Goal: Task Accomplishment & Management: Manage account settings

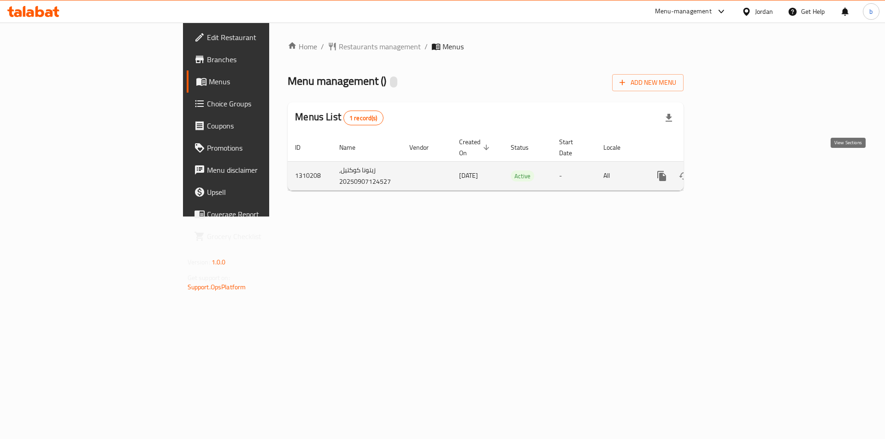
click at [732, 172] on icon "enhanced table" at bounding box center [728, 176] width 8 height 8
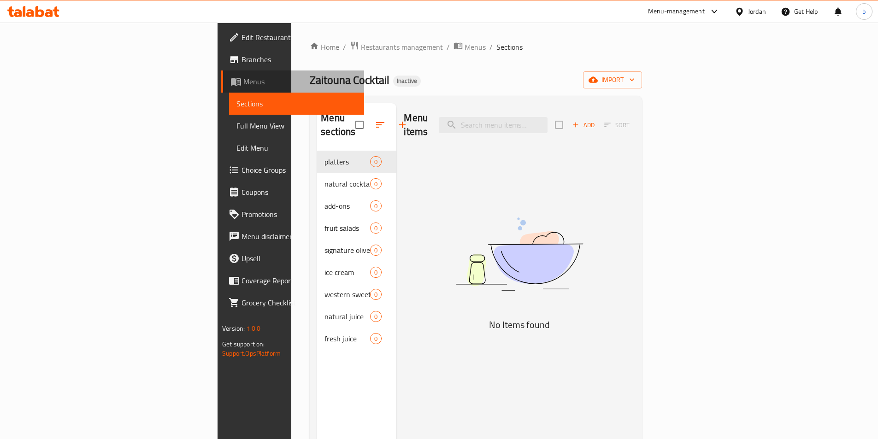
click at [243, 83] on span "Menus" at bounding box center [299, 81] width 113 height 11
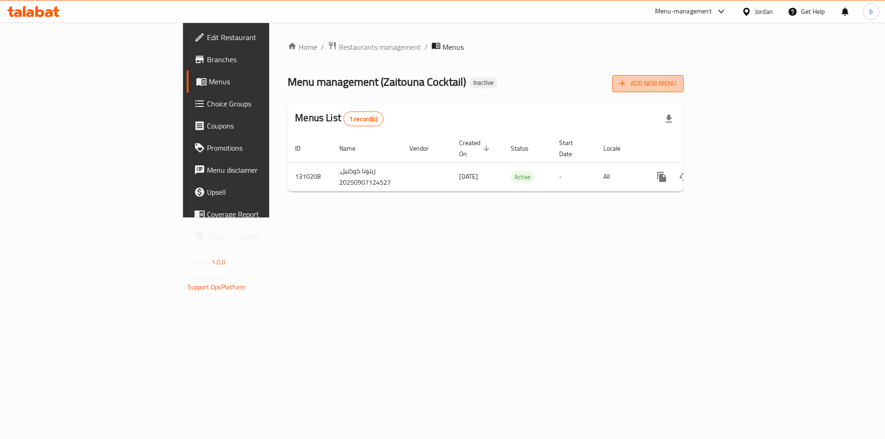
click at [676, 88] on span "Add New Menu" at bounding box center [647, 84] width 57 height 12
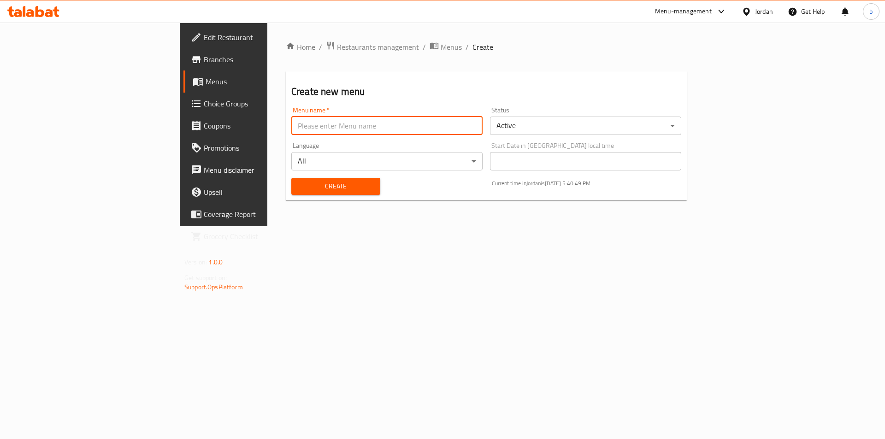
click at [324, 128] on input "text" at bounding box center [386, 126] width 191 height 18
click at [291, 124] on input "5/9/2025" at bounding box center [386, 126] width 191 height 18
type input "[DATE]"
click at [309, 186] on span "Create" at bounding box center [336, 187] width 74 height 12
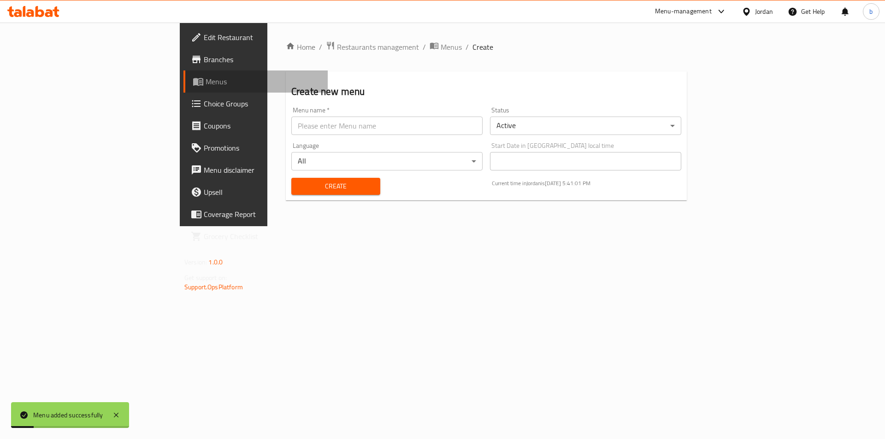
click at [183, 90] on link "Menus" at bounding box center [255, 82] width 144 height 22
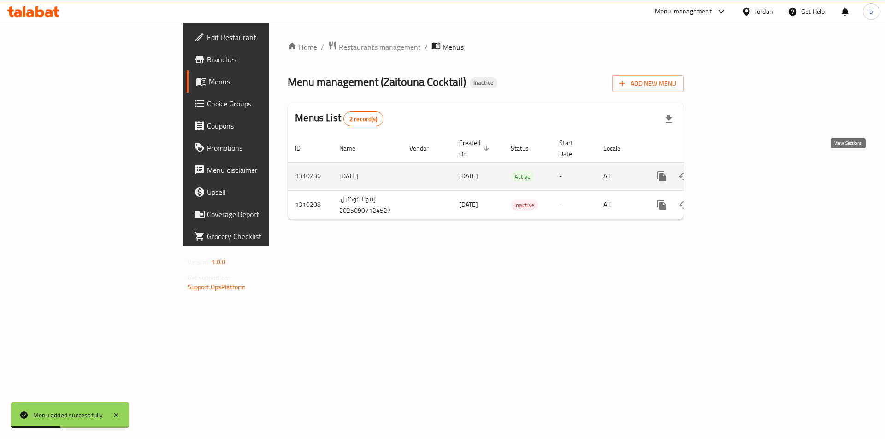
click at [734, 171] on icon "enhanced table" at bounding box center [728, 176] width 11 height 11
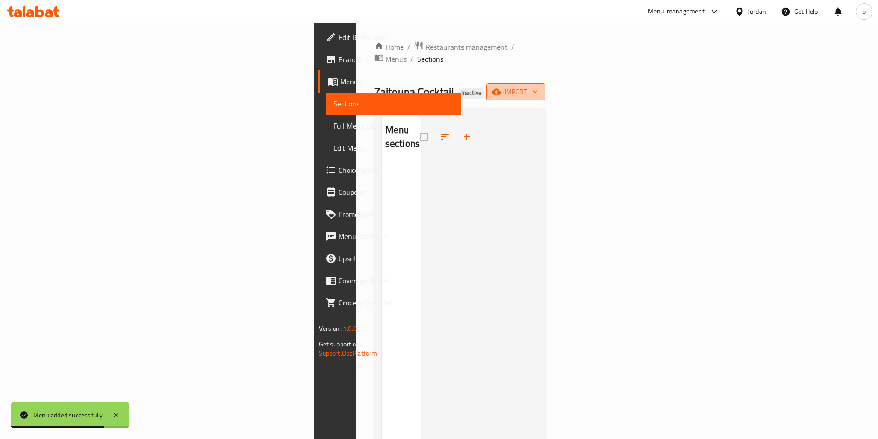
click at [501, 89] on icon "button" at bounding box center [496, 92] width 9 height 6
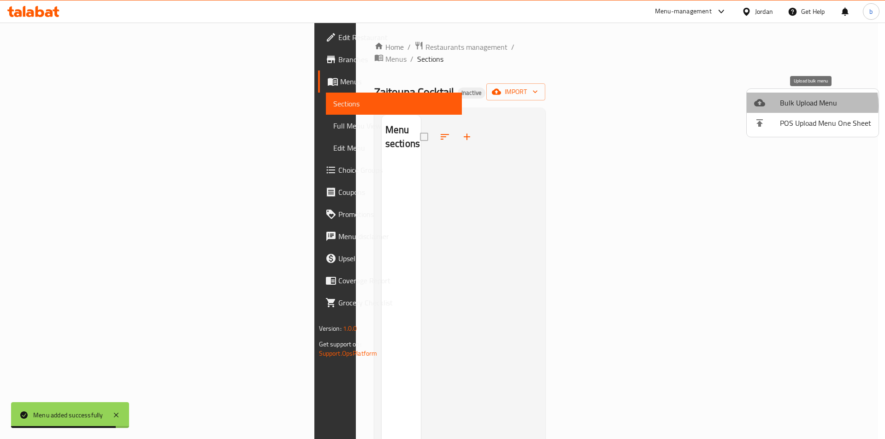
click at [799, 106] on span "Bulk Upload Menu" at bounding box center [825, 102] width 91 height 11
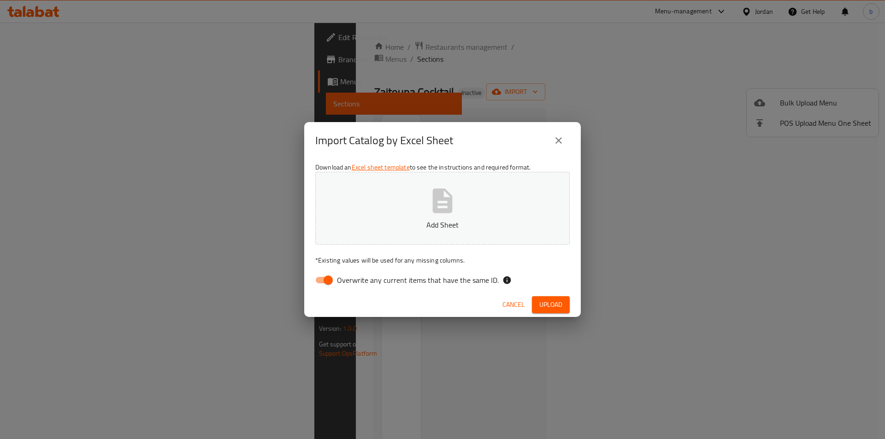
click at [334, 284] on input "Overwrite any current items that have the same ID." at bounding box center [328, 280] width 53 height 18
checkbox input "false"
click at [429, 212] on icon "button" at bounding box center [442, 200] width 29 height 29
click at [564, 311] on button "Upload" at bounding box center [551, 304] width 38 height 17
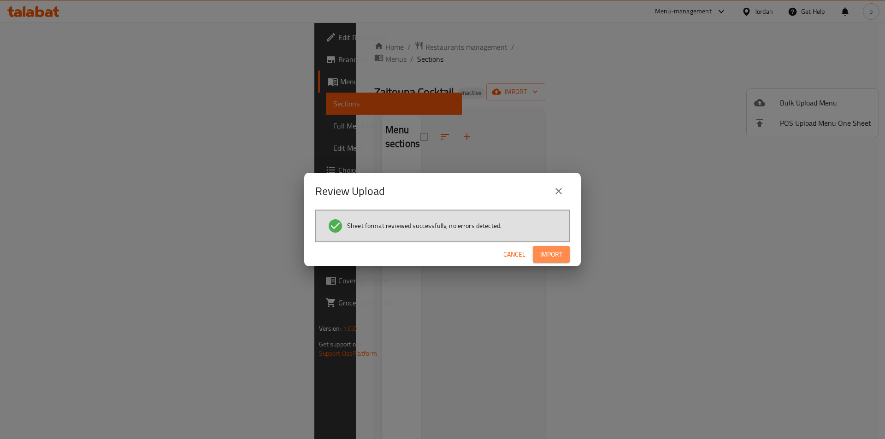
click at [559, 249] on span "Import" at bounding box center [551, 255] width 22 height 12
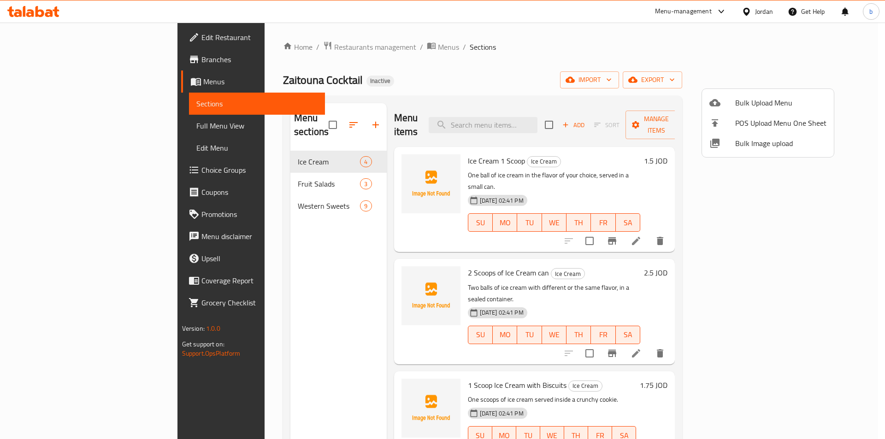
click at [279, 178] on div at bounding box center [442, 219] width 885 height 439
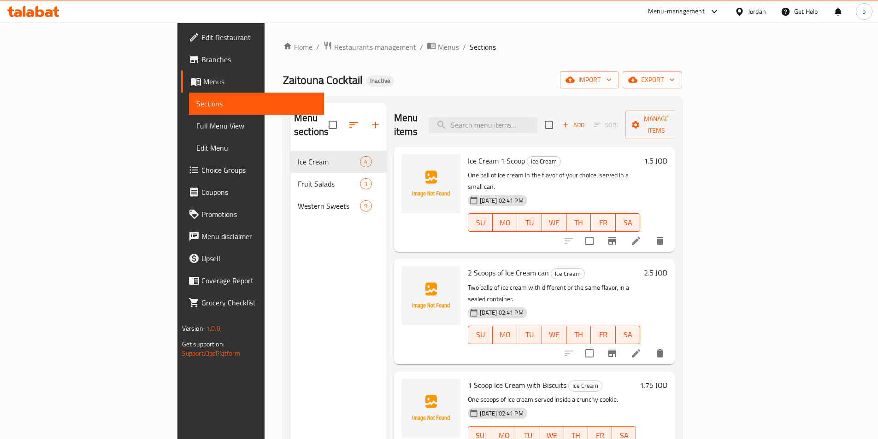
click at [290, 178] on div "Fruit Salads 3" at bounding box center [338, 184] width 96 height 22
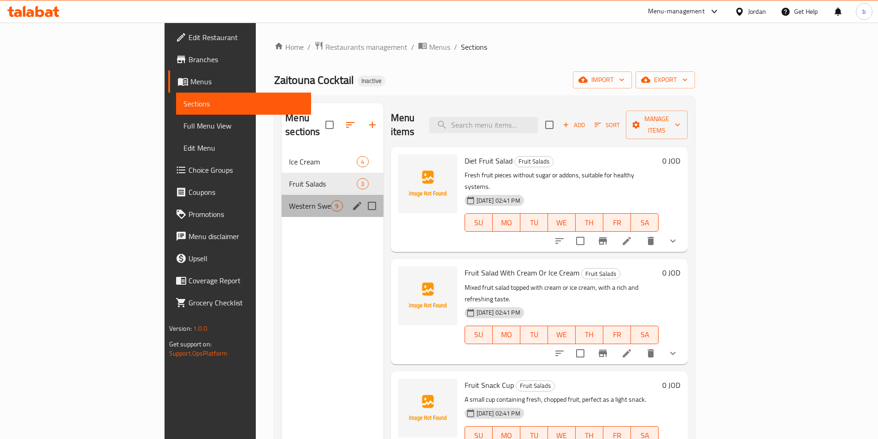
click at [282, 198] on div "Western Sweets 9" at bounding box center [332, 206] width 101 height 22
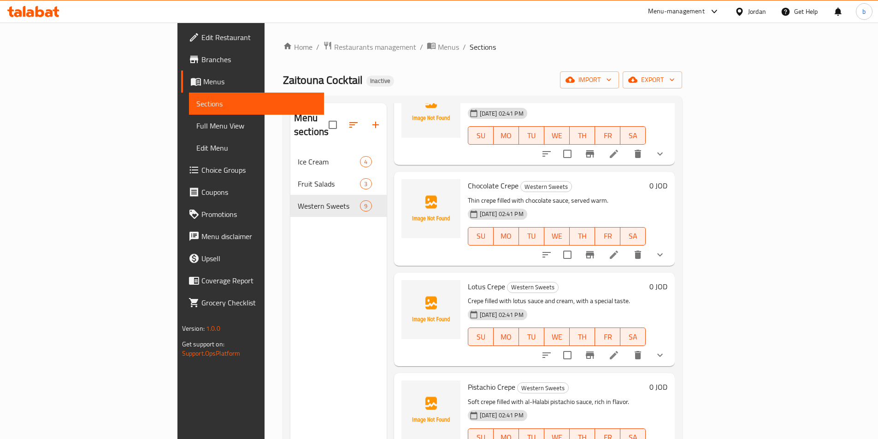
scroll to position [184, 0]
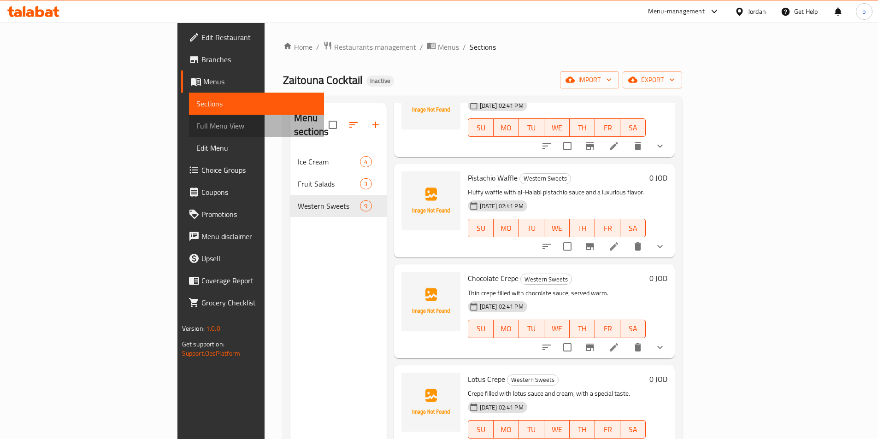
click at [196, 124] on span "Full Menu View" at bounding box center [256, 125] width 120 height 11
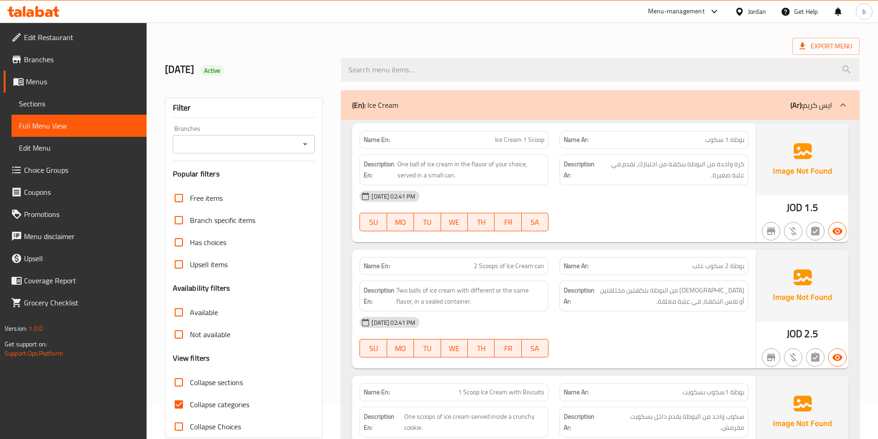
scroll to position [61, 0]
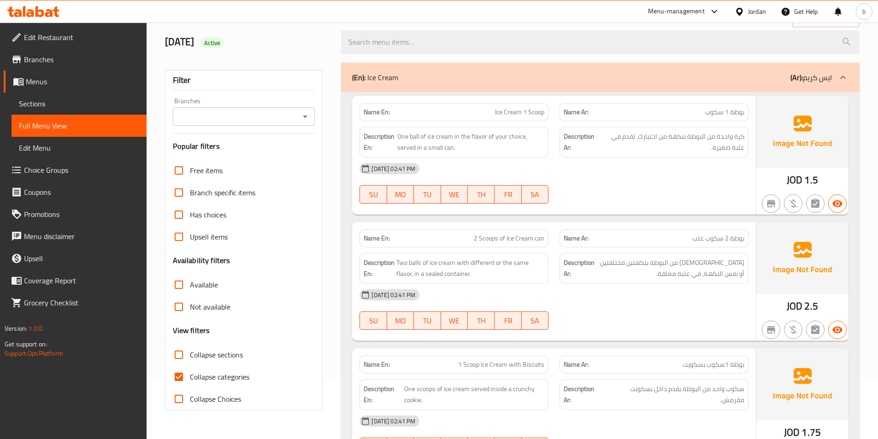
click at [217, 371] on span "Collapse categories" at bounding box center [219, 376] width 59 height 11
click at [190, 371] on input "Collapse categories" at bounding box center [179, 377] width 22 height 22
checkbox input "false"
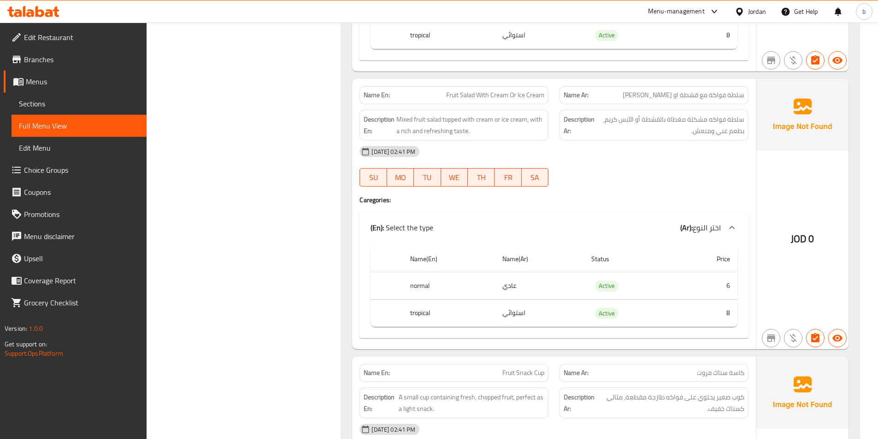
scroll to position [914, 0]
click at [424, 312] on th "tropical" at bounding box center [449, 311] width 92 height 27
copy th "tropical"
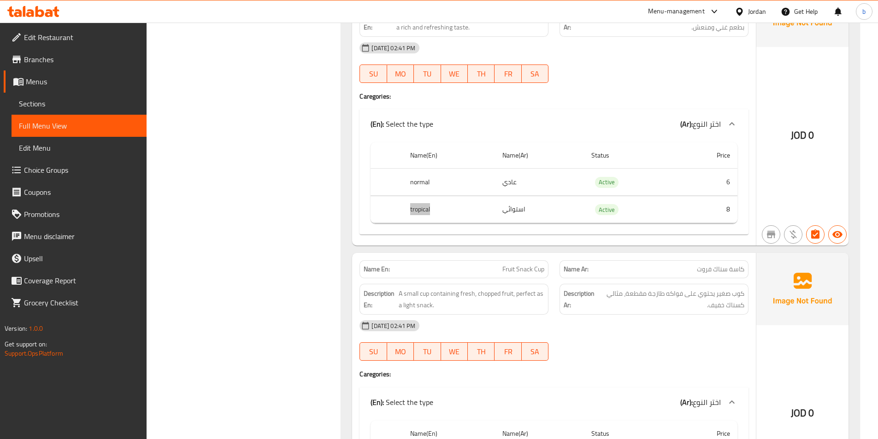
scroll to position [1037, 0]
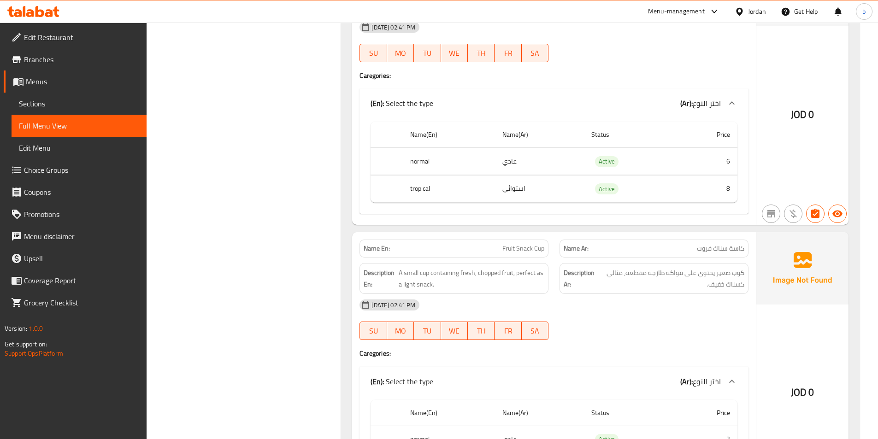
click at [724, 249] on span "كاسة سناك فروت" at bounding box center [720, 249] width 47 height 10
click at [420, 183] on th "tropical" at bounding box center [449, 188] width 92 height 27
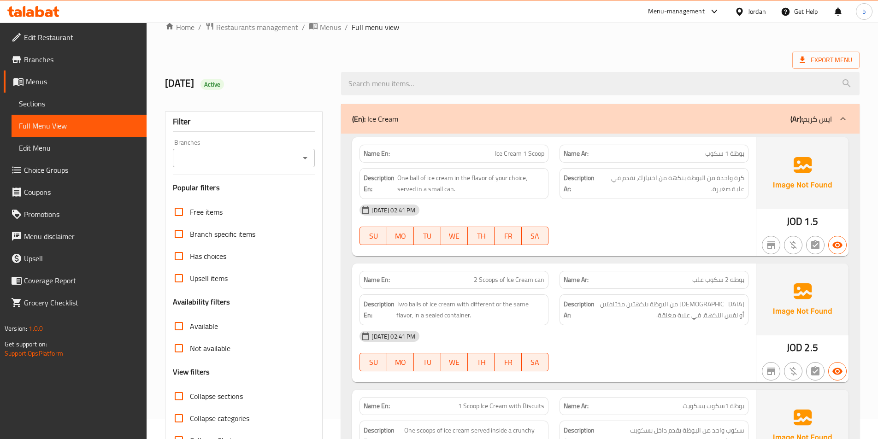
scroll to position [0, 0]
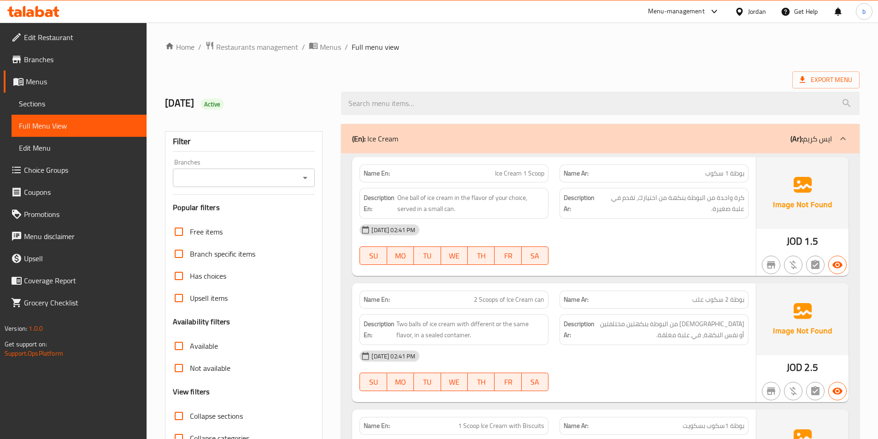
click at [496, 298] on span "2 Scoops of Ice Cream can" at bounding box center [509, 300] width 71 height 10
click at [512, 299] on span "2 Scoops of Ice Cream can" at bounding box center [509, 300] width 71 height 10
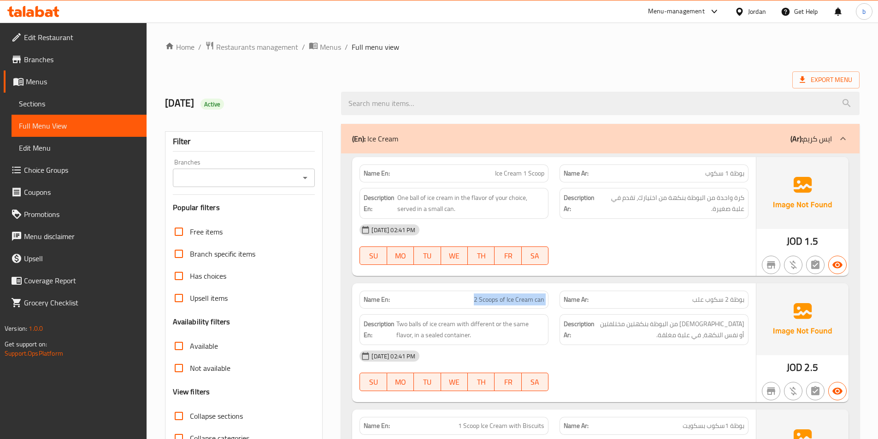
copy span "2 Scoops of Ice Cream can"
click at [725, 299] on span "بوظة 2 سكوب علب" at bounding box center [718, 300] width 52 height 10
copy span "بوظة 2 سكوب علب"
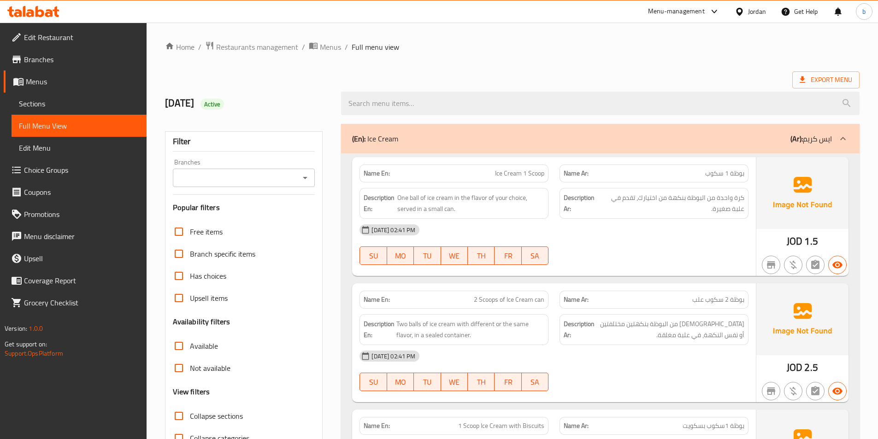
click at [726, 174] on span "بوظة 1 سكوب" at bounding box center [724, 174] width 39 height 10
copy span "بوظة 1 سكوب"
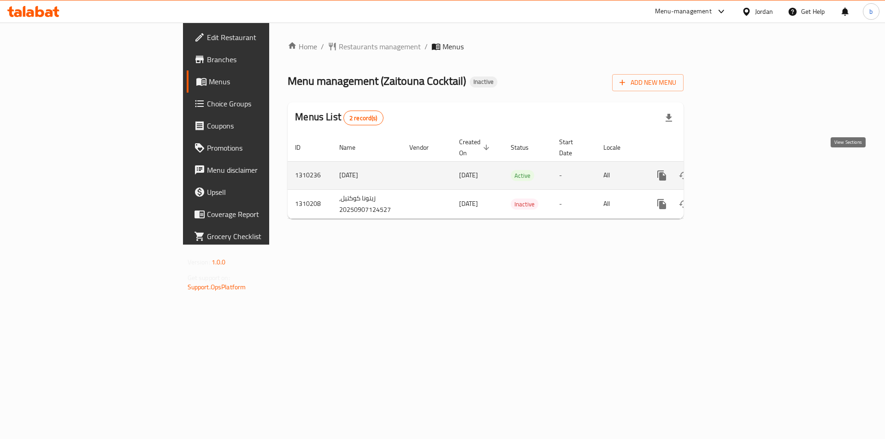
click at [734, 170] on icon "enhanced table" at bounding box center [728, 175] width 11 height 11
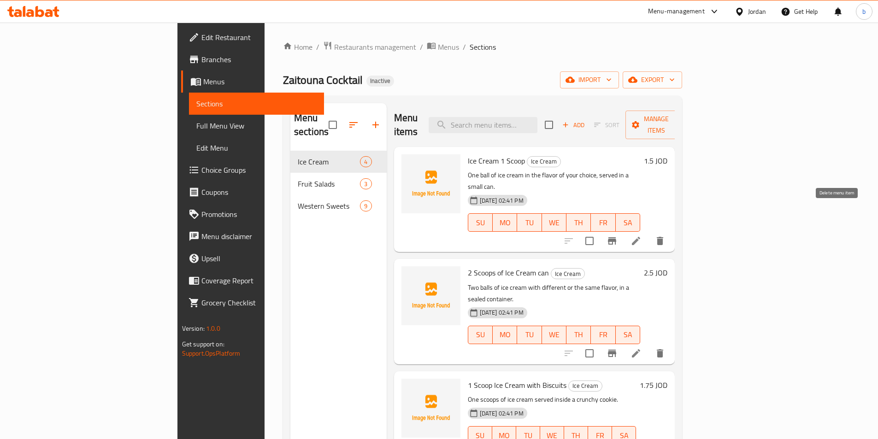
click at [663, 237] on icon "delete" at bounding box center [660, 241] width 6 height 8
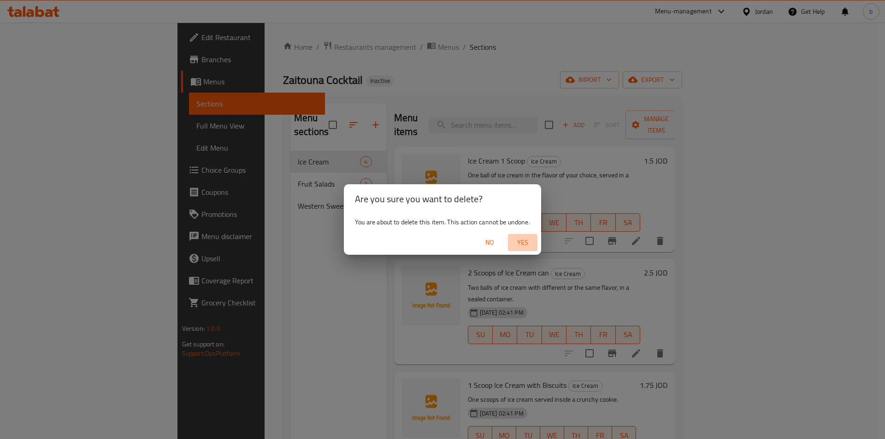
click at [522, 243] on span "Yes" at bounding box center [523, 243] width 22 height 12
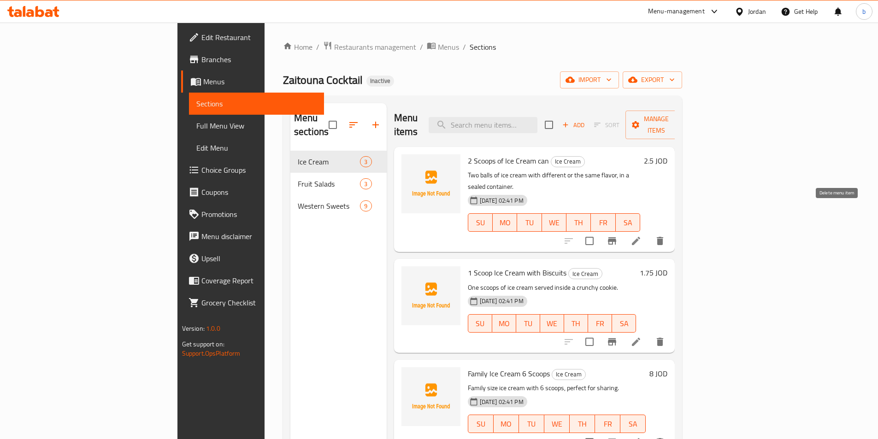
click at [663, 237] on icon "delete" at bounding box center [660, 241] width 6 height 8
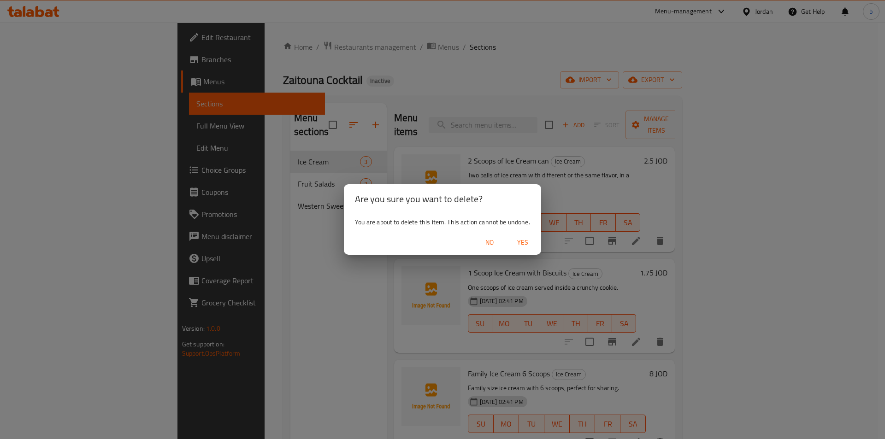
click at [526, 240] on span "Yes" at bounding box center [523, 243] width 22 height 12
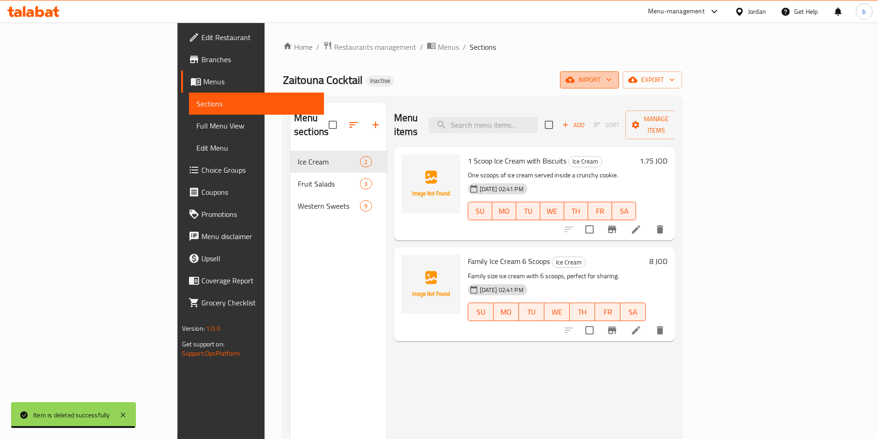
click at [575, 78] on icon "button" at bounding box center [569, 79] width 9 height 9
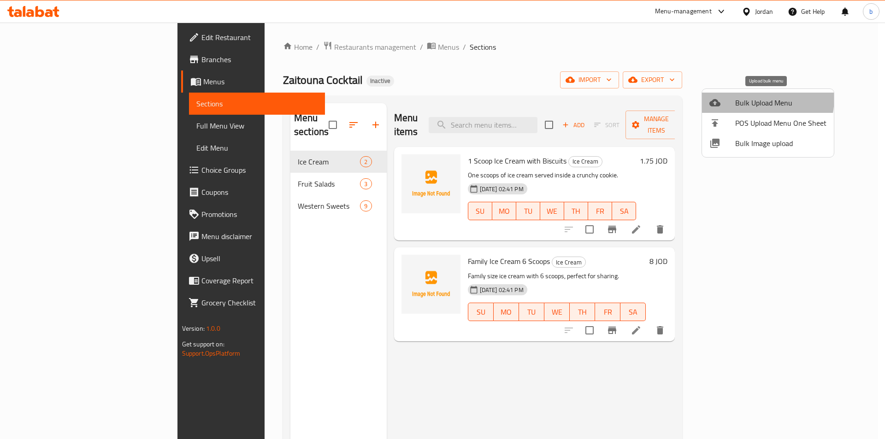
click at [741, 97] on span "Bulk Upload Menu" at bounding box center [780, 102] width 91 height 11
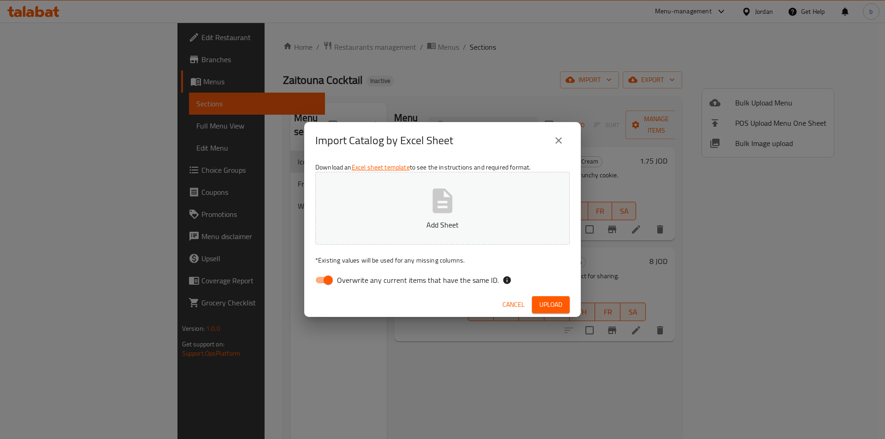
click at [332, 286] on input "Overwrite any current items that have the same ID." at bounding box center [328, 280] width 53 height 18
checkbox input "false"
click at [401, 198] on button "Add Sheet" at bounding box center [442, 208] width 254 height 73
click at [548, 302] on span "Upload" at bounding box center [550, 305] width 23 height 12
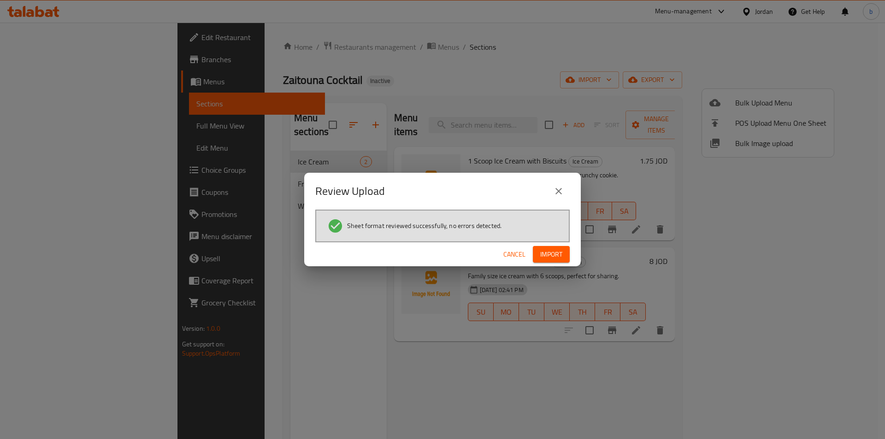
click at [548, 255] on span "Import" at bounding box center [551, 255] width 22 height 12
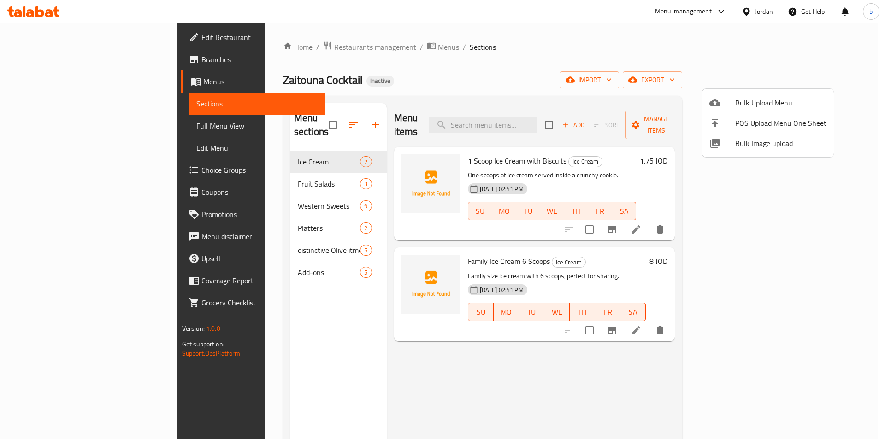
click at [227, 222] on div at bounding box center [442, 219] width 885 height 439
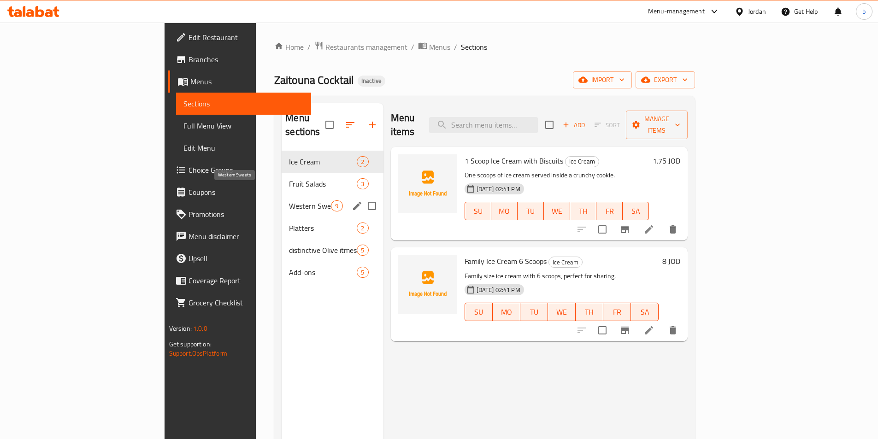
click at [289, 200] on span "Western Sweets" at bounding box center [310, 205] width 42 height 11
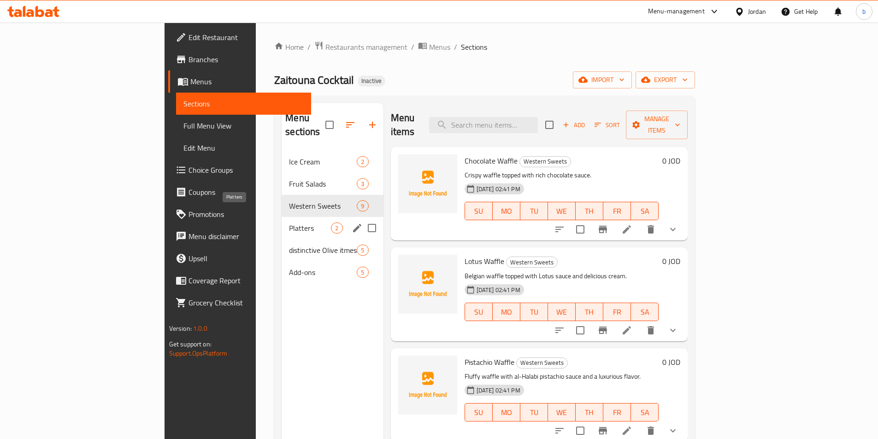
click at [289, 223] on span "Platters" at bounding box center [310, 228] width 42 height 11
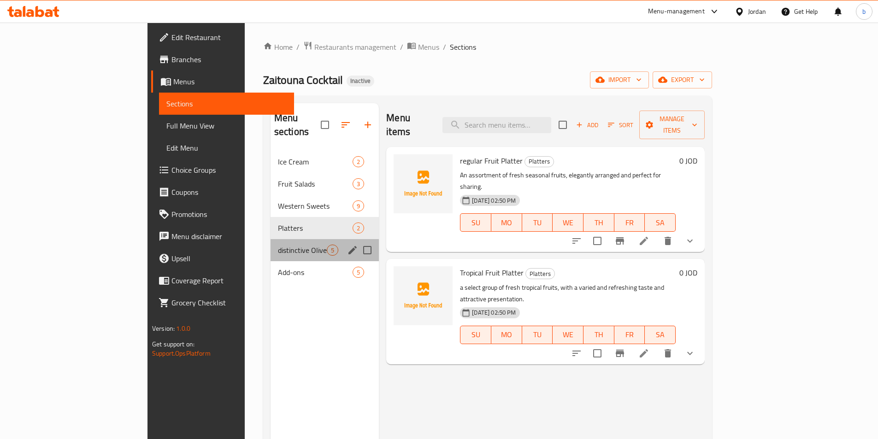
click at [271, 246] on div "distinctive Olive itmes 5" at bounding box center [325, 250] width 109 height 22
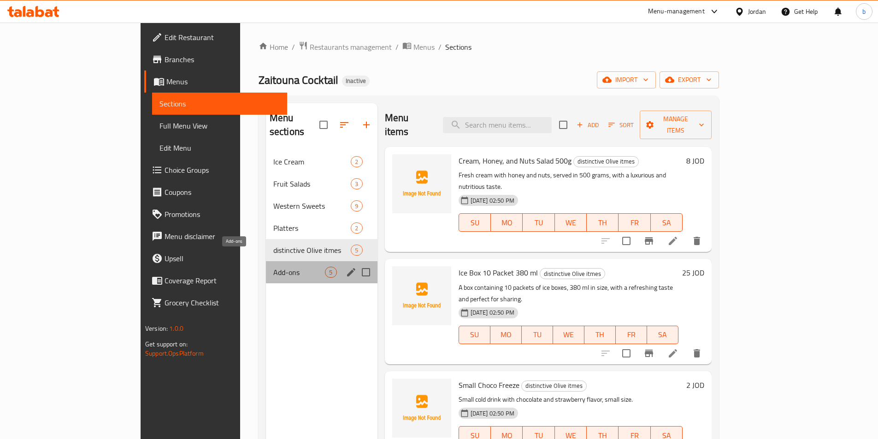
click at [273, 267] on span "Add-ons" at bounding box center [299, 272] width 52 height 11
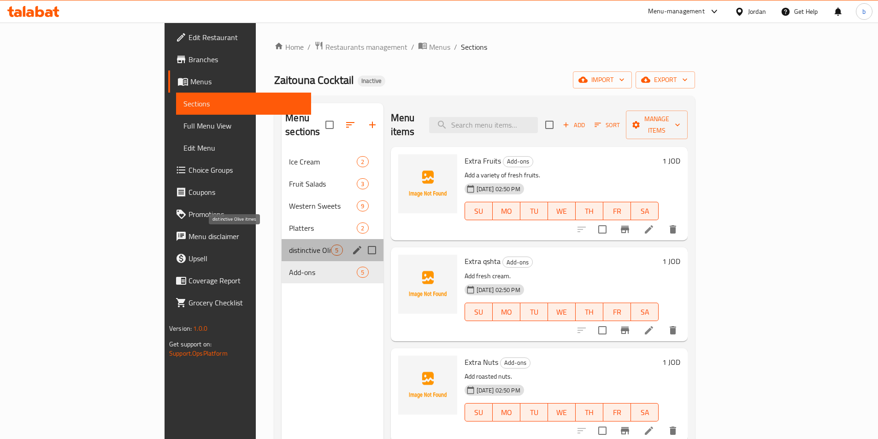
click at [289, 245] on span "distinctive Olive itmes" at bounding box center [310, 250] width 42 height 11
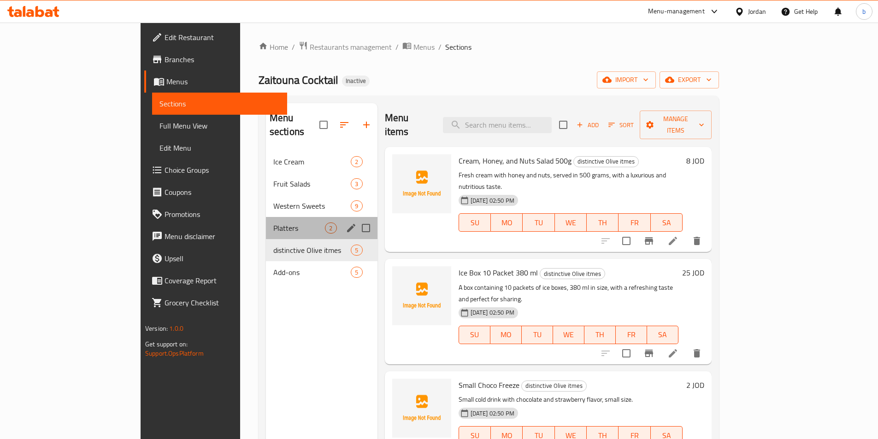
click at [266, 222] on div "Platters 2" at bounding box center [322, 228] width 112 height 22
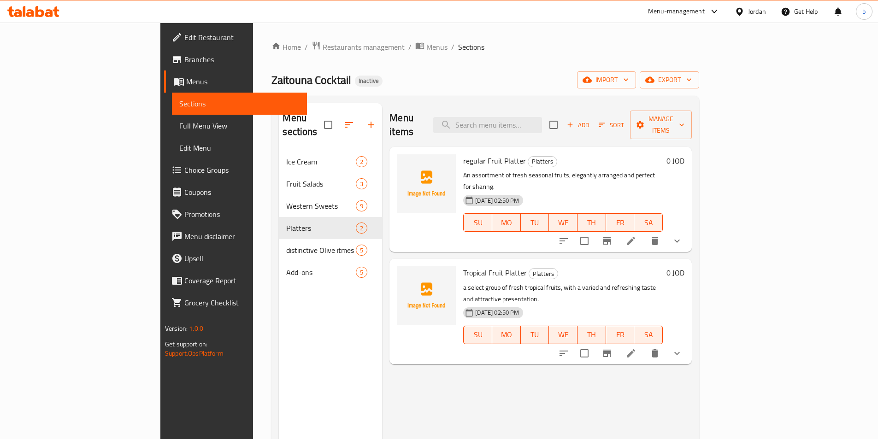
click at [688, 230] on button "show more" at bounding box center [677, 241] width 22 height 22
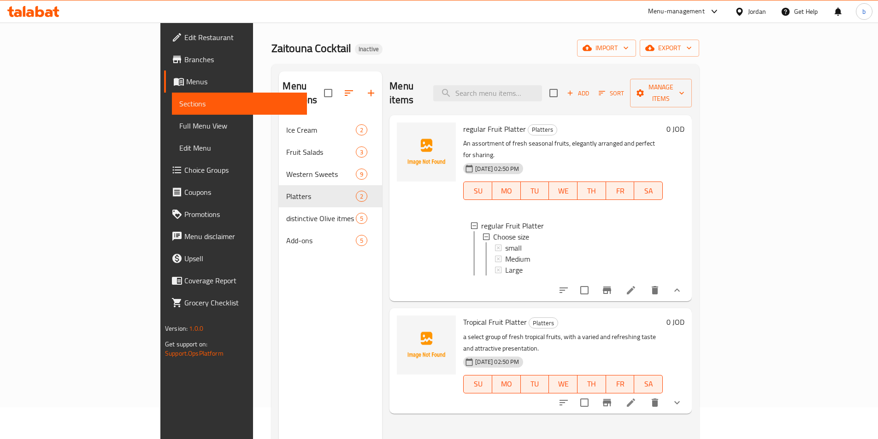
scroll to position [61, 0]
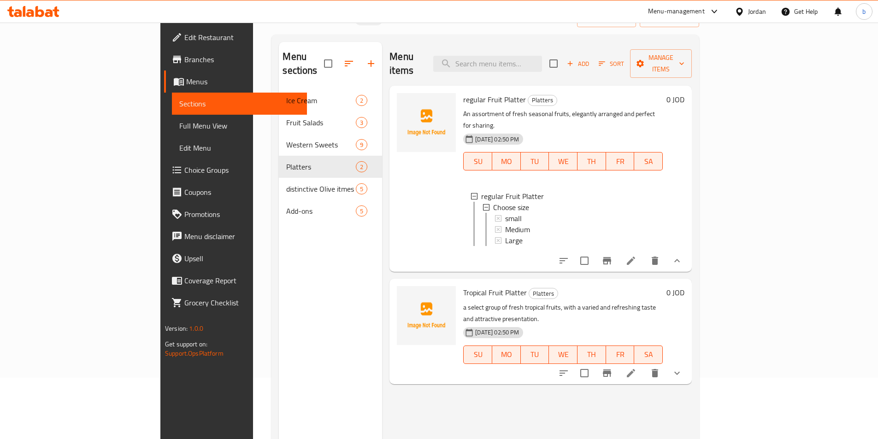
click at [682, 368] on icon "show more" at bounding box center [676, 373] width 11 height 11
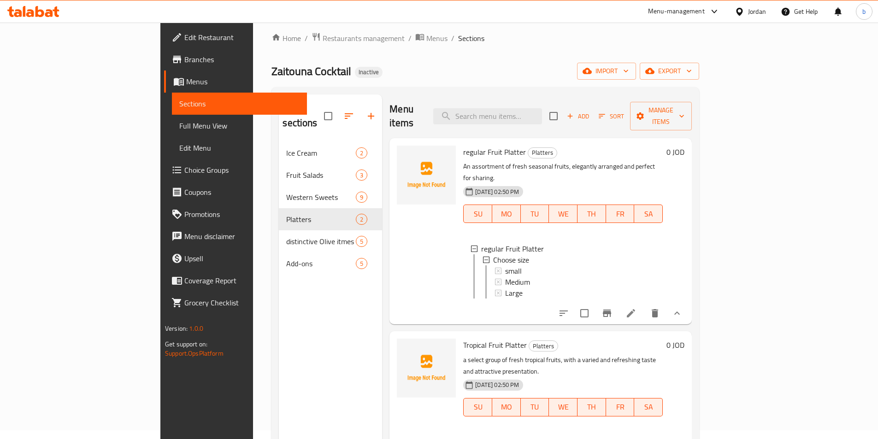
scroll to position [0, 0]
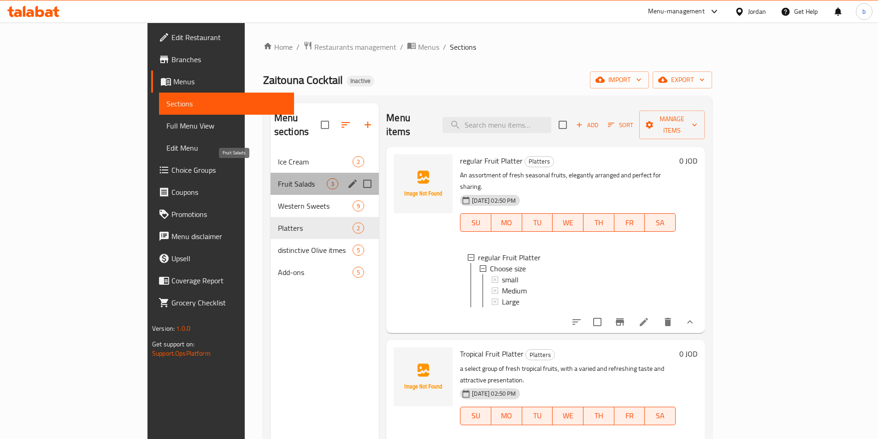
click at [278, 178] on span "Fruit Salads" at bounding box center [302, 183] width 49 height 11
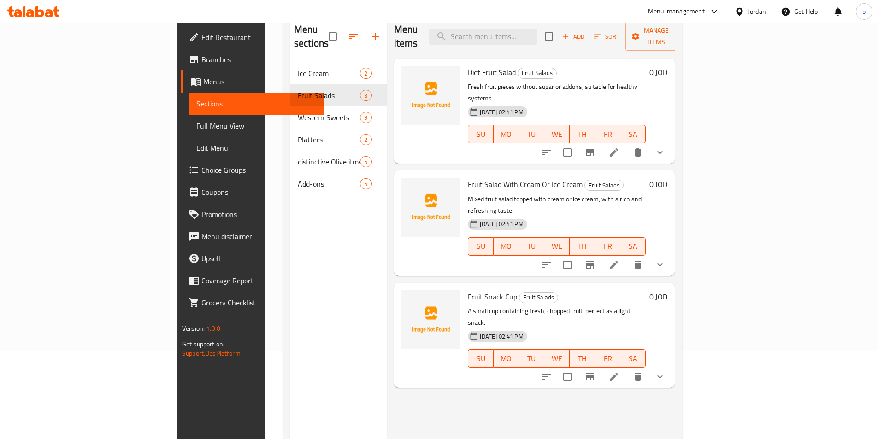
scroll to position [68, 0]
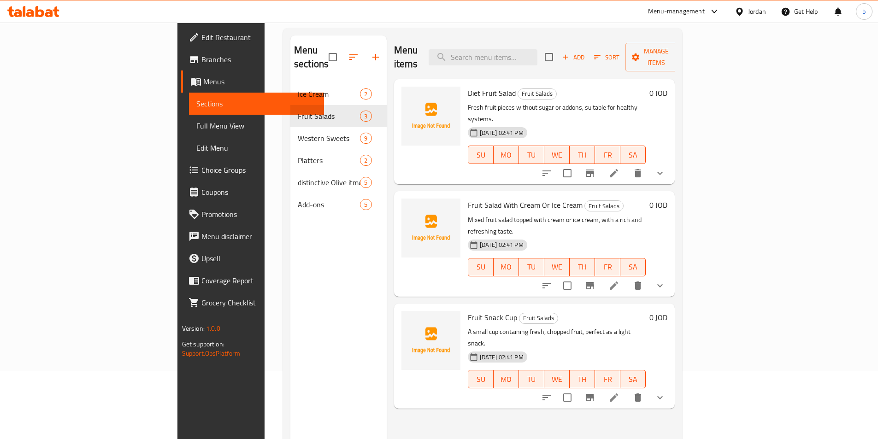
click at [619, 280] on icon at bounding box center [613, 285] width 11 height 11
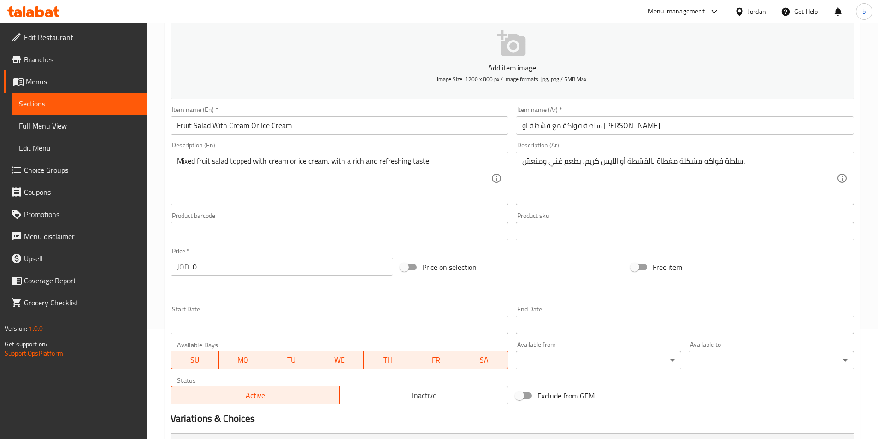
scroll to position [233, 0]
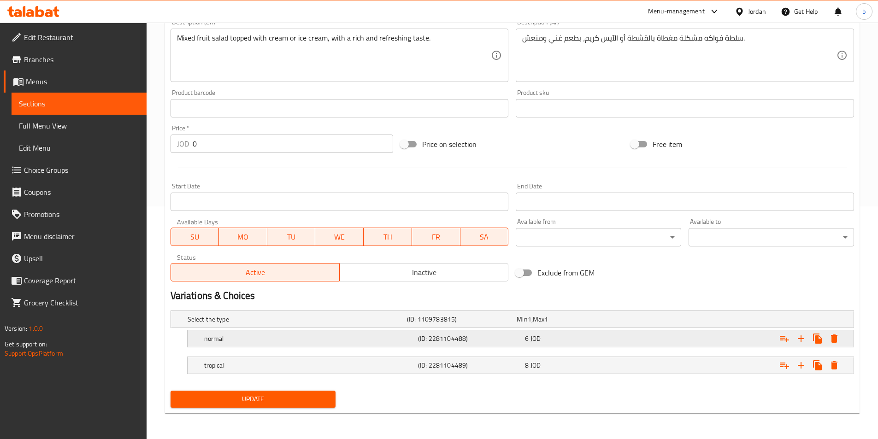
click at [562, 340] on div "6 JOD" at bounding box center [576, 338] width 103 height 9
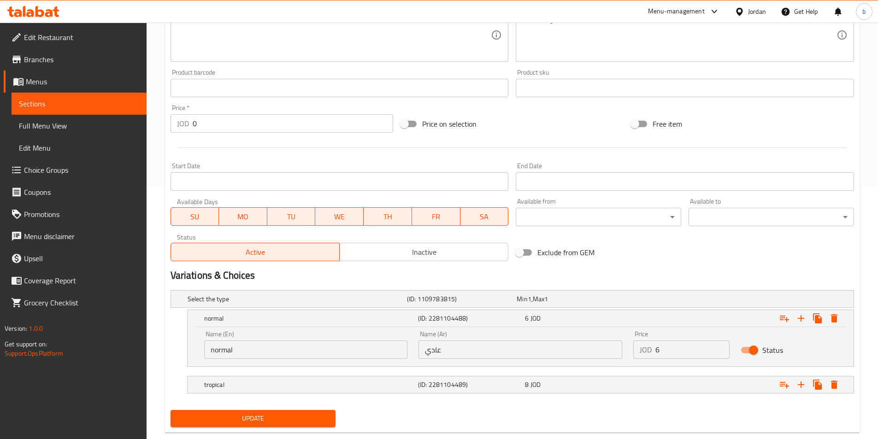
scroll to position [272, 0]
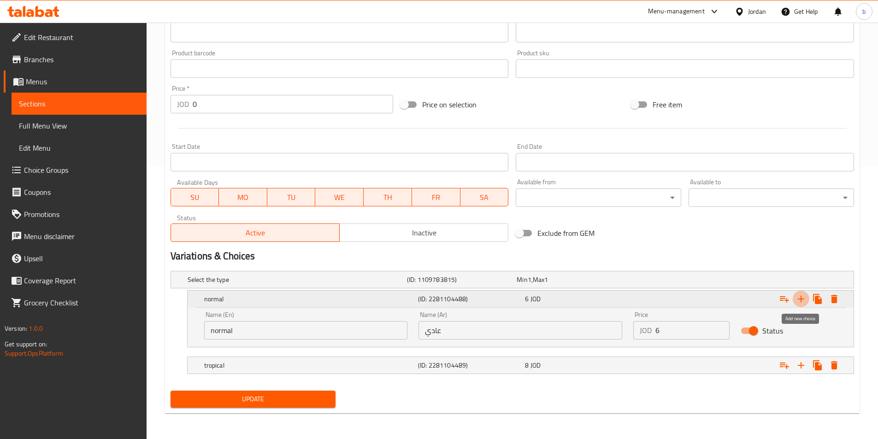
click at [798, 300] on icon "Expand" at bounding box center [800, 299] width 11 height 11
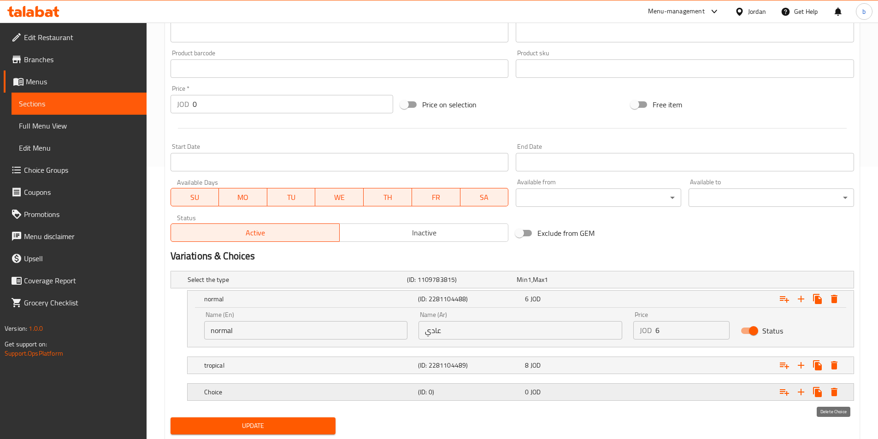
click at [834, 396] on icon "Expand" at bounding box center [834, 392] width 6 height 8
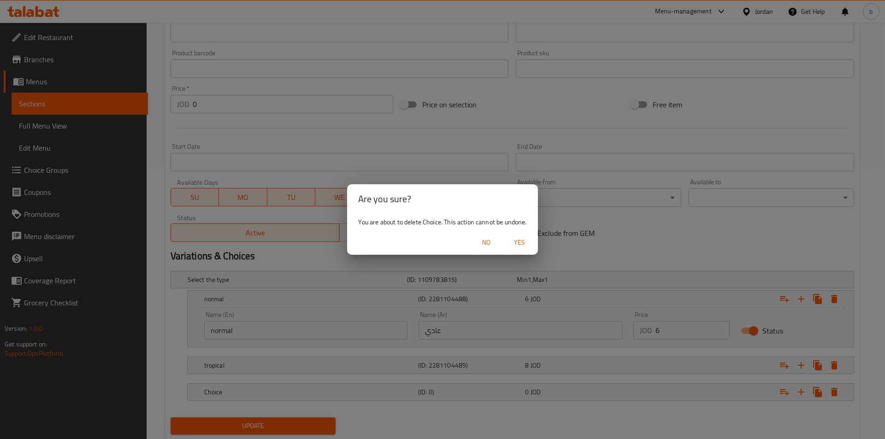
click at [525, 250] on button "Yes" at bounding box center [519, 242] width 29 height 17
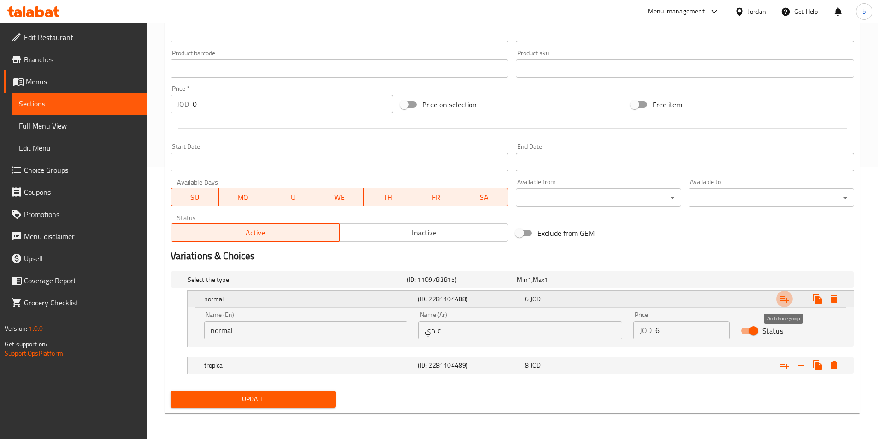
click at [783, 300] on icon "Expand" at bounding box center [784, 299] width 11 height 11
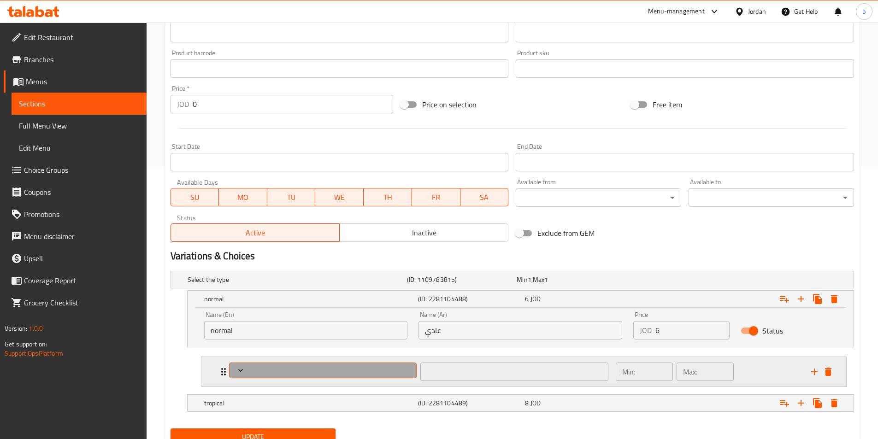
click at [322, 370] on span "Expand" at bounding box center [322, 370] width 181 height 9
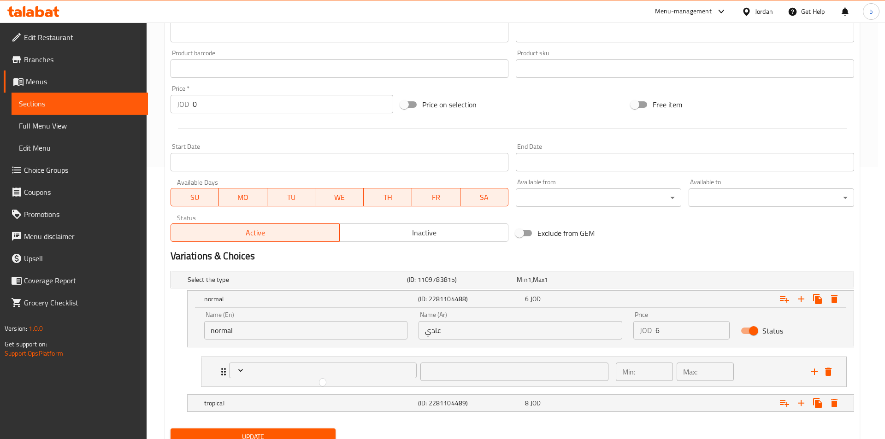
click at [481, 369] on div at bounding box center [442, 219] width 885 height 439
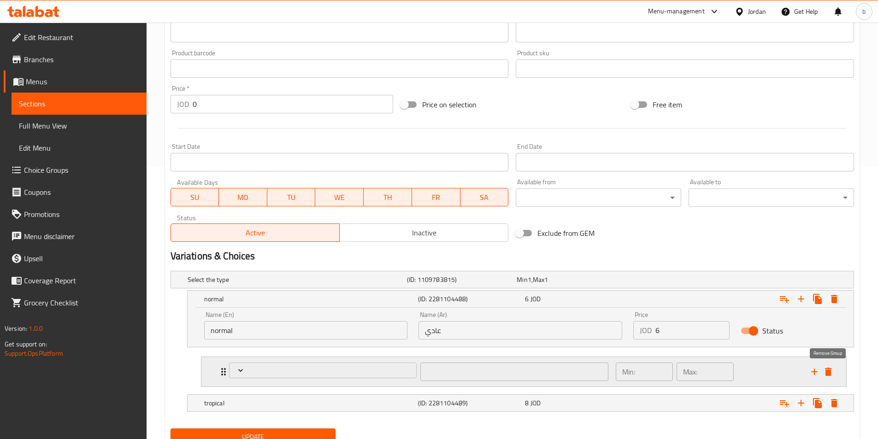
click at [829, 372] on icon "delete" at bounding box center [828, 372] width 6 height 8
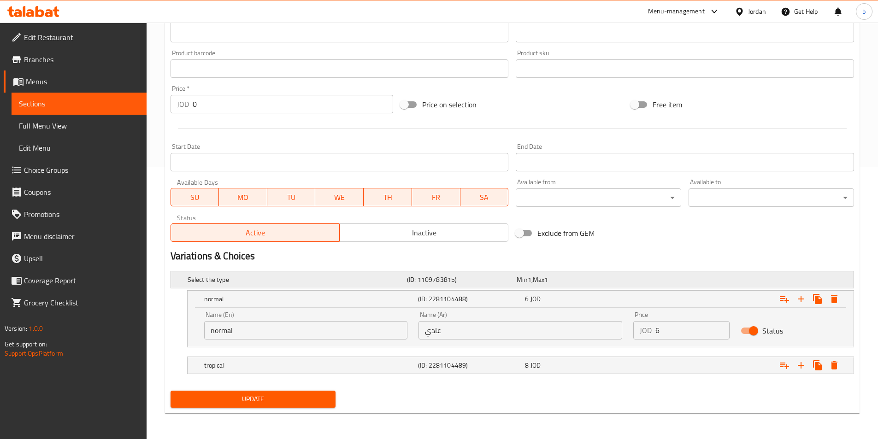
click at [464, 276] on h5 "(ID: 1109783815)" at bounding box center [460, 279] width 106 height 9
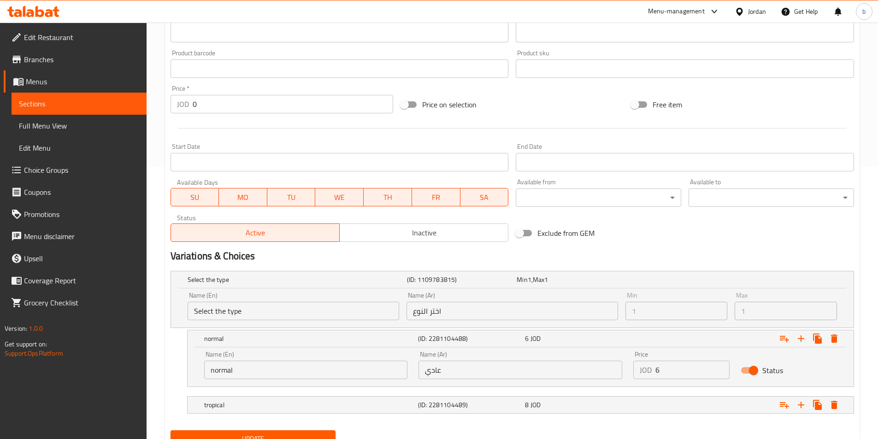
click at [318, 309] on input "Select the type" at bounding box center [294, 311] width 212 height 18
click at [445, 312] on input "اختر النوع" at bounding box center [512, 311] width 212 height 18
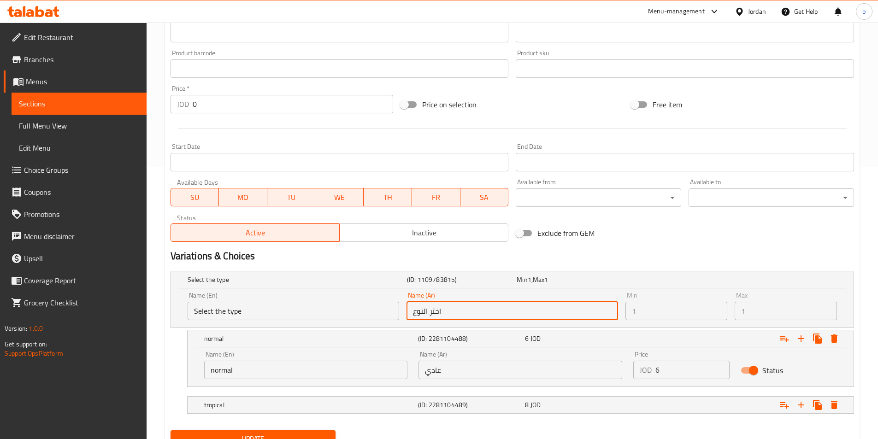
click at [445, 312] on input "اختر النوع" at bounding box center [512, 311] width 212 height 18
click at [463, 311] on input "اختر النوع" at bounding box center [512, 311] width 212 height 18
click at [678, 230] on div "Exclude from GEM" at bounding box center [627, 233] width 230 height 25
click at [823, 285] on div "Select the type (ID: 1109783815) Min 1 , Max 1" at bounding box center [515, 280] width 659 height 20
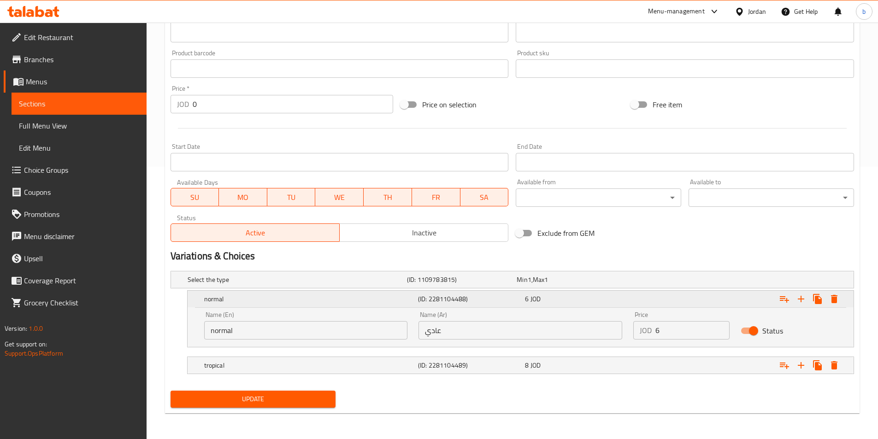
click at [467, 300] on h5 "(ID: 2281104488)" at bounding box center [469, 298] width 103 height 9
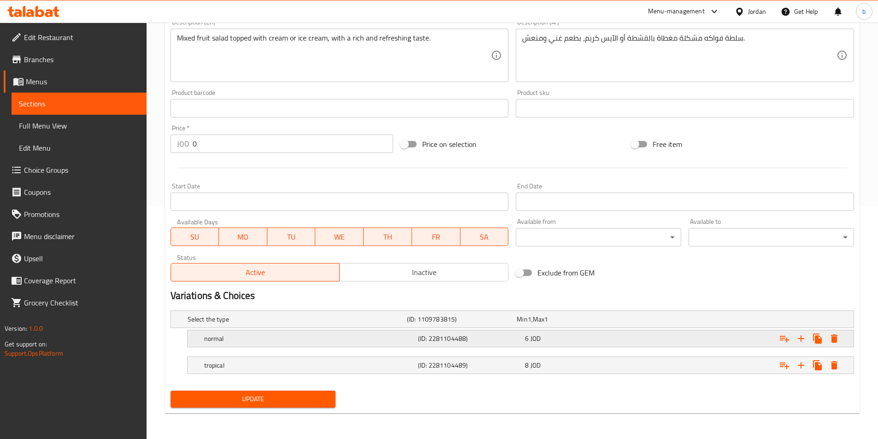
scroll to position [233, 0]
click at [371, 371] on div "tropical" at bounding box center [309, 365] width 214 height 13
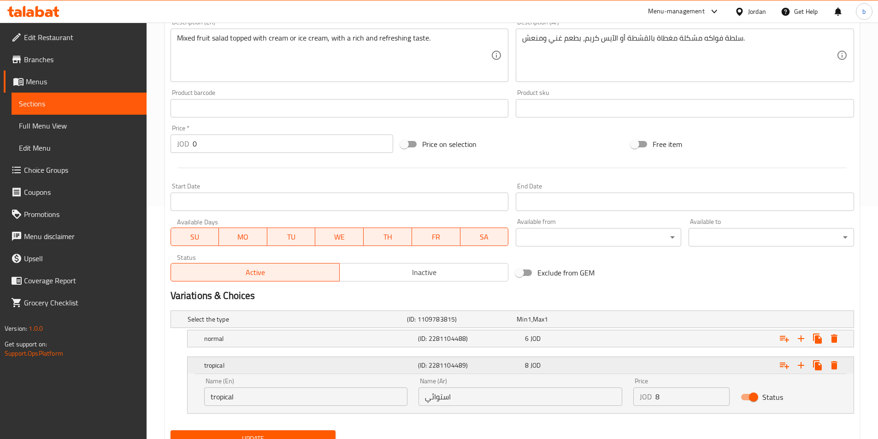
click at [371, 371] on div "tropical" at bounding box center [309, 365] width 214 height 13
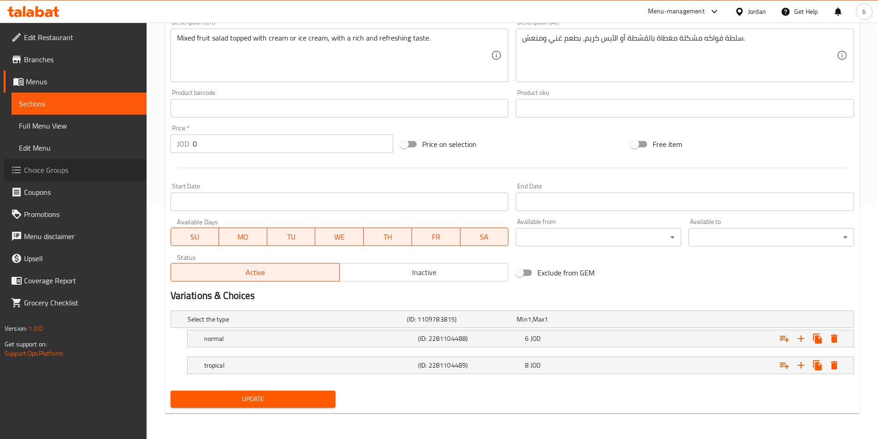
click at [107, 163] on link "Choice Groups" at bounding box center [75, 170] width 143 height 22
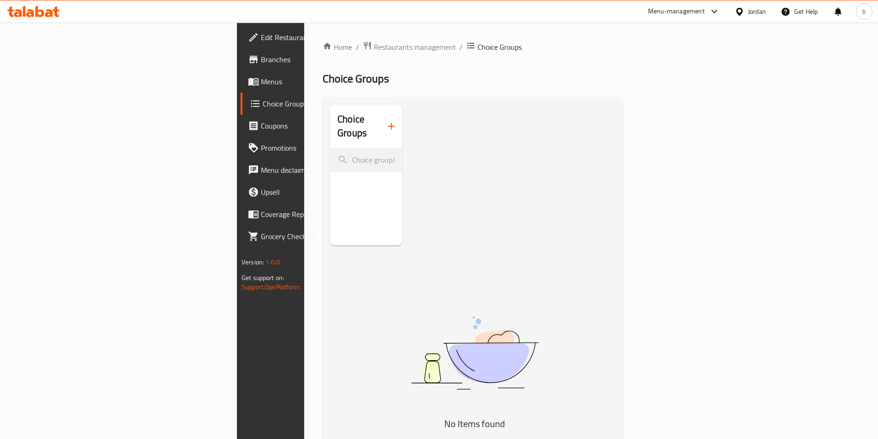
click at [386, 121] on icon "button" at bounding box center [391, 126] width 11 height 11
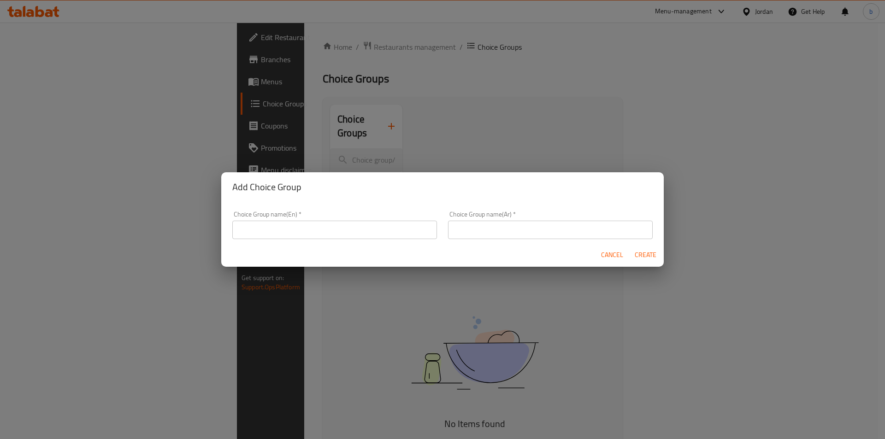
click at [311, 233] on input "text" at bounding box center [334, 230] width 205 height 18
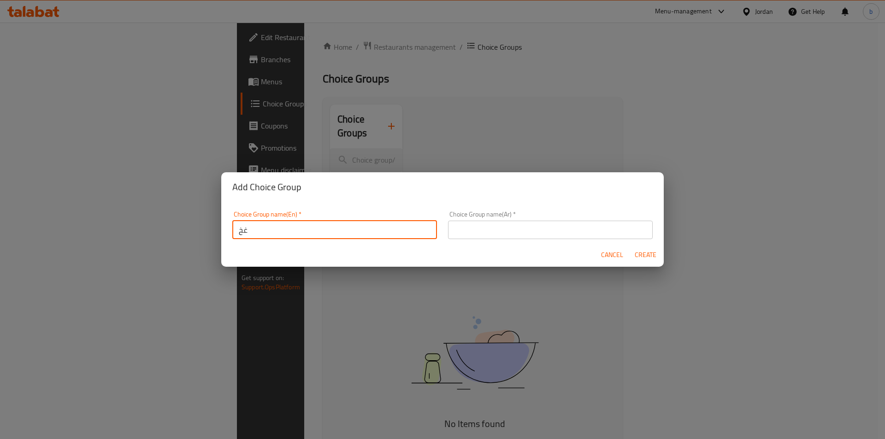
type input "غ"
type input "your choice of"
click at [452, 225] on input "text" at bounding box center [550, 230] width 205 height 18
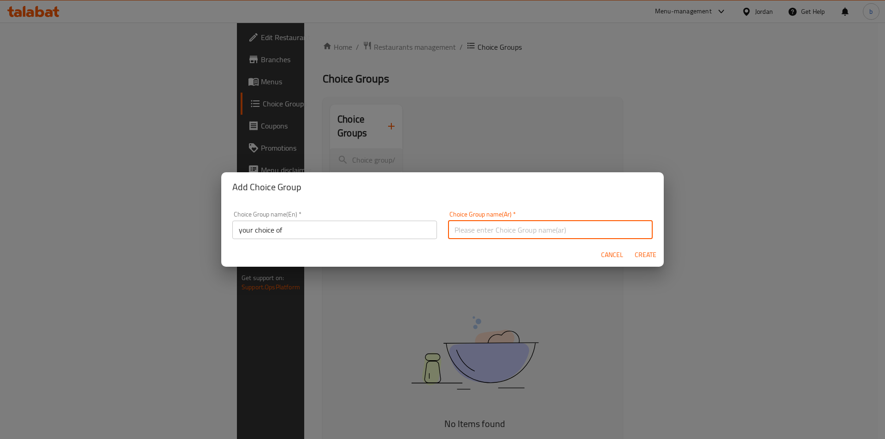
type input "مع اختيارك من"
click at [638, 250] on span "Create" at bounding box center [645, 255] width 22 height 12
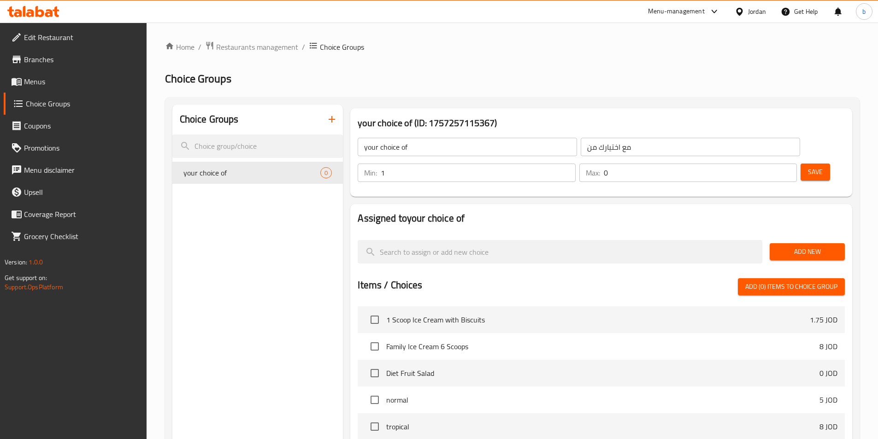
type input "1"
click at [575, 164] on input "1" at bounding box center [478, 173] width 194 height 18
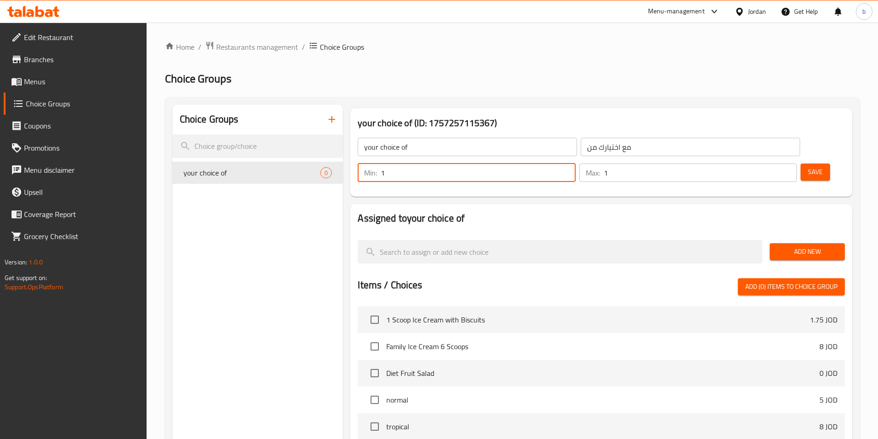
type input "1"
click at [770, 164] on input "1" at bounding box center [700, 173] width 193 height 18
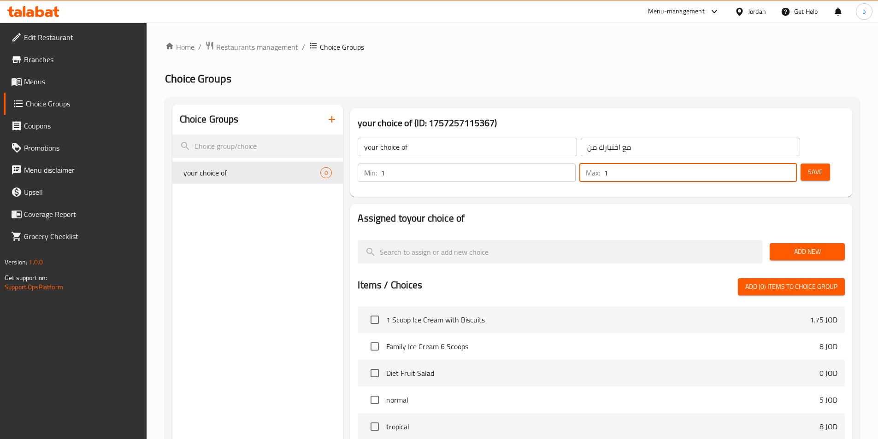
click at [803, 246] on span "Add New" at bounding box center [807, 252] width 60 height 12
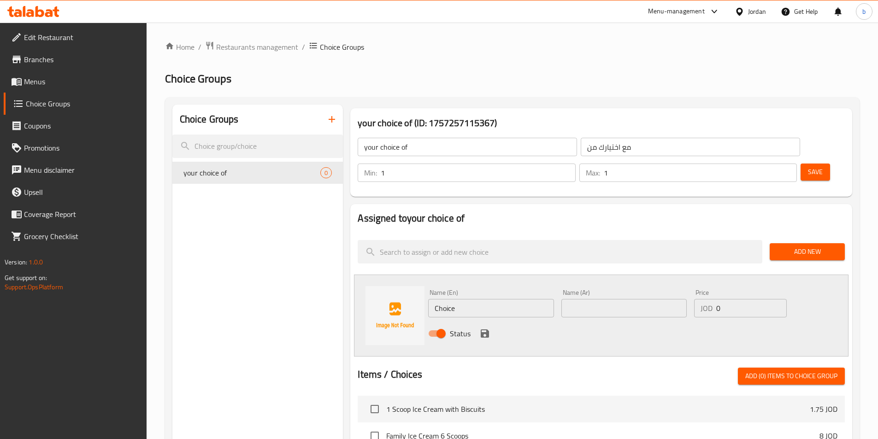
click at [808, 166] on span "Save" at bounding box center [815, 172] width 15 height 12
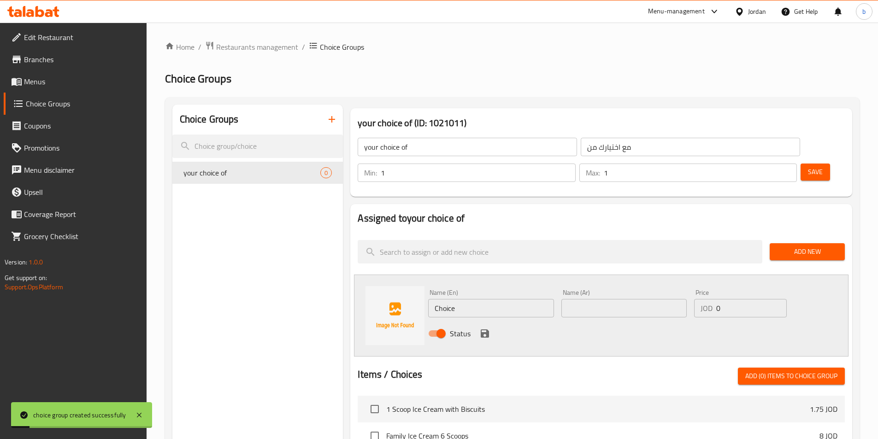
click at [508, 299] on input "Choice" at bounding box center [490, 308] width 125 height 18
paste input "ream"
type input "Cream"
click at [615, 299] on input "text" at bounding box center [623, 308] width 125 height 18
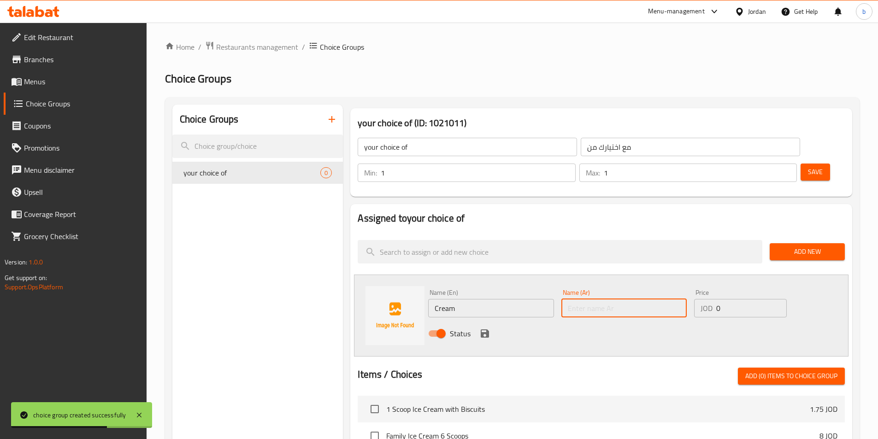
paste input "قشطة"
type input "قشطة"
click at [482, 328] on icon "save" at bounding box center [484, 333] width 11 height 11
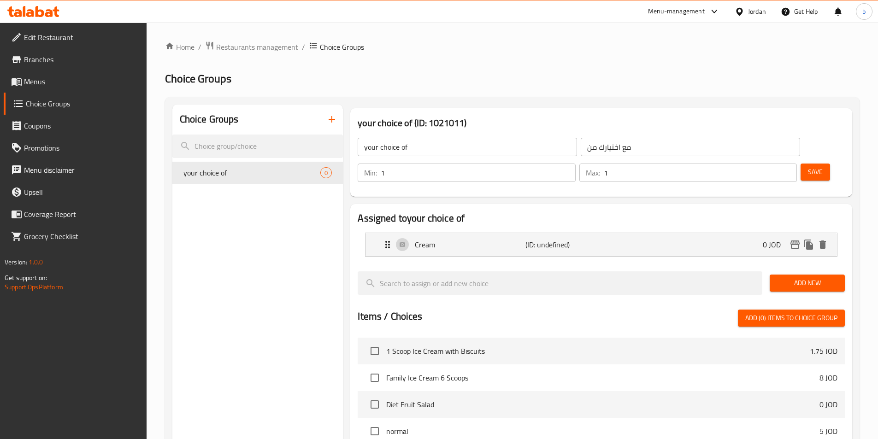
click at [811, 277] on span "Add New" at bounding box center [807, 283] width 60 height 12
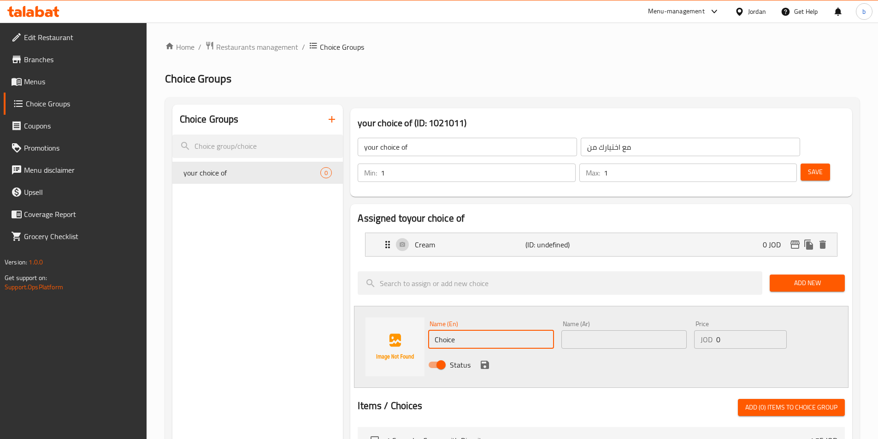
click at [515, 330] on input "Choice" at bounding box center [490, 339] width 125 height 18
paste input "Ice Cream"
type input "Ice Cream"
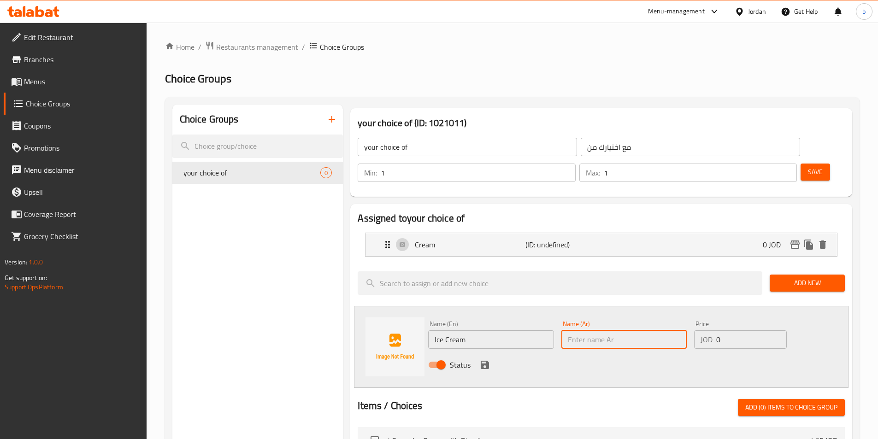
click at [613, 330] on input "text" at bounding box center [623, 339] width 125 height 18
paste input "ايس كريم"
type input "ايس كريم"
click at [479, 359] on icon "save" at bounding box center [484, 364] width 11 height 11
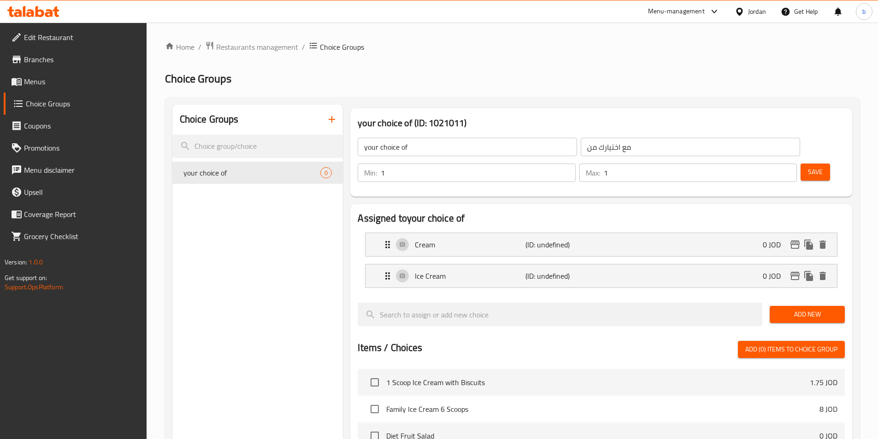
click at [800, 164] on button "Save" at bounding box center [814, 172] width 29 height 17
click at [808, 166] on span "Save" at bounding box center [815, 172] width 15 height 12
click at [502, 233] on div "Cream (ID: undefined) 0 JOD" at bounding box center [604, 244] width 444 height 23
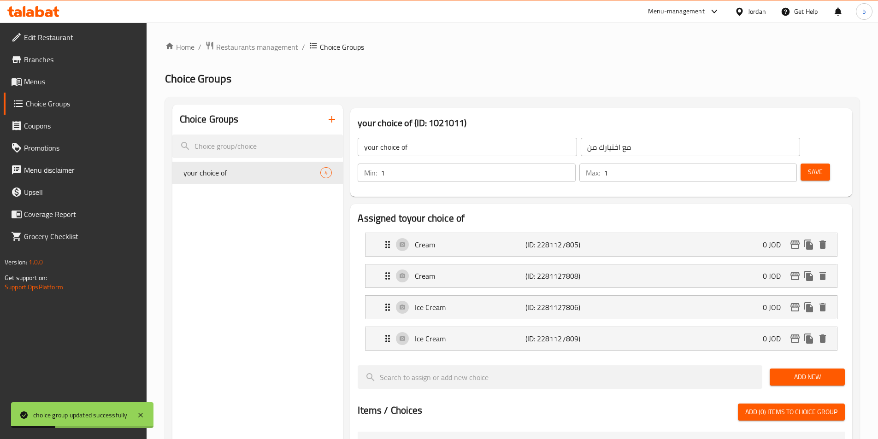
click at [502, 233] on div "Cream (ID: 2281127805) 0 JOD" at bounding box center [604, 244] width 444 height 23
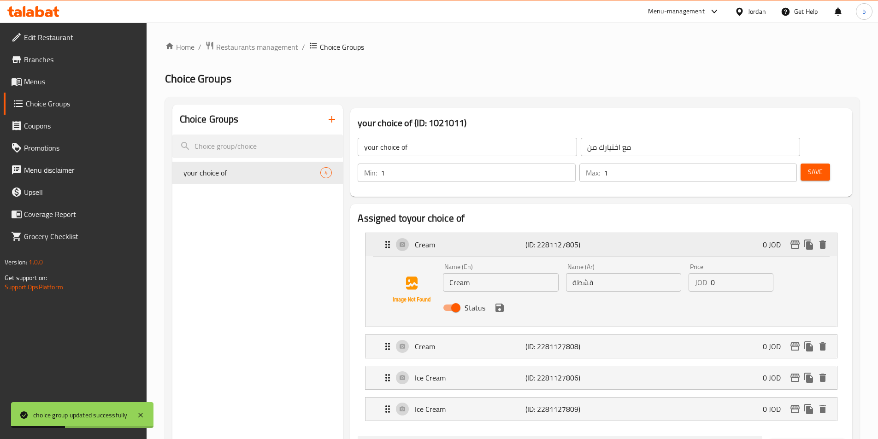
click at [517, 239] on p "Cream" at bounding box center [470, 244] width 110 height 11
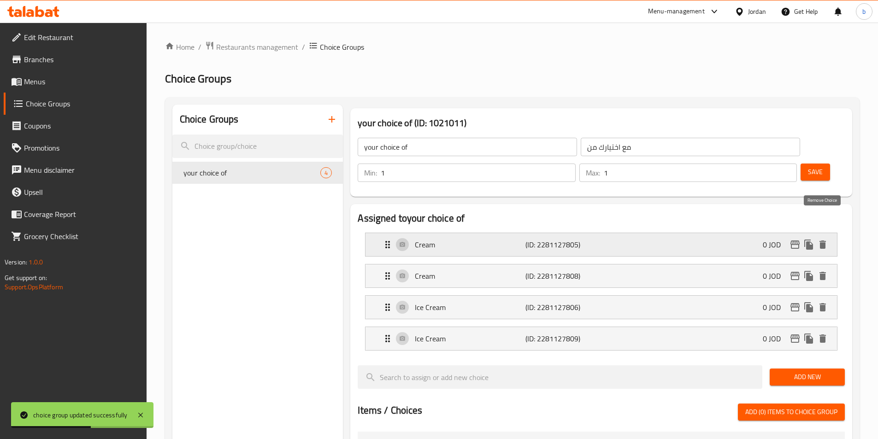
click at [823, 241] on icon "delete" at bounding box center [822, 245] width 6 height 8
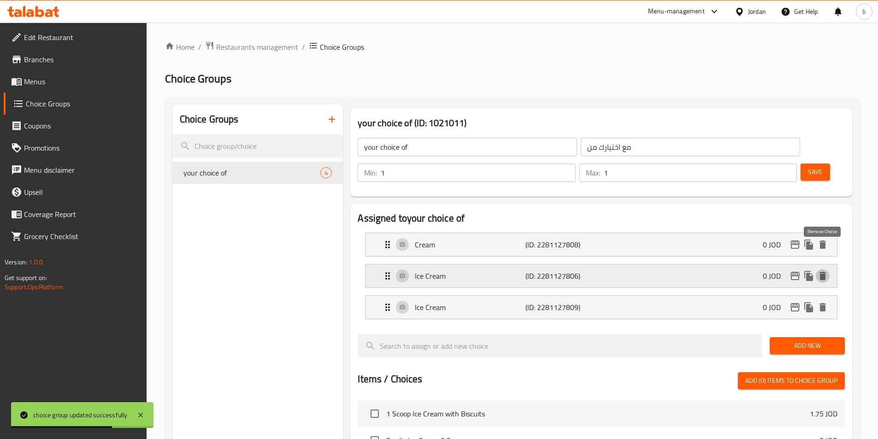
click at [819, 271] on icon "delete" at bounding box center [822, 276] width 11 height 11
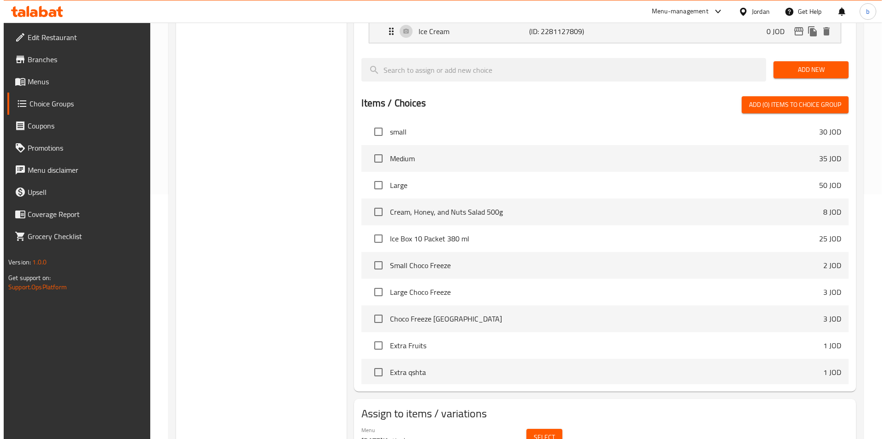
scroll to position [265, 0]
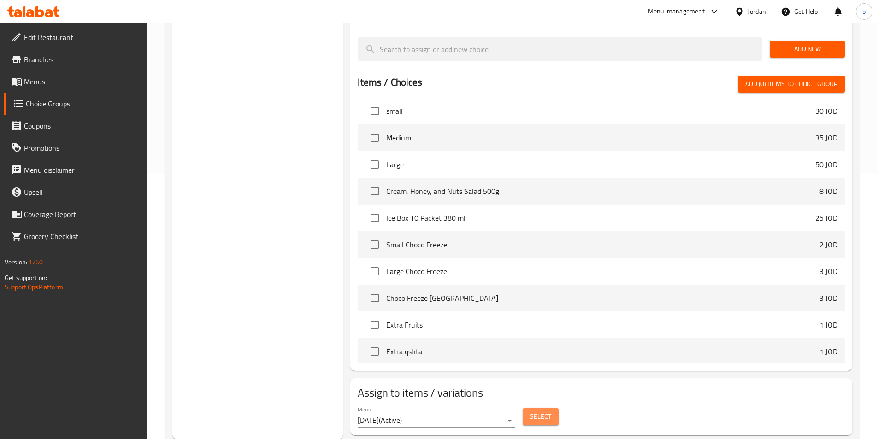
click at [540, 411] on span "Select" at bounding box center [540, 417] width 21 height 12
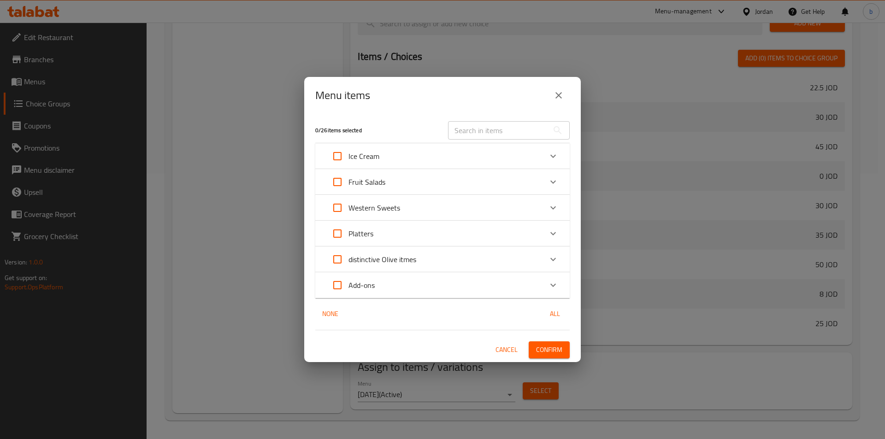
click at [399, 173] on div "Fruit Salads" at bounding box center [434, 182] width 216 height 22
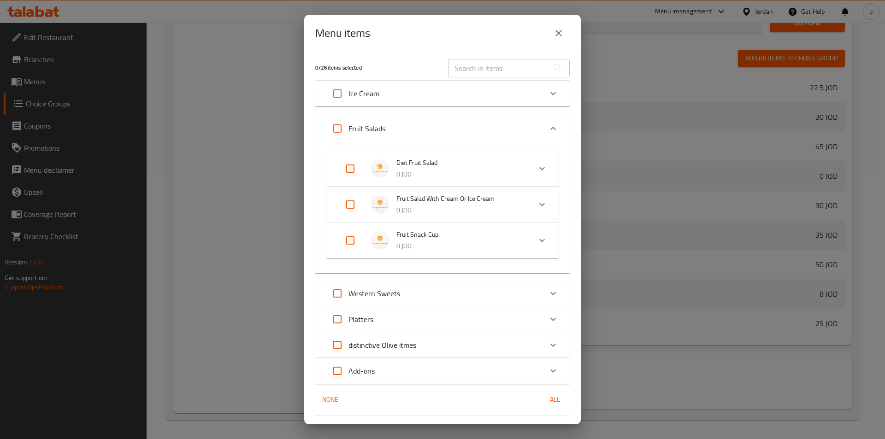
click at [352, 206] on input "Expand" at bounding box center [350, 205] width 22 height 22
checkbox input "true"
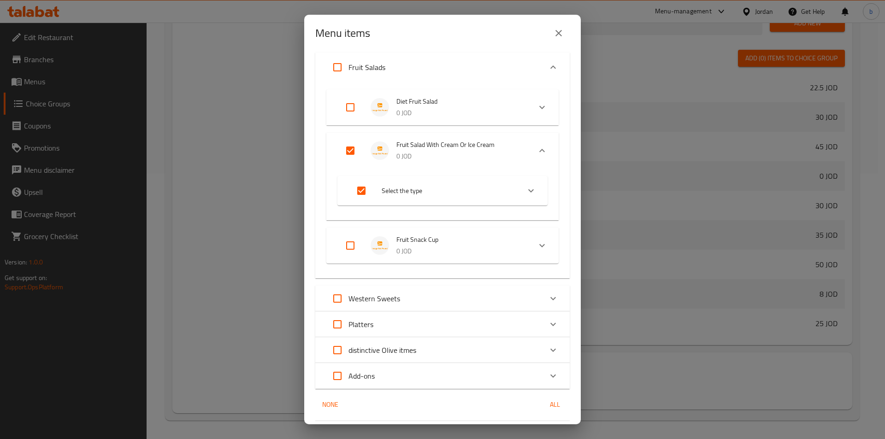
scroll to position [90, 0]
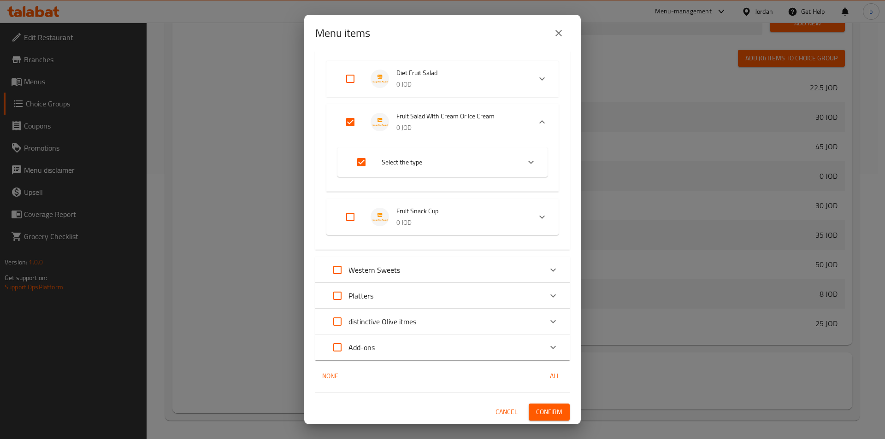
click at [359, 159] on input "Expand" at bounding box center [361, 162] width 22 height 22
checkbox input "false"
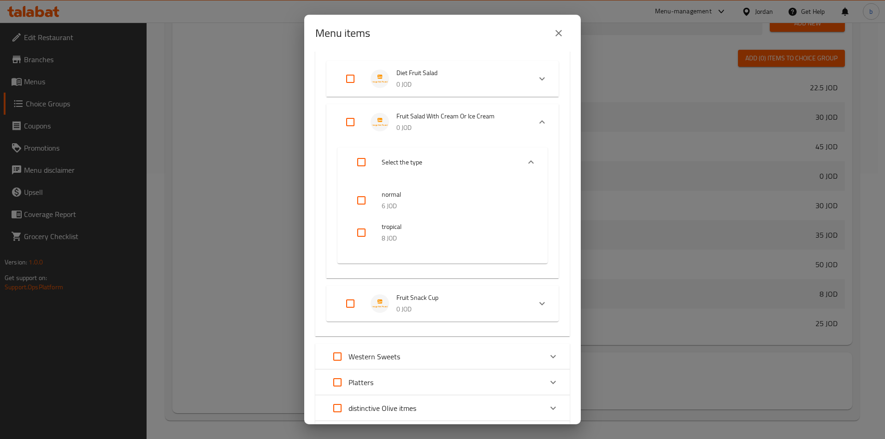
click at [346, 119] on input "Expand" at bounding box center [350, 122] width 22 height 22
checkbox input "true"
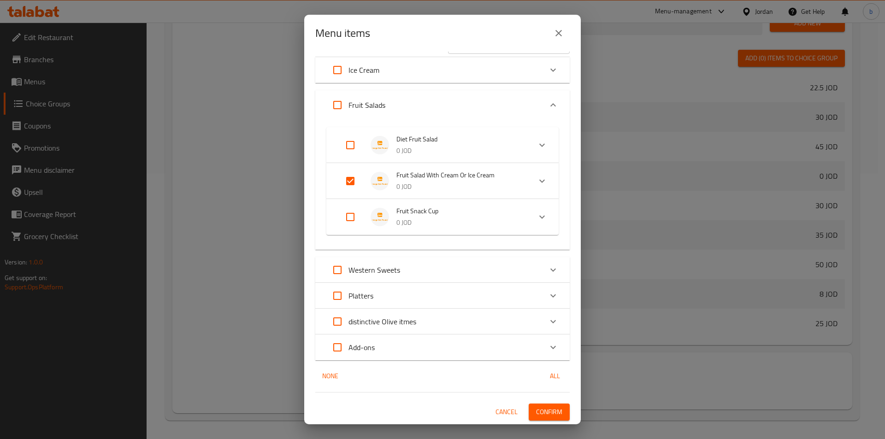
scroll to position [24, 0]
click at [539, 180] on icon "Expand" at bounding box center [542, 181] width 6 height 3
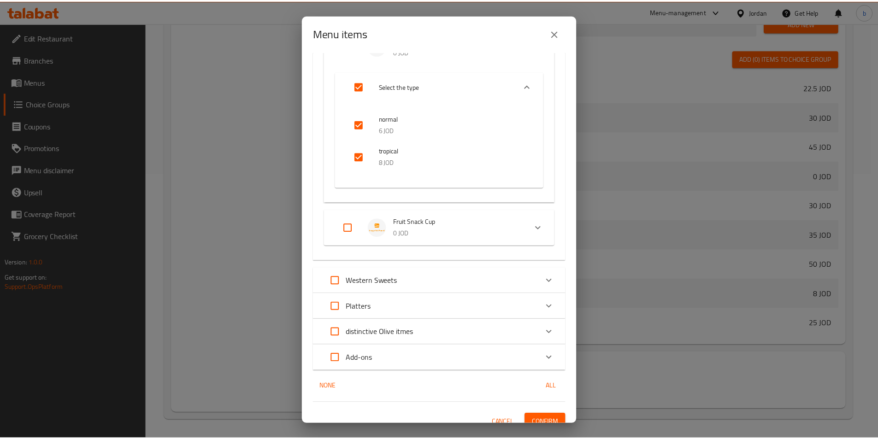
scroll to position [176, 0]
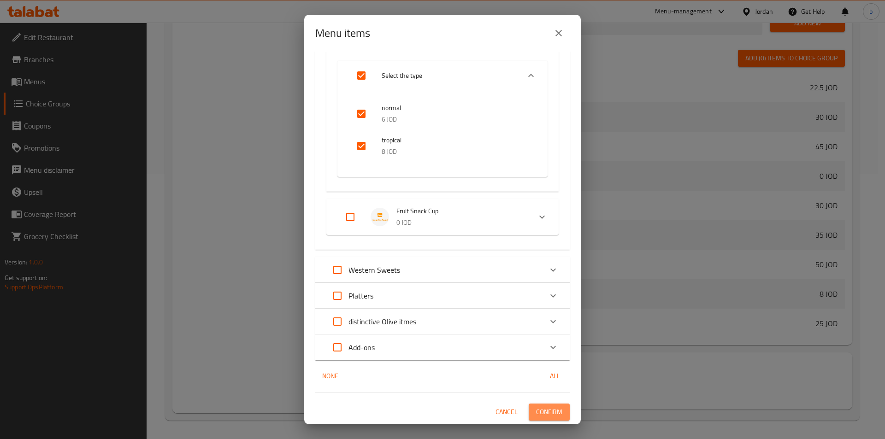
click at [536, 411] on span "Confirm" at bounding box center [549, 412] width 26 height 12
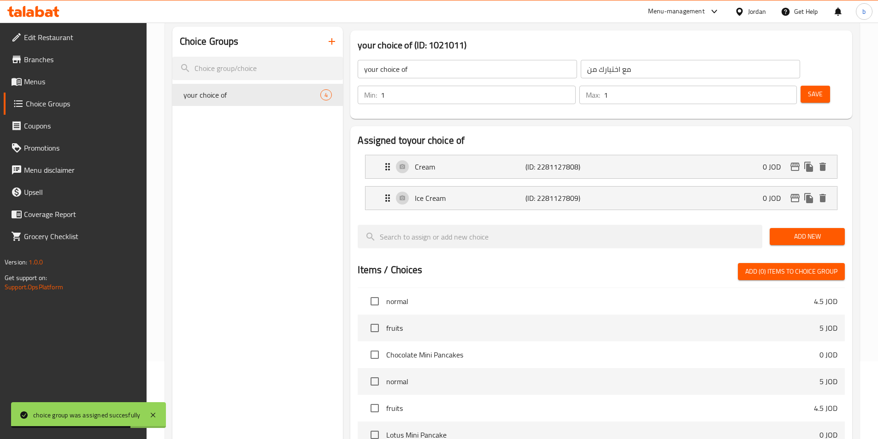
scroll to position [61, 0]
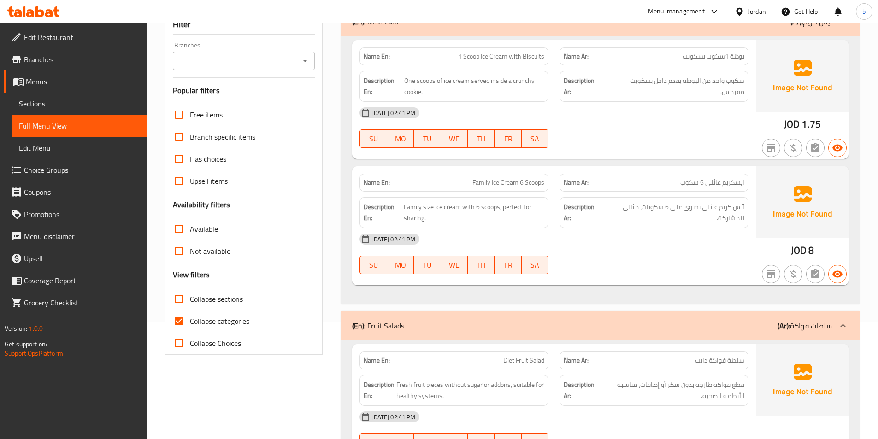
scroll to position [184, 0]
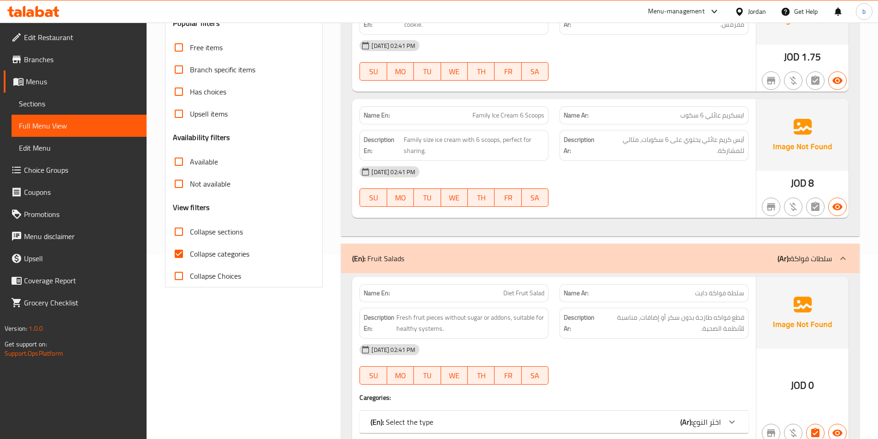
drag, startPoint x: 190, startPoint y: 250, endPoint x: 189, endPoint y: 245, distance: 4.7
click at [190, 250] on span "Collapse categories" at bounding box center [219, 253] width 59 height 11
click at [190, 250] on input "Collapse categories" at bounding box center [179, 254] width 22 height 22
checkbox input "false"
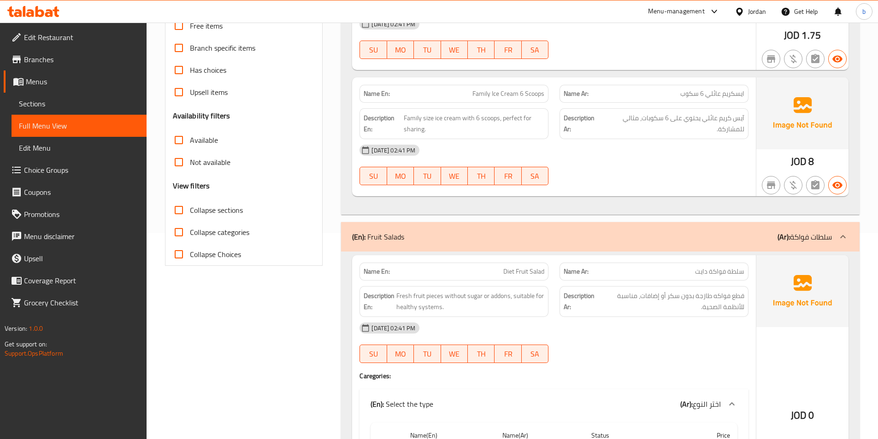
scroll to position [307, 0]
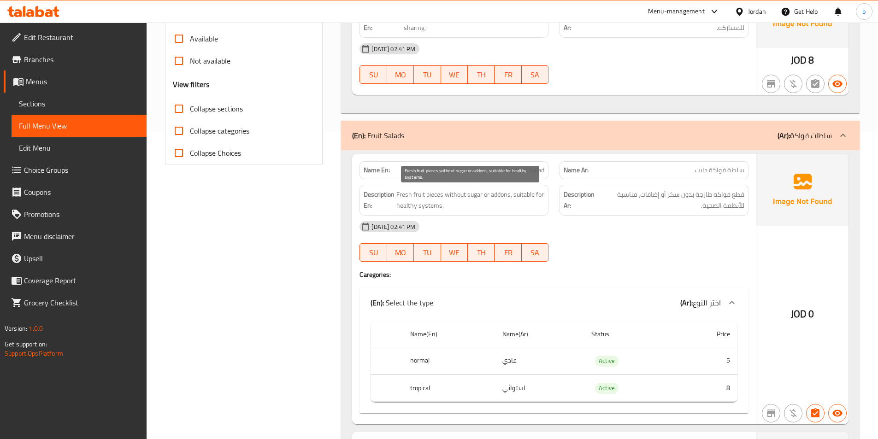
click at [428, 205] on span "Fresh fruit pieces without sugar or addons, suitable for healthy systems." at bounding box center [470, 200] width 148 height 23
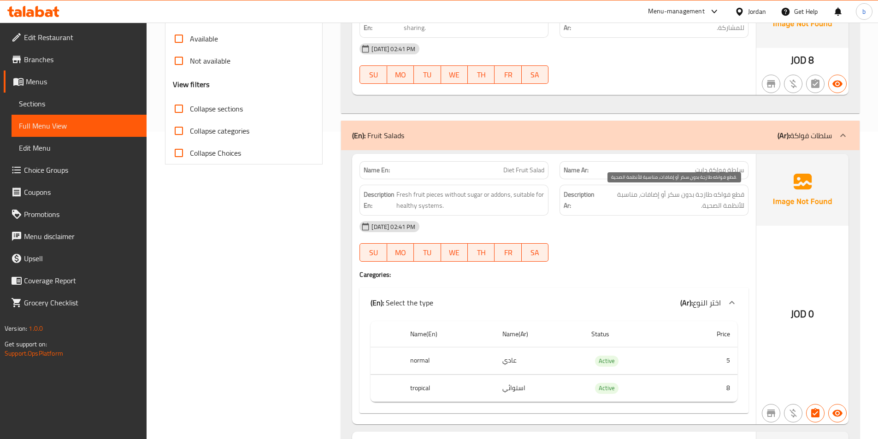
click at [704, 206] on span "قطع فواكه طازجة بدون سكر أو إضافات، مناسبة للأنظمة الصحية." at bounding box center [671, 200] width 145 height 23
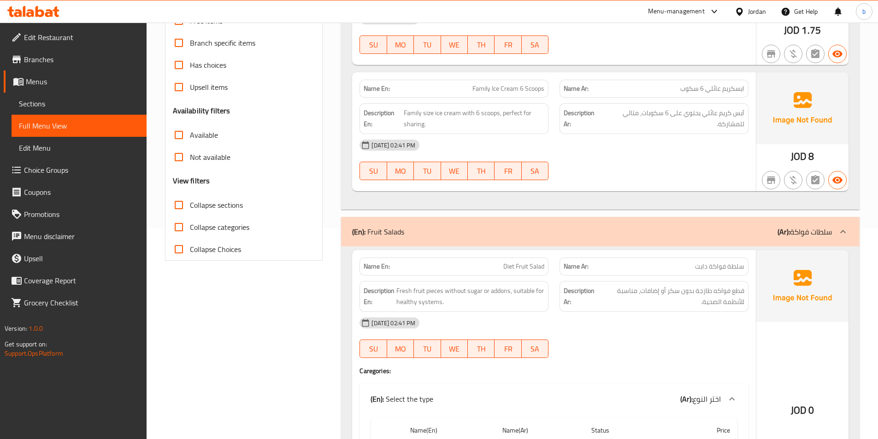
scroll to position [250, 0]
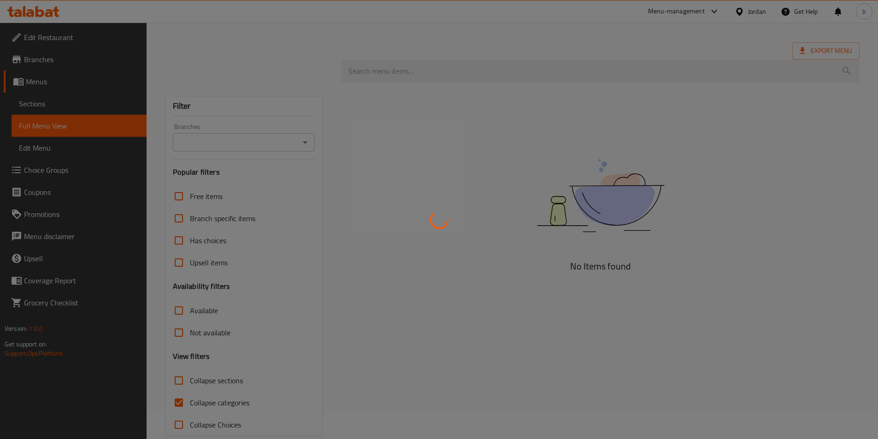
scroll to position [45, 0]
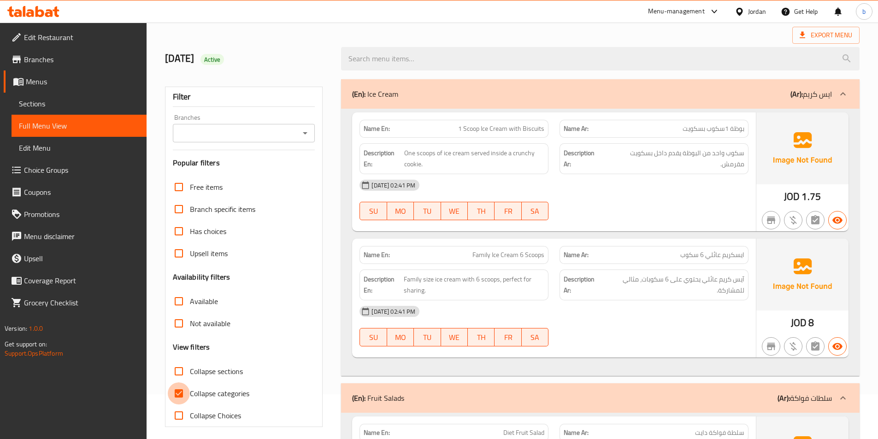
click at [176, 392] on input "Collapse categories" at bounding box center [179, 393] width 22 height 22
checkbox input "false"
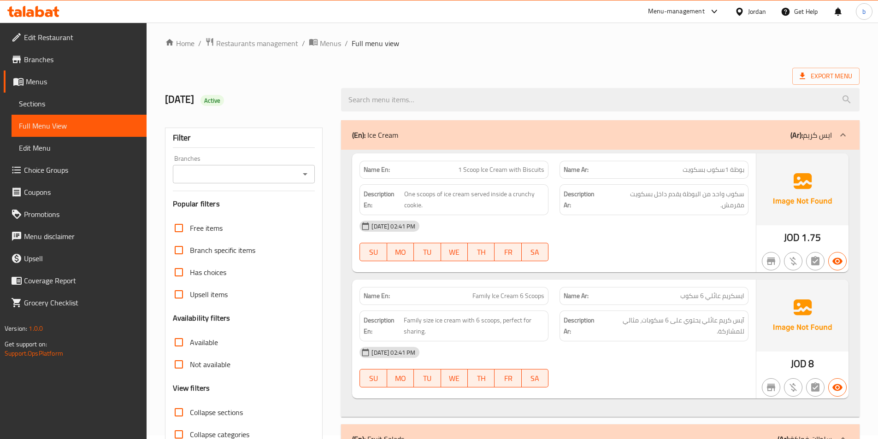
scroll to position [0, 0]
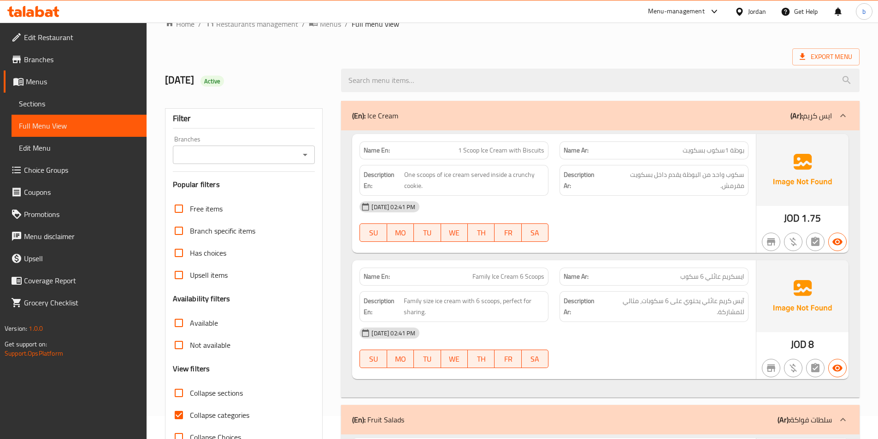
scroll to position [61, 0]
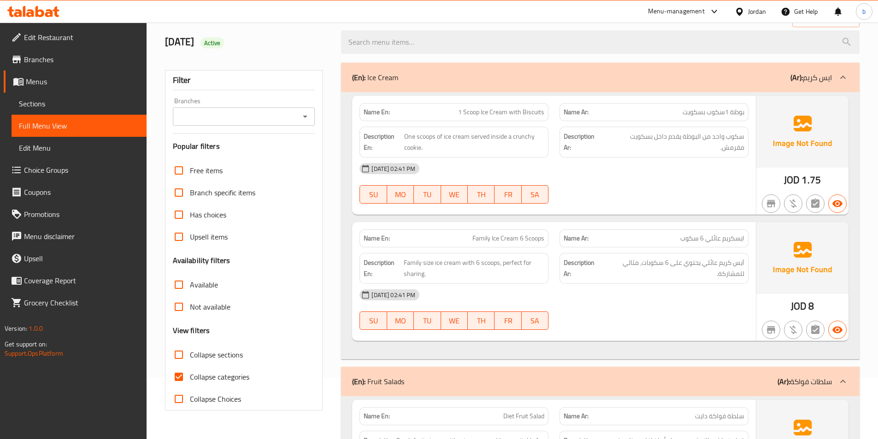
click at [181, 371] on input "Collapse categories" at bounding box center [179, 377] width 22 height 22
checkbox input "false"
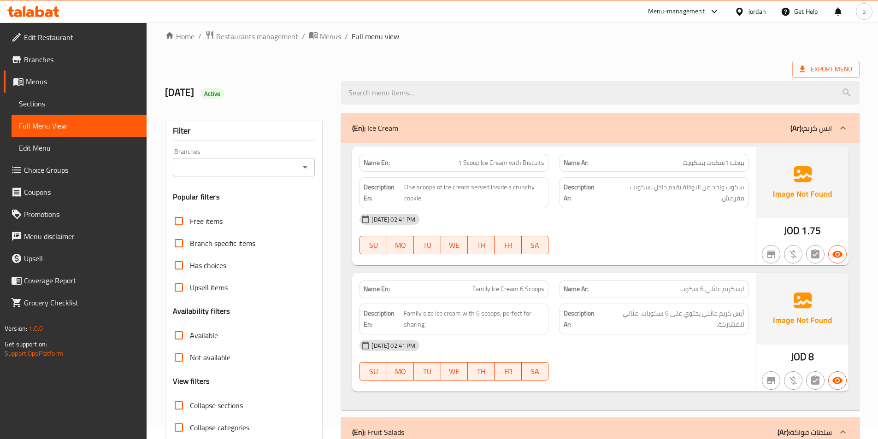
scroll to position [0, 0]
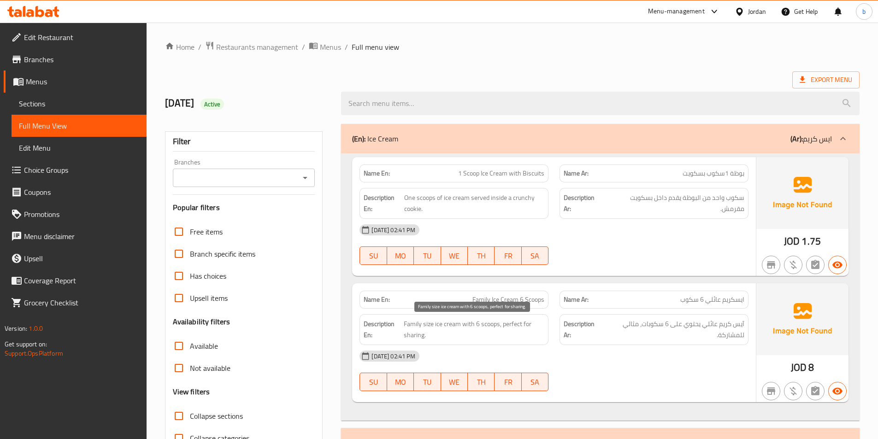
click at [510, 324] on span "Family size ice cream with 6 scoops, perfect for sharing." at bounding box center [474, 329] width 141 height 23
click at [511, 324] on span "Family size ice cream with 6 scoops, perfect for sharing." at bounding box center [474, 329] width 141 height 23
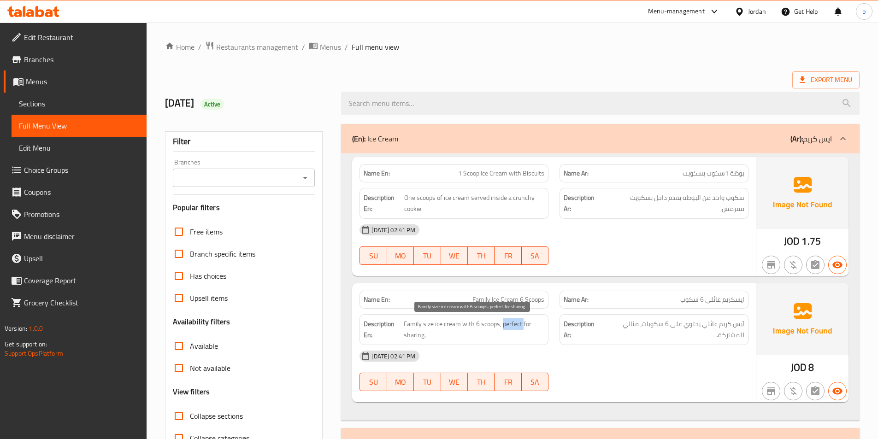
click at [522, 325] on span "Family size ice cream with 6 scoops, perfect for sharing." at bounding box center [474, 329] width 141 height 23
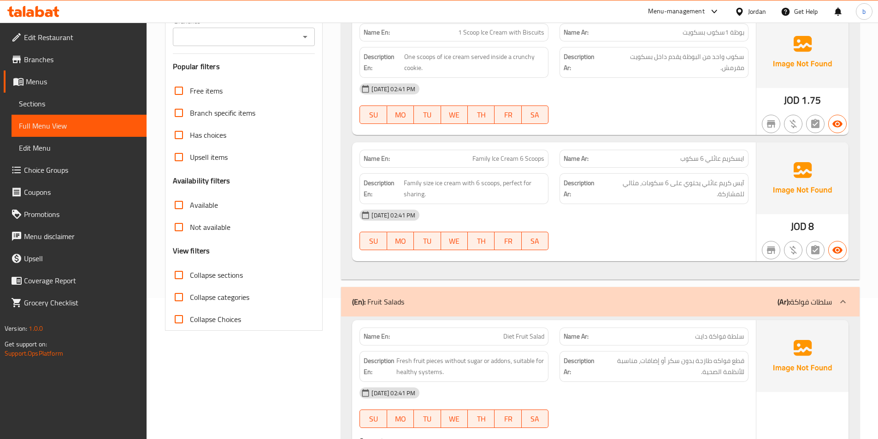
scroll to position [184, 0]
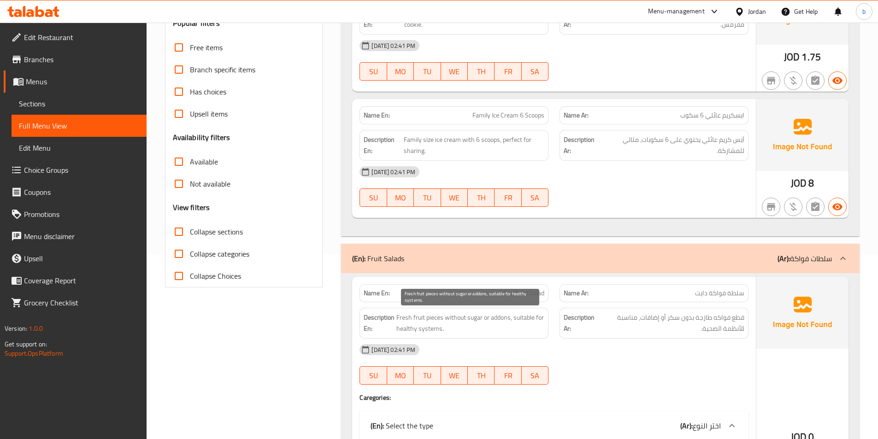
click at [404, 317] on span "Fresh fruit pieces without sugar or addons, suitable for healthy systems." at bounding box center [470, 323] width 148 height 23
click at [419, 319] on span "Fresh fruit pieces without sugar or addons, suitable for healthy systems." at bounding box center [470, 323] width 148 height 23
click at [434, 317] on span "Fresh fruit pieces without sugar or addons, suitable for healthy systems." at bounding box center [470, 323] width 148 height 23
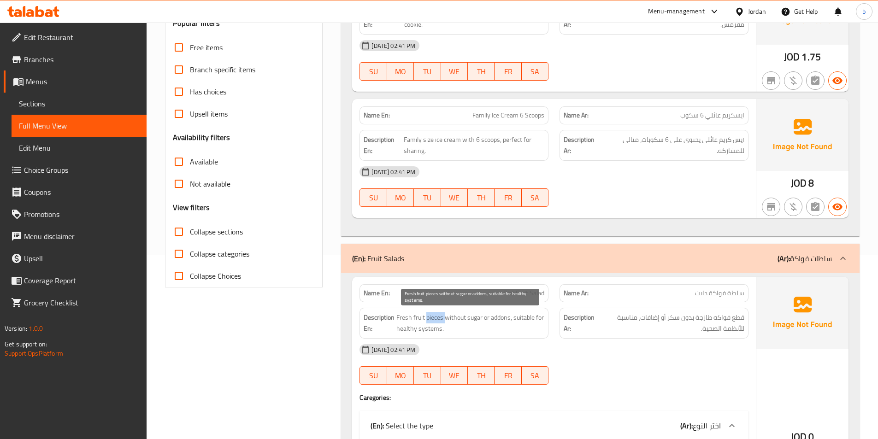
click at [434, 317] on span "Fresh fruit pieces without sugar or addons, suitable for healthy systems." at bounding box center [470, 323] width 148 height 23
click at [448, 318] on span "Fresh fruit pieces without sugar or addons, suitable for healthy systems." at bounding box center [470, 323] width 148 height 23
click at [474, 322] on span "Fresh fruit pieces without sugar or addons, suitable for healthy systems." at bounding box center [470, 323] width 148 height 23
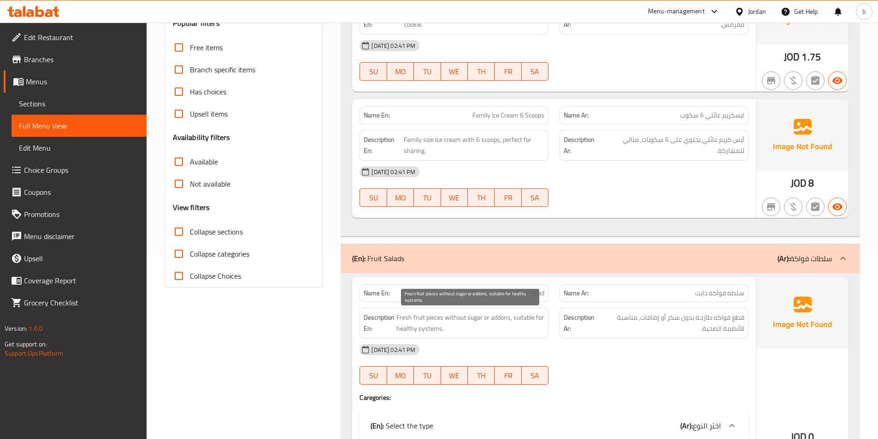
click at [492, 320] on span "Fresh fruit pieces without sugar or addons, suitable for healthy systems." at bounding box center [470, 323] width 148 height 23
click at [529, 321] on span "Fresh fruit pieces without sugar or addons, suitable for healthy systems." at bounding box center [470, 323] width 148 height 23
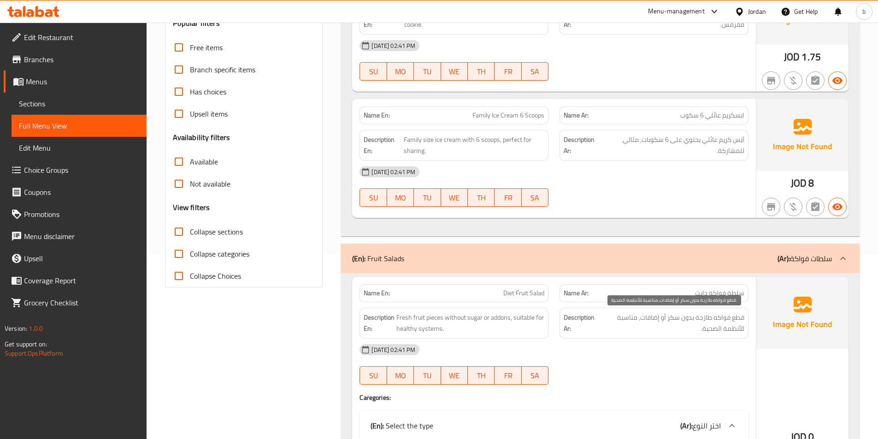
click at [635, 316] on span "قطع فواكه طازجة بدون سكر أو إضافات، مناسبة للأنظمة الصحية." at bounding box center [671, 323] width 145 height 23
click at [732, 329] on span "قطع فواكه طازجة بدون سكر أو إضافات، مناسبة للأنظمة الصحية." at bounding box center [671, 323] width 145 height 23
click at [710, 327] on span "قطع فواكه طازجة بدون سكر أو إضافات، مناسبة للأنظمة الصحية." at bounding box center [671, 323] width 145 height 23
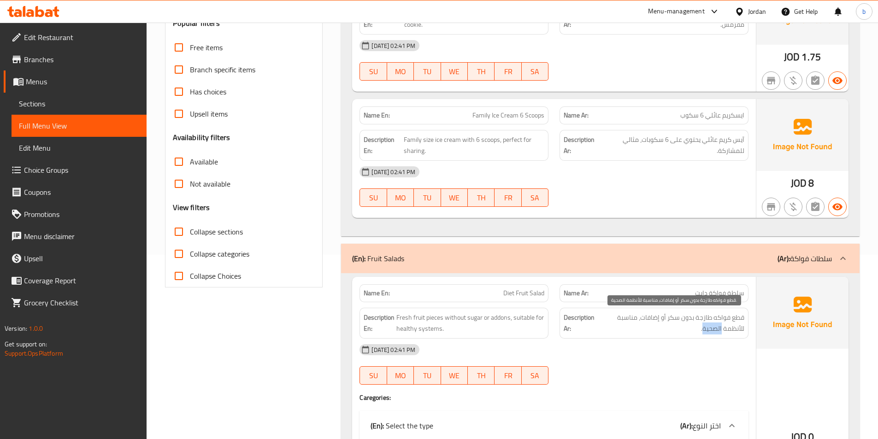
click at [710, 327] on span "قطع فواكه طازجة بدون سكر أو إضافات، مناسبة للأنظمة الصحية." at bounding box center [671, 323] width 145 height 23
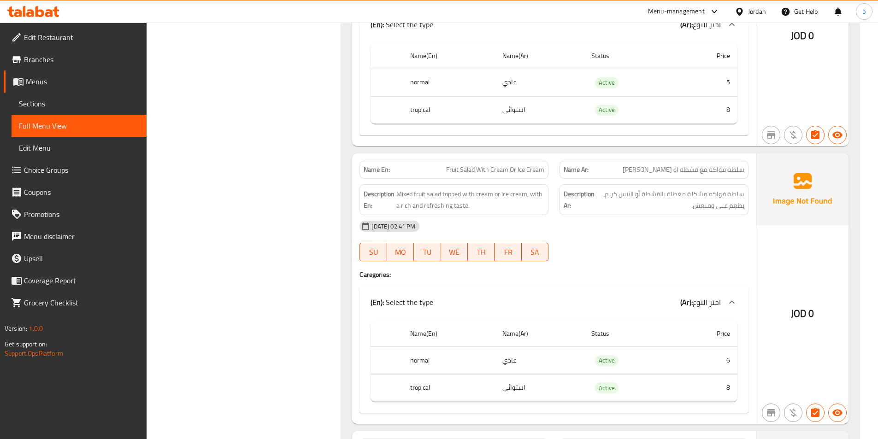
scroll to position [614, 0]
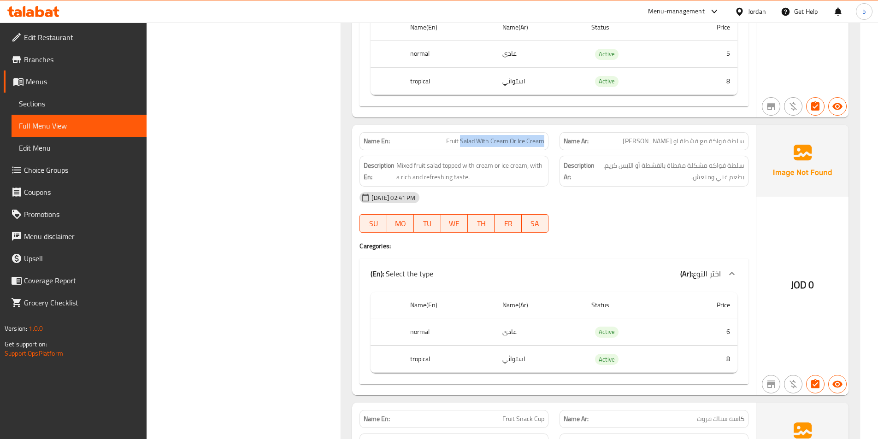
drag, startPoint x: 460, startPoint y: 145, endPoint x: 545, endPoint y: 145, distance: 84.8
click at [545, 145] on div "Name En: Fruit Salad With Cream Or Ice Cream" at bounding box center [453, 141] width 189 height 18
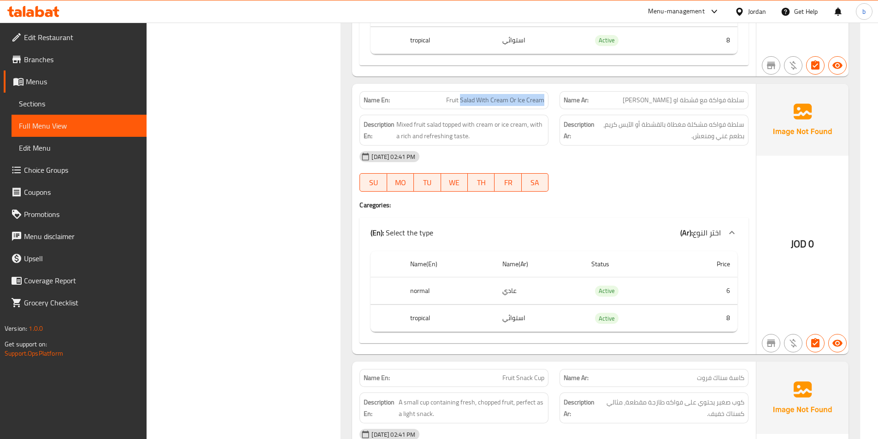
scroll to position [676, 0]
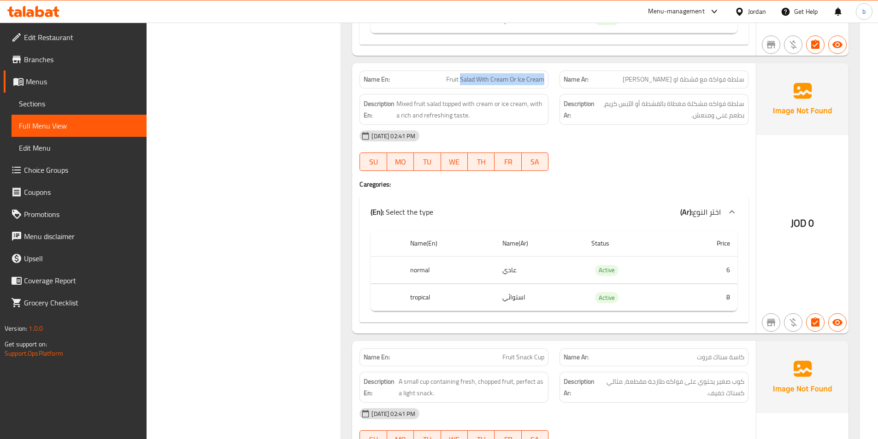
click at [483, 71] on div "Name En: Fruit Salad With Cream Or Ice Cream" at bounding box center [453, 80] width 189 height 18
click at [500, 79] on span "Fruit Salad With Cream Or Ice Cream" at bounding box center [495, 80] width 98 height 10
copy span "Cream"
click at [696, 77] on span "سلطة فواكة مع قشطة او [PERSON_NAME]" at bounding box center [684, 80] width 122 height 10
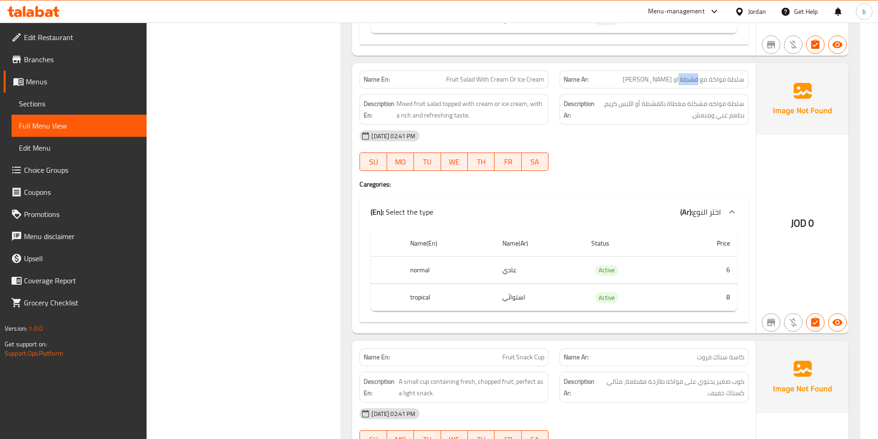
click at [696, 77] on span "سلطة فواكة مع قشطة او [PERSON_NAME]" at bounding box center [684, 80] width 122 height 10
copy span "قشطة"
drag, startPoint x: 518, startPoint y: 77, endPoint x: 545, endPoint y: 76, distance: 26.3
click at [545, 76] on div "Name En: Fruit Salad With Cream Or Ice Cream" at bounding box center [453, 80] width 189 height 18
copy span "Ice Cream"
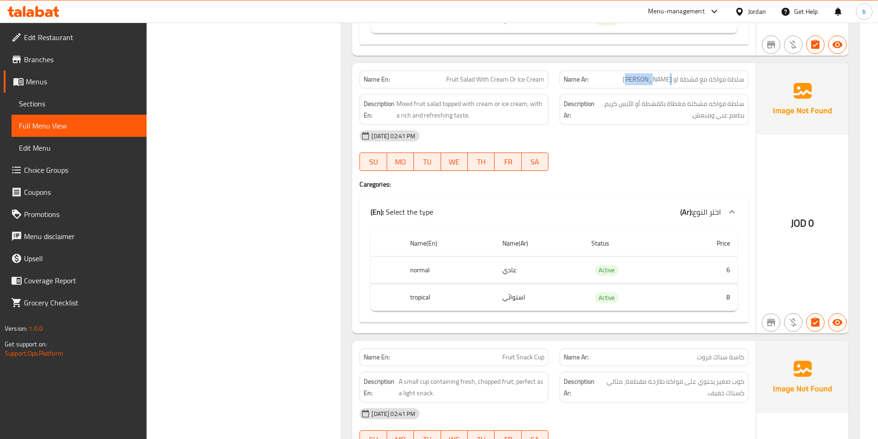
drag, startPoint x: 647, startPoint y: 80, endPoint x: 672, endPoint y: 76, distance: 25.3
click at [672, 76] on span "سلطة فواكة مع قشطة او ايس كريم" at bounding box center [684, 80] width 122 height 10
copy span "ايس كريم"
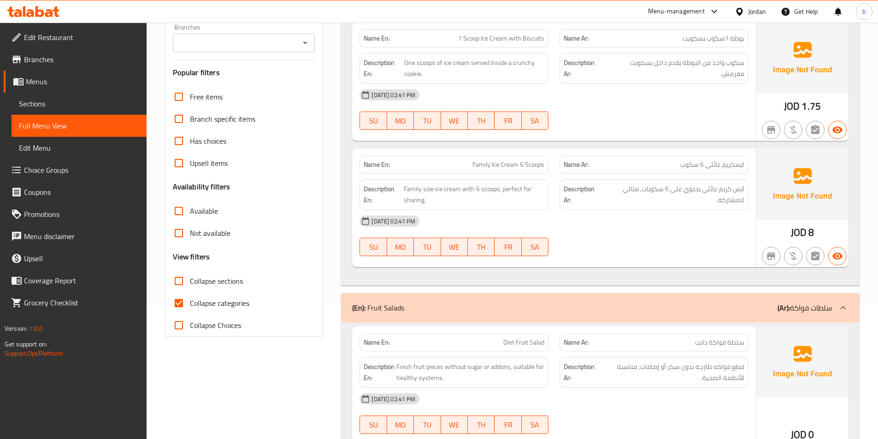
scroll to position [246, 0]
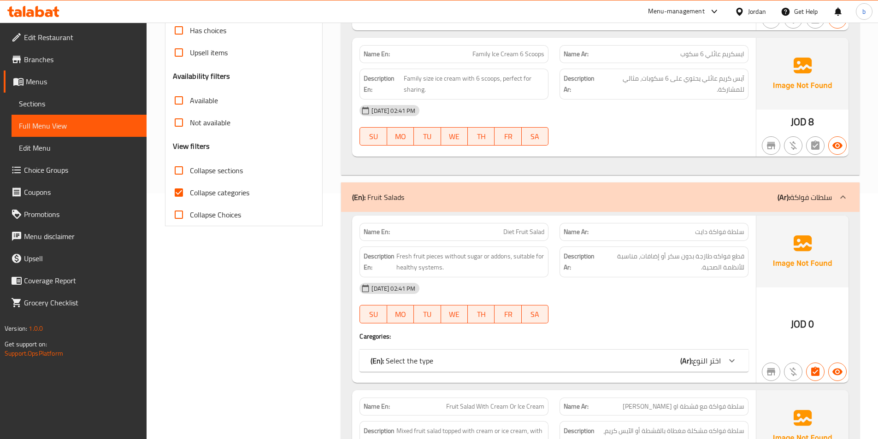
click at [184, 189] on input "Collapse categories" at bounding box center [179, 193] width 22 height 22
checkbox input "false"
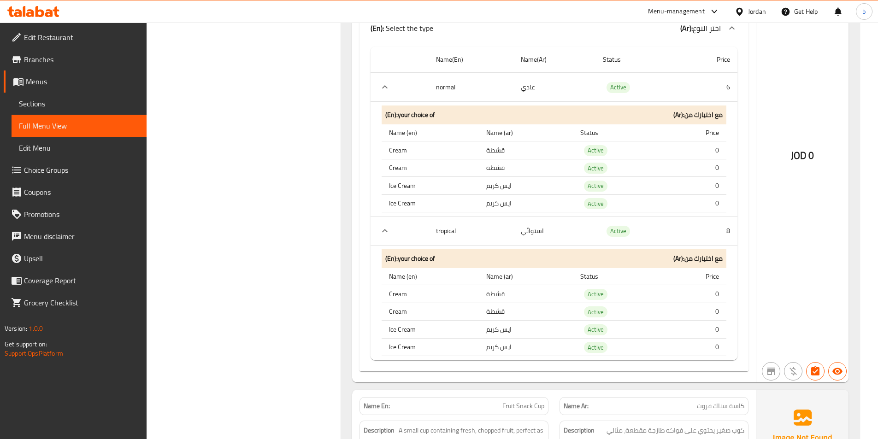
scroll to position [860, 0]
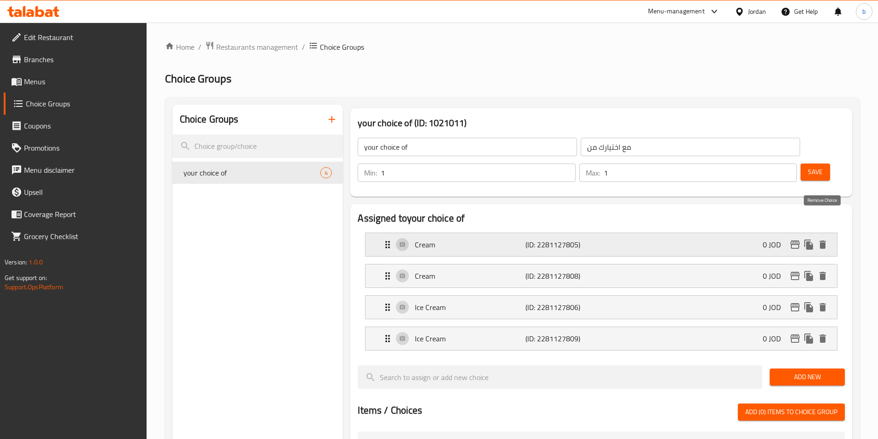
click at [823, 241] on icon "delete" at bounding box center [822, 245] width 6 height 8
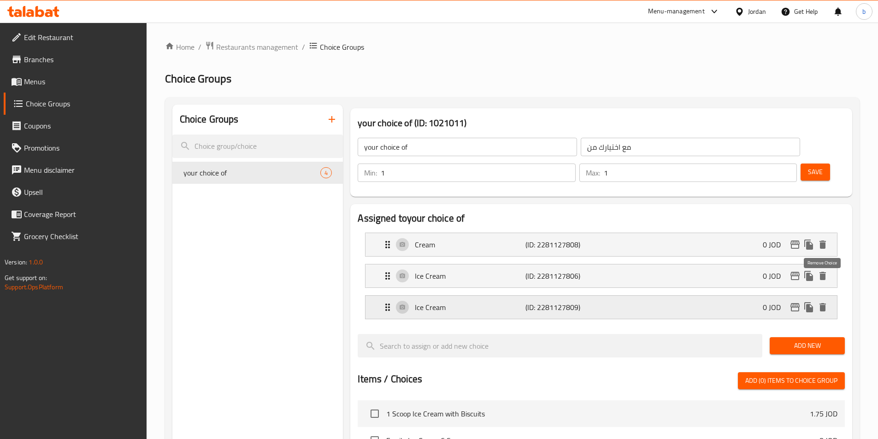
click at [827, 302] on icon "delete" at bounding box center [822, 307] width 11 height 11
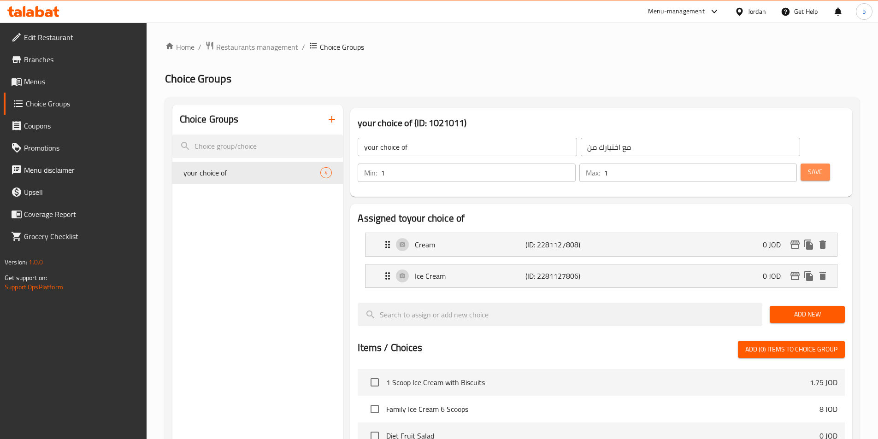
click at [808, 166] on span "Save" at bounding box center [815, 172] width 15 height 12
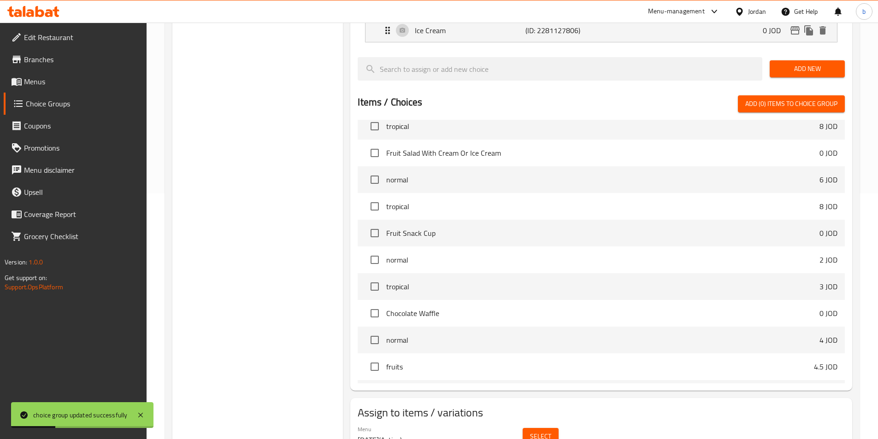
scroll to position [246, 0]
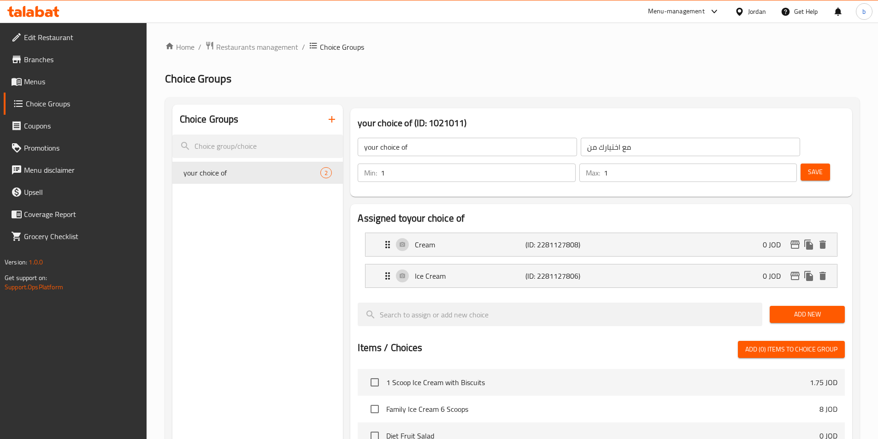
click at [56, 77] on span "Menus" at bounding box center [81, 81] width 115 height 11
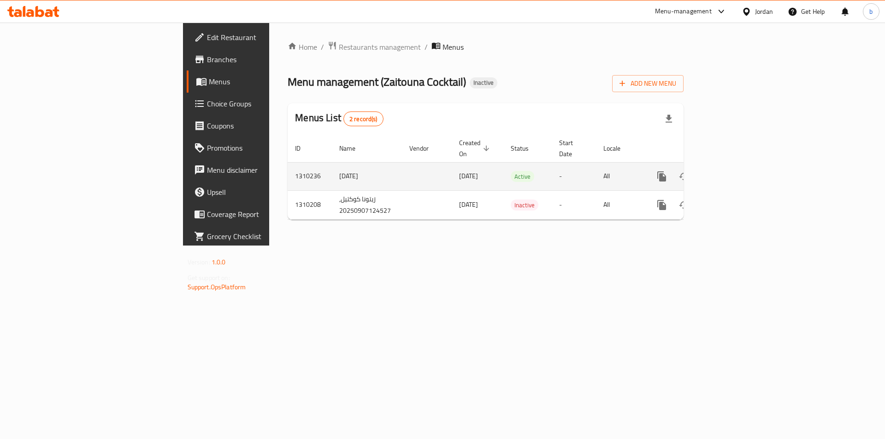
click at [734, 171] on icon "enhanced table" at bounding box center [728, 176] width 11 height 11
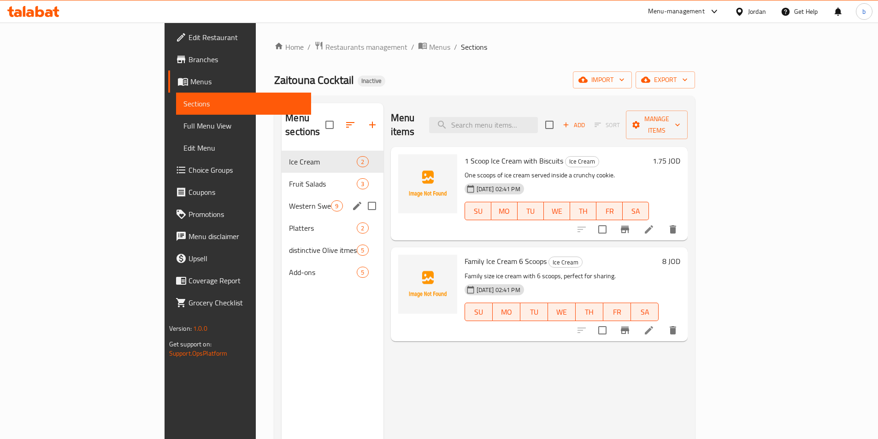
click at [282, 199] on div "Western Sweets 9" at bounding box center [332, 206] width 101 height 22
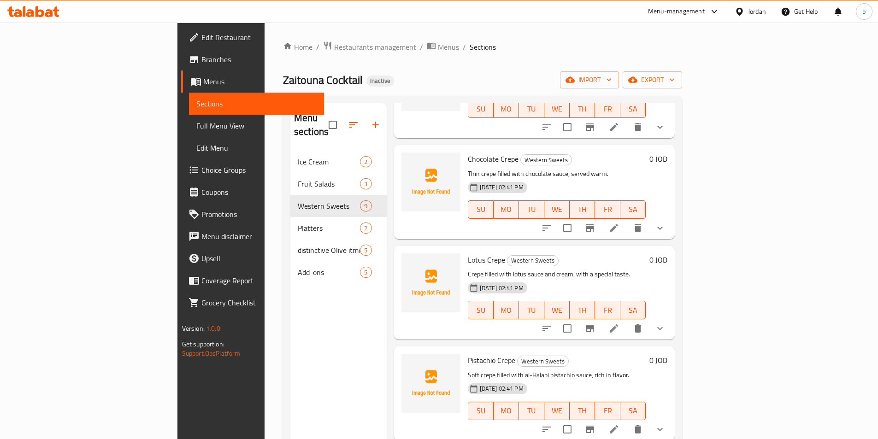
scroll to position [369, 0]
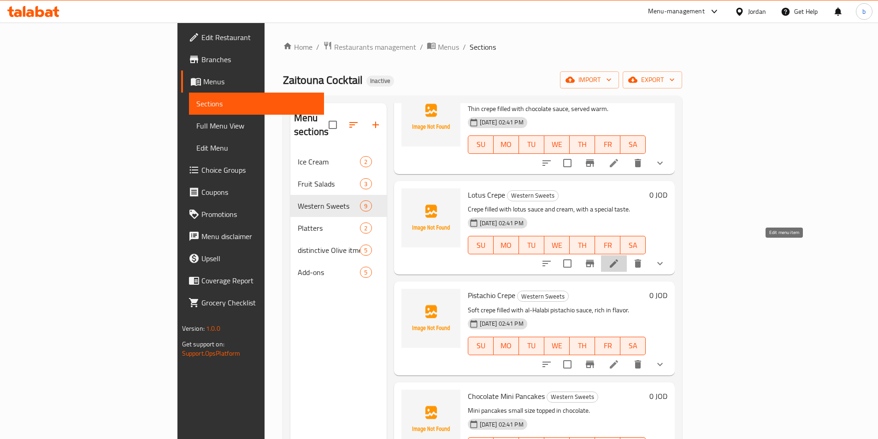
click at [619, 258] on icon at bounding box center [613, 263] width 11 height 11
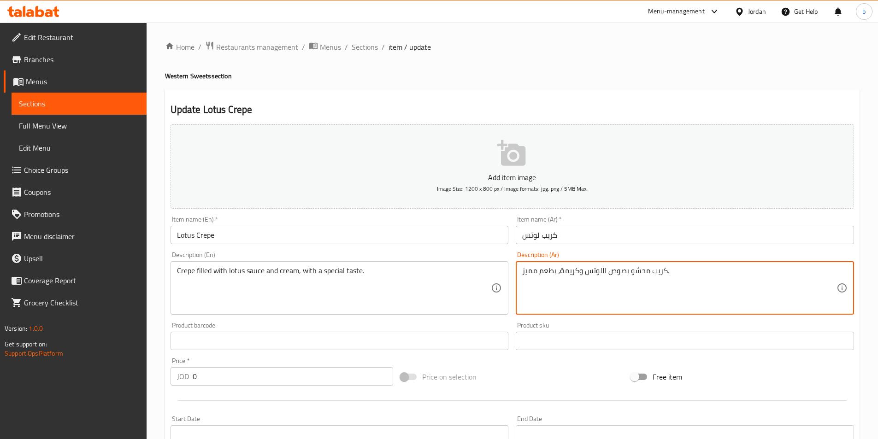
click at [72, 119] on link "Full Menu View" at bounding box center [79, 126] width 135 height 22
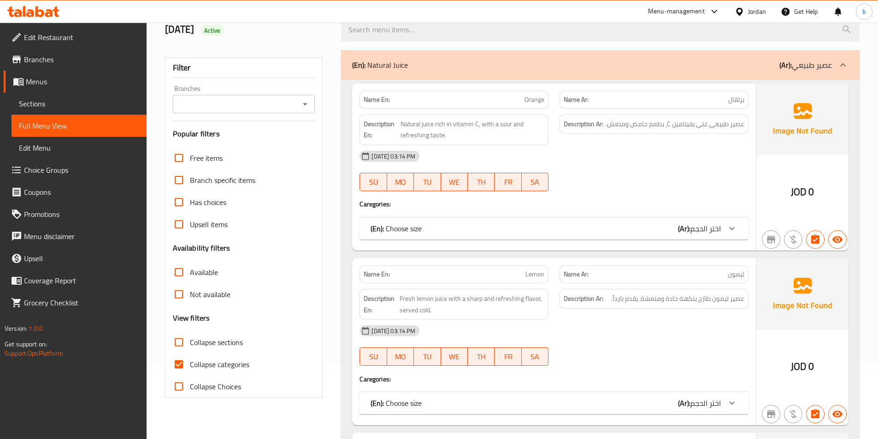
scroll to position [184, 0]
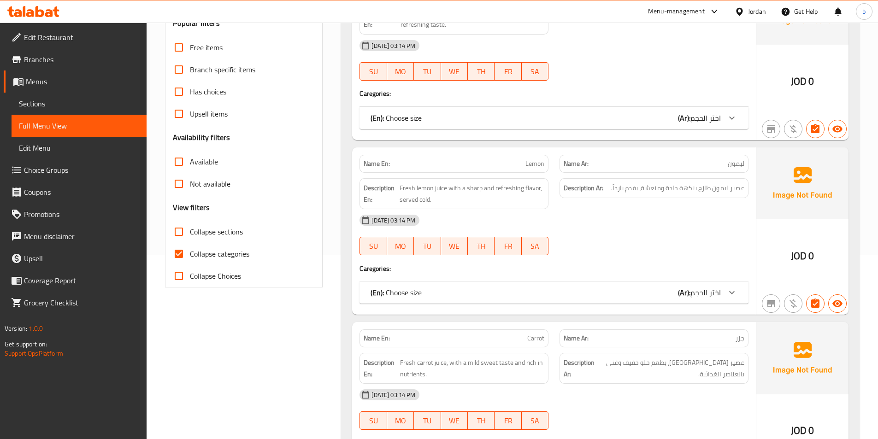
click at [196, 248] on span "Collapse categories" at bounding box center [219, 253] width 59 height 11
click at [190, 248] on input "Collapse categories" at bounding box center [179, 254] width 22 height 22
checkbox input "false"
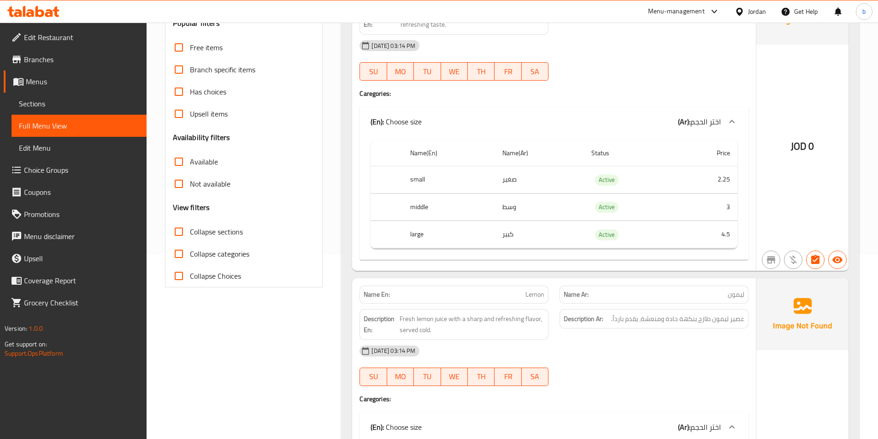
scroll to position [0, 0]
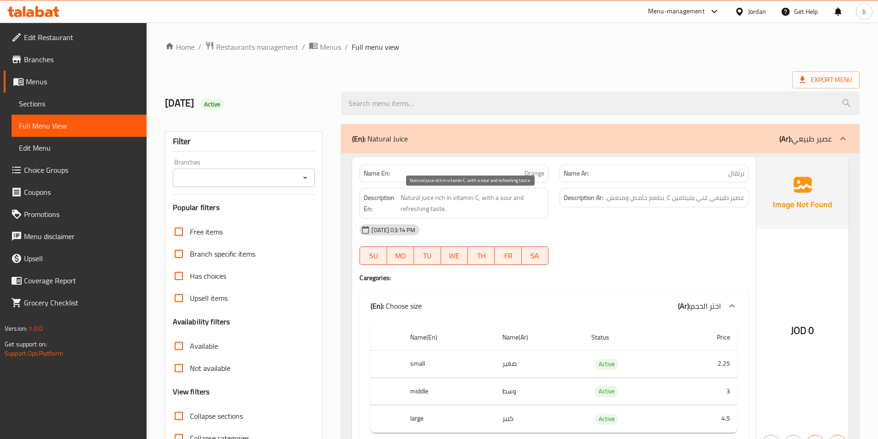
click at [406, 194] on span "Natural juice rich in vitamin C, with a sour and refreshing taste." at bounding box center [472, 203] width 144 height 23
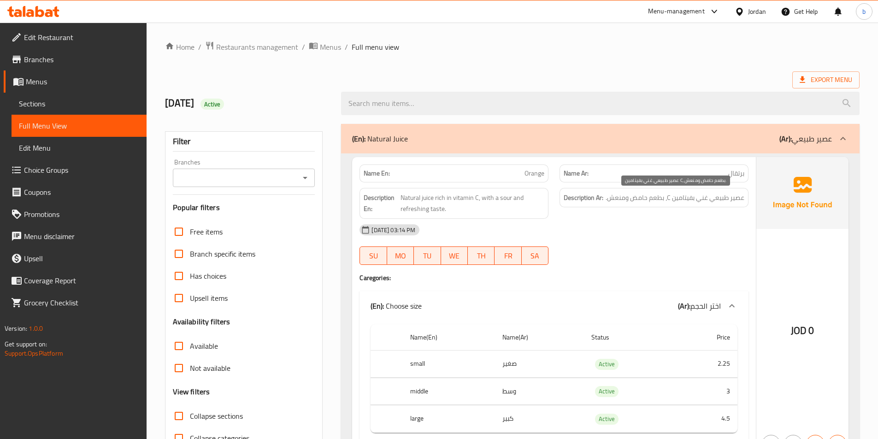
click at [742, 195] on span "عصير طبيعي غني بفيتامين C، بطعم حامض ومنعش." at bounding box center [675, 198] width 139 height 12
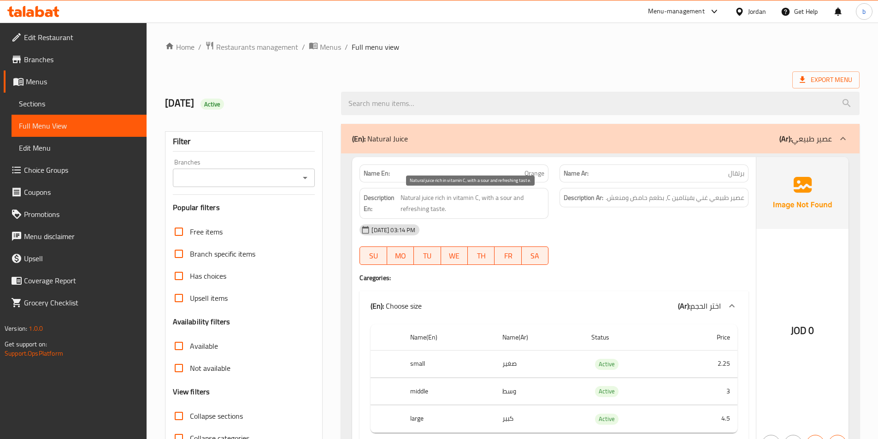
click at [430, 199] on span "Natural juice rich in vitamin C, with a sour and refreshing taste." at bounding box center [472, 203] width 144 height 23
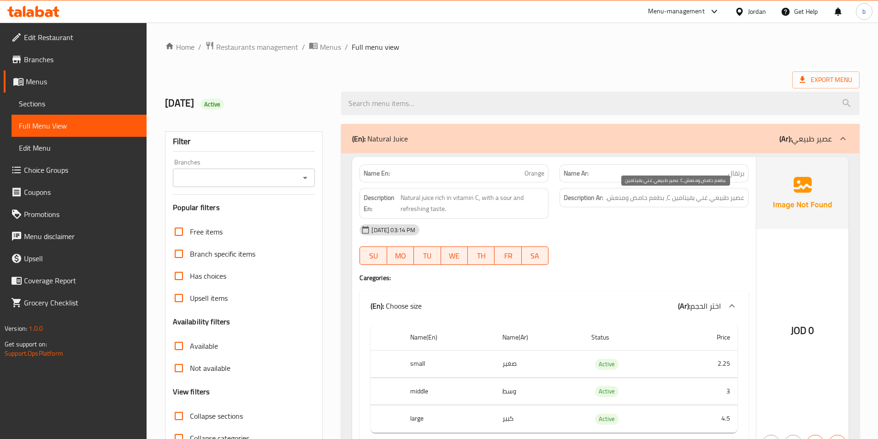
click at [716, 200] on span "عصير طبيعي غني بفيتامين C، بطعم حامض ومنعش." at bounding box center [675, 198] width 139 height 12
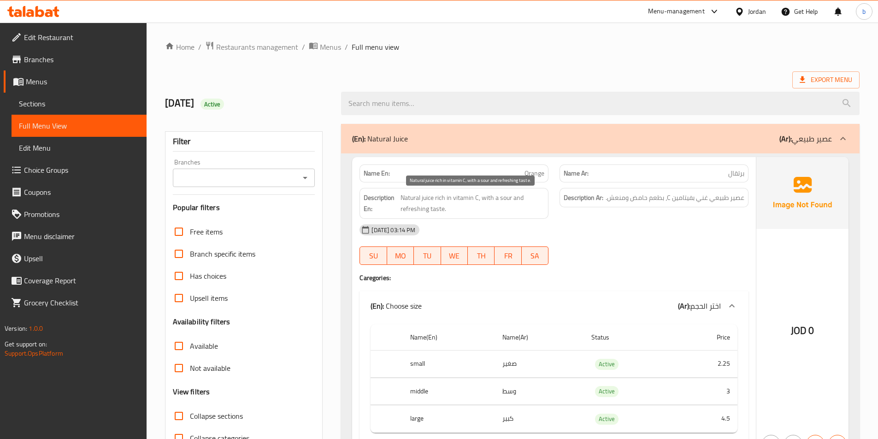
click at [408, 197] on span "Natural juice rich in vitamin C, with a sour and refreshing taste." at bounding box center [472, 203] width 144 height 23
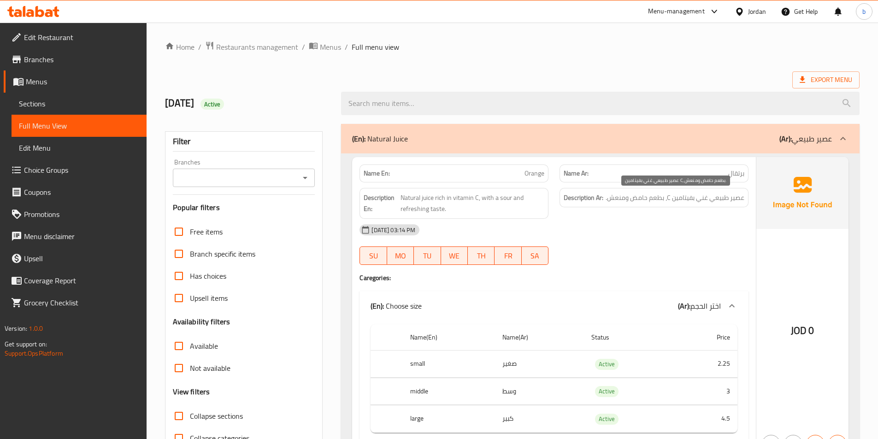
click at [701, 197] on span "عصير طبيعي غني بفيتامين C، بطعم حامض ومنعش." at bounding box center [675, 198] width 139 height 12
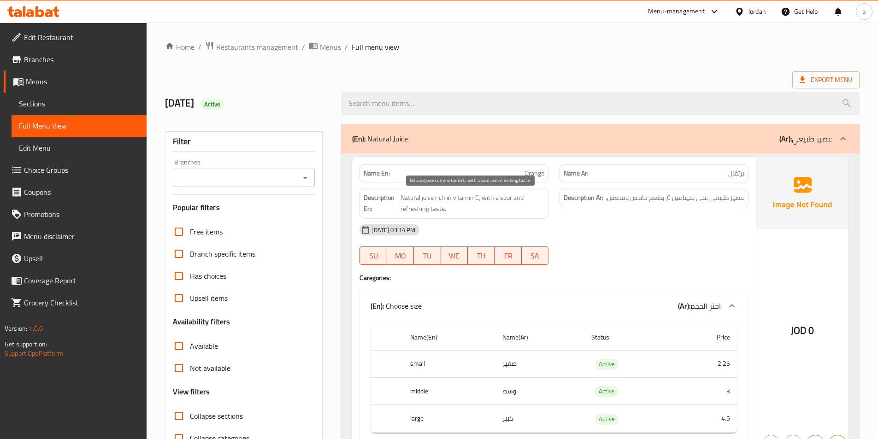
click at [437, 196] on span "Natural juice rich in vitamin C, with a sour and refreshing taste." at bounding box center [472, 203] width 144 height 23
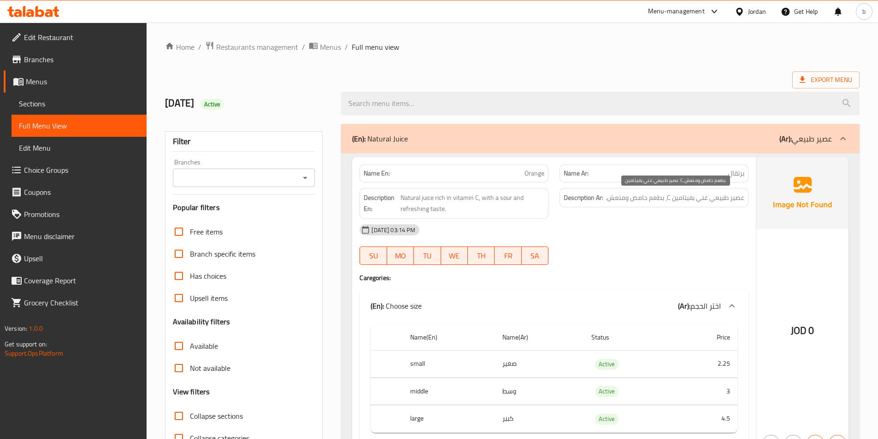
click at [680, 193] on span "عصير طبيعي غني بفيتامين C، بطعم حامض ومنعش." at bounding box center [675, 198] width 139 height 12
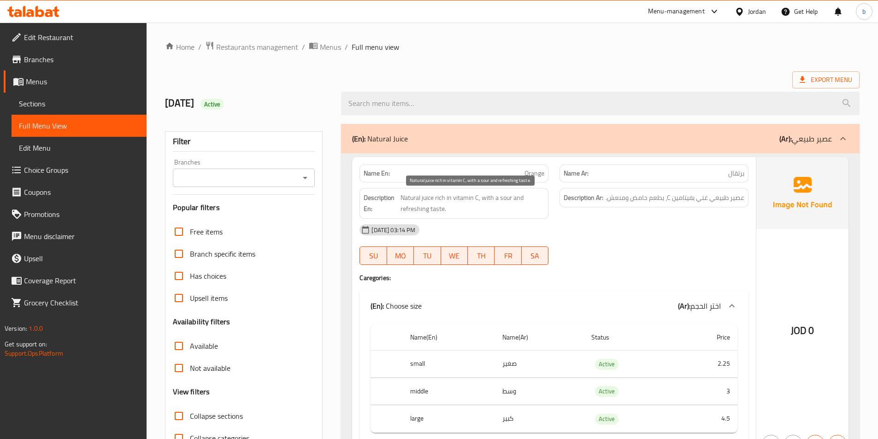
click at [485, 197] on span "Natural juice rich in vitamin C, with a sour and refreshing taste." at bounding box center [472, 203] width 144 height 23
click at [502, 196] on span "Natural juice rich in vitamin C, with a sour and refreshing taste." at bounding box center [472, 203] width 144 height 23
click at [426, 207] on span "Natural juice rich in vitamin C, with a sour and refreshing taste." at bounding box center [472, 203] width 144 height 23
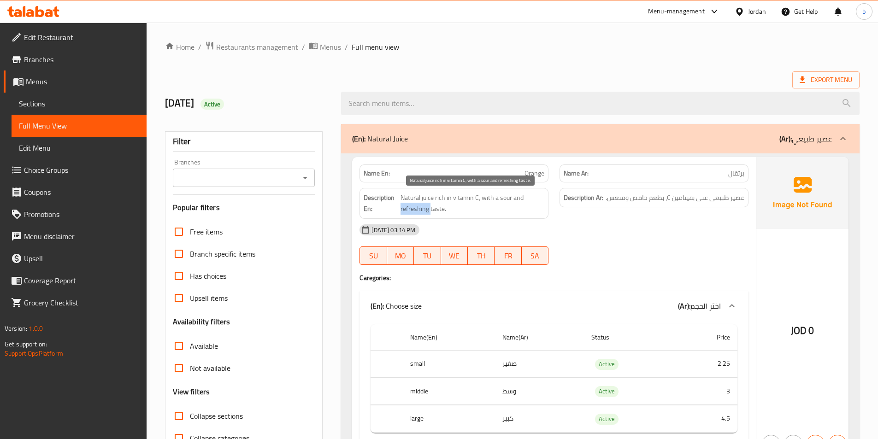
click at [426, 207] on span "Natural juice rich in vitamin C, with a sour and refreshing taste." at bounding box center [472, 203] width 144 height 23
click at [519, 192] on span "Natural juice rich in vitamin C, with a sour and refreshing taste." at bounding box center [472, 203] width 144 height 23
click at [520, 192] on span "Natural juice rich in vitamin C, with a sour and refreshing taste." at bounding box center [472, 203] width 144 height 23
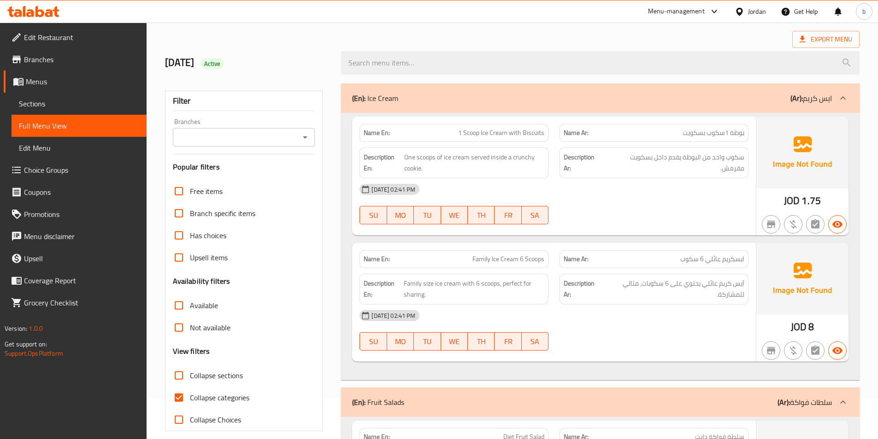
scroll to position [61, 0]
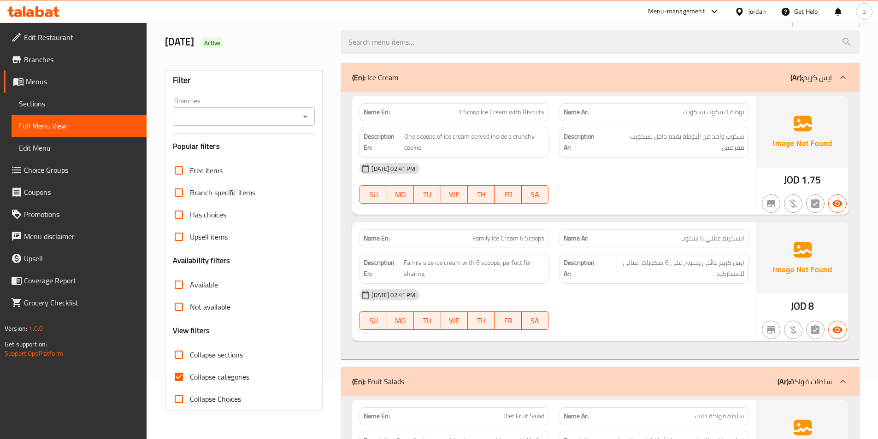
click at [194, 367] on label "Collapse categories" at bounding box center [209, 377] width 82 height 22
click at [190, 367] on input "Collapse categories" at bounding box center [179, 377] width 22 height 22
checkbox input "false"
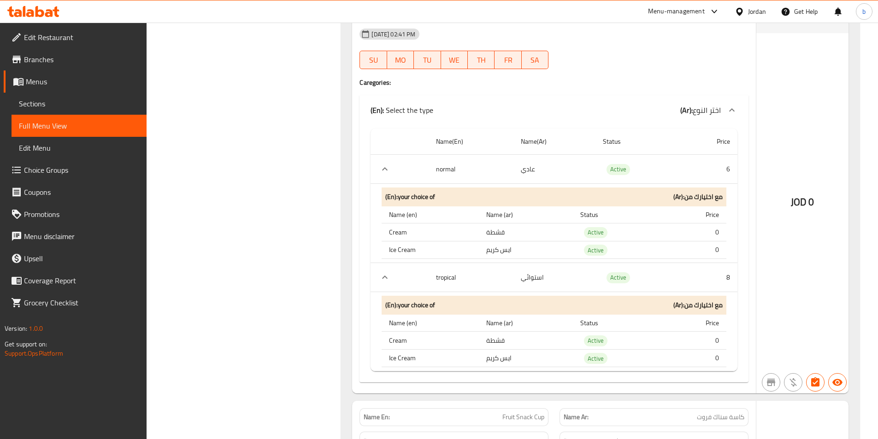
scroll to position [799, 0]
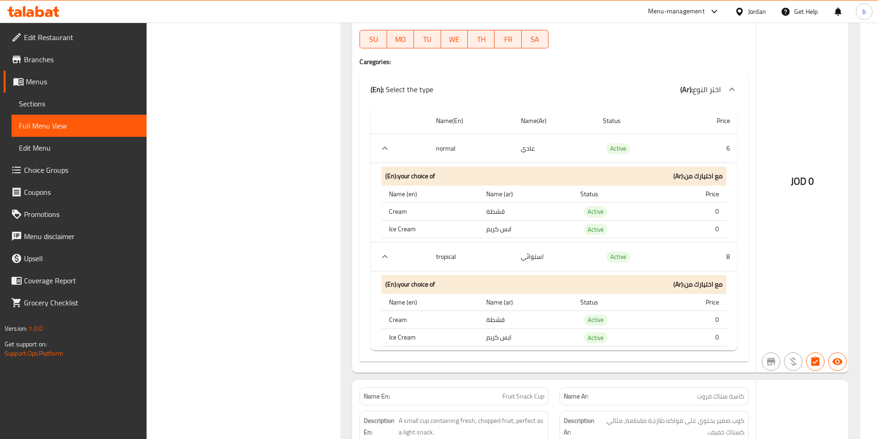
drag, startPoint x: 579, startPoint y: 247, endPoint x: 542, endPoint y: 260, distance: 38.6
drag, startPoint x: 542, startPoint y: 260, endPoint x: 728, endPoint y: 154, distance: 213.2
click at [728, 154] on td "6" at bounding box center [708, 148] width 57 height 29
click at [512, 212] on td "قشطة" at bounding box center [526, 212] width 94 height 18
click at [512, 229] on td "ايس كريم" at bounding box center [526, 229] width 94 height 18
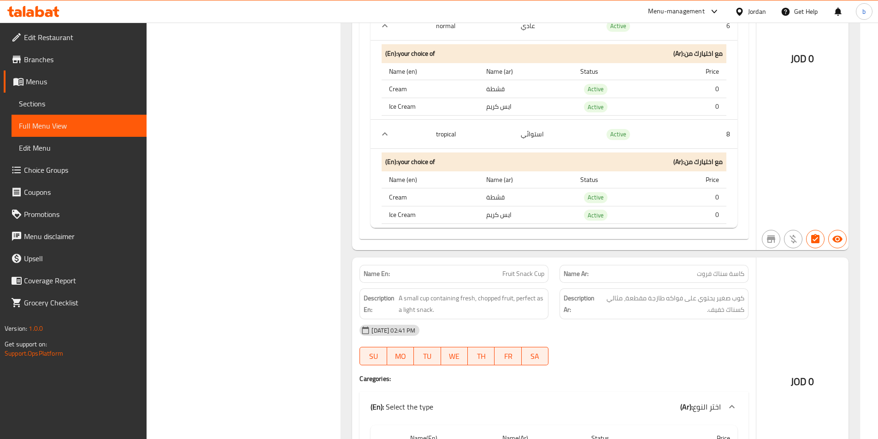
scroll to position [922, 0]
click at [511, 199] on td "قشطة" at bounding box center [526, 197] width 94 height 18
click at [514, 216] on td "ايس كريم" at bounding box center [526, 215] width 94 height 18
click at [522, 215] on td "ايس كريم" at bounding box center [526, 215] width 94 height 18
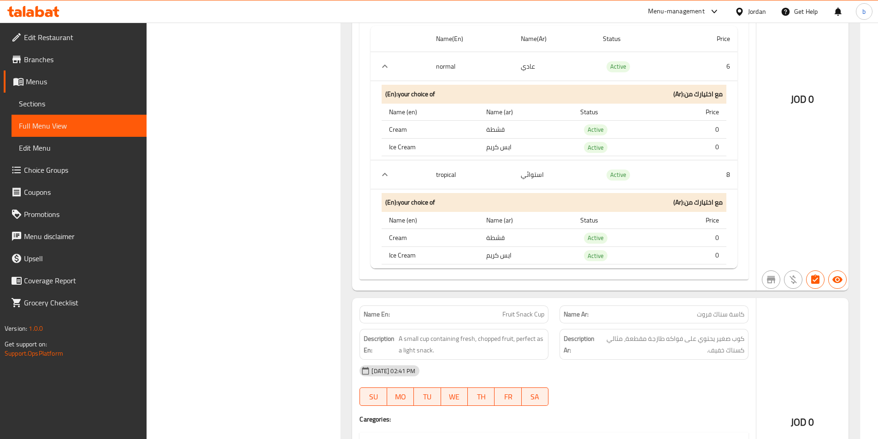
scroll to position [860, 0]
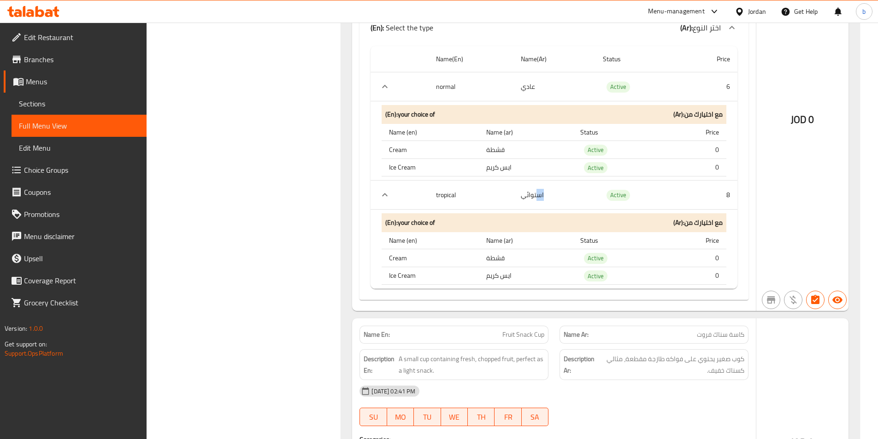
drag, startPoint x: 547, startPoint y: 195, endPoint x: 535, endPoint y: 195, distance: 11.1
click at [535, 195] on td "استوائي" at bounding box center [554, 195] width 82 height 29
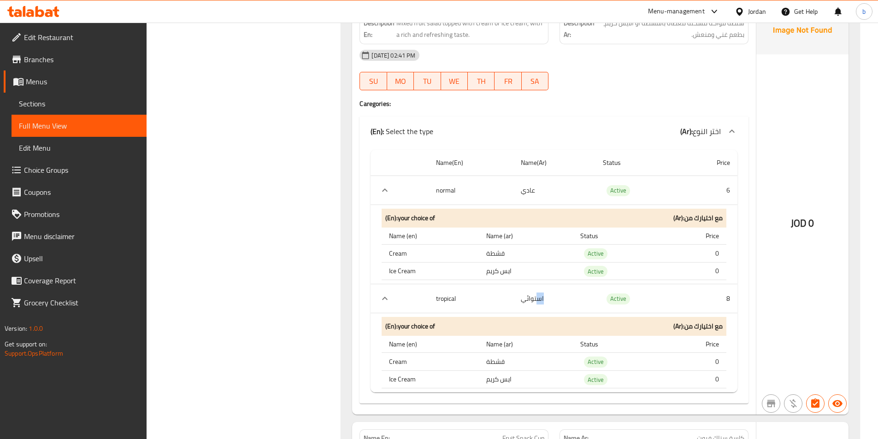
scroll to position [676, 0]
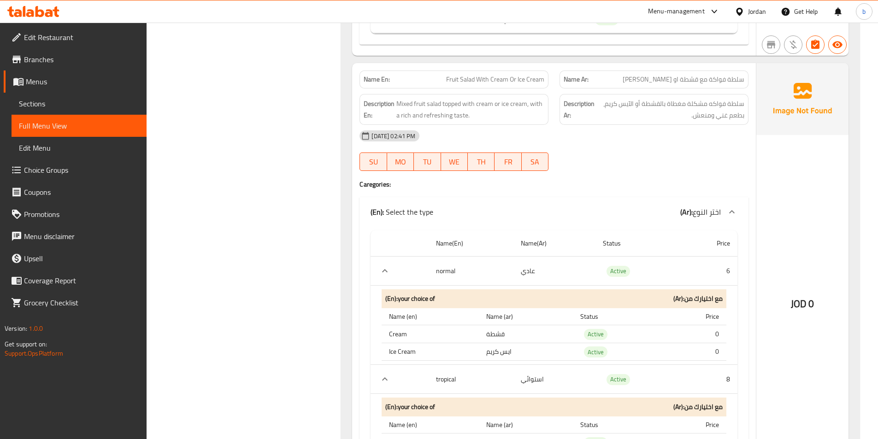
click at [478, 82] on span "Fruit Salad With Cream Or Ice Cream" at bounding box center [495, 80] width 98 height 10
click at [663, 81] on span "سلطة فواكة مع قشطة او [PERSON_NAME]" at bounding box center [684, 80] width 122 height 10
click at [620, 101] on span "سلطة فواكه مشكلة مغطاة بالقشطة أو الآيس كريم، بطعم غني ومنعش." at bounding box center [670, 109] width 148 height 23
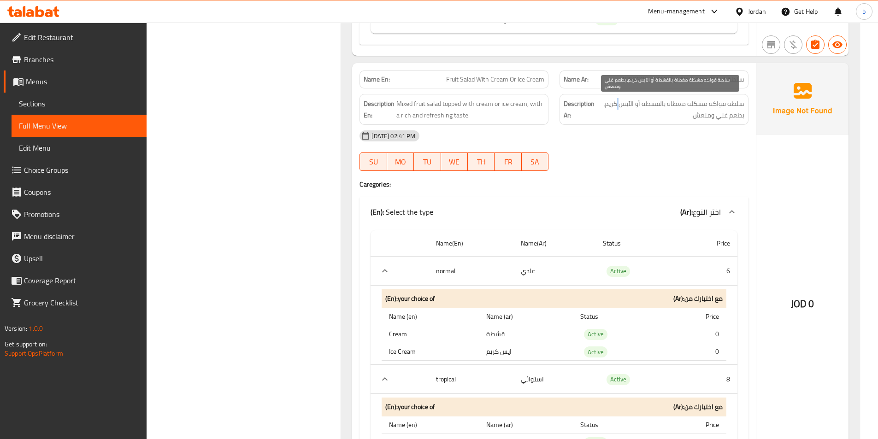
click at [620, 101] on span "سلطة فواكه مشكلة مغطاة بالقشطة أو الآيس كريم، بطعم غني ومنعش." at bounding box center [670, 109] width 148 height 23
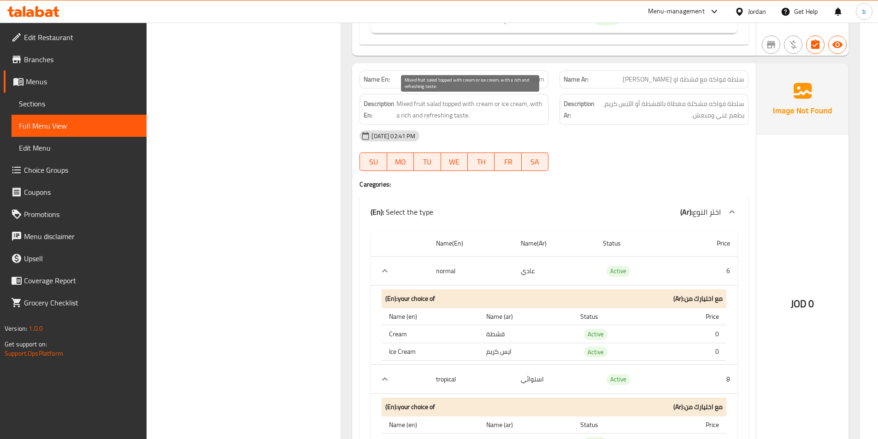
click at [484, 104] on span "Mixed fruit salad topped with cream or ice cream, with a rich and refreshing ta…" at bounding box center [470, 109] width 148 height 23
click at [510, 103] on span "Mixed fruit salad topped with cream or ice cream, with a rich and refreshing ta…" at bounding box center [470, 109] width 148 height 23
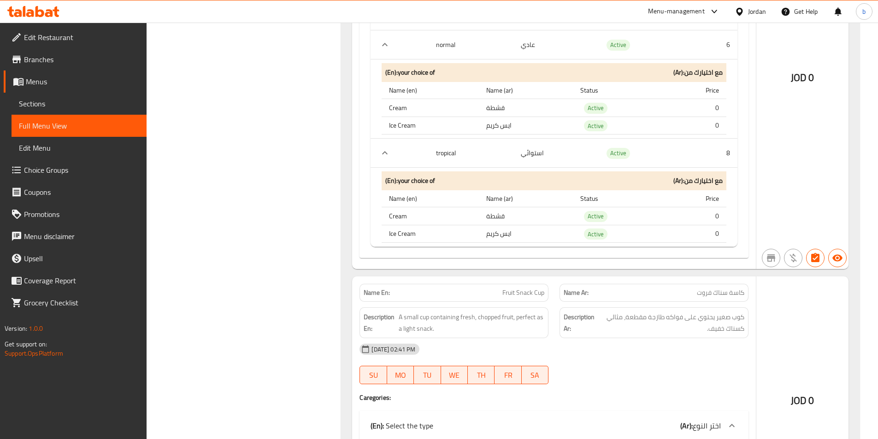
scroll to position [922, 0]
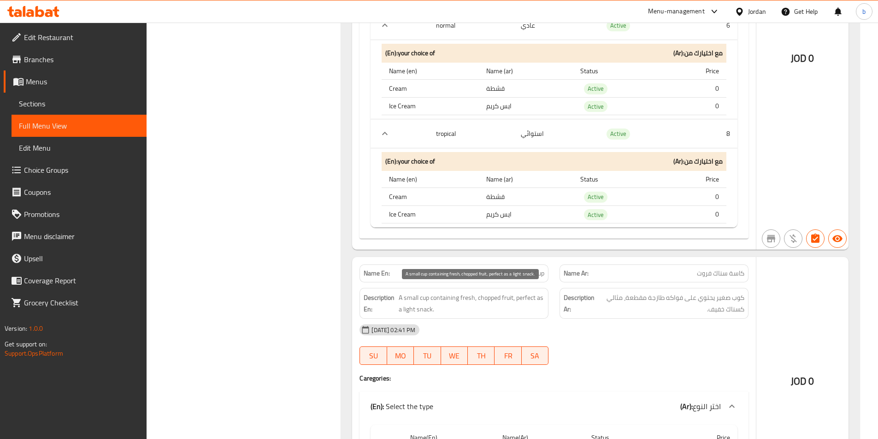
click at [425, 297] on span "A small cup containing fresh, chopped fruit, perfect as a light snack." at bounding box center [472, 303] width 146 height 23
click at [443, 300] on span "A small cup containing fresh, chopped fruit, perfect as a light snack." at bounding box center [472, 303] width 146 height 23
click at [519, 300] on span "A small cup containing fresh, chopped fruit, perfect as a light snack." at bounding box center [472, 303] width 146 height 23
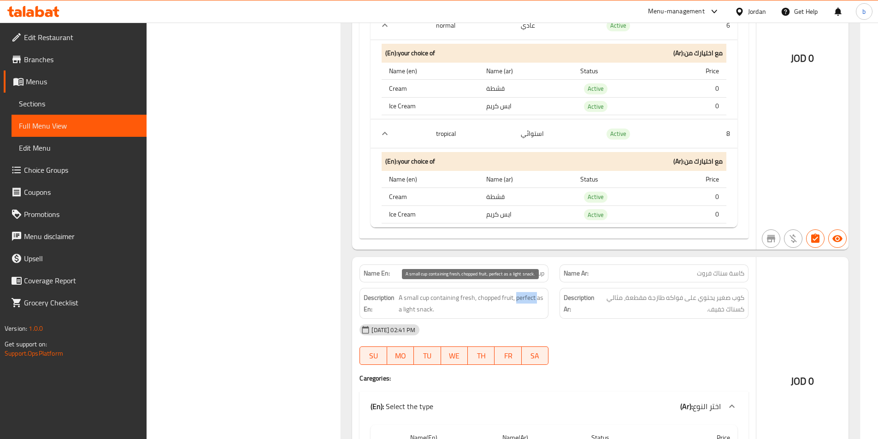
click at [519, 300] on span "A small cup containing fresh, chopped fruit, perfect as a light snack." at bounding box center [472, 303] width 146 height 23
click at [541, 298] on span "A small cup containing fresh, chopped fruit, perfect as a light snack." at bounding box center [472, 303] width 146 height 23
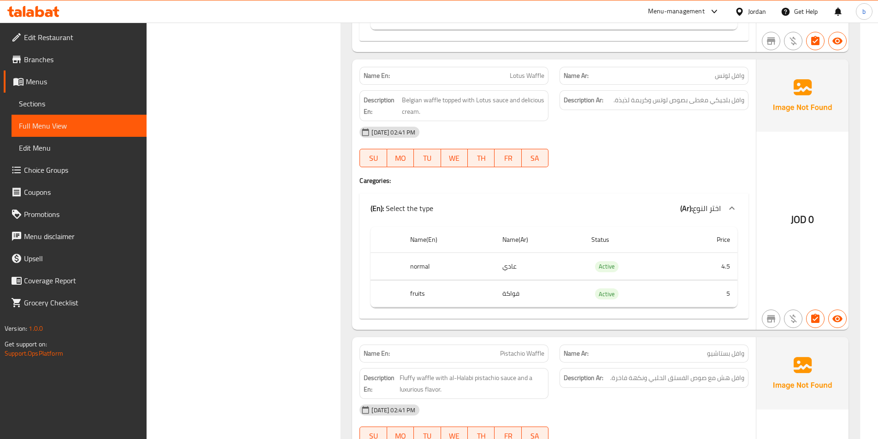
scroll to position [1757, 0]
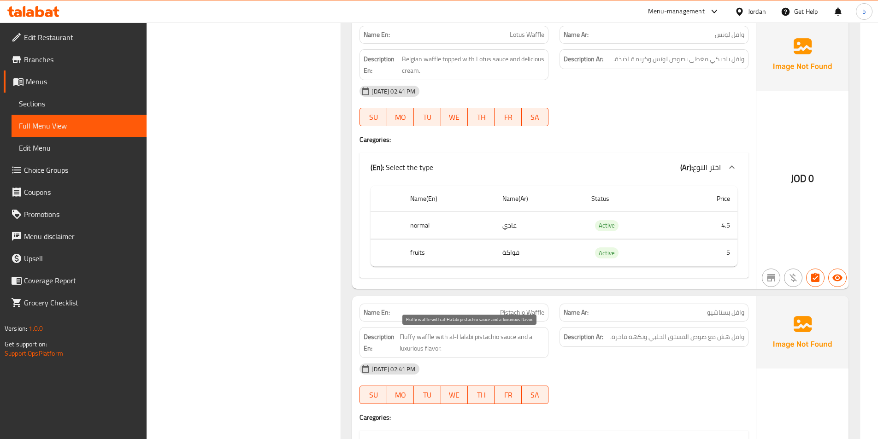
click at [406, 336] on span "Fluffy waffle with al-Halabi pistachio sauce and a luxurious flavor." at bounding box center [472, 342] width 145 height 23
click at [427, 335] on span "Fluffy waffle with al-Halabi pistachio sauce and a luxurious flavor." at bounding box center [472, 342] width 145 height 23
click at [406, 336] on span "Fluffy waffle with al-Halabi pistachio sauce and a luxurious flavor." at bounding box center [472, 342] width 145 height 23
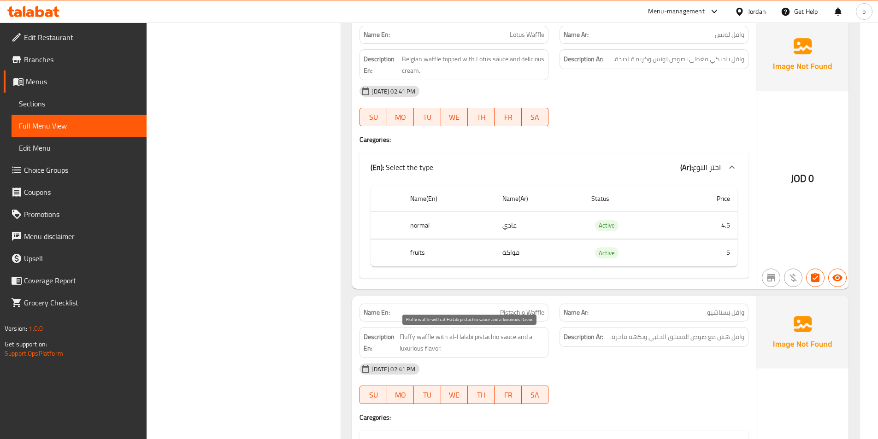
click at [422, 339] on span "Fluffy waffle with al-Halabi pistachio sauce and a luxurious flavor." at bounding box center [472, 342] width 145 height 23
drag, startPoint x: 422, startPoint y: 339, endPoint x: 452, endPoint y: 341, distance: 30.5
click at [436, 340] on span "Fluffy waffle with al-Halabi pistachio sauce and a luxurious flavor." at bounding box center [472, 342] width 145 height 23
click at [437, 341] on span "Fluffy waffle with al-Halabi pistachio sauce and a luxurious flavor." at bounding box center [472, 342] width 145 height 23
click at [438, 341] on span "Fluffy waffle with al-Halabi pistachio sauce and a luxurious flavor." at bounding box center [472, 342] width 145 height 23
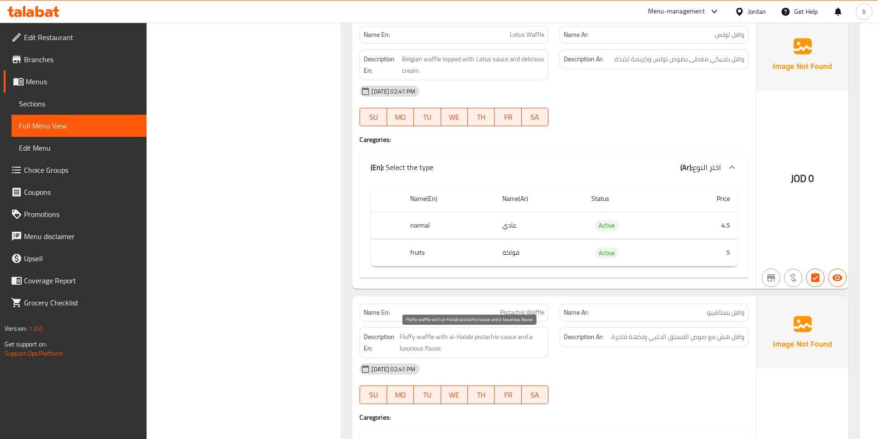
click at [453, 335] on span "Fluffy waffle with al-Halabi pistachio sauce and a luxurious flavor." at bounding box center [472, 342] width 145 height 23
click at [459, 335] on span "Fluffy waffle with al-Halabi pistachio sauce and a luxurious flavor." at bounding box center [472, 342] width 145 height 23
click at [485, 334] on span "Fluffy waffle with al-Halabi pistachio sauce and a luxurious flavor." at bounding box center [472, 342] width 145 height 23
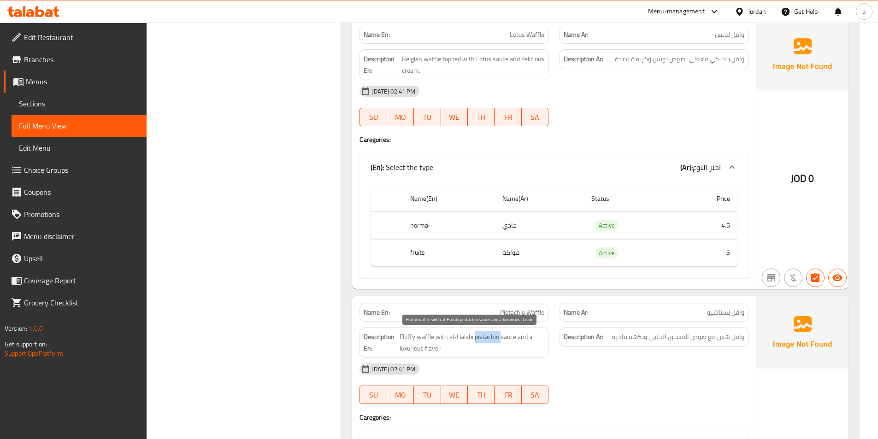
click at [485, 334] on span "Fluffy waffle with al-Halabi pistachio sauce and a luxurious flavor." at bounding box center [472, 342] width 145 height 23
click at [503, 336] on span "Fluffy waffle with al-Halabi pistachio sauce and a luxurious flavor." at bounding box center [472, 342] width 145 height 23
click at [519, 341] on span "Fluffy waffle with al-Halabi pistachio sauce and a luxurious flavor." at bounding box center [472, 342] width 145 height 23
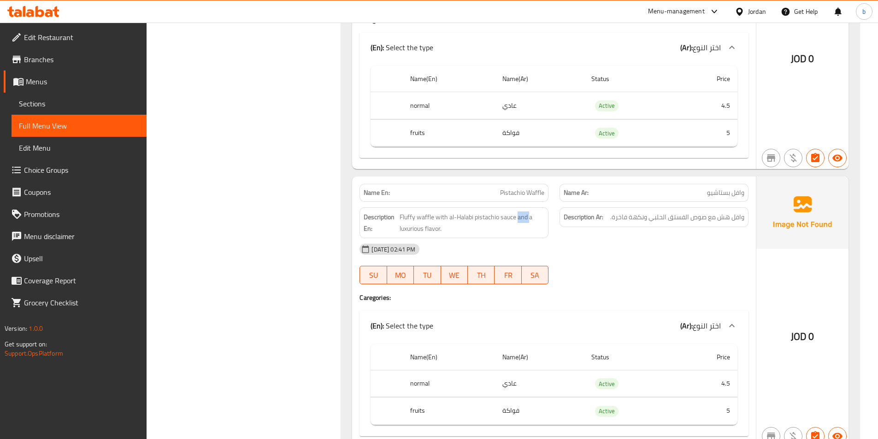
scroll to position [1941, 0]
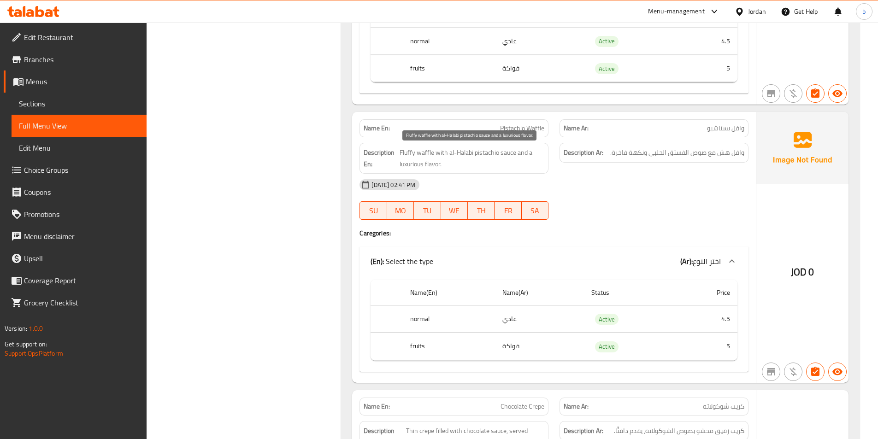
click at [407, 147] on span "Fluffy waffle with al-Halabi pistachio sauce and a luxurious flavor." at bounding box center [472, 158] width 145 height 23
click at [415, 150] on span "Fluffy waffle with al-Halabi pistachio sauce and a luxurious flavor." at bounding box center [472, 158] width 145 height 23
click at [524, 152] on span "Fluffy waffle with al-Halabi pistachio sauce and a luxurious flavor." at bounding box center [472, 158] width 145 height 23
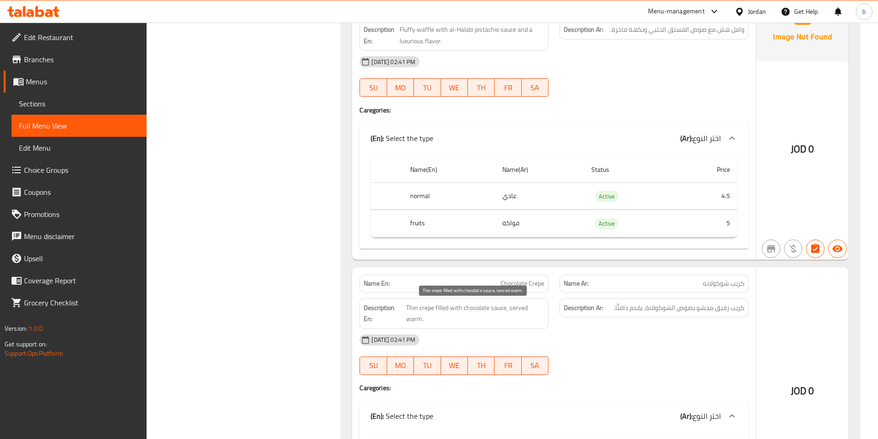
scroll to position [2125, 0]
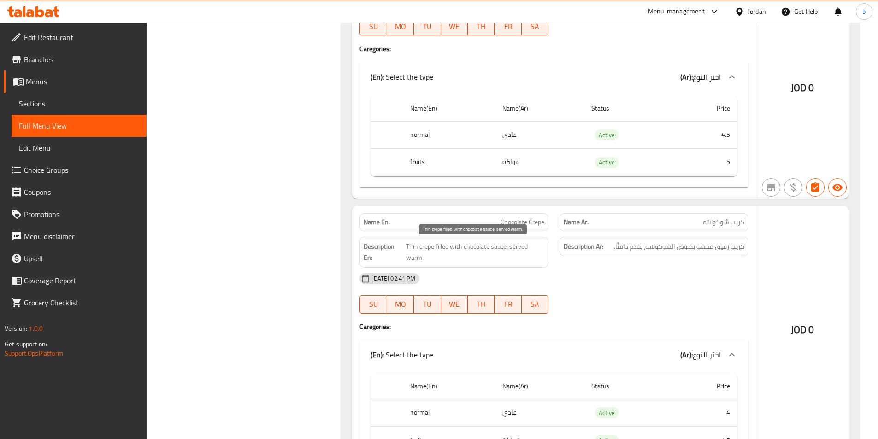
click at [510, 246] on span "Thin crepe filled with chocolate sauce, served warm." at bounding box center [475, 252] width 138 height 23
click at [523, 247] on span "Thin crepe filled with chocolate sauce, served warm." at bounding box center [475, 252] width 138 height 23
click at [412, 258] on span "Thin crepe filled with chocolate sauce, served warm." at bounding box center [475, 252] width 138 height 23
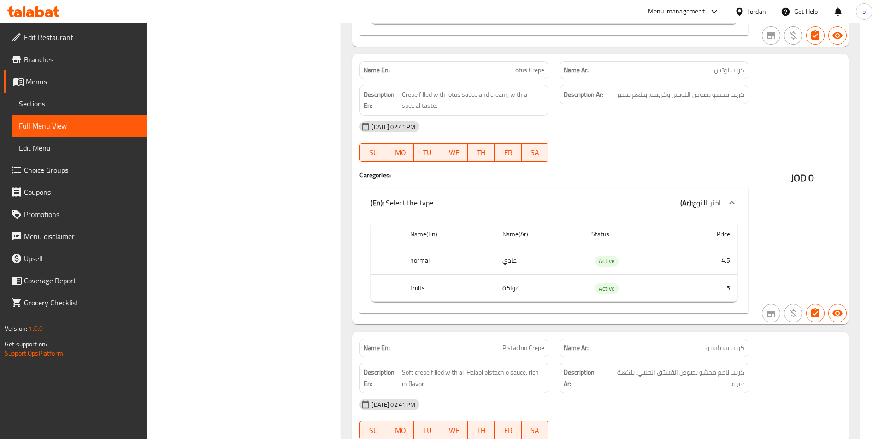
scroll to position [2556, 0]
click at [42, 85] on span "Menus" at bounding box center [82, 81] width 113 height 11
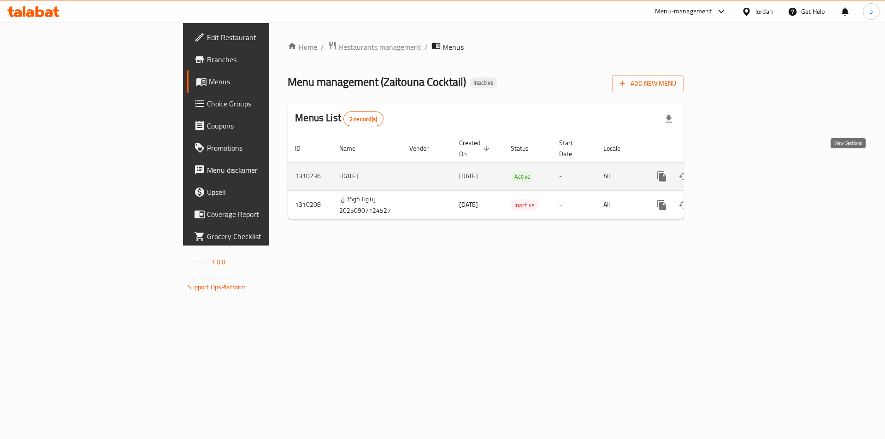
click at [734, 171] on icon "enhanced table" at bounding box center [728, 176] width 11 height 11
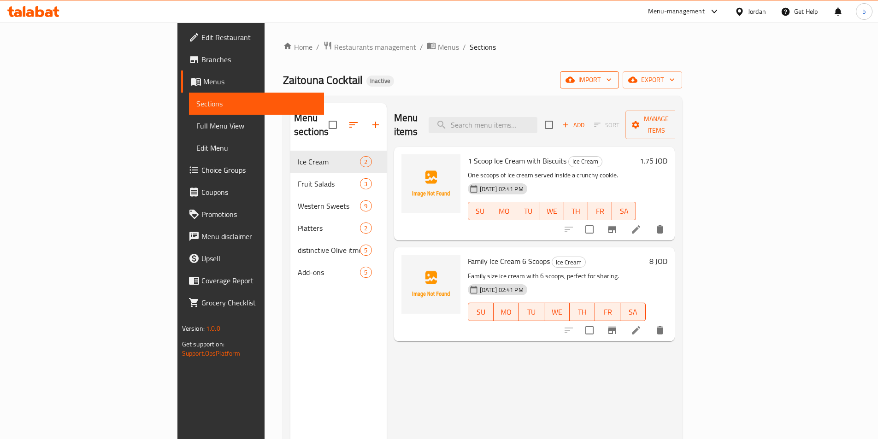
click at [612, 77] on span "import" at bounding box center [589, 80] width 44 height 12
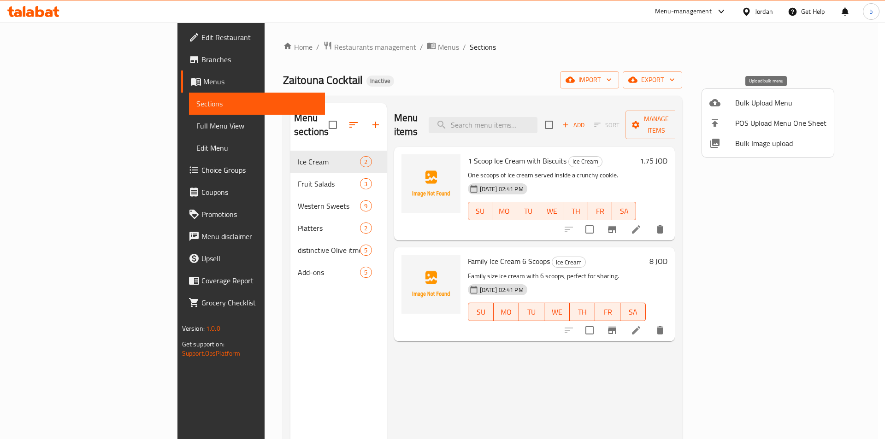
click at [746, 107] on span "Bulk Upload Menu" at bounding box center [780, 102] width 91 height 11
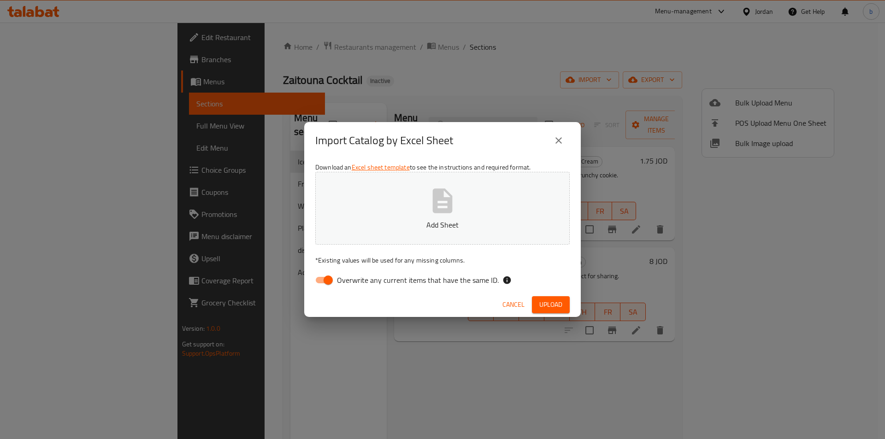
click at [323, 278] on input "Overwrite any current items that have the same ID." at bounding box center [328, 280] width 53 height 18
checkbox input "false"
click at [461, 205] on button "Add Sheet" at bounding box center [442, 208] width 254 height 73
click at [551, 300] on span "Upload" at bounding box center [550, 305] width 23 height 12
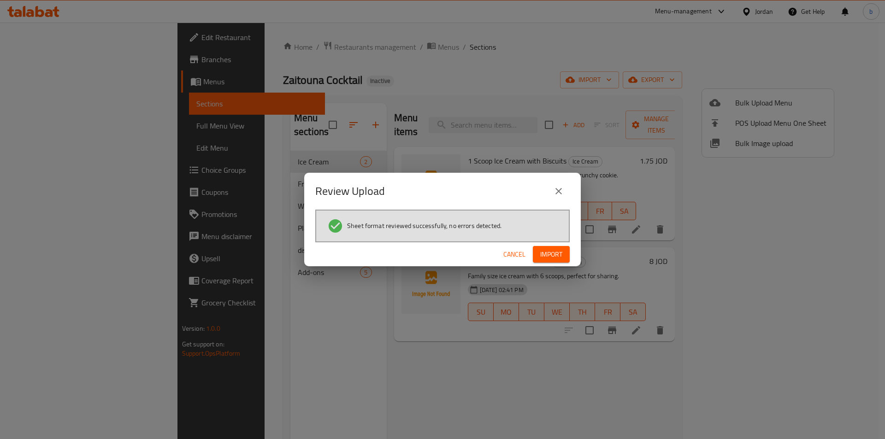
click at [554, 250] on span "Import" at bounding box center [551, 255] width 22 height 12
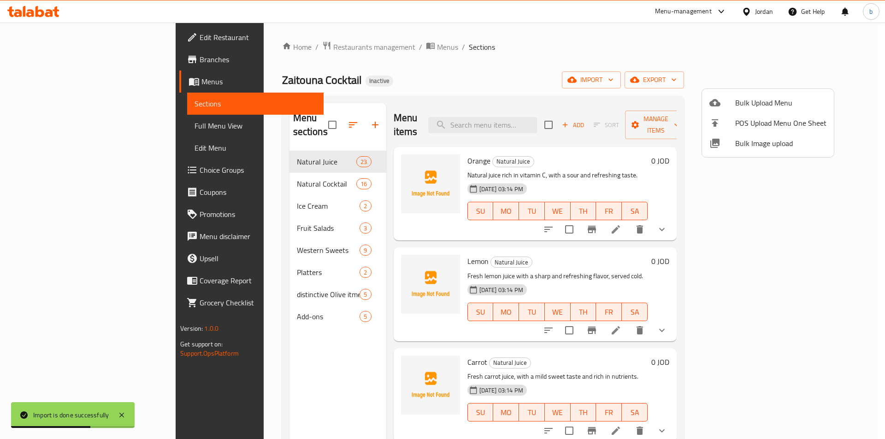
click at [256, 174] on div at bounding box center [442, 219] width 885 height 439
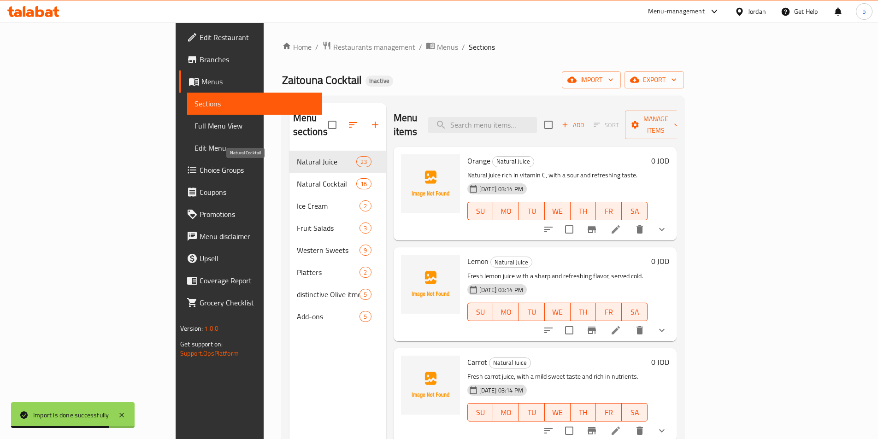
click at [297, 178] on span "Natural Cocktail" at bounding box center [327, 183] width 60 height 11
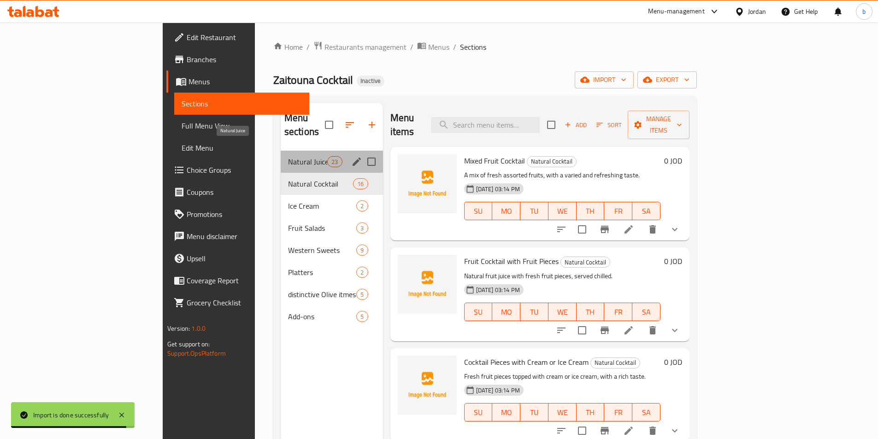
click at [288, 156] on span "Natural Juice" at bounding box center [307, 161] width 39 height 11
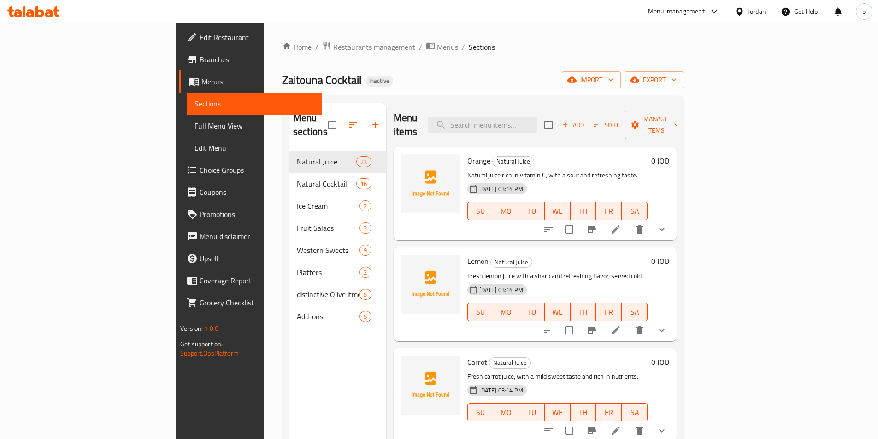
click at [629, 221] on li at bounding box center [616, 229] width 26 height 17
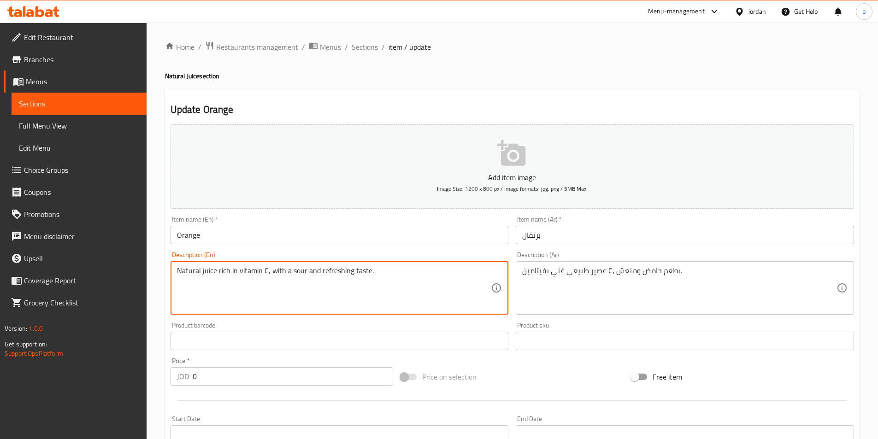
drag, startPoint x: 302, startPoint y: 269, endPoint x: 290, endPoint y: 271, distance: 12.2
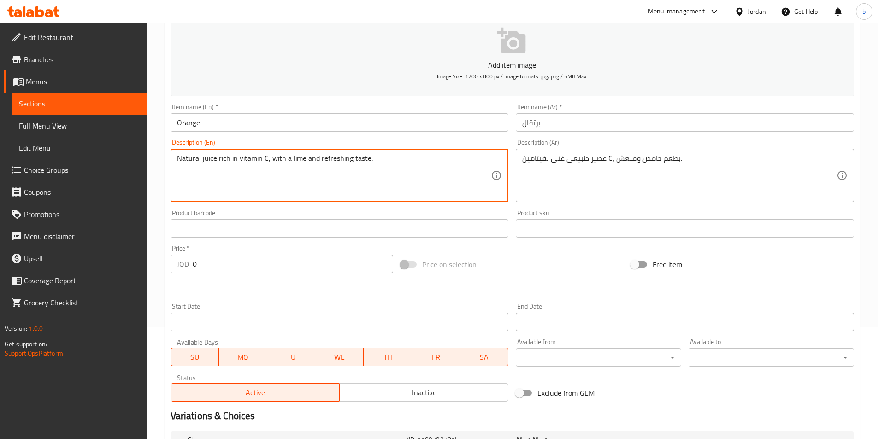
scroll to position [75, 0]
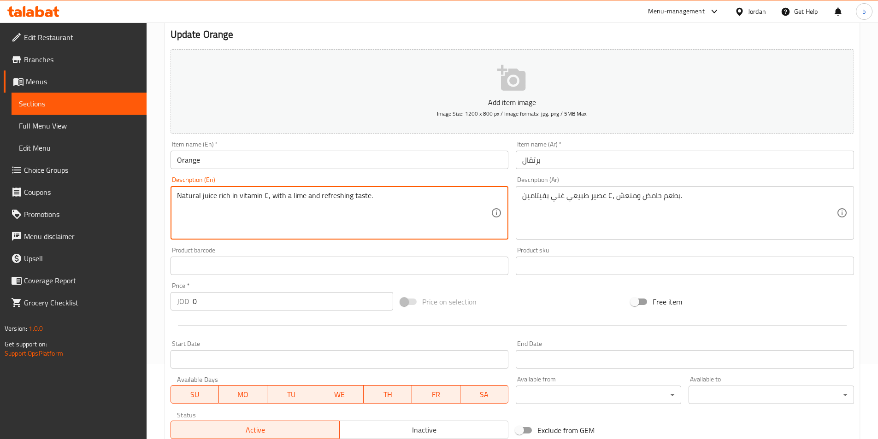
type textarea "Natural juice rich in vitamin C, with a lime and refreshing taste."
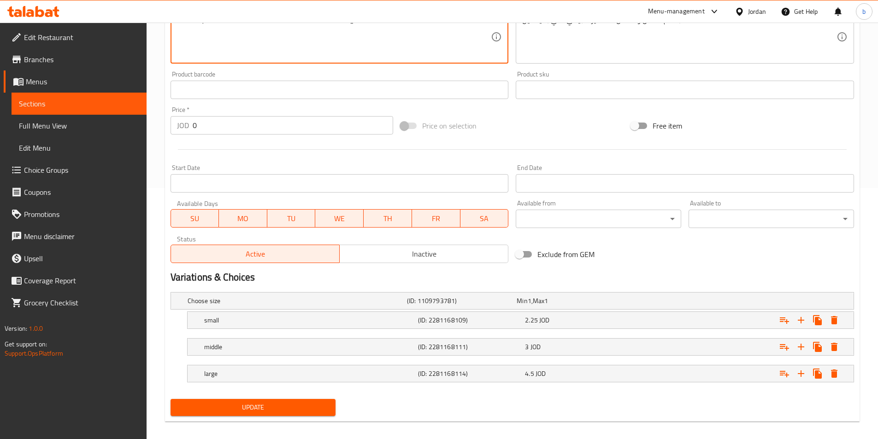
scroll to position [259, 0]
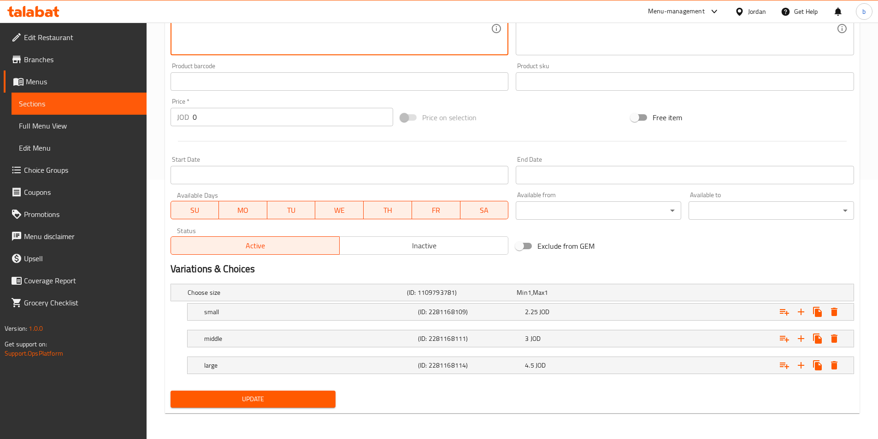
click at [278, 392] on button "Update" at bounding box center [253, 399] width 165 height 17
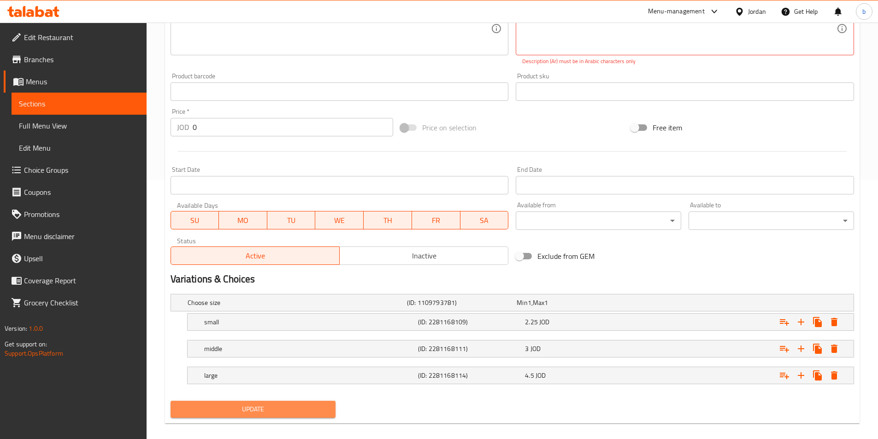
click at [277, 406] on span "Update" at bounding box center [253, 410] width 151 height 12
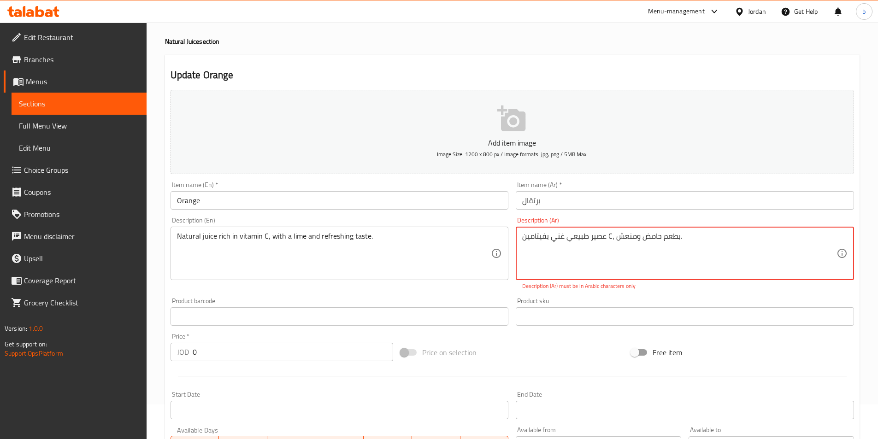
scroll to position [14, 0]
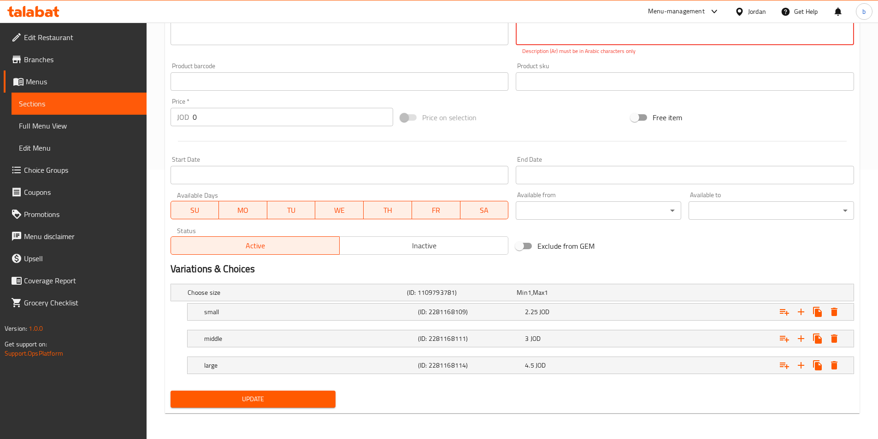
click at [305, 404] on span "Update" at bounding box center [253, 400] width 151 height 12
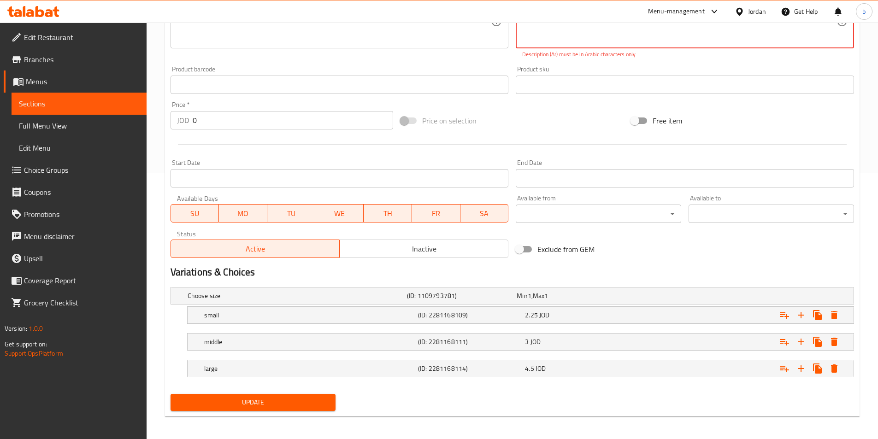
scroll to position [82, 0]
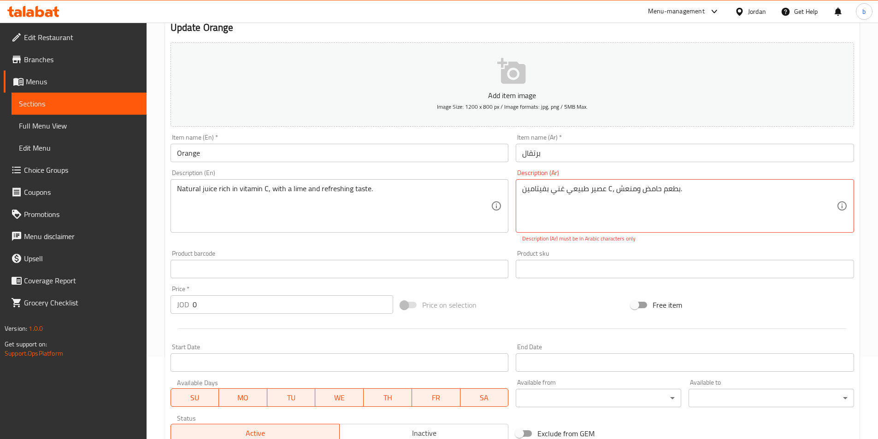
click at [609, 188] on textarea "عصير طبيعي غني بفيتامين C، بطعم حامض ومنعش." at bounding box center [679, 206] width 314 height 44
click at [770, 215] on textarea "عصير طبيعي غني بفيتامين C، بطعم حامض ومنعش." at bounding box center [679, 206] width 314 height 44
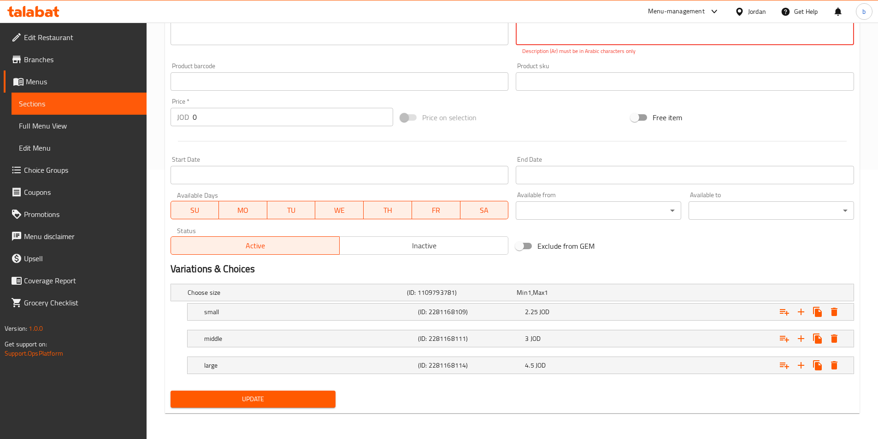
click at [303, 400] on span "Update" at bounding box center [253, 400] width 151 height 12
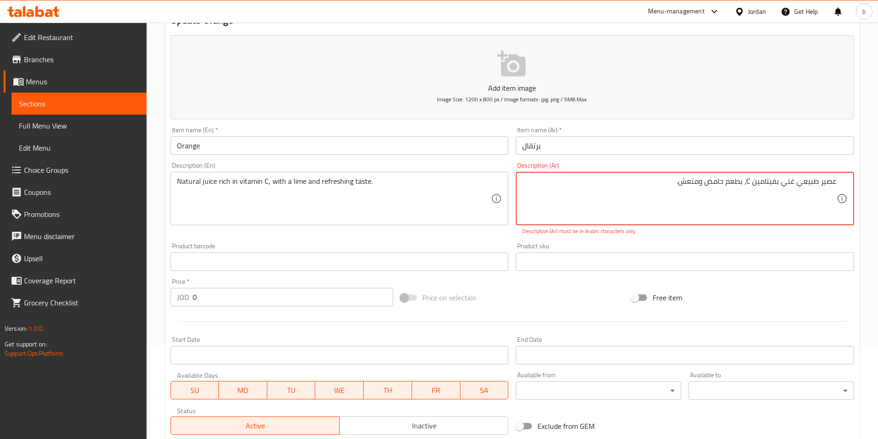
scroll to position [21, 0]
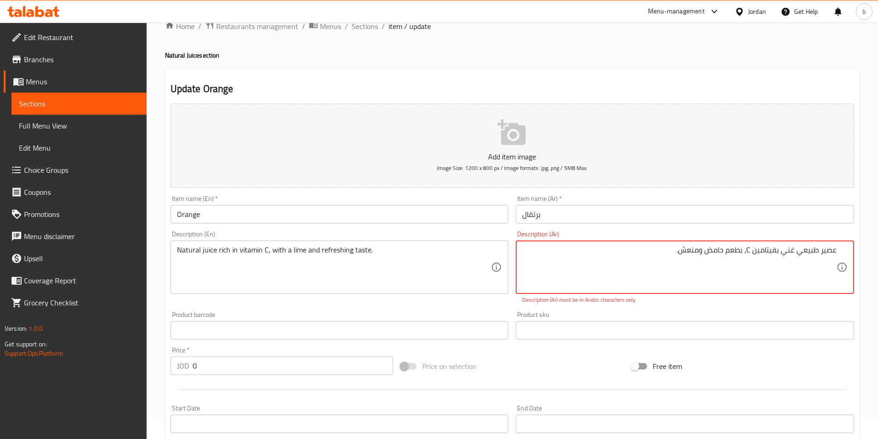
click at [753, 250] on textarea "عصير طبيعي غني بفيتامين C، بطعم حامض ومنعش." at bounding box center [679, 268] width 314 height 44
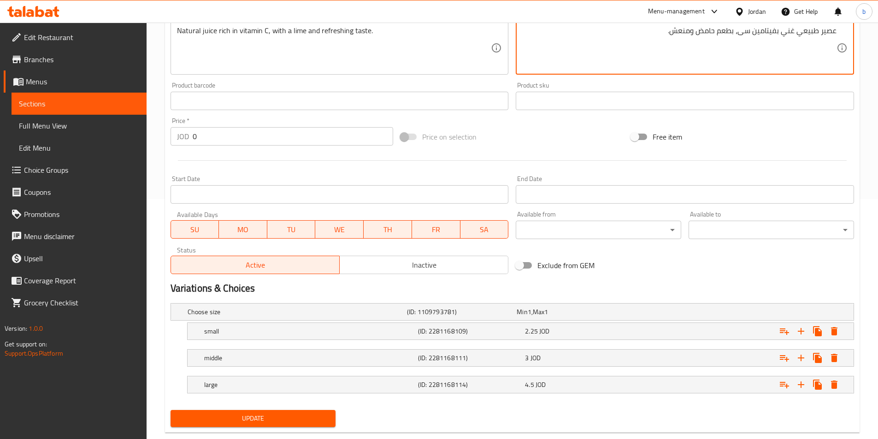
scroll to position [259, 0]
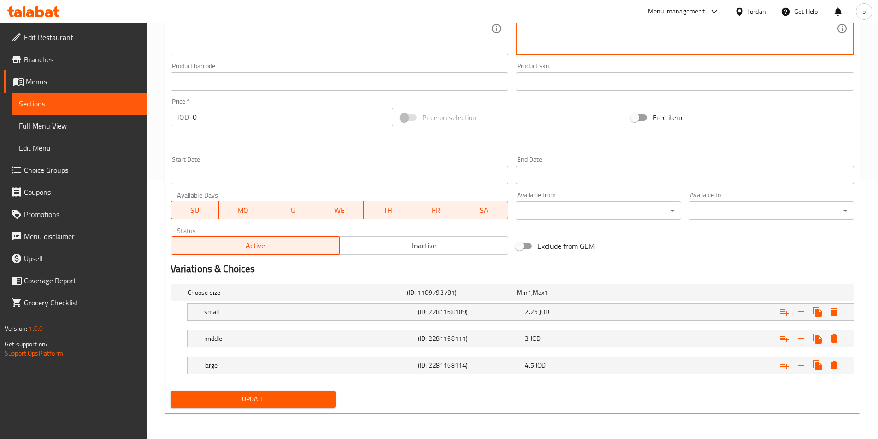
type textarea "عصير طبيعي غني بفيتامين سى، بطعم حامض ومنعش."
click at [310, 399] on span "Update" at bounding box center [253, 400] width 151 height 12
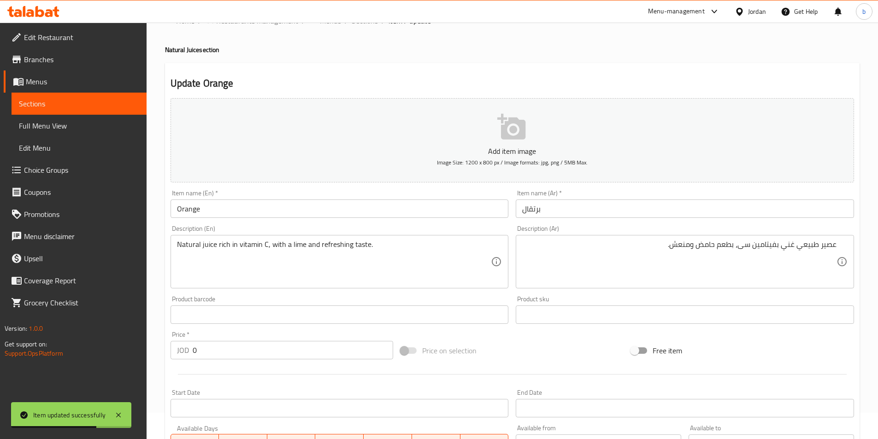
scroll to position [0, 0]
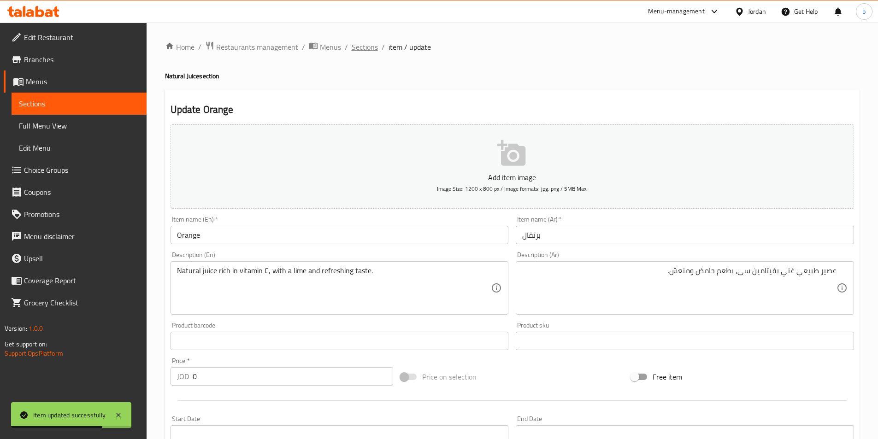
click at [356, 53] on span "Sections" at bounding box center [365, 46] width 26 height 11
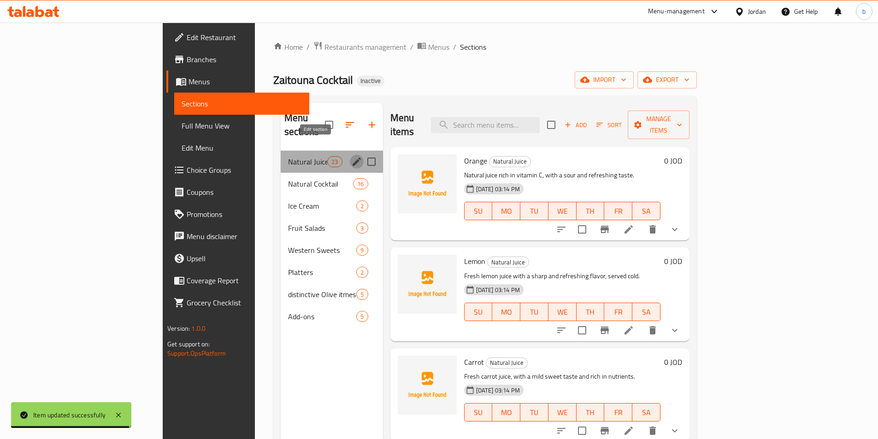
click at [353, 158] on icon "edit" at bounding box center [357, 162] width 8 height 8
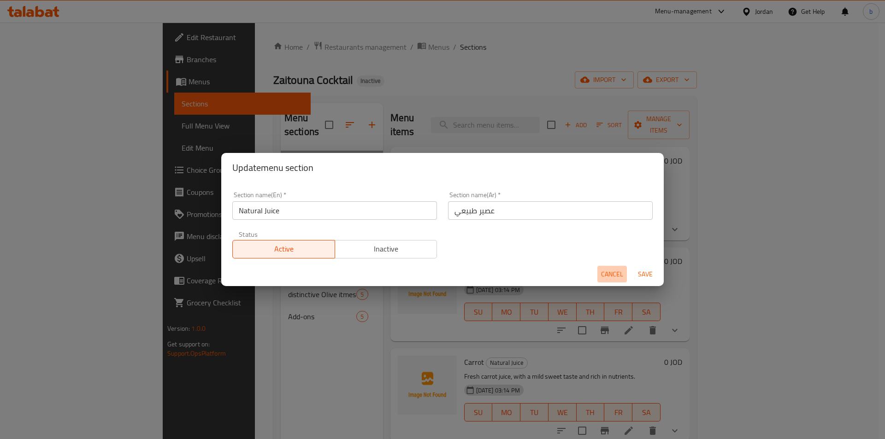
click at [604, 276] on span "Cancel" at bounding box center [612, 275] width 22 height 12
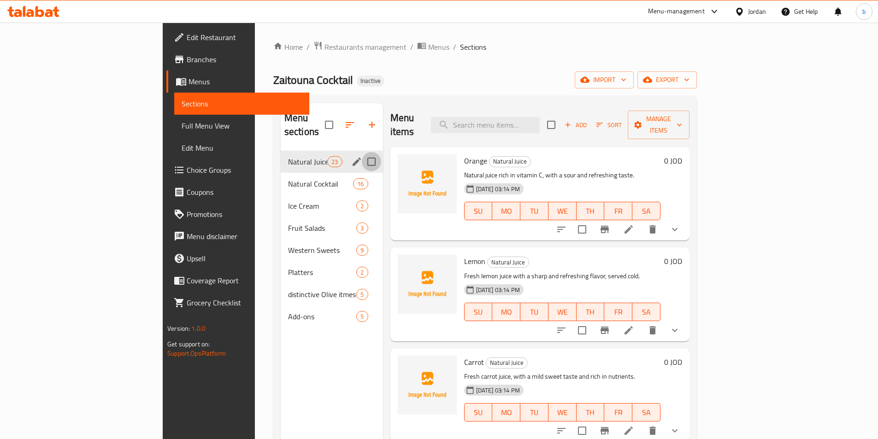
click at [362, 152] on input "Menu sections" at bounding box center [371, 161] width 19 height 19
checkbox input "true"
click at [362, 174] on input "Menu sections" at bounding box center [371, 183] width 19 height 19
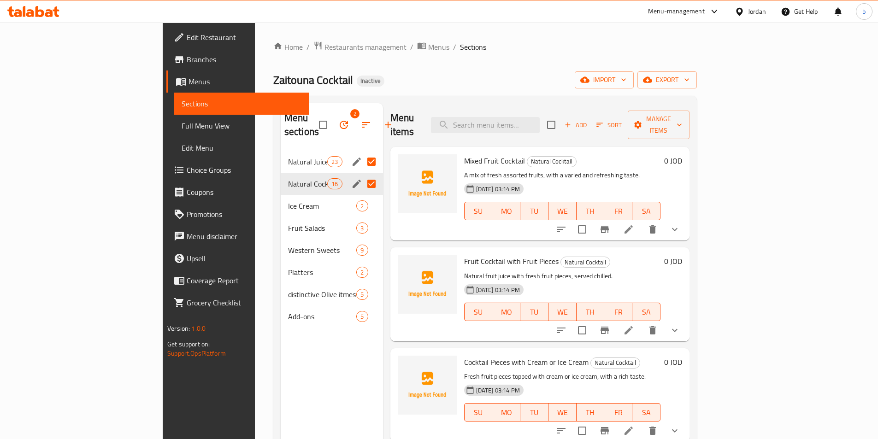
click at [362, 174] on input "Menu sections" at bounding box center [371, 183] width 19 height 19
checkbox input "false"
click at [351, 156] on icon "edit" at bounding box center [356, 161] width 11 height 11
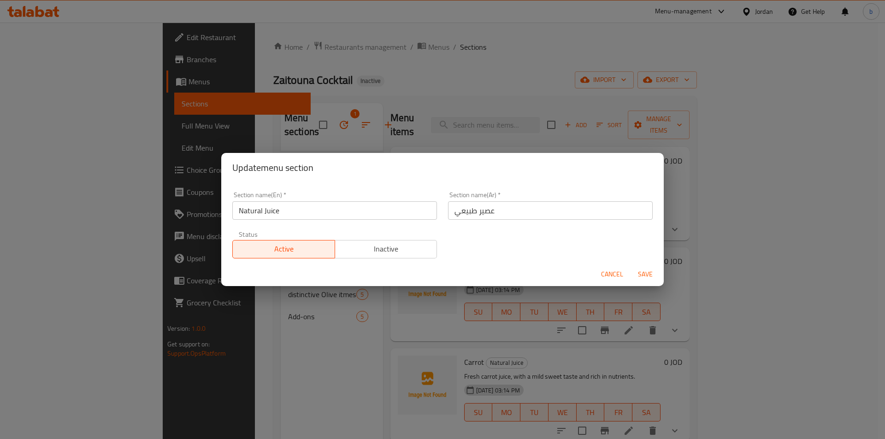
click at [620, 277] on span "Cancel" at bounding box center [612, 275] width 22 height 12
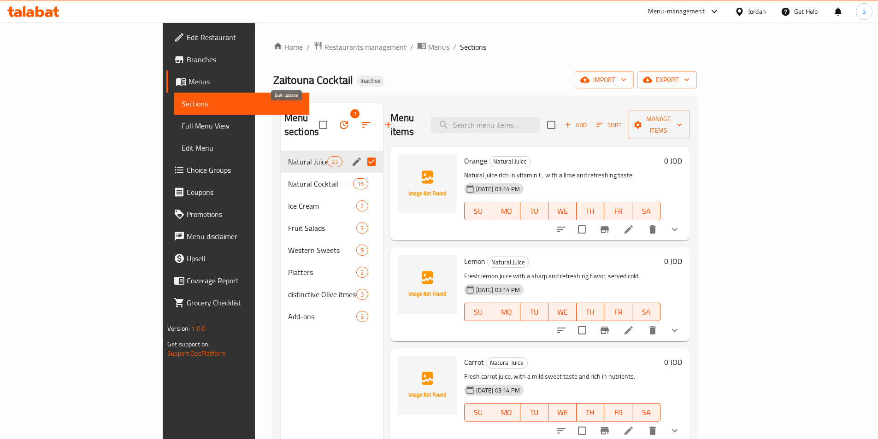
click at [338, 119] on icon "button" at bounding box center [343, 124] width 11 height 11
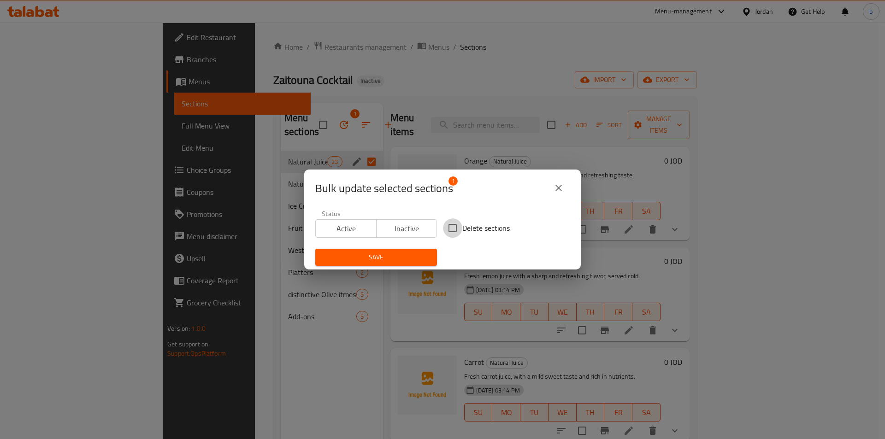
click at [448, 228] on input "Delete sections" at bounding box center [452, 227] width 19 height 19
checkbox input "true"
click at [553, 192] on icon "close" at bounding box center [558, 187] width 11 height 11
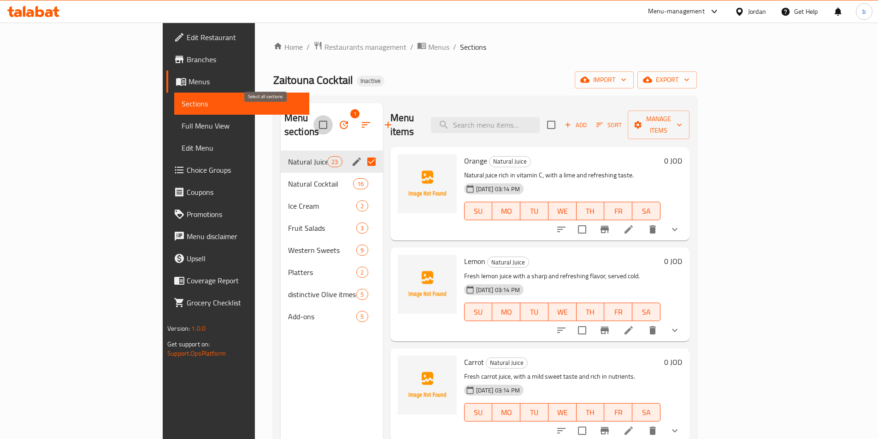
click at [313, 116] on input "checkbox" at bounding box center [322, 124] width 19 height 19
checkbox input "false"
click at [351, 156] on icon "edit" at bounding box center [356, 161] width 11 height 11
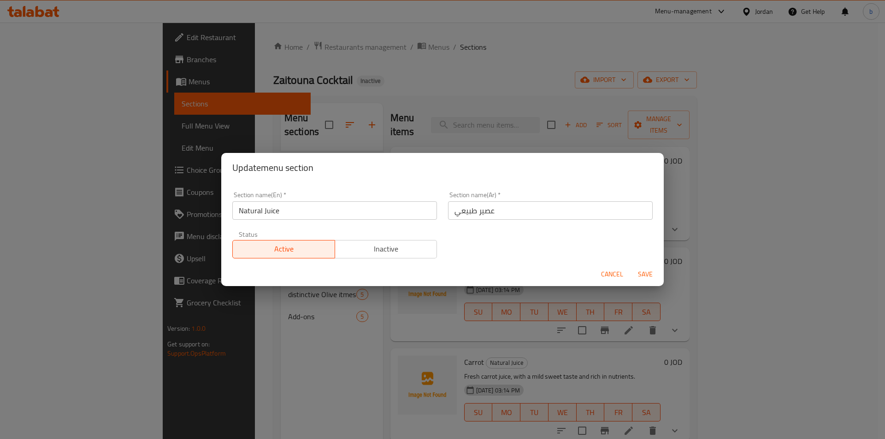
click at [607, 274] on span "Cancel" at bounding box center [612, 275] width 22 height 12
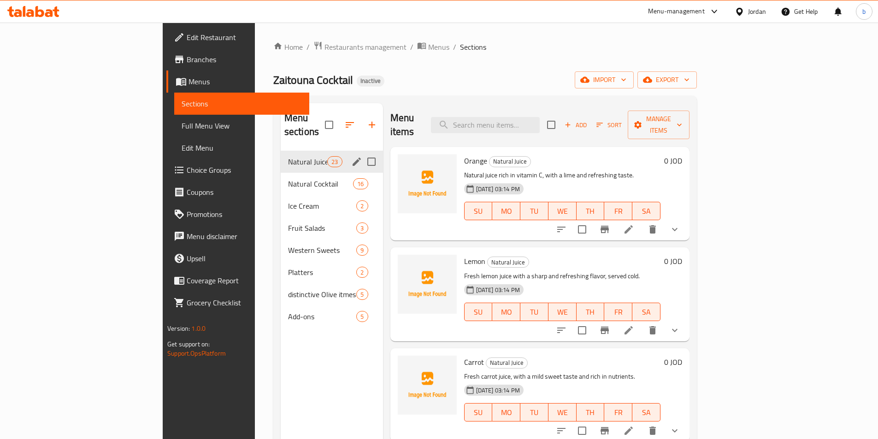
click at [362, 152] on input "Menu sections" at bounding box center [371, 161] width 19 height 19
checkbox input "true"
click at [338, 119] on icon "button" at bounding box center [343, 124] width 11 height 11
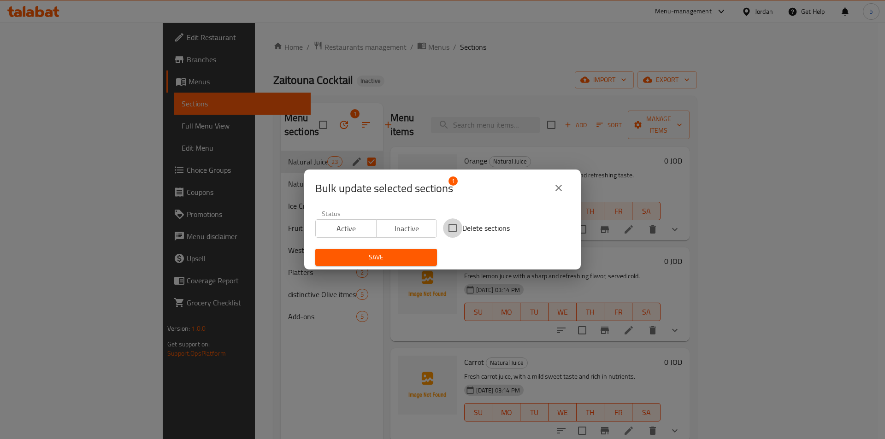
click at [458, 226] on input "Delete sections" at bounding box center [452, 227] width 19 height 19
checkbox input "true"
click at [400, 260] on span "Save" at bounding box center [376, 258] width 107 height 12
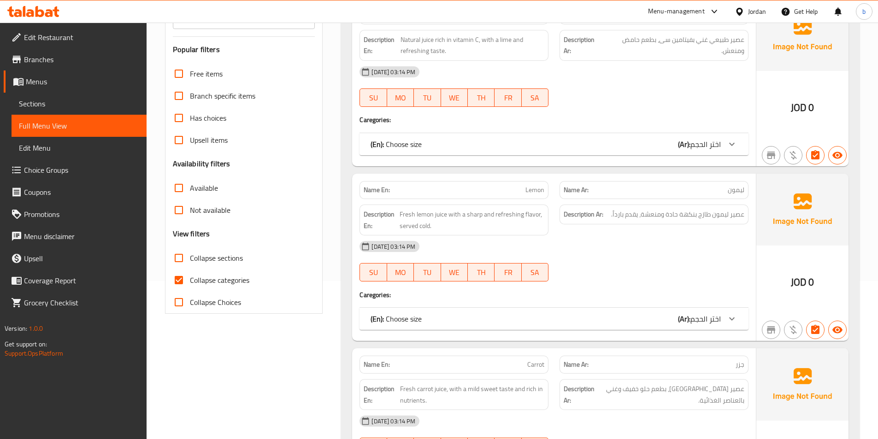
scroll to position [184, 0]
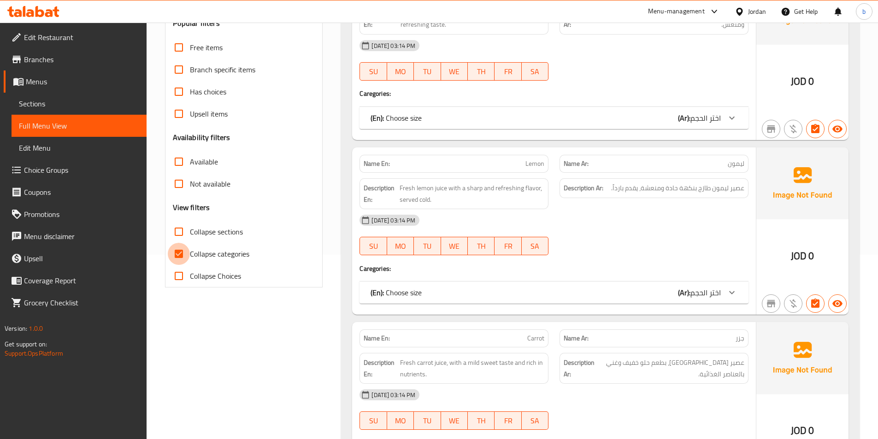
click at [174, 259] on input "Collapse categories" at bounding box center [179, 254] width 22 height 22
checkbox input "false"
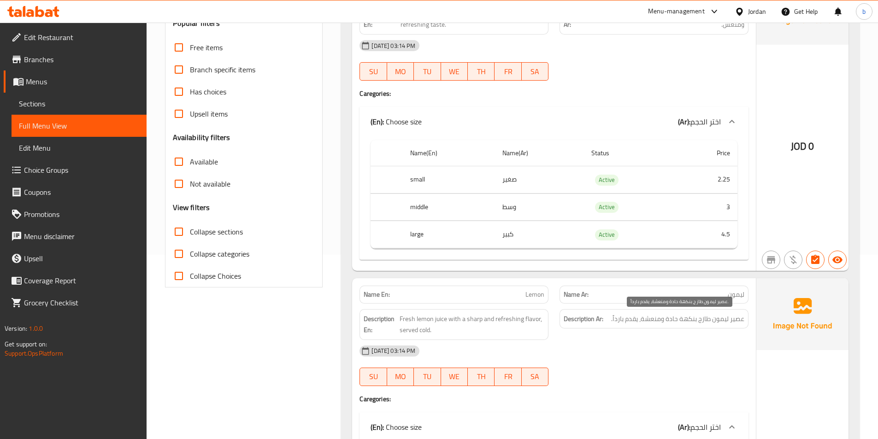
click at [733, 321] on span "عصير ليمون طازج بنكهة حادة ومنعشة، يقدم بارداً." at bounding box center [677, 319] width 133 height 12
click at [440, 320] on span "Fresh lemon juice with a sharp and refreshing flavor, served cold." at bounding box center [472, 324] width 145 height 23
click at [722, 323] on span "عصير ليمون طازج بنكهة حادة ومنعشة، يقدم بارداً." at bounding box center [677, 319] width 133 height 12
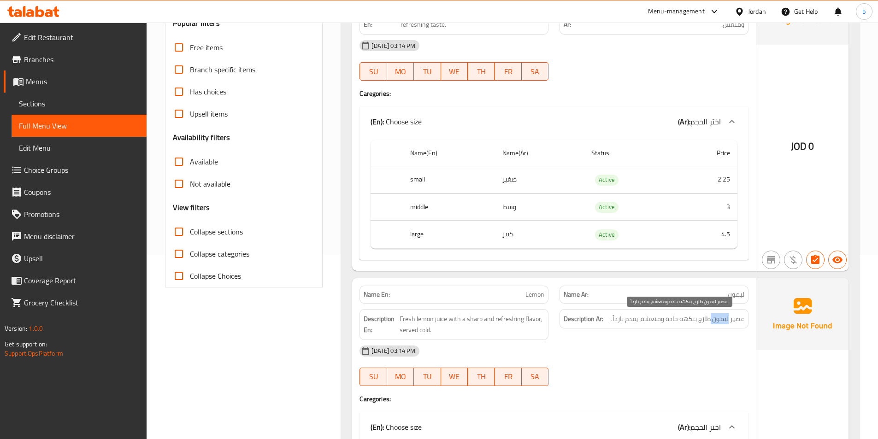
click at [722, 323] on span "عصير ليمون طازج بنكهة حادة ومنعشة، يقدم بارداً." at bounding box center [677, 319] width 133 height 12
click at [428, 319] on span "Fresh lemon juice with a sharp and refreshing flavor, served cold." at bounding box center [472, 324] width 145 height 23
click at [704, 322] on span "عصير ليمون طازج بنكهة حادة ومنعشة، يقدم بارداً." at bounding box center [677, 319] width 133 height 12
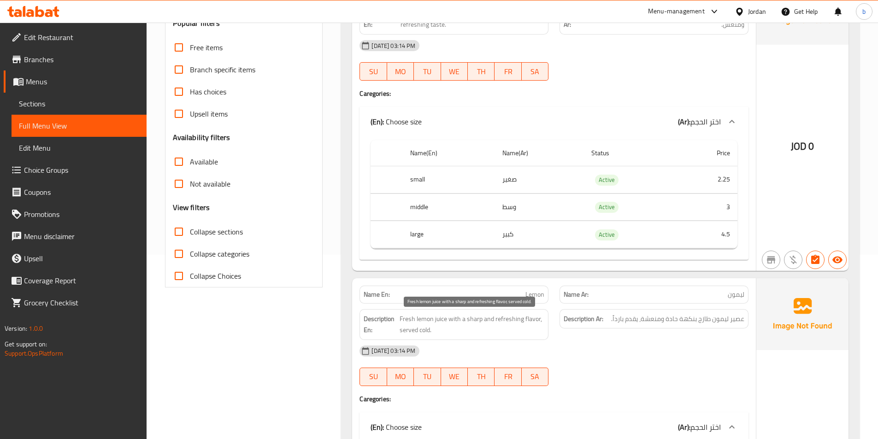
click at [403, 322] on span "Fresh lemon juice with a sharp and refreshing flavor, served cold." at bounding box center [472, 324] width 145 height 23
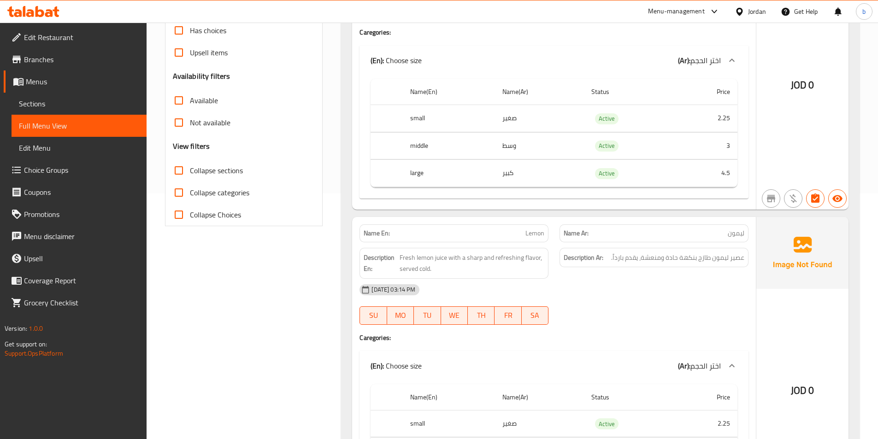
scroll to position [0, 0]
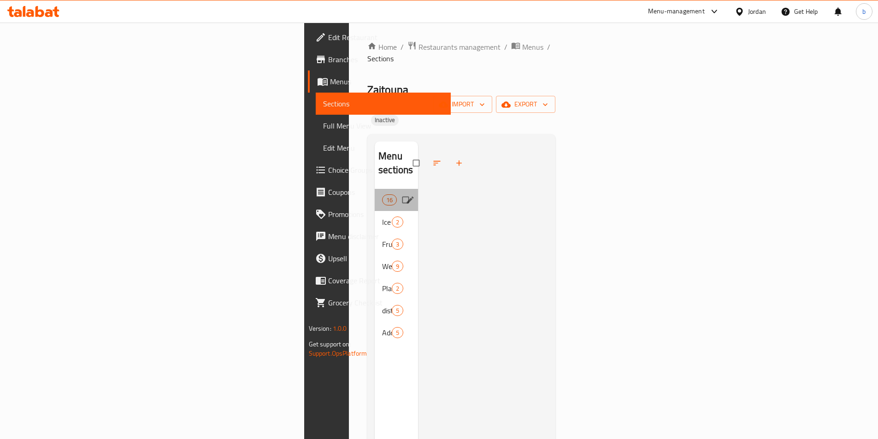
click at [375, 189] on div "Natural Cocktail 16" at bounding box center [396, 200] width 43 height 22
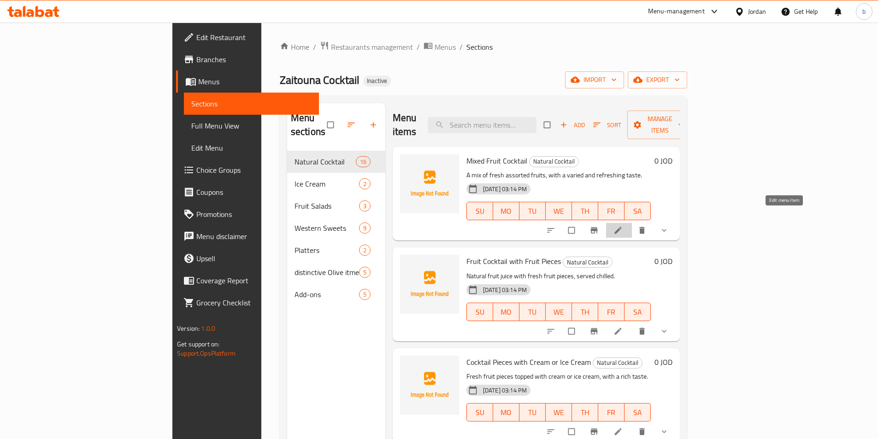
click at [624, 226] on link at bounding box center [618, 230] width 11 height 9
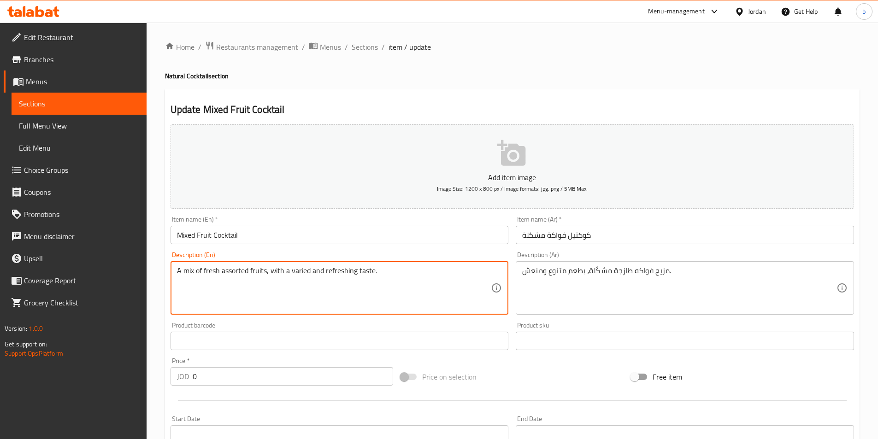
drag, startPoint x: 248, startPoint y: 272, endPoint x: 221, endPoint y: 271, distance: 26.7
drag, startPoint x: 309, startPoint y: 270, endPoint x: 290, endPoint y: 272, distance: 18.6
click at [290, 272] on textarea "A mix of fresh assorted fruits, with a varied and refreshing taste." at bounding box center [334, 288] width 314 height 44
paste textarea "assort"
click at [192, 271] on textarea "A mix of fresh assorted fruits, with a assorted and refreshing taste." at bounding box center [334, 288] width 314 height 44
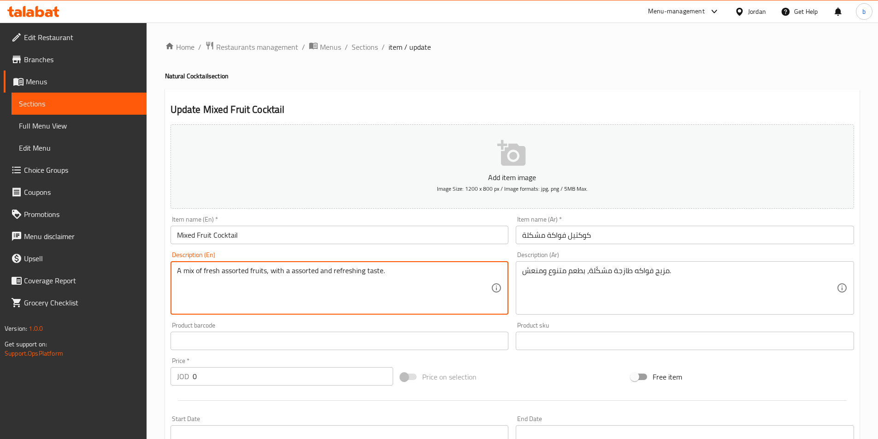
click at [194, 270] on textarea "A mix of fresh assorted fruits, with a assorted and refreshing taste." at bounding box center [334, 288] width 314 height 44
click at [234, 273] on textarea "A mix of fresh assorted fruits, with a assorted and refreshing taste." at bounding box center [334, 288] width 314 height 44
drag, startPoint x: 249, startPoint y: 270, endPoint x: 225, endPoint y: 272, distance: 24.1
click at [223, 272] on textarea "A mix of fresh assorted fruits, with a assorted and refreshing taste." at bounding box center [334, 288] width 314 height 44
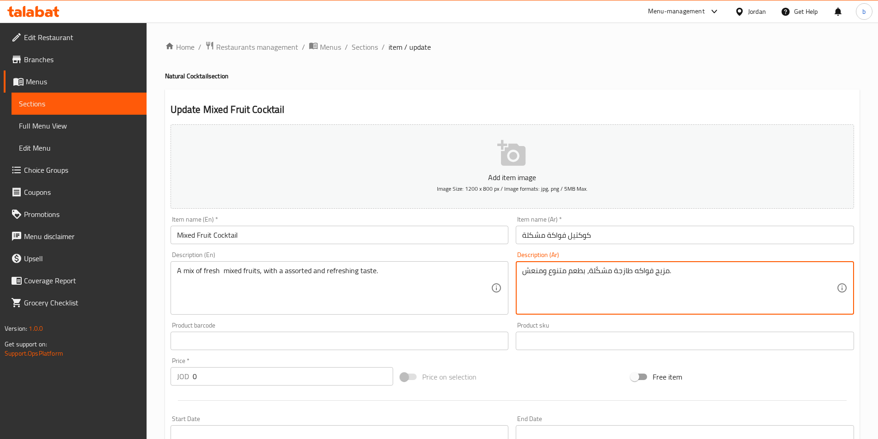
click at [659, 273] on textarea "مزيج فواكه طازجة مشكّلة، بطعم متنوع ومنعش." at bounding box center [679, 288] width 314 height 44
drag, startPoint x: 194, startPoint y: 269, endPoint x: 255, endPoint y: 274, distance: 61.5
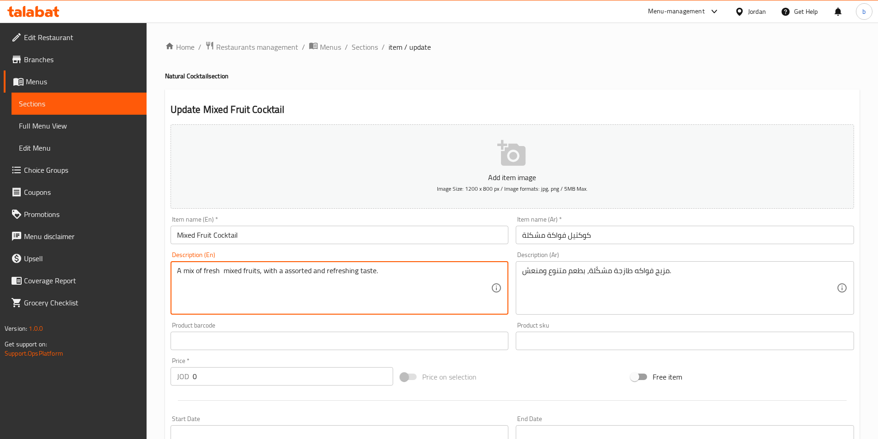
click at [193, 267] on textarea "A mix of fresh mixed fruits, with a assorted and refreshing taste." at bounding box center [334, 288] width 314 height 44
type textarea "A mixture of fresh mixed fruits, with a assorted and refreshing taste."
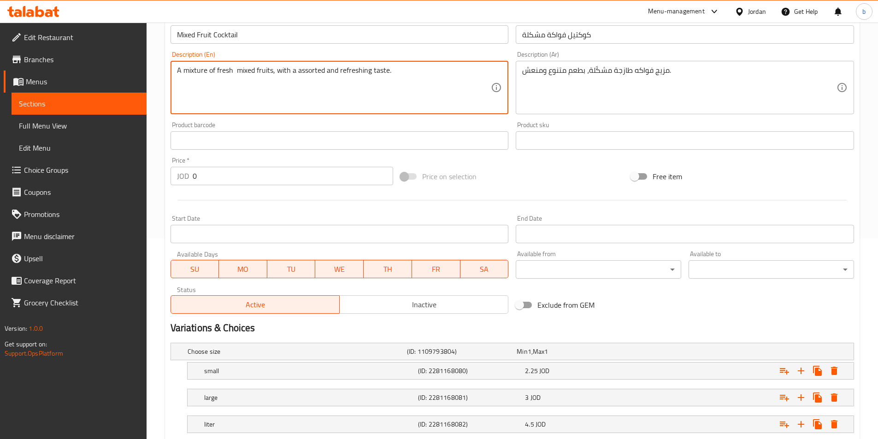
scroll to position [259, 0]
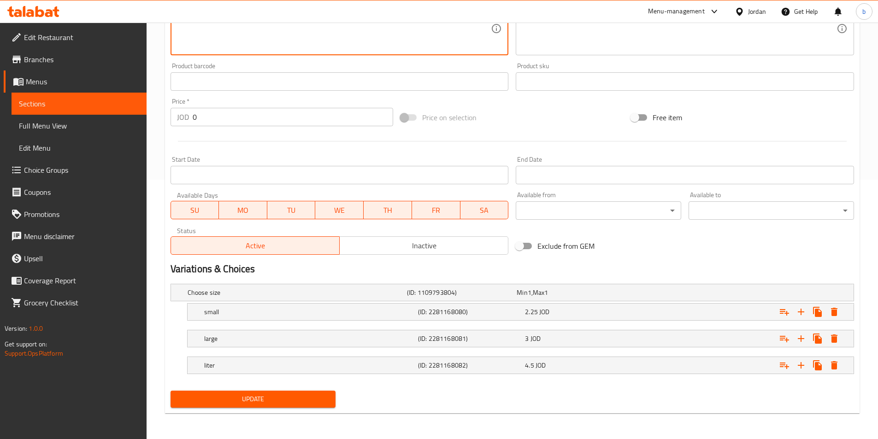
click at [243, 400] on span "Update" at bounding box center [253, 400] width 151 height 12
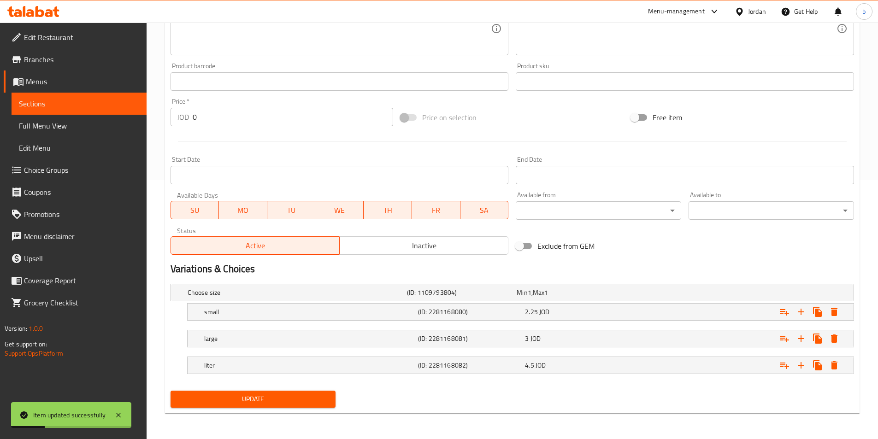
scroll to position [0, 0]
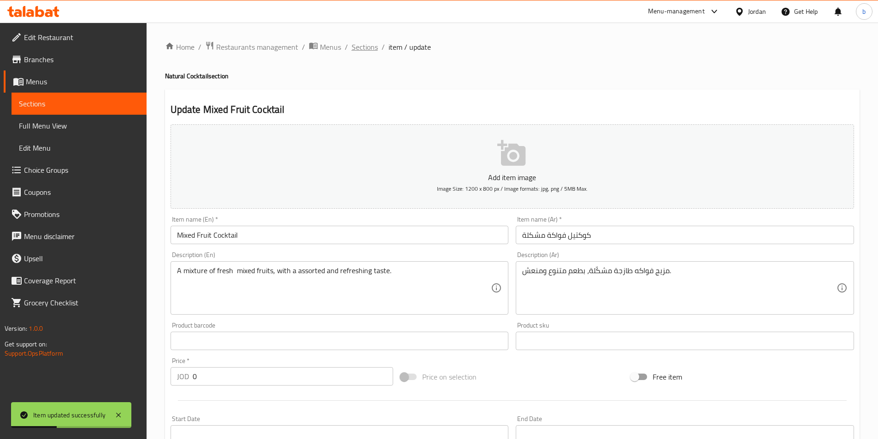
click at [364, 41] on span "Sections" at bounding box center [365, 46] width 26 height 11
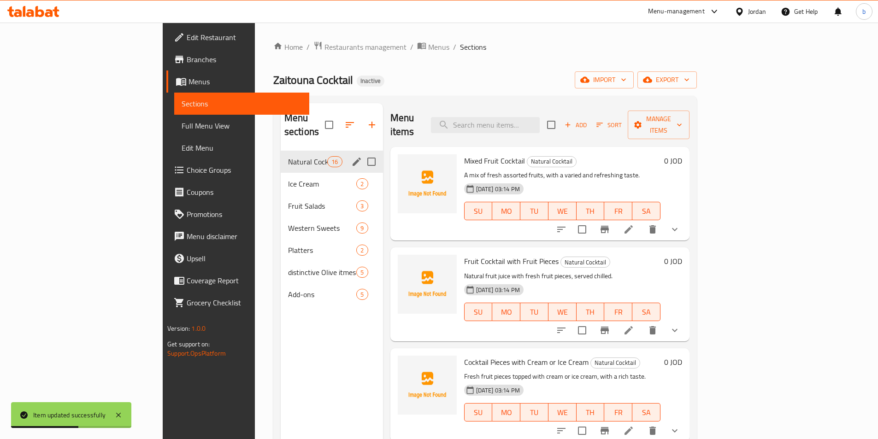
click at [362, 152] on input "Menu sections" at bounding box center [371, 161] width 19 height 19
checkbox input "true"
click at [338, 119] on icon "button" at bounding box center [343, 124] width 11 height 11
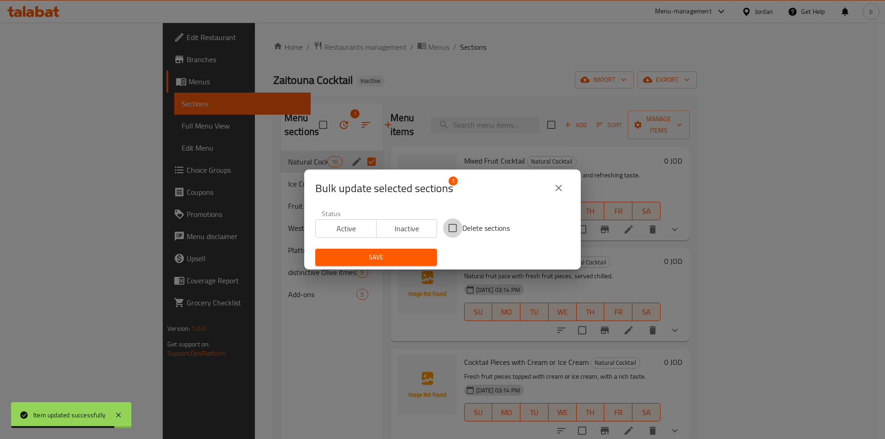
drag, startPoint x: 445, startPoint y: 226, endPoint x: 450, endPoint y: 227, distance: 5.2
click at [446, 226] on input "Delete sections" at bounding box center [452, 227] width 19 height 19
checkbox input "true"
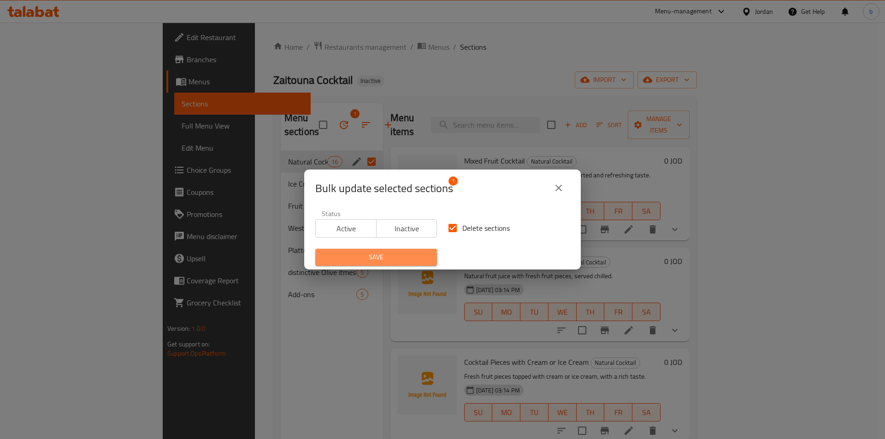
click at [398, 263] on button "Save" at bounding box center [376, 257] width 122 height 17
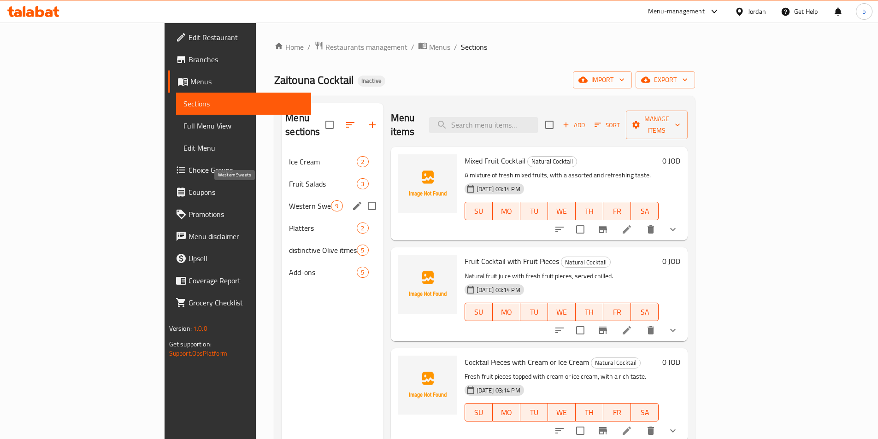
click at [289, 200] on span "Western Sweets" at bounding box center [310, 205] width 42 height 11
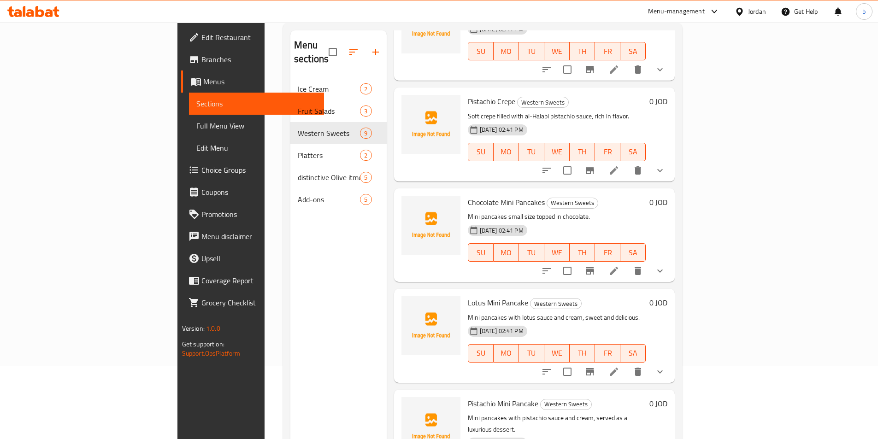
scroll to position [123, 0]
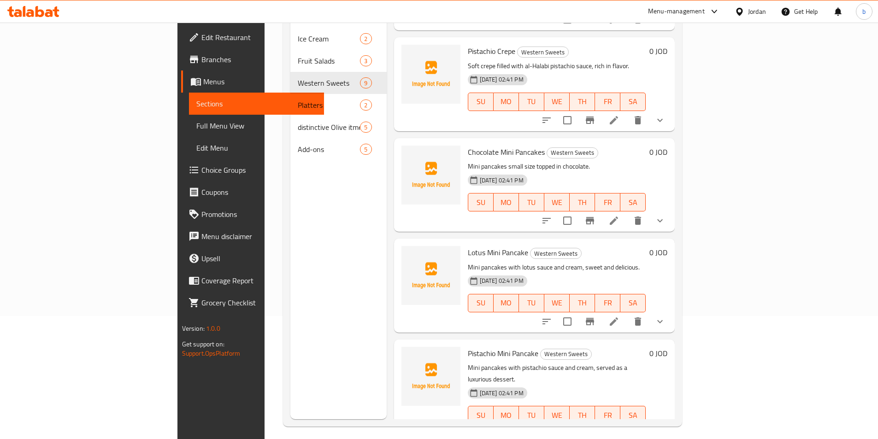
click at [671, 210] on button "show more" at bounding box center [660, 221] width 22 height 22
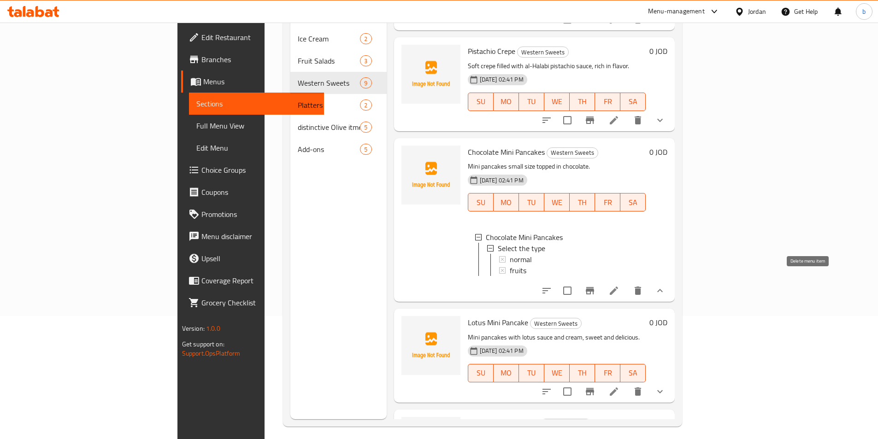
click at [641, 287] on icon "delete" at bounding box center [638, 291] width 6 height 8
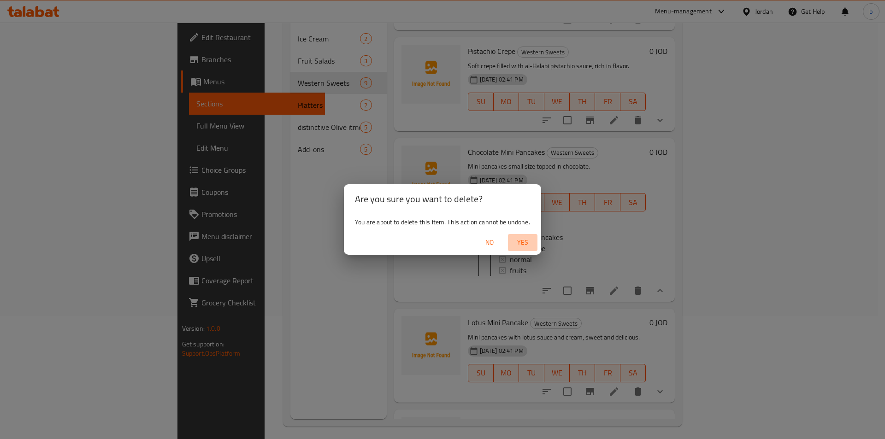
click at [524, 238] on span "Yes" at bounding box center [523, 243] width 22 height 12
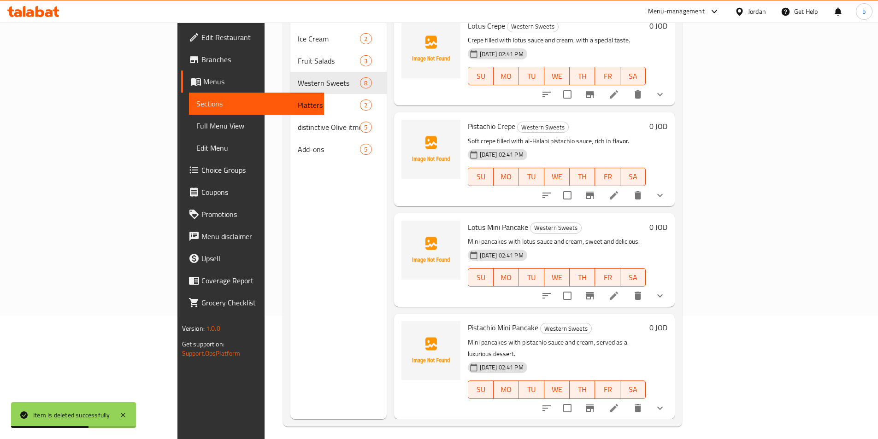
scroll to position [389, 0]
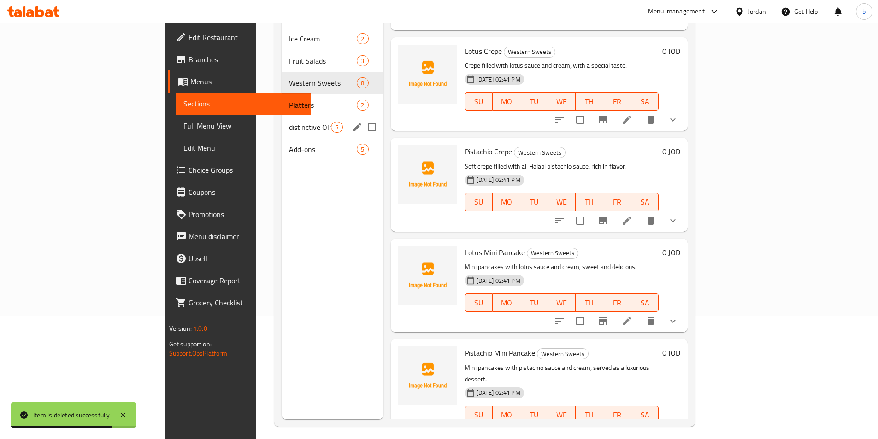
click at [282, 116] on div "distinctive Olive itmes 5" at bounding box center [332, 127] width 101 height 22
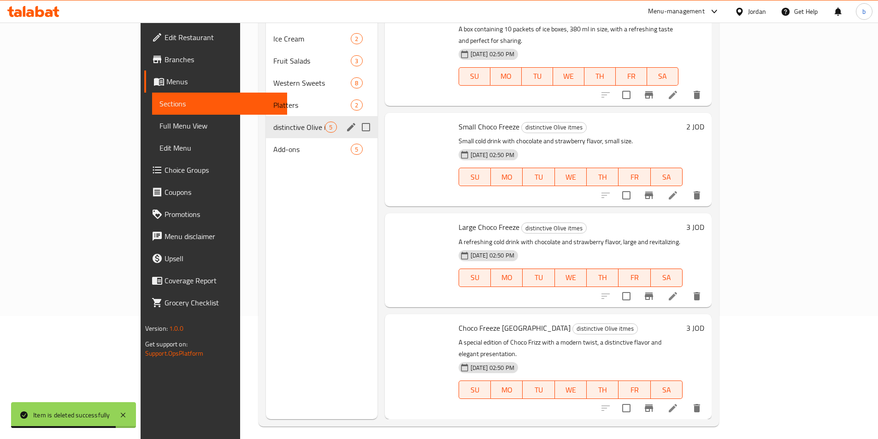
scroll to position [87, 0]
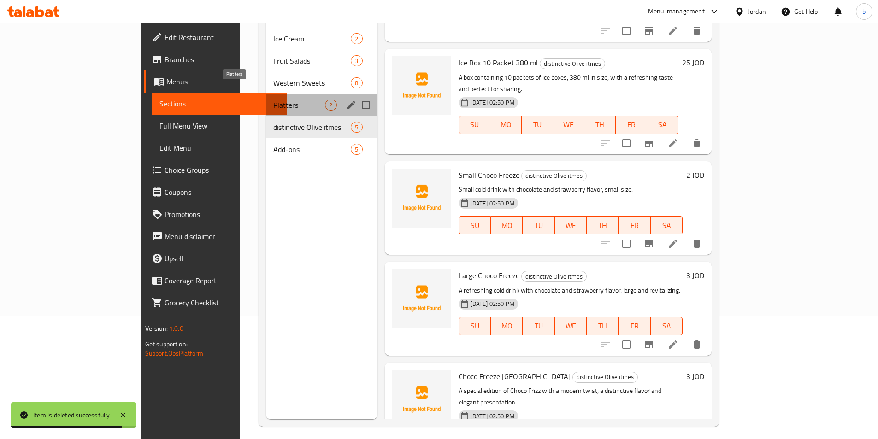
click at [273, 100] on span "Platters" at bounding box center [299, 105] width 52 height 11
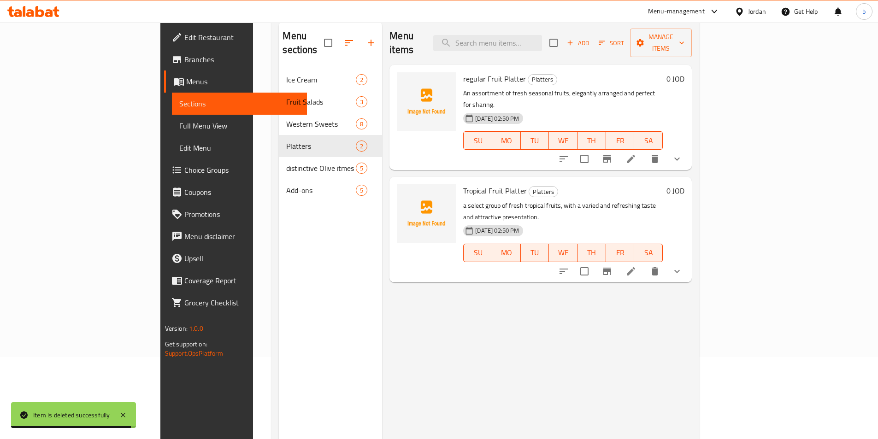
scroll to position [61, 0]
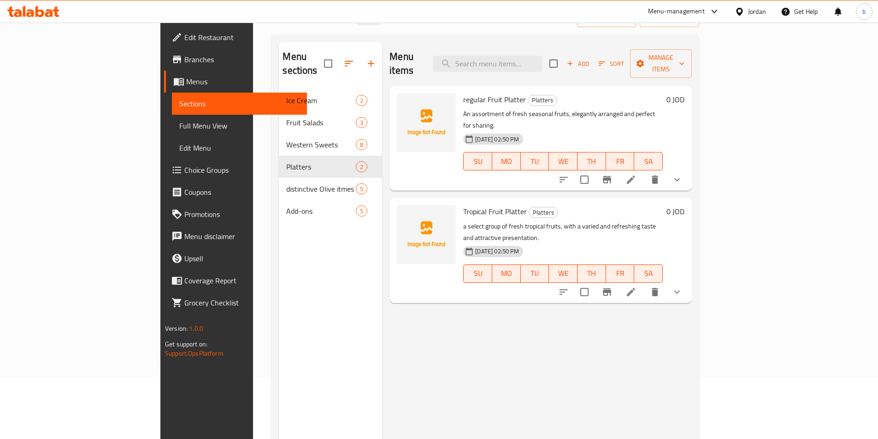
click at [644, 171] on li at bounding box center [631, 179] width 26 height 17
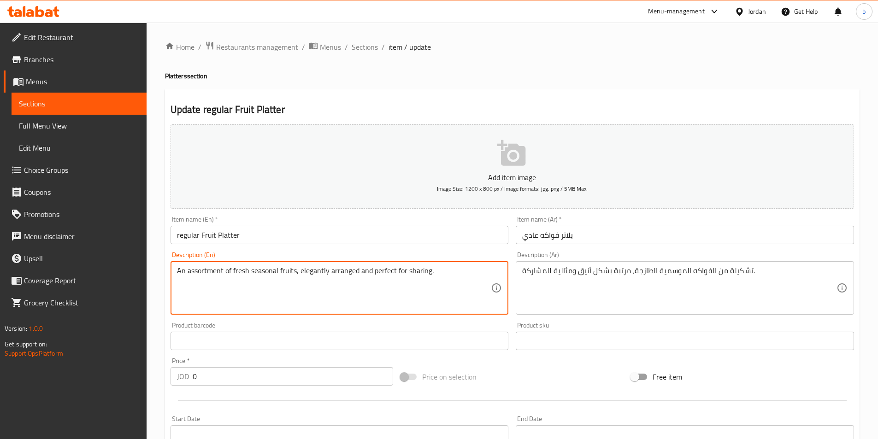
drag, startPoint x: 222, startPoint y: 267, endPoint x: 191, endPoint y: 263, distance: 31.2
click at [227, 279] on textarea "An Mixed of fresh seasonal fruits, elegantly arranged and perfect for sharing." at bounding box center [334, 288] width 314 height 44
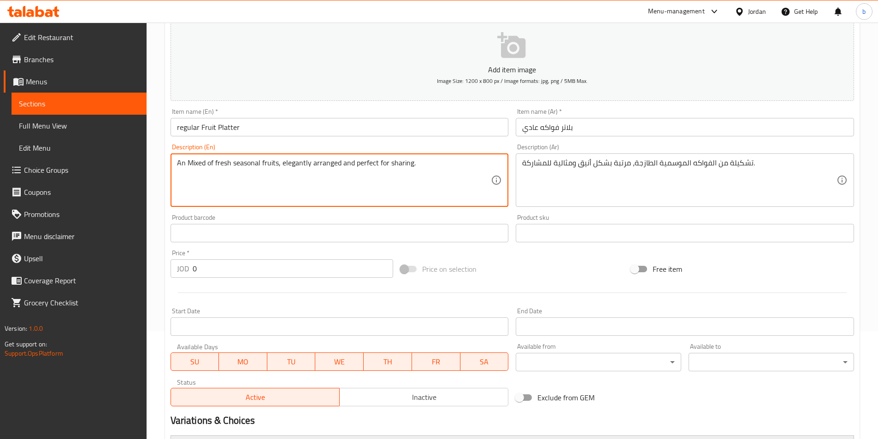
scroll to position [259, 0]
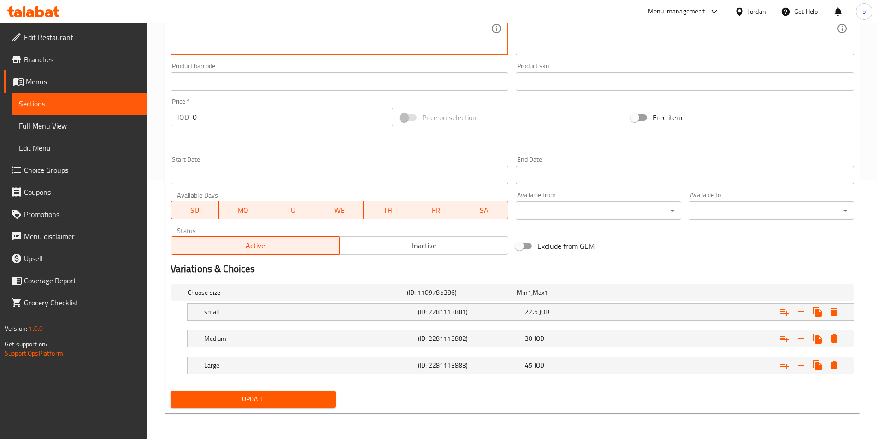
type textarea "An Mixed of fresh seasonal fruits, elegantly arranged and perfect for sharing."
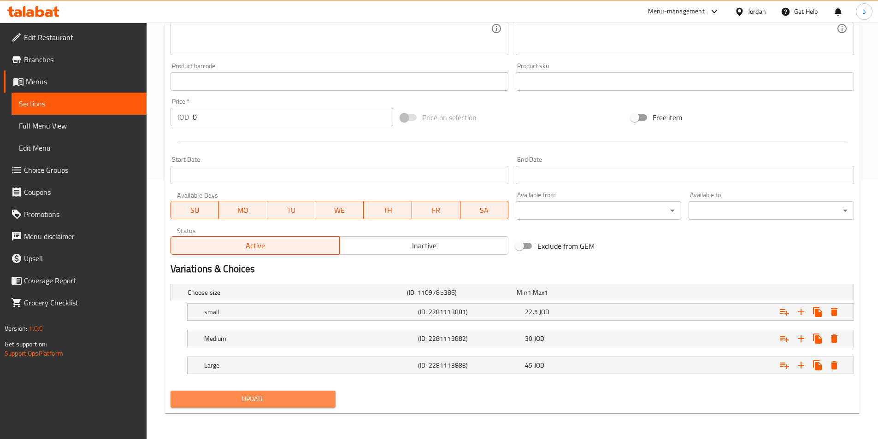
drag, startPoint x: 293, startPoint y: 395, endPoint x: 313, endPoint y: 350, distance: 49.7
click at [293, 395] on span "Update" at bounding box center [253, 400] width 151 height 12
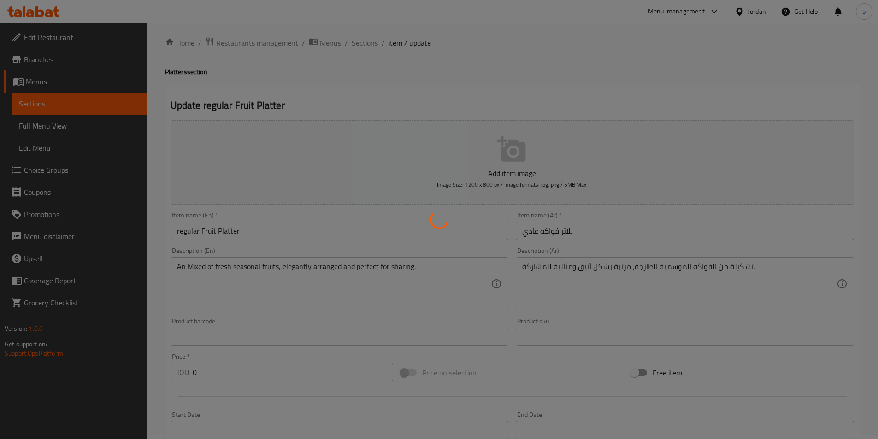
scroll to position [0, 0]
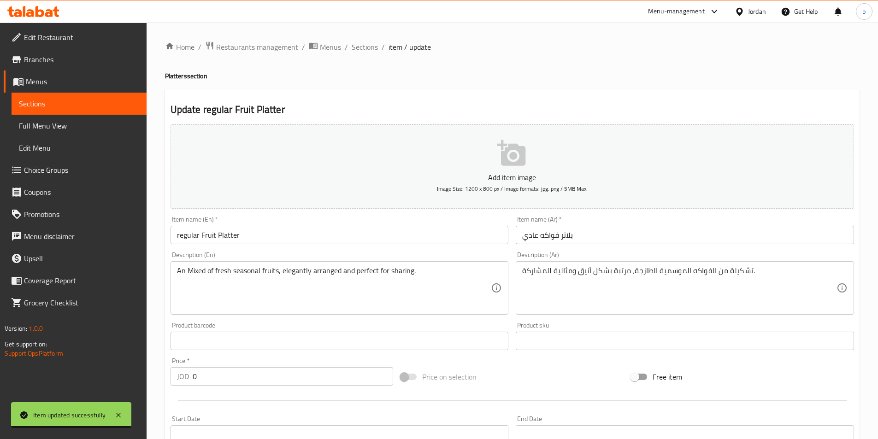
click at [367, 54] on div "Home / Restaurants management / Menus / Sections / item / update Platters secti…" at bounding box center [512, 360] width 694 height 639
click at [367, 41] on span "Sections" at bounding box center [365, 46] width 26 height 11
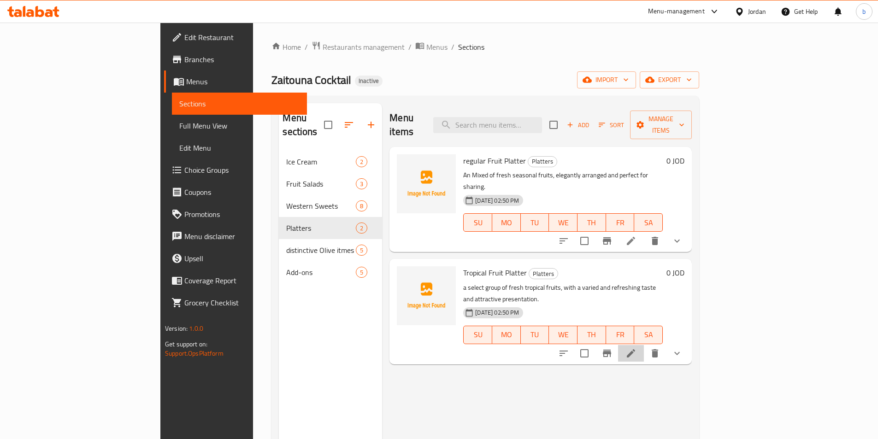
click at [644, 345] on li at bounding box center [631, 353] width 26 height 17
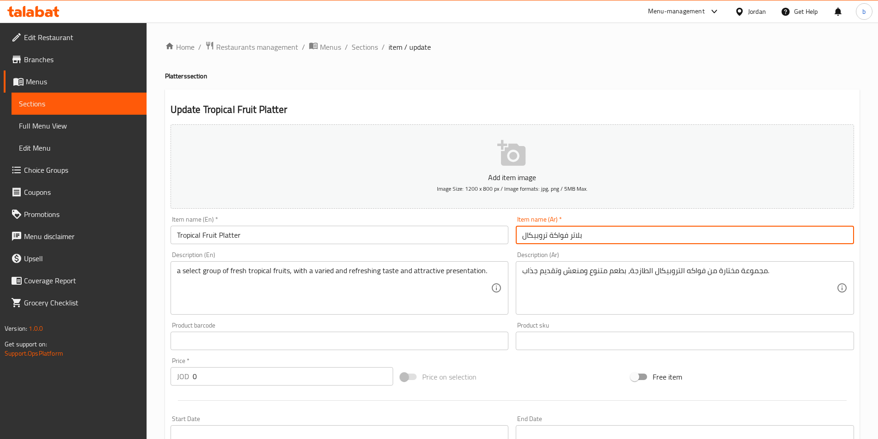
drag, startPoint x: 523, startPoint y: 239, endPoint x: 547, endPoint y: 240, distance: 24.0
click at [547, 240] on input "بلاتر فواكة تروبيكال" at bounding box center [685, 235] width 338 height 18
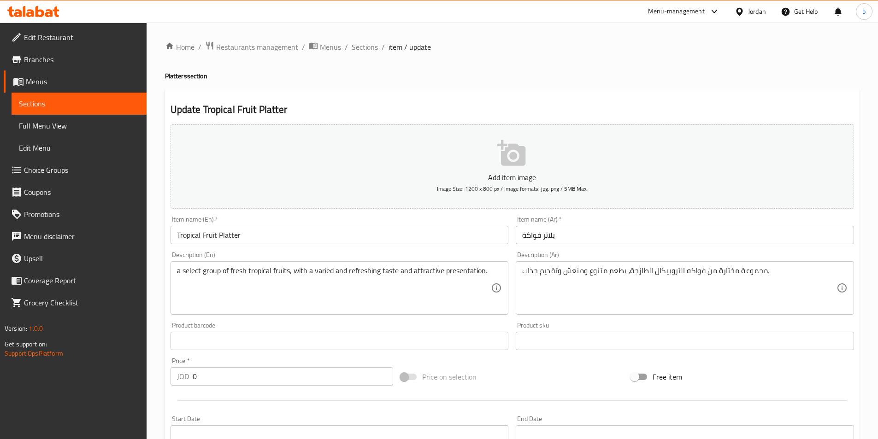
click at [591, 230] on input "بلاتر فواكة" at bounding box center [685, 235] width 338 height 18
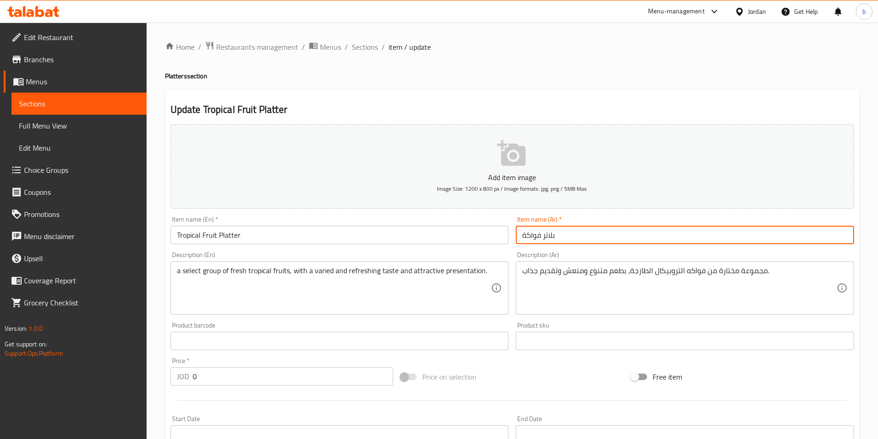
click at [591, 230] on input "بلاتر فواكة" at bounding box center [685, 235] width 338 height 18
click at [575, 238] on input "بلاتر فواكة" at bounding box center [685, 235] width 338 height 18
paste input "استوائية"
type input "بلاتر فواكة استوائية"
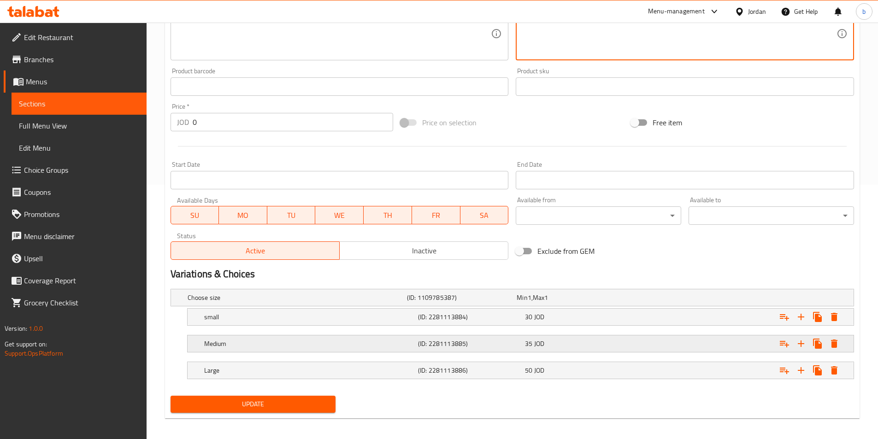
scroll to position [259, 0]
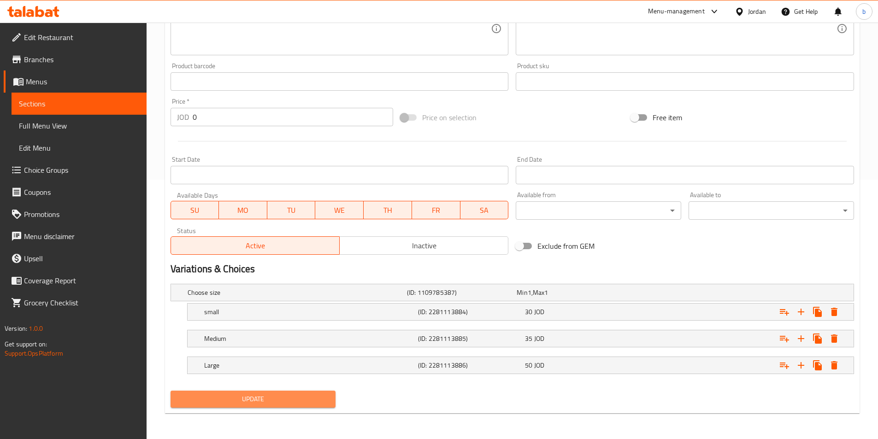
click at [250, 400] on span "Update" at bounding box center [253, 400] width 151 height 12
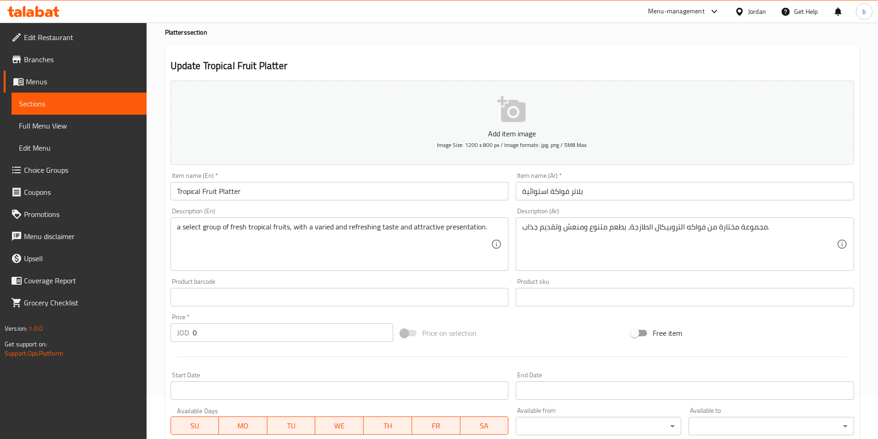
scroll to position [0, 0]
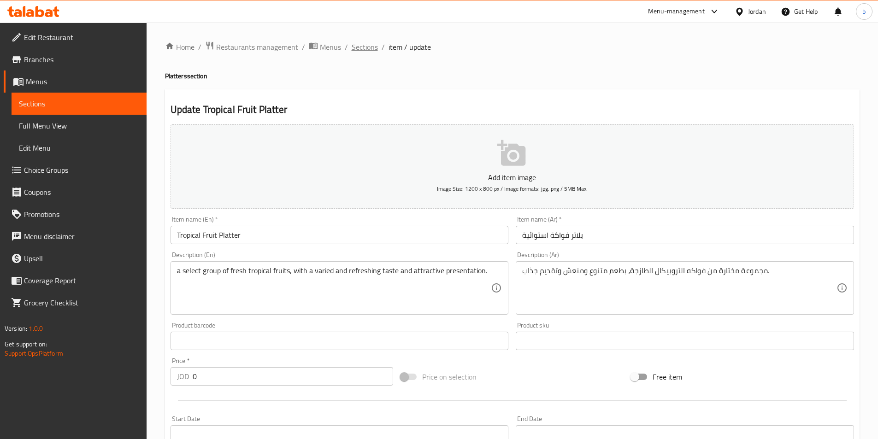
click at [365, 42] on span "Sections" at bounding box center [365, 46] width 26 height 11
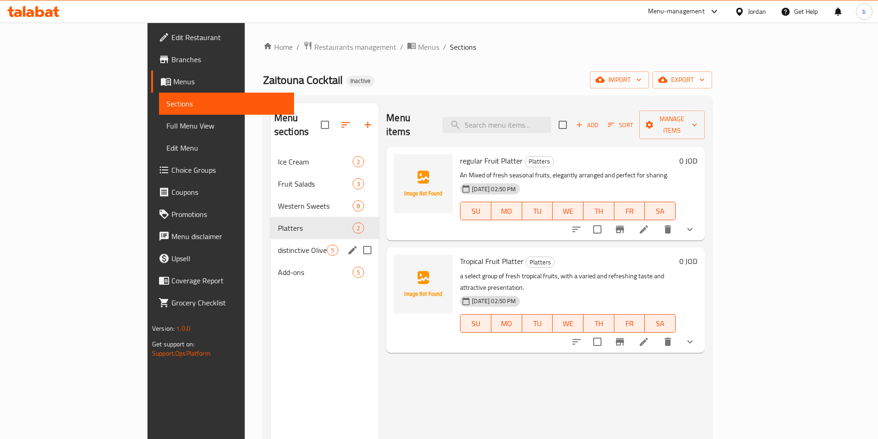
click at [278, 245] on span "distinctive Olive itmes" at bounding box center [302, 250] width 49 height 11
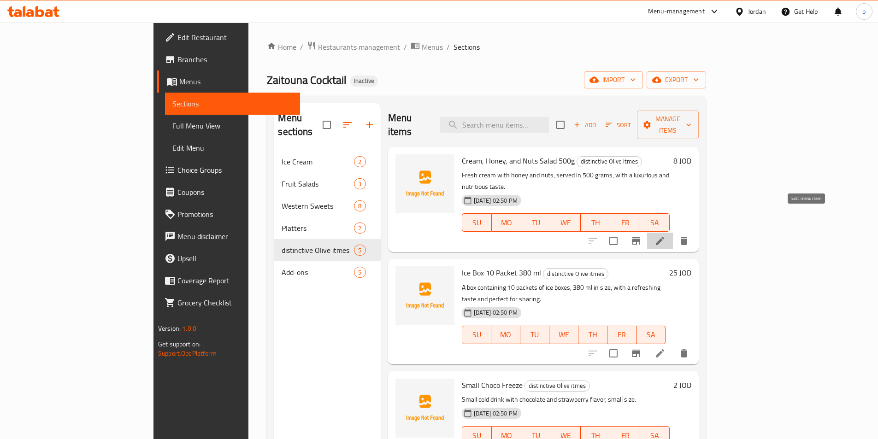
click at [665, 235] on icon at bounding box center [659, 240] width 11 height 11
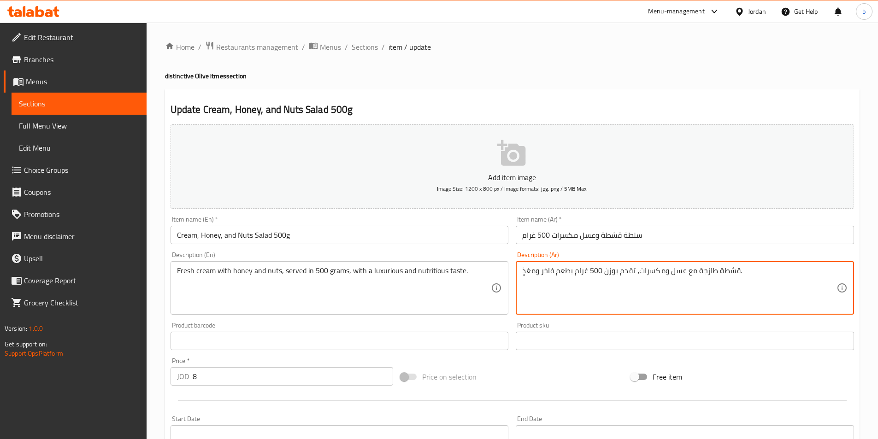
drag, startPoint x: 617, startPoint y: 270, endPoint x: 605, endPoint y: 274, distance: 12.7
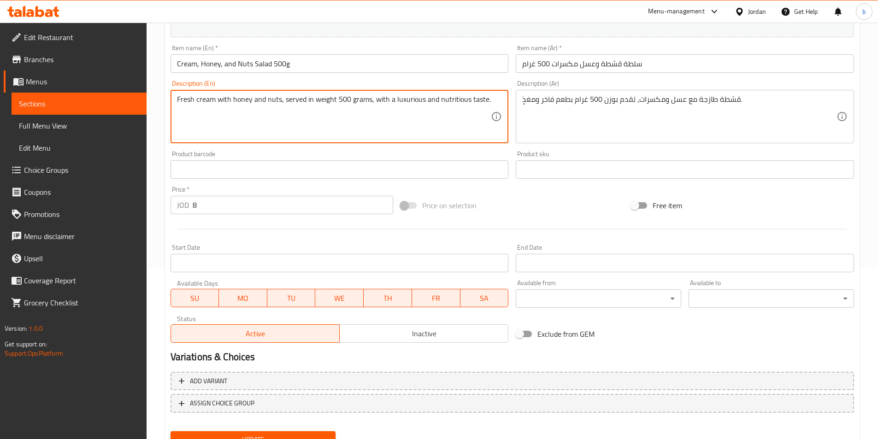
scroll to position [212, 0]
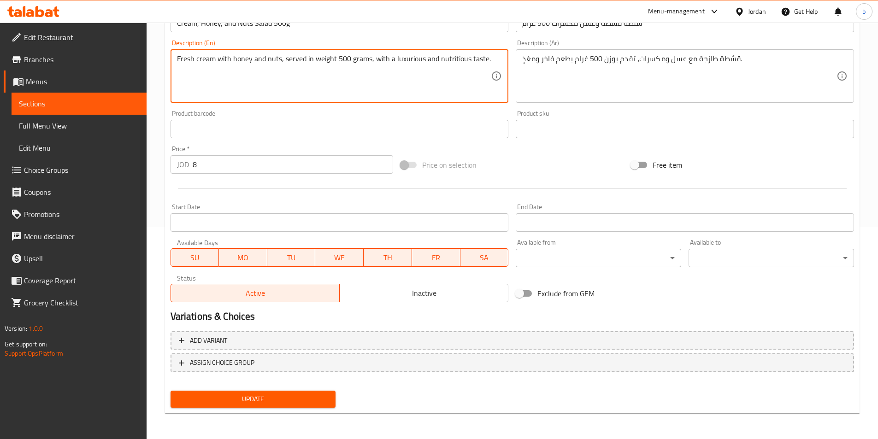
type textarea "Fresh cream with honey and nuts, served in weight 500 grams, with a luxurious a…"
click at [296, 406] on button "Update" at bounding box center [253, 399] width 165 height 17
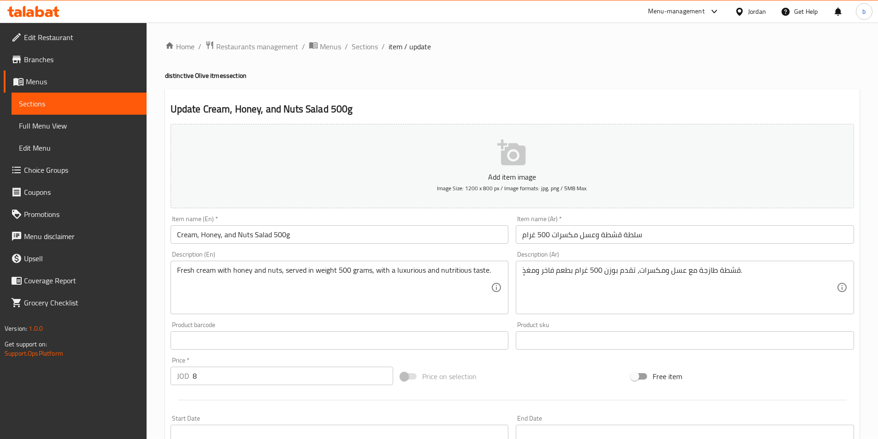
scroll to position [0, 0]
click at [359, 42] on span "Sections" at bounding box center [365, 46] width 26 height 11
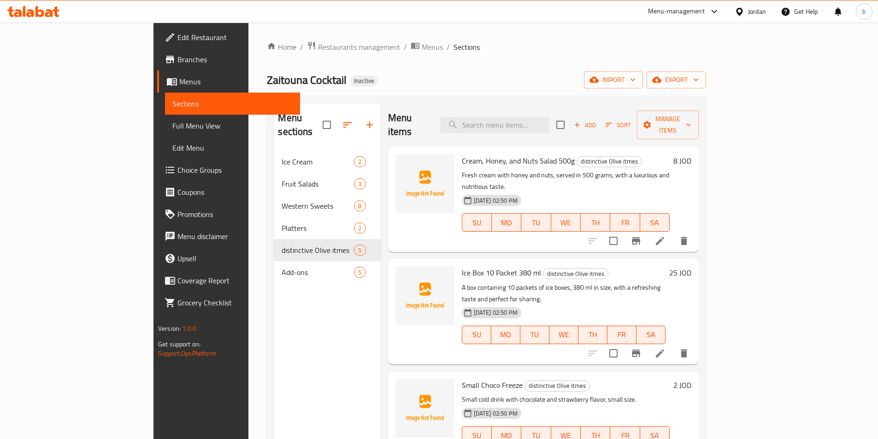
drag, startPoint x: 446, startPoint y: 147, endPoint x: 446, endPoint y: 159, distance: 11.1
drag, startPoint x: 446, startPoint y: 159, endPoint x: 300, endPoint y: 314, distance: 213.2
click at [300, 314] on div "Menu sections Ice Cream 2 Fruit Salads 3 Western Sweets 8 Platters 2 distinctiv…" at bounding box center [327, 322] width 106 height 439
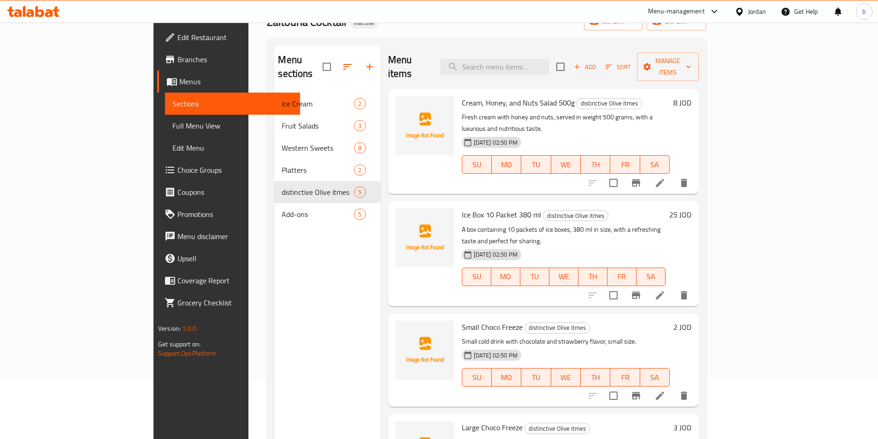
scroll to position [129, 0]
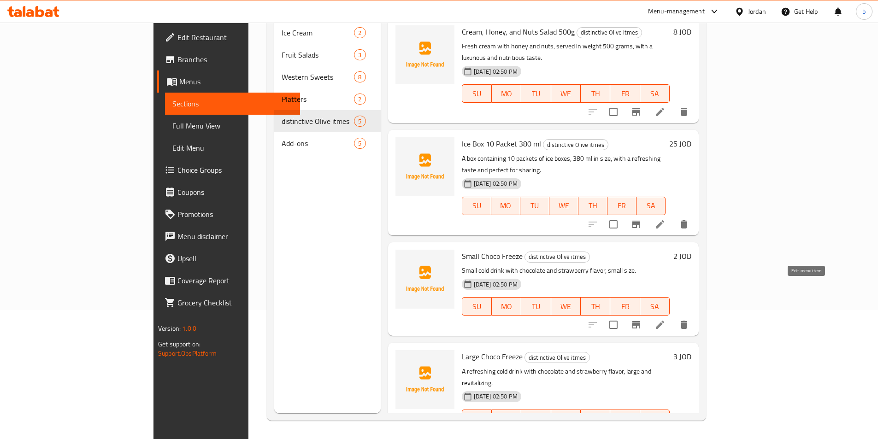
click at [665, 319] on icon at bounding box center [659, 324] width 11 height 11
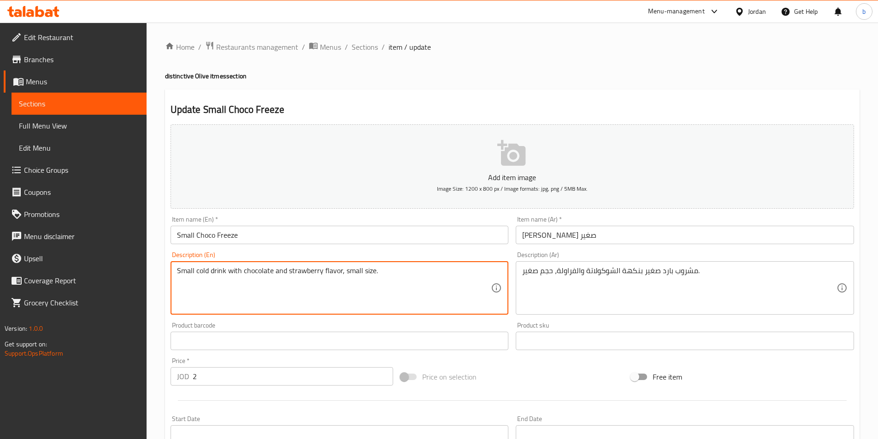
drag, startPoint x: 400, startPoint y: 275, endPoint x: 181, endPoint y: 275, distance: 219.4
click at [181, 275] on textarea "Small cold drink with chocolate and strawberry flavor, small size." at bounding box center [334, 288] width 314 height 44
click at [292, 287] on textarea "Small cold drink with chocolate and strawberry flavor, small size." at bounding box center [334, 288] width 314 height 44
click at [330, 271] on textarea "Small cold drink with chocolate and strawberry flavor, small size." at bounding box center [334, 288] width 314 height 44
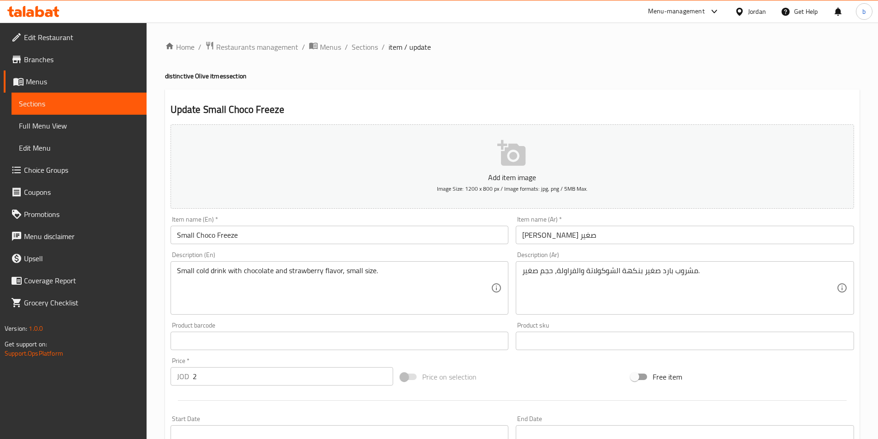
click at [519, 303] on div "مشروب بارد صغير بنكهة الشوكولاتة والفراولة، حجم صغير. Description (Ar)" at bounding box center [685, 287] width 338 height 53
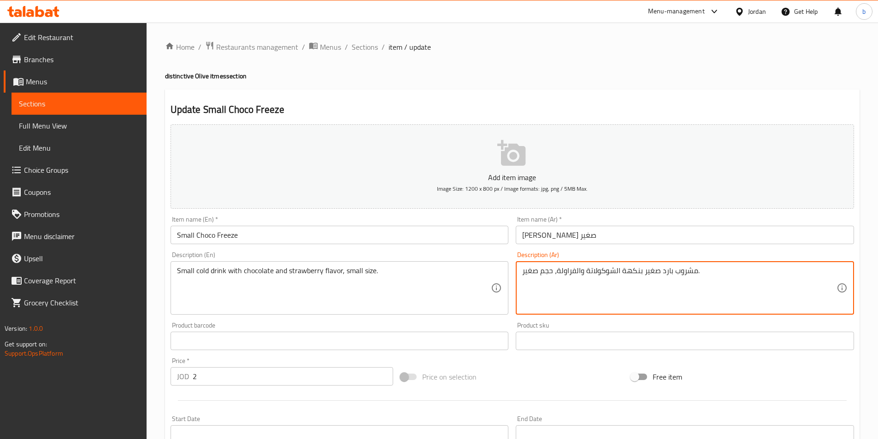
click at [612, 275] on textarea "مشروب بارد صغير بنكهة الشوكولاتة والفراولة، حجم صغير." at bounding box center [679, 288] width 314 height 44
paste textarea "طعم الشوكولاتة والفراولة، حجم كبير ومنعش"
click at [649, 277] on textarea "مشروب بارد بطعم الشوكولاتة والفراولة، حجم كبير ومنعش." at bounding box center [679, 288] width 314 height 44
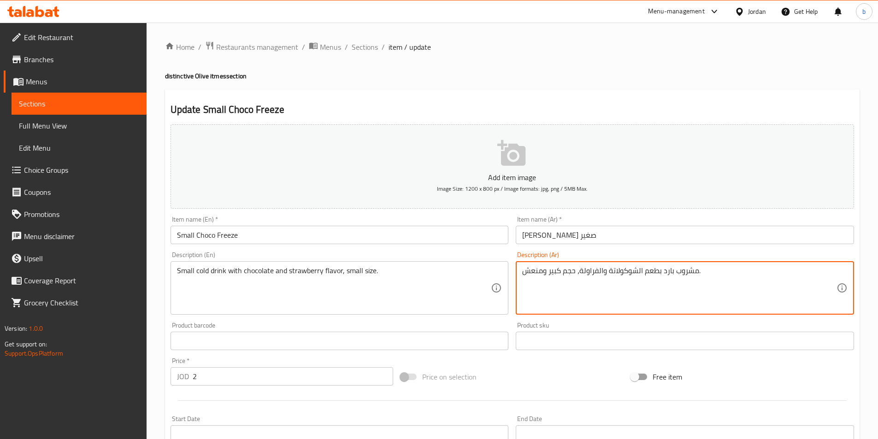
drag, startPoint x: 644, startPoint y: 269, endPoint x: 634, endPoint y: 275, distance: 11.5
click at [654, 270] on textarea "مشروب بارد بطعم الشوكولاتة والفراولة، حجم كبير ومنعش." at bounding box center [679, 288] width 314 height 44
type textarea "مشروب بارد بطعم الشوكولاتة والفراولة، حجم كبير ومنعش."
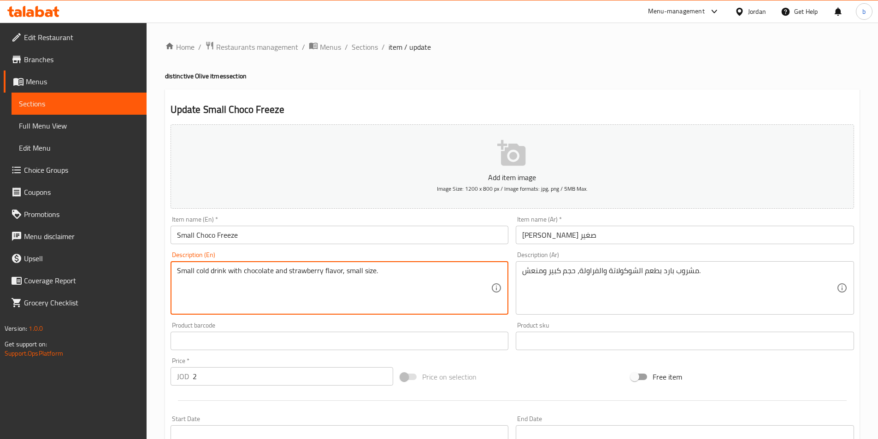
drag, startPoint x: 339, startPoint y: 270, endPoint x: 323, endPoint y: 272, distance: 16.7
click at [323, 272] on textarea "Small cold drink with chocolate and strawberry flavor, small size." at bounding box center [334, 288] width 314 height 44
type textarea "Small cold drink with chocolate and strawberry taste, small size."
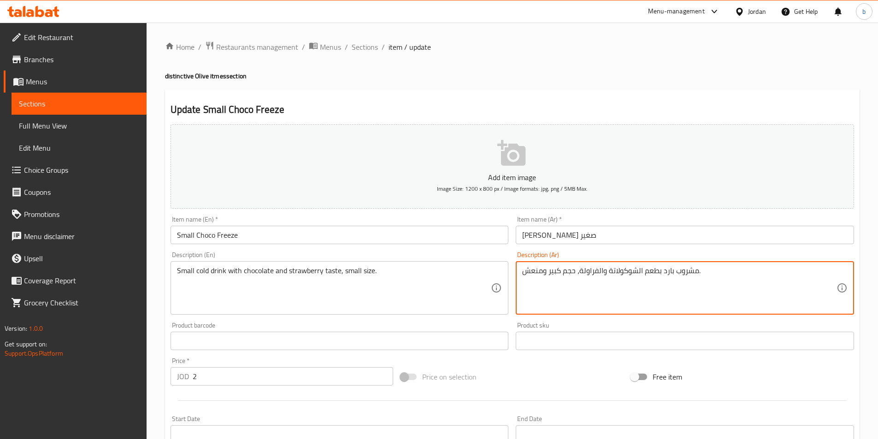
click at [618, 267] on textarea "مشروب بارد بطعم الشوكولاتة والفراولة، حجم كبير ومنعش." at bounding box center [679, 288] width 314 height 44
paste textarea "صغير"
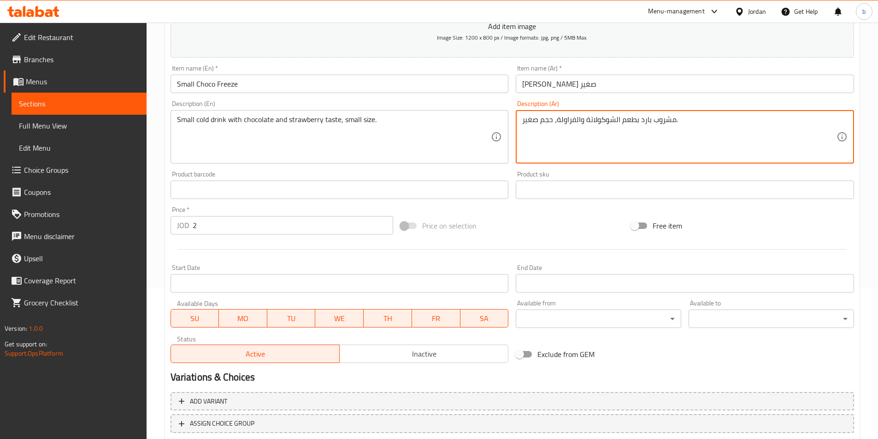
scroll to position [212, 0]
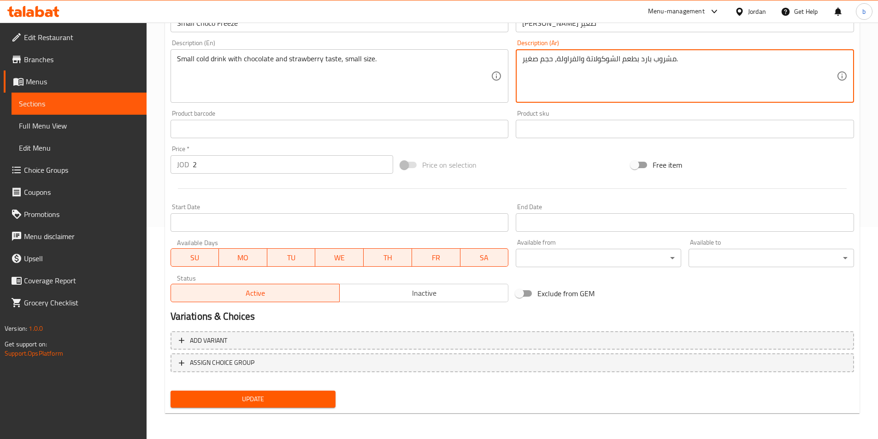
type textarea "مشروب بارد بطعم الشوكولاتة والفراولة، حجم صغير."
click at [271, 404] on span "Update" at bounding box center [253, 400] width 151 height 12
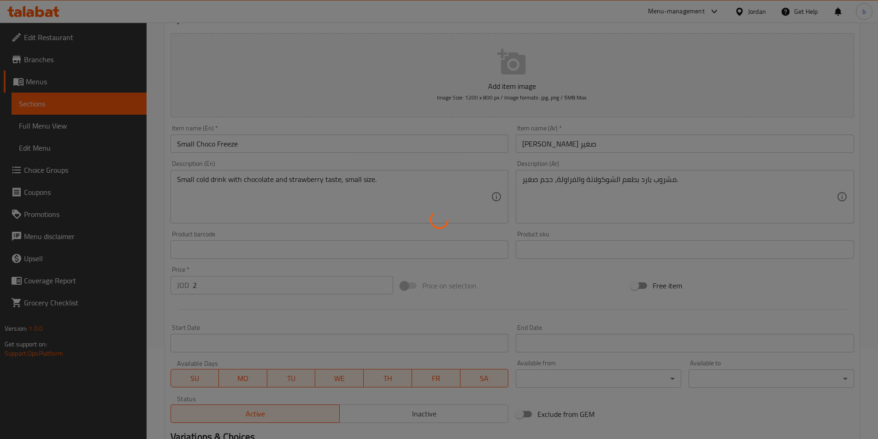
scroll to position [89, 0]
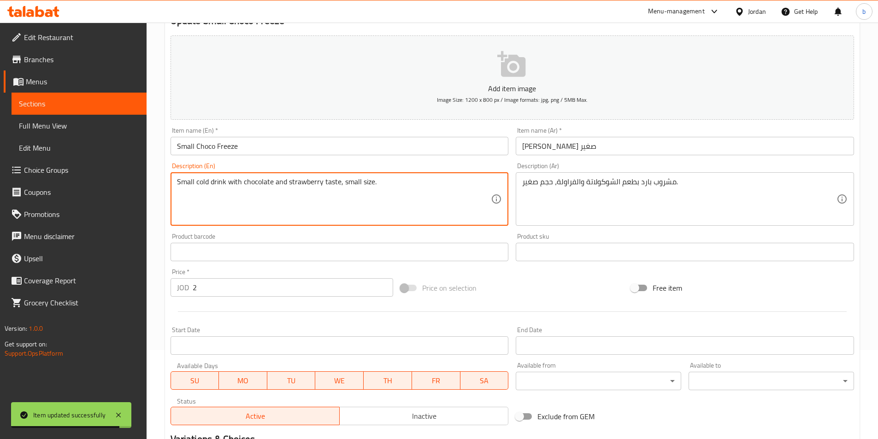
drag, startPoint x: 193, startPoint y: 182, endPoint x: 206, endPoint y: 177, distance: 13.7
click at [196, 178] on textarea "Small cold drink with chocolate and strawberry taste, small size." at bounding box center [334, 199] width 314 height 44
click at [193, 178] on textarea "Small cold drink with chocolate and strawberry taste, small size." at bounding box center [334, 199] width 314 height 44
click at [193, 182] on textarea "Small cold drink with chocolate and strawberry taste, small size." at bounding box center [334, 199] width 314 height 44
click at [194, 182] on textarea "Small cold drink with chocolate and strawberry taste, small size." at bounding box center [334, 199] width 314 height 44
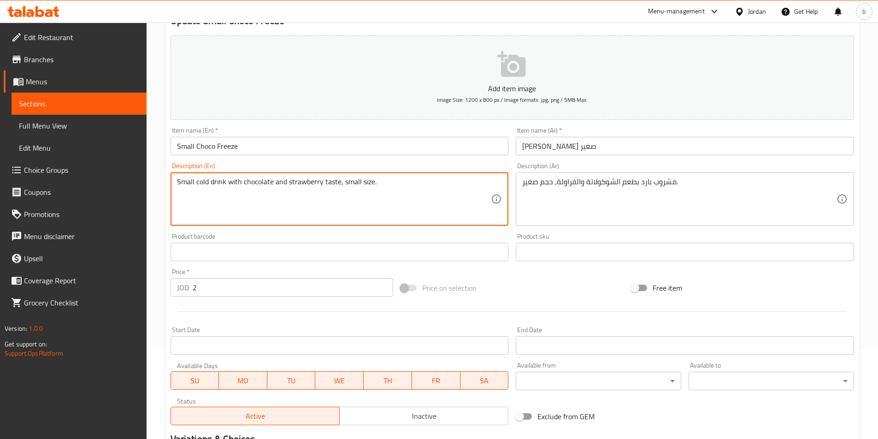
click at [195, 182] on textarea "Small cold drink with chocolate and strawberry taste, small size." at bounding box center [334, 199] width 314 height 44
drag, startPoint x: 195, startPoint y: 182, endPoint x: 149, endPoint y: 188, distance: 46.5
click at [149, 188] on div "Home / Restaurants management / Menus / Sections / item / update distinctive Ol…" at bounding box center [512, 248] width 731 height 629
click at [369, 187] on textarea "cold drink with chocolate and strawberry taste, small size." at bounding box center [334, 199] width 314 height 44
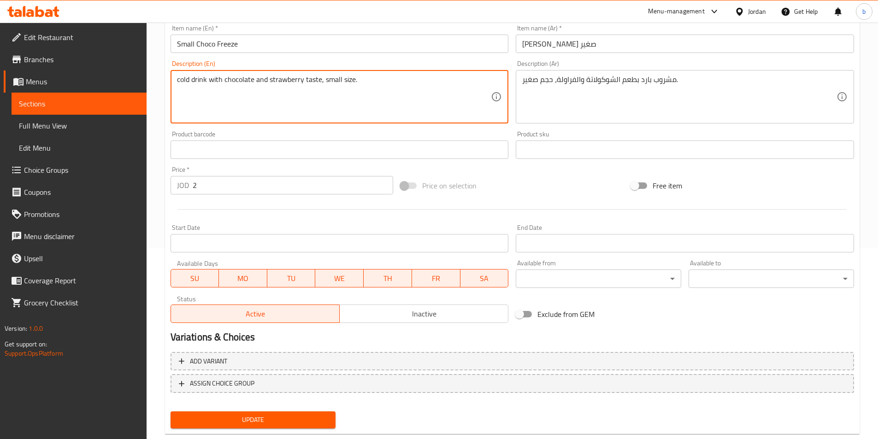
scroll to position [212, 0]
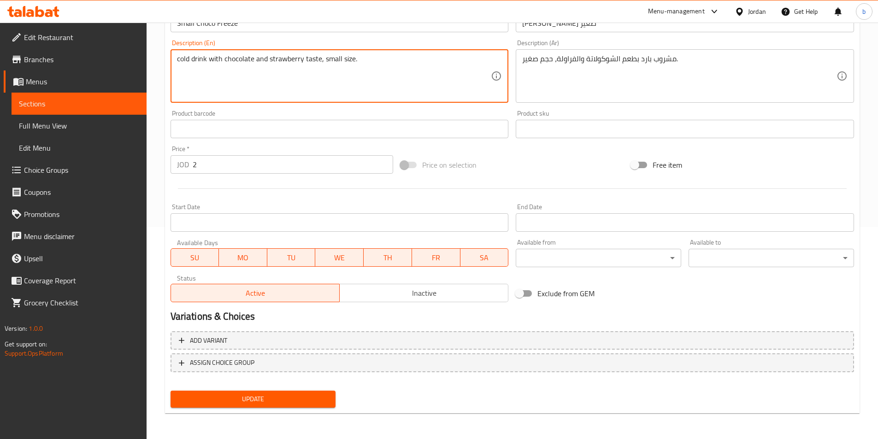
type textarea "cold drink with chocolate and strawberry taste, small size."
click at [248, 404] on span "Update" at bounding box center [253, 400] width 151 height 12
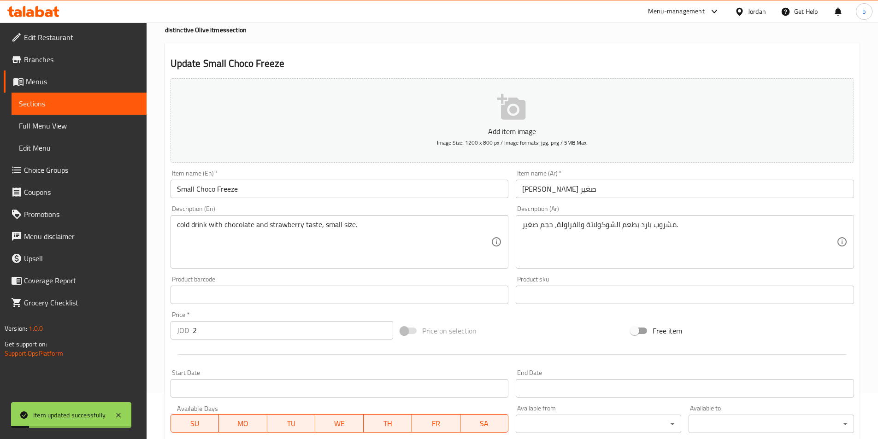
scroll to position [0, 0]
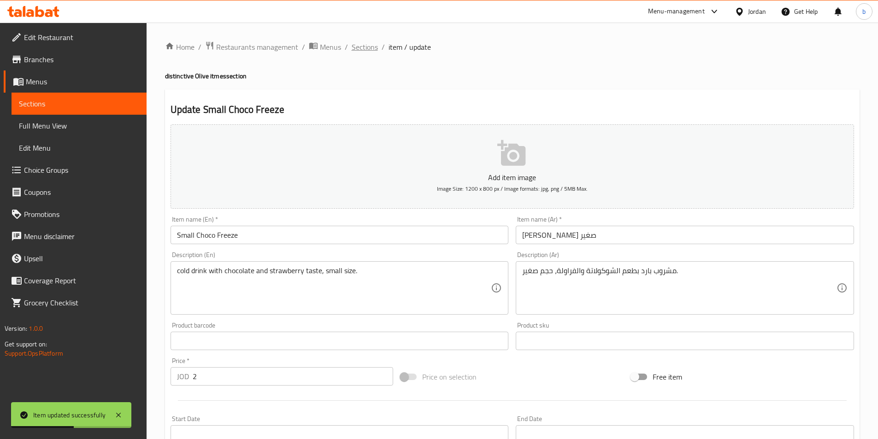
click at [362, 45] on span "Sections" at bounding box center [365, 46] width 26 height 11
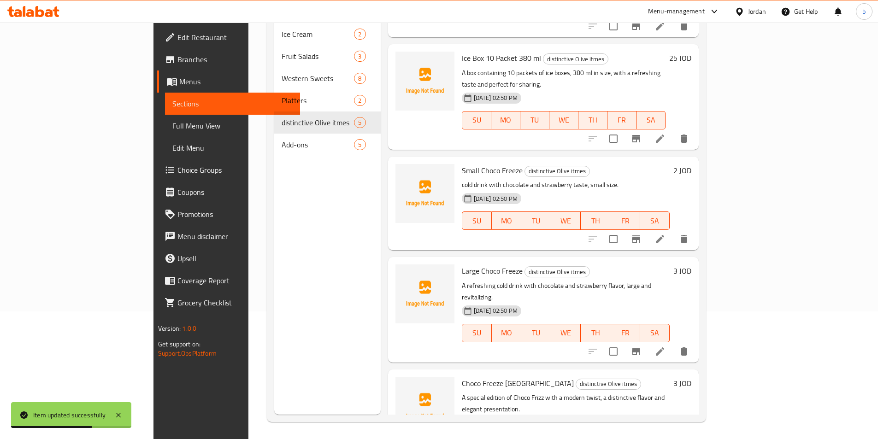
scroll to position [129, 0]
click at [665, 345] on icon at bounding box center [659, 350] width 11 height 11
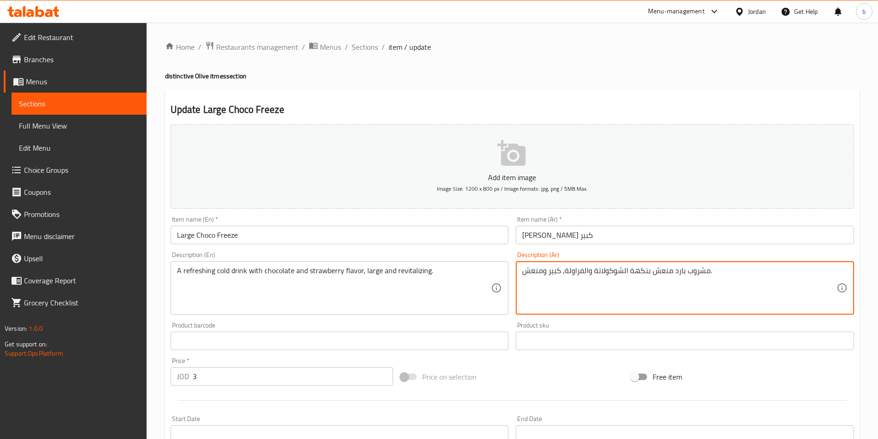
click at [630, 275] on textarea "مشروب بارد منعش بنكهة الشوكولاتة والفراولة، كبير ومنعش." at bounding box center [679, 288] width 314 height 44
paste textarea "بطعم الشوكولاتة والفراولة، حجم"
click at [648, 269] on textarea "مشروب بارد بطعم الشوكولاتة والفراولة، حجم كبير ومنعش." at bounding box center [679, 288] width 314 height 44
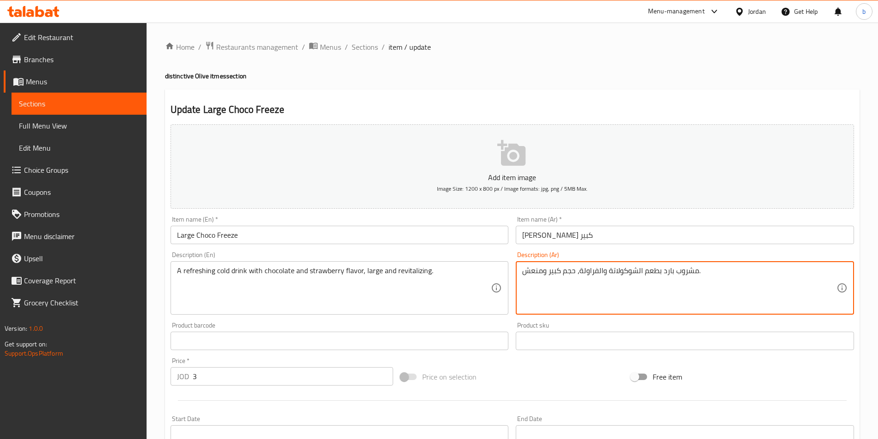
click at [648, 269] on textarea "مشروب بارد بطعم الشوكولاتة والفراولة، حجم كبير ومنعش." at bounding box center [679, 288] width 314 height 44
click at [651, 275] on textarea "مشروب بارد بطعم الشوكولاتة والفراولة، حجم كبير ومنعش." at bounding box center [679, 288] width 314 height 44
click at [650, 275] on textarea "مشروب بارد بطعم الشوكولاتة والفراولة، حجم كبير ومنعش." at bounding box center [679, 288] width 314 height 44
click at [692, 281] on textarea "مشروب بارد بطعم الشوكولاتة والفراولة، حجم كبير ومنعش." at bounding box center [679, 288] width 314 height 44
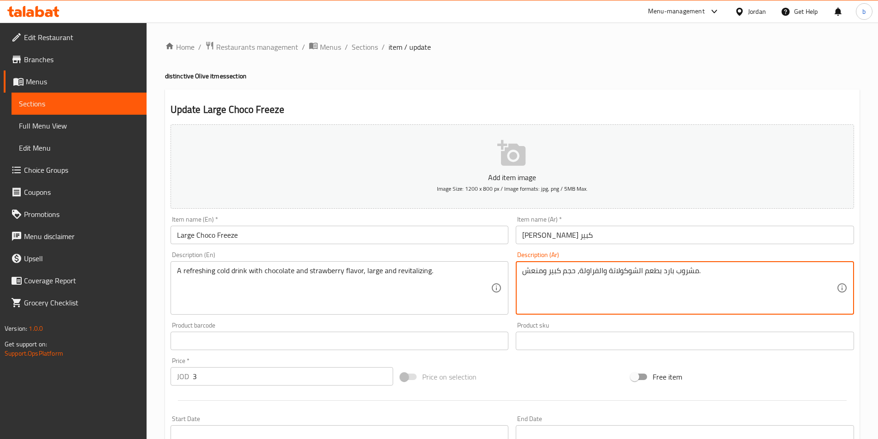
type textarea "مشروب بارد بطعم الشوكولاتة والفراولة، حجم كبير ومنعش."
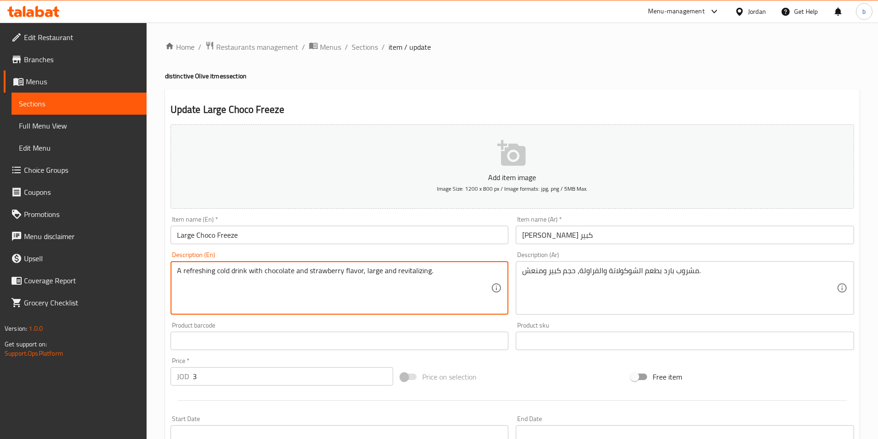
drag, startPoint x: 214, startPoint y: 272, endPoint x: 182, endPoint y: 263, distance: 33.1
click at [216, 271] on textarea "A cold drink with chocolate and strawberry flavor, large and revitalizing." at bounding box center [334, 288] width 314 height 44
drag, startPoint x: 246, startPoint y: 271, endPoint x: 234, endPoint y: 270, distance: 12.5
click at [234, 270] on textarea "A cold drink taste with chocolate and strawberry flavor, large and revitalizing." at bounding box center [334, 288] width 314 height 44
drag, startPoint x: 329, startPoint y: 268, endPoint x: 302, endPoint y: 278, distance: 28.4
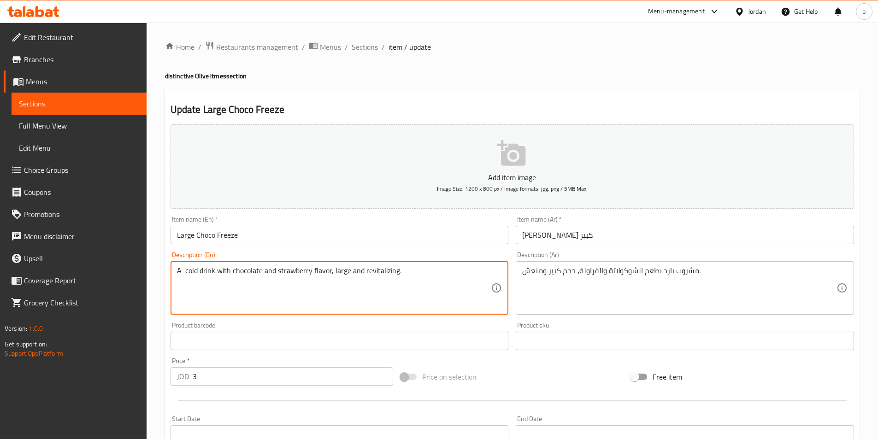
click at [302, 278] on textarea "A cold drink with chocolate and strawberry flavor, large and revitalizing." at bounding box center [334, 288] width 314 height 44
click at [320, 274] on textarea "A cold drink with chocolate and strawberry flavor, large and revitalizing." at bounding box center [334, 288] width 314 height 44
click at [342, 274] on textarea "A cold drink with chocolate and strawberry taste, large and revitalizing." at bounding box center [334, 288] width 314 height 44
click at [346, 273] on textarea "A cold drink with chocolate and strawberry taste, large and revitalizing." at bounding box center [334, 288] width 314 height 44
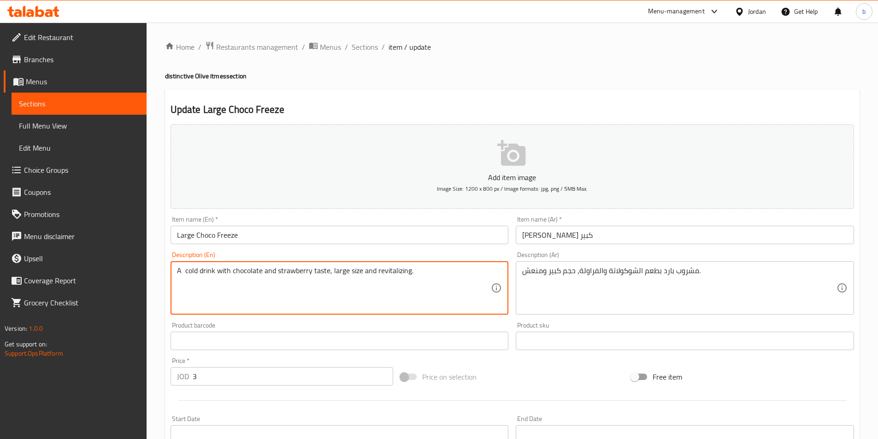
click at [412, 266] on textarea "A cold drink with chocolate and strawberry taste, large size and revitalizing." at bounding box center [334, 288] width 314 height 44
click at [409, 273] on textarea "A cold drink with chocolate and strawberry taste, large size and revitalizing." at bounding box center [334, 288] width 314 height 44
drag, startPoint x: 409, startPoint y: 273, endPoint x: 379, endPoint y: 271, distance: 30.1
click at [379, 271] on textarea "A cold drink with chocolate and strawberry taste, large size and revitalizing." at bounding box center [334, 288] width 314 height 44
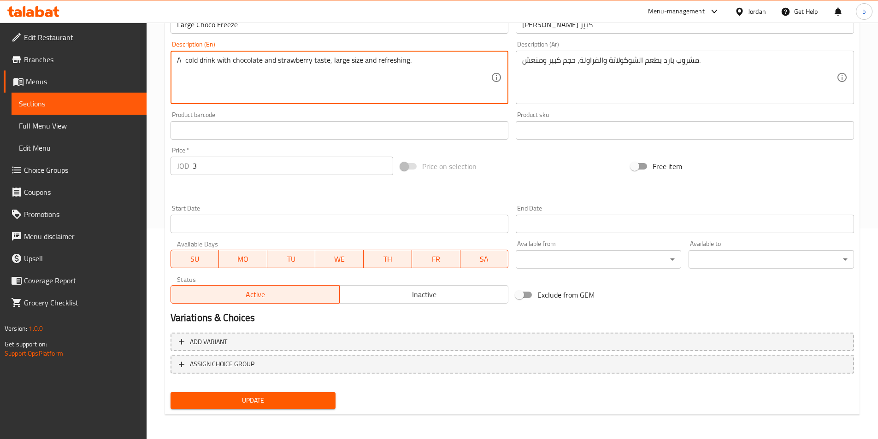
scroll to position [212, 0]
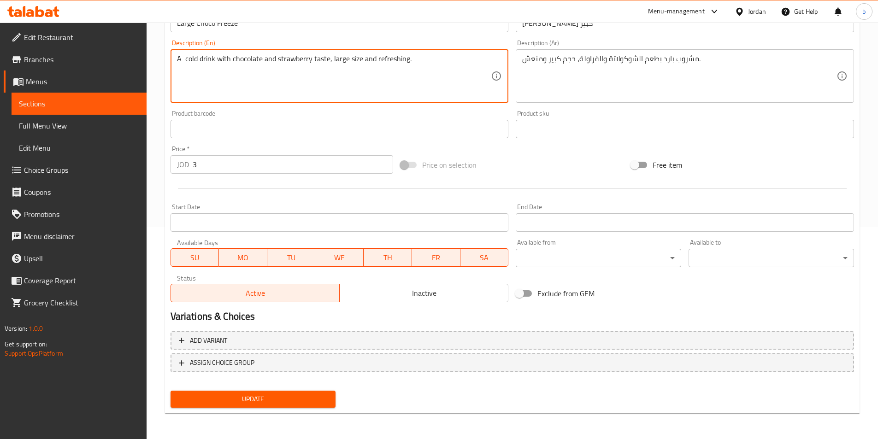
type textarea "A cold drink with chocolate and strawberry taste, large size and refreshing."
click at [281, 401] on span "Update" at bounding box center [253, 400] width 151 height 12
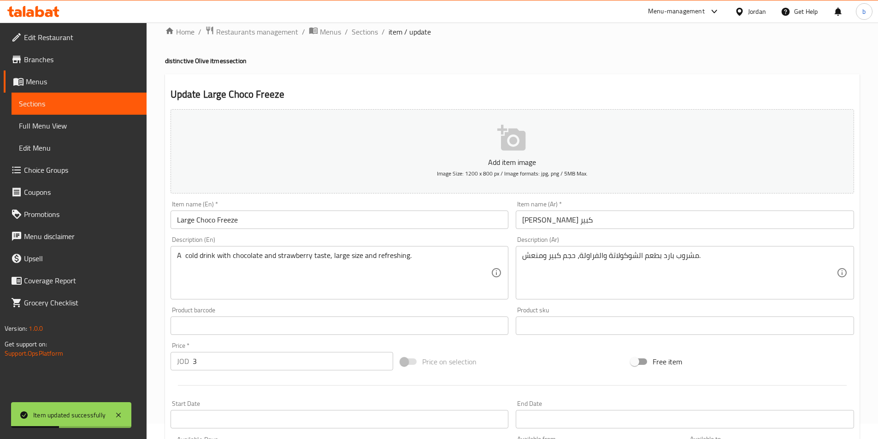
scroll to position [0, 0]
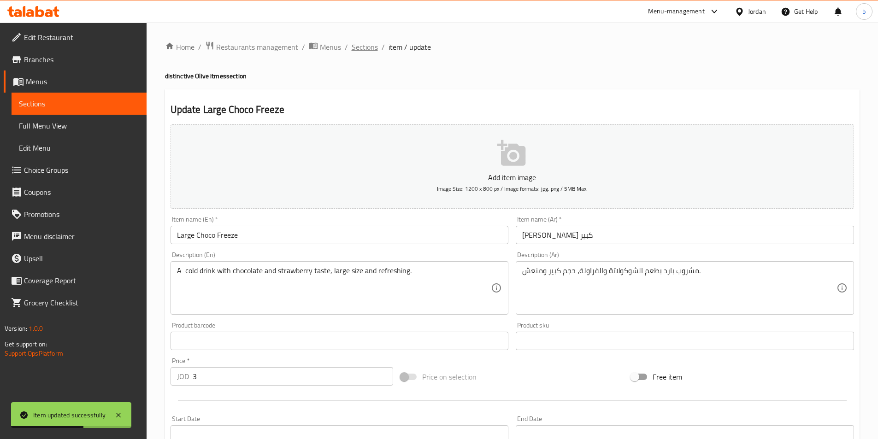
click at [371, 51] on span "Sections" at bounding box center [365, 46] width 26 height 11
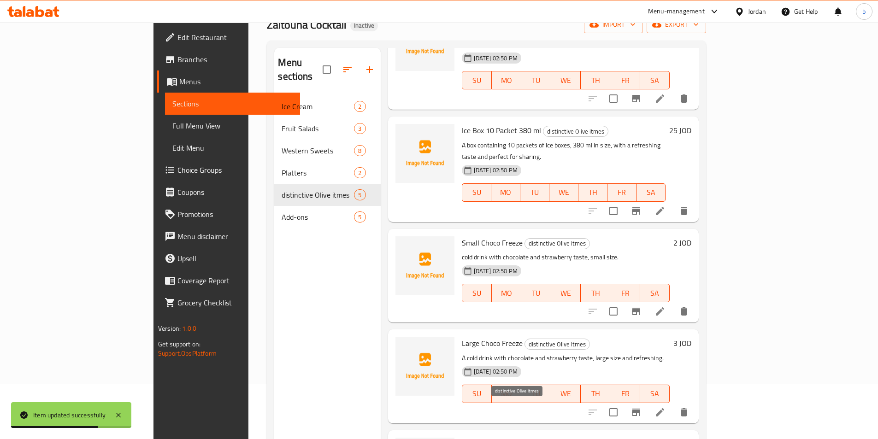
scroll to position [129, 0]
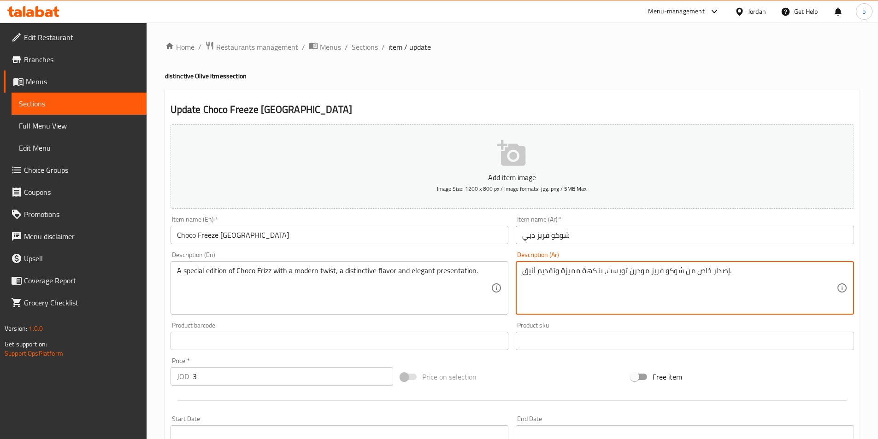
click at [586, 285] on textarea "إصدار خاص من شوكو فريز مودرن تويست، بنكهة مميزة وتقديم أنيق." at bounding box center [679, 288] width 314 height 44
paste textarea "بطابع عصري"
click at [629, 271] on textarea "إصدار خاص من شوكو فريز بطابع عصري، بنكهة مميزة وتقديم أنيق." at bounding box center [679, 288] width 314 height 44
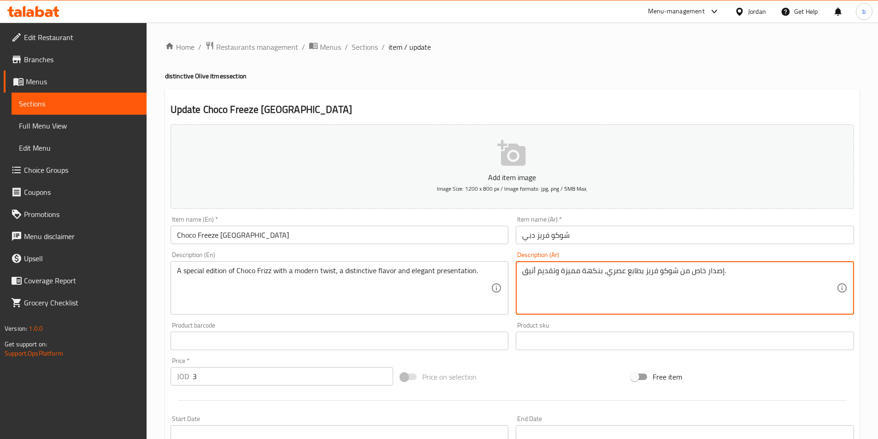
click at [629, 271] on textarea "إصدار خاص من شوكو فريز بطابع عصري، بنكهة مميزة وتقديم أنيق." at bounding box center [679, 288] width 314 height 44
type textarea "إصدار خاص من شوكو فريز بطابع عصري، بنكهة مميزة وتقديم أنيق."
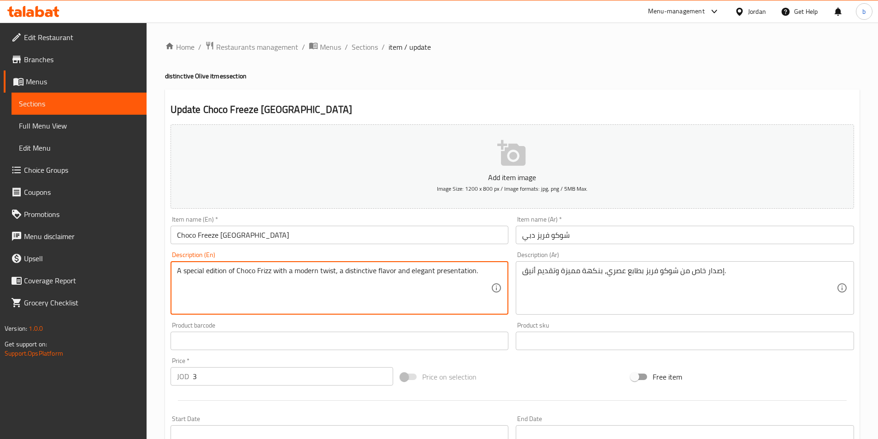
click at [369, 269] on textarea "A special edition of Choco Frizz with a modern twist, a distinctive flavor and …" at bounding box center [334, 288] width 314 height 44
drag, startPoint x: 375, startPoint y: 271, endPoint x: 346, endPoint y: 276, distance: 29.9
click at [346, 276] on textarea "A special edition of Choco Frizz with a modern twist, a distinctive flavor and …" at bounding box center [334, 288] width 314 height 44
click at [346, 276] on textarea "A special edition of Choco Frizz with a modern twist, a s flavor and elegant pr…" at bounding box center [334, 288] width 314 height 44
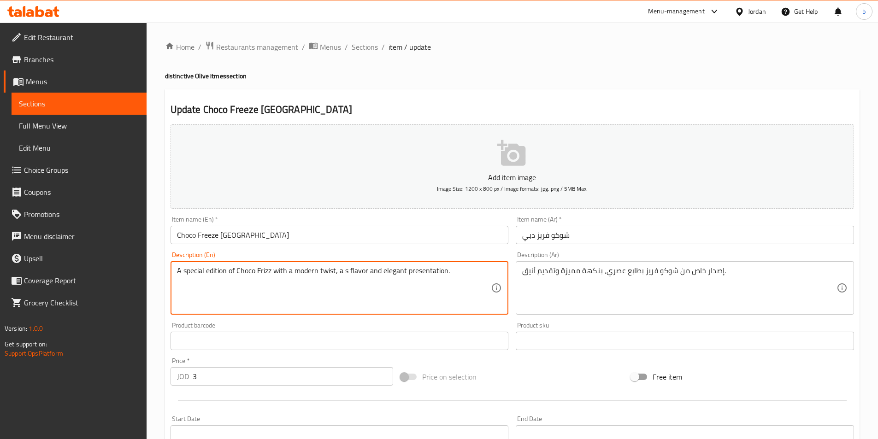
click at [346, 276] on textarea "A special edition of Choco Frizz with a modern twist, a s flavor and elegant pr…" at bounding box center [334, 288] width 314 height 44
paste textarea "eeze with a modern character, distinctive"
click at [291, 269] on textarea "A special edition of Choco Freeze with a modern character, distinctive flavor a…" at bounding box center [334, 288] width 314 height 44
click at [316, 269] on textarea "A special edition of Choco Freeze with a modern character, distinctive flavor a…" at bounding box center [334, 288] width 314 height 44
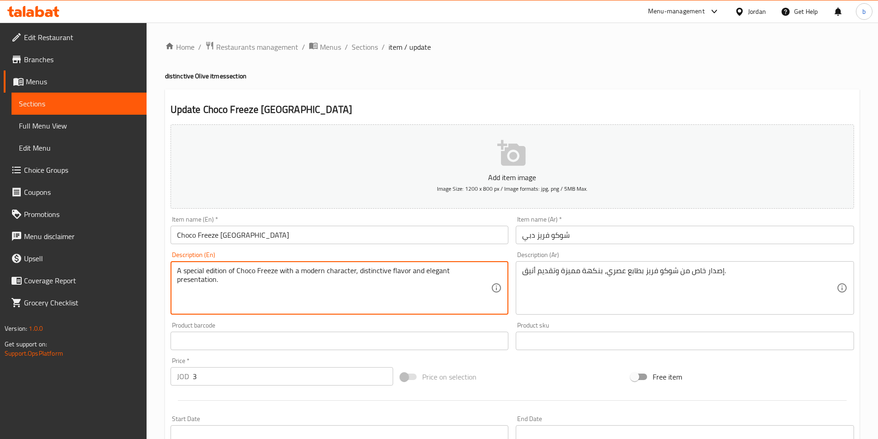
drag, startPoint x: 627, startPoint y: 271, endPoint x: 622, endPoint y: 270, distance: 5.1
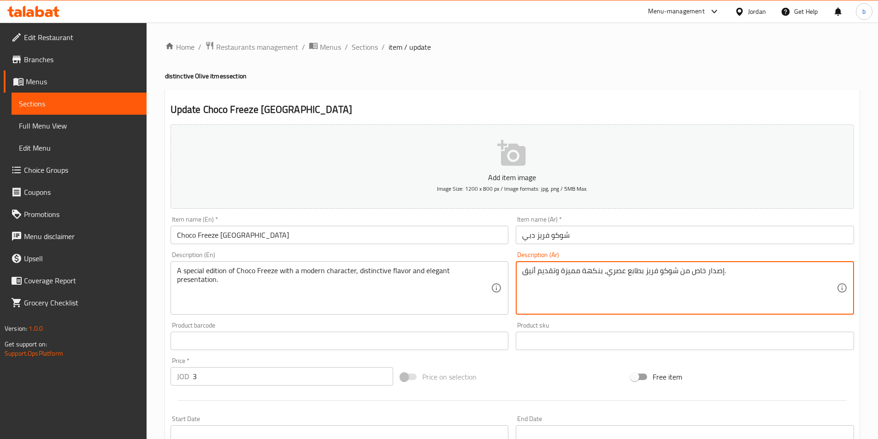
drag, startPoint x: 606, startPoint y: 271, endPoint x: 644, endPoint y: 258, distance: 39.3
click at [644, 258] on div "Description (Ar) إصدار خاص من شوكو فريز بطابع عصري، بنكهة مميزة وتقديم أنيق. De…" at bounding box center [685, 283] width 338 height 63
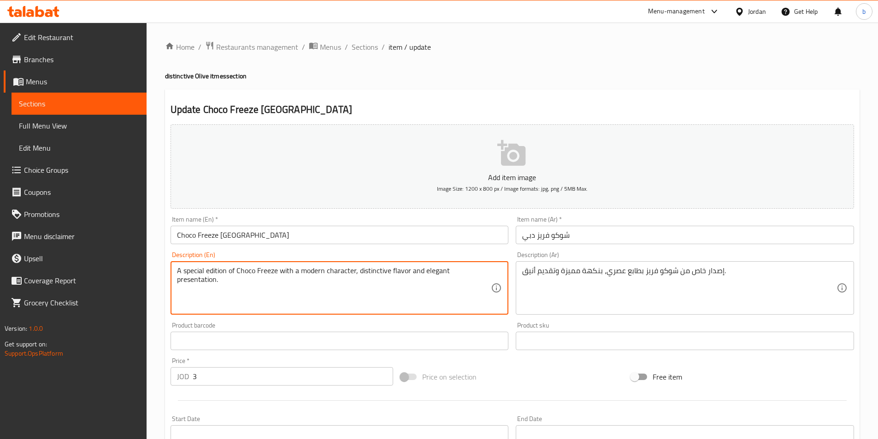
drag, startPoint x: 390, startPoint y: 271, endPoint x: 363, endPoint y: 278, distance: 27.7
click at [359, 276] on textarea "A special edition of Choco Freeze with a modern character, distinctive flavor a…" at bounding box center [334, 288] width 314 height 44
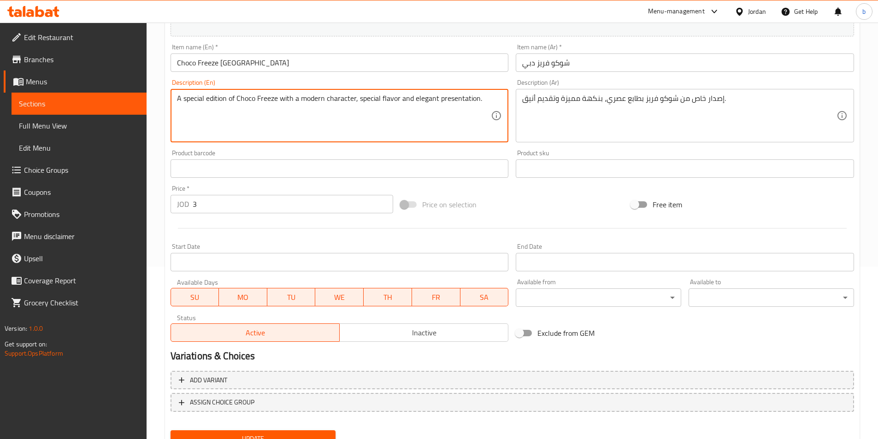
scroll to position [212, 0]
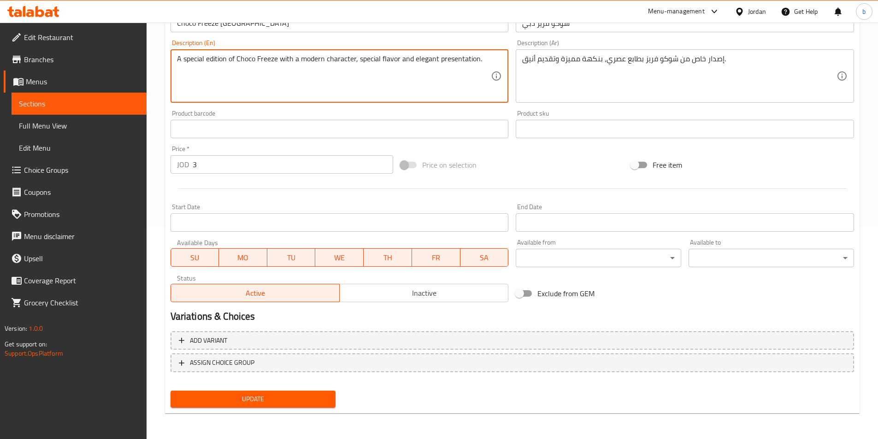
type textarea "A special edition of Choco Freeze with a modern character, special flavor and e…"
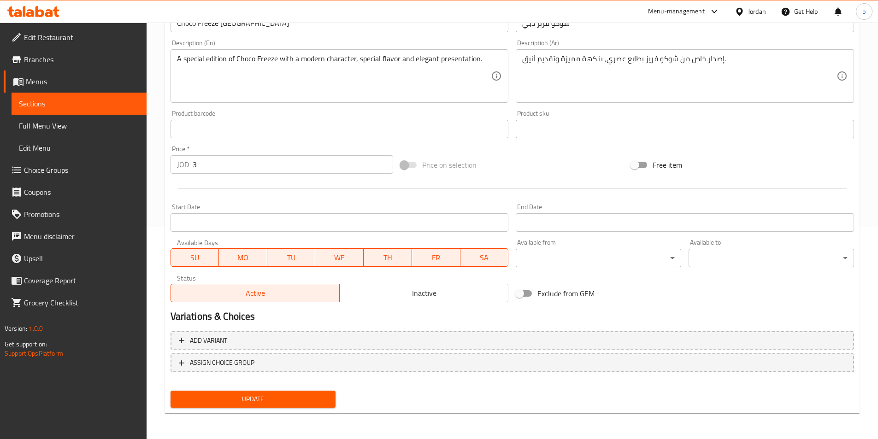
click at [292, 408] on div "Update" at bounding box center [253, 399] width 173 height 24
click at [294, 406] on button "Update" at bounding box center [253, 399] width 165 height 17
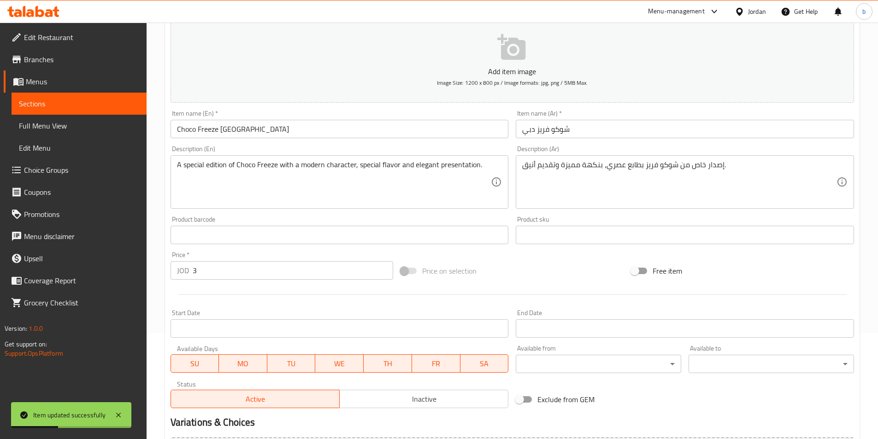
scroll to position [0, 0]
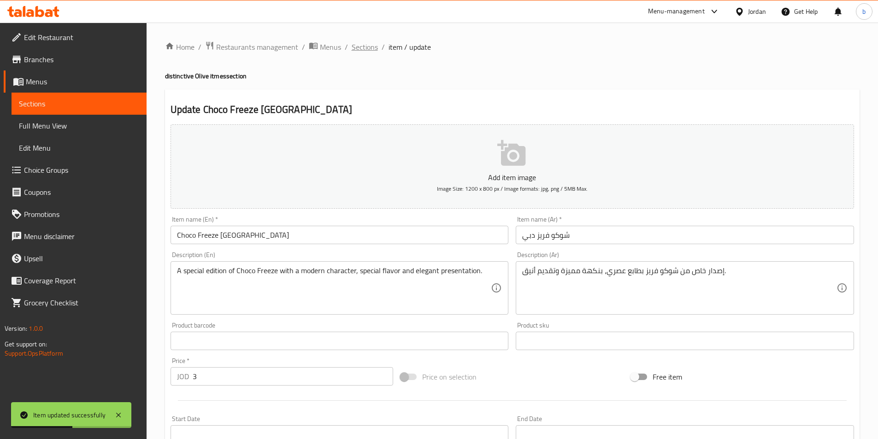
click at [360, 49] on span "Sections" at bounding box center [365, 46] width 26 height 11
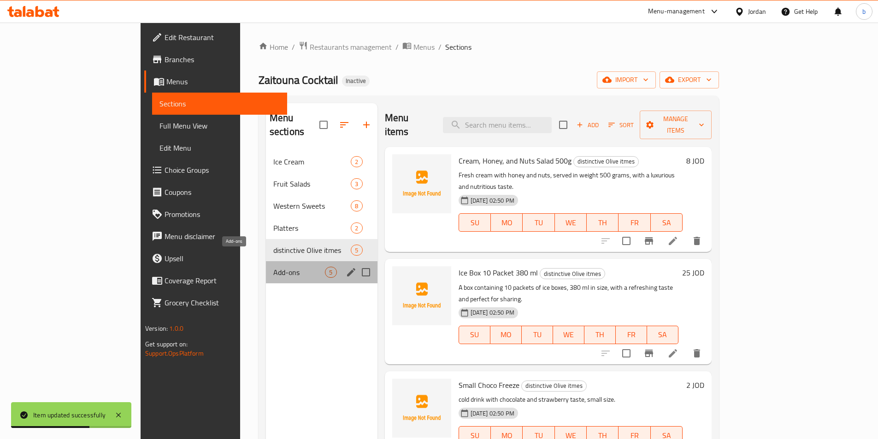
click at [273, 267] on span "Add-ons" at bounding box center [299, 272] width 52 height 11
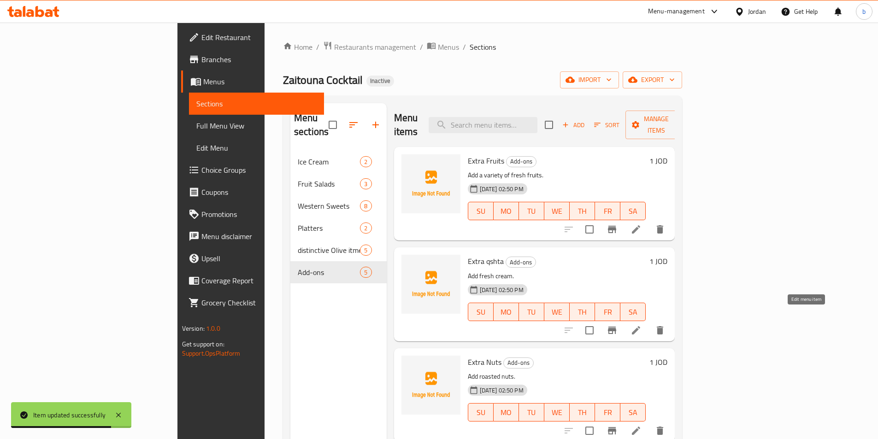
click at [640, 326] on icon at bounding box center [636, 330] width 8 height 8
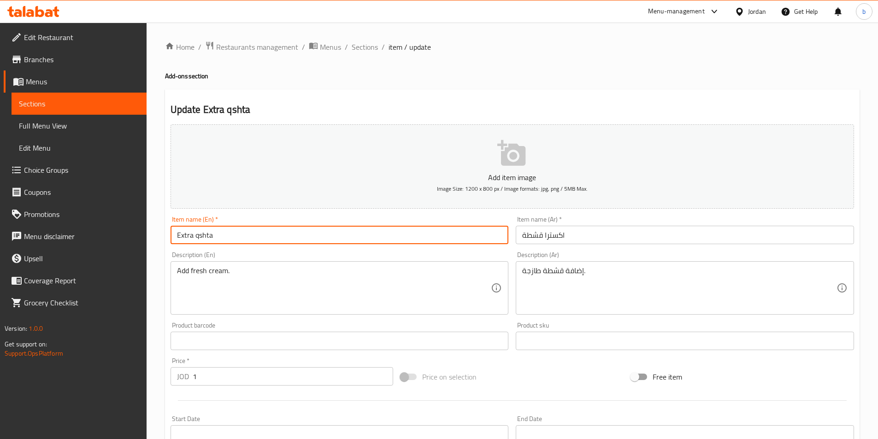
drag, startPoint x: 215, startPoint y: 232, endPoint x: 198, endPoint y: 237, distance: 17.8
click at [198, 237] on input "Extra qshta" at bounding box center [340, 235] width 338 height 18
click at [210, 239] on input "Extra qshta" at bounding box center [340, 235] width 338 height 18
click at [216, 235] on input "Extra qshta" at bounding box center [340, 235] width 338 height 18
drag, startPoint x: 206, startPoint y: 238, endPoint x: 194, endPoint y: 243, distance: 12.2
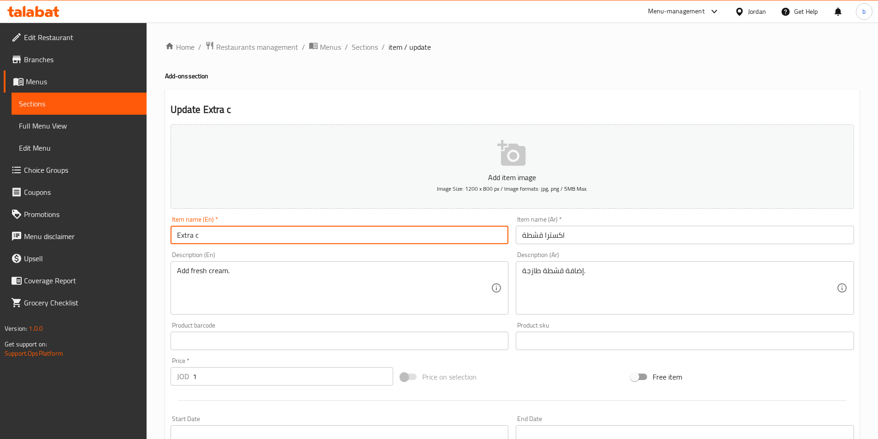
click at [194, 243] on input "Extra c" at bounding box center [340, 235] width 338 height 18
click at [268, 244] on input "Extra c" at bounding box center [340, 235] width 338 height 18
type input "Extra cream"
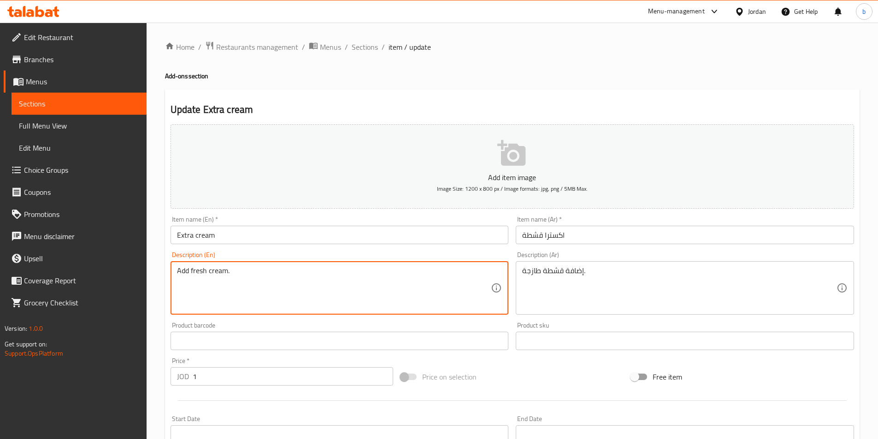
click at [188, 272] on textarea "Add fresh cream." at bounding box center [334, 288] width 314 height 44
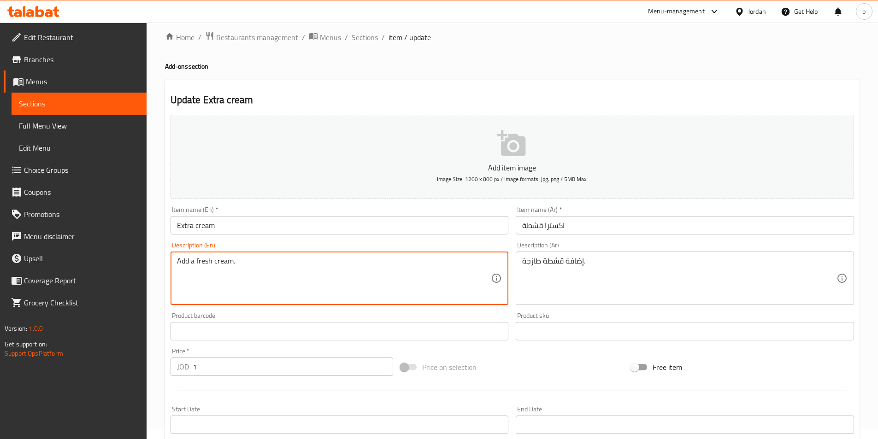
scroll to position [212, 0]
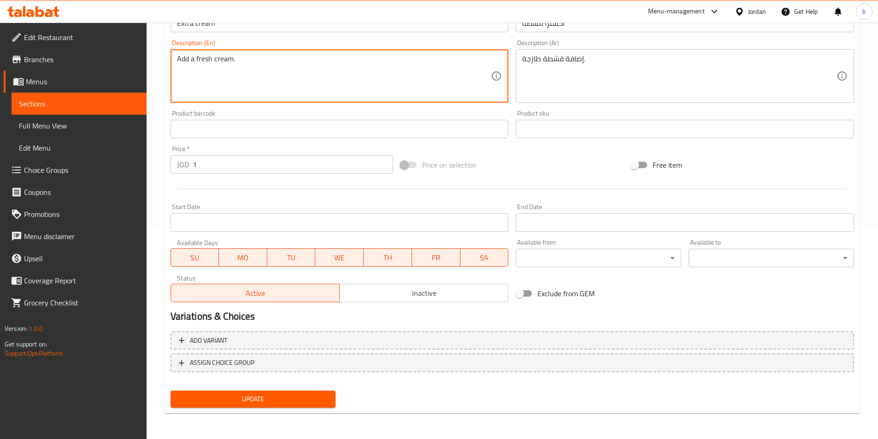
type textarea "Add a fresh cream."
click at [285, 397] on span "Update" at bounding box center [253, 400] width 151 height 12
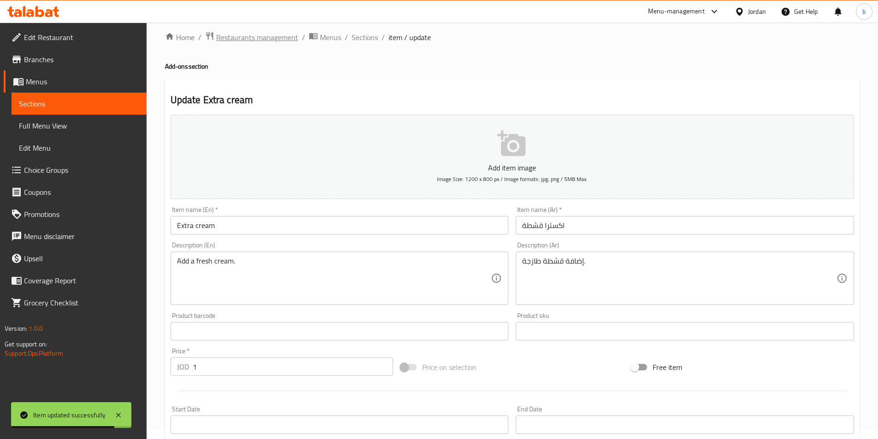
scroll to position [0, 0]
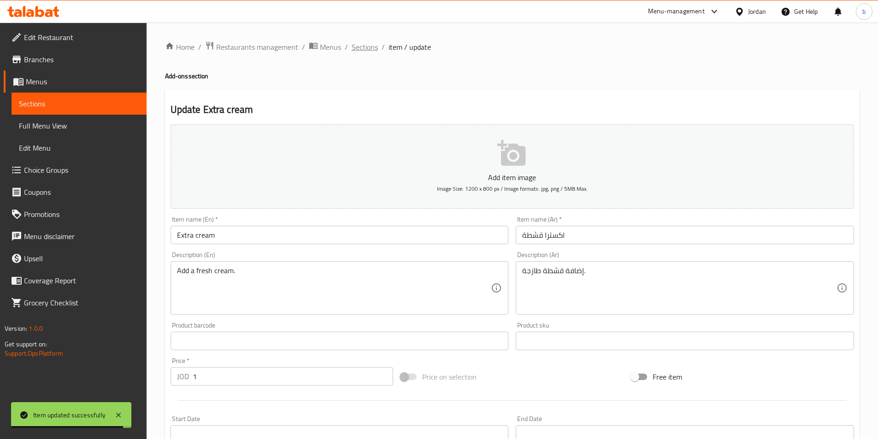
click at [356, 51] on span "Sections" at bounding box center [365, 46] width 26 height 11
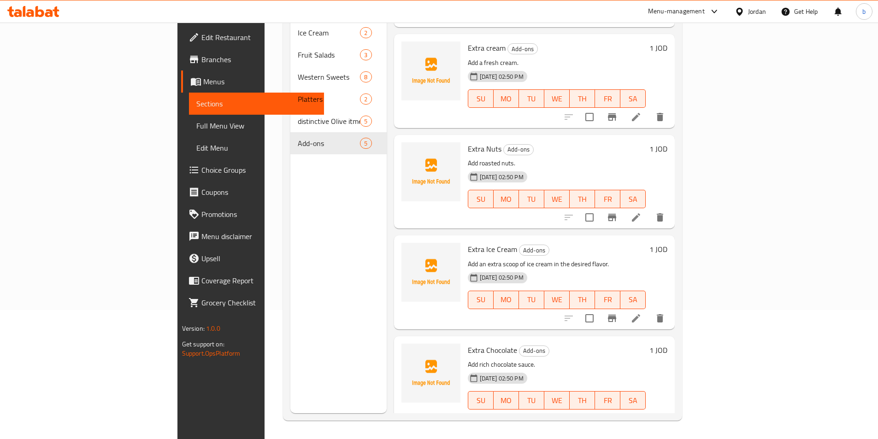
scroll to position [87, 0]
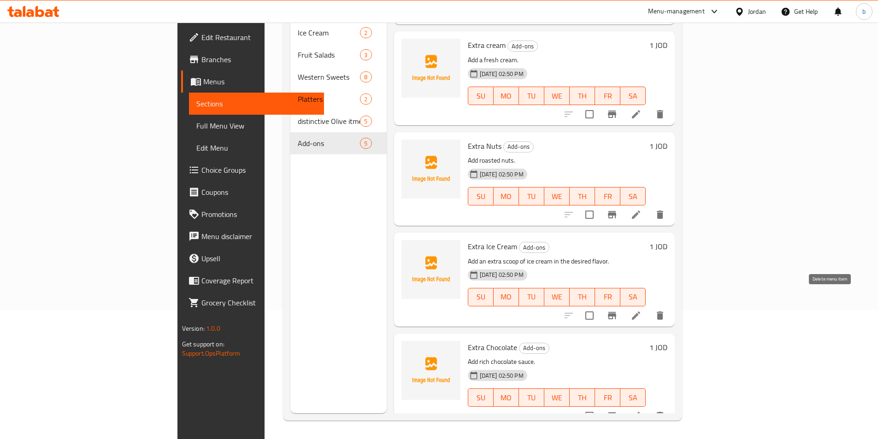
click at [671, 305] on button "delete" at bounding box center [660, 316] width 22 height 22
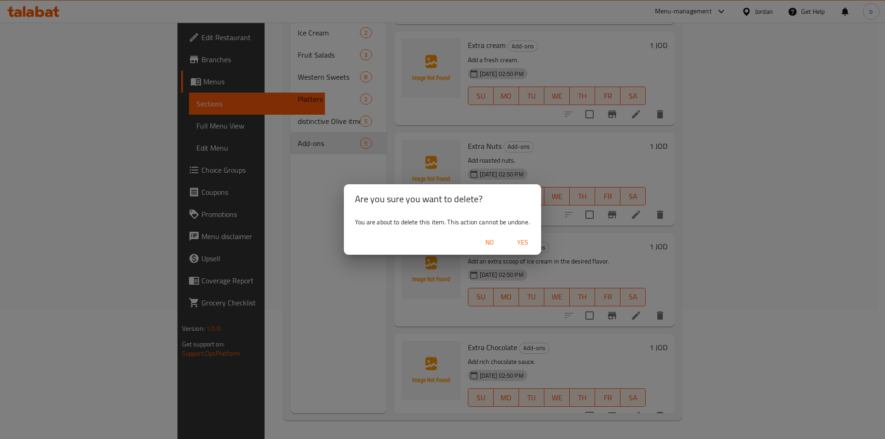
click at [524, 247] on span "Yes" at bounding box center [523, 243] width 22 height 12
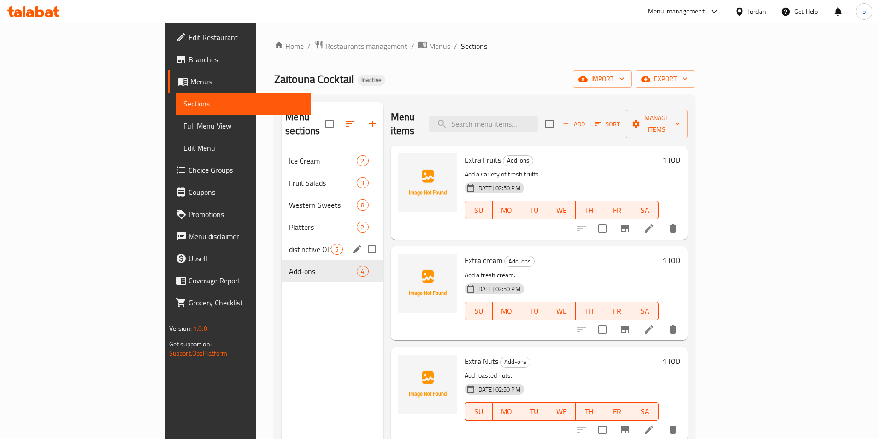
scroll to position [0, 0]
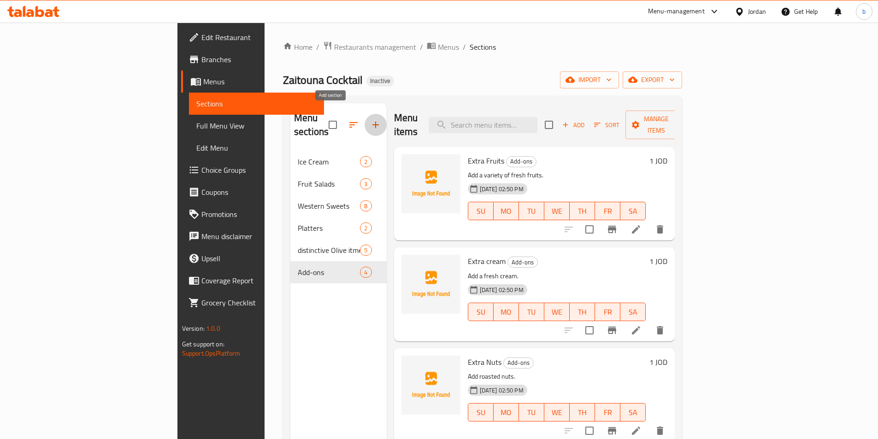
click at [370, 119] on icon "button" at bounding box center [375, 124] width 11 height 11
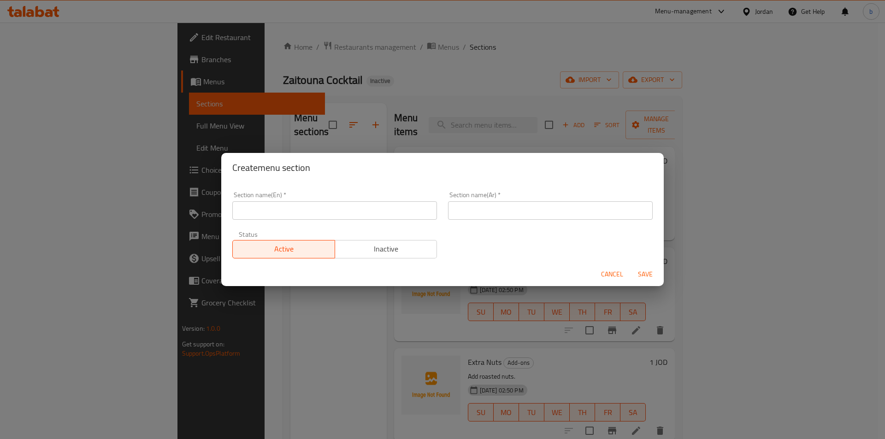
click at [611, 276] on span "Cancel" at bounding box center [612, 275] width 22 height 12
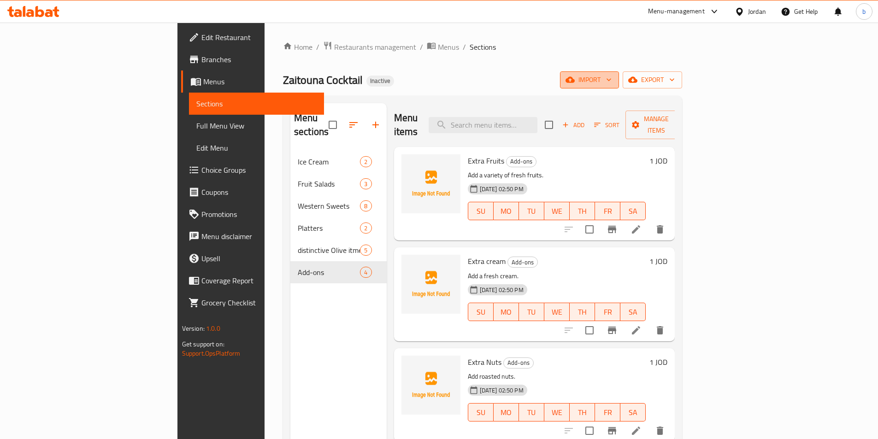
click at [612, 82] on span "import" at bounding box center [589, 80] width 44 height 12
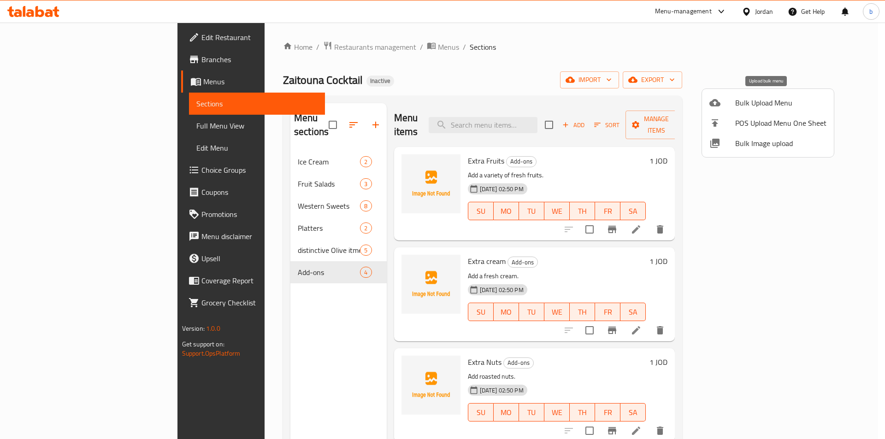
click at [768, 111] on li "Bulk Upload Menu" at bounding box center [768, 103] width 132 height 20
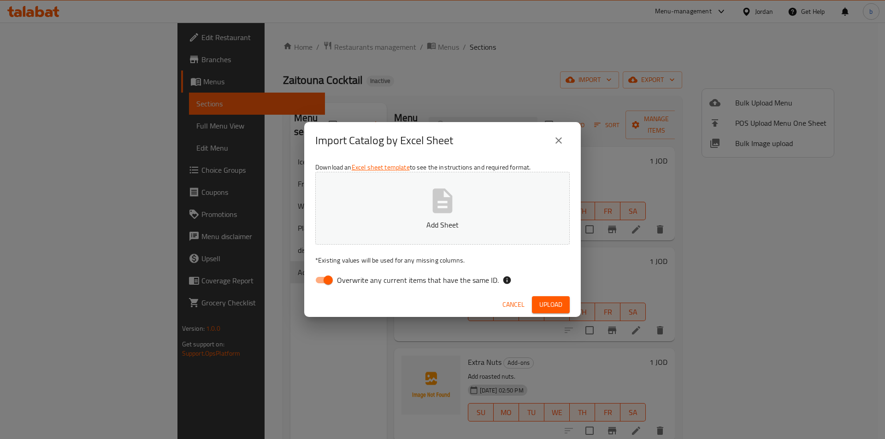
click at [350, 280] on span "Overwrite any current items that have the same ID." at bounding box center [418, 280] width 162 height 11
click at [350, 280] on input "Overwrite any current items that have the same ID." at bounding box center [328, 280] width 53 height 18
checkbox input "false"
click at [394, 226] on p "Add Sheet" at bounding box center [442, 224] width 226 height 11
click at [561, 309] on span "Upload" at bounding box center [550, 305] width 23 height 12
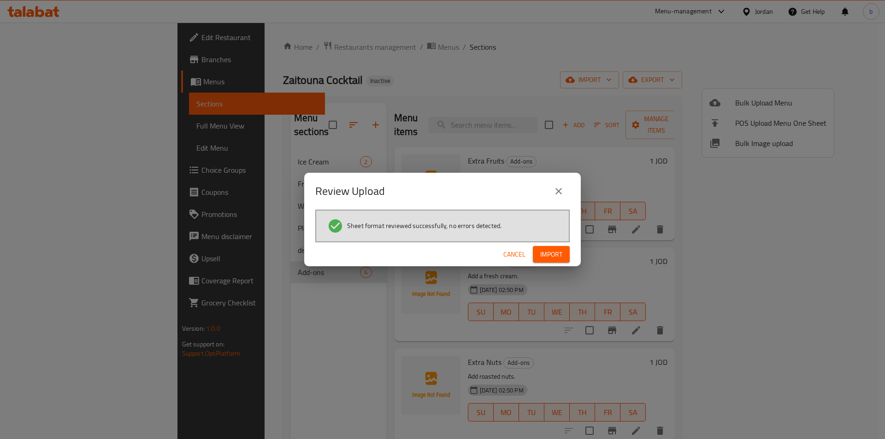
click at [543, 254] on span "Import" at bounding box center [551, 255] width 22 height 12
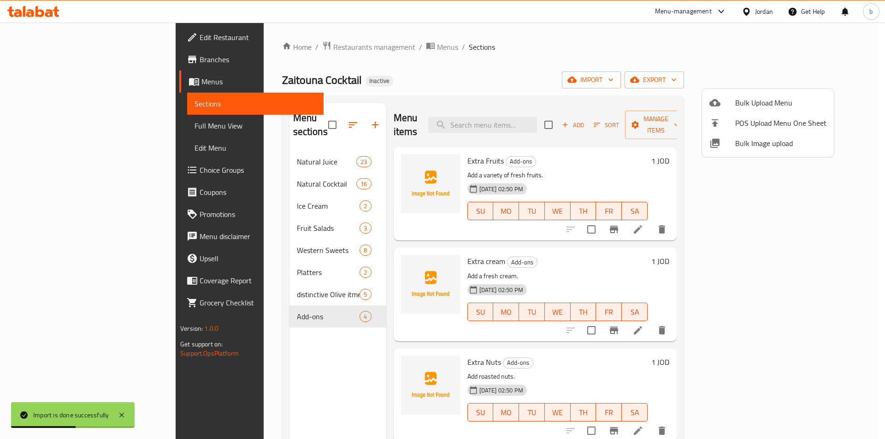
click at [225, 147] on div at bounding box center [442, 219] width 885 height 439
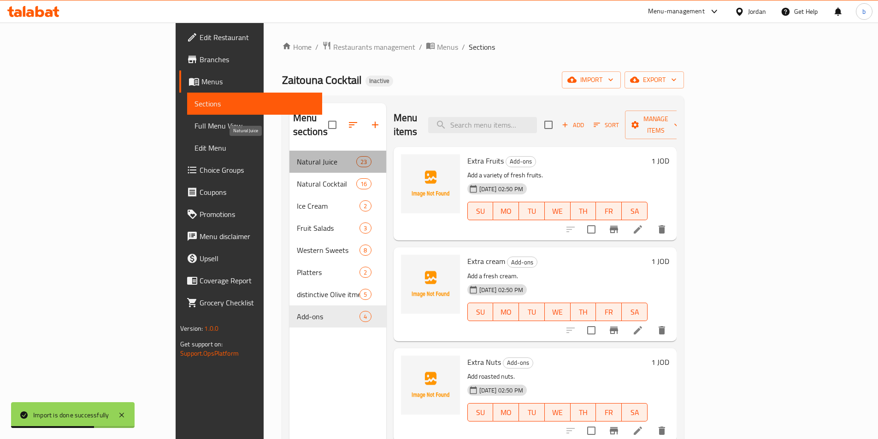
click at [297, 156] on span "Natural Juice" at bounding box center [327, 161] width 60 height 11
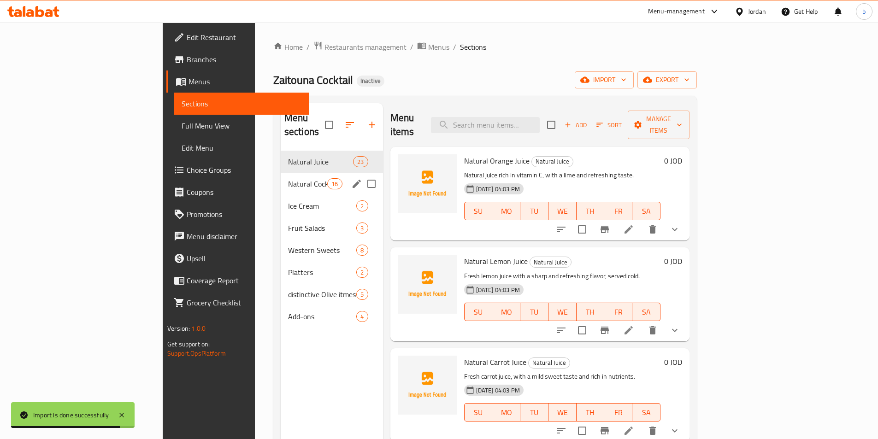
click at [281, 176] on div "Natural Cocktail 16" at bounding box center [332, 184] width 102 height 22
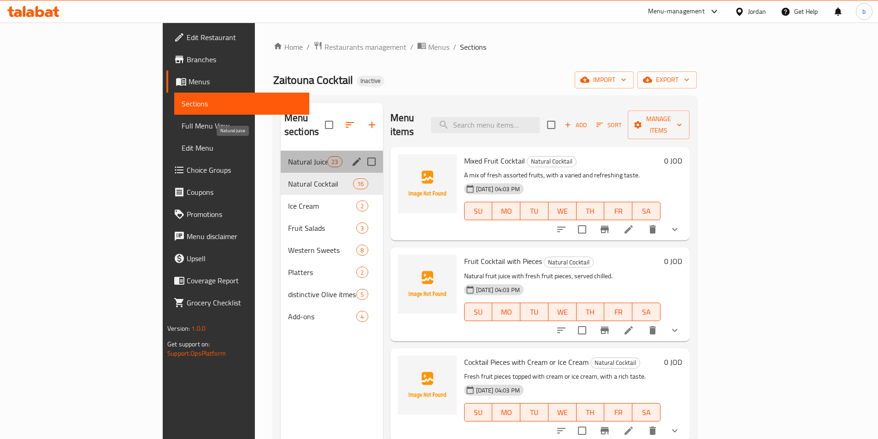
click at [288, 156] on span "Natural Juice" at bounding box center [307, 161] width 39 height 11
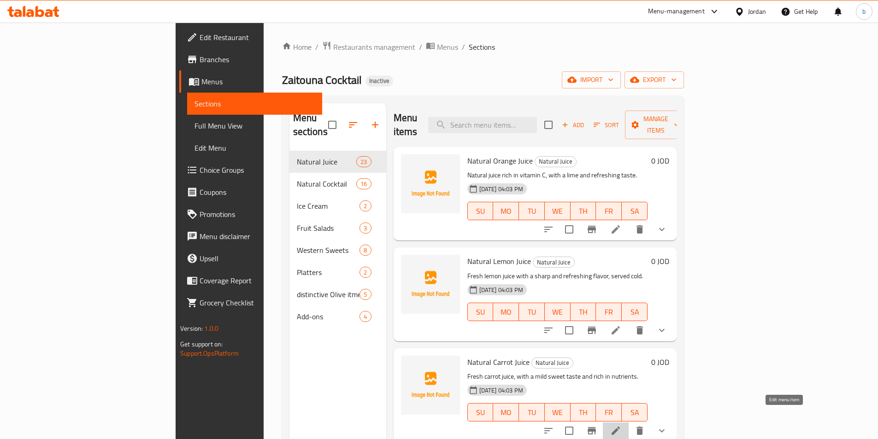
click at [621, 425] on icon at bounding box center [615, 430] width 11 height 11
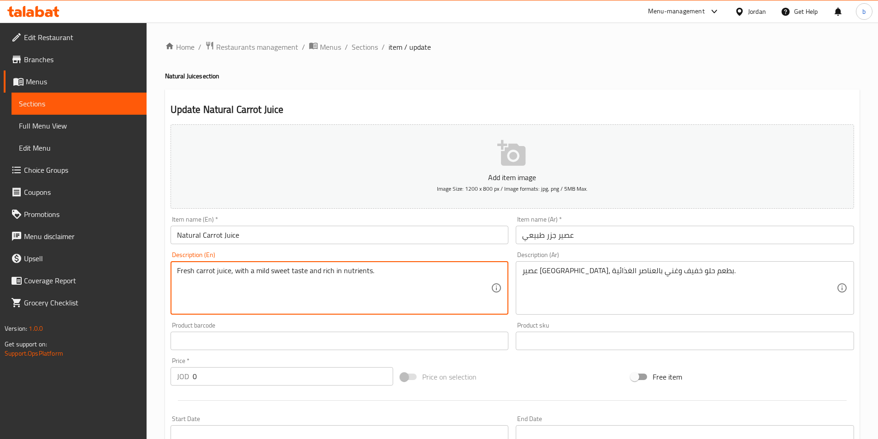
drag, startPoint x: 266, startPoint y: 271, endPoint x: 253, endPoint y: 271, distance: 12.9
type textarea "Fresh carrot juice, with a light sweet taste and rich in nutrients."
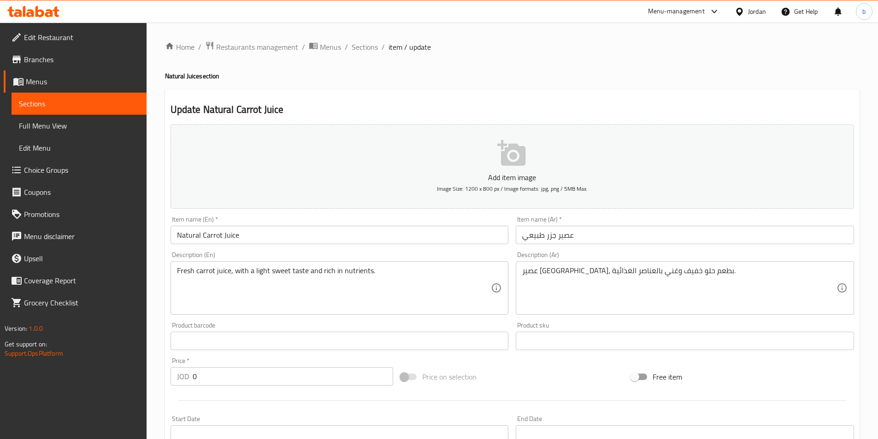
scroll to position [246, 0]
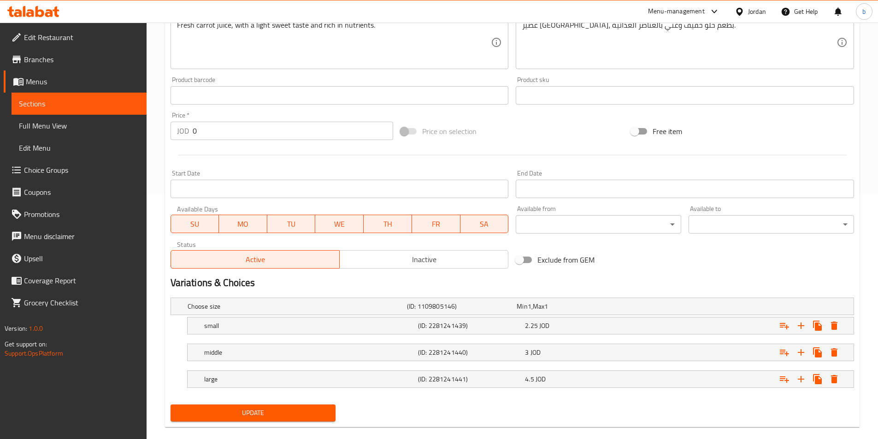
drag, startPoint x: 278, startPoint y: 419, endPoint x: 280, endPoint y: 414, distance: 5.0
click at [278, 419] on button "Update" at bounding box center [253, 413] width 165 height 17
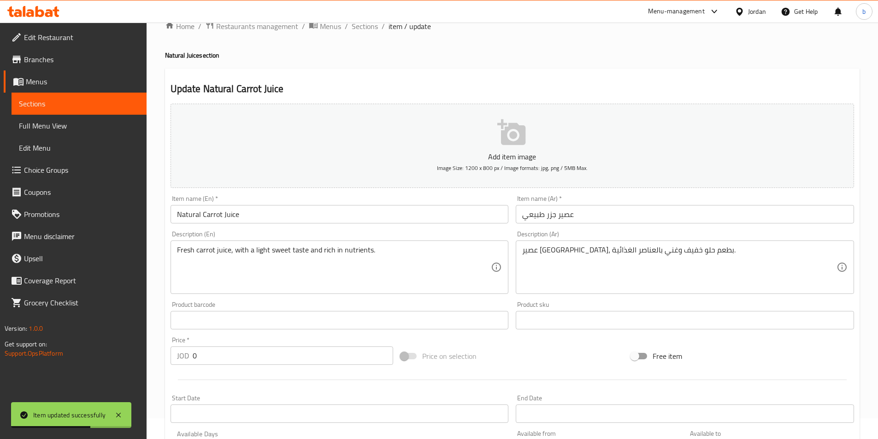
scroll to position [0, 0]
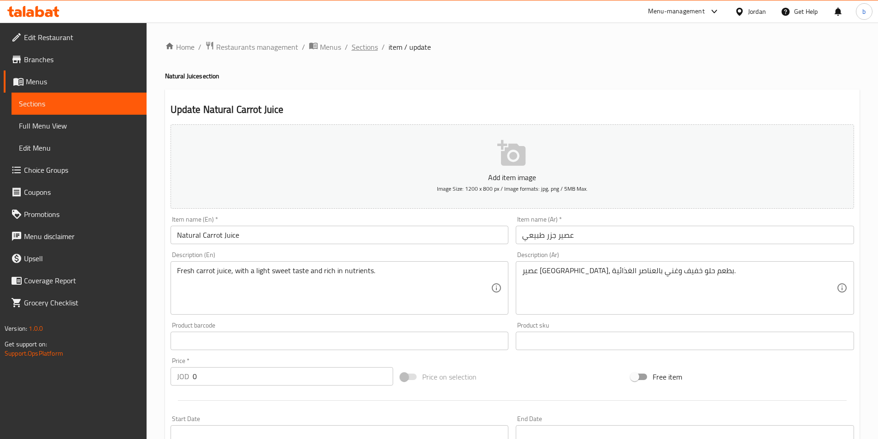
click at [374, 50] on span "Sections" at bounding box center [365, 46] width 26 height 11
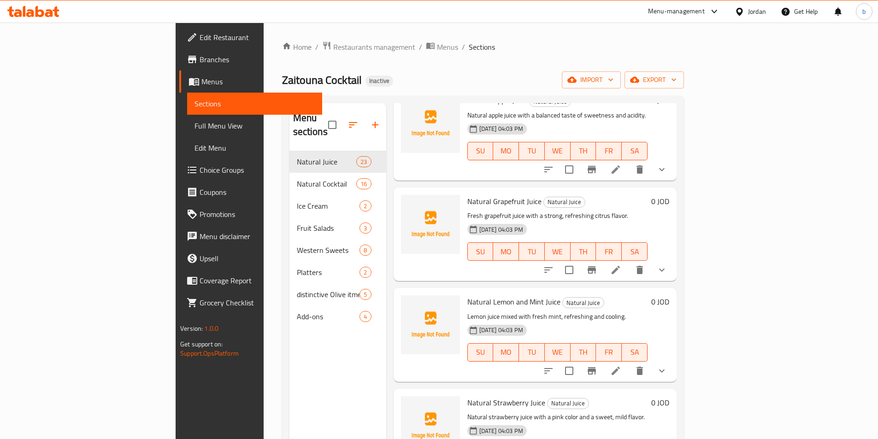
scroll to position [369, 0]
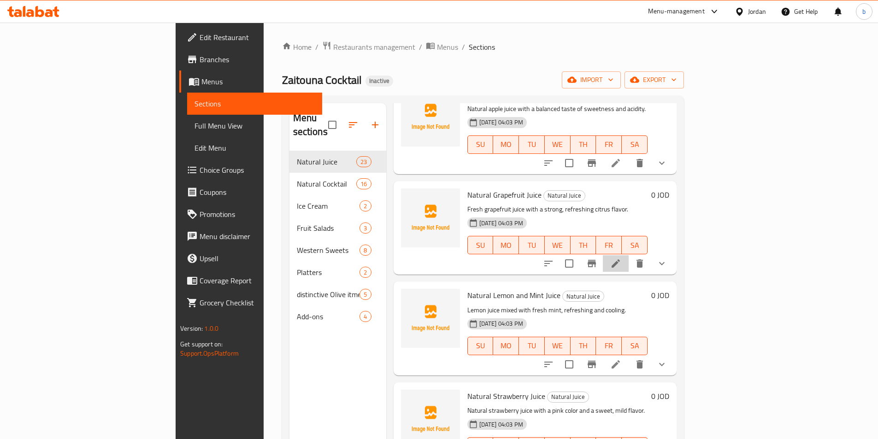
click at [629, 255] on li at bounding box center [616, 263] width 26 height 17
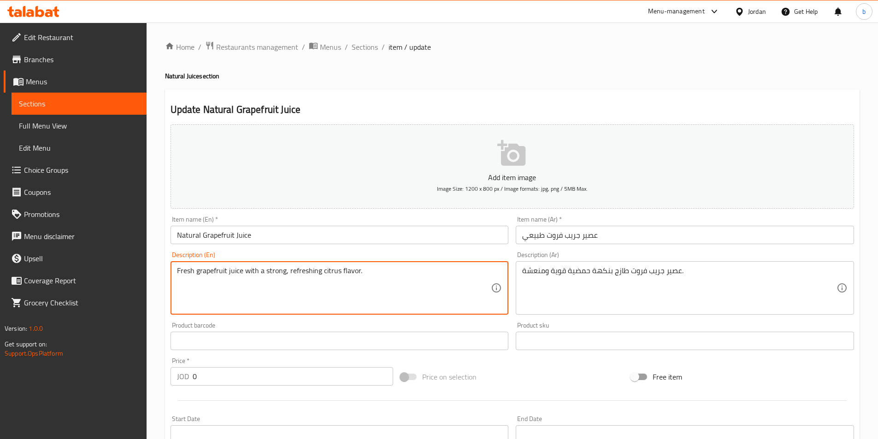
drag, startPoint x: 337, startPoint y: 272, endPoint x: 320, endPoint y: 266, distance: 17.6
paste textarea "acidic"
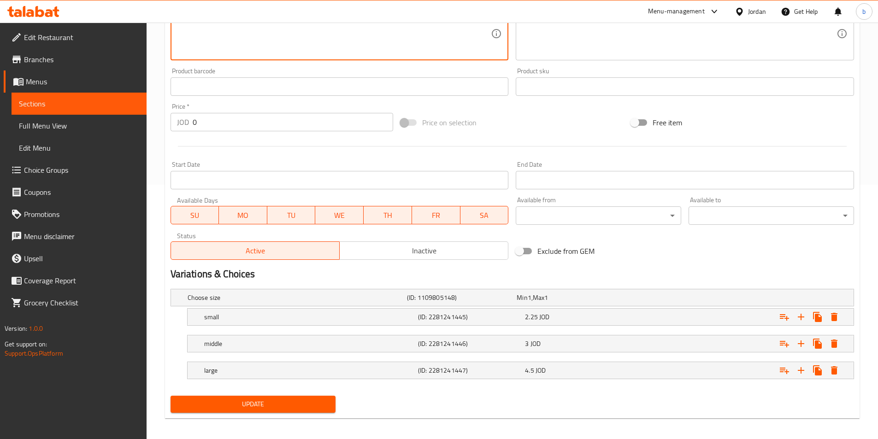
scroll to position [259, 0]
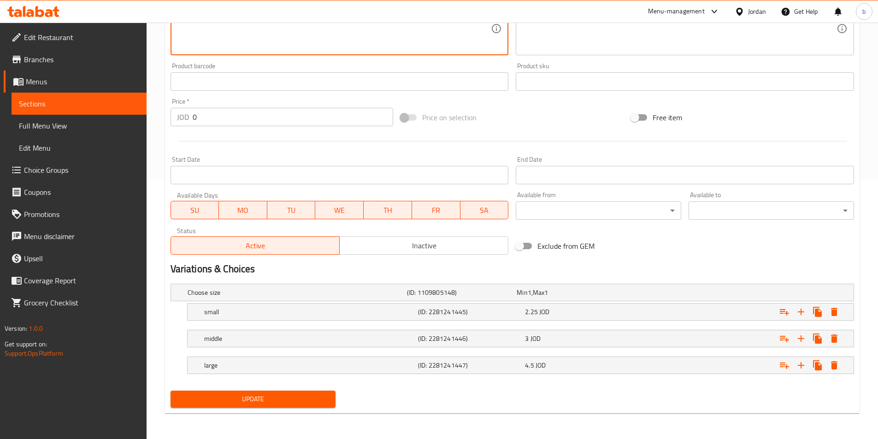
type textarea "Fresh grapefruit juice with a strong, refreshing lime flavor."
click at [275, 395] on span "Update" at bounding box center [253, 400] width 151 height 12
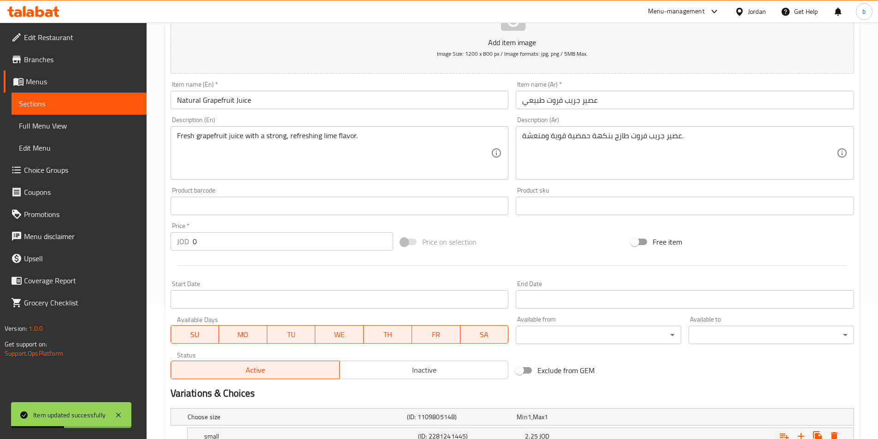
scroll to position [14, 0]
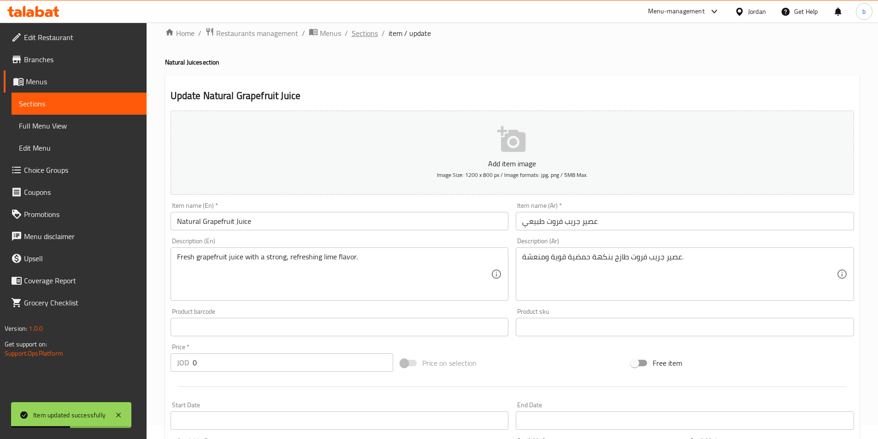
click at [365, 35] on span "Sections" at bounding box center [365, 33] width 26 height 11
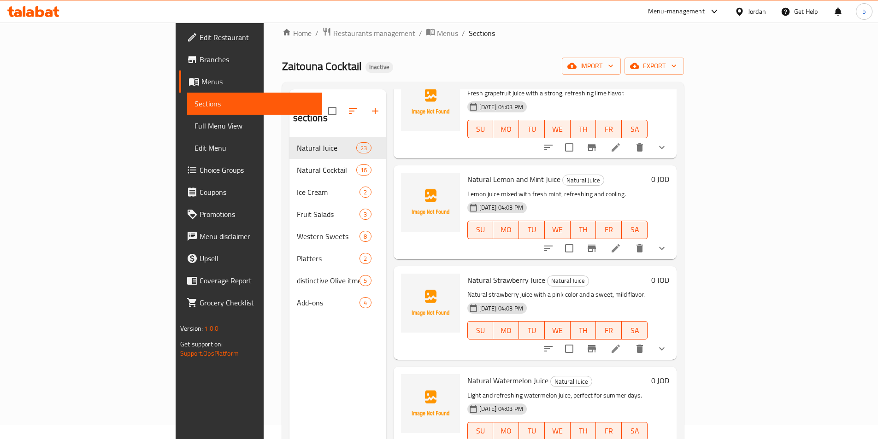
scroll to position [492, 0]
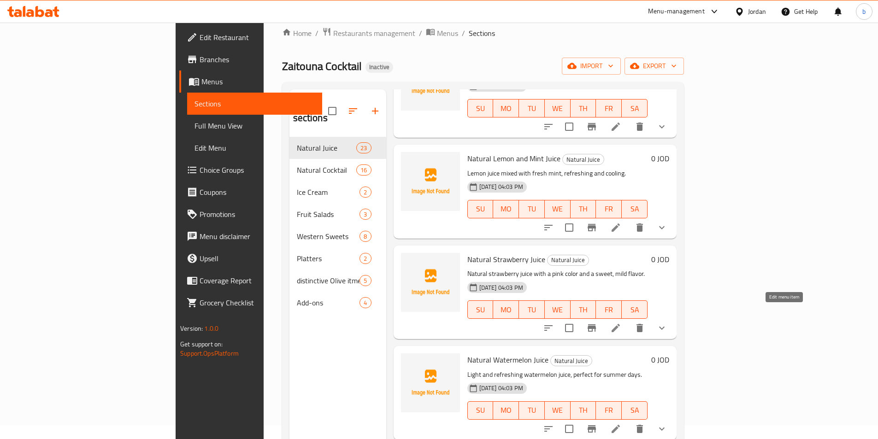
click at [620, 324] on icon at bounding box center [616, 328] width 8 height 8
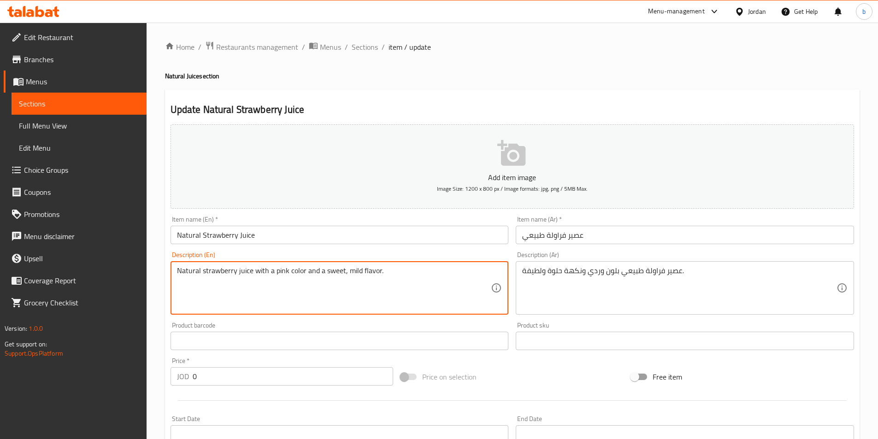
drag, startPoint x: 359, startPoint y: 270, endPoint x: 346, endPoint y: 270, distance: 13.4
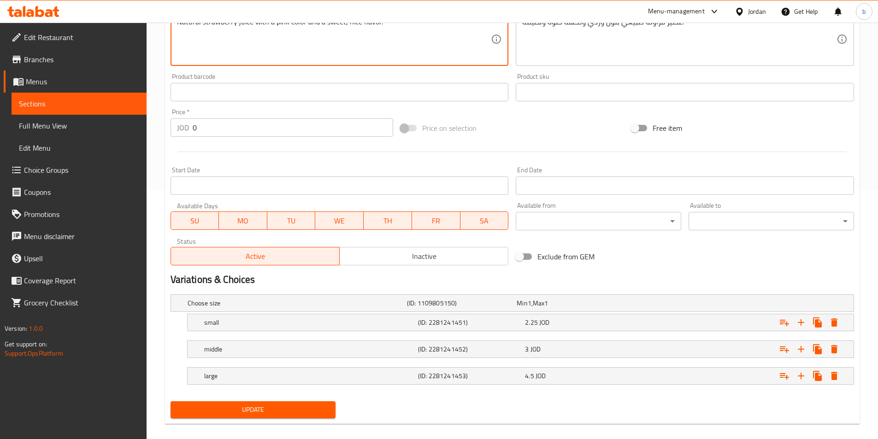
scroll to position [259, 0]
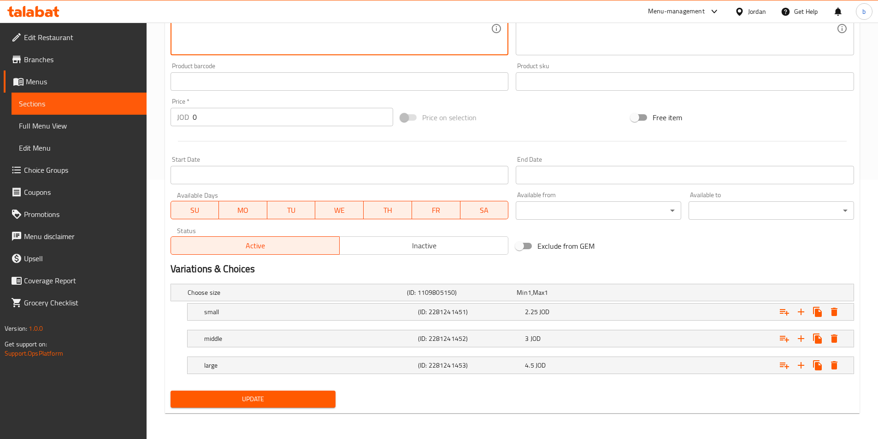
type textarea "Natural strawberry juice with a pink color and a sweet, nice flavor."
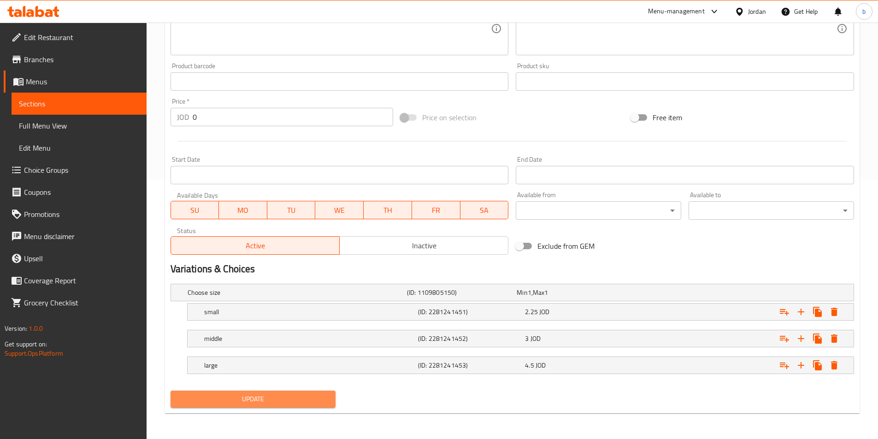
click at [251, 401] on span "Update" at bounding box center [253, 400] width 151 height 12
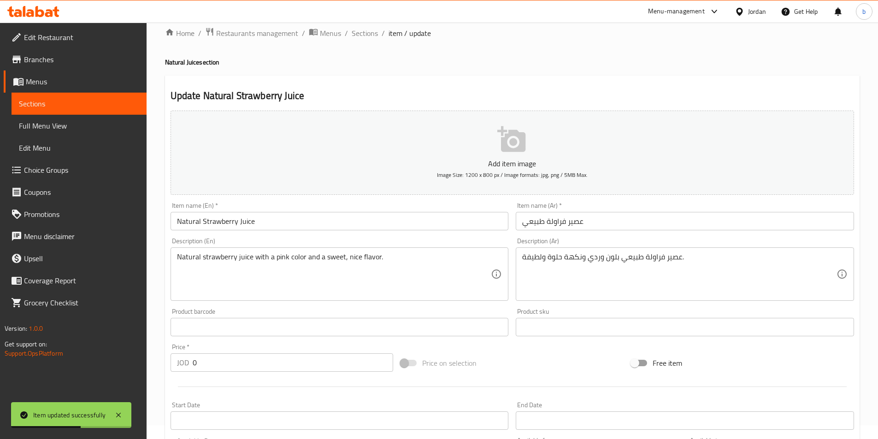
scroll to position [0, 0]
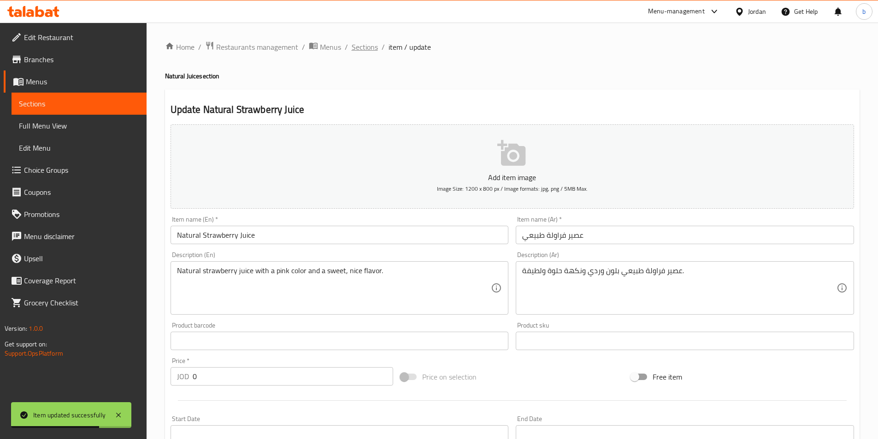
click at [362, 53] on span "Sections" at bounding box center [365, 46] width 26 height 11
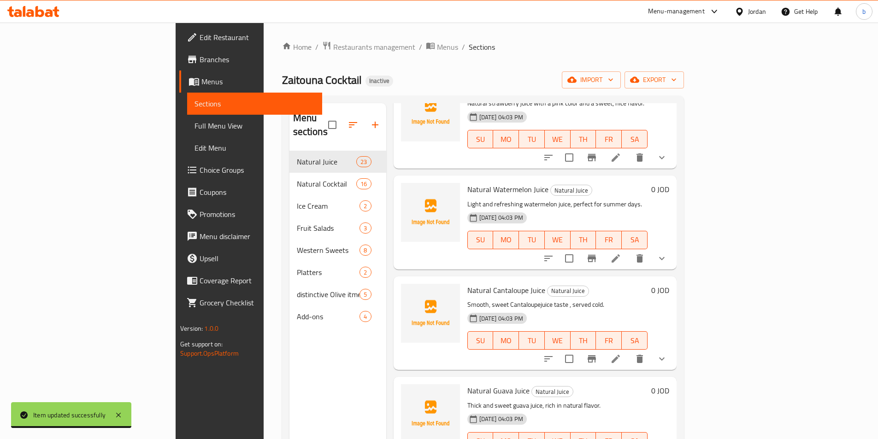
scroll to position [737, 0]
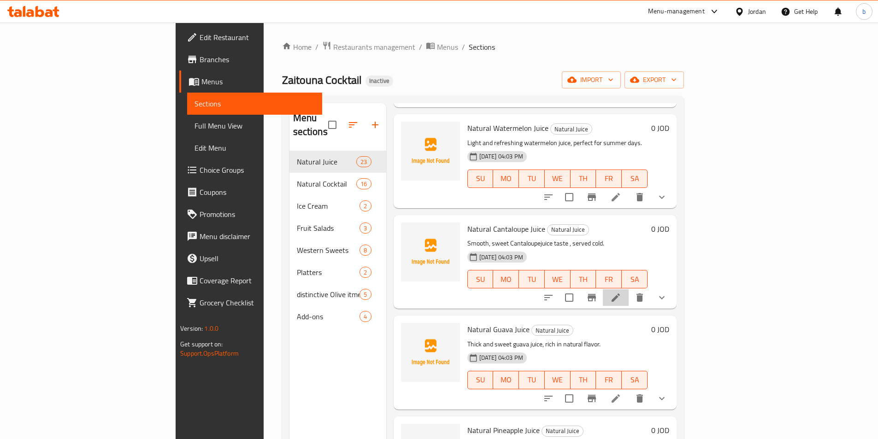
click at [629, 289] on li at bounding box center [616, 297] width 26 height 17
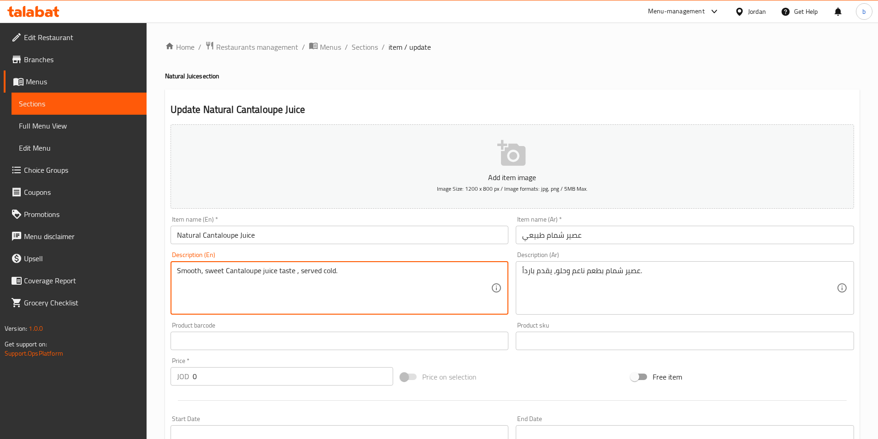
click at [369, 286] on textarea "Smooth, sweet Cantaloupe juice taste , served cold." at bounding box center [334, 288] width 314 height 44
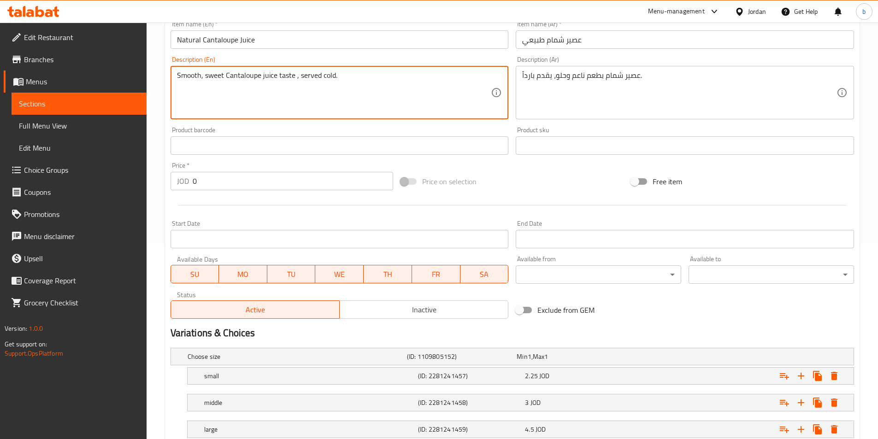
scroll to position [246, 0]
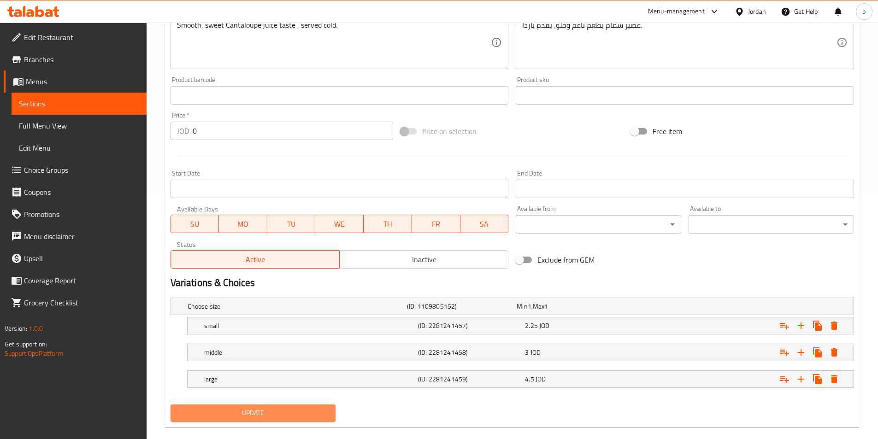
click at [275, 409] on span "Update" at bounding box center [253, 413] width 151 height 12
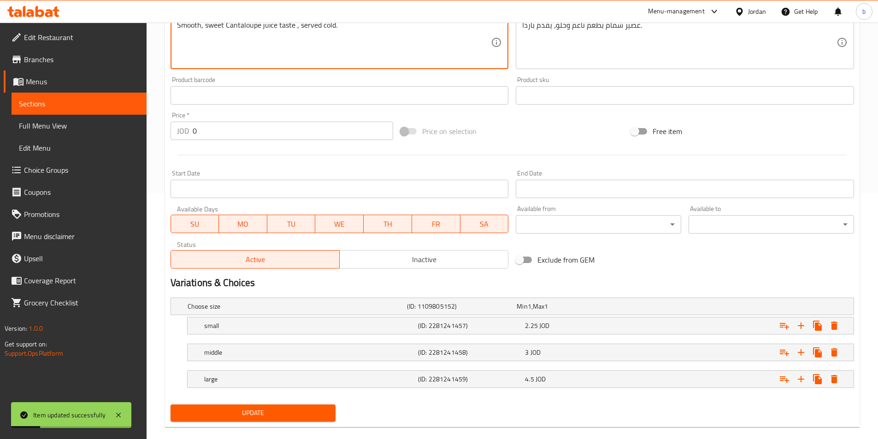
drag, startPoint x: 294, startPoint y: 26, endPoint x: 278, endPoint y: 24, distance: 15.7
click at [224, 25] on textarea "Smooth, sweet Cantaloupe juice taste , served cold." at bounding box center [334, 43] width 314 height 44
paste textarea "taste"
drag, startPoint x: 223, startPoint y: 22, endPoint x: 223, endPoint y: 27, distance: 5.1
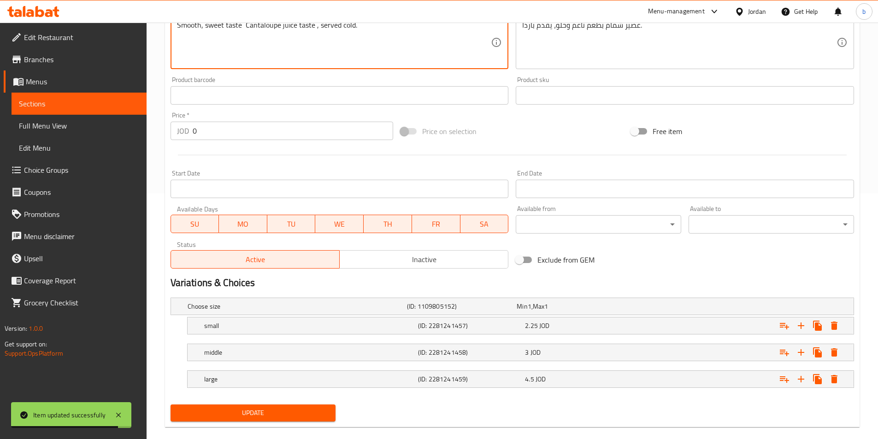
drag, startPoint x: 313, startPoint y: 28, endPoint x: 294, endPoint y: 30, distance: 19.0
click at [294, 30] on textarea "Smooth, sweet taste Cantaloupe juice taste , served cold." at bounding box center [334, 43] width 314 height 44
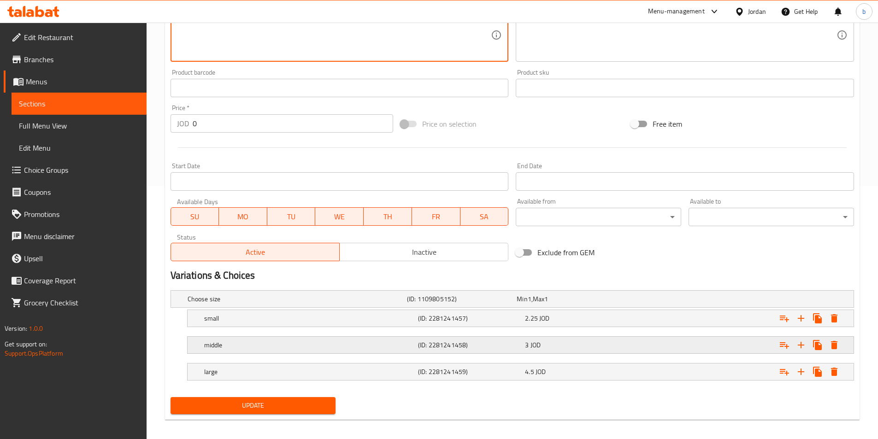
scroll to position [259, 0]
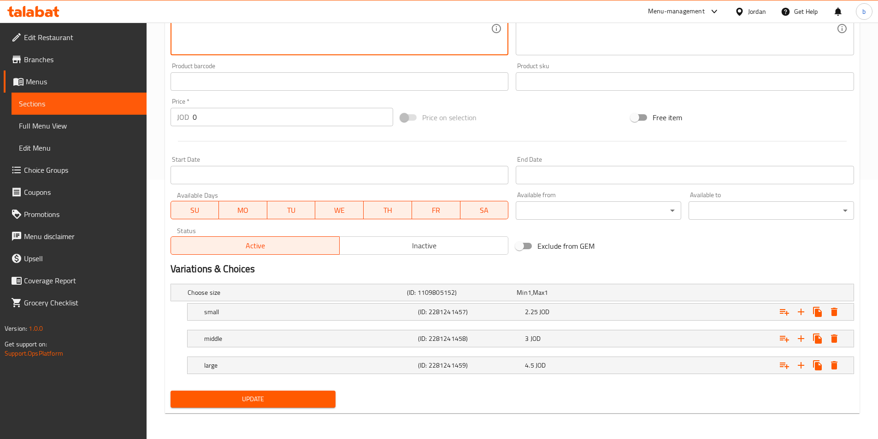
type textarea "Smooth, sweet taste Cantaloupe juice , served cold."
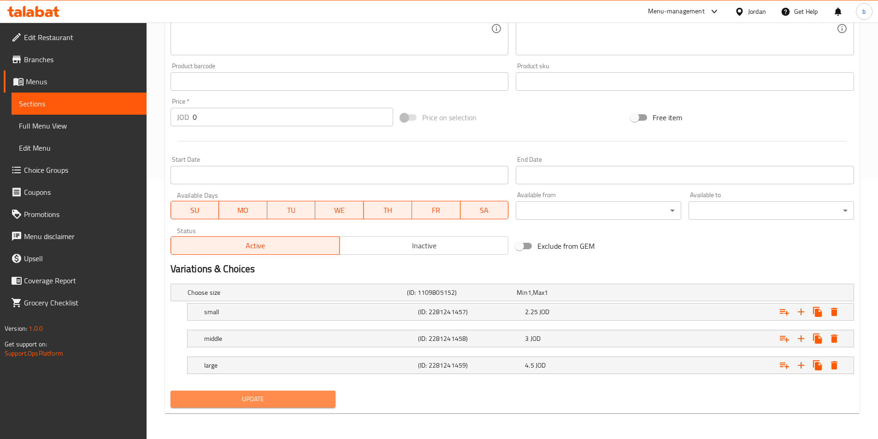
click at [268, 395] on span "Update" at bounding box center [253, 400] width 151 height 12
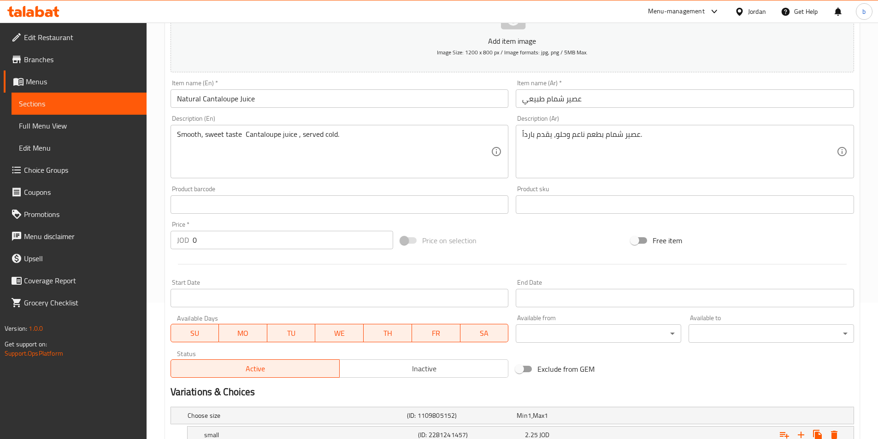
scroll to position [14, 0]
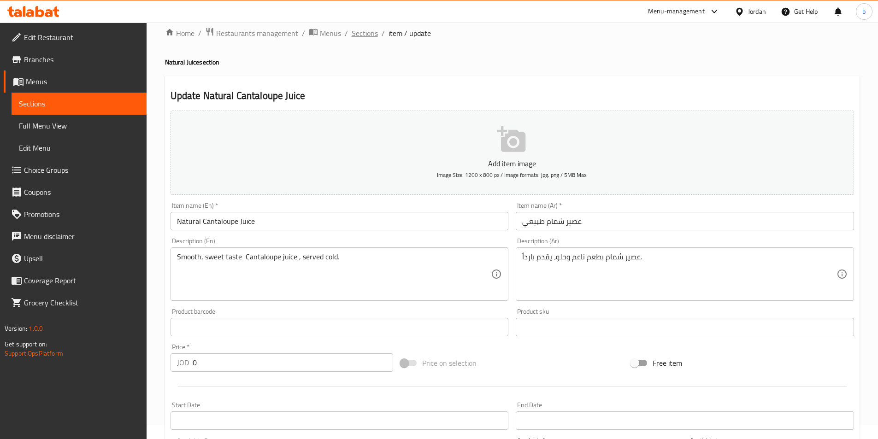
click at [353, 37] on span "Sections" at bounding box center [365, 33] width 26 height 11
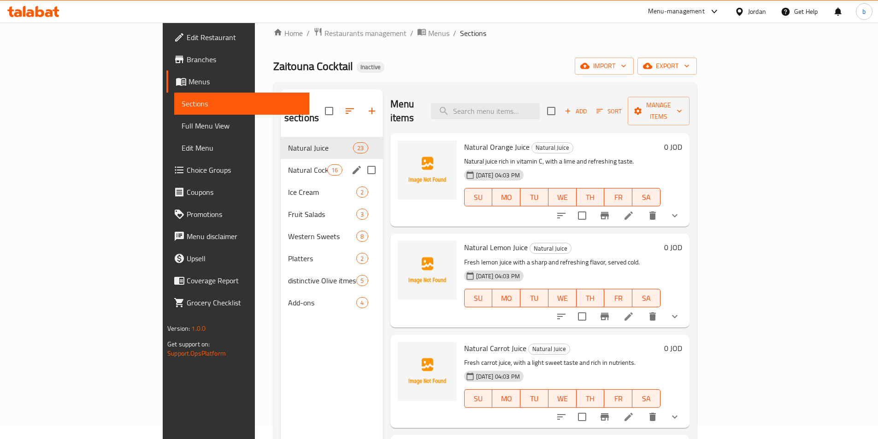
click at [281, 165] on div "Natural Cocktail 16" at bounding box center [332, 170] width 102 height 22
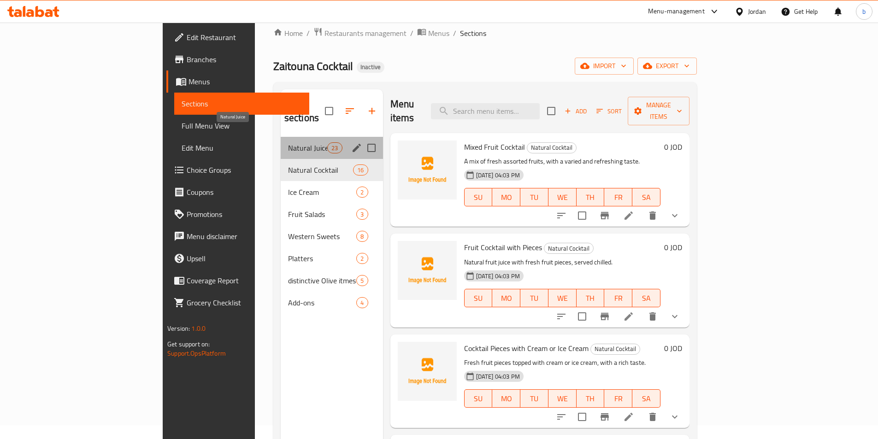
click at [288, 142] on span "Natural Juice" at bounding box center [307, 147] width 39 height 11
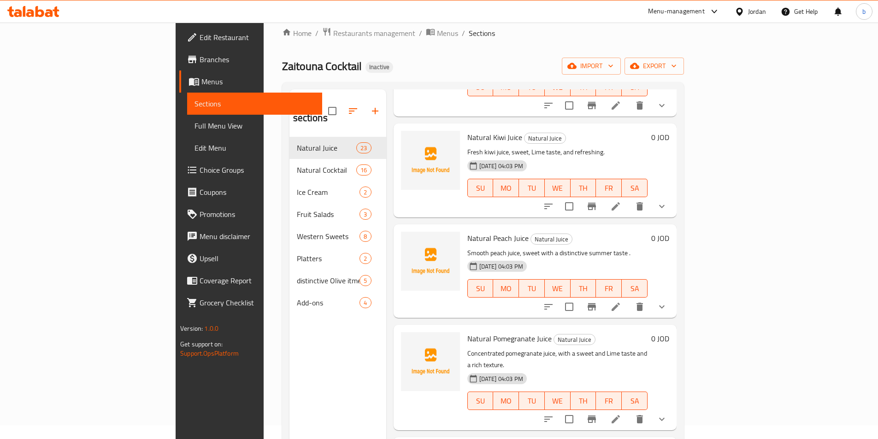
scroll to position [1229, 0]
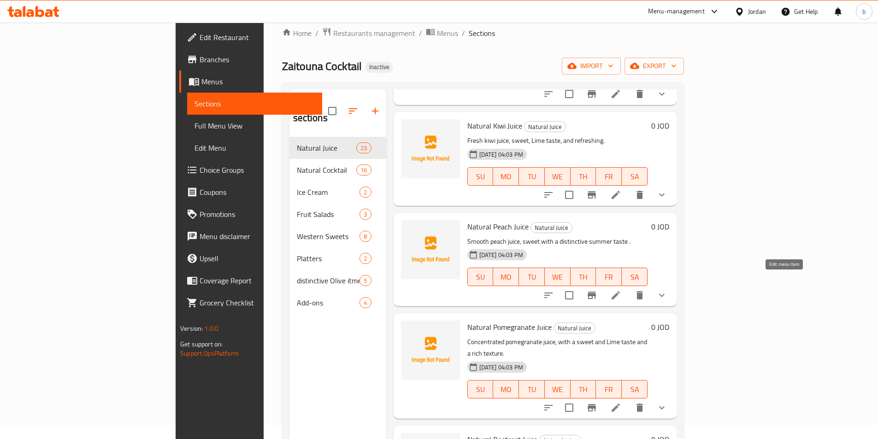
click at [621, 290] on icon at bounding box center [615, 295] width 11 height 11
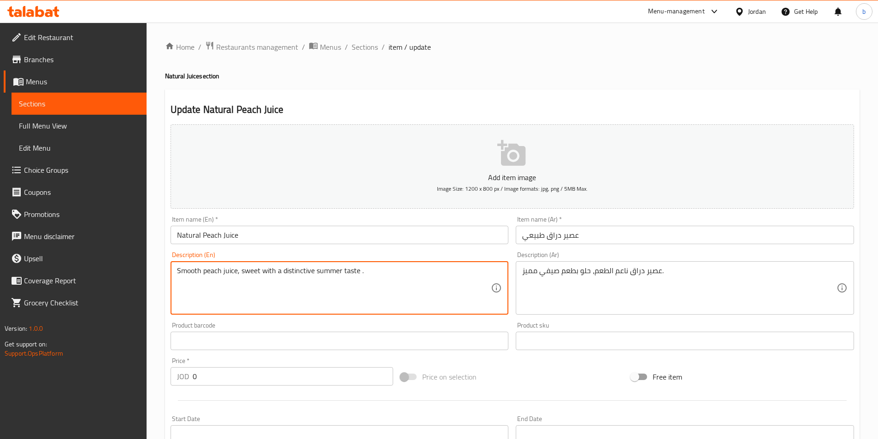
click at [202, 272] on textarea "Smooth peach juice, sweet with a distinctive summer taste ." at bounding box center [334, 288] width 314 height 44
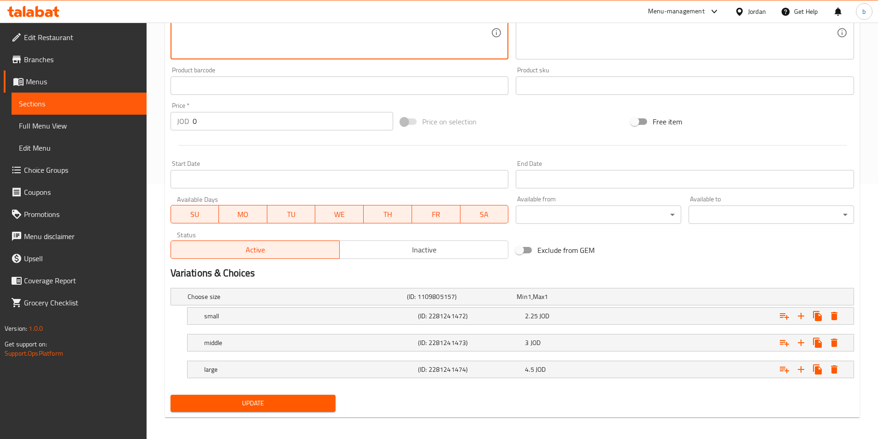
scroll to position [259, 0]
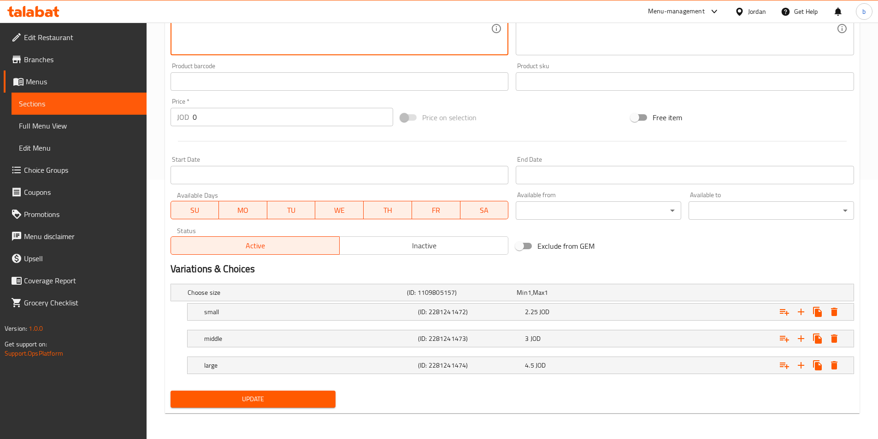
type textarea "Smooth taste peach juice, sweet with a distinctive summer taste ."
click at [302, 400] on span "Update" at bounding box center [253, 400] width 151 height 12
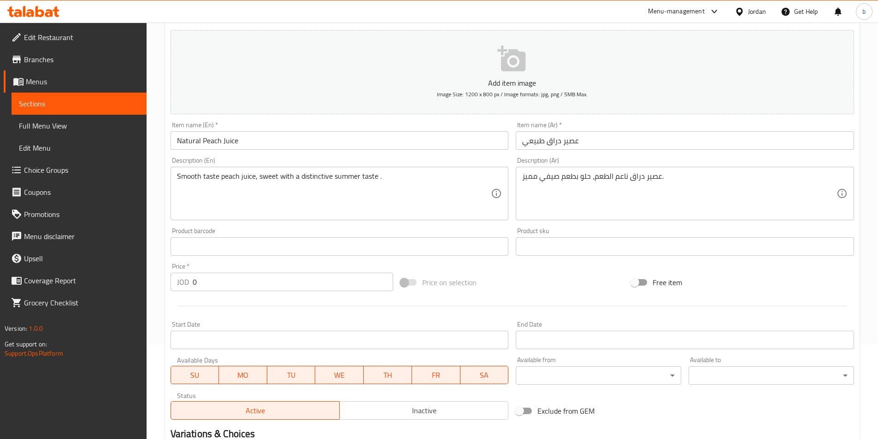
scroll to position [14, 0]
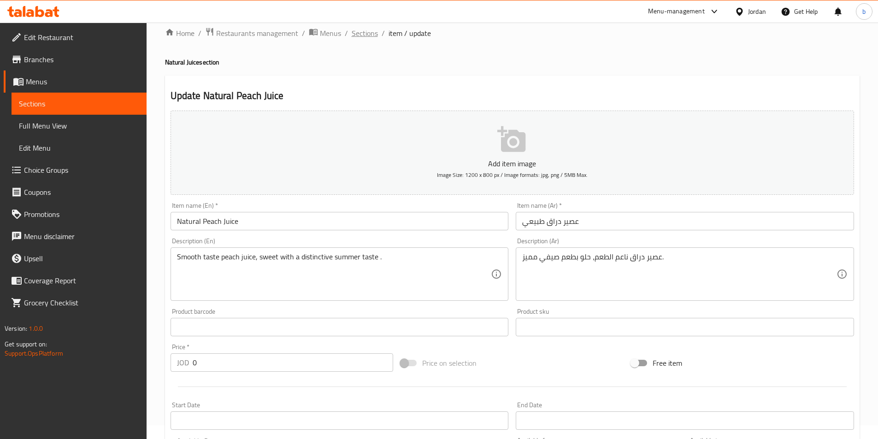
click at [366, 28] on span "Sections" at bounding box center [365, 33] width 26 height 11
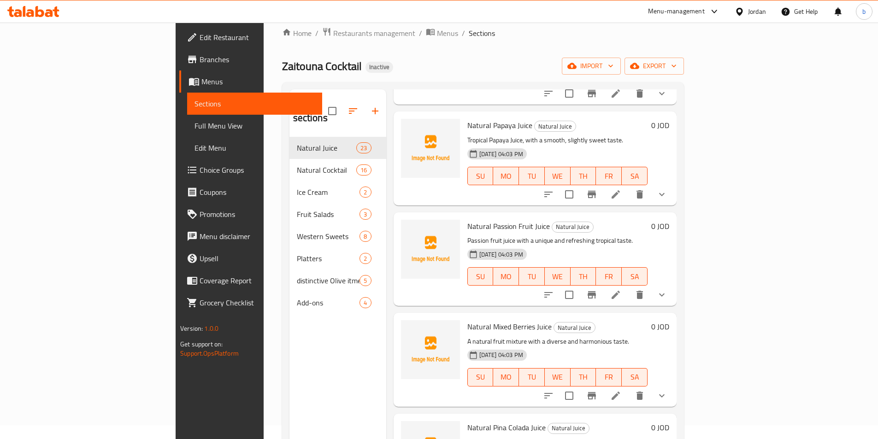
scroll to position [1659, 0]
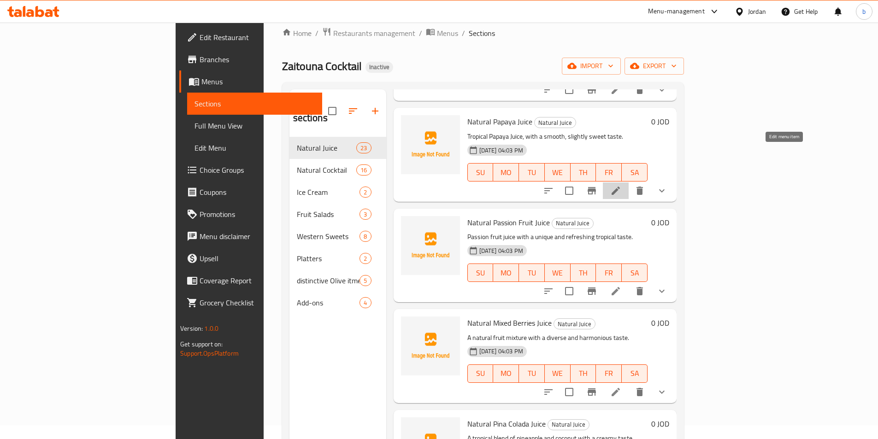
click at [621, 185] on icon at bounding box center [615, 190] width 11 height 11
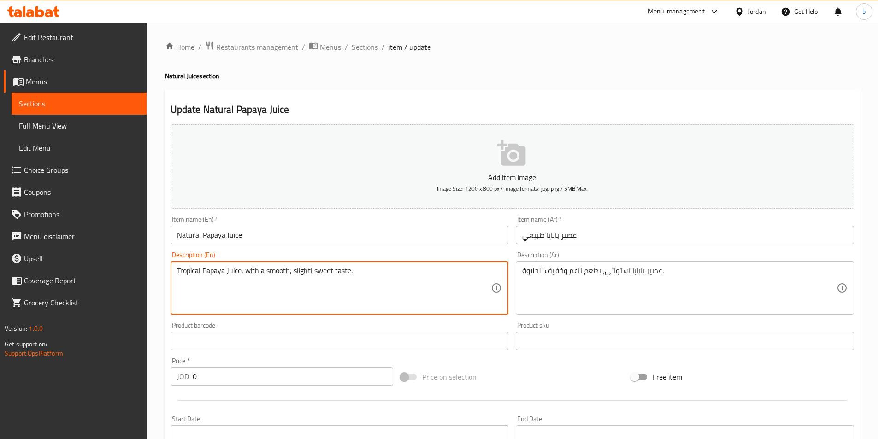
click at [293, 271] on textarea "Tropical Papaya Juice, with a smooth, slightl sweet taste." at bounding box center [334, 288] width 314 height 44
click at [306, 268] on textarea "Tropical Papaya Juice, with a smooth, lightl sweet taste." at bounding box center [334, 288] width 314 height 44
click at [307, 268] on textarea "Tropical Papaya Juice, with a smooth, lightl sweet taste." at bounding box center [334, 288] width 314 height 44
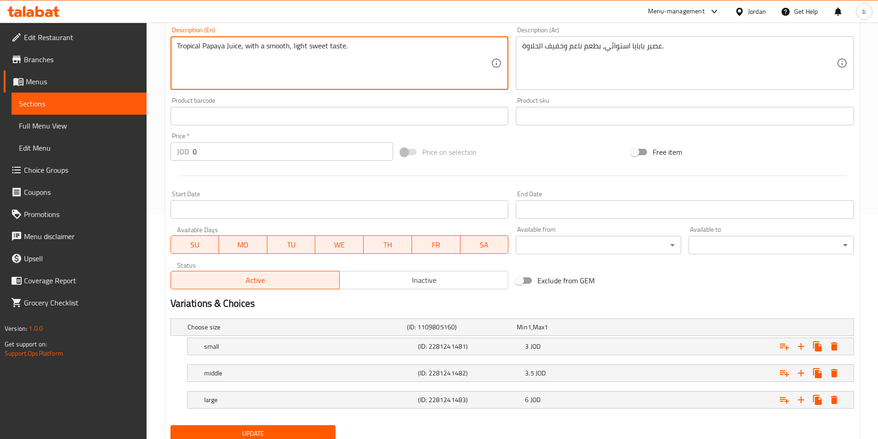
scroll to position [259, 0]
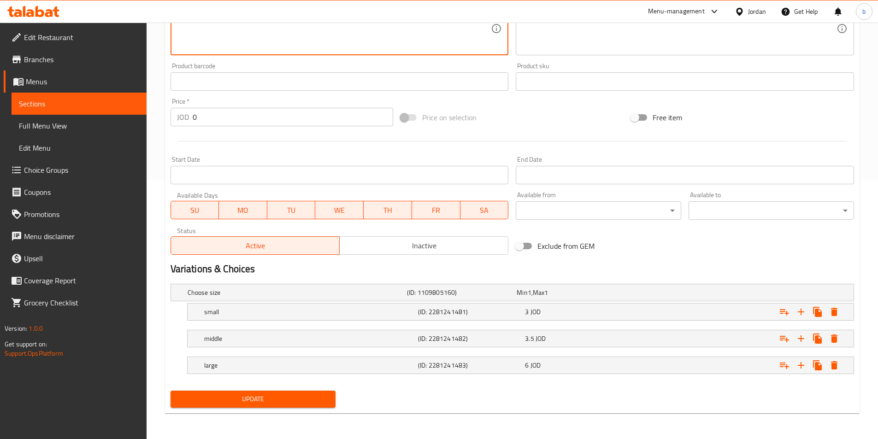
type textarea "Tropical Papaya Juice, with a smooth, light sweet taste."
click at [260, 394] on span "Update" at bounding box center [253, 400] width 151 height 12
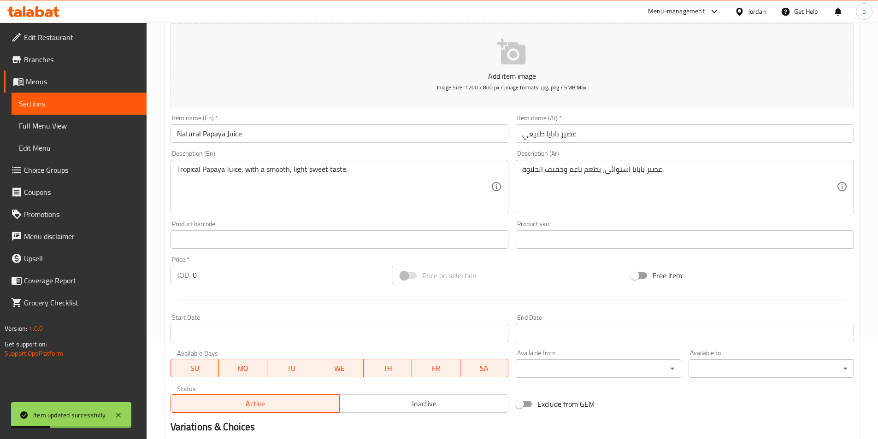
scroll to position [14, 0]
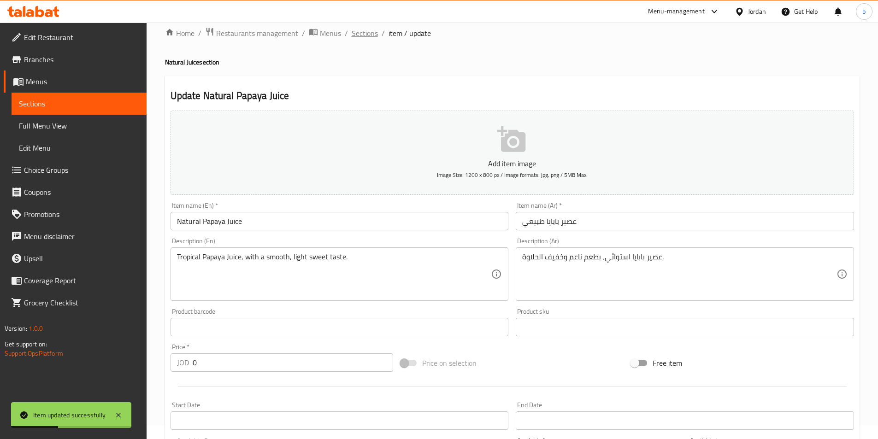
click at [361, 30] on span "Sections" at bounding box center [365, 33] width 26 height 11
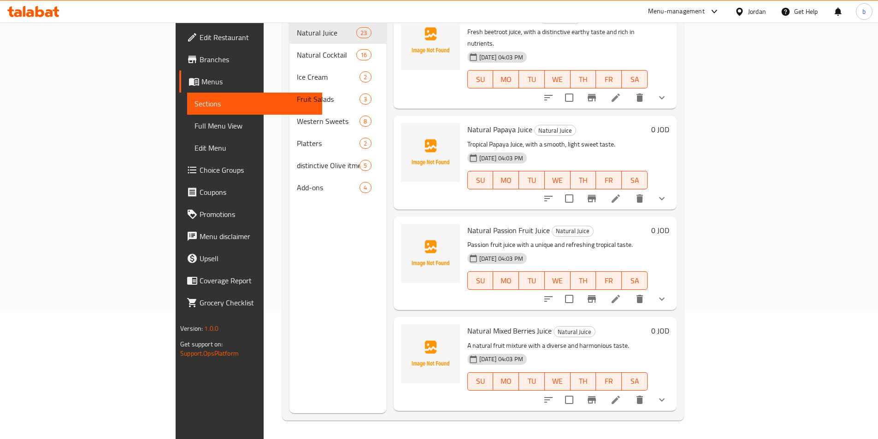
scroll to position [1598, 0]
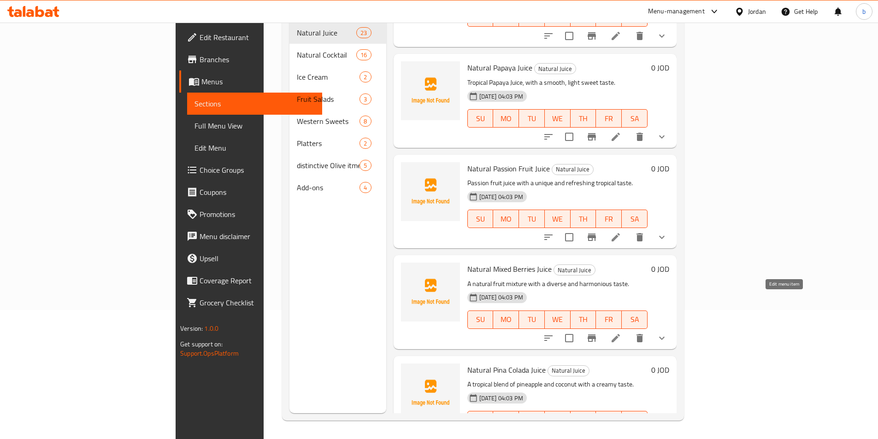
click at [621, 333] on icon at bounding box center [615, 338] width 11 height 11
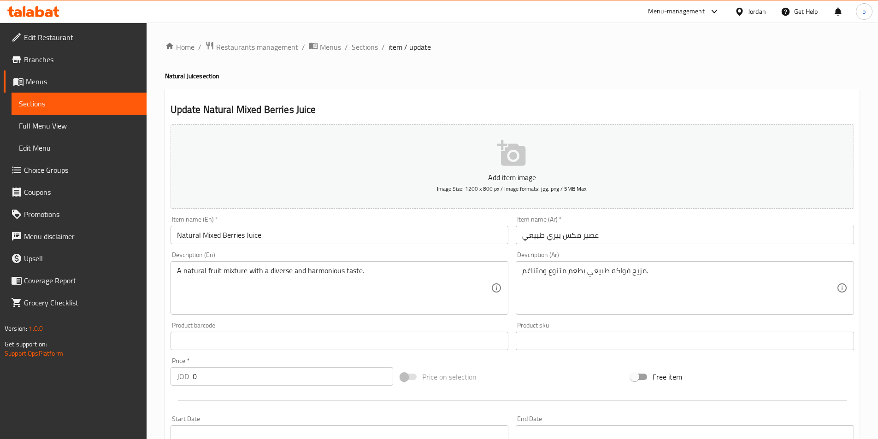
click at [219, 238] on input "Natural Mixed Berries Juice" at bounding box center [340, 235] width 338 height 18
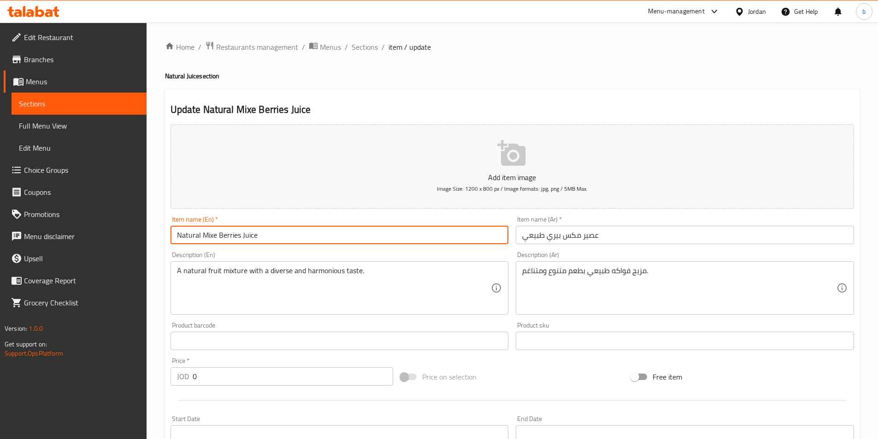
click at [216, 233] on input "Natural Mixe Berries Juice" at bounding box center [340, 235] width 338 height 18
type input "Natural Mix Berries Juice"
click at [366, 263] on div "A natural fruit mixture with a diverse and harmonious taste. Description (En)" at bounding box center [340, 287] width 338 height 53
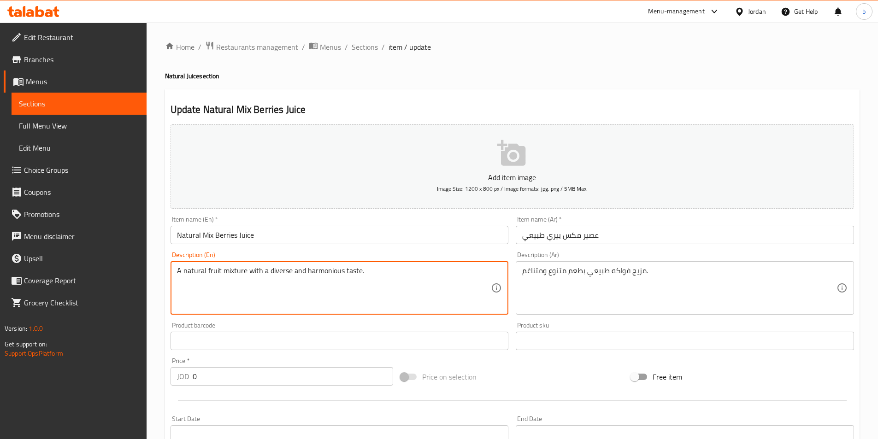
click at [288, 270] on textarea "A natural fruit mixture with a diverse and harmonious taste." at bounding box center [334, 288] width 314 height 44
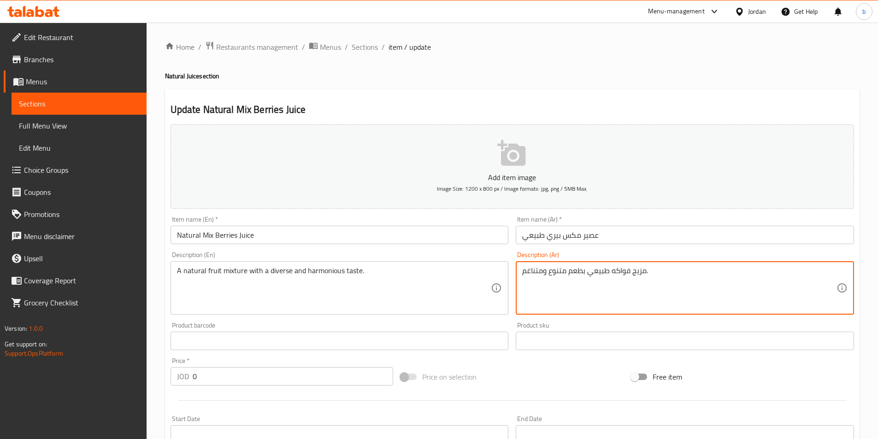
drag, startPoint x: 550, startPoint y: 269, endPoint x: 566, endPoint y: 269, distance: 16.1
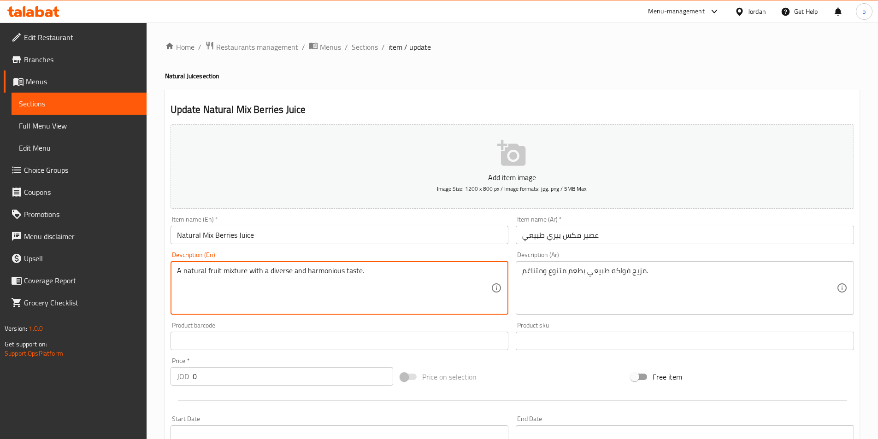
click at [280, 271] on textarea "A natural fruit mixture with a diverse and harmonious taste." at bounding box center [334, 288] width 314 height 44
paste textarea "assorted"
type textarea "A natural fruit mixture with a assorted and harmonious taste."
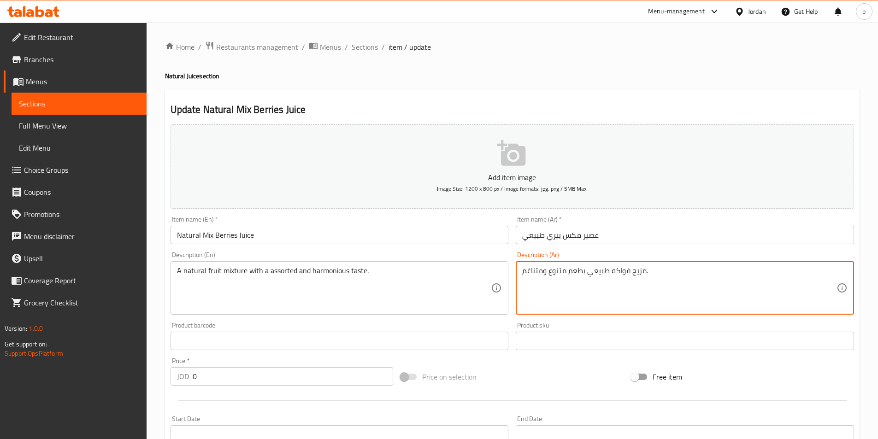
click at [528, 268] on textarea "مزيج فواكه طبيعي بطعم متنوع ومتناغم." at bounding box center [679, 288] width 314 height 44
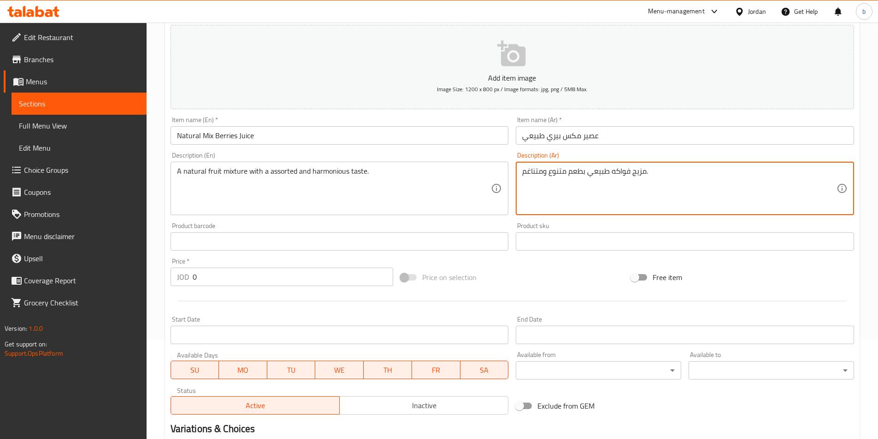
scroll to position [184, 0]
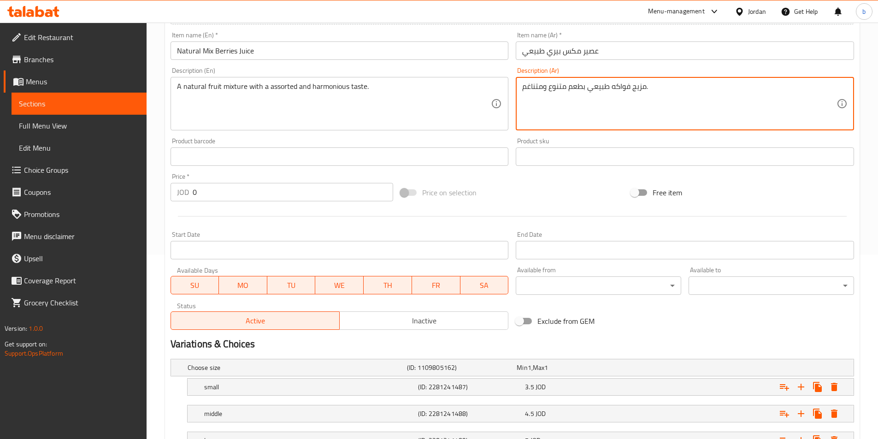
click at [567, 112] on textarea "مزيج فواكه طبيعي بطعم متنوع ومتناغم." at bounding box center [679, 104] width 314 height 44
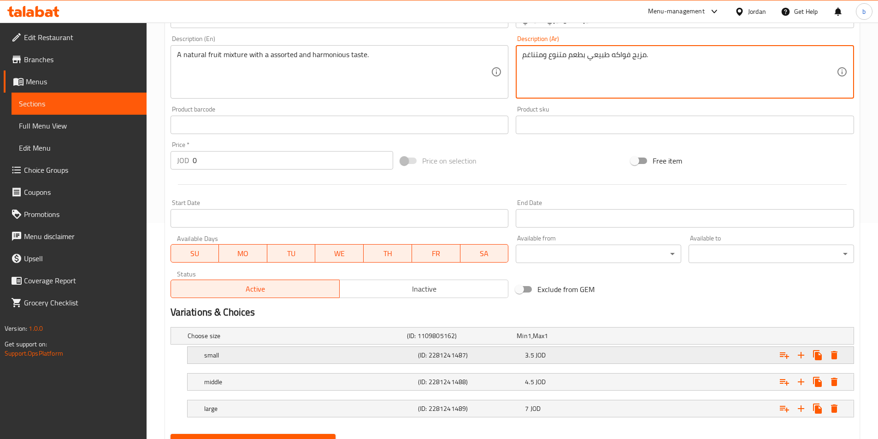
scroll to position [259, 0]
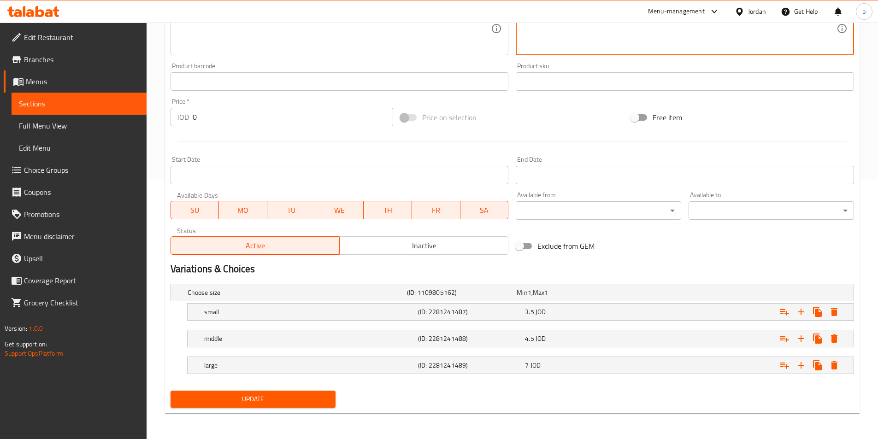
click at [281, 401] on span "Update" at bounding box center [253, 400] width 151 height 12
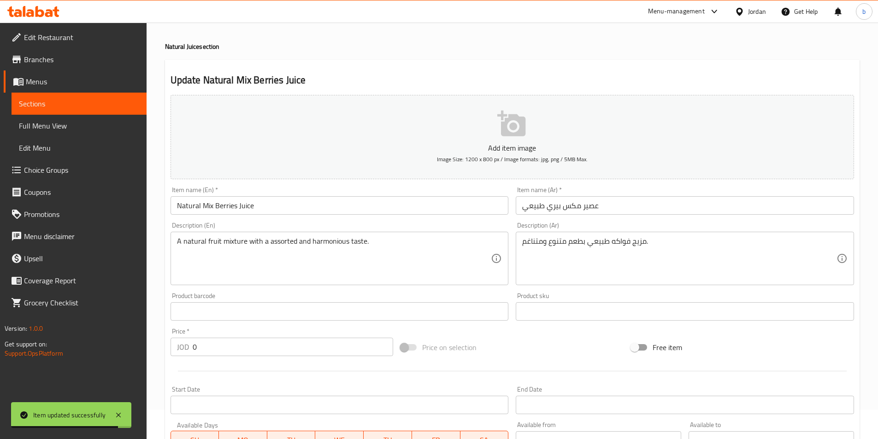
scroll to position [0, 0]
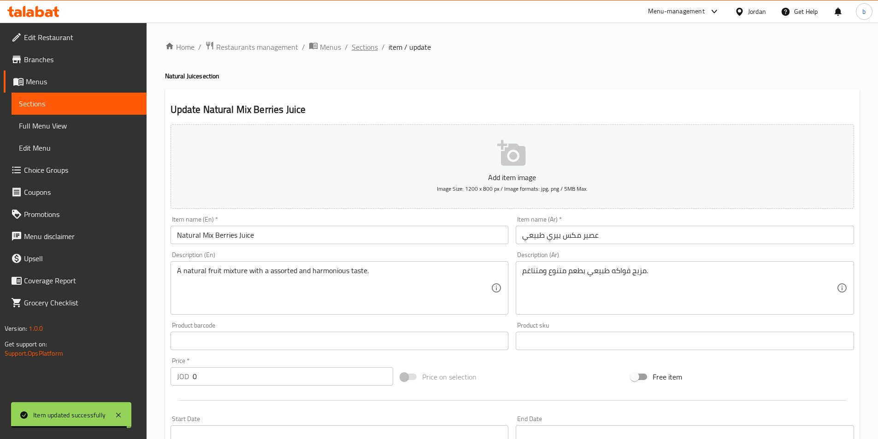
click at [356, 48] on span "Sections" at bounding box center [365, 46] width 26 height 11
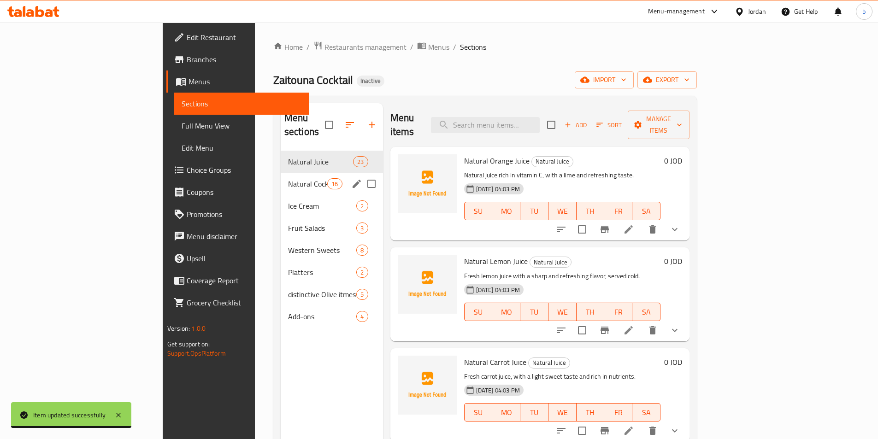
click at [288, 178] on span "Natural Cocktail" at bounding box center [307, 183] width 39 height 11
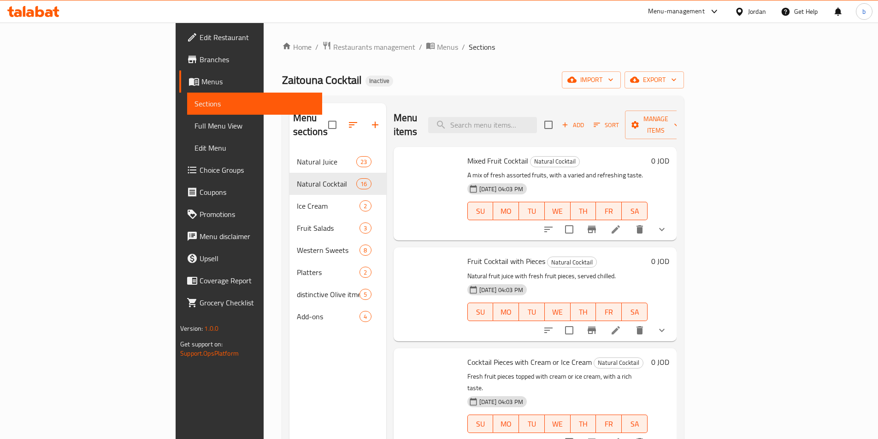
click at [297, 178] on span "Natural Cocktail" at bounding box center [327, 183] width 60 height 11
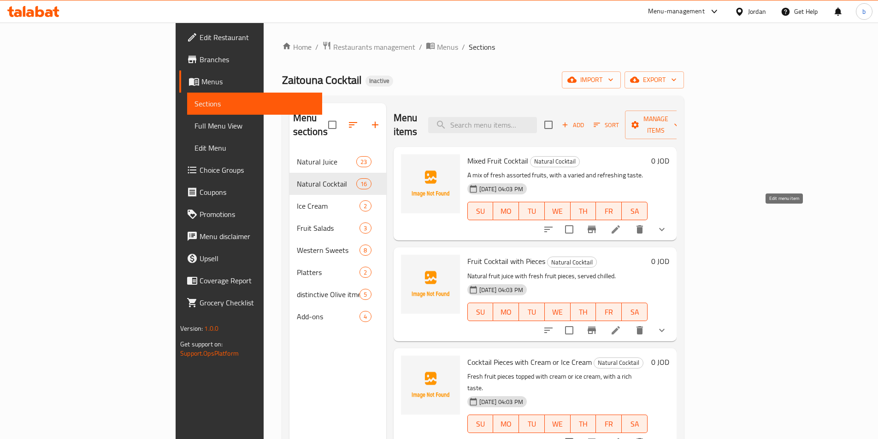
click at [621, 224] on icon at bounding box center [615, 229] width 11 height 11
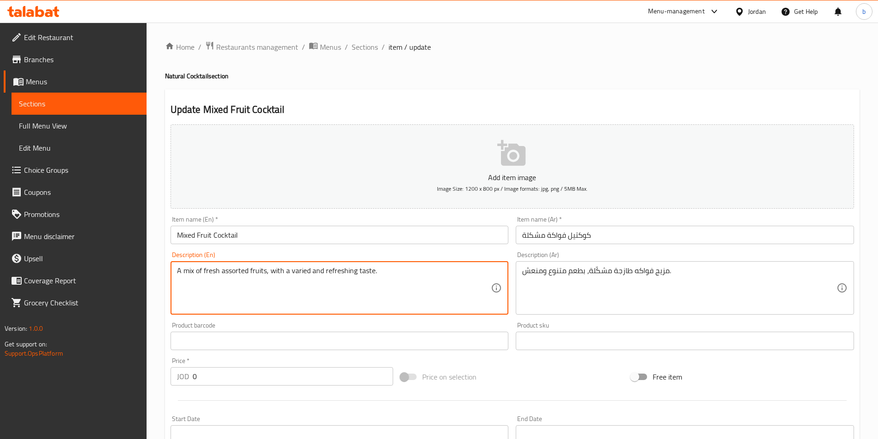
drag, startPoint x: 248, startPoint y: 269, endPoint x: 219, endPoint y: 264, distance: 28.9
click at [194, 271] on textarea "A mix of fresh mixed fruits, with a varied and refreshing taste." at bounding box center [334, 288] width 314 height 44
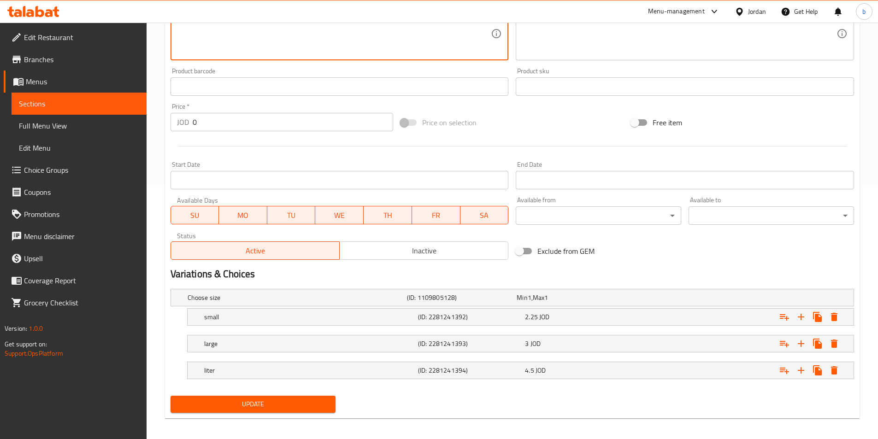
scroll to position [259, 0]
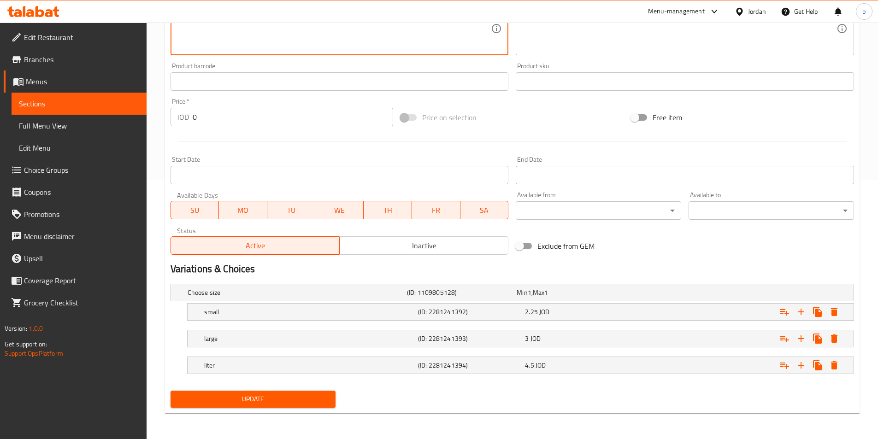
type textarea "A blend of fresh mixed fruits, with a varied and refreshing taste."
click at [285, 402] on span "Update" at bounding box center [253, 400] width 151 height 12
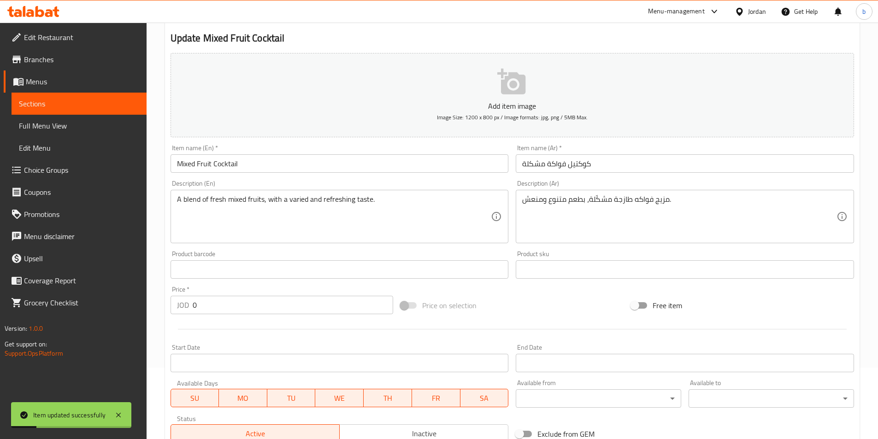
scroll to position [0, 0]
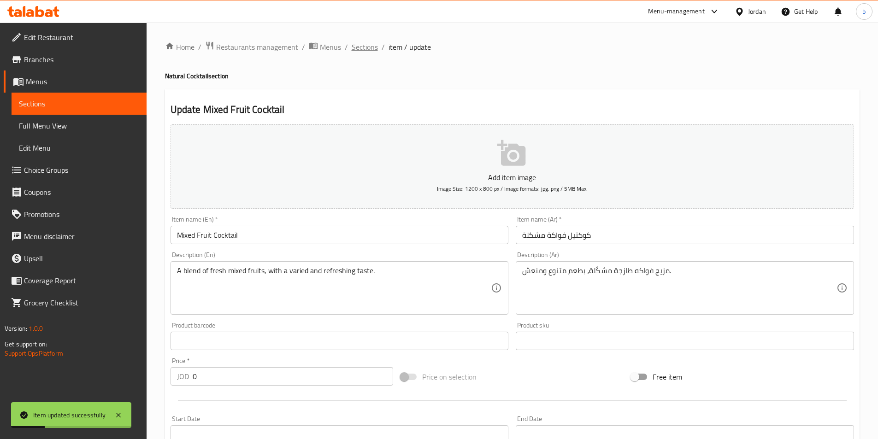
click at [362, 50] on span "Sections" at bounding box center [365, 46] width 26 height 11
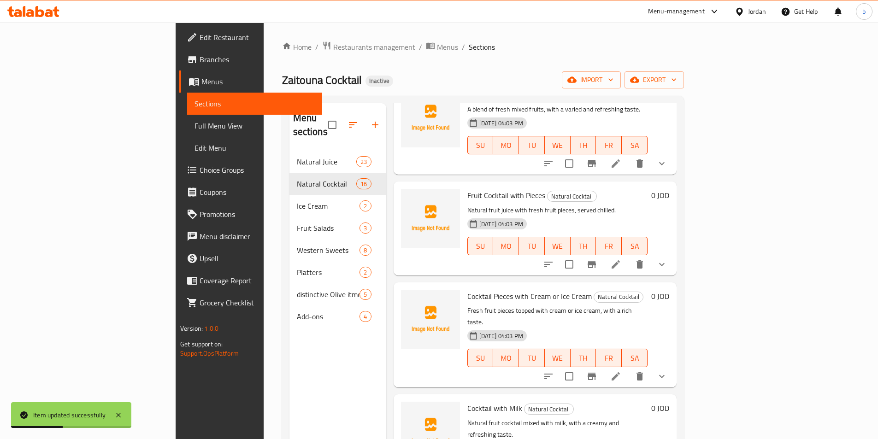
scroll to position [61, 0]
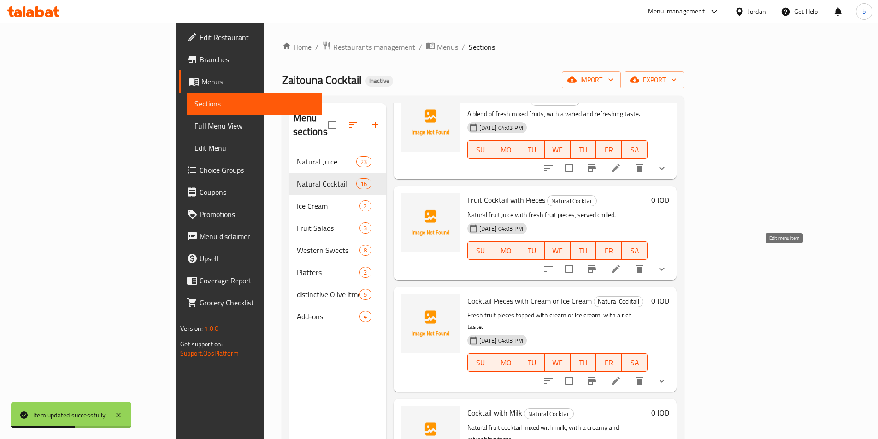
click at [620, 265] on icon at bounding box center [616, 269] width 8 height 8
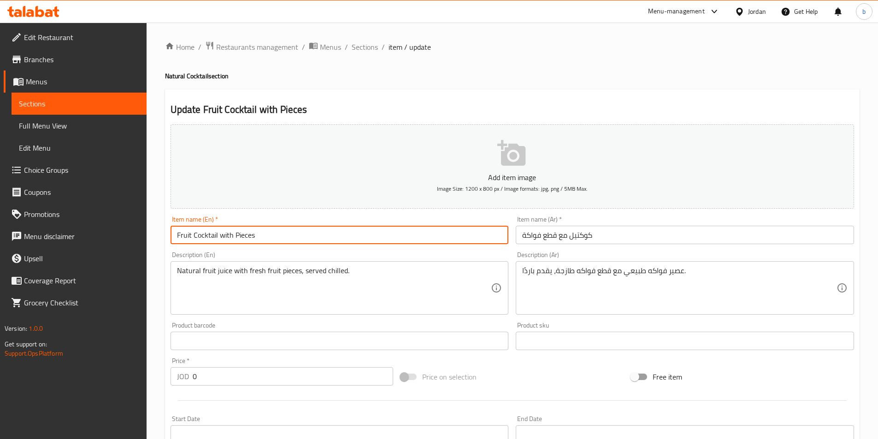
drag, startPoint x: 190, startPoint y: 235, endPoint x: 163, endPoint y: 234, distance: 26.7
click at [163, 234] on div "Home / Restaurants management / Menus / Sections / item / update Natural Cockta…" at bounding box center [512, 347] width 731 height 649
click at [178, 239] on input "Cocktail with Pieces" at bounding box center [340, 235] width 338 height 18
click at [255, 241] on input "Cocktail with Pieces" at bounding box center [340, 235] width 338 height 18
click at [217, 234] on input "Cocktail with Pieces" at bounding box center [340, 235] width 338 height 18
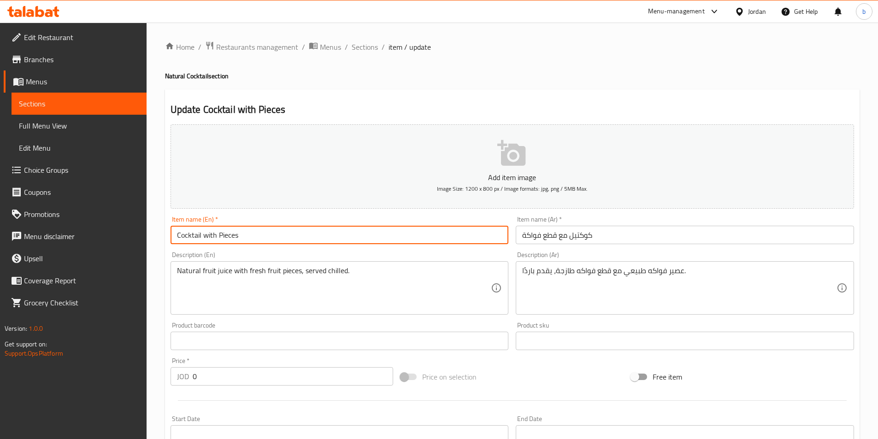
paste input "Fruit"
click at [215, 235] on input "Cocktail withFruit Pieces" at bounding box center [340, 235] width 338 height 18
type input "Cocktail with Fruit Pieces"
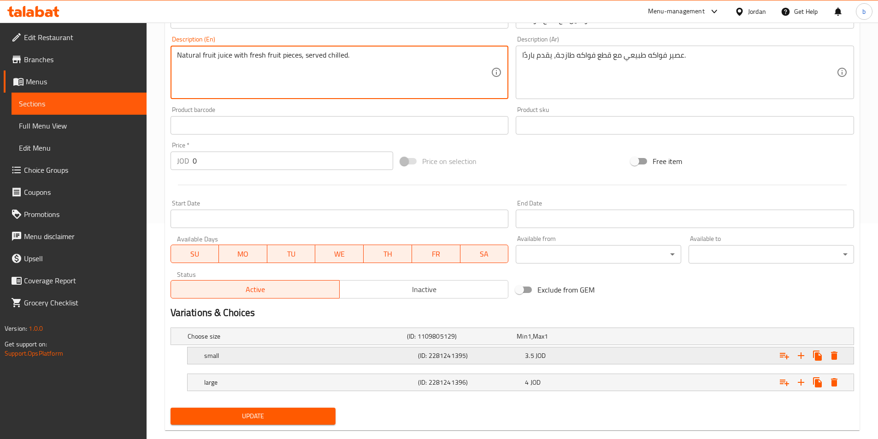
scroll to position [233, 0]
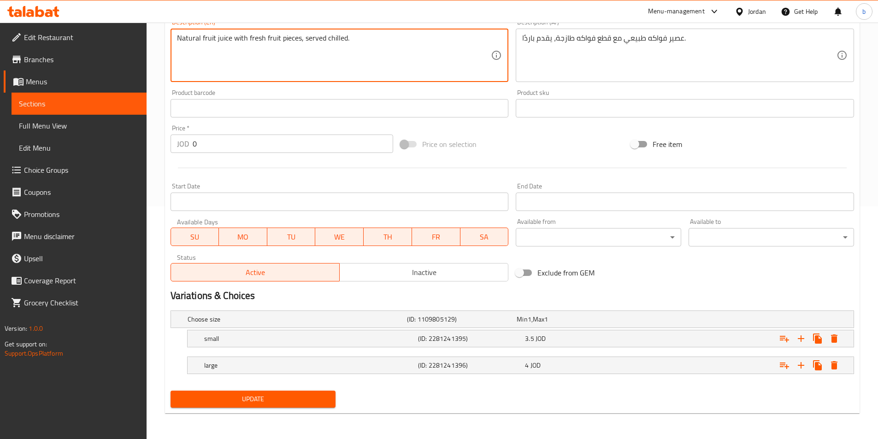
click at [223, 395] on span "Update" at bounding box center [253, 400] width 151 height 12
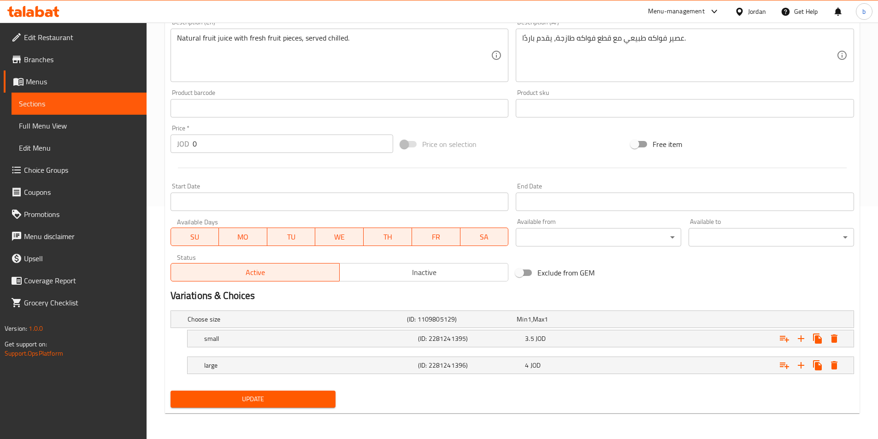
click at [486, 89] on div "Product barcode Product barcode" at bounding box center [340, 103] width 338 height 28
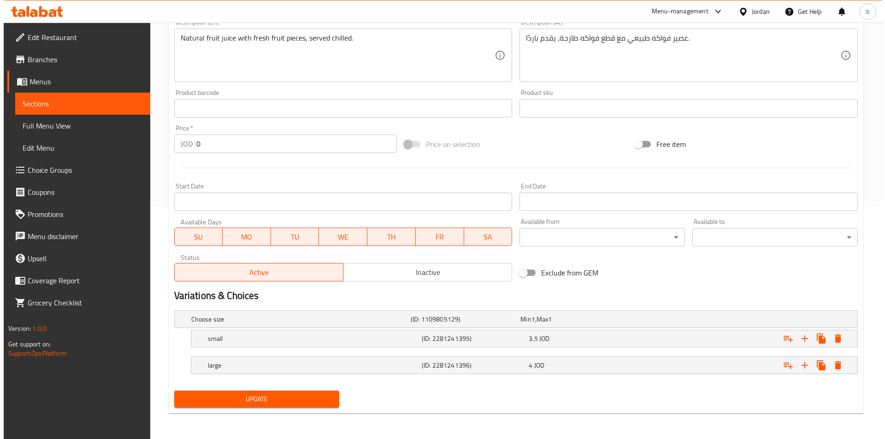
scroll to position [0, 0]
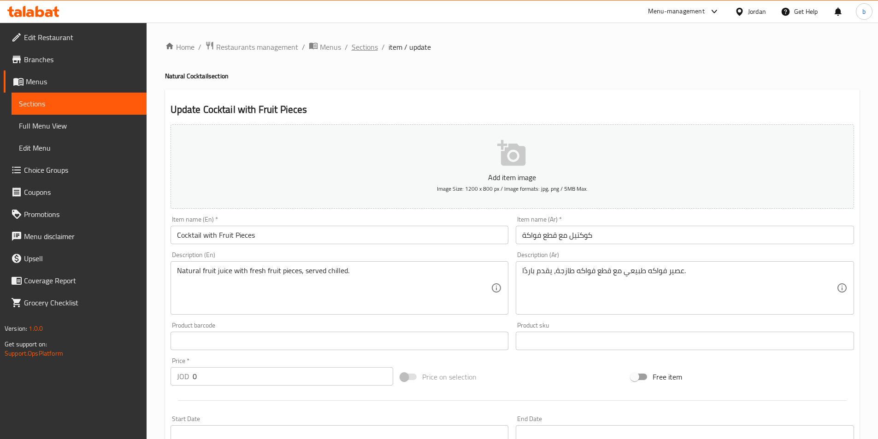
click at [358, 49] on span "Sections" at bounding box center [365, 46] width 26 height 11
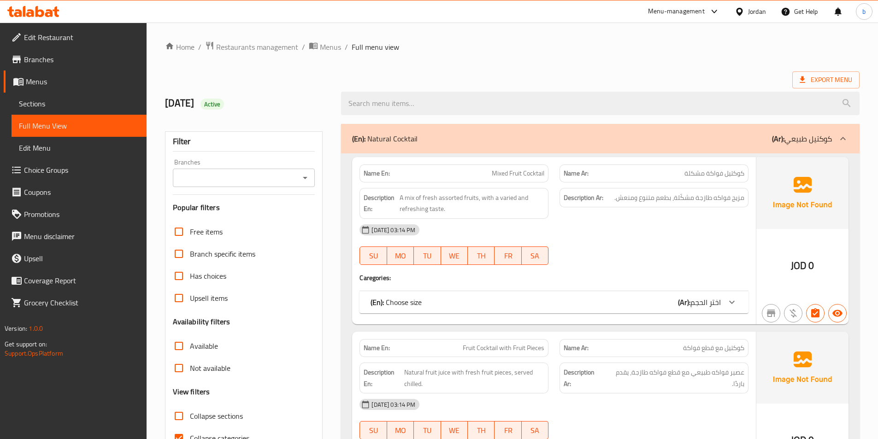
click at [183, 434] on input "Collapse categories" at bounding box center [179, 438] width 22 height 22
checkbox input "false"
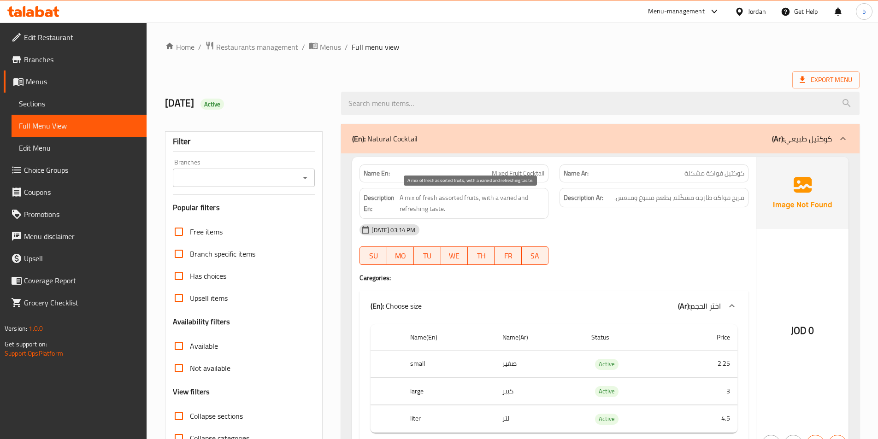
click at [422, 208] on span "A mix of fresh assorted fruits, with a varied and refreshing taste." at bounding box center [472, 203] width 145 height 23
click at [515, 193] on span "A mix of fresh assorted fruits, with a varied and refreshing taste." at bounding box center [472, 203] width 145 height 23
click at [521, 198] on span "A mix of fresh assorted fruits, with a varied and refreshing taste." at bounding box center [472, 203] width 145 height 23
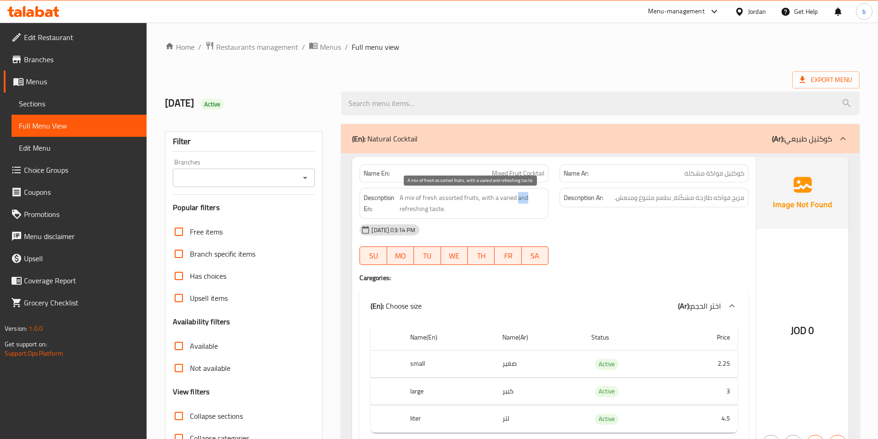
click at [521, 198] on span "A mix of fresh assorted fruits, with a varied and refreshing taste." at bounding box center [472, 203] width 145 height 23
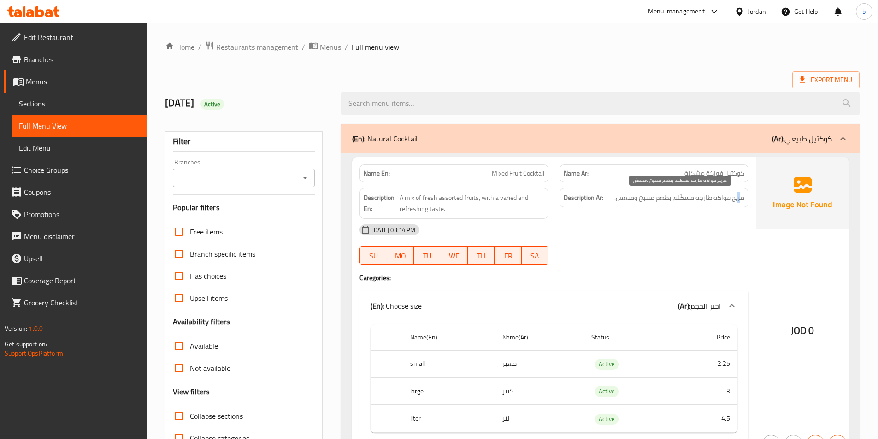
click at [739, 195] on span "مزيج فواكه طازجة مشكّلة، بطعم متنوع ومنعش." at bounding box center [679, 198] width 130 height 12
click at [723, 198] on span "مزيج فواكه طازجة مشكّلة، بطعم متنوع ومنعش." at bounding box center [679, 198] width 130 height 12
drag, startPoint x: 723, startPoint y: 198, endPoint x: 694, endPoint y: 196, distance: 29.1
click at [718, 197] on span "مزيج فواكه طازجة مشكّلة، بطعم متنوع ومنعش." at bounding box center [679, 198] width 130 height 12
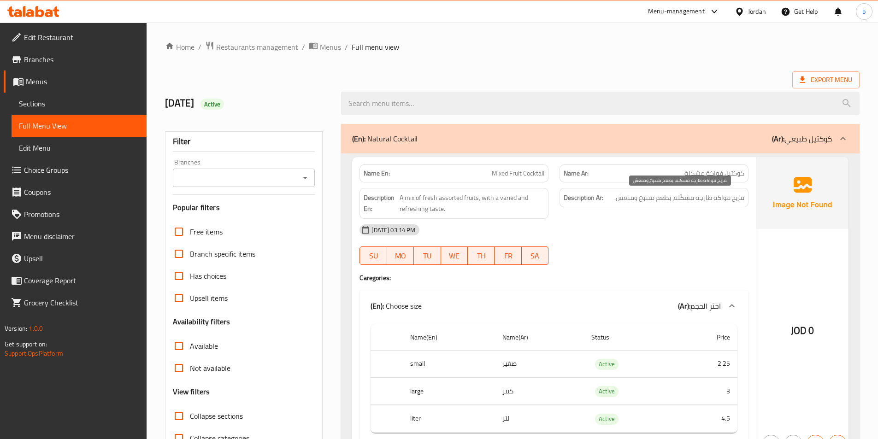
click at [707, 196] on span "مزيج فواكه طازجة مشكّلة، بطعم متنوع ومنعش." at bounding box center [679, 198] width 130 height 12
drag, startPoint x: 707, startPoint y: 196, endPoint x: 699, endPoint y: 199, distance: 9.2
click at [701, 199] on span "مزيج فواكه طازجة مشكّلة، بطعم متنوع ومنعش." at bounding box center [679, 198] width 130 height 12
click at [682, 200] on span "مزيج فواكه طازجة مشكّلة، بطعم متنوع ومنعش." at bounding box center [679, 198] width 130 height 12
drag, startPoint x: 682, startPoint y: 200, endPoint x: 641, endPoint y: 203, distance: 41.1
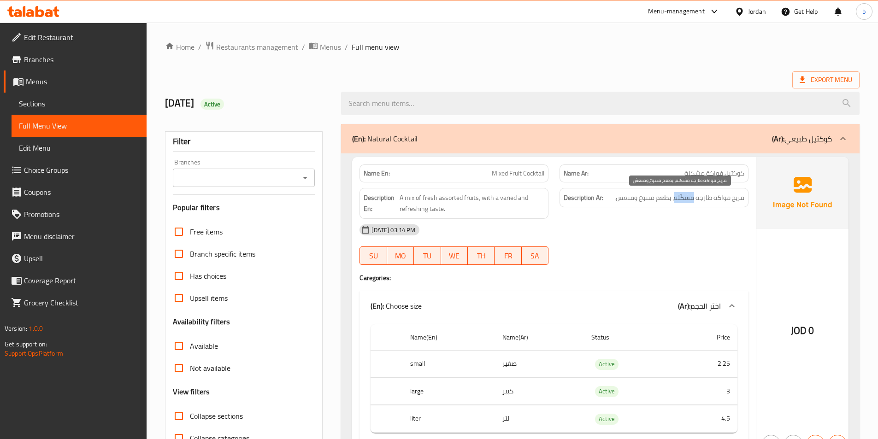
click at [671, 201] on span "مزيج فواكه طازجة مشكّلة، بطعم متنوع ومنعش." at bounding box center [679, 198] width 130 height 12
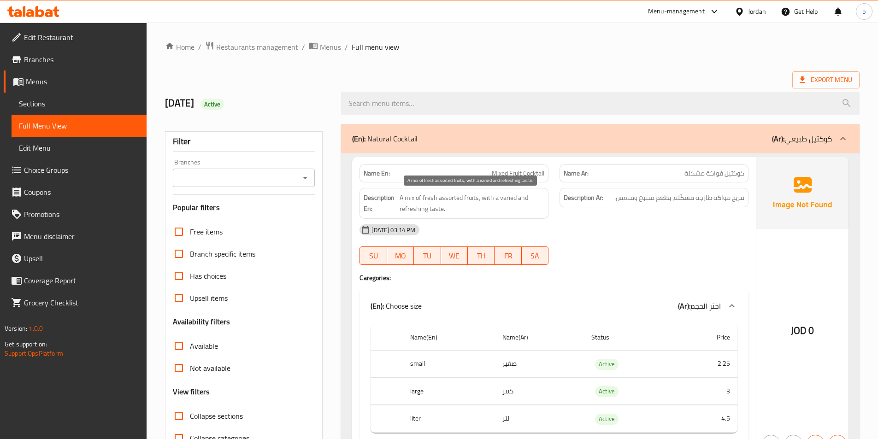
click at [474, 198] on span "A mix of fresh assorted fruits, with a varied and refreshing taste." at bounding box center [472, 203] width 145 height 23
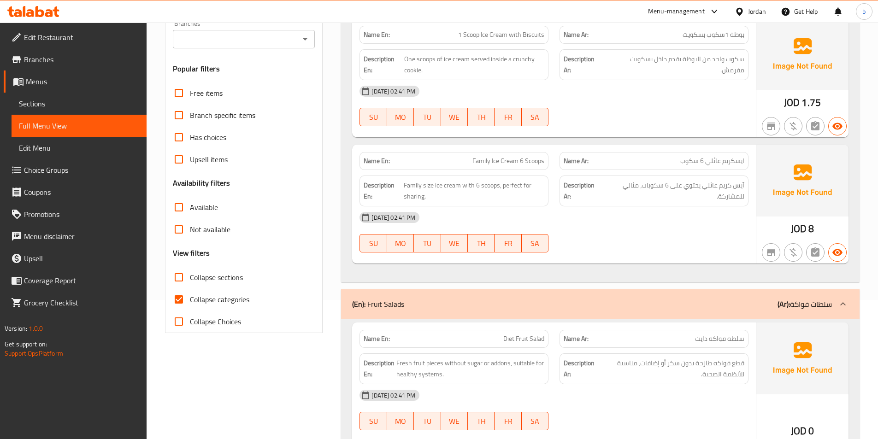
scroll to position [246, 0]
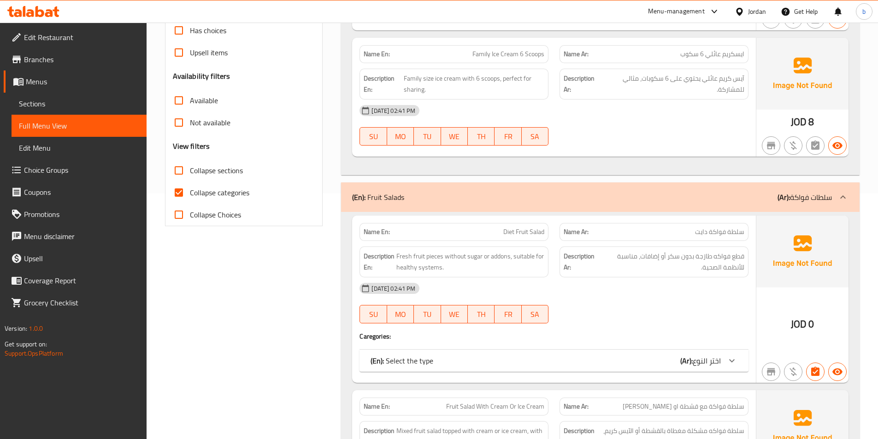
click at [186, 193] on input "Collapse categories" at bounding box center [179, 193] width 22 height 22
checkbox input "false"
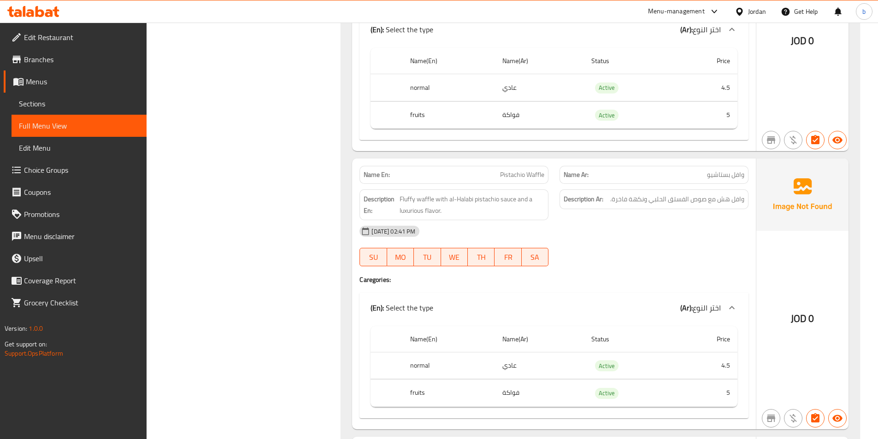
scroll to position [1966, 0]
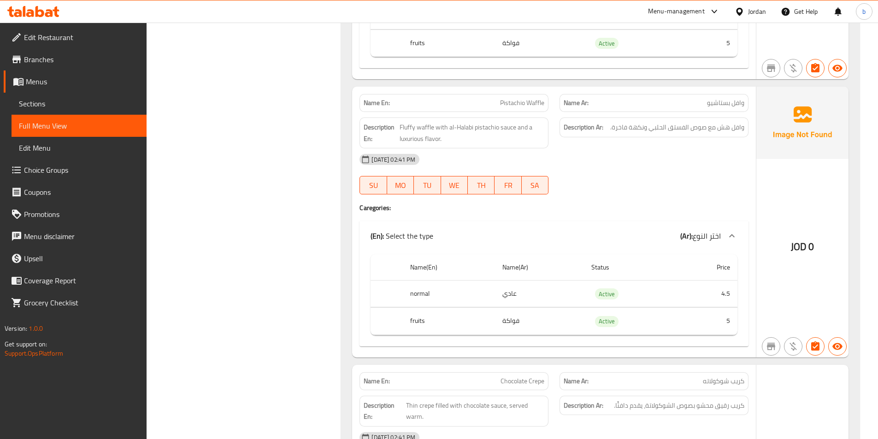
click at [602, 251] on div "Name(En) Name(Ar) Status Price normal عادي Active 4.5 fruits فواكة Active 5" at bounding box center [553, 299] width 389 height 96
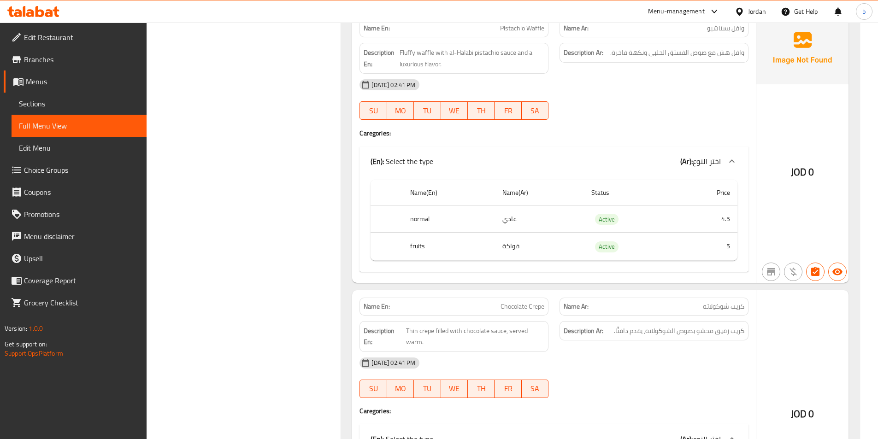
scroll to position [2151, 0]
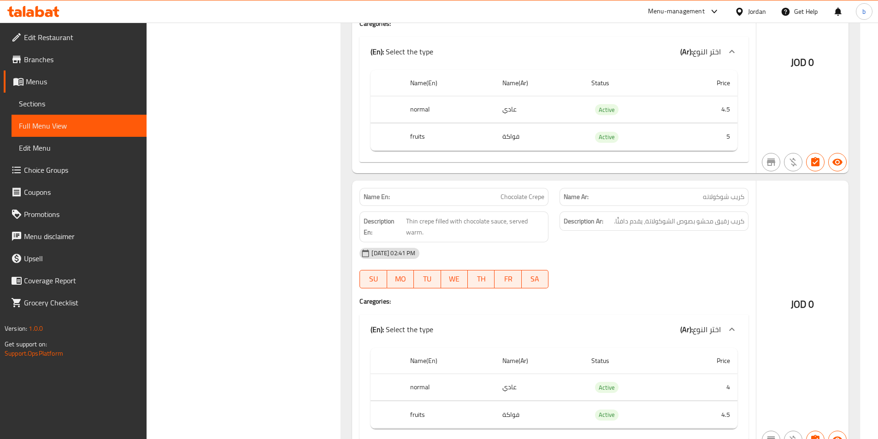
click at [514, 194] on span "Chocolate Crepe" at bounding box center [522, 197] width 44 height 10
click at [735, 223] on span "كريب رقيق محشو بصوص الشوكولاتة، يقدم دافئًا." at bounding box center [679, 222] width 130 height 12
click at [425, 218] on span "Thin crepe filled with chocolate sauce, served warm." at bounding box center [475, 227] width 138 height 23
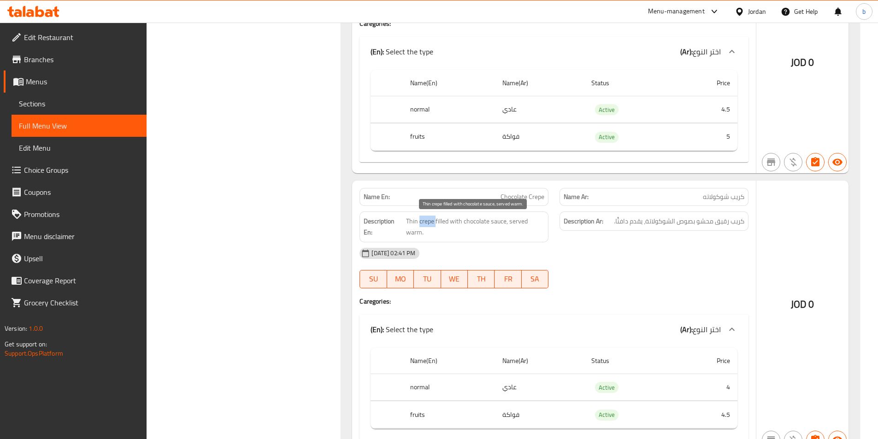
click at [425, 218] on span "Thin crepe filled with chocolate sauce, served warm." at bounding box center [475, 227] width 138 height 23
click at [408, 222] on span "Thin crepe filled with chocolate sauce, served warm." at bounding box center [475, 227] width 138 height 23
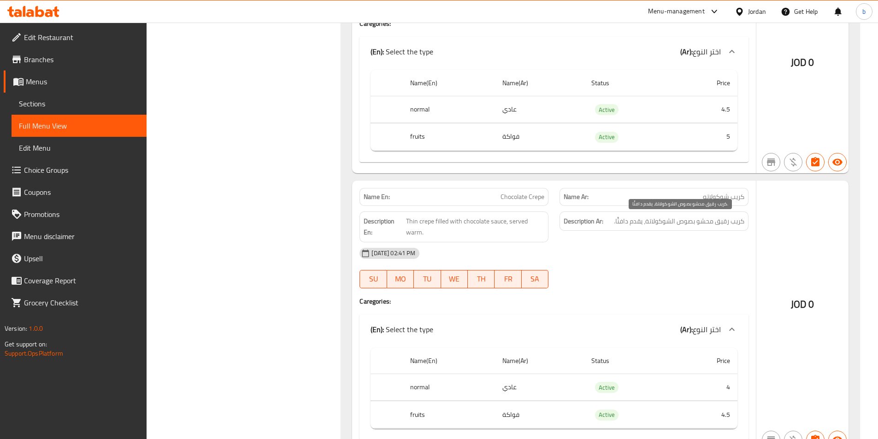
click at [718, 221] on span "كريب رقيق محشو بصوص الشوكولاتة، يقدم دافئًا." at bounding box center [679, 222] width 130 height 12
click at [440, 218] on span "Thin crepe filled with chocolate sauce, served warm." at bounding box center [475, 227] width 138 height 23
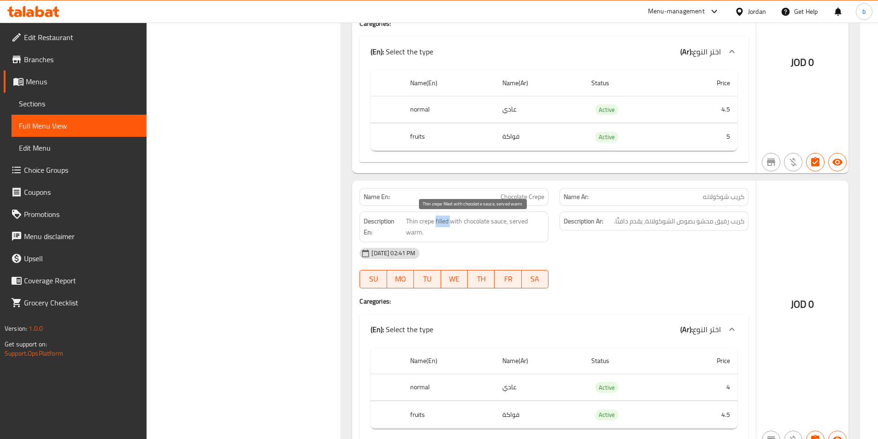
click at [440, 218] on span "Thin crepe filled with chocolate sauce, served warm." at bounding box center [475, 227] width 138 height 23
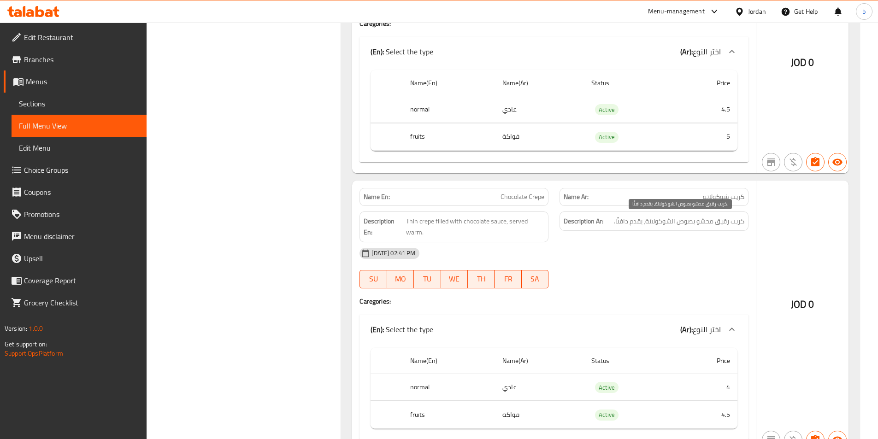
click at [702, 218] on span "كريب رقيق محشو بصوص الشوكولاتة، يقدم دافئًا." at bounding box center [679, 222] width 130 height 12
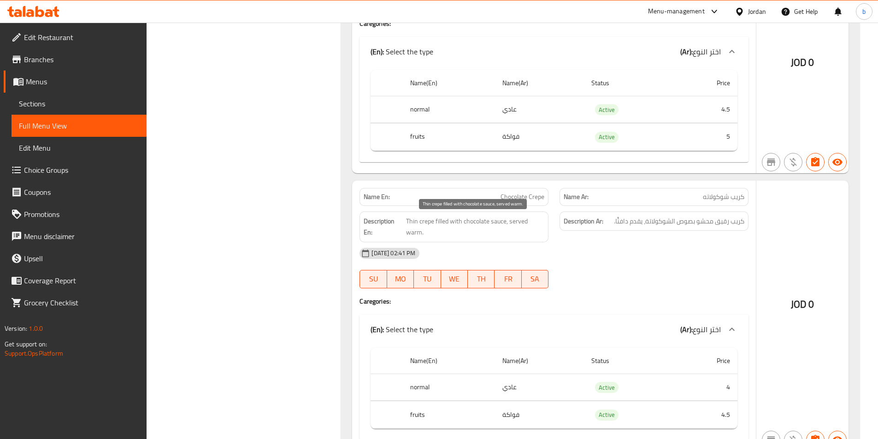
click at [473, 221] on span "Thin crepe filled with chocolate sauce, served warm." at bounding box center [475, 227] width 138 height 23
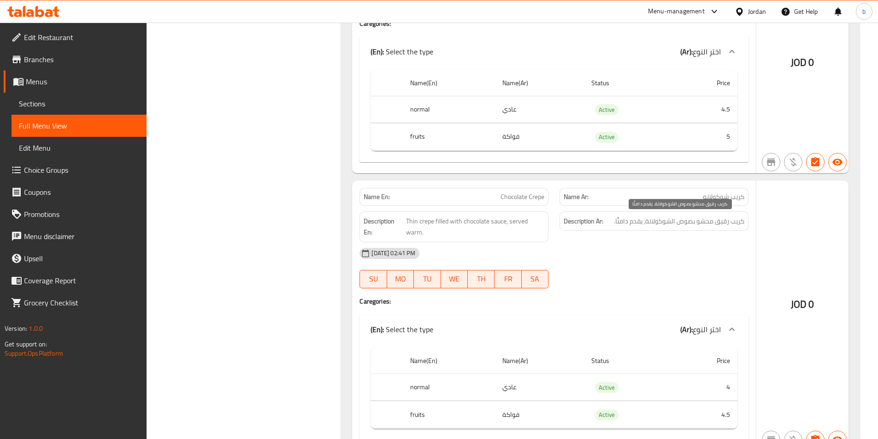
click at [691, 223] on span "كريب رقيق محشو بصوص الشوكولاتة، يقدم دافئًا." at bounding box center [679, 222] width 130 height 12
drag, startPoint x: 691, startPoint y: 223, endPoint x: 677, endPoint y: 226, distance: 15.1
click at [679, 226] on span "كريب رقيق محشو بصوص الشوكولاتة، يقدم دافئًا." at bounding box center [679, 222] width 130 height 12
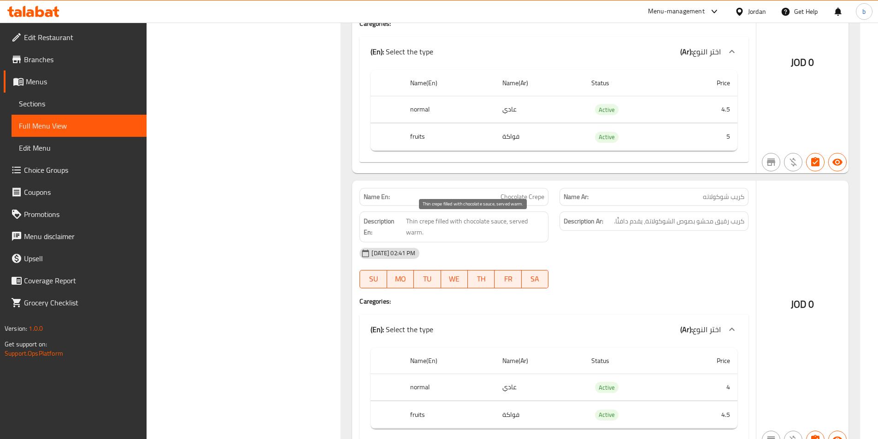
click at [502, 220] on span "Thin crepe filled with chocolate sauce, served warm." at bounding box center [475, 227] width 138 height 23
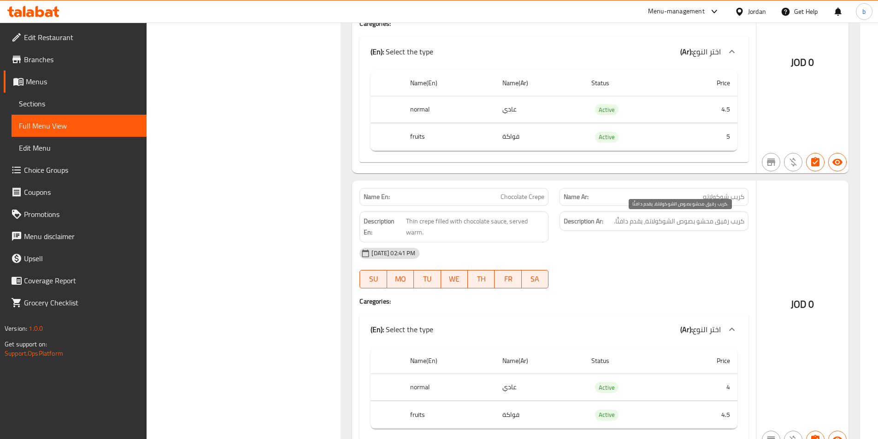
click at [651, 222] on span "كريب رقيق محشو بصوص الشوكولاتة، يقدم دافئًا." at bounding box center [679, 222] width 130 height 12
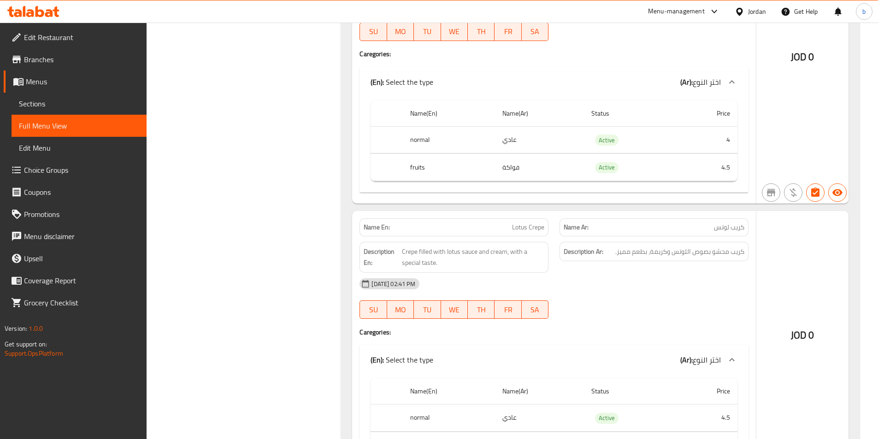
scroll to position [2416, 0]
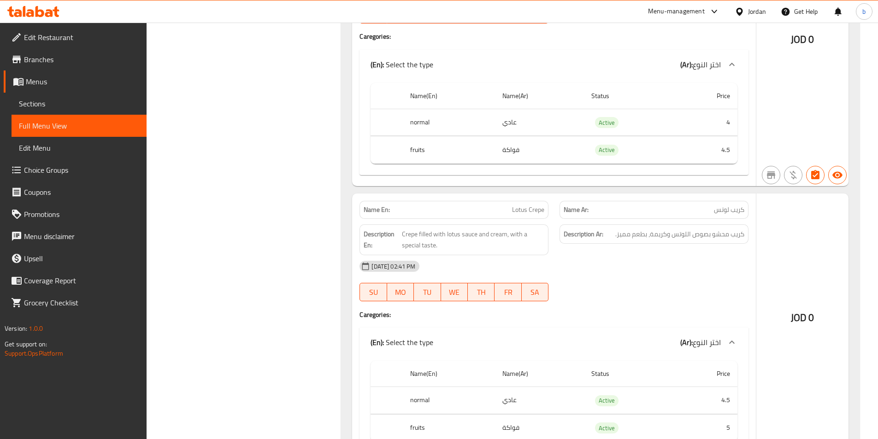
click at [516, 210] on span "Lotus Crepe" at bounding box center [528, 210] width 32 height 10
click at [719, 213] on span "كريب لوتس" at bounding box center [729, 210] width 30 height 10
click at [534, 215] on span "Lotus Crepe" at bounding box center [528, 210] width 32 height 10
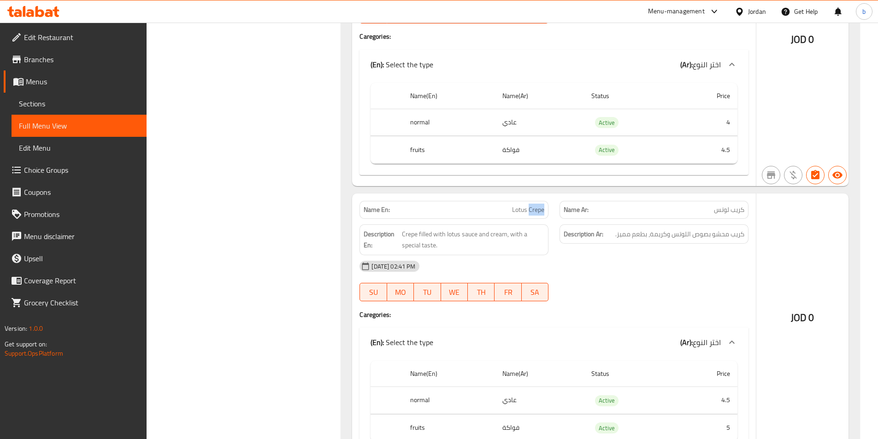
click at [534, 215] on span "Lotus Crepe" at bounding box center [528, 210] width 32 height 10
click at [737, 207] on span "كريب لوتس" at bounding box center [729, 210] width 30 height 10
click at [411, 235] on span "Crepe filled with lotus sauce and cream, with a special taste." at bounding box center [473, 240] width 143 height 23
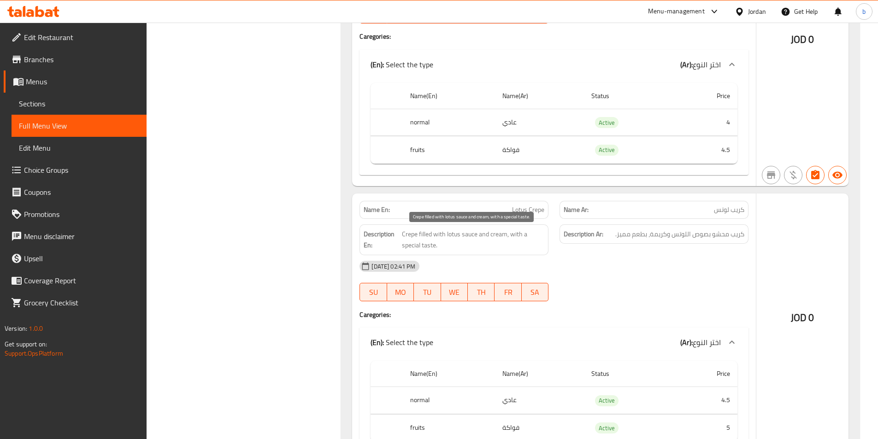
click at [427, 235] on span "Crepe filled with lotus sauce and cream, with a special taste." at bounding box center [473, 240] width 143 height 23
click at [438, 234] on span "Crepe filled with lotus sauce and cream, with a special taste." at bounding box center [473, 240] width 143 height 23
click at [454, 232] on span "Crepe filled with lotus sauce and cream, with a special taste." at bounding box center [473, 240] width 143 height 23
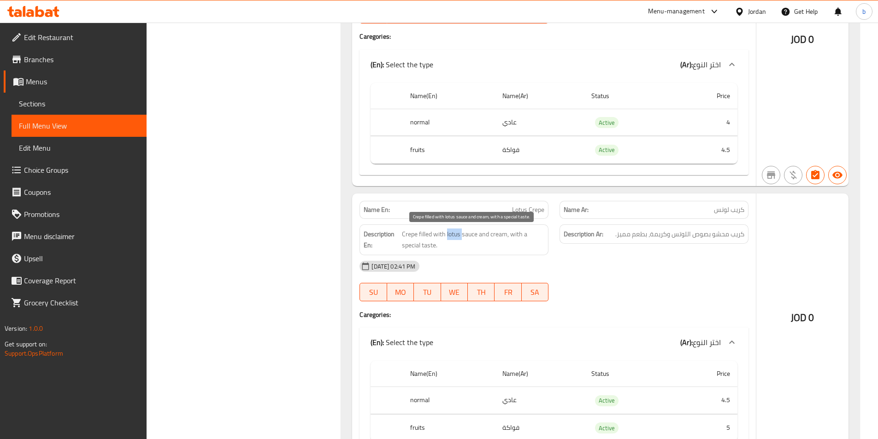
drag, startPoint x: 454, startPoint y: 232, endPoint x: 463, endPoint y: 232, distance: 8.3
click at [456, 232] on span "Crepe filled with lotus sauce and cream, with a special taste." at bounding box center [473, 240] width 143 height 23
click at [465, 233] on span "Crepe filled with lotus sauce and cream, with a special taste." at bounding box center [473, 240] width 143 height 23
click at [472, 235] on span "Crepe filled with lotus sauce and cream, with a special taste." at bounding box center [473, 240] width 143 height 23
click at [510, 232] on span "Crepe filled with lotus sauce and cream, with a special taste." at bounding box center [473, 240] width 143 height 23
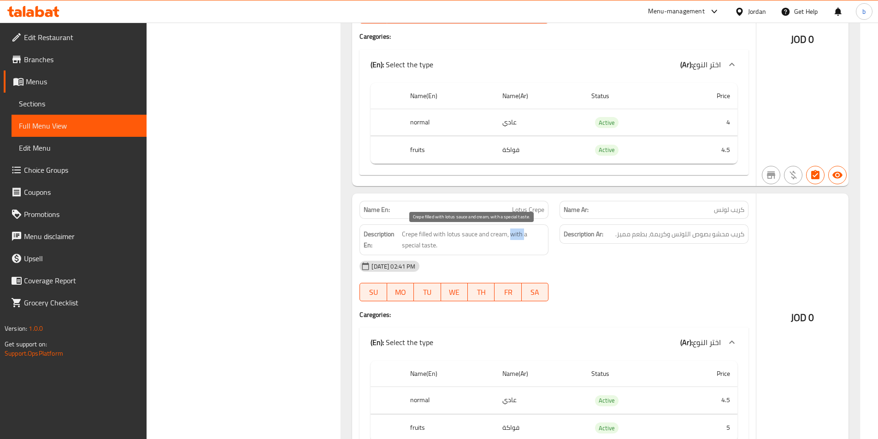
click at [510, 232] on span "Crepe filled with lotus sauce and cream, with a special taste." at bounding box center [473, 240] width 143 height 23
click at [524, 232] on span "Crepe filled with lotus sauce and cream, with a special taste." at bounding box center [473, 240] width 143 height 23
click at [524, 234] on span "Crepe filled with lotus sauce and cream, with a special taste." at bounding box center [473, 240] width 143 height 23
click at [426, 241] on span "Crepe filled with lotus sauce and cream, with a special taste." at bounding box center [473, 240] width 143 height 23
click at [426, 242] on span "Crepe filled with lotus sauce and cream, with a special taste." at bounding box center [473, 240] width 143 height 23
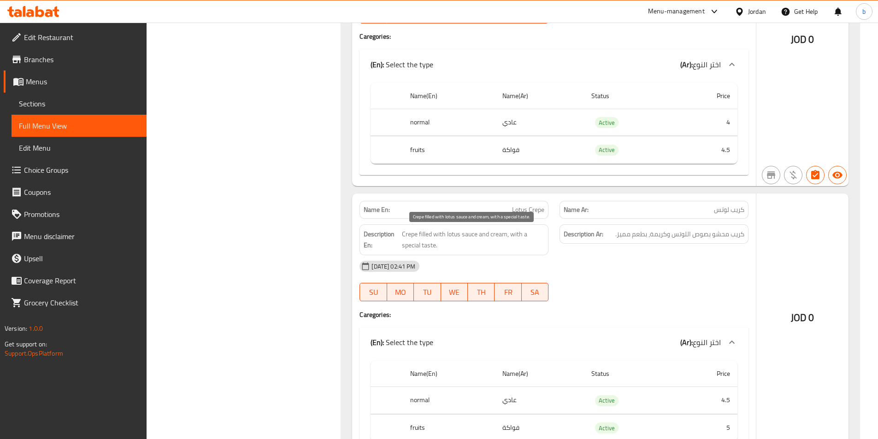
click at [413, 248] on span "Crepe filled with lotus sauce and cream, with a special taste." at bounding box center [473, 240] width 143 height 23
click at [431, 251] on span "Crepe filled with lotus sauce and cream, with a special taste." at bounding box center [473, 240] width 143 height 23
click at [416, 245] on span "Crepe filled with lotus sauce and cream, with a special taste." at bounding box center [473, 240] width 143 height 23
click at [421, 246] on span "Crepe filled with lotus sauce and cream, with a special taste." at bounding box center [473, 240] width 143 height 23
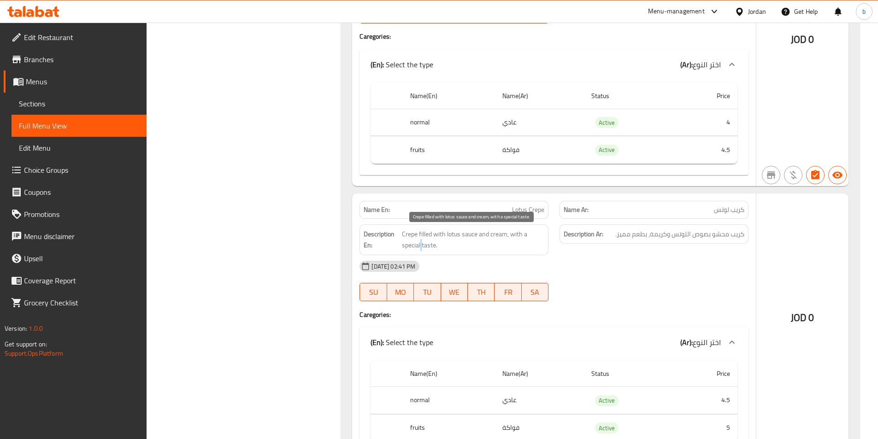
click at [421, 246] on span "Crepe filled with lotus sauce and cream, with a special taste." at bounding box center [473, 240] width 143 height 23
click at [435, 245] on span "Crepe filled with lotus sauce and cream, with a special taste." at bounding box center [473, 240] width 143 height 23
click at [515, 234] on span "Crepe filled with lotus sauce and cream, with a special taste." at bounding box center [473, 240] width 143 height 23
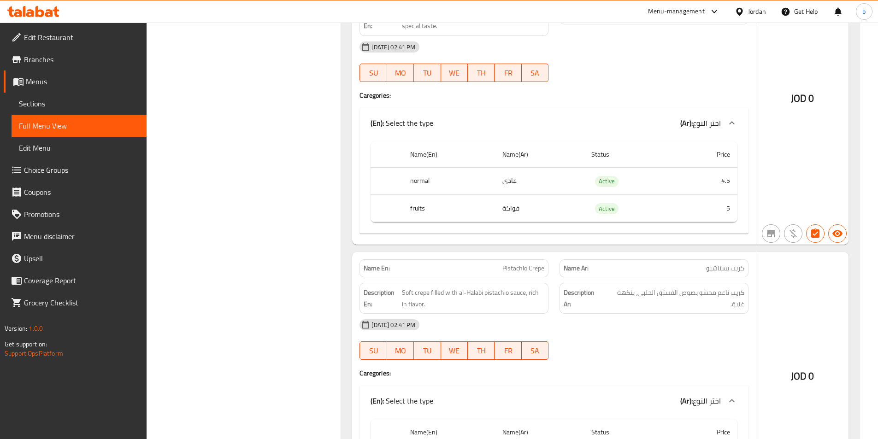
scroll to position [2662, 0]
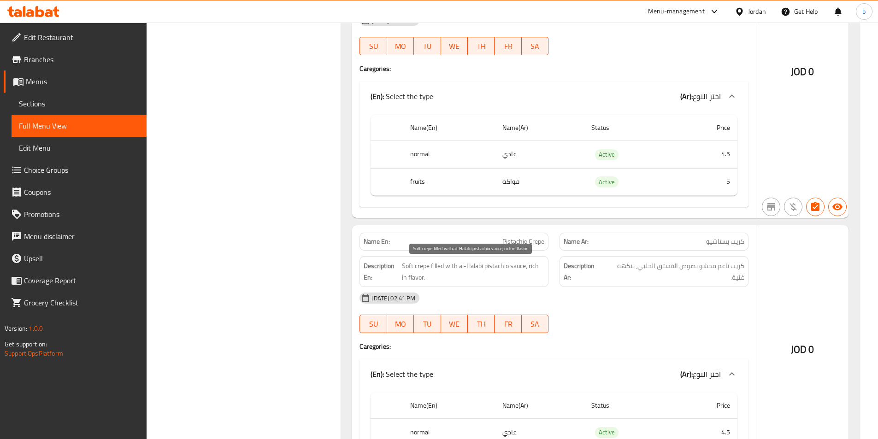
click at [406, 267] on span "Soft crepe filled with al-Halabi pistachio sauce, rich in flavor." at bounding box center [473, 271] width 142 height 23
click at [723, 265] on span "كريب ناعم محشو بصوص الفستق الحلبي، بنكهة غنية." at bounding box center [675, 271] width 140 height 23
drag, startPoint x: 723, startPoint y: 265, endPoint x: 582, endPoint y: 258, distance: 141.2
click at [712, 268] on span "كريب ناعم محشو بصوص الفستق الحلبي، بنكهة غنية." at bounding box center [675, 271] width 140 height 23
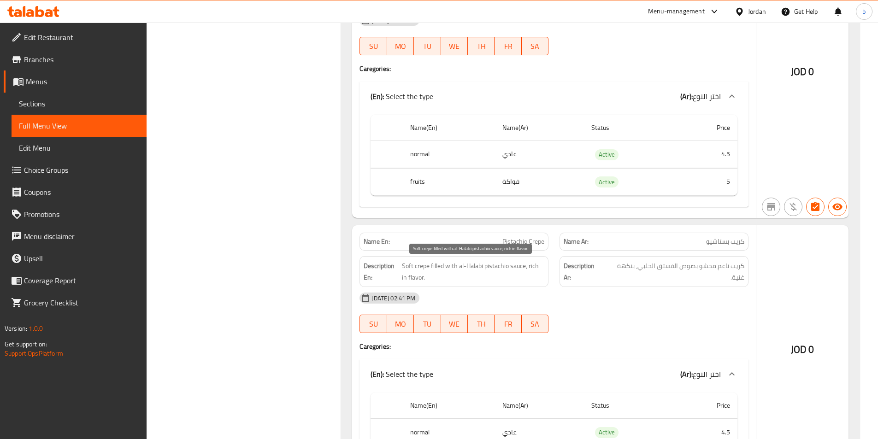
click at [416, 266] on span "Soft crepe filled with al-Halabi pistachio sauce, rich in flavor." at bounding box center [473, 271] width 142 height 23
drag, startPoint x: 416, startPoint y: 266, endPoint x: 592, endPoint y: 272, distance: 176.1
click at [418, 266] on span "Soft crepe filled with al-Halabi pistachio sauce, rich in flavor." at bounding box center [473, 271] width 142 height 23
click at [738, 271] on span "كريب ناعم محشو بصوص الفستق الحلبي، بنكهة غنية." at bounding box center [675, 271] width 140 height 23
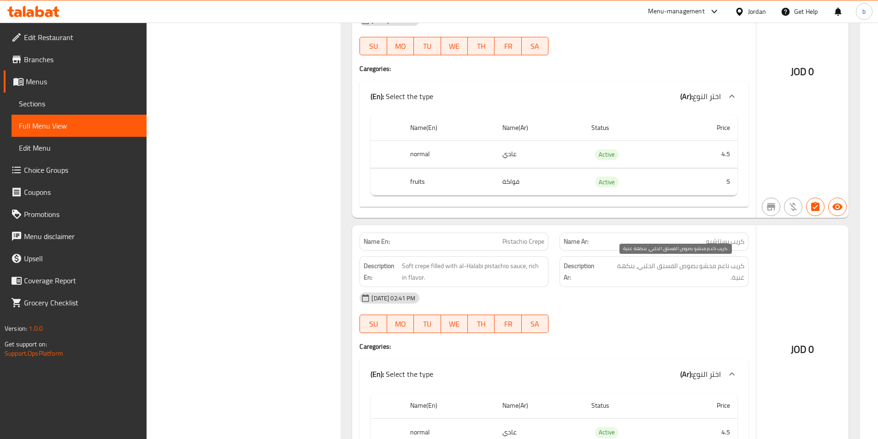
click at [702, 262] on span "كريب ناعم محشو بصوص الفستق الحلبي، بنكهة غنية." at bounding box center [675, 271] width 140 height 23
click at [451, 265] on span "Soft crepe filled with al-Halabi pistachio sauce, rich in flavor." at bounding box center [473, 271] width 142 height 23
click at [662, 267] on span "كريب ناعم محشو بصوص الفستق الحلبي، بنكهة غنية." at bounding box center [675, 271] width 140 height 23
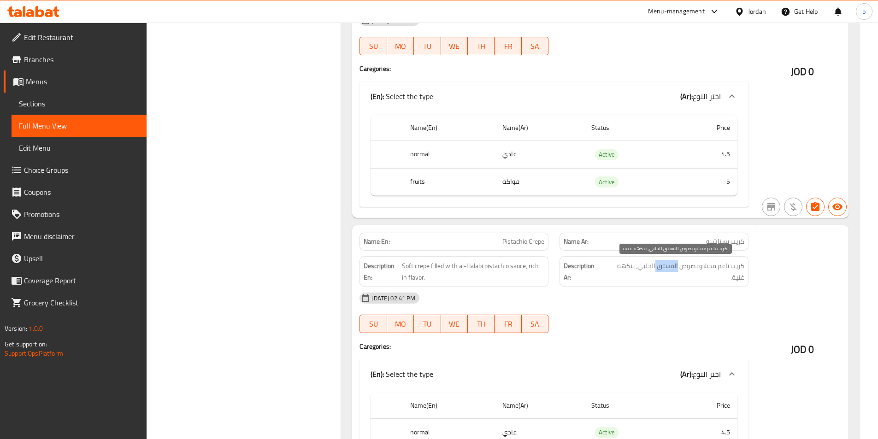
click at [662, 267] on span "كريب ناعم محشو بصوص الفستق الحلبي، بنكهة غنية." at bounding box center [675, 271] width 140 height 23
drag, startPoint x: 633, startPoint y: 271, endPoint x: 642, endPoint y: 269, distance: 8.9
click at [637, 271] on span "كريب ناعم محشو بصوص الفستق الحلبي، بنكهة غنية." at bounding box center [675, 271] width 140 height 23
click at [643, 269] on span "كريب ناعم محشو بصوص الفستق الحلبي، بنكهة غنية." at bounding box center [675, 271] width 140 height 23
drag, startPoint x: 643, startPoint y: 269, endPoint x: 542, endPoint y: 279, distance: 101.4
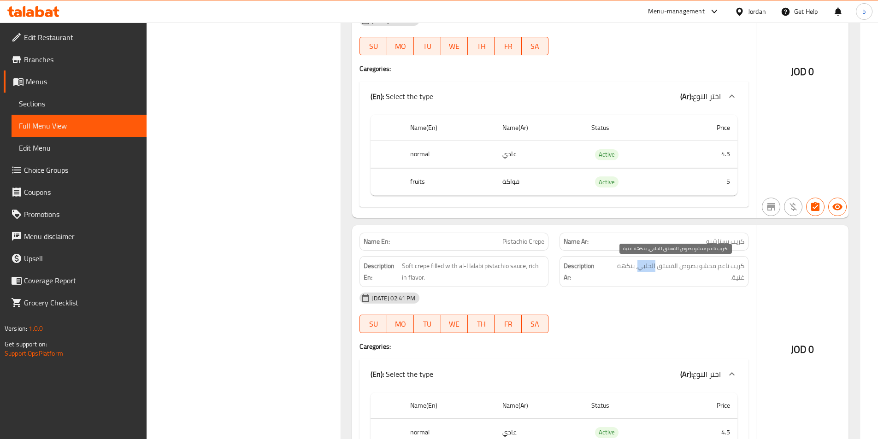
click at [636, 272] on span "كريب ناعم محشو بصوص الفستق الحلبي، بنكهة غنية." at bounding box center [675, 271] width 140 height 23
click at [533, 265] on span "Soft crepe filled with al-Halabi pistachio sauce, rich in flavor." at bounding box center [473, 271] width 142 height 23
click at [532, 265] on span "Soft crepe filled with al-Halabi pistachio sauce, rich in flavor." at bounding box center [473, 271] width 142 height 23
click at [402, 279] on span "Soft crepe filled with al-Halabi pistachio sauce, rich in flavor." at bounding box center [473, 271] width 142 height 23
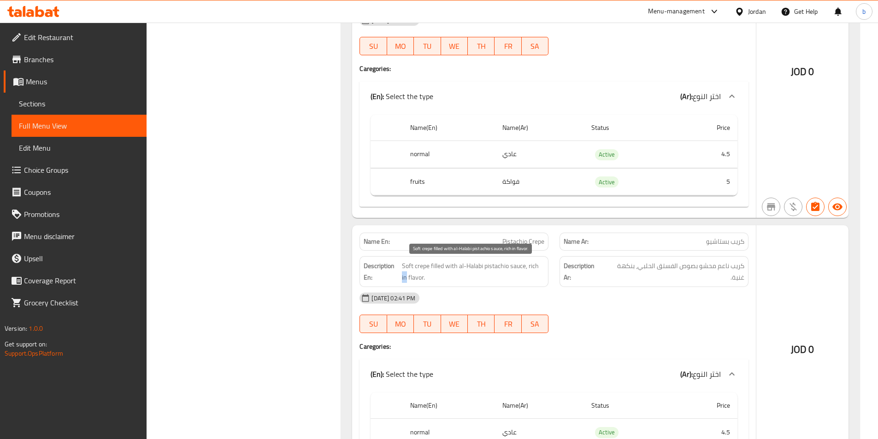
drag, startPoint x: 402, startPoint y: 279, endPoint x: 415, endPoint y: 276, distance: 13.3
click at [408, 276] on span "Soft crepe filled with al-Halabi pistachio sauce, rich in flavor." at bounding box center [473, 271] width 142 height 23
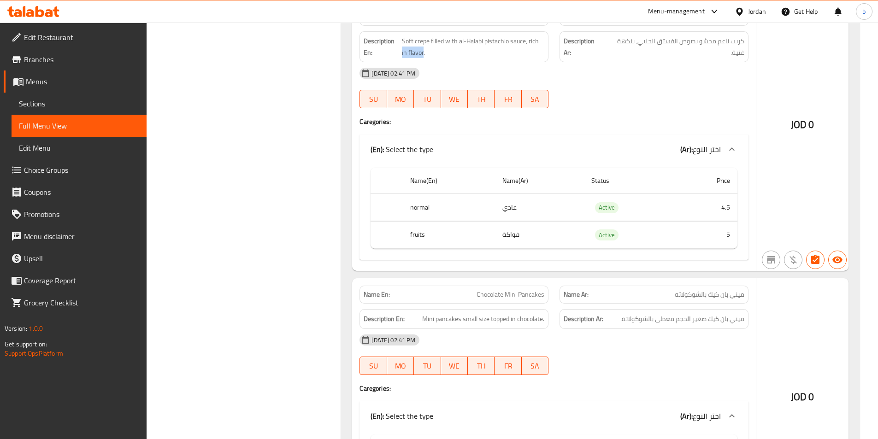
scroll to position [2907, 0]
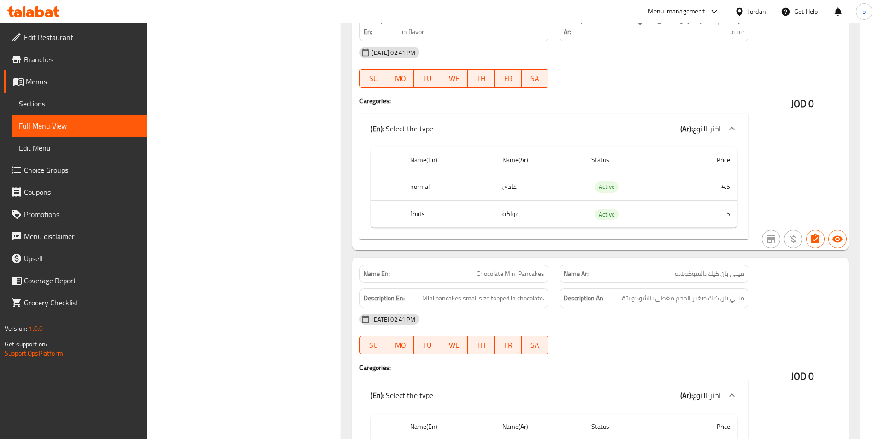
click at [491, 269] on span "Chocolate Mini Pancakes" at bounding box center [511, 274] width 68 height 10
click at [516, 275] on span "Chocolate Mini Pancakes" at bounding box center [511, 274] width 68 height 10
click at [539, 273] on span "Chocolate Mini Pancakes" at bounding box center [511, 274] width 68 height 10
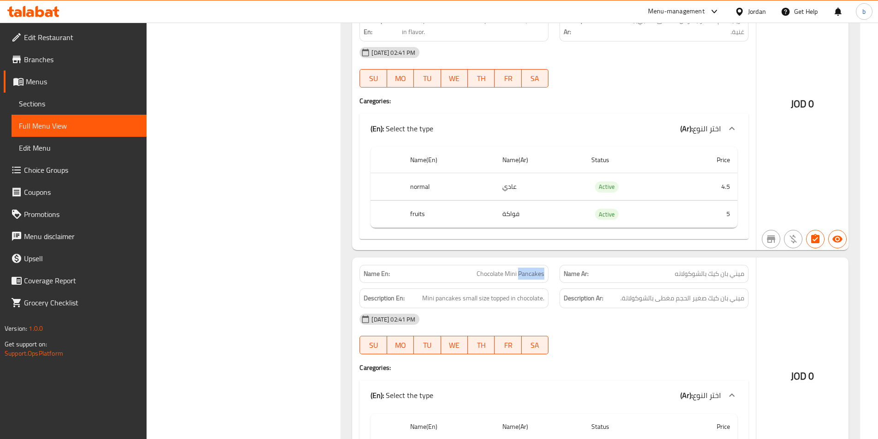
click at [539, 273] on span "Chocolate Mini Pancakes" at bounding box center [511, 274] width 68 height 10
click at [435, 302] on span "Mini pancakes small size topped in chocolate." at bounding box center [483, 299] width 122 height 12
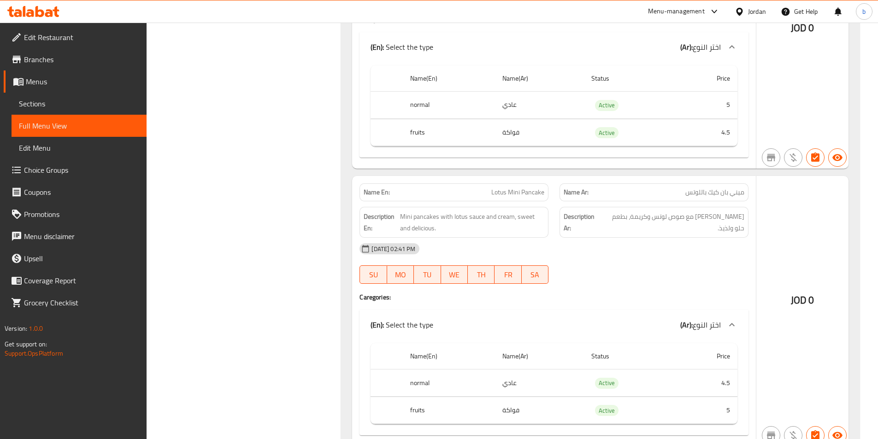
scroll to position [3276, 0]
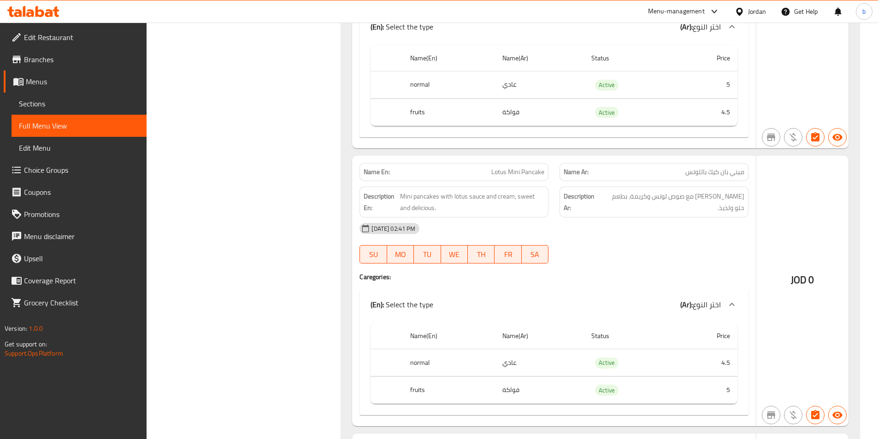
click at [497, 174] on span "Lotus Mini Pancake" at bounding box center [517, 172] width 53 height 10
click at [694, 171] on span "ميني بان كيك باللوتس" at bounding box center [714, 172] width 59 height 10
drag, startPoint x: 694, startPoint y: 171, endPoint x: 645, endPoint y: 173, distance: 49.4
click at [683, 174] on p "Name Ar: ميني بان كيك باللوتس" at bounding box center [654, 172] width 181 height 10
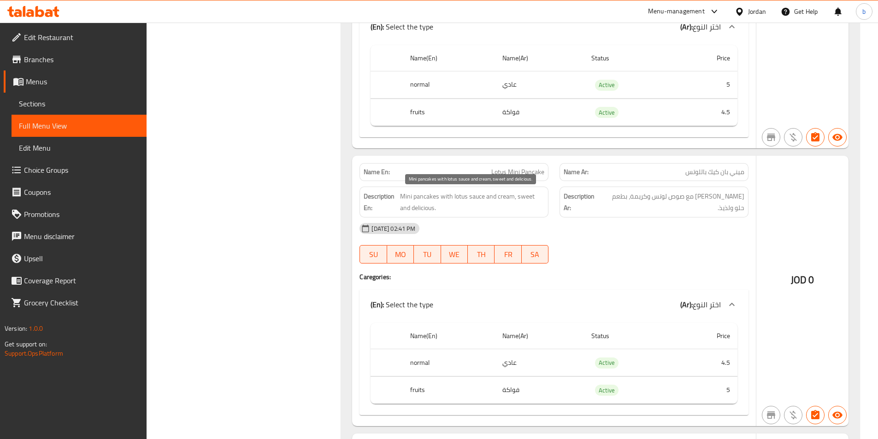
click at [406, 194] on span "Mini pancakes with lotus sauce and cream, sweet and delicious." at bounding box center [472, 202] width 144 height 23
click at [431, 197] on span "Mini pancakes with lotus sauce and cream, sweet and delicious." at bounding box center [472, 202] width 144 height 23
click at [448, 196] on span "Mini pancakes with lotus sauce and cream, sweet and delicious." at bounding box center [472, 202] width 144 height 23
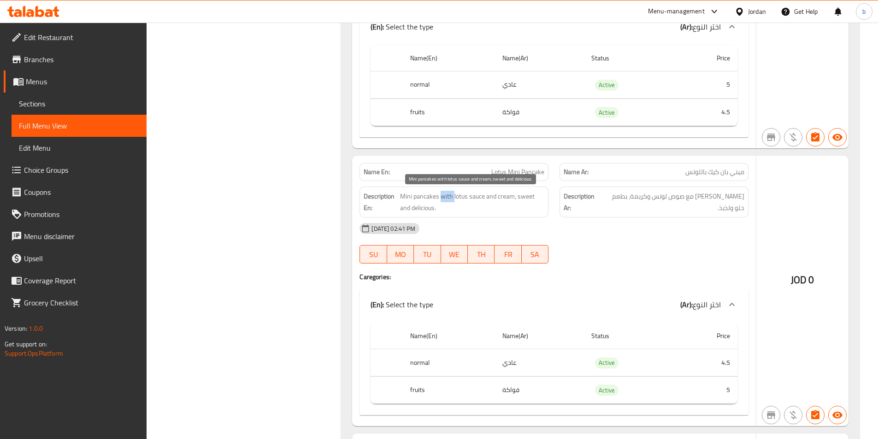
click at [448, 196] on span "Mini pancakes with lotus sauce and cream, sweet and delicious." at bounding box center [472, 202] width 144 height 23
click at [461, 196] on span "Mini pancakes with lotus sauce and cream, sweet and delicious." at bounding box center [472, 202] width 144 height 23
click at [477, 197] on span "Mini pancakes with lotus sauce and cream, sweet and delicious." at bounding box center [472, 202] width 144 height 23
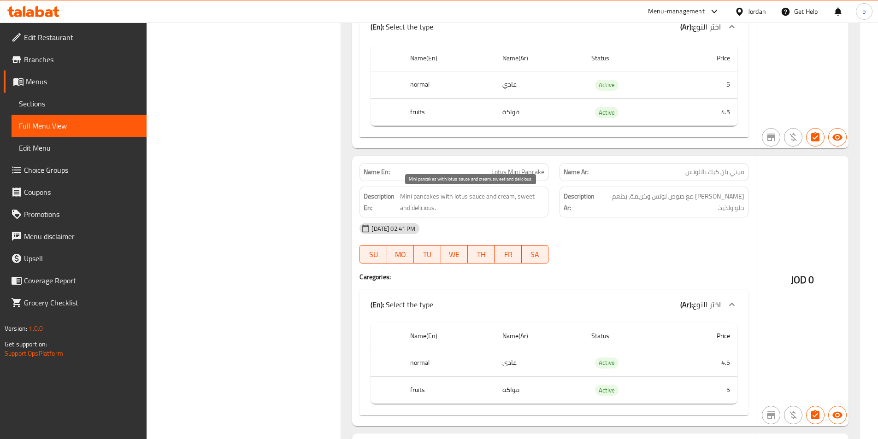
click at [491, 197] on span "Mini pancakes with lotus sauce and cream, sweet and delicious." at bounding box center [472, 202] width 144 height 23
click at [505, 197] on span "Mini pancakes with lotus sauce and cream, sweet and delicious." at bounding box center [472, 202] width 144 height 23
click at [517, 198] on span "Mini pancakes with lotus sauce and cream, sweet and delicious." at bounding box center [472, 202] width 144 height 23
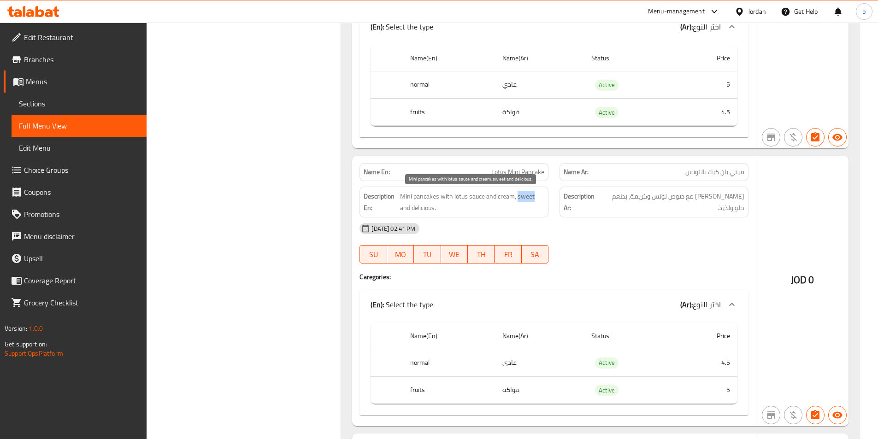
click at [400, 208] on span "Mini pancakes with lotus sauce and cream, sweet and delicious." at bounding box center [472, 202] width 144 height 23
click at [418, 205] on span "Mini pancakes with lotus sauce and cream, sweet and delicious." at bounding box center [472, 202] width 144 height 23
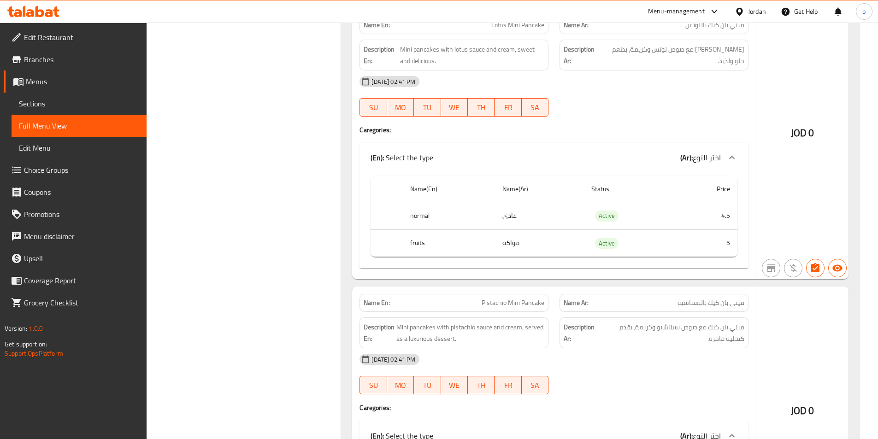
scroll to position [3447, 0]
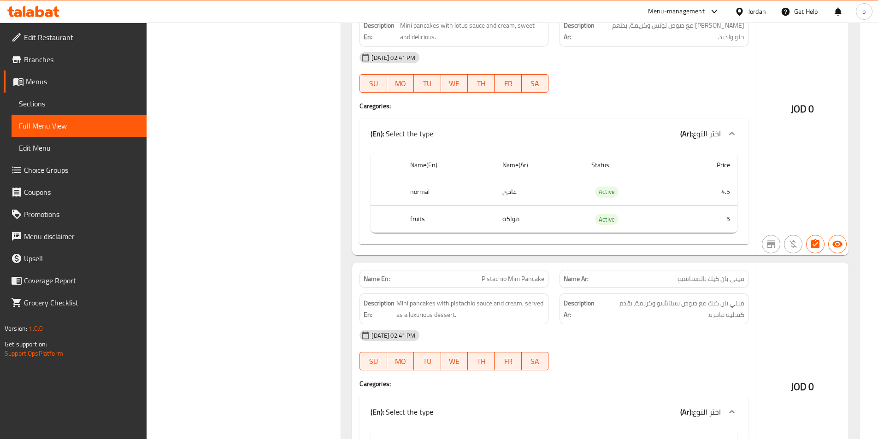
click at [497, 283] on span "Pistachio Mini Pancake" at bounding box center [513, 279] width 63 height 10
click at [496, 283] on span "Pistachio Mini Pancake" at bounding box center [513, 279] width 63 height 10
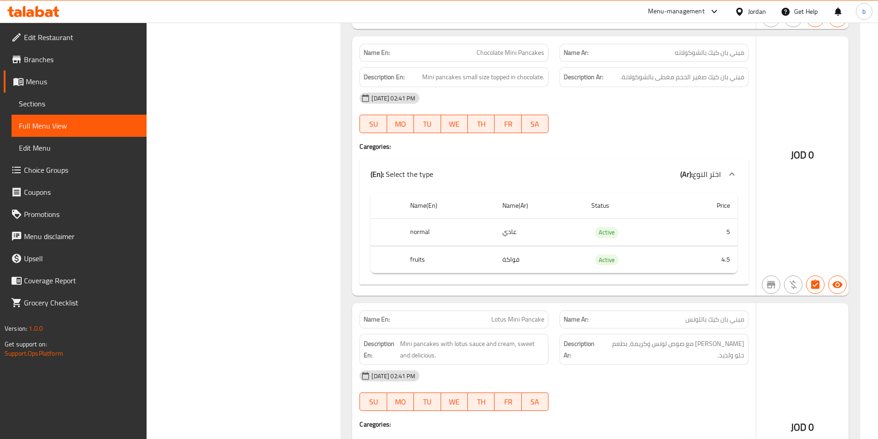
scroll to position [3078, 0]
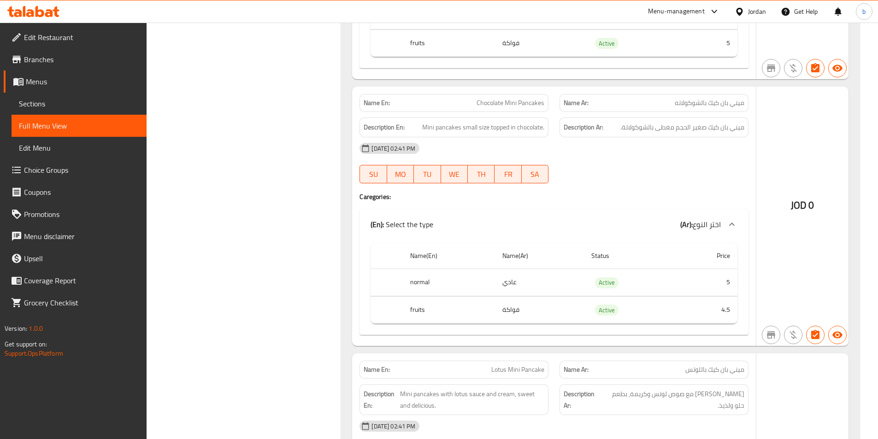
click at [721, 109] on div "Name Ar: ميني بان كيك بالشوكولاته" at bounding box center [653, 103] width 189 height 18
click at [721, 103] on span "ميني بان كيك بالشوكولاته" at bounding box center [710, 103] width 70 height 10
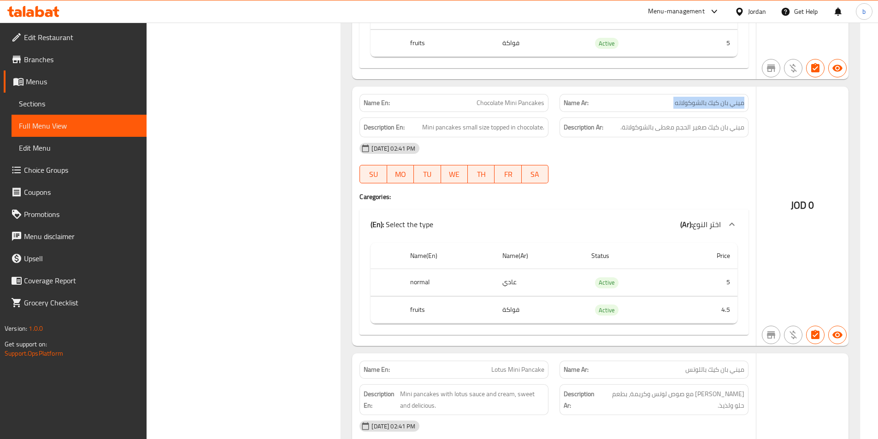
copy span "ميني بان كيك بالشوكولاته"
click at [743, 191] on div "Name En: Chocolate Mini Pancakes Name Ar: ميني بان كيك بالشوكولاته Description …" at bounding box center [554, 216] width 404 height 259
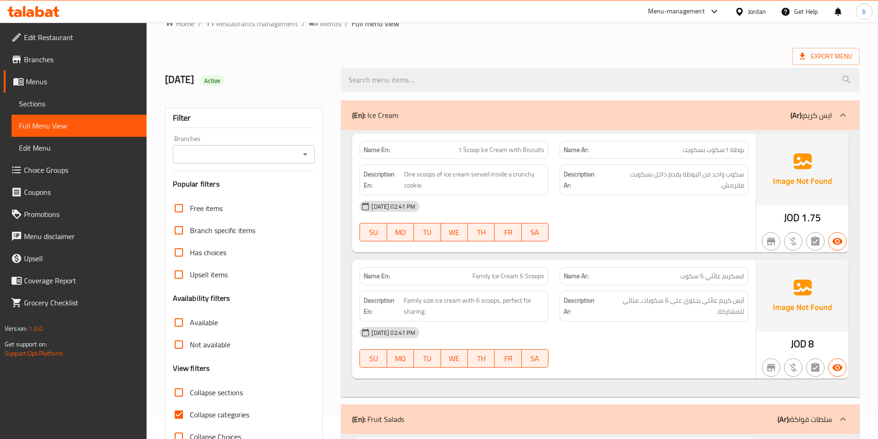
scroll to position [61, 0]
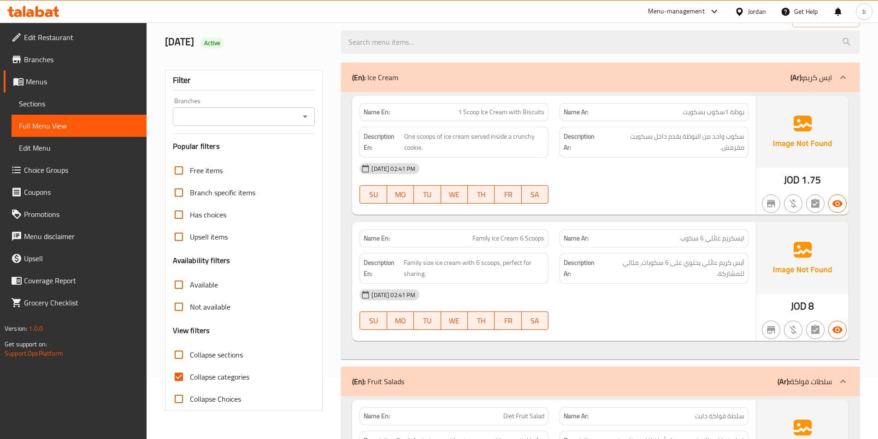
click at [196, 377] on span "Collapse categories" at bounding box center [219, 376] width 59 height 11
click at [190, 377] on input "Collapse categories" at bounding box center [179, 377] width 22 height 22
checkbox input "false"
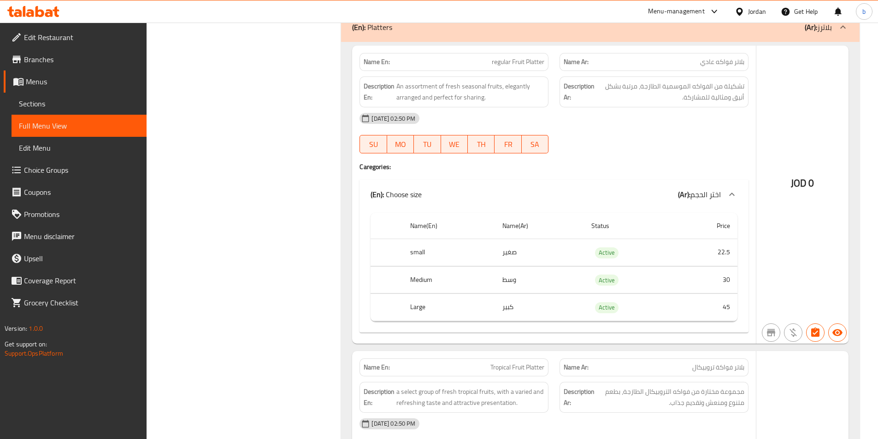
scroll to position [3748, 0]
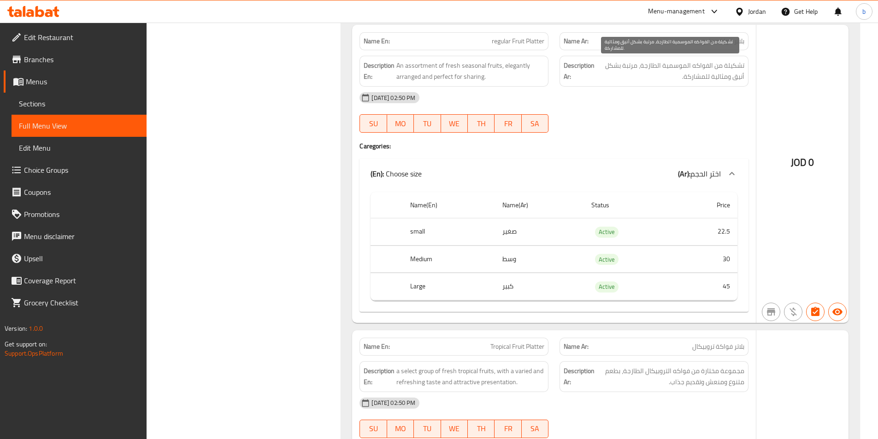
click at [734, 63] on span "تشكيلة من الفواكه الموسمية الطازجة، مرتبة بشكل أنيق ومثالية للمشاركة." at bounding box center [670, 71] width 148 height 23
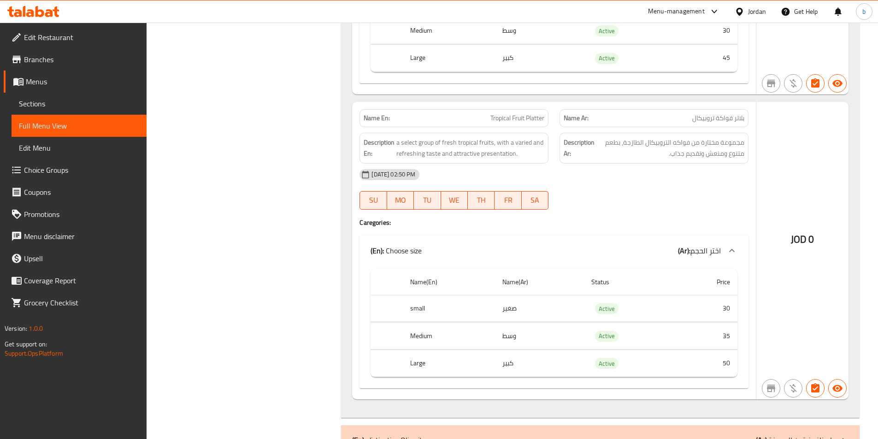
scroll to position [3994, 0]
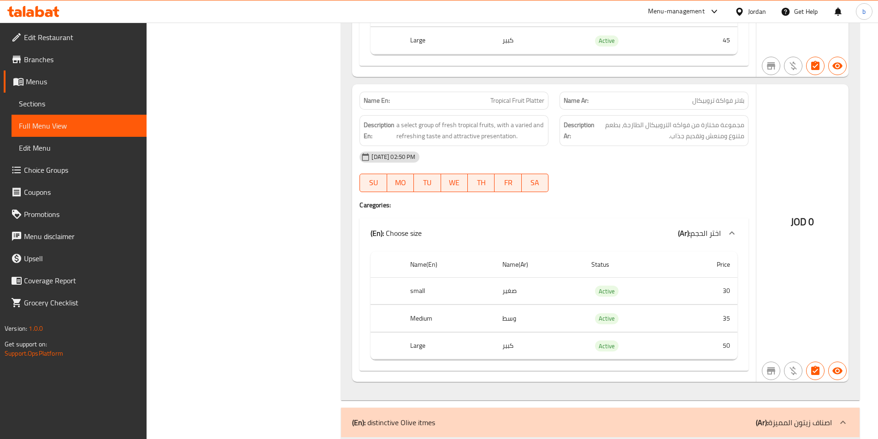
click at [736, 105] on span "بلاتر فواكة تروبيكال" at bounding box center [718, 101] width 52 height 10
click at [725, 106] on span "بلاتر فواكة تروبيكال" at bounding box center [718, 101] width 52 height 10
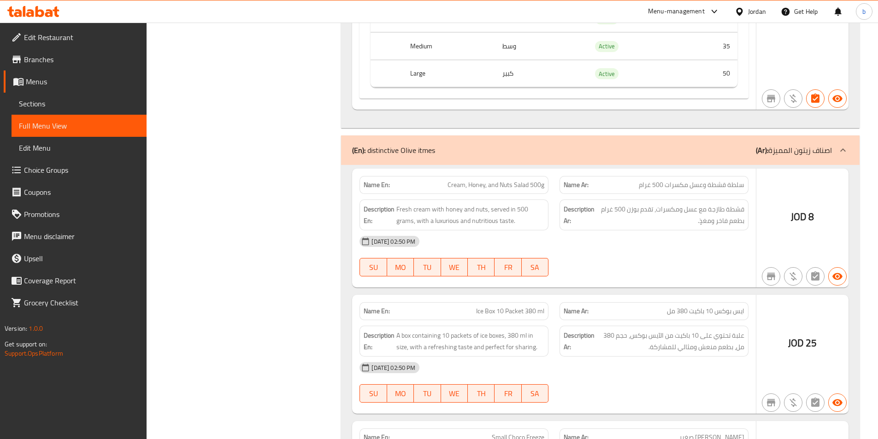
scroll to position [4301, 0]
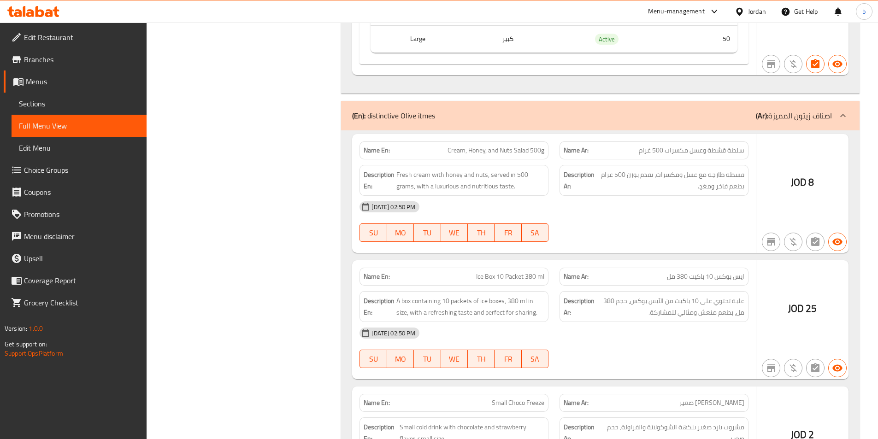
click at [724, 276] on span "ايس بوكس 10 باكيت 380 مل" at bounding box center [705, 277] width 77 height 10
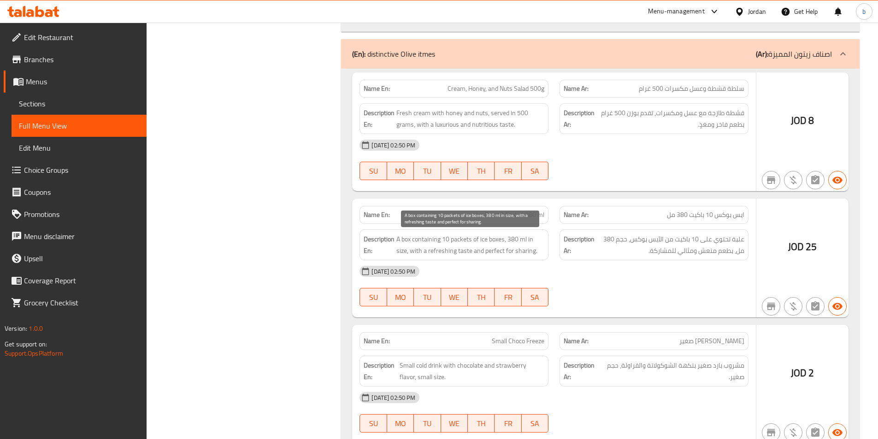
click at [448, 241] on span "A box containing 10 packets of ice boxes, 380 ml in size, with a refreshing tas…" at bounding box center [470, 245] width 148 height 23
click at [456, 241] on span "A box containing 10 packets of ice boxes, 380 ml in size, with a refreshing tas…" at bounding box center [470, 245] width 148 height 23
click at [476, 239] on span "A box containing 10 packets of ice boxes, 380 ml in size, with a refreshing tas…" at bounding box center [470, 245] width 148 height 23
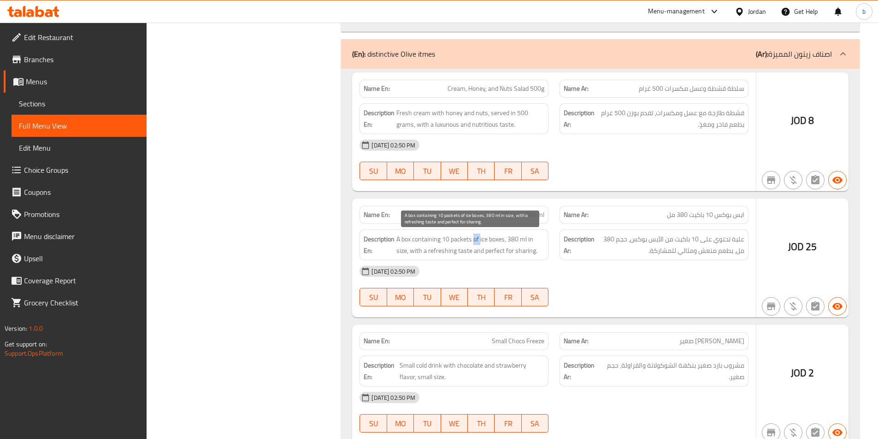
click at [476, 239] on span "A box containing 10 packets of ice boxes, 380 ml in size, with a refreshing tas…" at bounding box center [470, 245] width 148 height 23
click at [484, 239] on span "A box containing 10 packets of ice boxes, 380 ml in size, with a refreshing tas…" at bounding box center [470, 245] width 148 height 23
click at [494, 236] on span "A box containing 10 packets of ice boxes, 380 ml in size, with a refreshing tas…" at bounding box center [470, 245] width 148 height 23
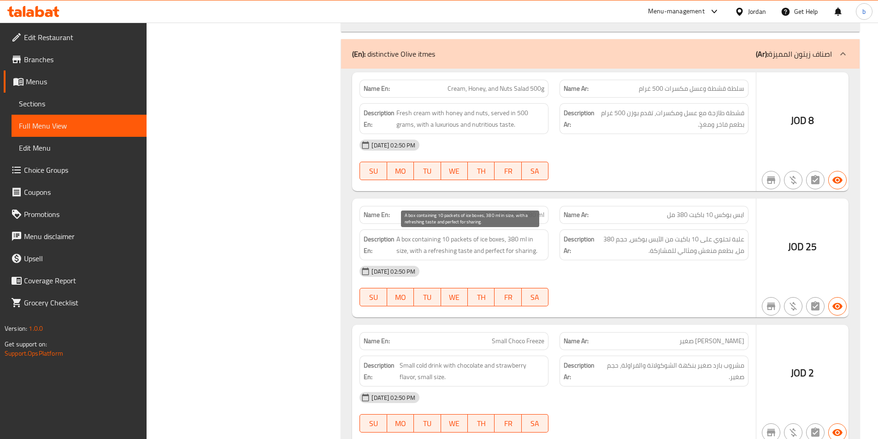
click at [514, 239] on span "A box containing 10 packets of ice boxes, 380 ml in size, with a refreshing tas…" at bounding box center [470, 245] width 148 height 23
click at [523, 238] on span "A box containing 10 packets of ice boxes, 380 ml in size, with a refreshing tas…" at bounding box center [470, 245] width 148 height 23
click at [424, 254] on span "A box containing 10 packets of ice boxes, 380 ml in size, with a refreshing tas…" at bounding box center [470, 245] width 148 height 23
click at [462, 253] on span "A box containing 10 packets of ice boxes, 380 ml in size, with a refreshing tas…" at bounding box center [470, 245] width 148 height 23
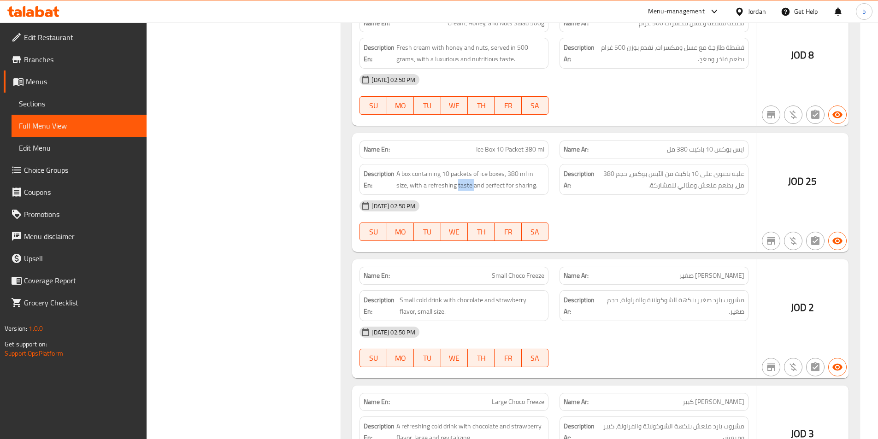
scroll to position [4485, 0]
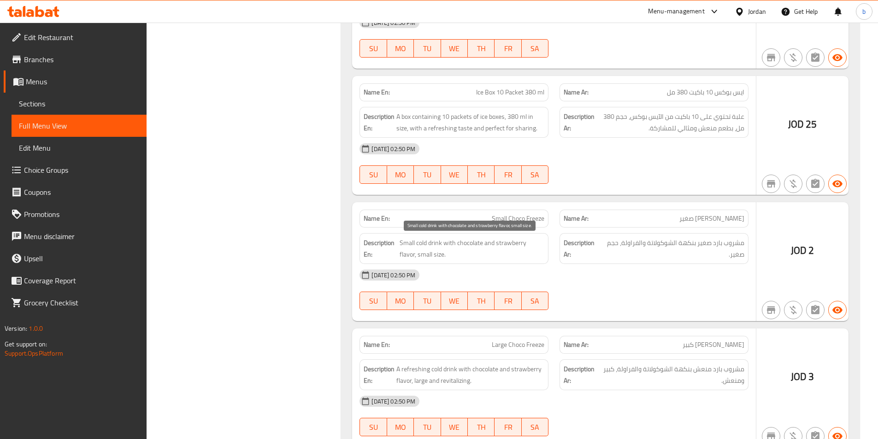
click at [435, 246] on span "Small cold drink with chocolate and strawberry flavor, small size." at bounding box center [472, 248] width 145 height 23
click at [461, 242] on span "Small cold drink with chocolate and strawberry flavor, small size." at bounding box center [472, 248] width 145 height 23
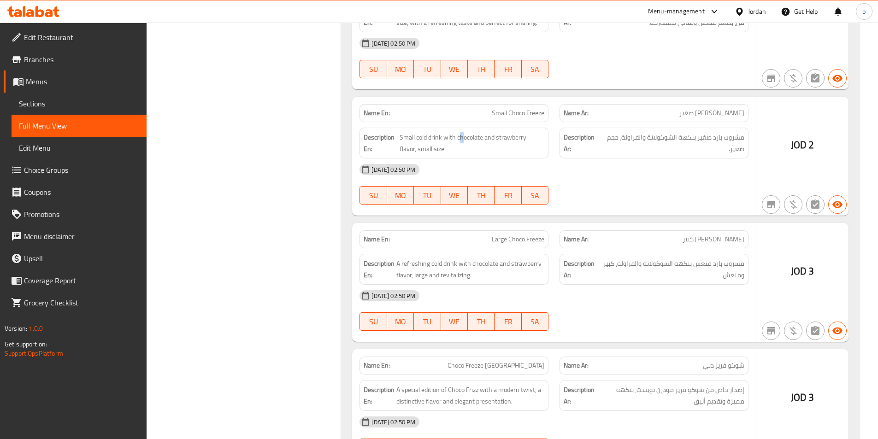
scroll to position [4608, 0]
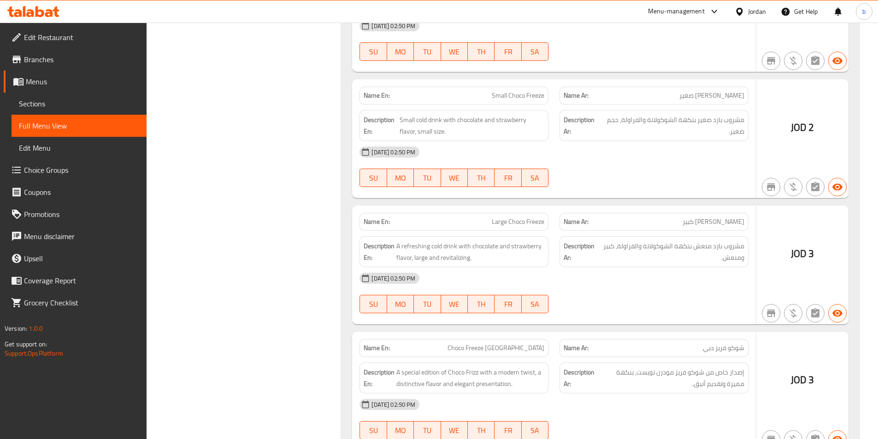
click at [732, 224] on span "[PERSON_NAME] كبير" at bounding box center [713, 222] width 62 height 10
click at [716, 225] on span "[PERSON_NAME] كبير" at bounding box center [713, 222] width 62 height 10
click at [510, 220] on span "Large Choco Freeze" at bounding box center [518, 222] width 53 height 10
click at [466, 259] on span "A refreshing cold drink with chocolate and strawberry flavor, large and revital…" at bounding box center [470, 252] width 148 height 23
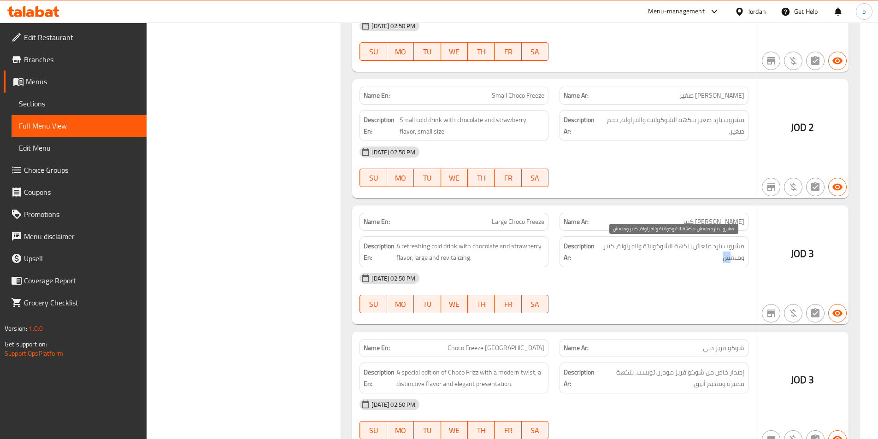
click at [727, 258] on span "مشروب بارد منعش بنكهة الشوكولاتة والفراولة، كبير ومنعش." at bounding box center [672, 252] width 144 height 23
click at [733, 258] on span "مشروب بارد منعش بنكهة الشوكولاتة والفراولة، كبير ومنعش." at bounding box center [672, 252] width 144 height 23
drag, startPoint x: 726, startPoint y: 258, endPoint x: 742, endPoint y: 255, distance: 16.4
click at [742, 255] on span "مشروب بارد منعش بنكهة الشوكولاتة والفراولة، كبير ومنعش." at bounding box center [672, 252] width 144 height 23
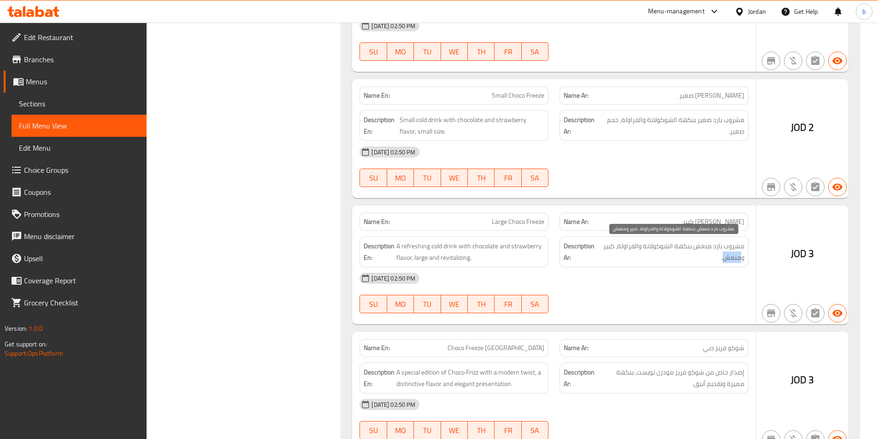
copy span "منعش"
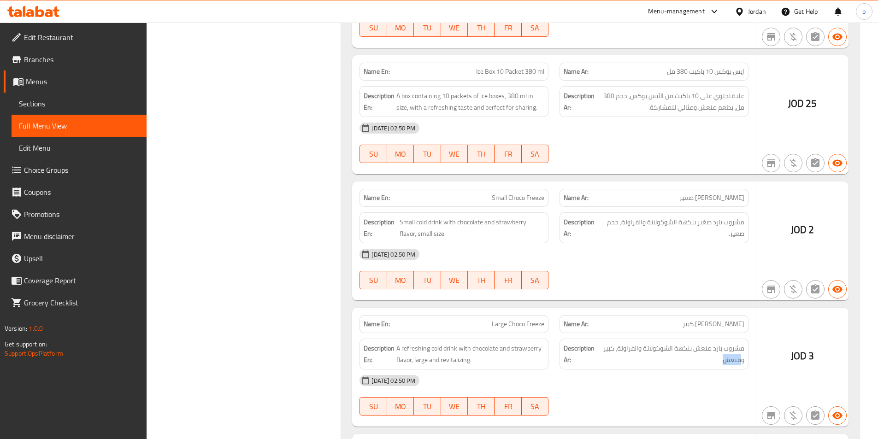
scroll to position [4485, 0]
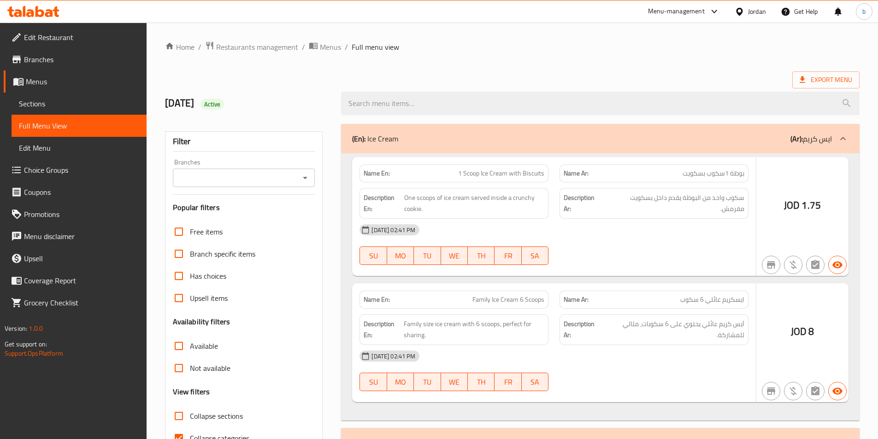
scroll to position [51, 0]
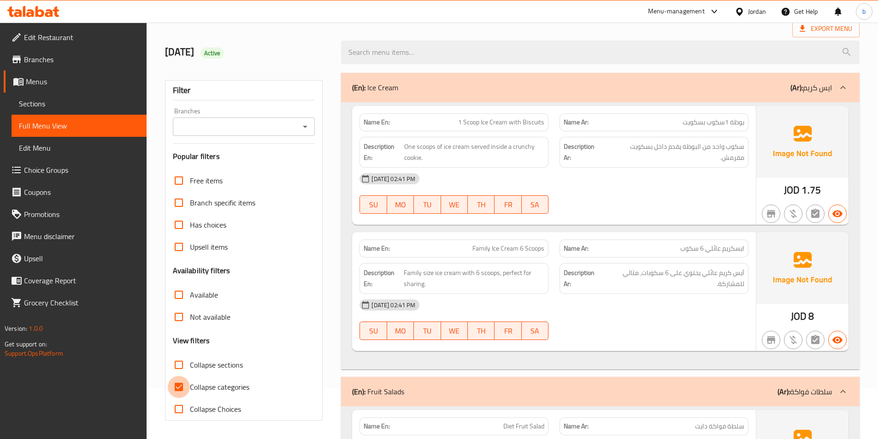
click at [180, 394] on input "Collapse categories" at bounding box center [179, 387] width 22 height 22
checkbox input "false"
click at [209, 362] on span "Collapse sections" at bounding box center [216, 364] width 53 height 11
click at [190, 362] on input "Collapse sections" at bounding box center [179, 365] width 22 height 22
checkbox input "true"
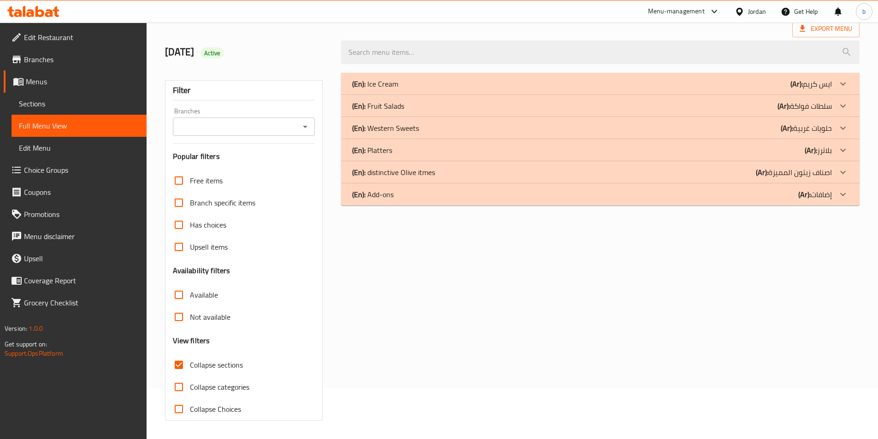
click at [839, 177] on icon at bounding box center [842, 172] width 11 height 11
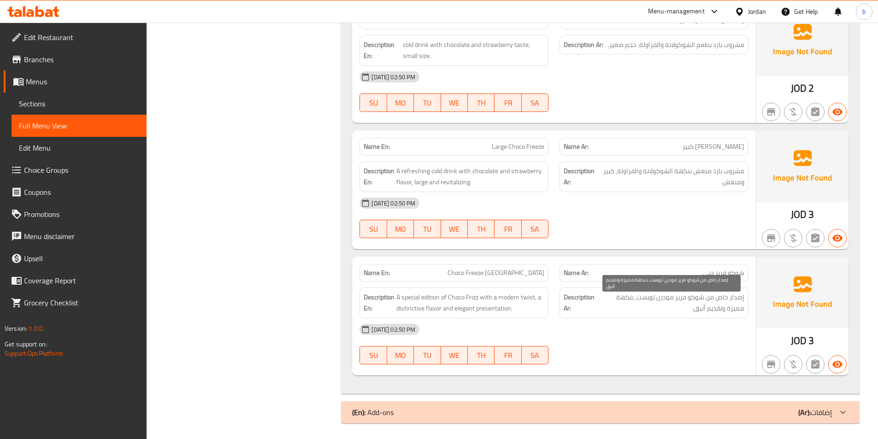
scroll to position [504, 0]
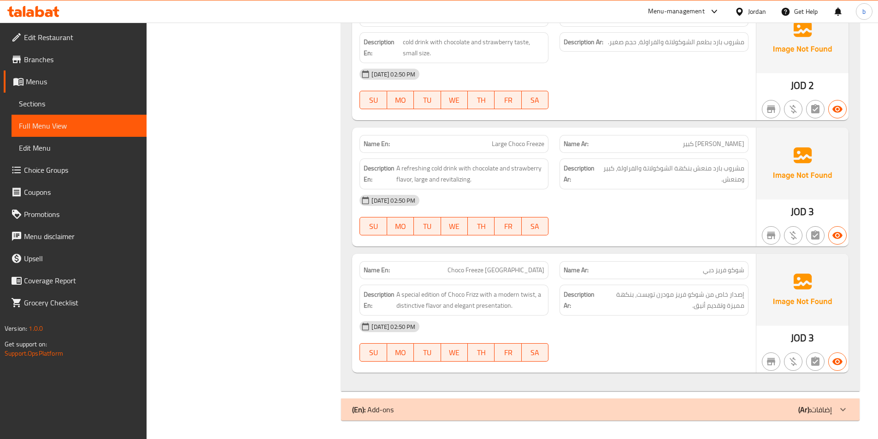
drag, startPoint x: 607, startPoint y: 289, endPoint x: 685, endPoint y: 342, distance: 93.6
click at [840, 409] on icon at bounding box center [842, 409] width 11 height 11
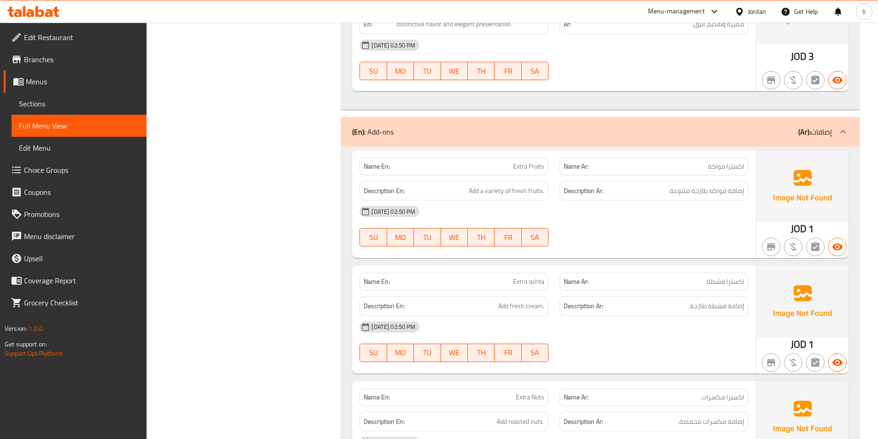
scroll to position [750, 0]
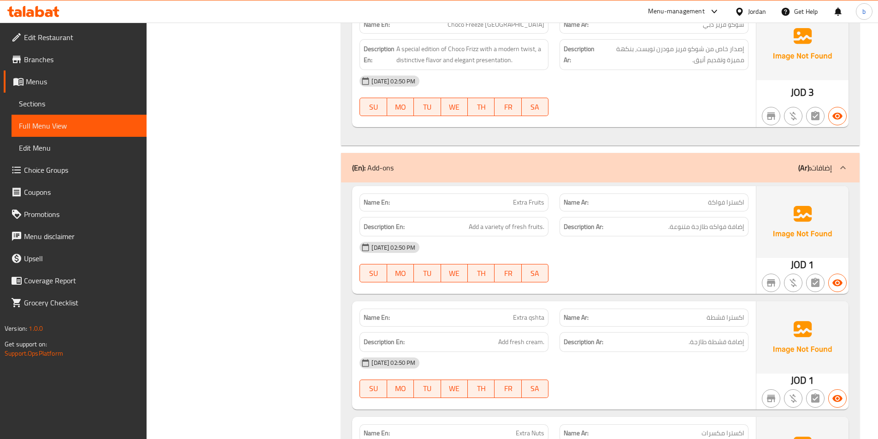
click at [544, 318] on span "Extra qshta" at bounding box center [528, 318] width 31 height 10
click at [527, 320] on span "Extra qshta" at bounding box center [528, 318] width 31 height 10
click at [545, 315] on div "Name En: Extra qshta" at bounding box center [453, 318] width 189 height 18
click at [532, 319] on span "Extra qshta" at bounding box center [528, 318] width 31 height 10
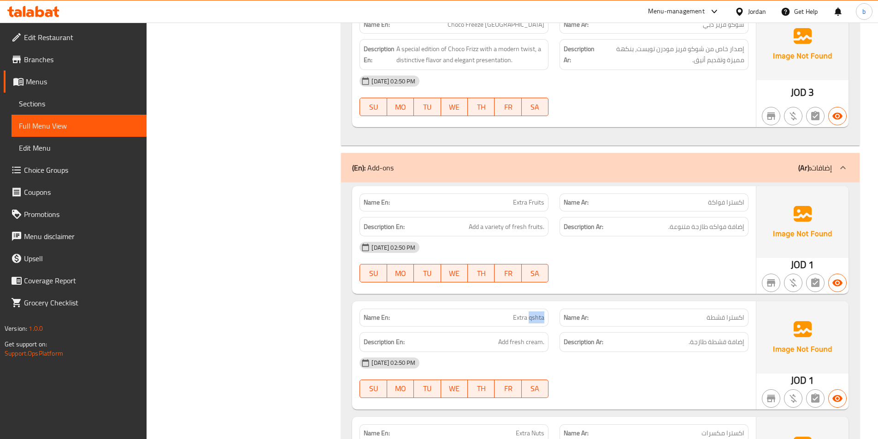
click at [532, 319] on span "Extra qshta" at bounding box center [528, 318] width 31 height 10
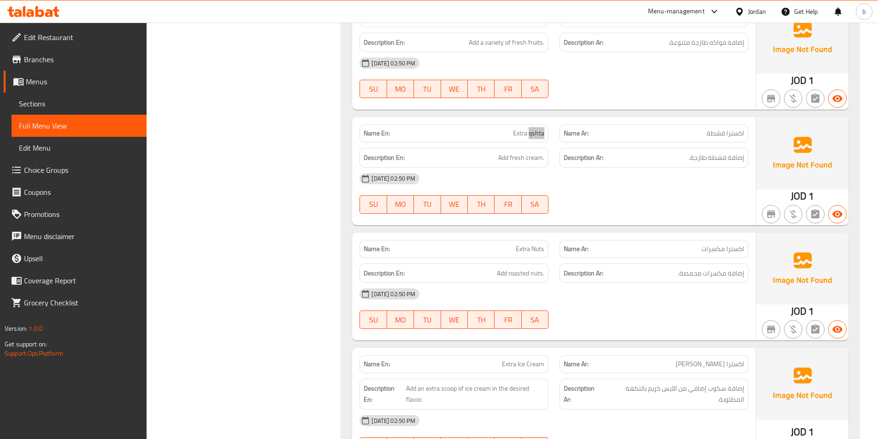
scroll to position [996, 0]
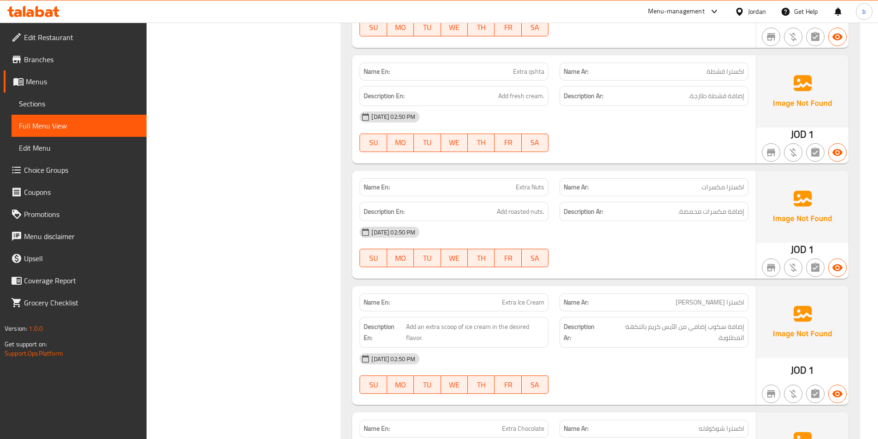
click at [582, 294] on div "Name Ar: اكسترا [PERSON_NAME]" at bounding box center [653, 303] width 189 height 18
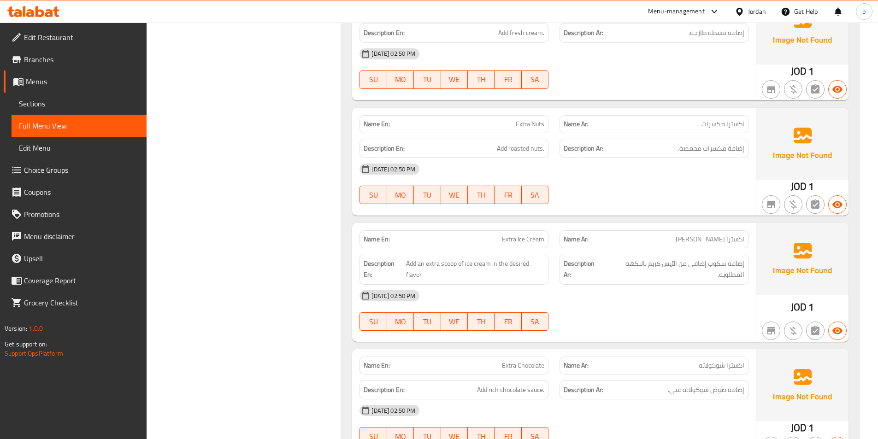
scroll to position [1114, 0]
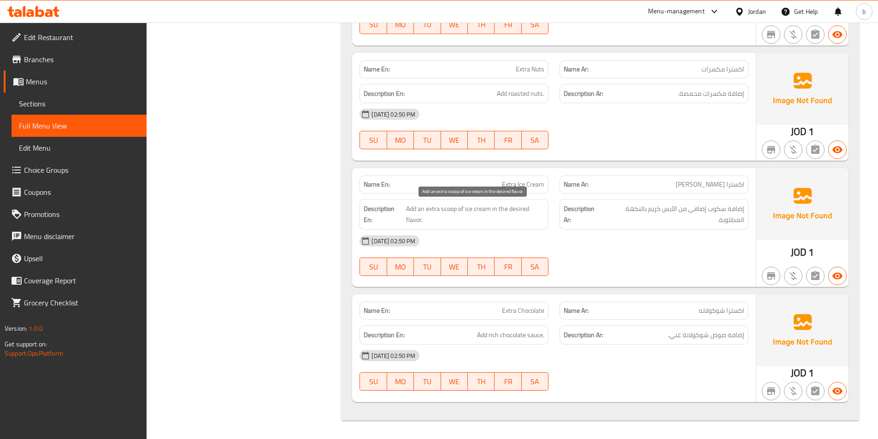
click at [431, 215] on span "Add an extra scoop of ice cream in the desired flavor." at bounding box center [475, 214] width 138 height 23
click at [529, 183] on span "Extra Ice Cream" at bounding box center [523, 185] width 42 height 10
click at [726, 185] on span "اكسترا [PERSON_NAME]" at bounding box center [710, 185] width 69 height 10
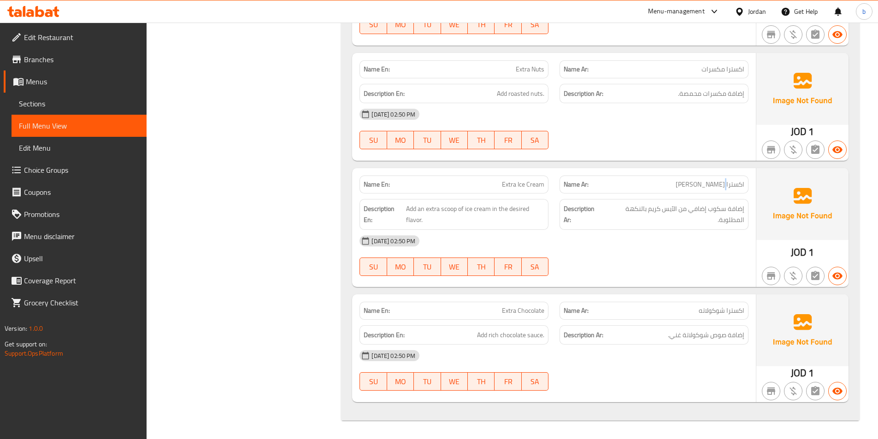
click at [726, 185] on span "اكسترا [PERSON_NAME]" at bounding box center [710, 185] width 69 height 10
copy span "اكسترا [PERSON_NAME]"
click at [618, 379] on div "[DATE] 02:50 PM SU MO TU WE TH FR SA" at bounding box center [554, 371] width 400 height 52
click at [458, 215] on span "Add an extra scoop of ice cream in the desired flavor." at bounding box center [475, 214] width 138 height 23
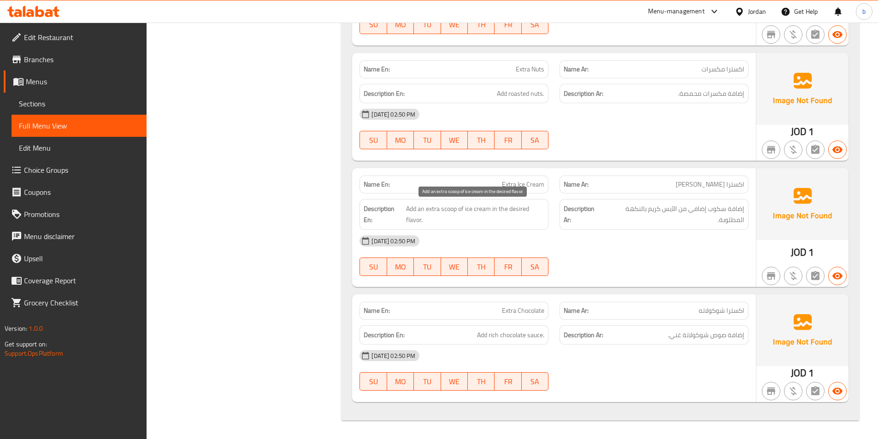
click at [458, 215] on span "Add an extra scoop of ice cream in the desired flavor." at bounding box center [475, 214] width 138 height 23
click at [452, 209] on span "Add an extra scoop of ice cream in the desired flavor." at bounding box center [475, 214] width 138 height 23
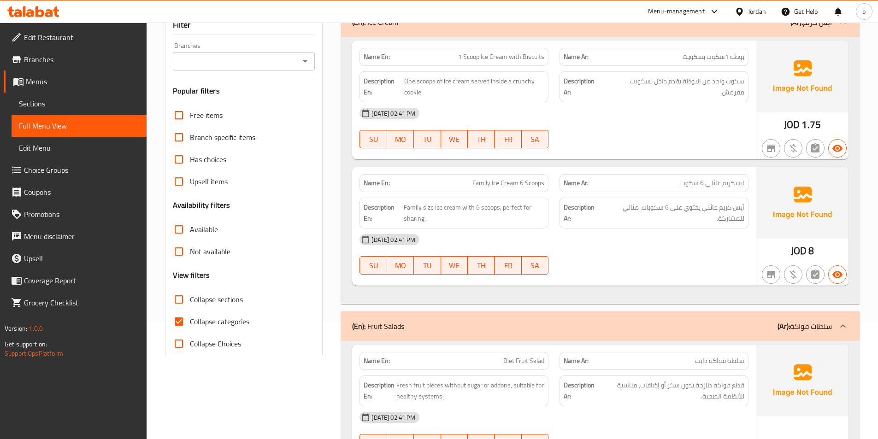
scroll to position [246, 0]
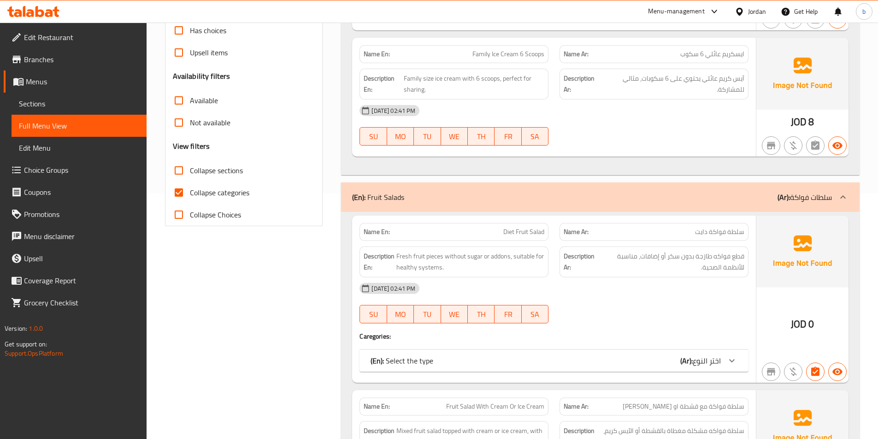
click at [183, 182] on input "Collapse categories" at bounding box center [179, 193] width 22 height 22
checkbox input "false"
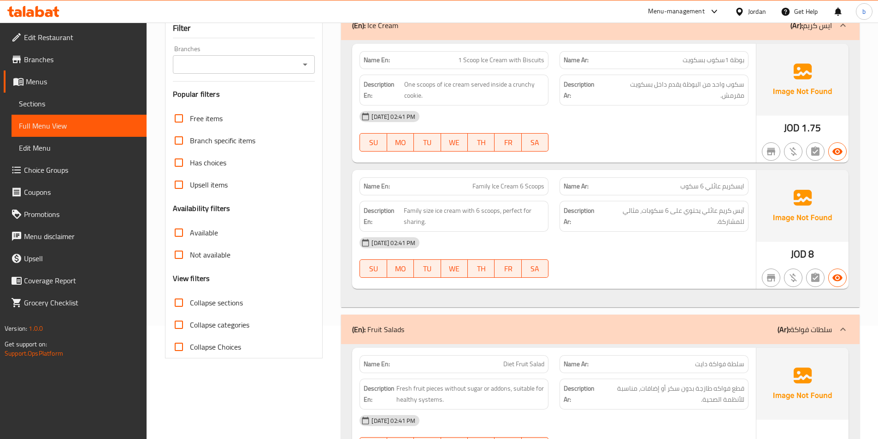
scroll to position [0, 0]
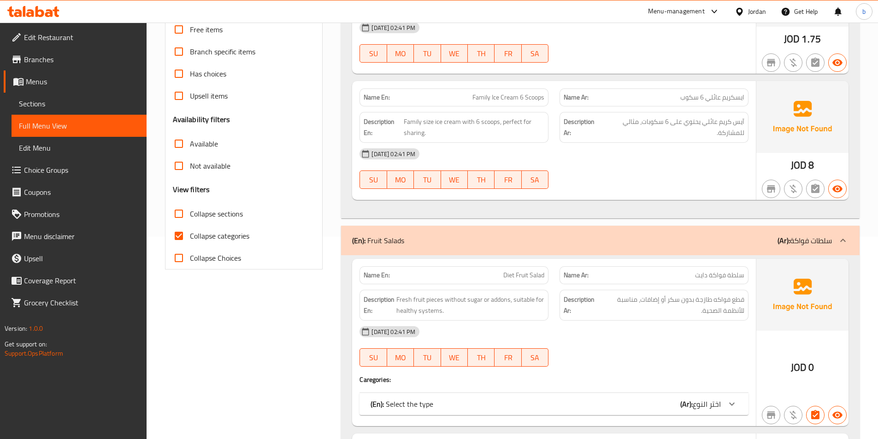
scroll to position [307, 0]
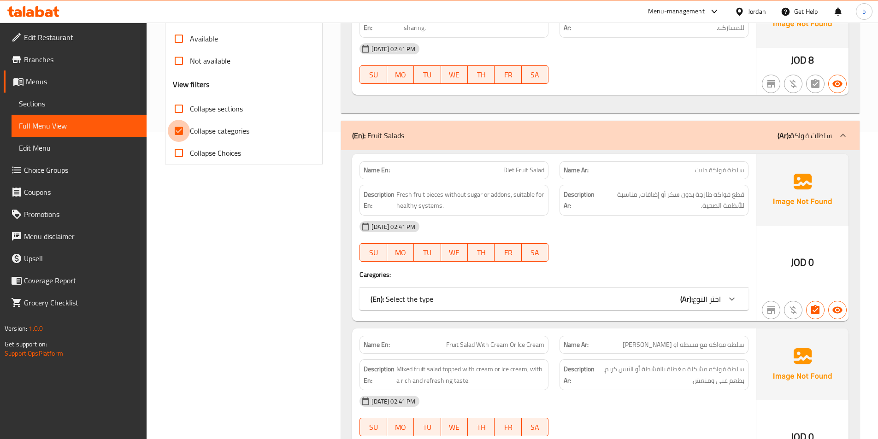
click at [182, 128] on input "Collapse categories" at bounding box center [179, 131] width 22 height 22
checkbox input "false"
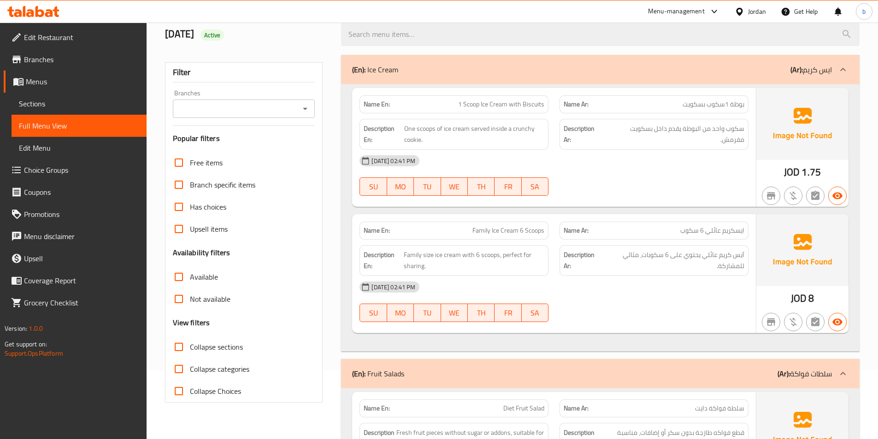
scroll to position [0, 0]
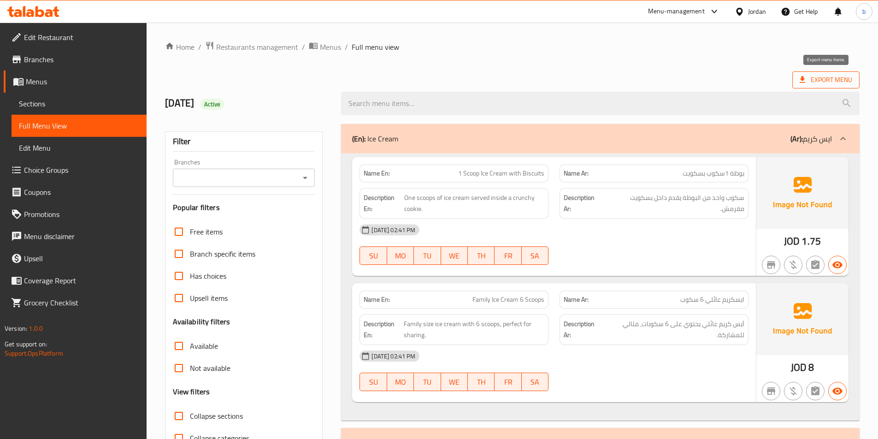
click at [794, 84] on span "Export Menu" at bounding box center [825, 79] width 67 height 17
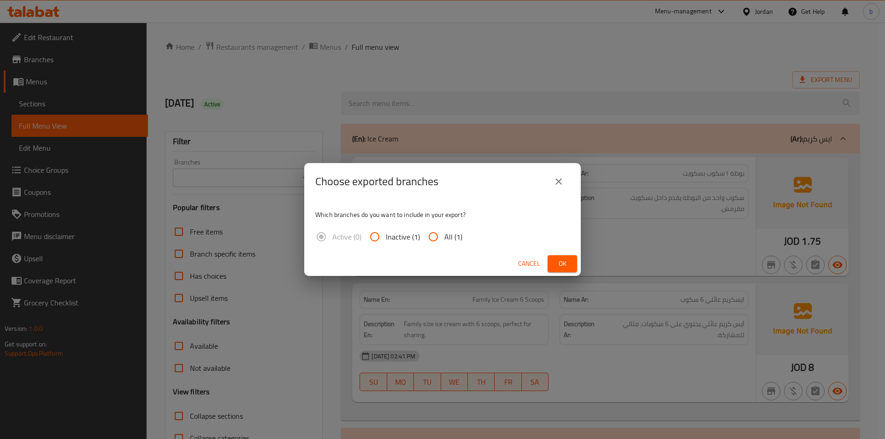
click at [561, 178] on icon "close" at bounding box center [558, 181] width 11 height 11
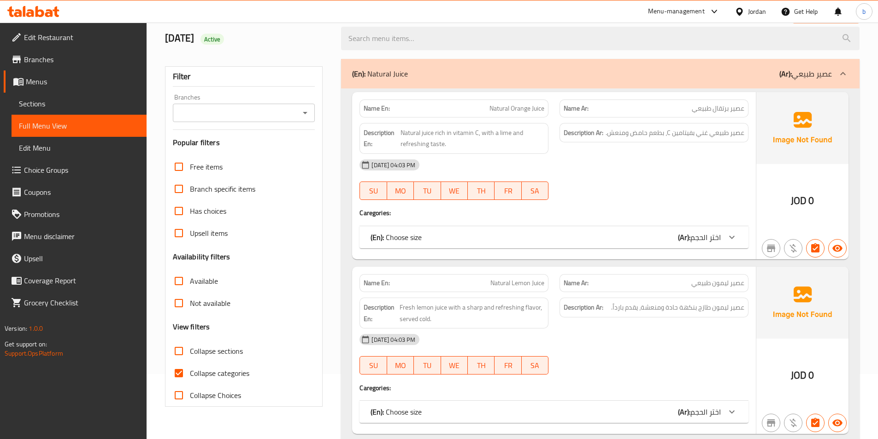
scroll to position [123, 0]
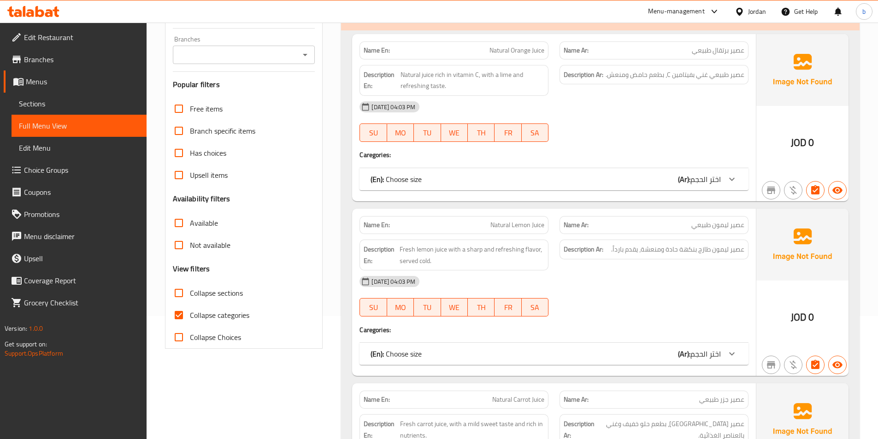
click at [191, 316] on span "Collapse categories" at bounding box center [219, 315] width 59 height 11
click at [190, 316] on input "Collapse categories" at bounding box center [179, 315] width 22 height 22
checkbox input "false"
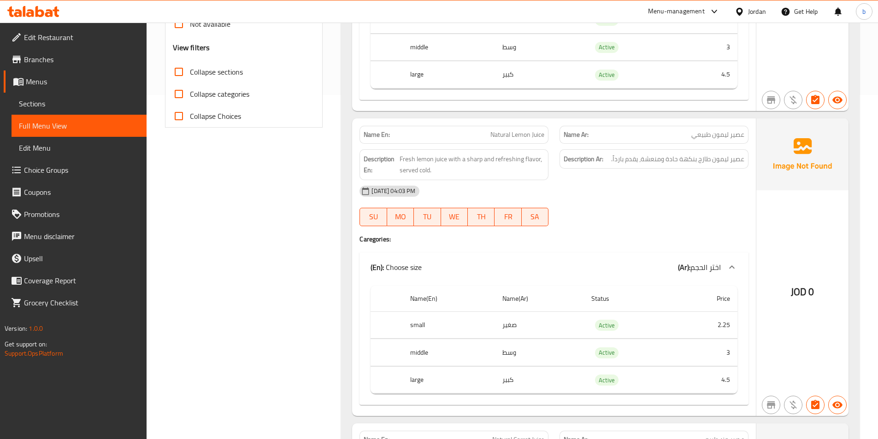
scroll to position [369, 0]
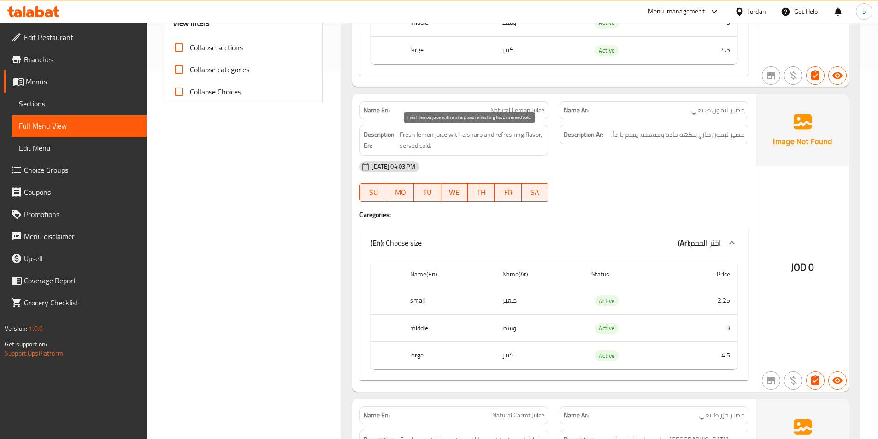
click at [504, 132] on span "Fresh lemon juice with a sharp and refreshing flavor, served cold." at bounding box center [472, 140] width 145 height 23
click at [539, 136] on span "Fresh lemon juice with a sharp and refreshing flavor, served cold." at bounding box center [472, 140] width 145 height 23
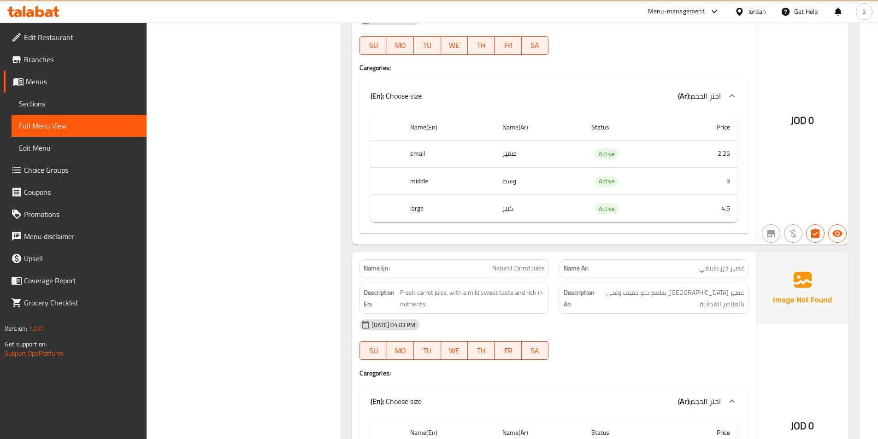
scroll to position [553, 0]
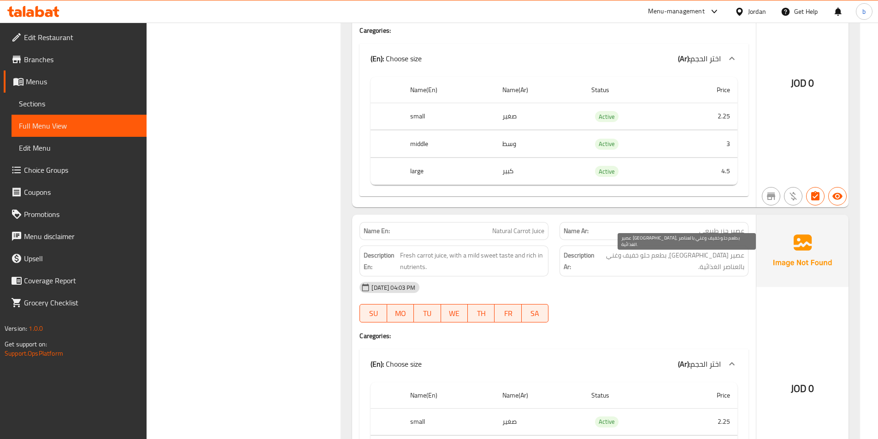
click at [668, 256] on span "عصير [GEOGRAPHIC_DATA]، بطعم حلو خفيف وغني بالعناصر الغذائية." at bounding box center [670, 261] width 147 height 23
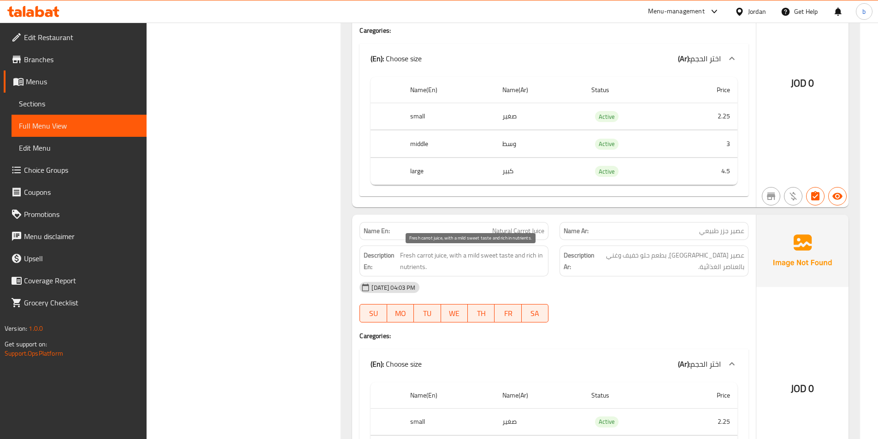
click at [472, 253] on span "Fresh carrot juice, with a mild sweet taste and rich in nutrients." at bounding box center [472, 261] width 144 height 23
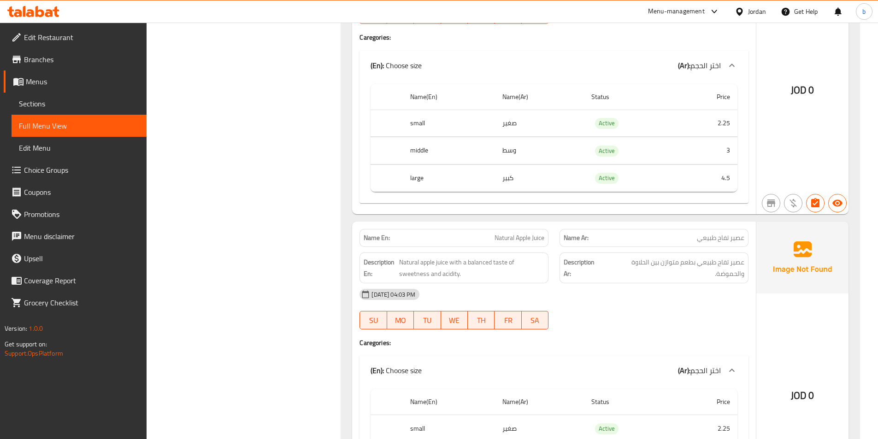
scroll to position [922, 0]
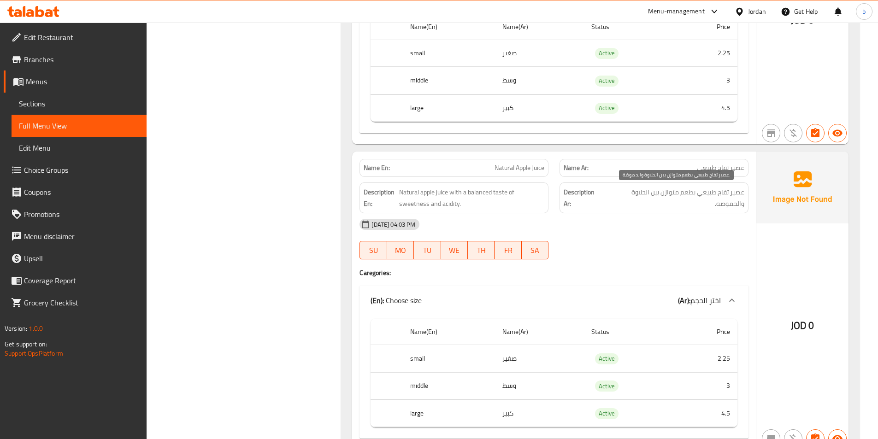
click at [705, 195] on span "عصير تفاح طبيعي بطعم متوازن بين الحلاوة والحموضة." at bounding box center [674, 198] width 140 height 23
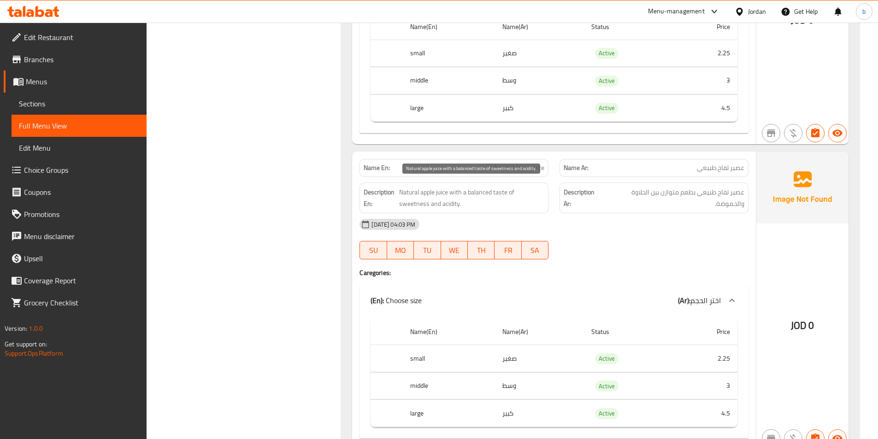
click at [451, 204] on span "Natural apple juice with a balanced taste of sweetness and acidity." at bounding box center [471, 198] width 145 height 23
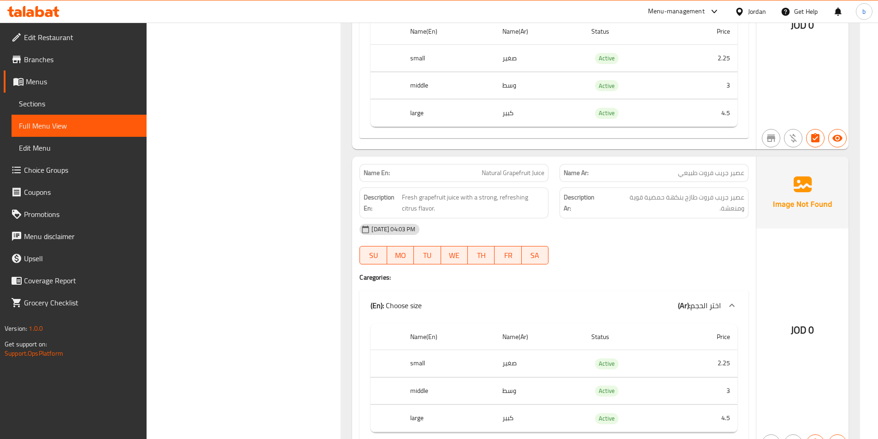
scroll to position [1229, 0]
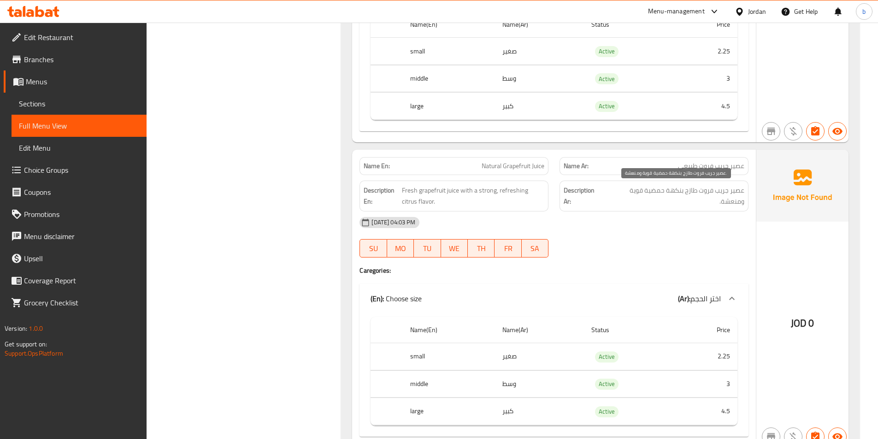
click at [655, 193] on span "عصير جريب فروت طازج بنكهة حمضية قوية ومنعشة." at bounding box center [675, 196] width 140 height 23
copy span "حمضية"
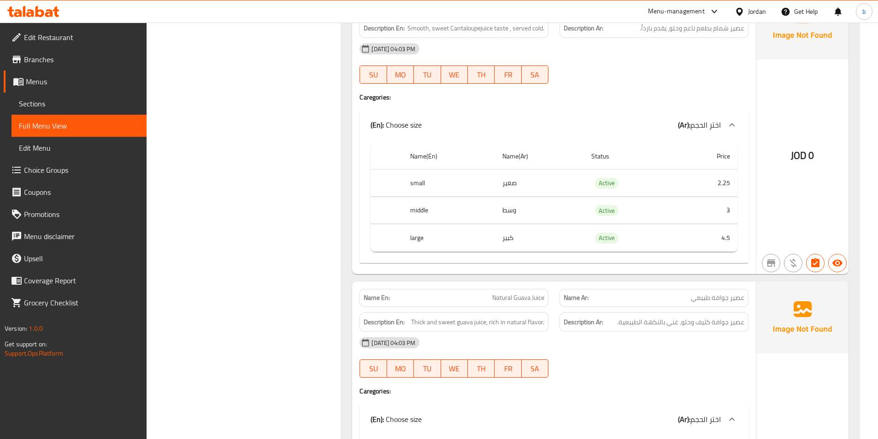
scroll to position [2642, 0]
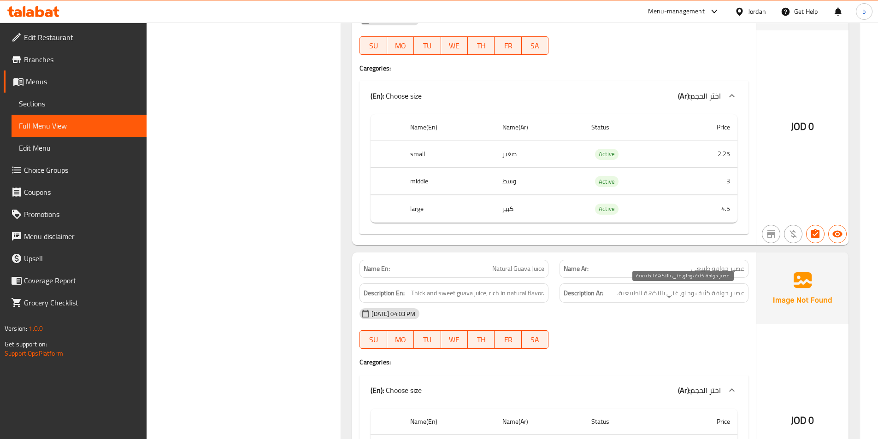
click at [701, 296] on span "عصير جوافة كثيف وحلو، غني بالنكهة الطبيعية." at bounding box center [680, 294] width 127 height 12
copy span "كثيف"
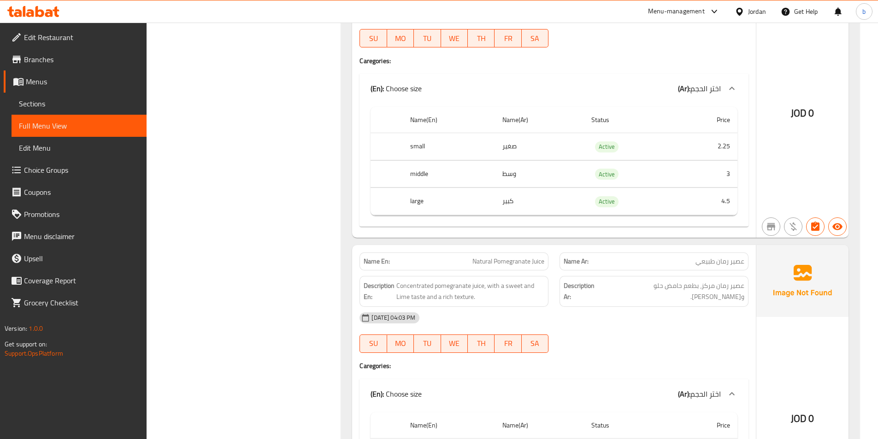
scroll to position [4178, 0]
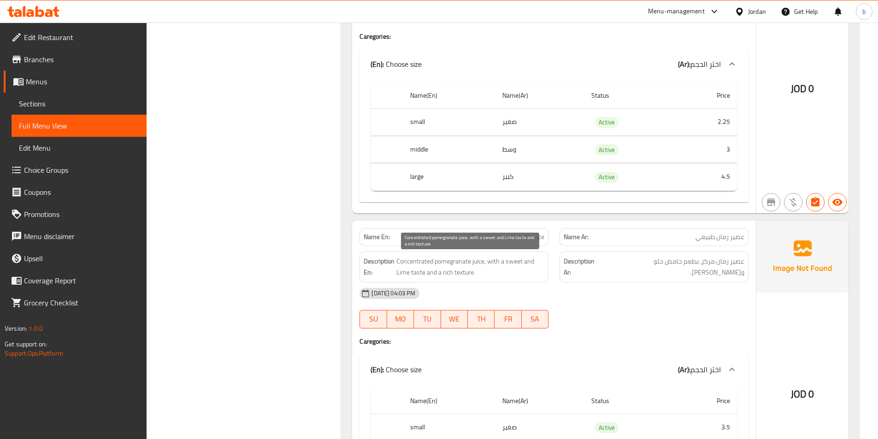
click at [462, 276] on span "Concentrated pomegranate juice, with a sweet and Lime taste and a rich texture." at bounding box center [470, 267] width 148 height 23
copy span "texture"
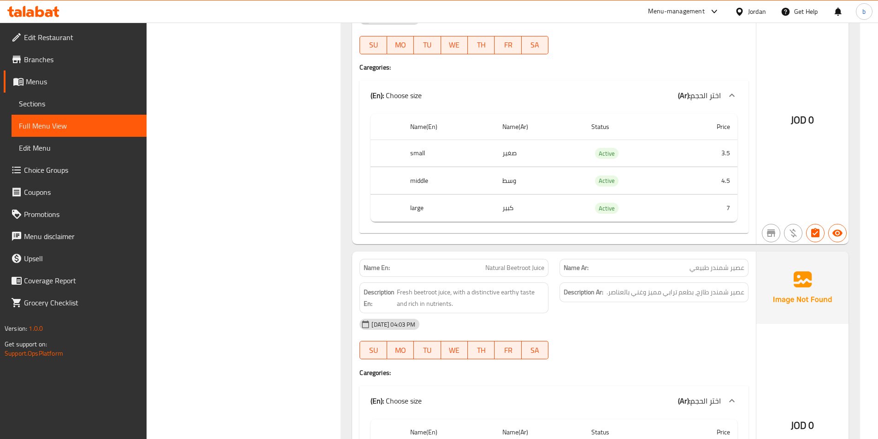
scroll to position [4485, 0]
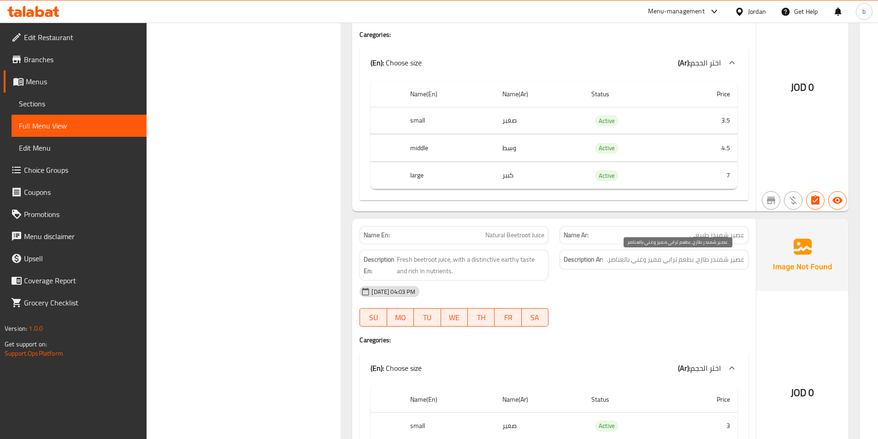
click at [668, 261] on span "عصير شمندر طازج، بطعم ترابي مميز وغني بالعناصر." at bounding box center [675, 260] width 138 height 12
copy span "ترابي"
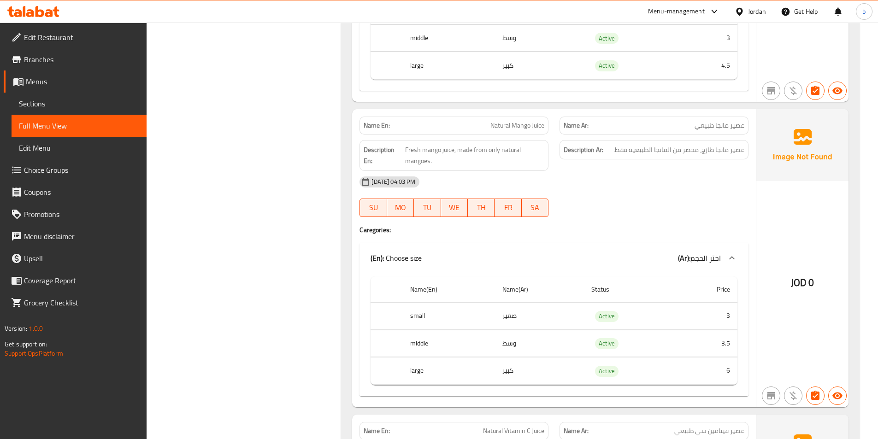
scroll to position [6367, 0]
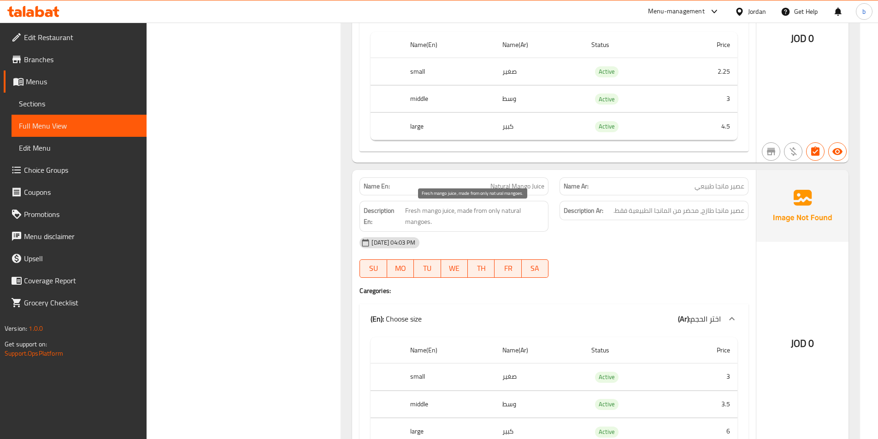
click at [463, 213] on span "Fresh mango juice, made from only natural mangoes." at bounding box center [474, 216] width 139 height 23
copy span "made"
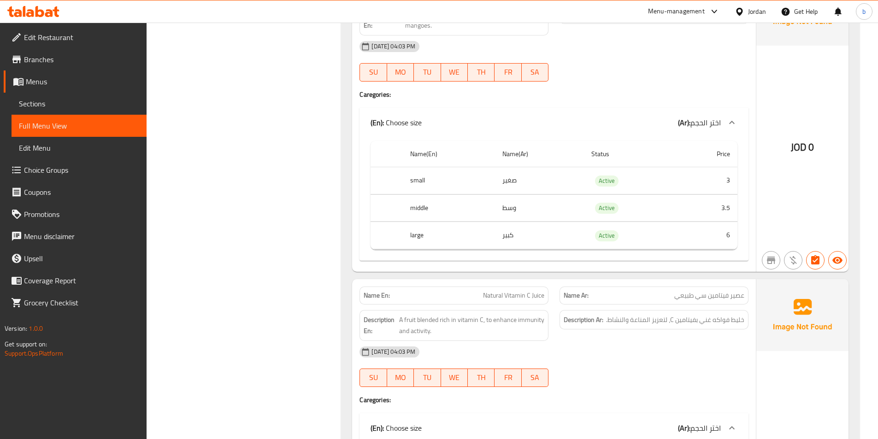
scroll to position [6612, 0]
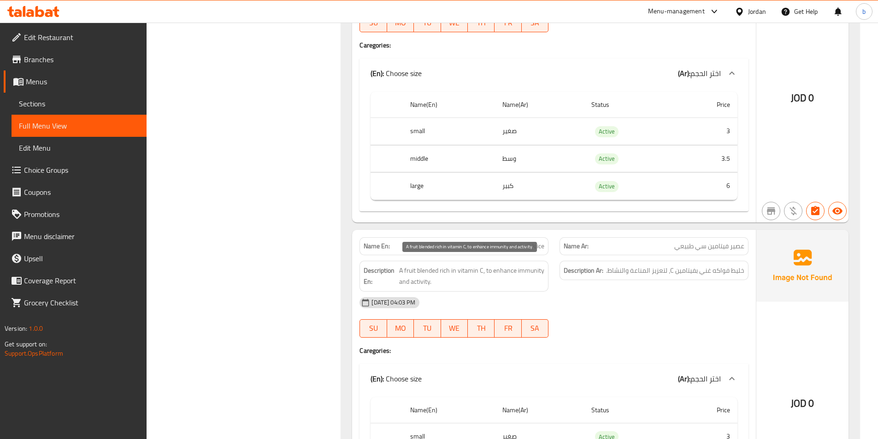
click at [490, 271] on span "A fruit blended rich in vitamin C, to enhance immunity and activity." at bounding box center [471, 276] width 145 height 23
click at [615, 270] on span "خليط فواكه غني بفيتامين C، لتعزيز المناعة والنشاط." at bounding box center [675, 271] width 138 height 12
drag, startPoint x: 615, startPoint y: 270, endPoint x: 619, endPoint y: 259, distance: 11.0
click at [615, 267] on span "خليط فواكه غني بفيتامين C، لتعزيز المناعة والنشاط." at bounding box center [675, 271] width 138 height 12
click at [721, 270] on span "خليط فواكه غني بفيتامين C، لتعزيز المناعة والنشاط." at bounding box center [675, 271] width 138 height 12
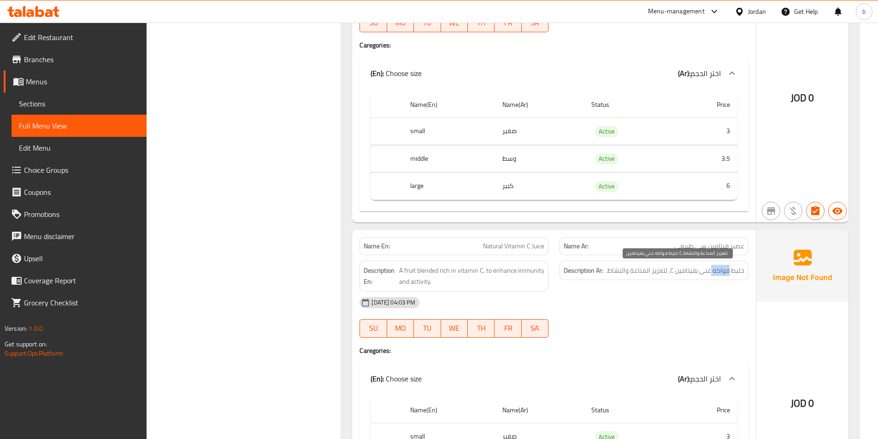
click at [721, 270] on span "خليط فواكه غني بفيتامين C، لتعزيز المناعة والنشاط." at bounding box center [675, 271] width 138 height 12
copy div "خليط فواكه غني بفيتامين C، لتعزيز المناعة والنشاط."
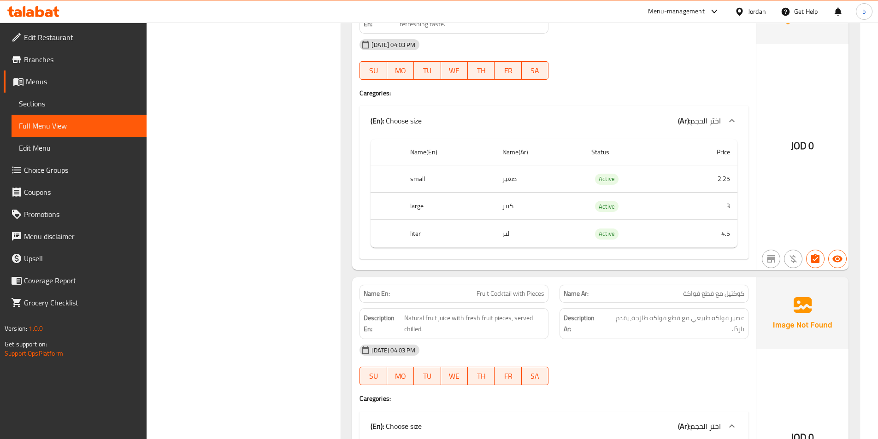
scroll to position [7289, 0]
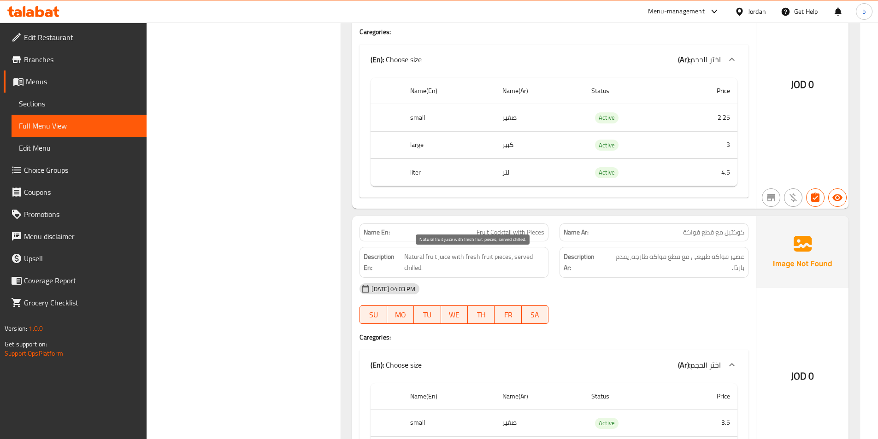
click at [488, 254] on span "Natural fruit juice with fresh fruit pieces, served chilled." at bounding box center [474, 262] width 140 height 23
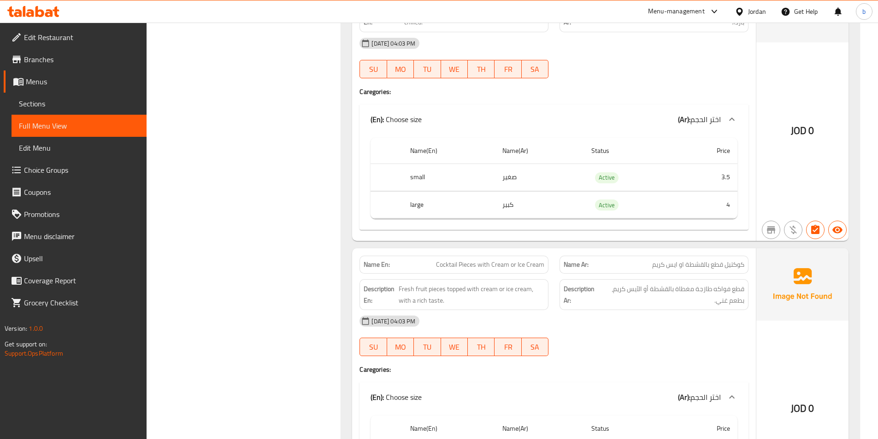
scroll to position [7350, 0]
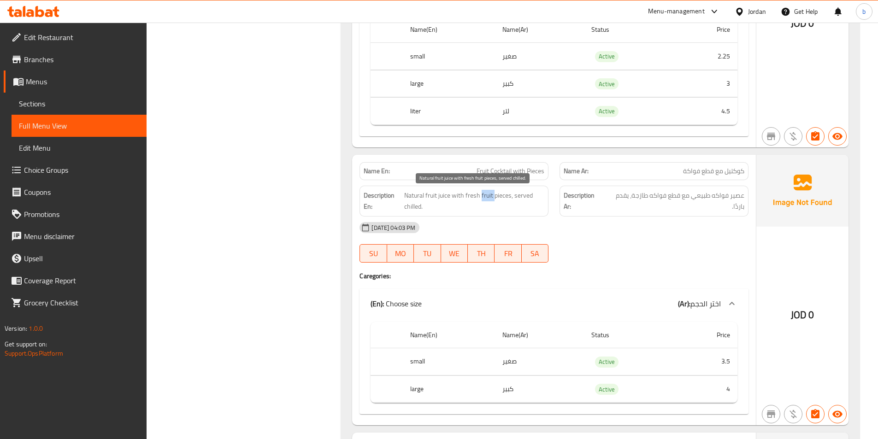
click at [487, 197] on span "Natural fruit juice with fresh fruit pieces, served chilled." at bounding box center [474, 201] width 140 height 23
click at [488, 193] on span "Natural fruit juice with fresh fruit pieces, served chilled." at bounding box center [474, 201] width 140 height 23
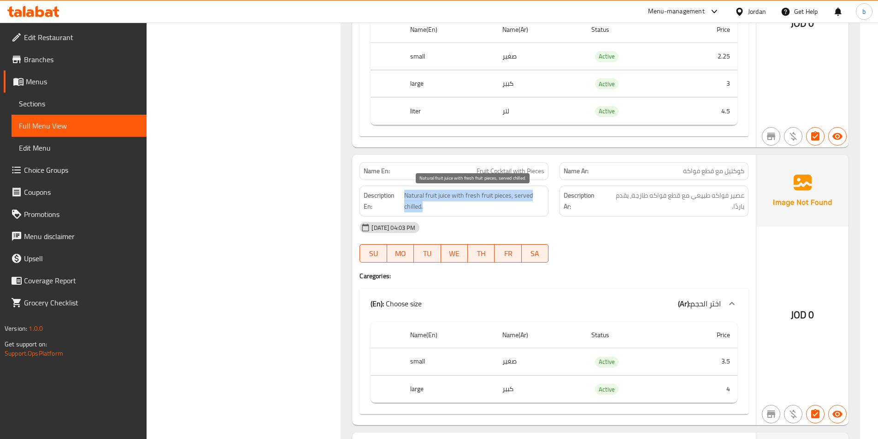
click at [488, 193] on span "Natural fruit juice with fresh fruit pieces, served chilled." at bounding box center [474, 201] width 140 height 23
click at [486, 201] on span "Natural fruit juice with fresh fruit pieces, served chilled." at bounding box center [474, 201] width 140 height 23
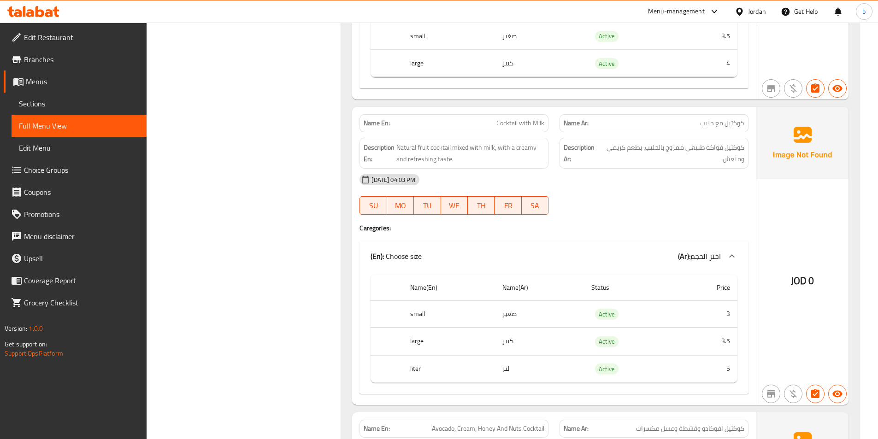
scroll to position [7965, 0]
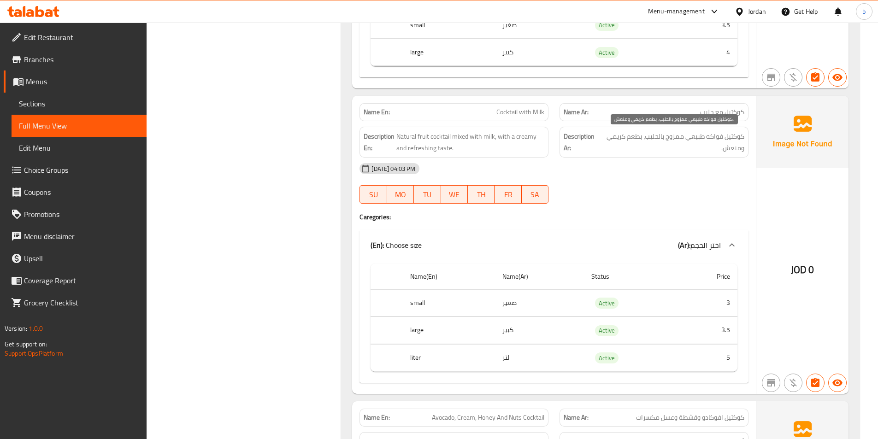
click at [677, 137] on span "كوكتيل فواكه طبيعي ممزوج بالحليب، بطعم كريمي ومنعش." at bounding box center [672, 142] width 144 height 23
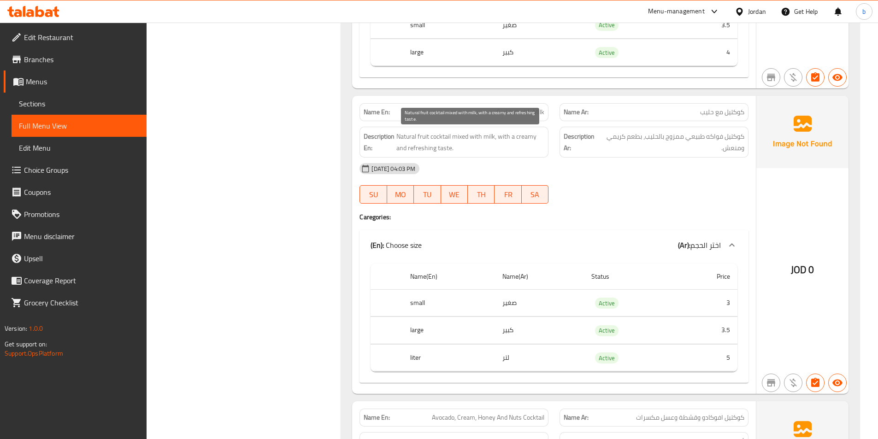
click at [463, 133] on span "Natural fruit cocktail mixed with milk, with a creamy and refreshing taste." at bounding box center [470, 142] width 148 height 23
drag, startPoint x: 463, startPoint y: 133, endPoint x: 471, endPoint y: 134, distance: 7.9
click at [463, 134] on span "Natural fruit cocktail mixed with milk, with a creamy and refreshing taste." at bounding box center [470, 142] width 148 height 23
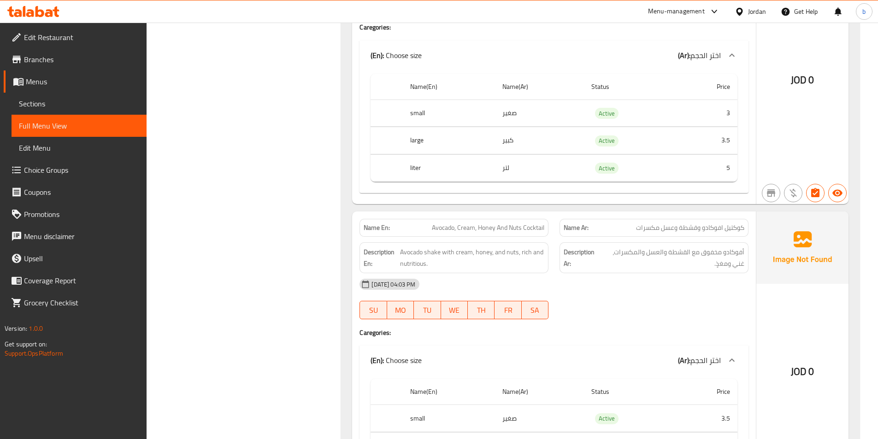
scroll to position [8210, 0]
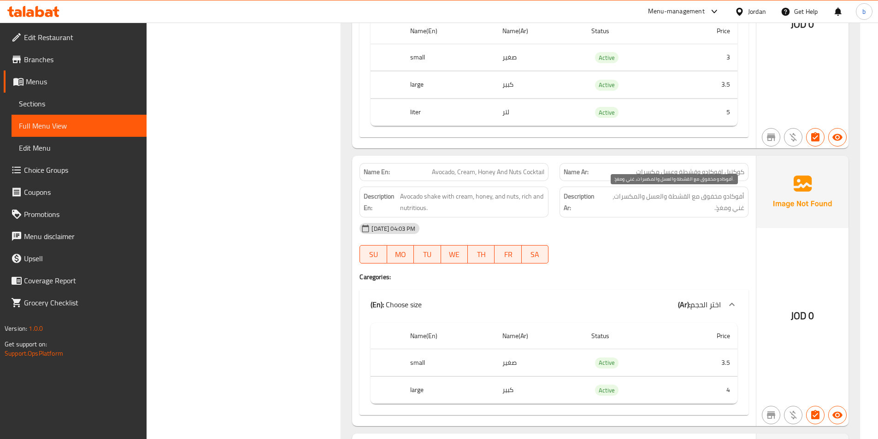
click at [717, 199] on span "أفوكادو مخفوق مع القشطة والعسل والمكسرات، غني ومغذٍ." at bounding box center [672, 202] width 144 height 23
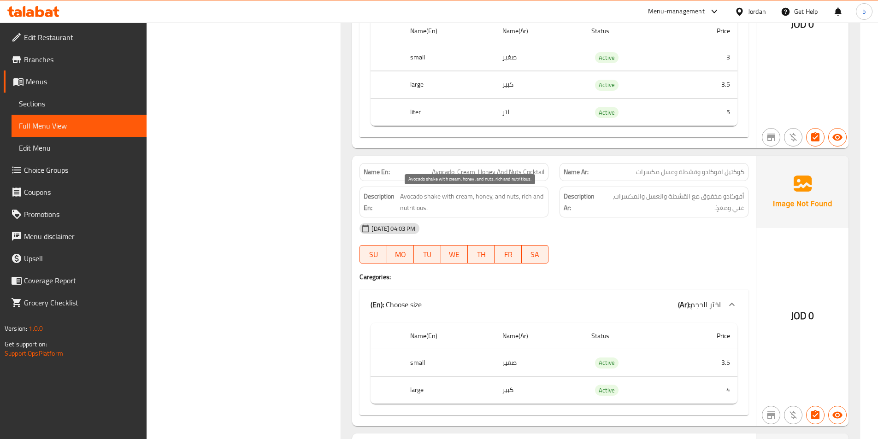
click at [432, 197] on span "Avocado shake with cream, honey, and nuts, rich and nutritious." at bounding box center [472, 202] width 144 height 23
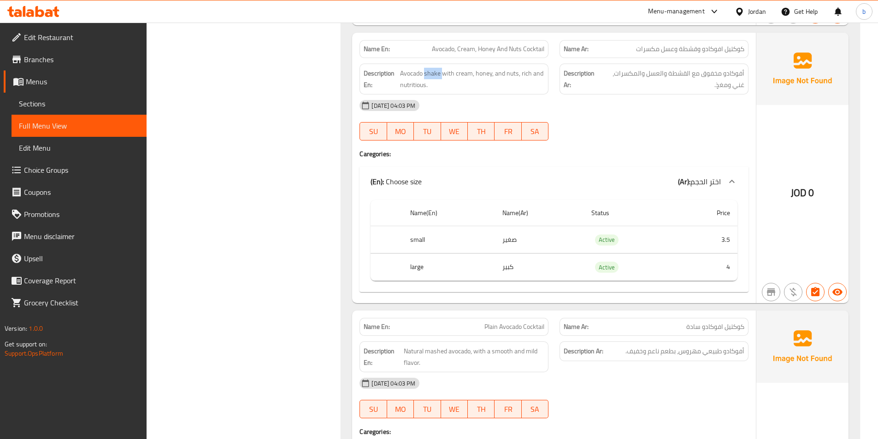
scroll to position [8518, 0]
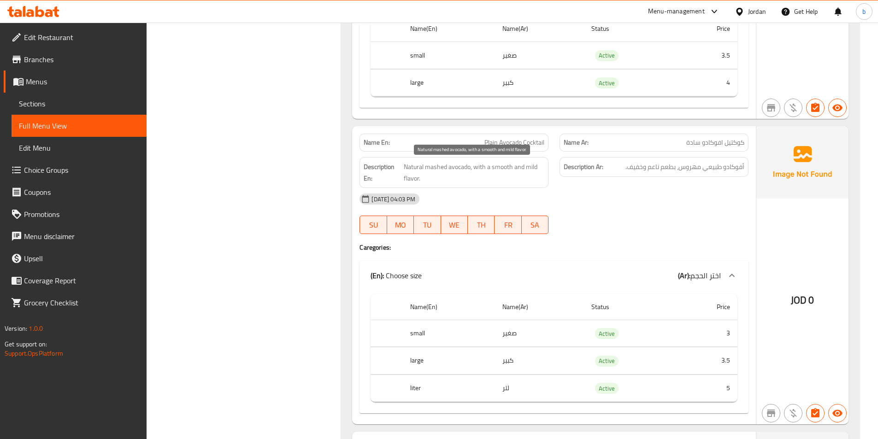
click at [411, 166] on span "Natural mashed avocado, with a smooth and mild flavor." at bounding box center [474, 172] width 141 height 23
click at [480, 163] on span "Natural mashed avocado, with a smooth and mild flavor." at bounding box center [474, 172] width 141 height 23
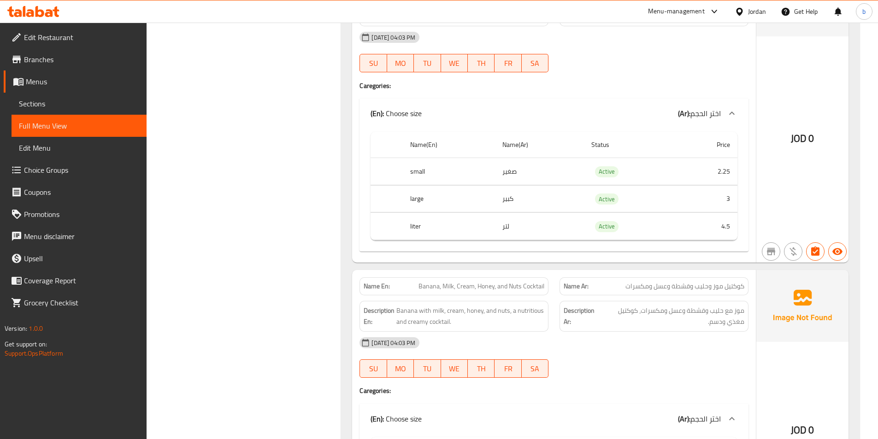
scroll to position [9009, 0]
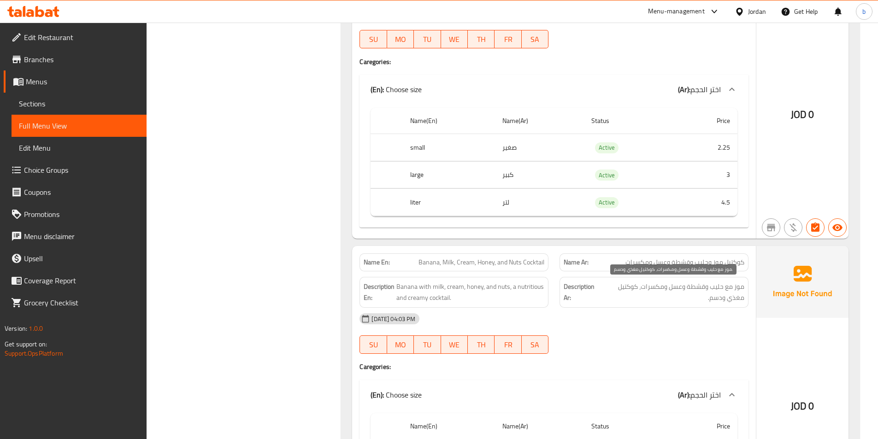
click at [719, 297] on span "موز مع حليب وقشطة وعسل ومكسرات، كوكتيل مغذي ودسم." at bounding box center [672, 292] width 144 height 23
copy span "ودسم"
click at [688, 279] on div "Description Ar: موز مع حليب وقشطة وعسل ومكسرات، كوكتيل مغذي ودسم." at bounding box center [653, 292] width 189 height 31
click at [688, 282] on span "موز مع حليب وقشطة وعسل ومكسرات، كوكتيل مغذي ودسم." at bounding box center [672, 292] width 144 height 23
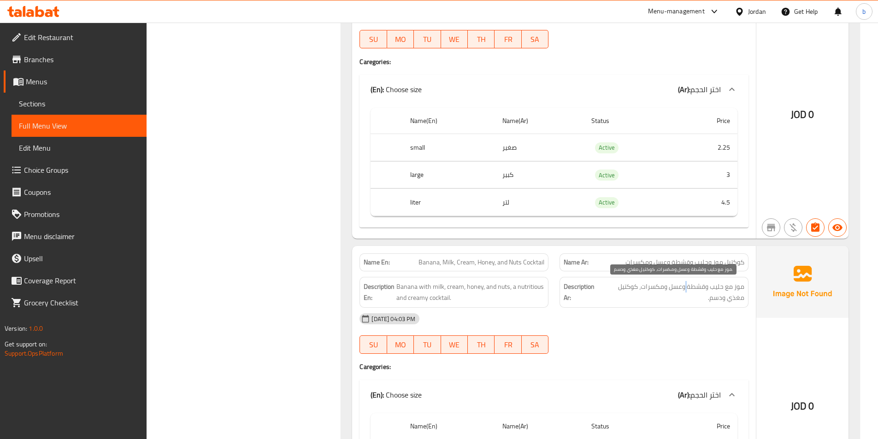
click at [688, 282] on span "موز مع حليب وقشطة وعسل ومكسرات، كوكتيل مغذي ودسم." at bounding box center [672, 292] width 144 height 23
copy div "موز مع حليب وقشطة وعسل ومكسرات، كوكتيل مغذي ودسم."
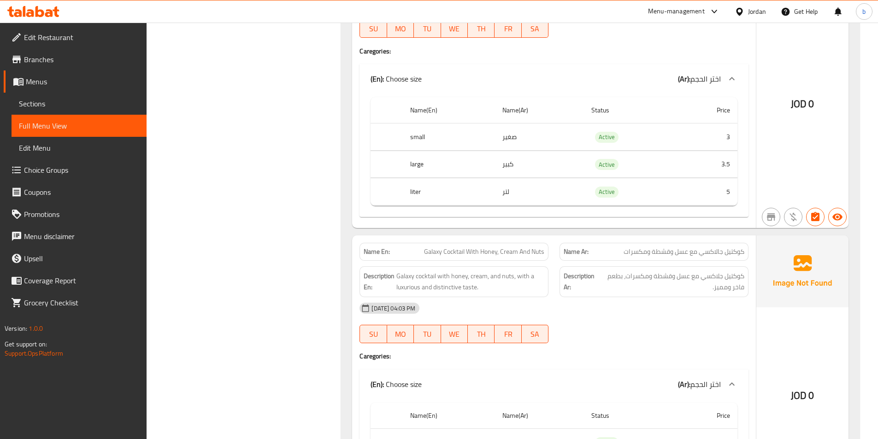
scroll to position [9624, 0]
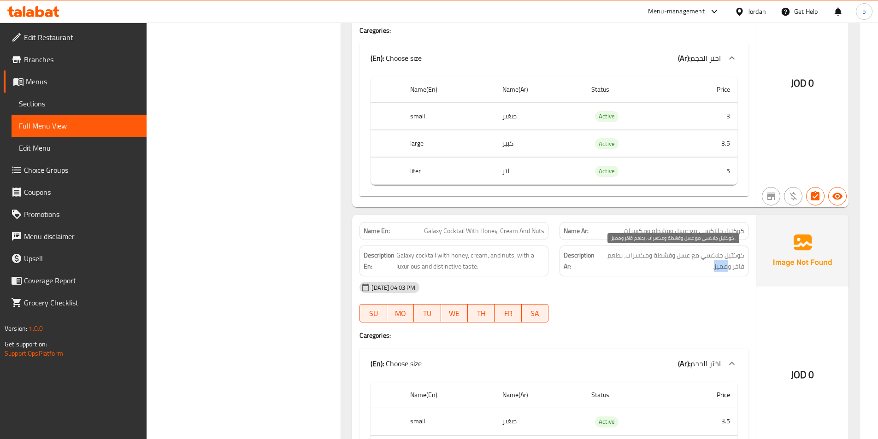
drag, startPoint x: 715, startPoint y: 265, endPoint x: 727, endPoint y: 264, distance: 11.7
click at [727, 264] on span "كوكتيل جلاكسي مع عسل وقشطة ومكسرات، بطعم فاخر ومميز." at bounding box center [671, 261] width 145 height 23
copy span "مميز"
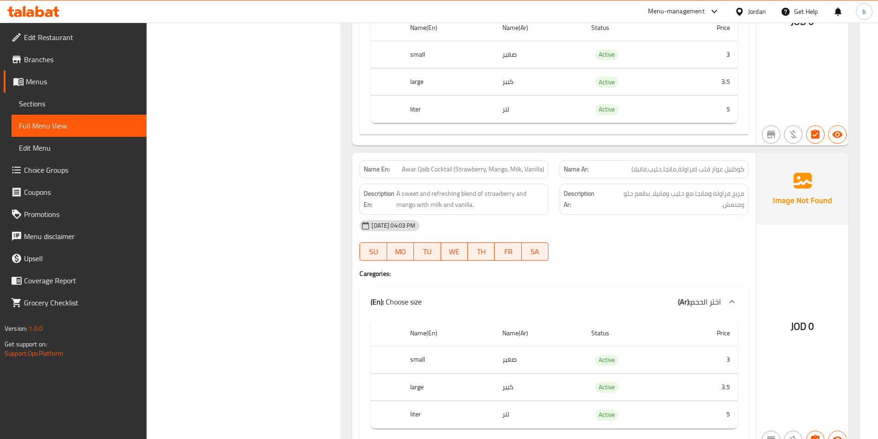
click at [713, 169] on span "كوكتيل عوار قلب (فراولة،مانجا،حليب،فانيلا)" at bounding box center [687, 170] width 113 height 10
click at [717, 170] on span "كوكتيل عوار قلب (فراولة،مانجا،حليب،فانيلا)" at bounding box center [687, 170] width 113 height 10
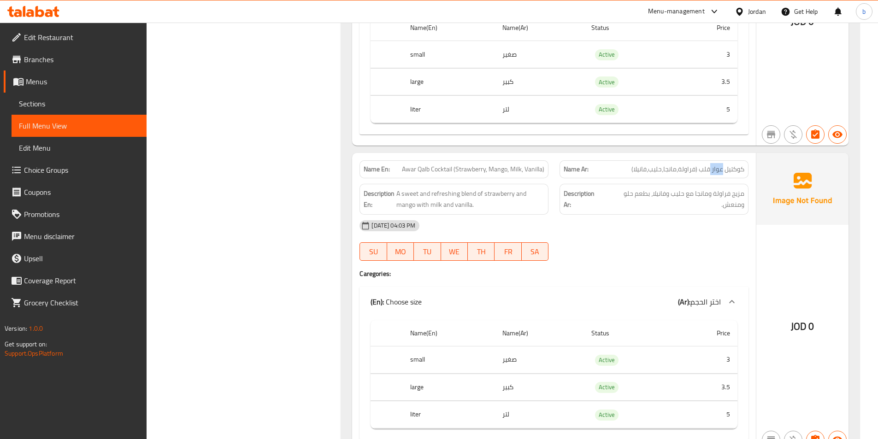
copy span "عوار"
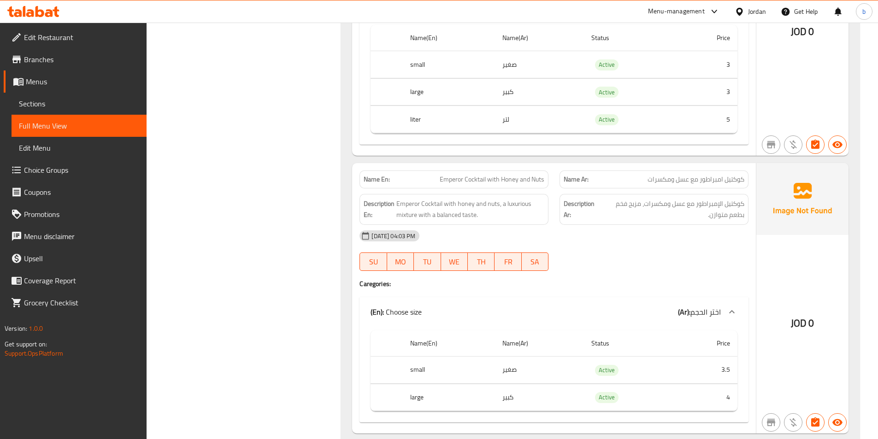
scroll to position [10238, 0]
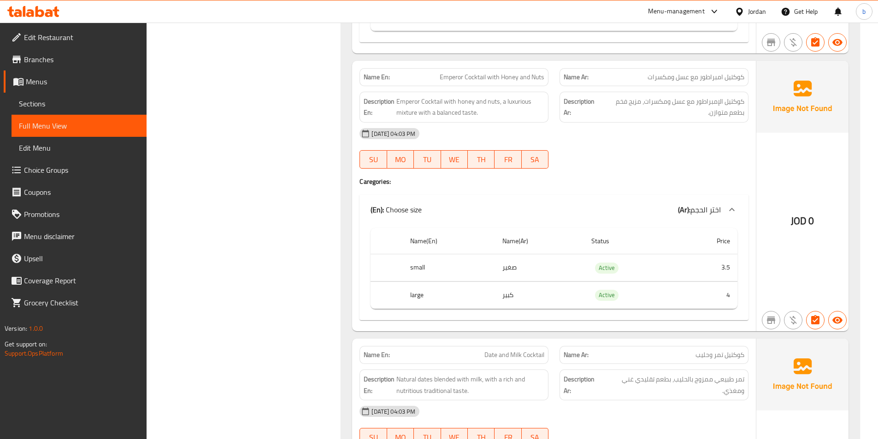
drag, startPoint x: 544, startPoint y: 201, endPoint x: 541, endPoint y: 207, distance: 7.0
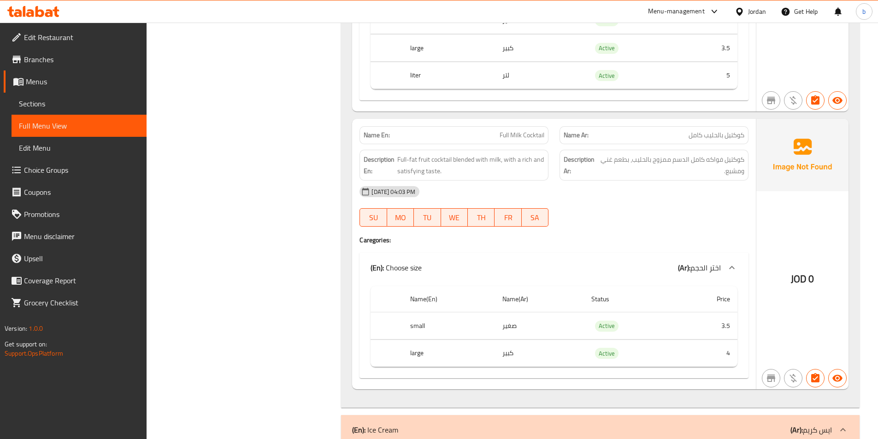
scroll to position [11525, 0]
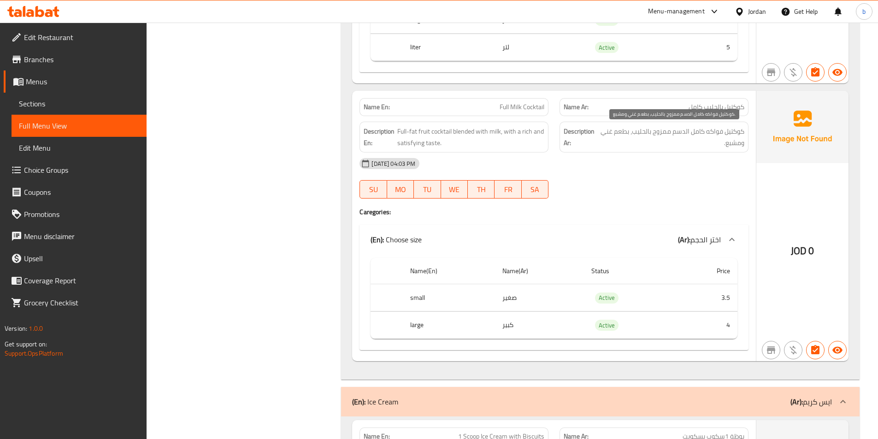
click at [735, 140] on span "كوكتيل فواكه كامل الدسم ممزوج بالحليب، بطعم غني ومشبع." at bounding box center [672, 137] width 144 height 23
click at [730, 140] on span "كوكتيل فواكه كامل الدسم ممزوج بالحليب، بطعم غني ومشبع." at bounding box center [672, 137] width 144 height 23
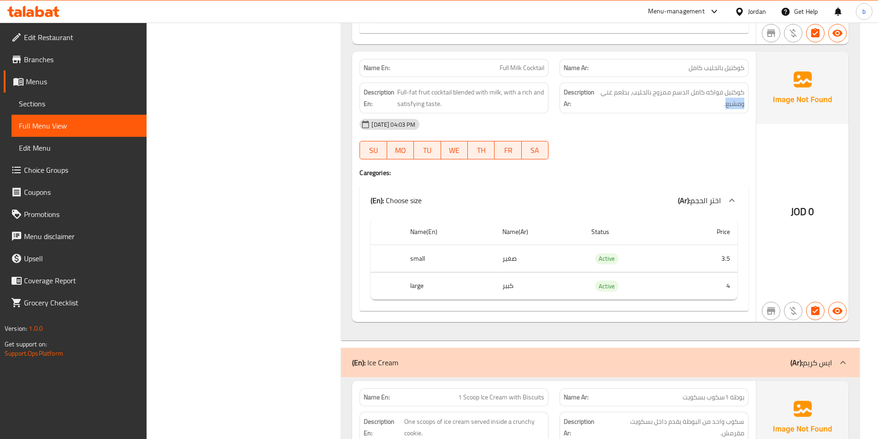
scroll to position [11464, 0]
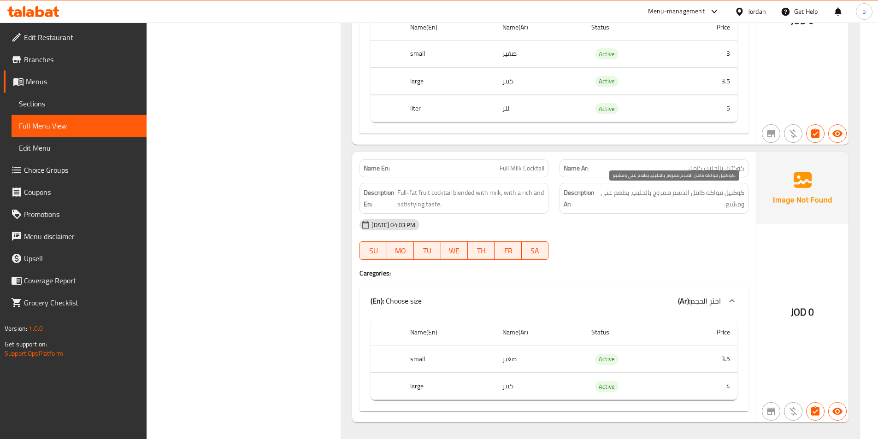
click at [616, 194] on span "كوكتيل فواكه كامل الدسم ممزوج بالحليب، بطعم غني ومشبع." at bounding box center [672, 198] width 144 height 23
click at [654, 202] on span "كوكتيل فواكه كامل الدسم ممزوج بالحليب، بطعم غني ومشبع." at bounding box center [672, 198] width 144 height 23
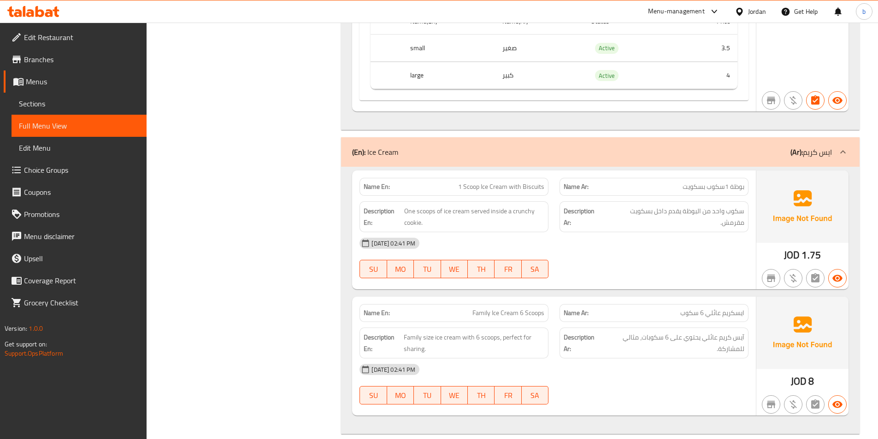
scroll to position [11832, 0]
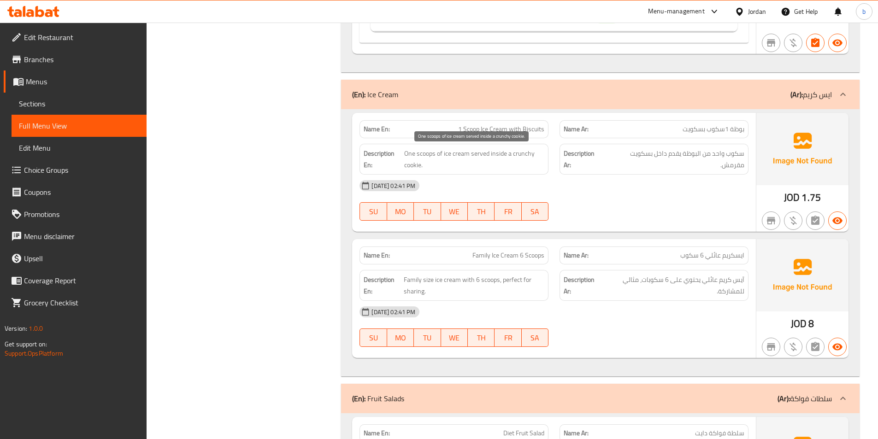
click at [525, 154] on span "One scoops of ice cream served inside a crunchy cookie." at bounding box center [474, 159] width 141 height 23
click at [732, 164] on span "سكوب واحد من البوظة يقدم داخل بسكويت مقرمش." at bounding box center [674, 159] width 139 height 23
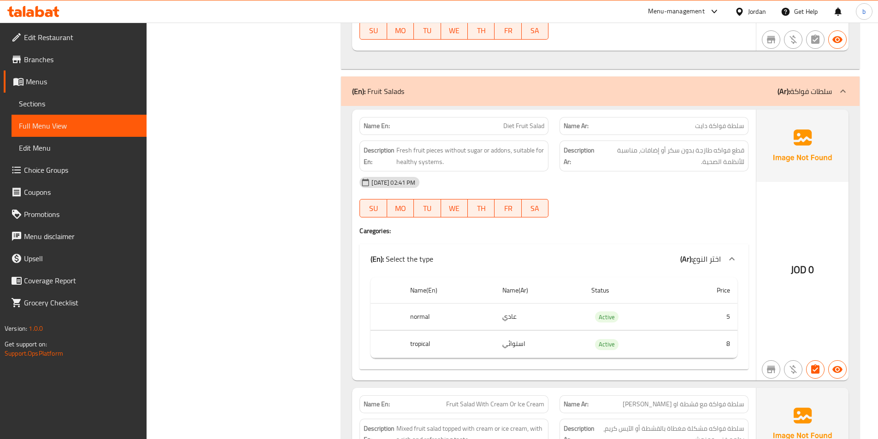
scroll to position [12201, 0]
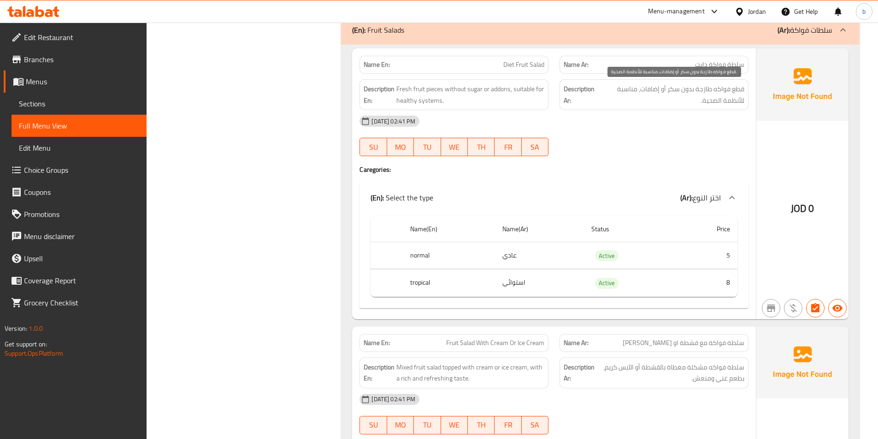
click at [703, 90] on span "قطع فواكه طازجة بدون سكر أو إضافات، مناسبة للأنظمة الصحية." at bounding box center [671, 94] width 145 height 23
click at [661, 110] on div "07-09-2025 02:41 PM" at bounding box center [554, 121] width 400 height 22
drag, startPoint x: 703, startPoint y: 97, endPoint x: 743, endPoint y: 109, distance: 41.8
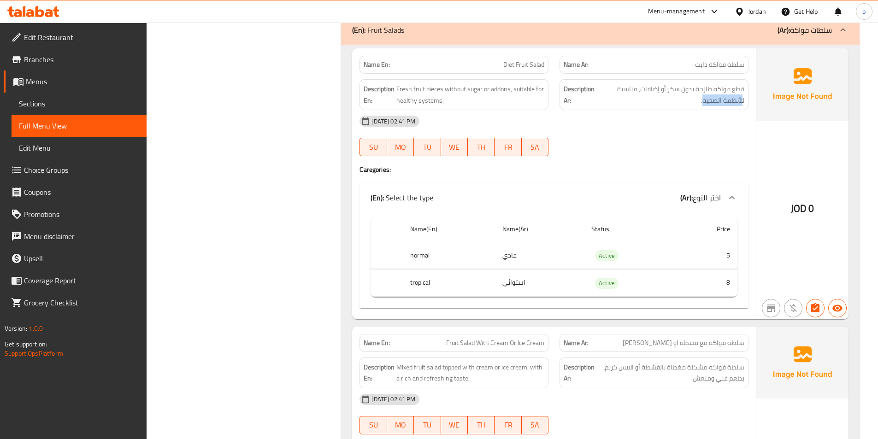
click at [743, 109] on div "Description Ar: قطع فواكه طازجة بدون سكر أو إضافات، مناسبة للأنظمة الصحية." at bounding box center [653, 94] width 189 height 31
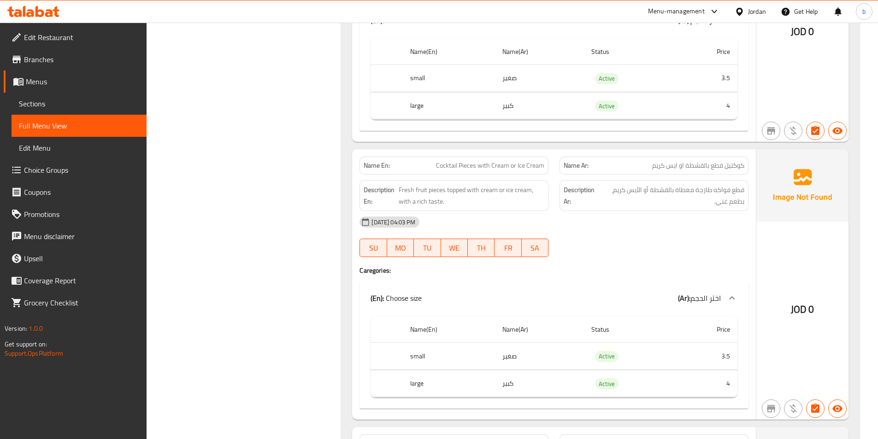
scroll to position [7654, 0]
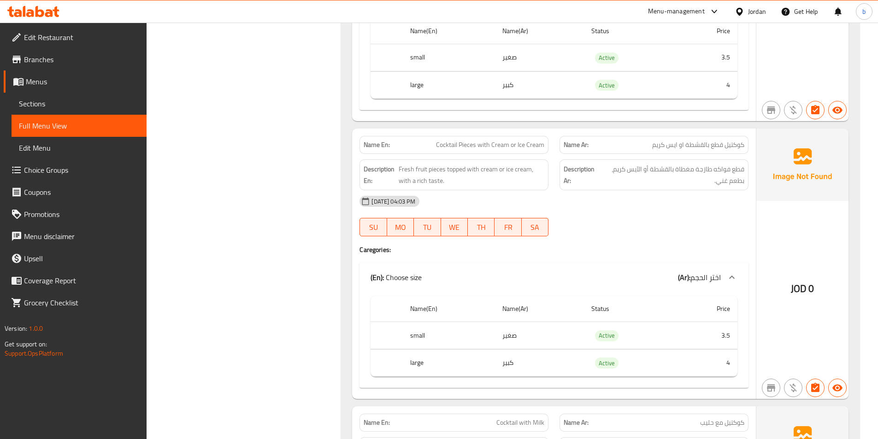
click at [50, 166] on span "Choice Groups" at bounding box center [81, 170] width 115 height 11
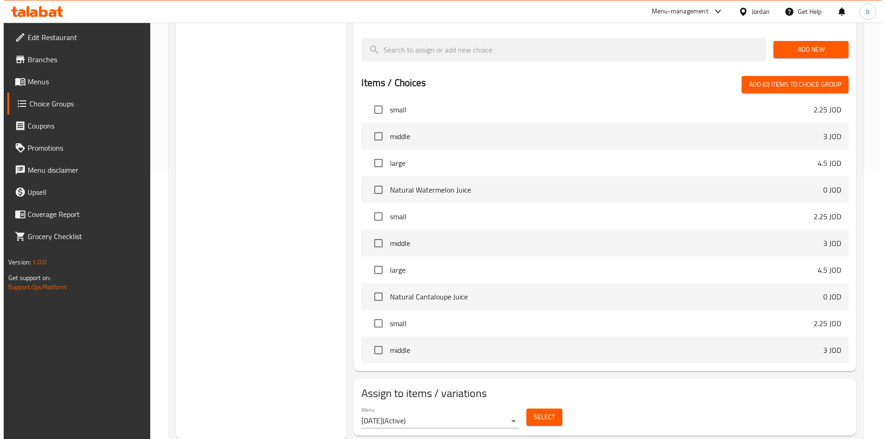
scroll to position [265, 0]
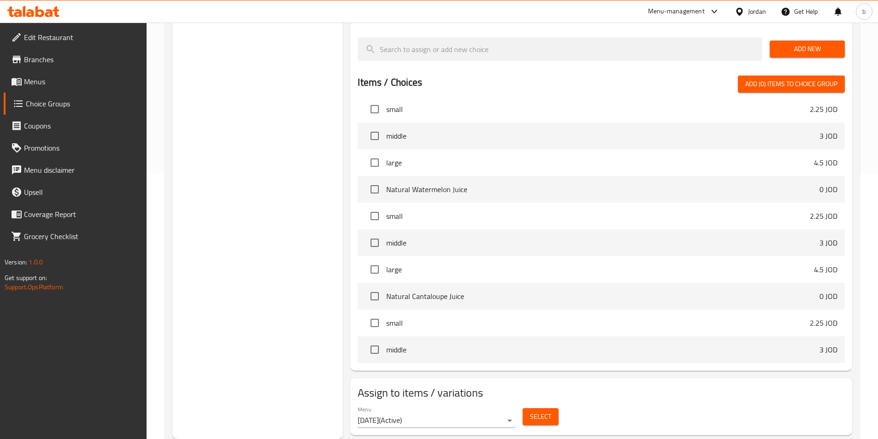
click at [529, 408] on button "Select" at bounding box center [541, 416] width 36 height 17
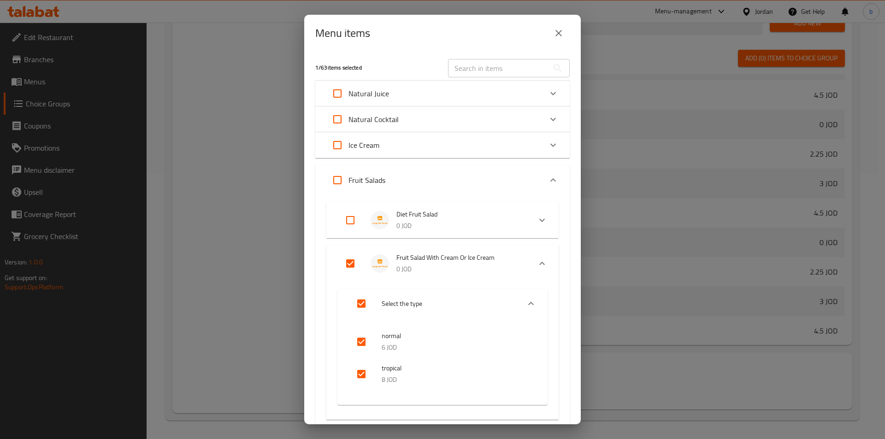
click at [423, 124] on div "Natural Cocktail" at bounding box center [434, 119] width 216 height 22
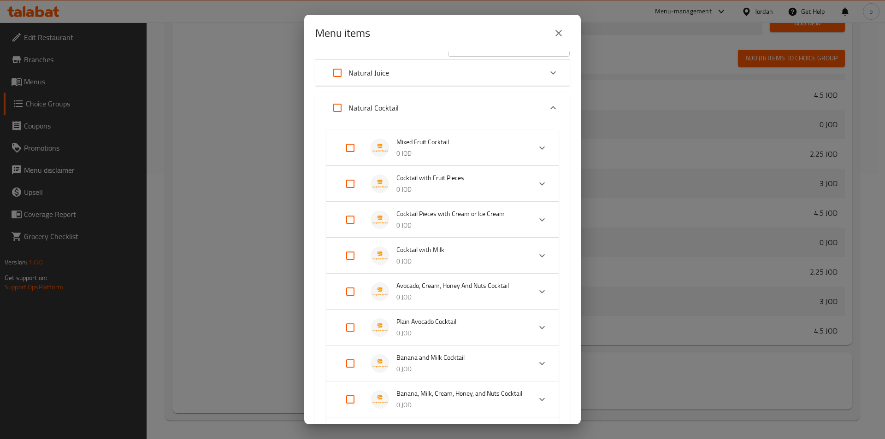
scroll to position [0, 0]
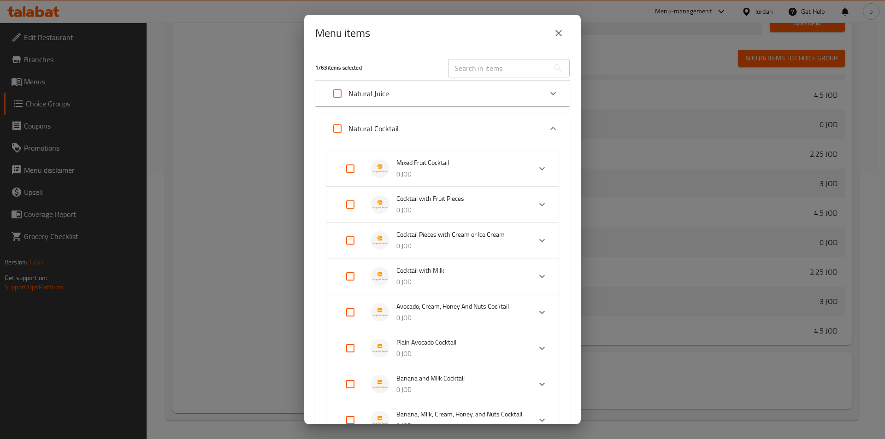
click at [352, 245] on input "Expand" at bounding box center [350, 240] width 22 height 22
checkbox input "true"
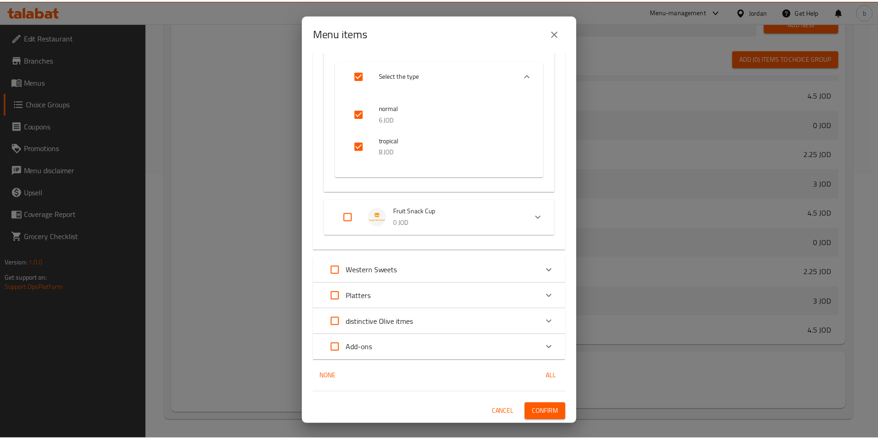
scroll to position [945, 0]
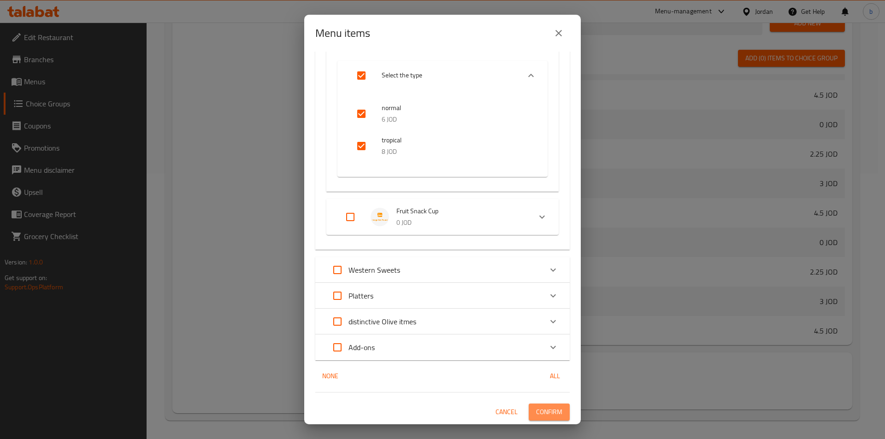
click at [543, 410] on span "Confirm" at bounding box center [549, 412] width 26 height 12
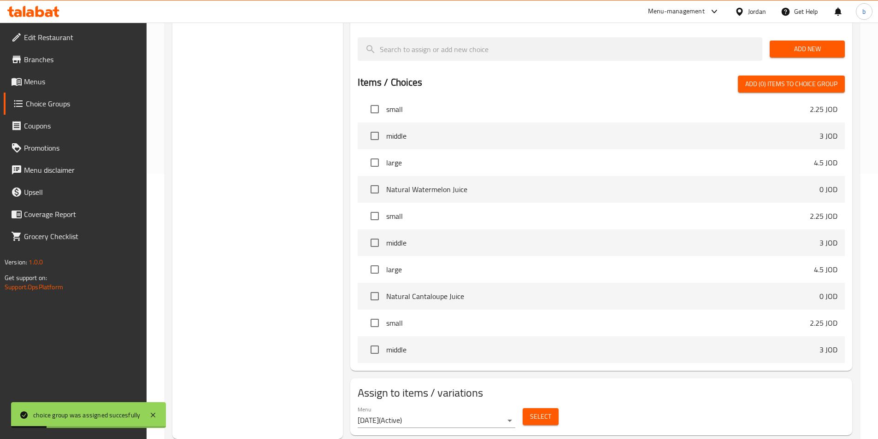
click at [47, 83] on span "Menus" at bounding box center [81, 81] width 115 height 11
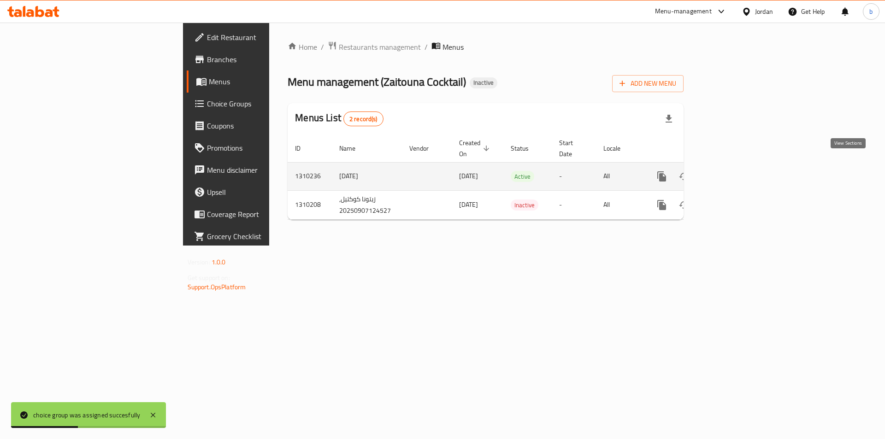
click at [734, 171] on icon "enhanced table" at bounding box center [728, 176] width 11 height 11
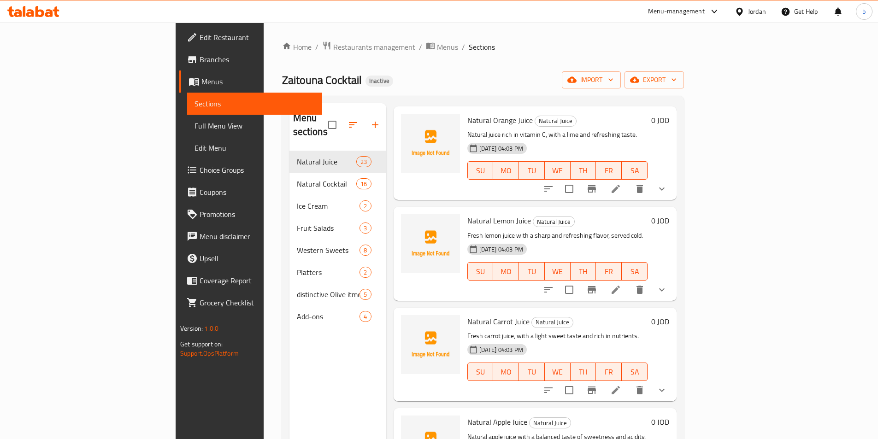
scroll to position [61, 0]
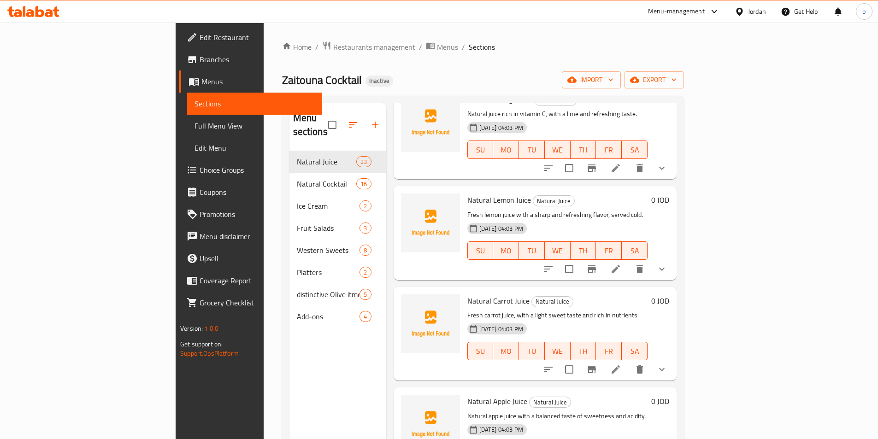
click at [194, 126] on span "Full Menu View" at bounding box center [254, 125] width 120 height 11
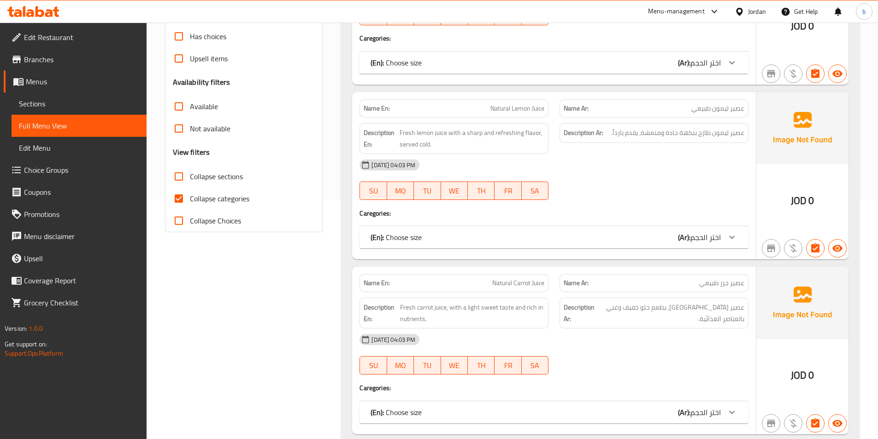
scroll to position [246, 0]
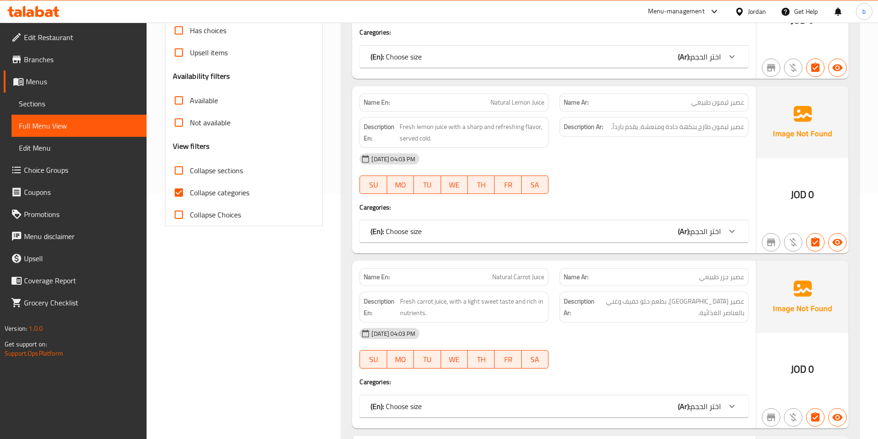
click at [734, 229] on icon at bounding box center [731, 231] width 11 height 11
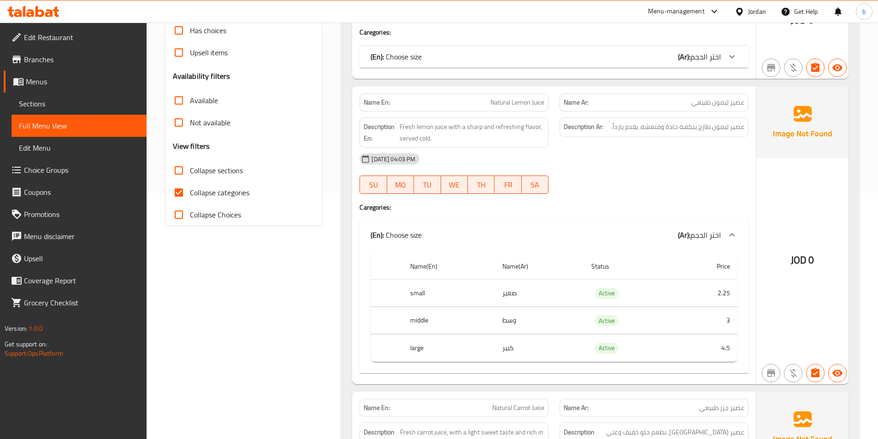
click at [207, 193] on span "Collapse categories" at bounding box center [219, 192] width 59 height 11
click at [190, 193] on input "Collapse categories" at bounding box center [179, 193] width 22 height 22
checkbox input "false"
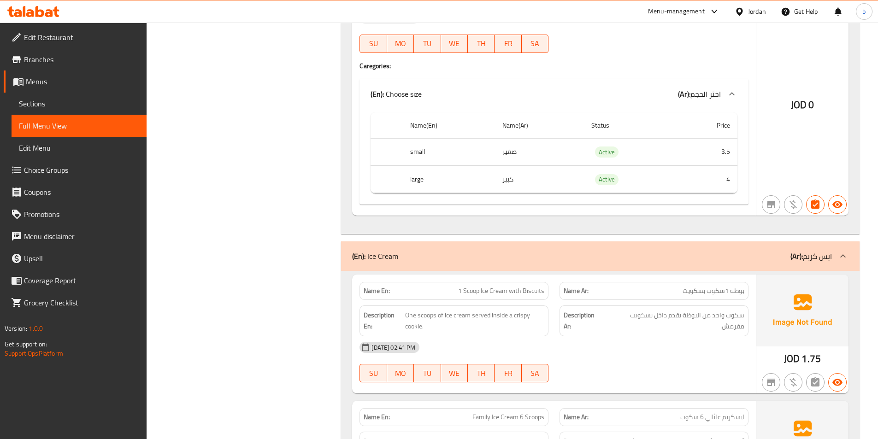
scroll to position [11842, 0]
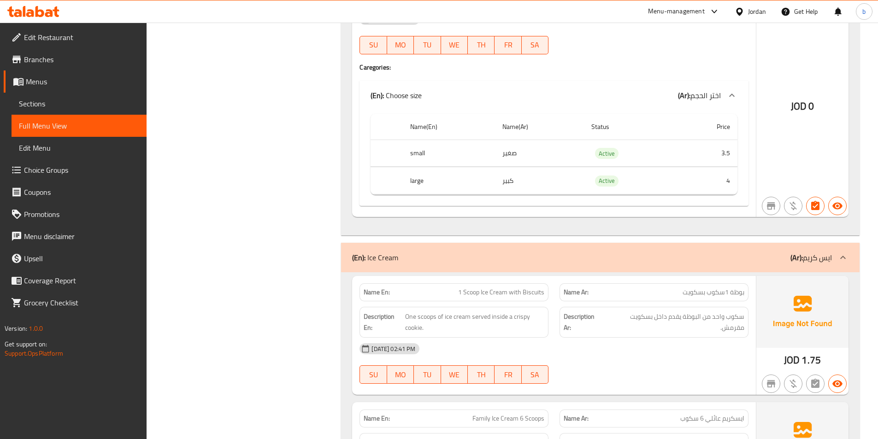
drag, startPoint x: 571, startPoint y: 373, endPoint x: 567, endPoint y: 351, distance: 22.0
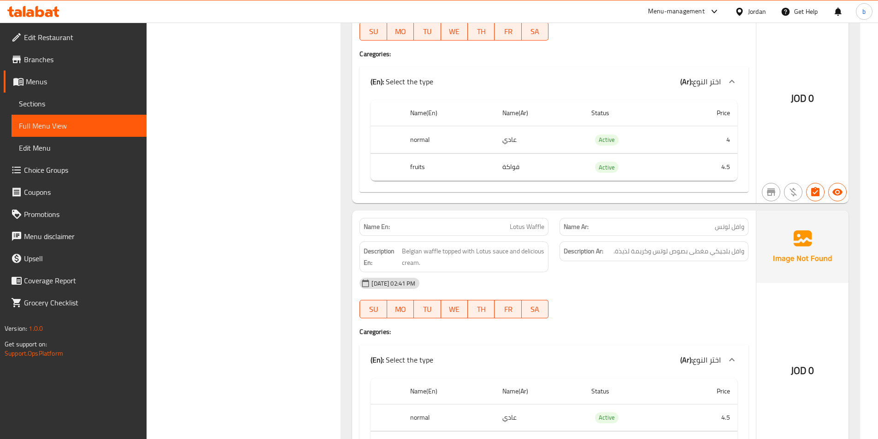
scroll to position [13563, 0]
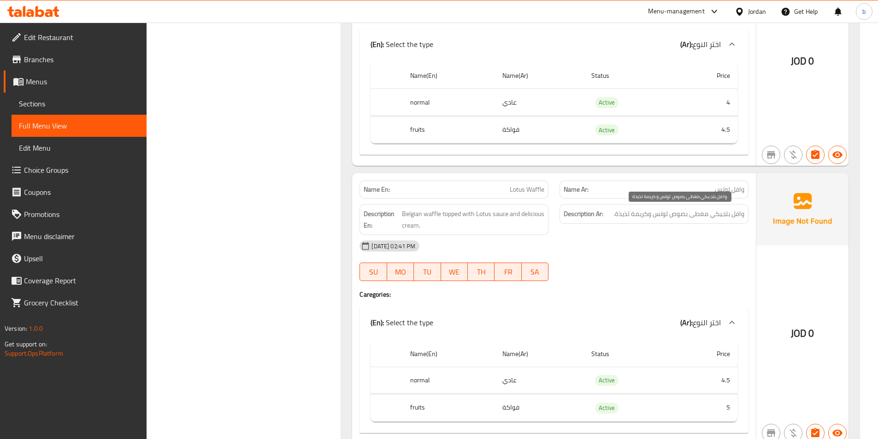
click at [725, 210] on span "وافل بلجيكي مغطى بصوص لوتس وكريمة لذيذة." at bounding box center [678, 214] width 131 height 12
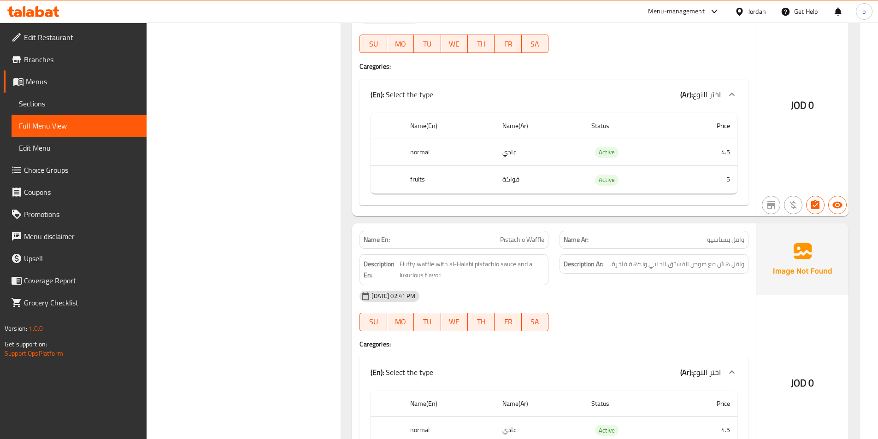
scroll to position [13809, 0]
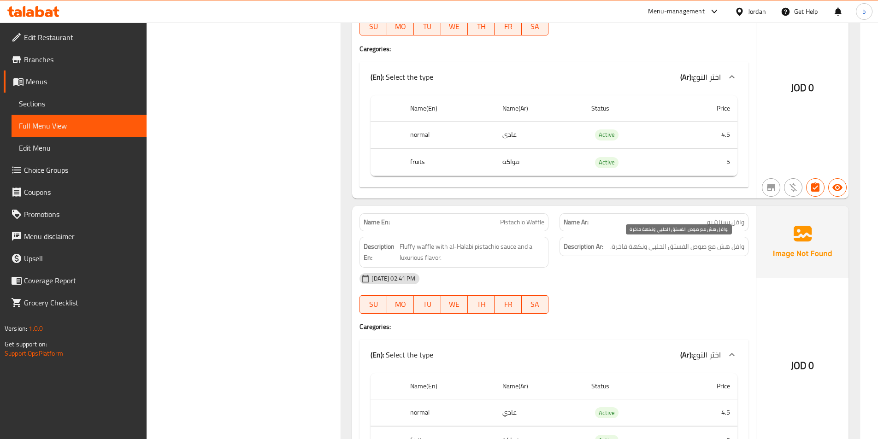
click at [699, 249] on span "وافل هش مع صوص الفستق الحلبي ونكهة فاخرة." at bounding box center [677, 247] width 134 height 12
click at [507, 244] on span "Fluffy waffle with al-Halabi pistachio sauce and a luxurious flavor." at bounding box center [472, 252] width 145 height 23
click at [694, 248] on span "وافل هش مع صوص الفستق الحلبي ونكهة فاخرة." at bounding box center [677, 247] width 134 height 12
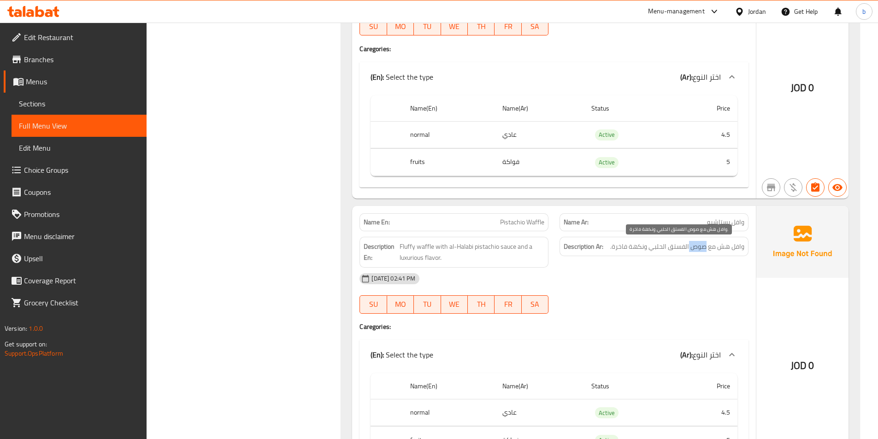
click at [694, 248] on span "وافل هش مع صوص الفستق الحلبي ونكهة فاخرة." at bounding box center [677, 247] width 134 height 12
click at [500, 248] on span "Fluffy waffle with al-Halabi pistachio sauce and a luxurious flavor." at bounding box center [472, 252] width 145 height 23
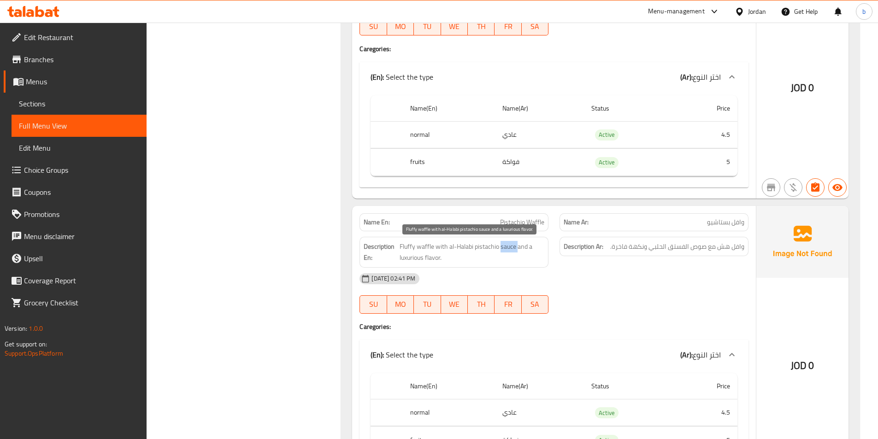
click at [500, 248] on span "Fluffy waffle with al-Halabi pistachio sauce and a luxurious flavor." at bounding box center [472, 252] width 145 height 23
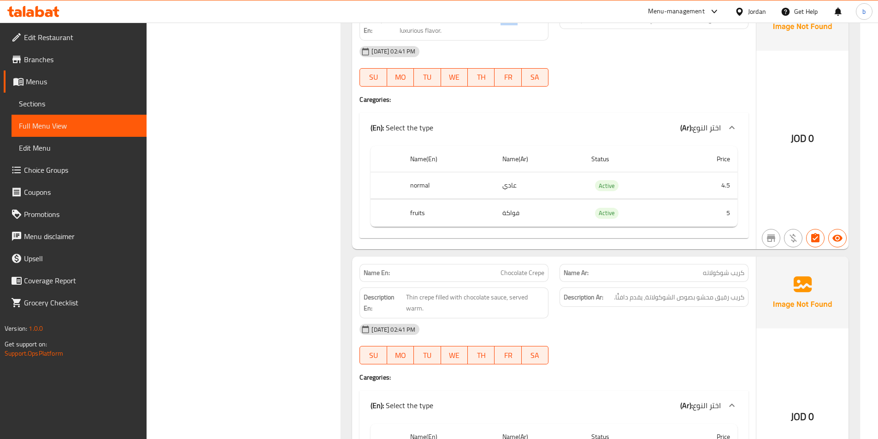
scroll to position [14116, 0]
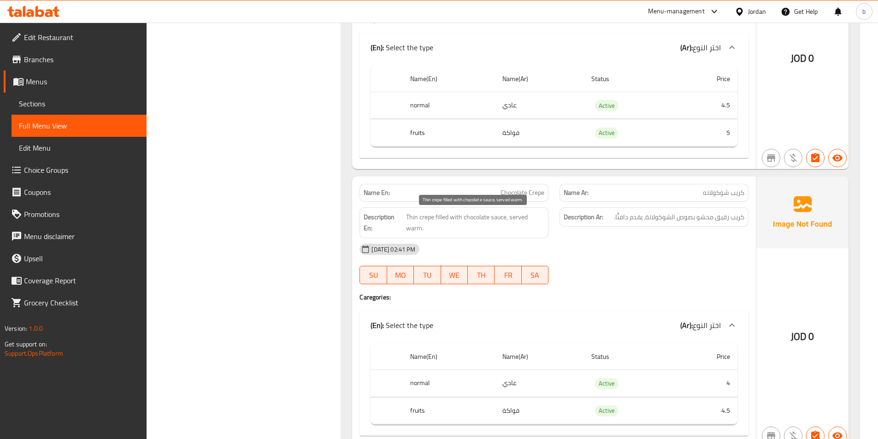
click at [409, 217] on span "Thin crepe filled with chocolate sauce, served warm." at bounding box center [475, 223] width 138 height 23
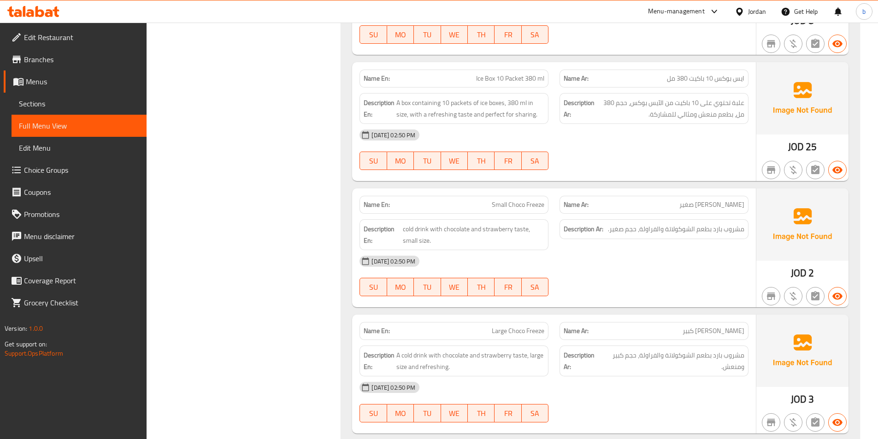
scroll to position [16574, 0]
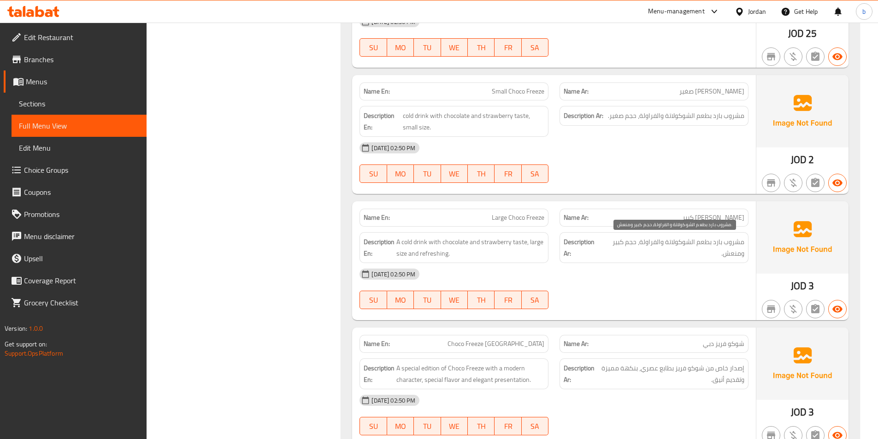
click at [701, 249] on span "مشروب بارد بطعم الشوكولاتة والفراولة، حجم كبير ومنعش." at bounding box center [673, 247] width 142 height 23
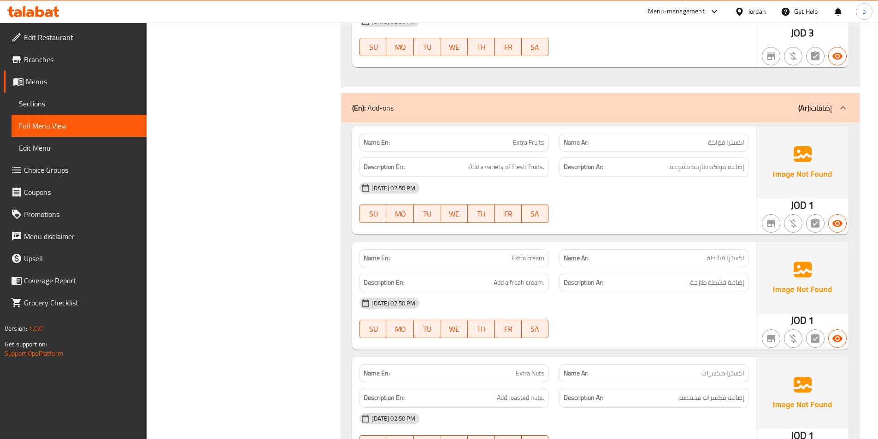
scroll to position [17004, 0]
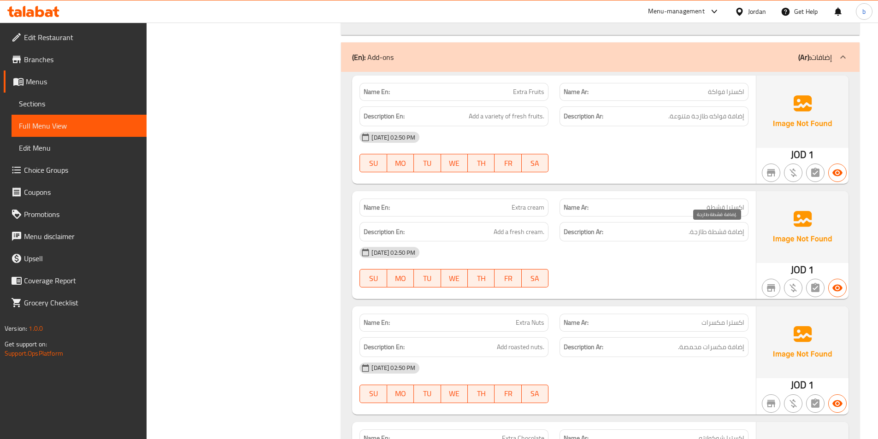
click at [740, 232] on span "إضافة قشطة طازجة." at bounding box center [716, 232] width 56 height 12
click at [739, 230] on span "إضافة قشطة طازجة." at bounding box center [716, 232] width 56 height 12
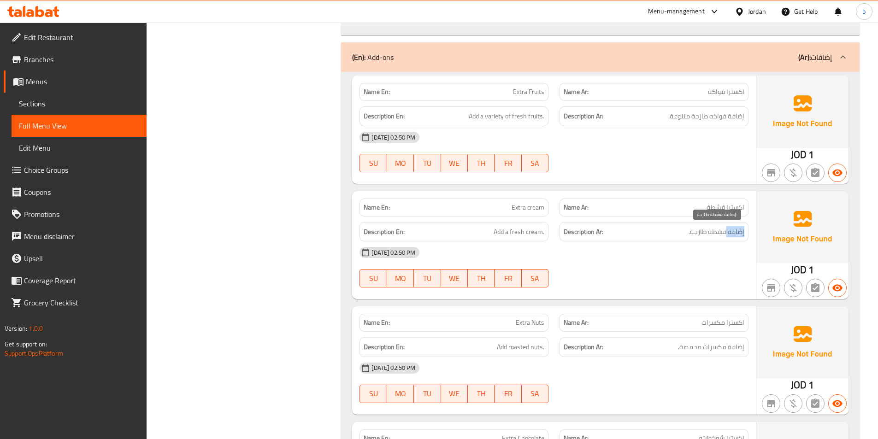
click at [739, 230] on span "إضافة قشطة طازجة." at bounding box center [716, 232] width 56 height 12
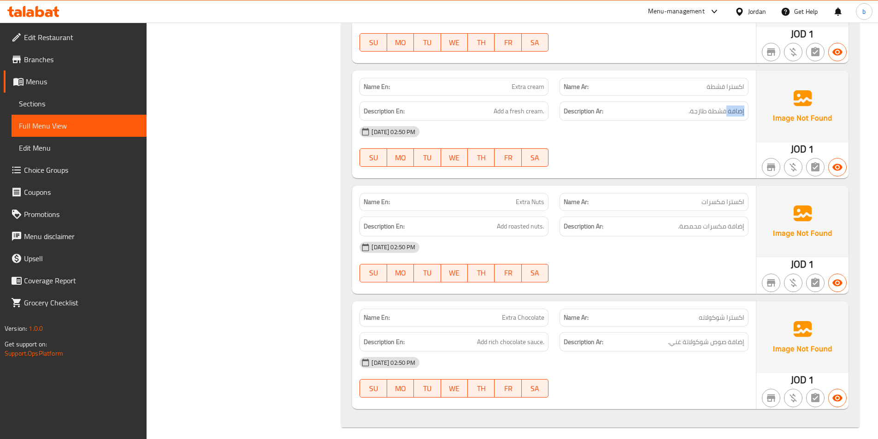
scroll to position [17131, 0]
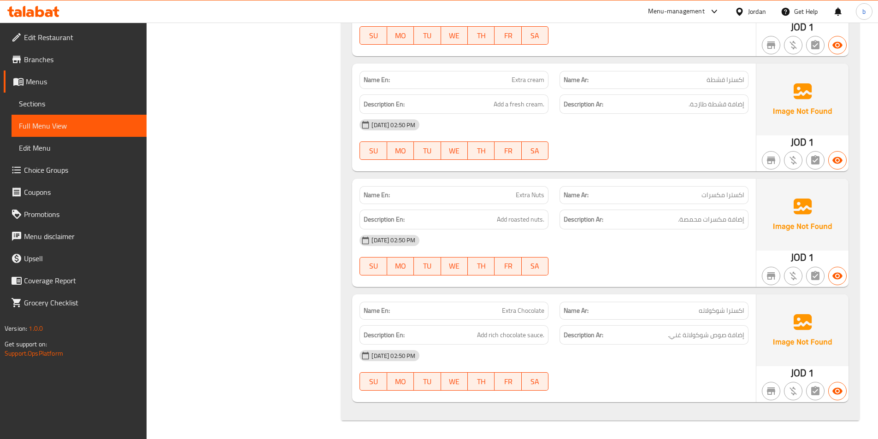
click at [673, 342] on div "Description Ar: إضافة صوص شوكولاتة غني." at bounding box center [653, 335] width 189 height 20
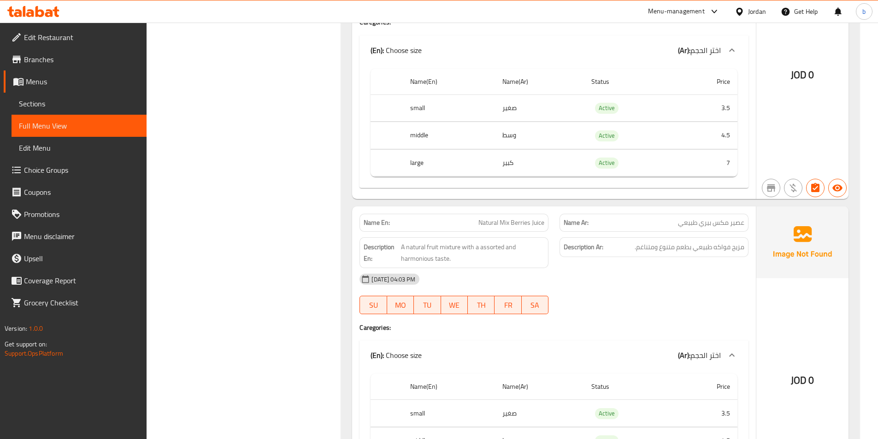
scroll to position [1175, 0]
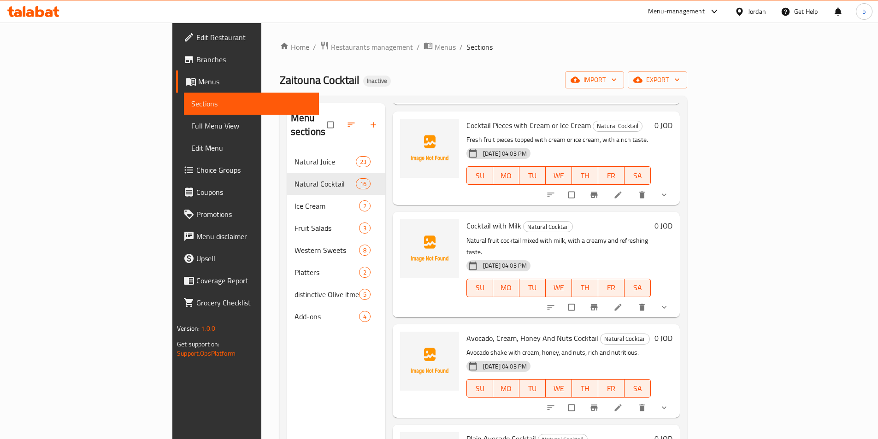
scroll to position [184, 0]
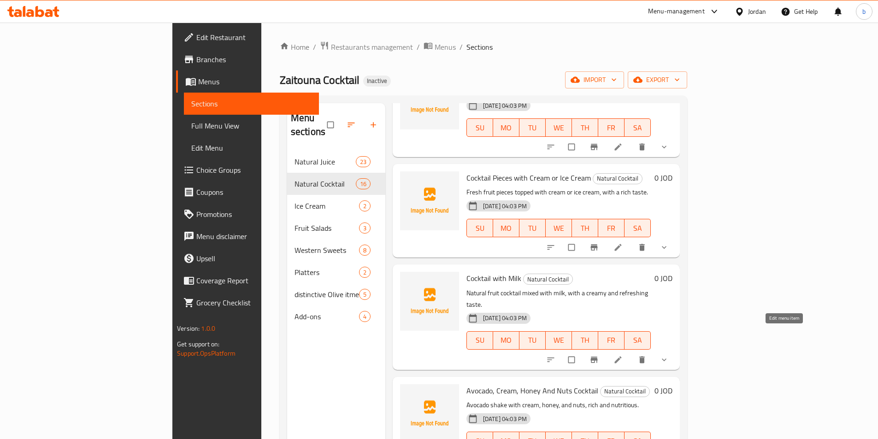
click at [623, 355] on icon at bounding box center [617, 359] width 9 height 9
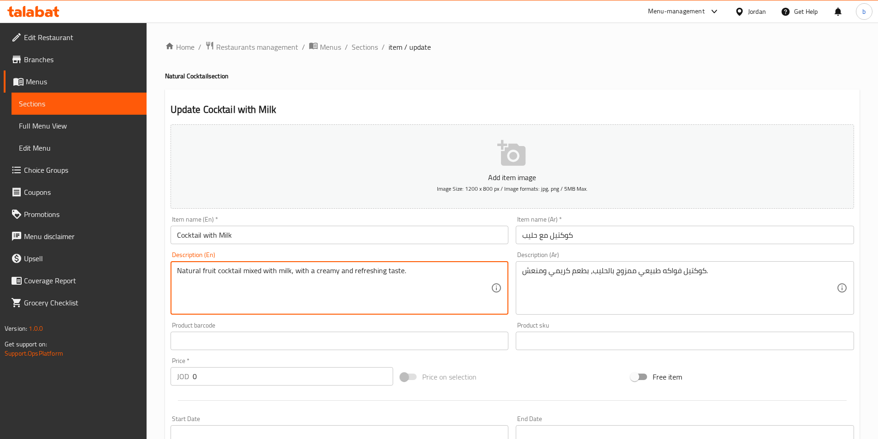
drag, startPoint x: 259, startPoint y: 270, endPoint x: 243, endPoint y: 273, distance: 16.4
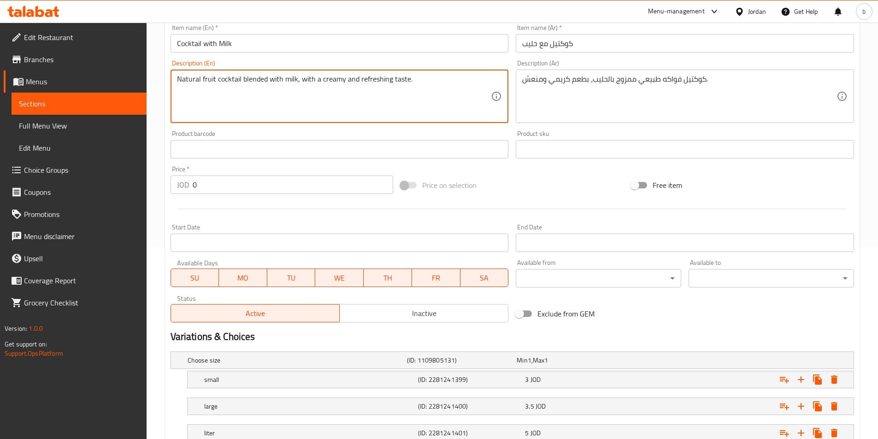
scroll to position [246, 0]
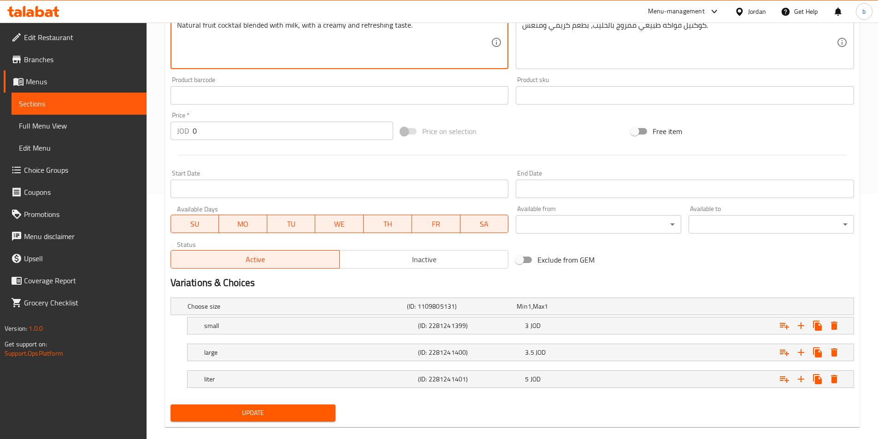
type textarea "Natural fruit cocktail blended with milk, with a creamy and refreshing taste."
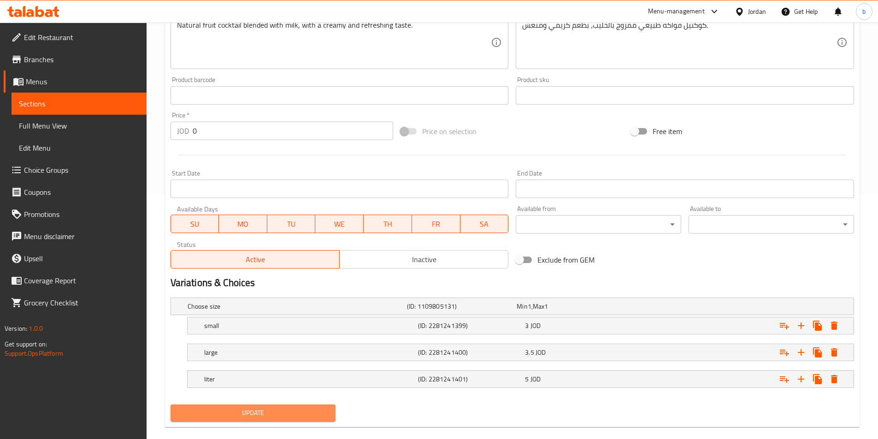
click at [263, 413] on span "Update" at bounding box center [253, 413] width 151 height 12
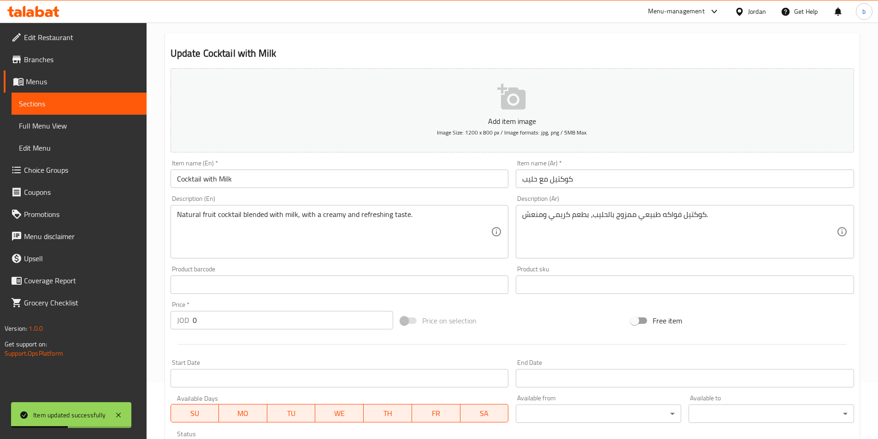
scroll to position [0, 0]
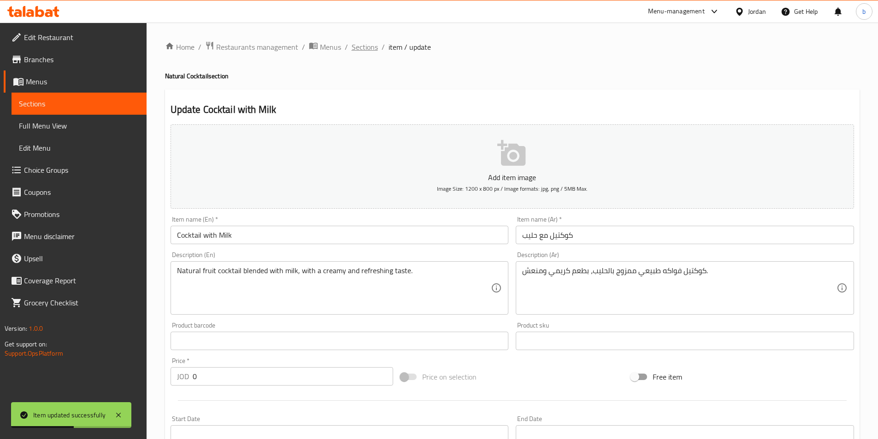
click at [362, 46] on span "Sections" at bounding box center [365, 46] width 26 height 11
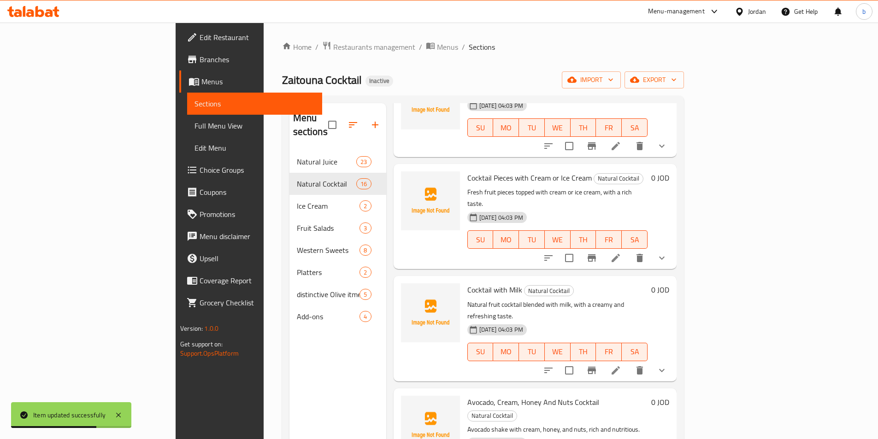
scroll to position [307, 0]
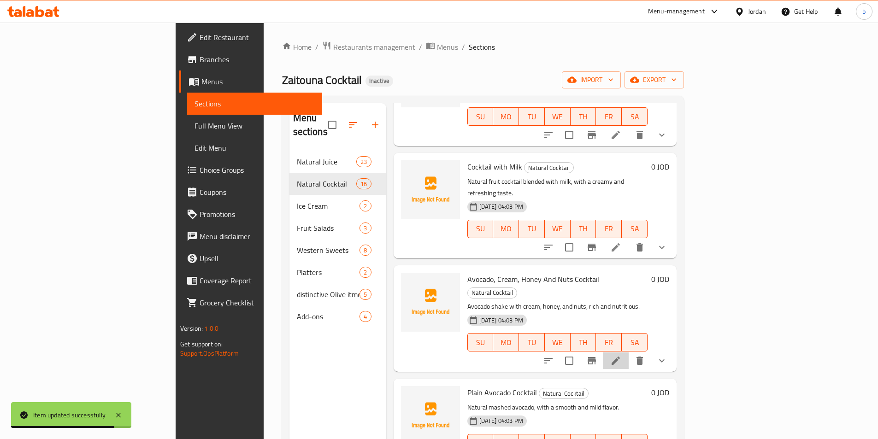
click at [629, 353] on li at bounding box center [616, 361] width 26 height 17
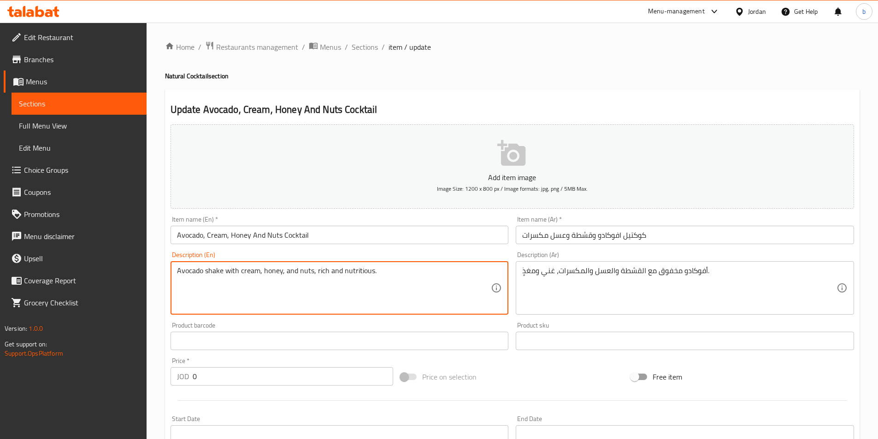
drag, startPoint x: 222, startPoint y: 270, endPoint x: 206, endPoint y: 272, distance: 15.8
click at [250, 275] on textarea "Avocado whipped with cream, honey, and nuts, rich and nutritious." at bounding box center [334, 288] width 314 height 44
click at [285, 272] on textarea "Avocado whipped with cream, honey, and nuts, rich and nutritious." at bounding box center [334, 288] width 314 height 44
click at [312, 270] on textarea "Avocado whipped with cream, honey, and nuts, rich and nutritious." at bounding box center [334, 288] width 314 height 44
click at [331, 272] on textarea "Avocado whipped with cream, honey, and nuts, rich and nutritious." at bounding box center [334, 288] width 314 height 44
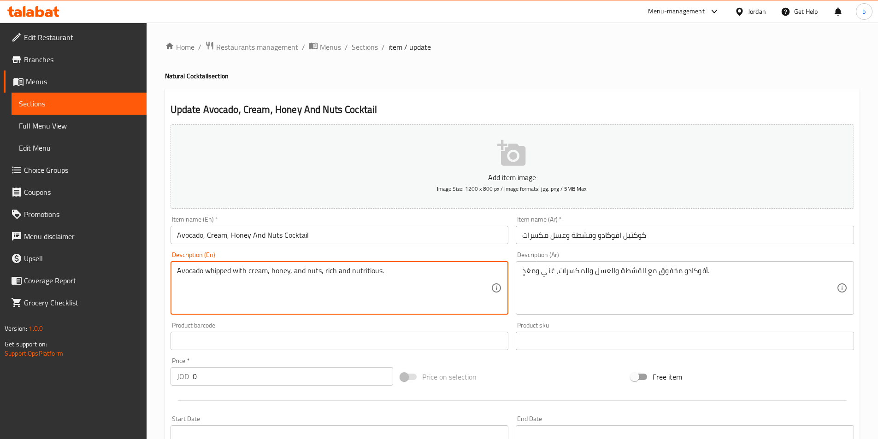
click at [354, 274] on textarea "Avocado whipped with cream, honey, and nuts, rich and nutritious." at bounding box center [334, 288] width 314 height 44
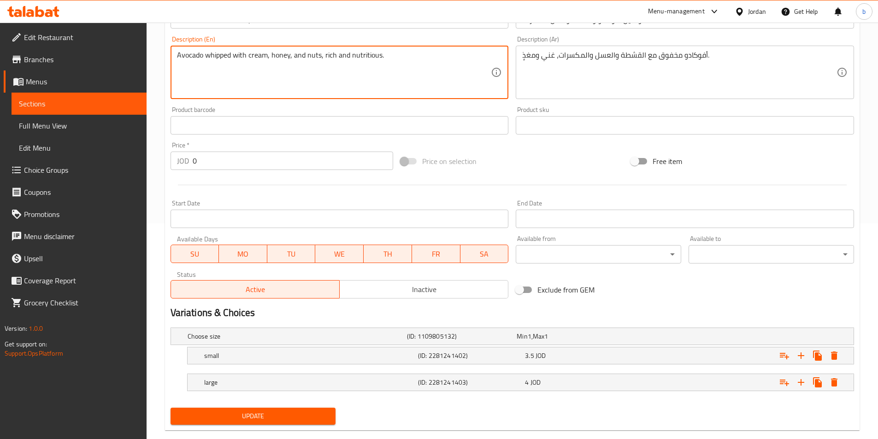
scroll to position [233, 0]
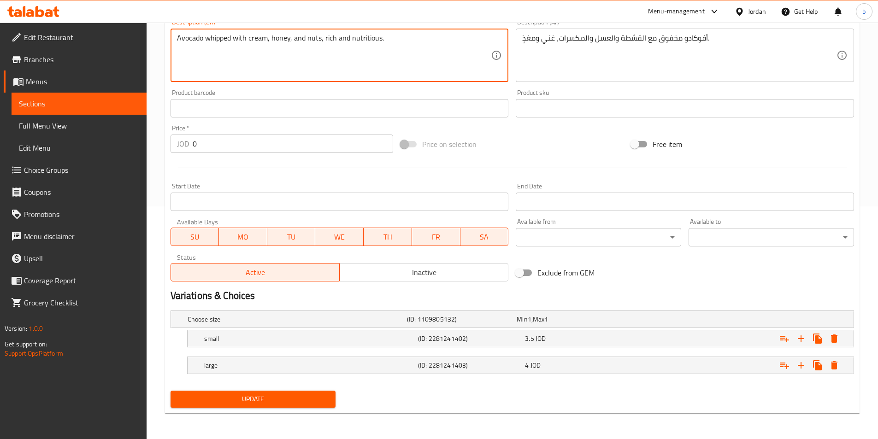
type textarea "Avocado whipped with cream, honey, and nuts, rich and nutritious."
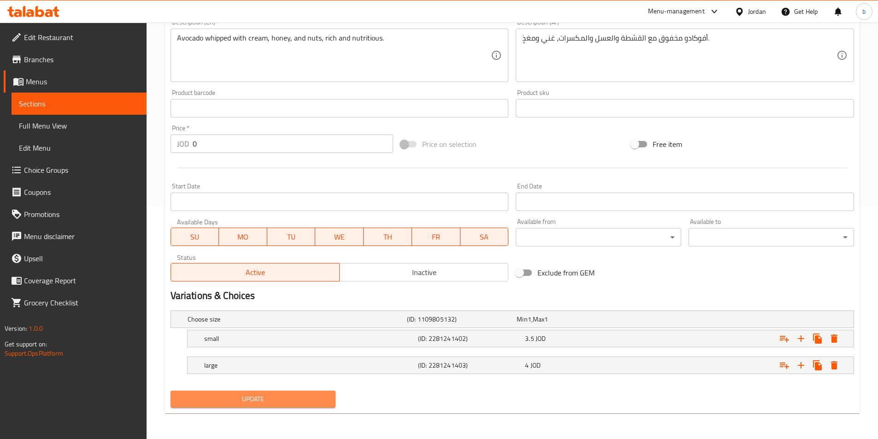
click at [230, 394] on span "Update" at bounding box center [253, 400] width 151 height 12
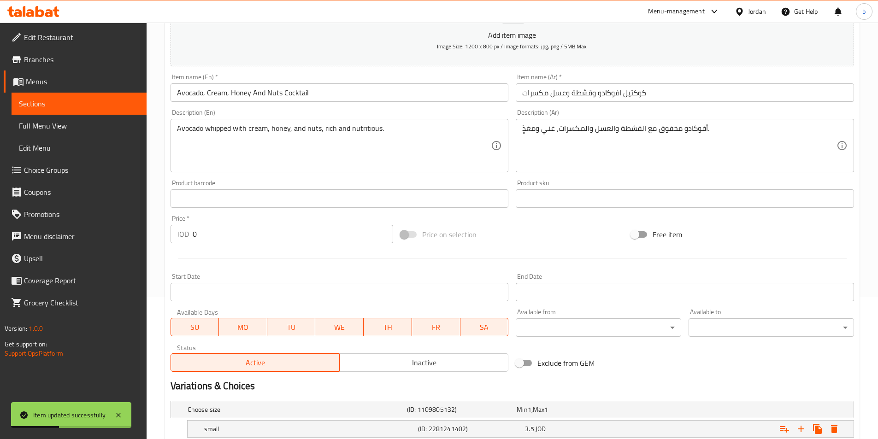
scroll to position [0, 0]
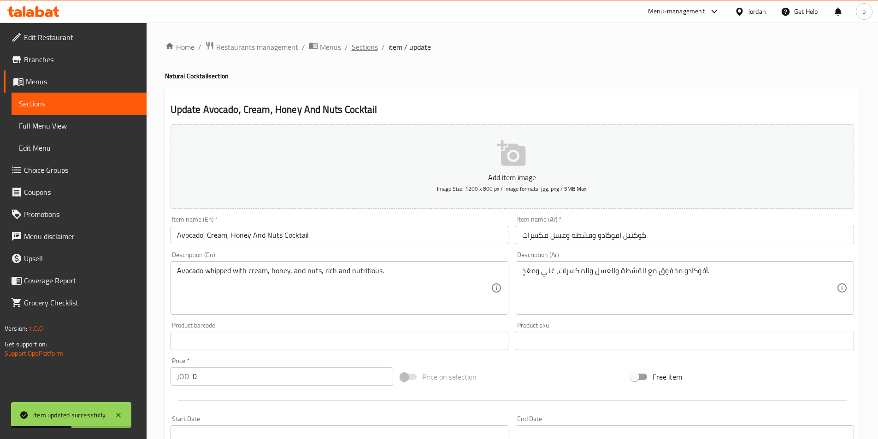
click at [366, 52] on span "Sections" at bounding box center [365, 46] width 26 height 11
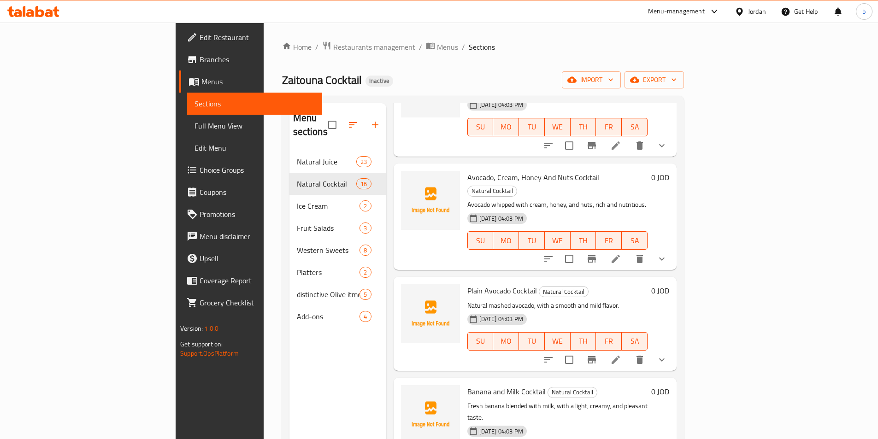
scroll to position [430, 0]
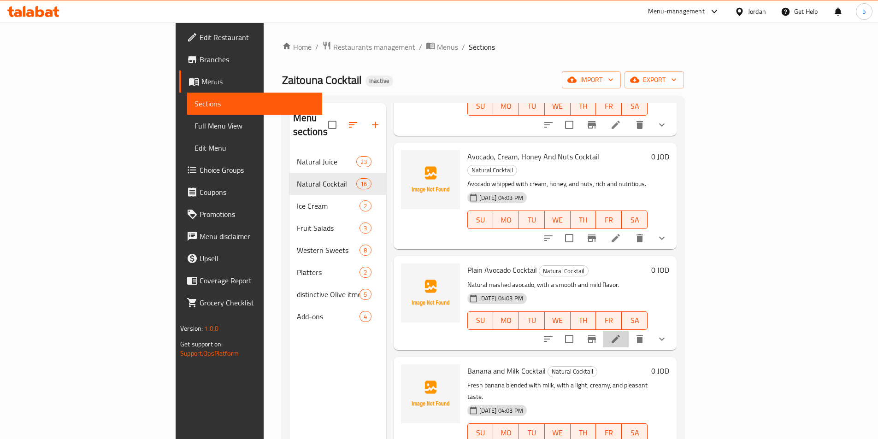
click at [629, 331] on li at bounding box center [616, 339] width 26 height 17
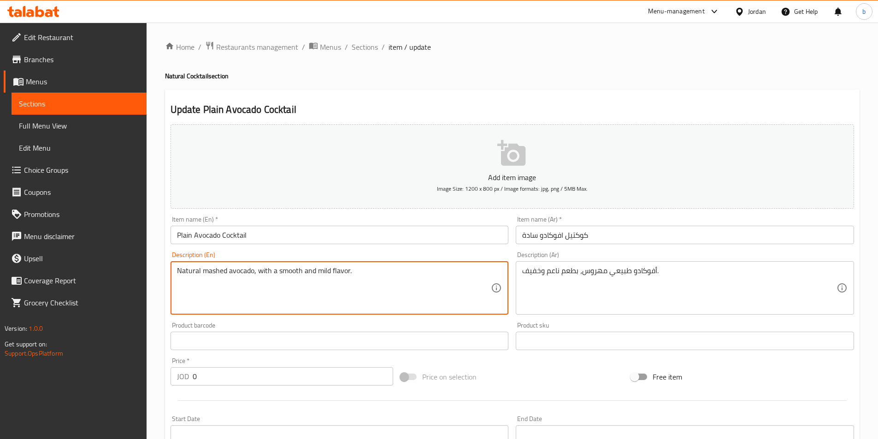
click at [330, 269] on textarea "Natural mashed avocado, with a smooth and mild flavor." at bounding box center [334, 288] width 314 height 44
drag, startPoint x: 329, startPoint y: 269, endPoint x: 318, endPoint y: 271, distance: 11.6
click at [318, 271] on textarea "Natural mashed avocado, with a smooth and mild flavor." at bounding box center [334, 288] width 314 height 44
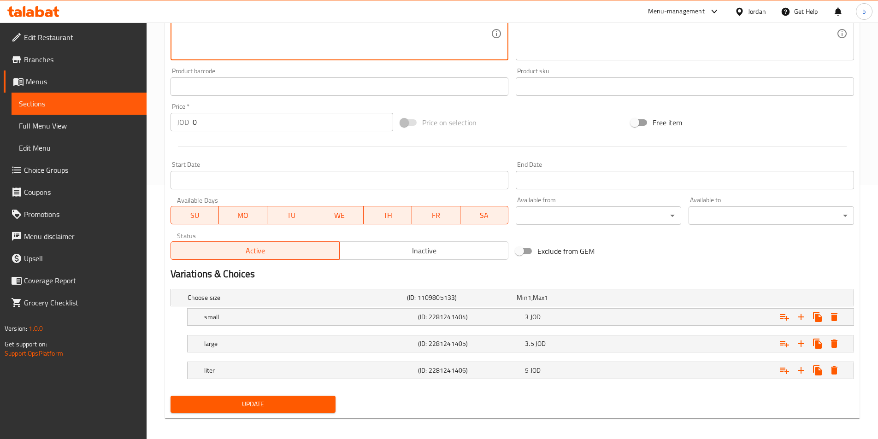
scroll to position [259, 0]
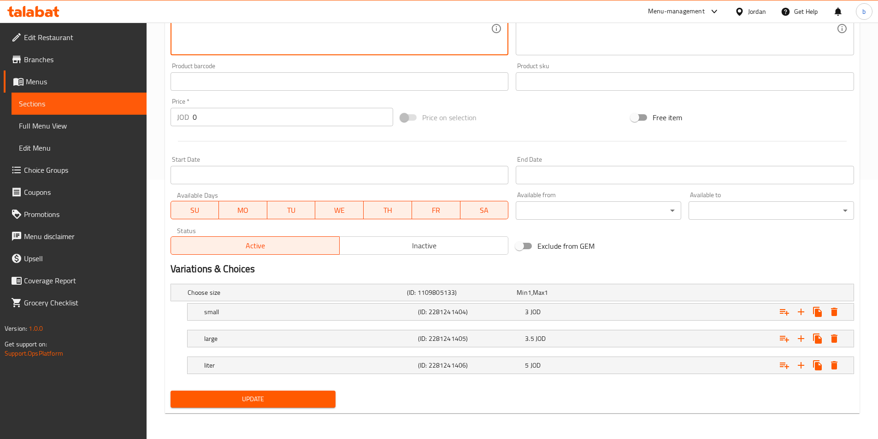
type textarea "Natural mashed avocado, with a smooth and light flavor."
click at [289, 402] on span "Update" at bounding box center [253, 400] width 151 height 12
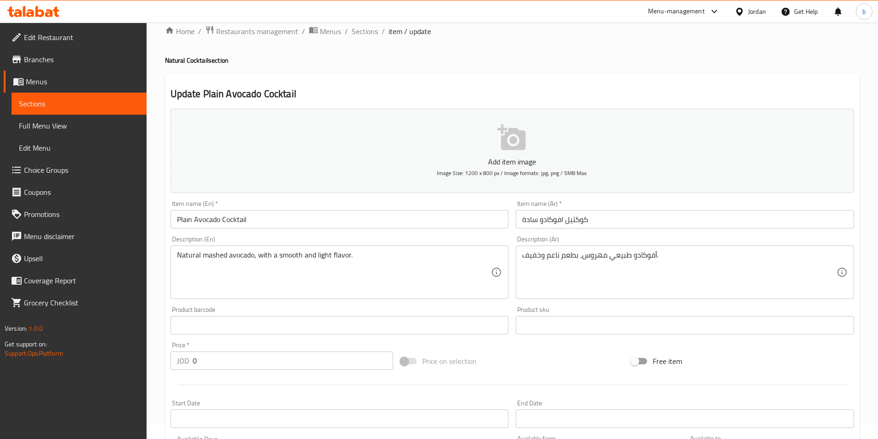
scroll to position [14, 0]
click at [356, 38] on span "Sections" at bounding box center [365, 33] width 26 height 11
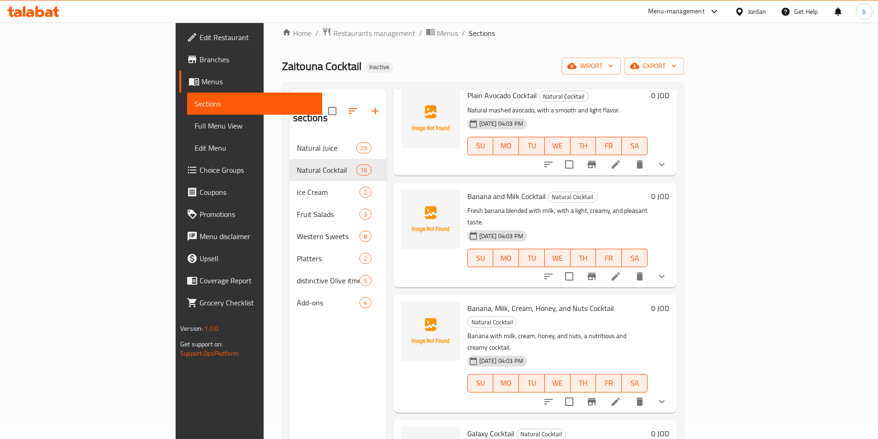
scroll to position [518, 0]
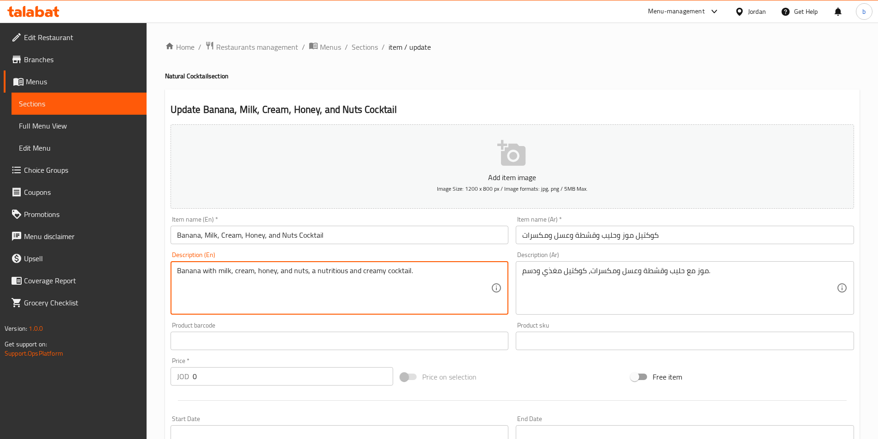
click at [380, 270] on textarea "Banana with milk, cream, honey, and nuts, a nutritious and creamy cocktail." at bounding box center [334, 288] width 314 height 44
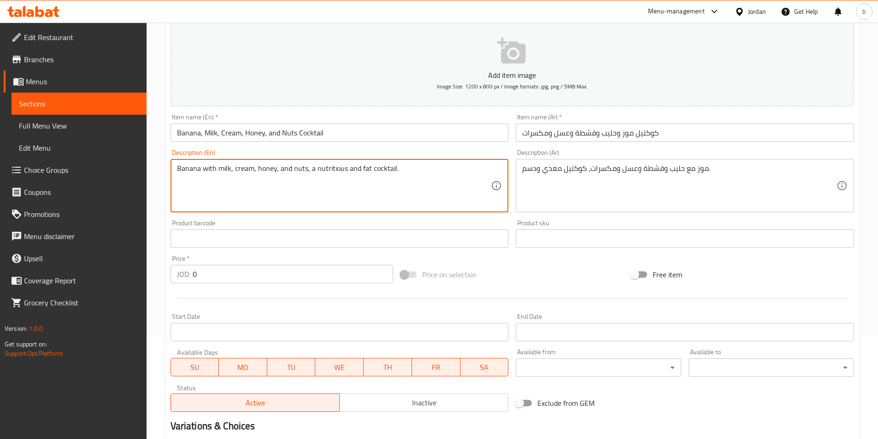
scroll to position [123, 0]
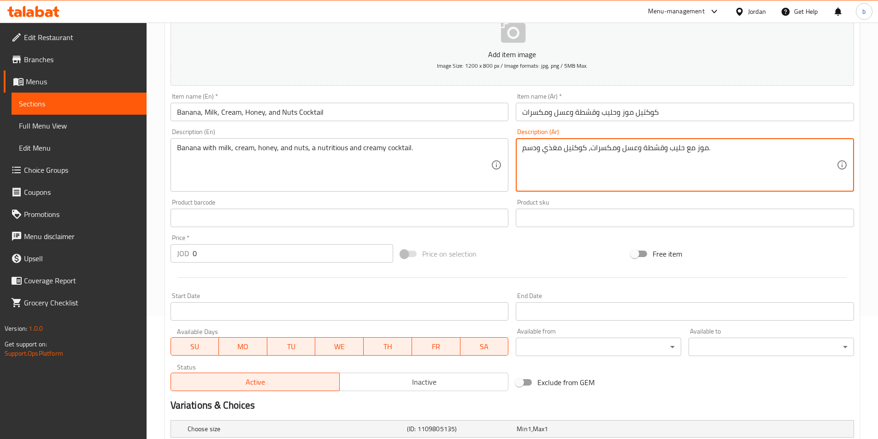
drag, startPoint x: 524, startPoint y: 147, endPoint x: 537, endPoint y: 147, distance: 13.4
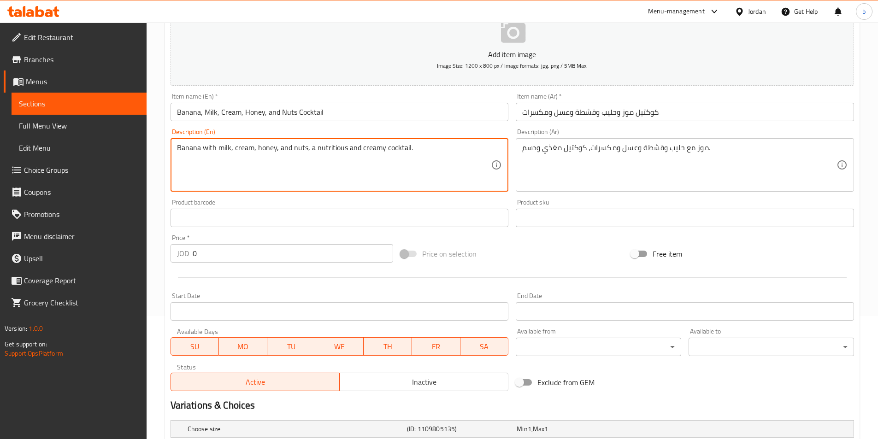
drag, startPoint x: 381, startPoint y: 150, endPoint x: 358, endPoint y: 155, distance: 23.2
type textarea "Banana with milk, cream, honey, and nuts, a nutritious and fat cocktail."
drag, startPoint x: 343, startPoint y: 245, endPoint x: 323, endPoint y: 279, distance: 39.8
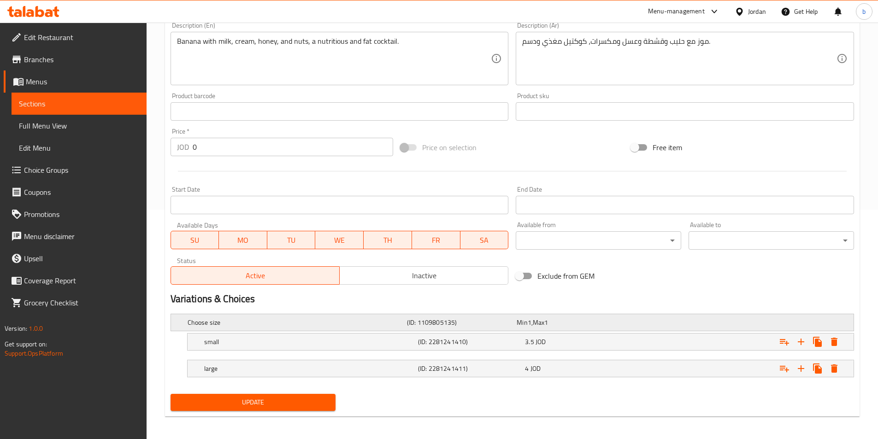
scroll to position [233, 0]
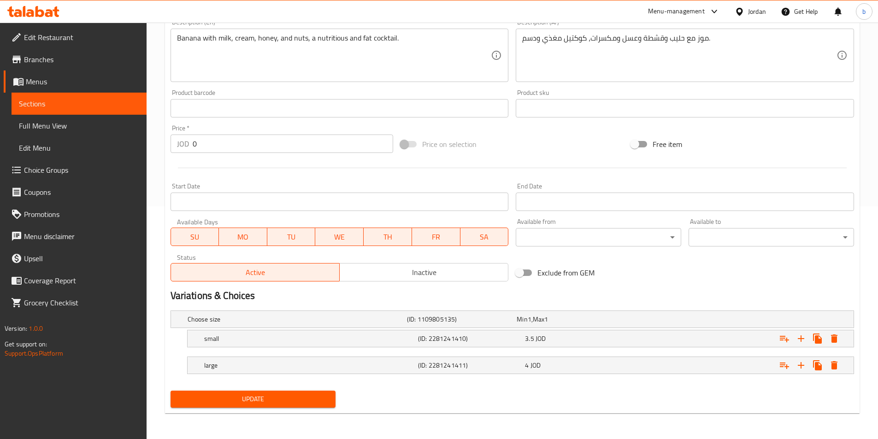
click at [283, 400] on span "Update" at bounding box center [253, 400] width 151 height 12
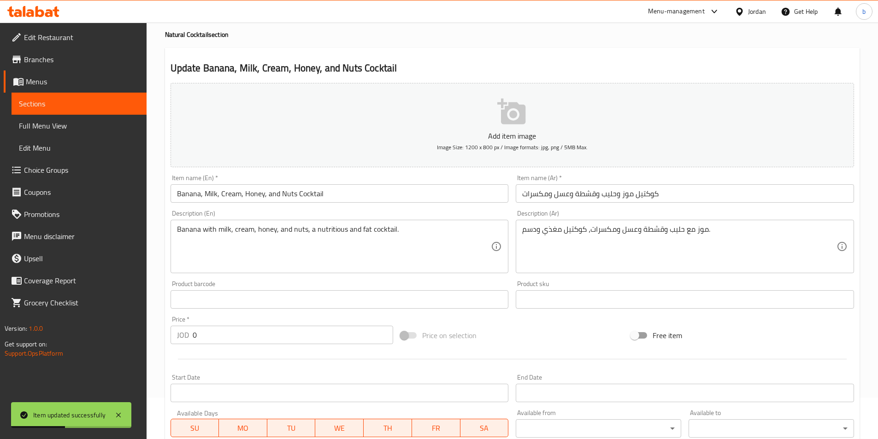
scroll to position [0, 0]
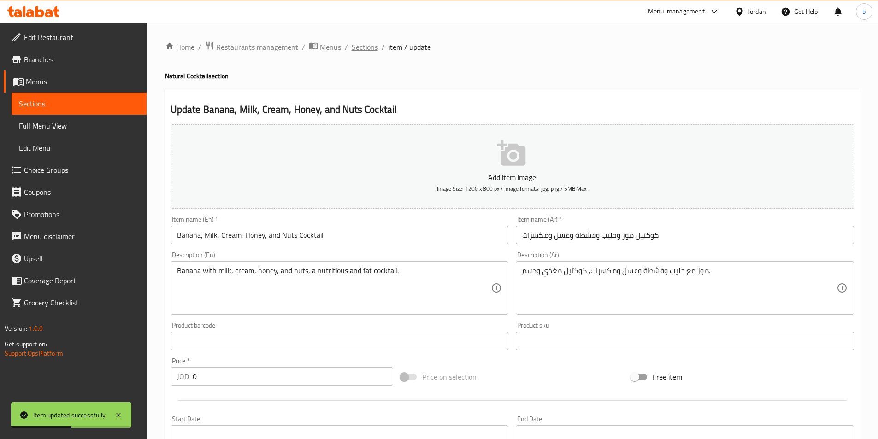
click at [361, 44] on span "Sections" at bounding box center [365, 46] width 26 height 11
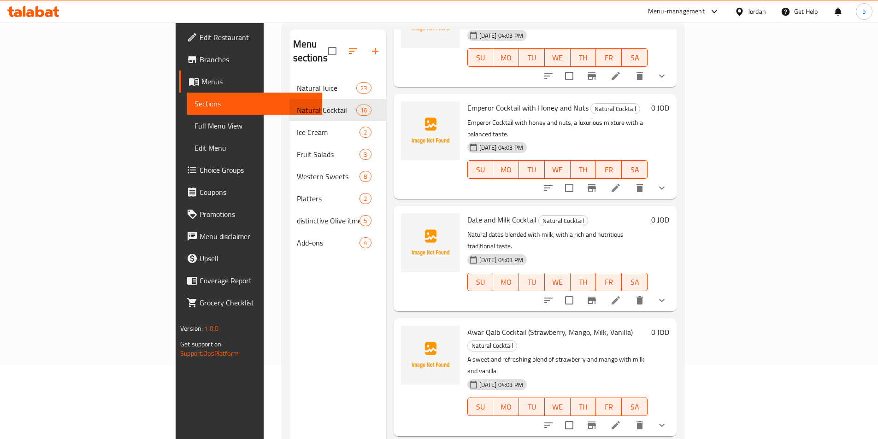
scroll to position [129, 0]
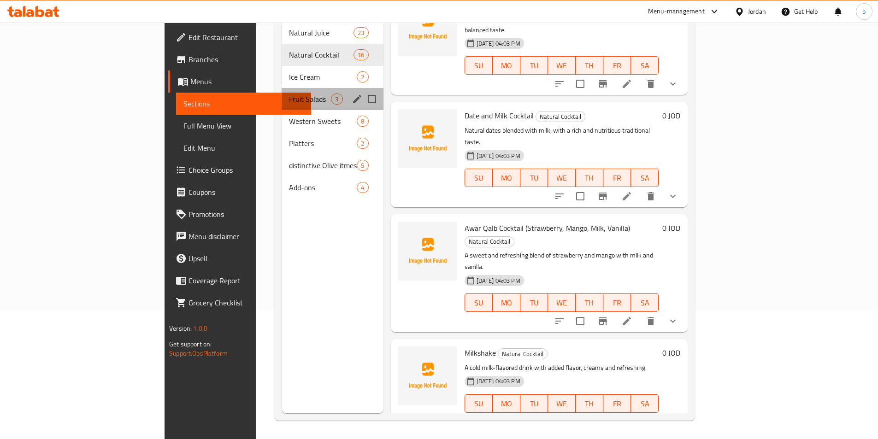
click at [282, 88] on div "Fruit Salads 3" at bounding box center [332, 99] width 101 height 22
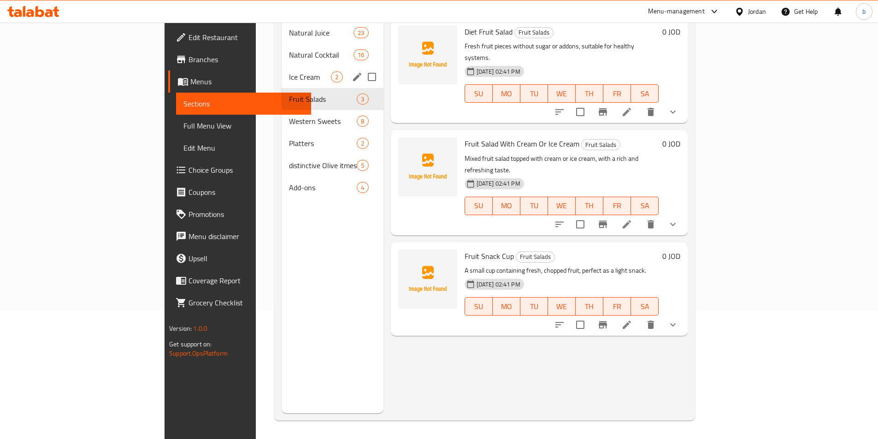
click at [282, 73] on div "Ice Cream 2" at bounding box center [332, 77] width 101 height 22
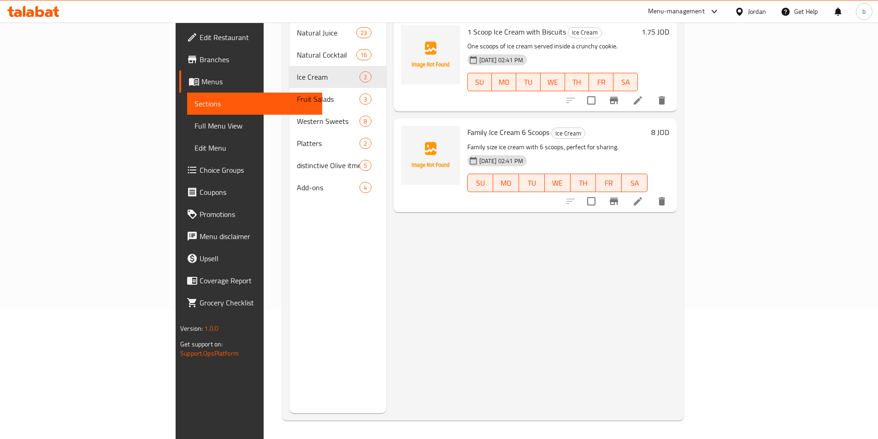
scroll to position [68, 0]
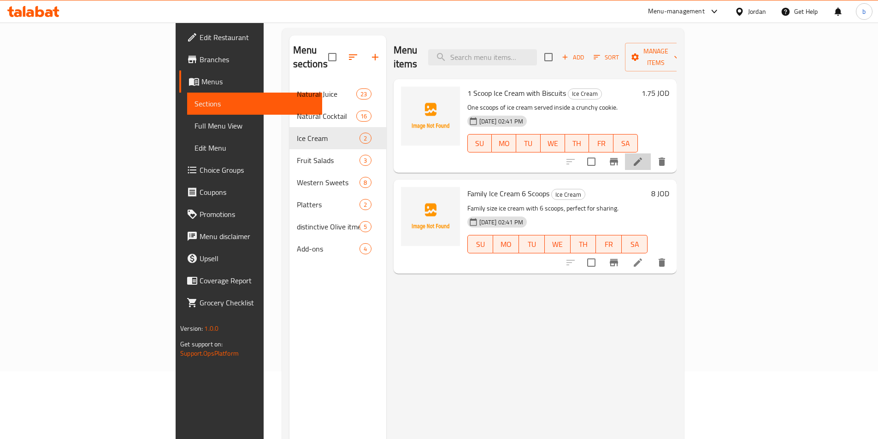
click at [651, 153] on li at bounding box center [638, 161] width 26 height 17
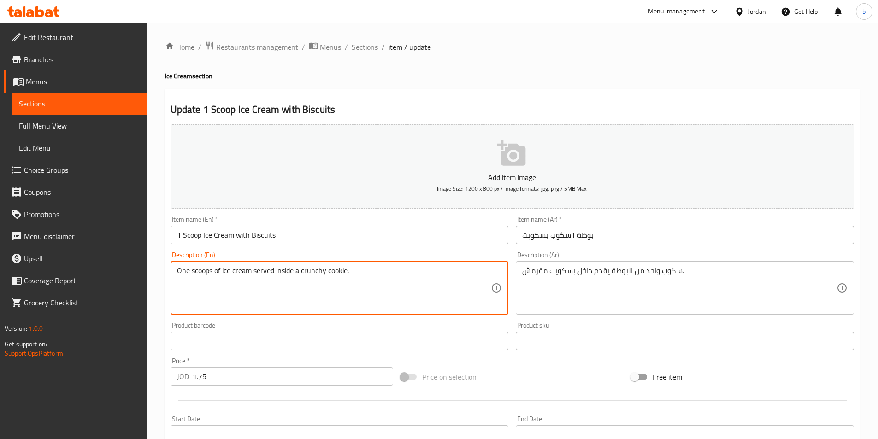
drag, startPoint x: 324, startPoint y: 270, endPoint x: 306, endPoint y: 272, distance: 17.7
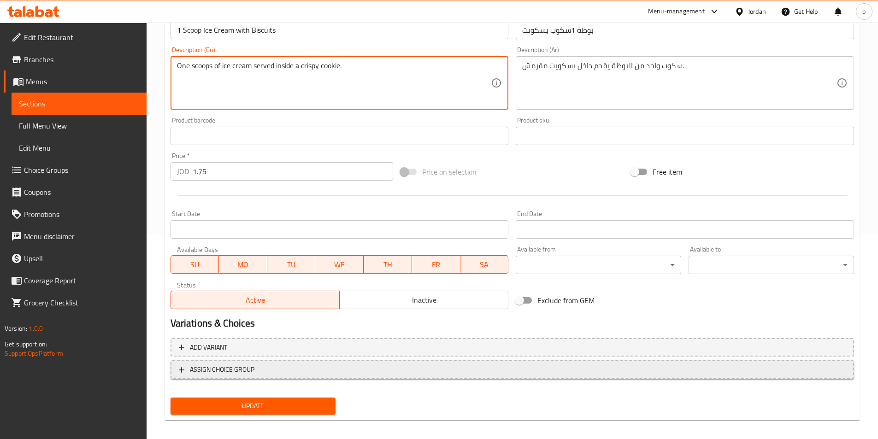
scroll to position [212, 0]
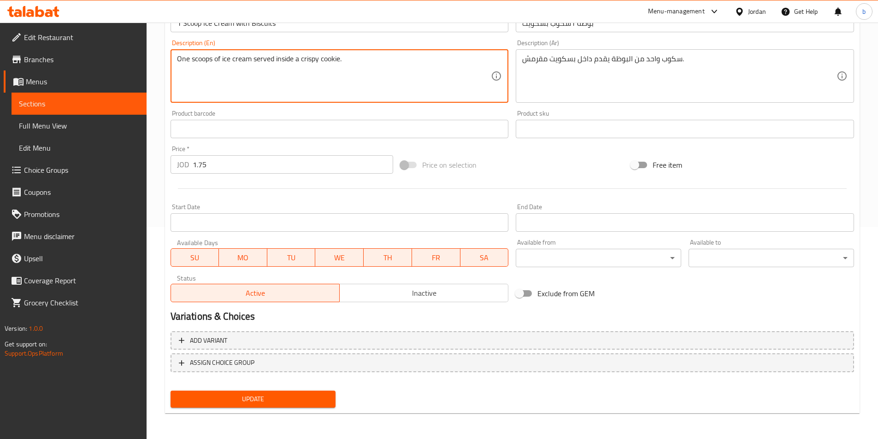
type textarea "One scoops of ice cream served inside a crispy cookie."
click at [263, 400] on span "Update" at bounding box center [253, 400] width 151 height 12
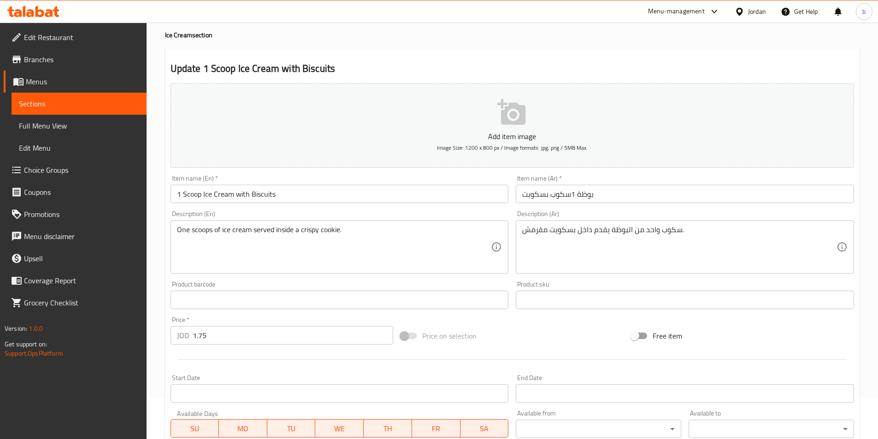
scroll to position [0, 0]
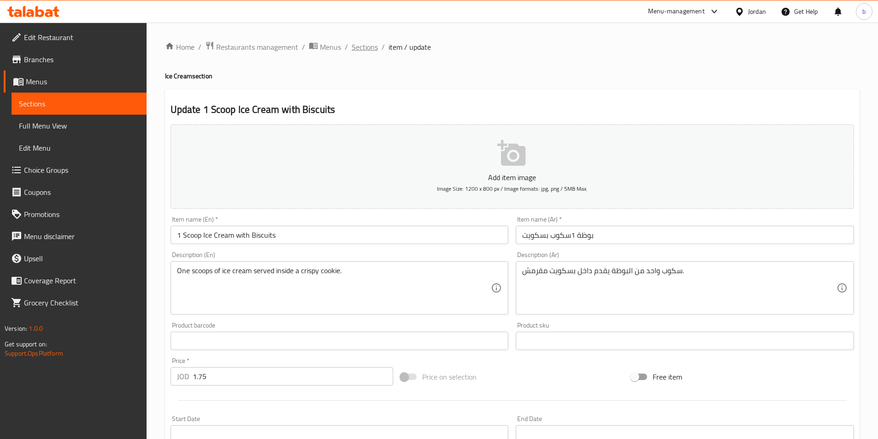
click at [361, 48] on span "Sections" at bounding box center [365, 46] width 26 height 11
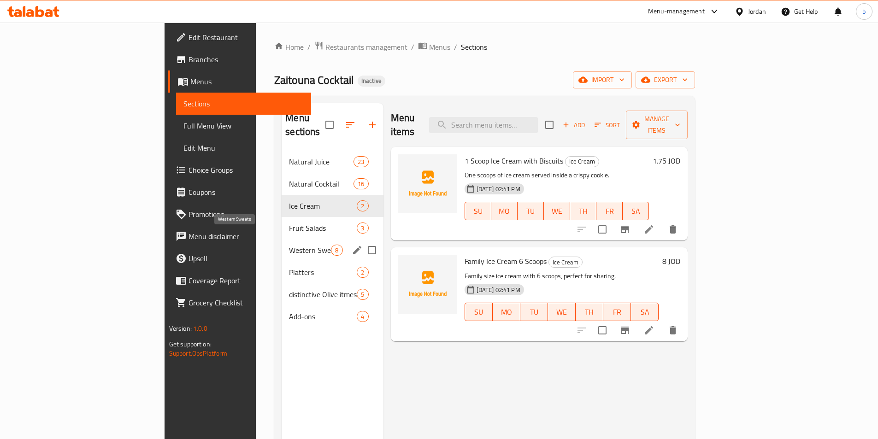
drag, startPoint x: 270, startPoint y: 240, endPoint x: 280, endPoint y: 244, distance: 11.2
click at [289, 245] on span "Western Sweets" at bounding box center [310, 250] width 42 height 11
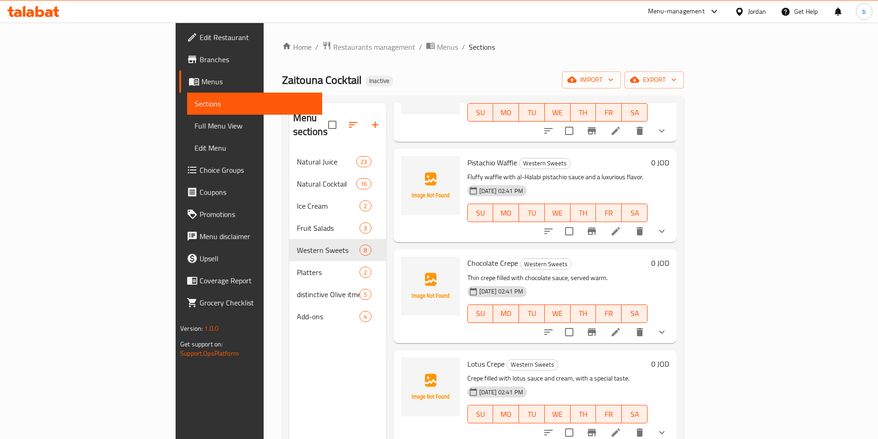
scroll to position [246, 0]
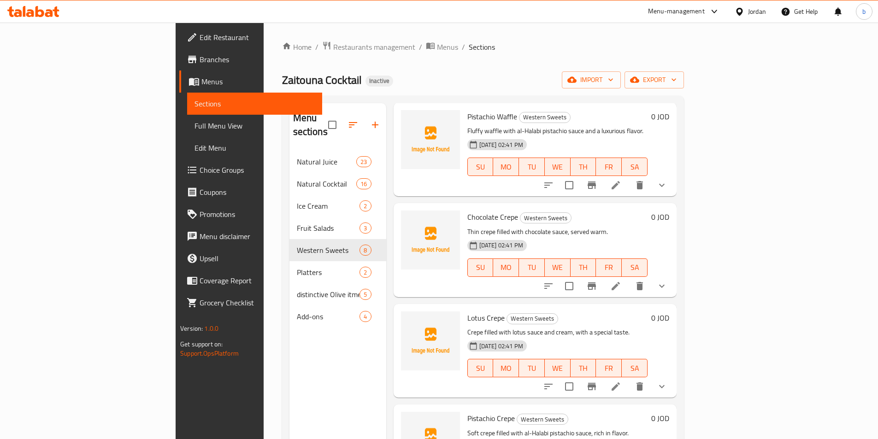
click at [621, 381] on icon at bounding box center [615, 386] width 11 height 11
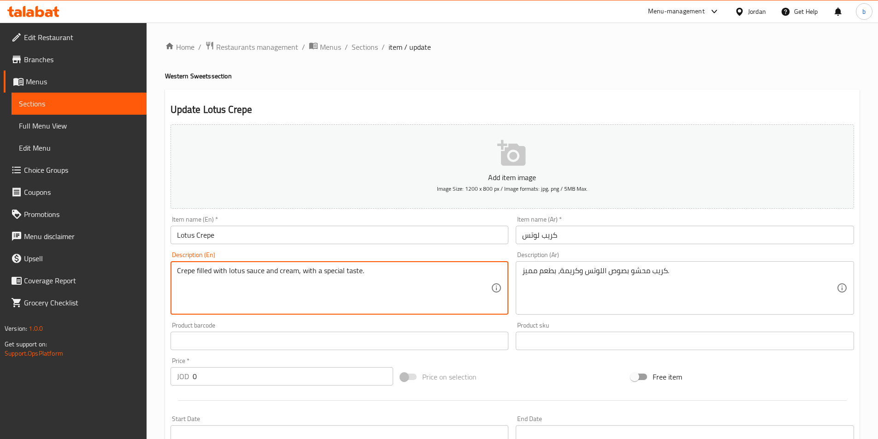
drag, startPoint x: 341, startPoint y: 271, endPoint x: 337, endPoint y: 266, distance: 5.9
click at [341, 267] on textarea "Crepe filled with lotus sauce and cream, with a special taste." at bounding box center [334, 288] width 314 height 44
click at [342, 271] on textarea "Crepe filled with lotus sauce and cream, with a special taste." at bounding box center [334, 288] width 314 height 44
drag, startPoint x: 342, startPoint y: 271, endPoint x: 329, endPoint y: 269, distance: 12.5
click at [329, 269] on textarea "Crepe filled with lotus sauce and cream, with a special taste." at bounding box center [334, 288] width 314 height 44
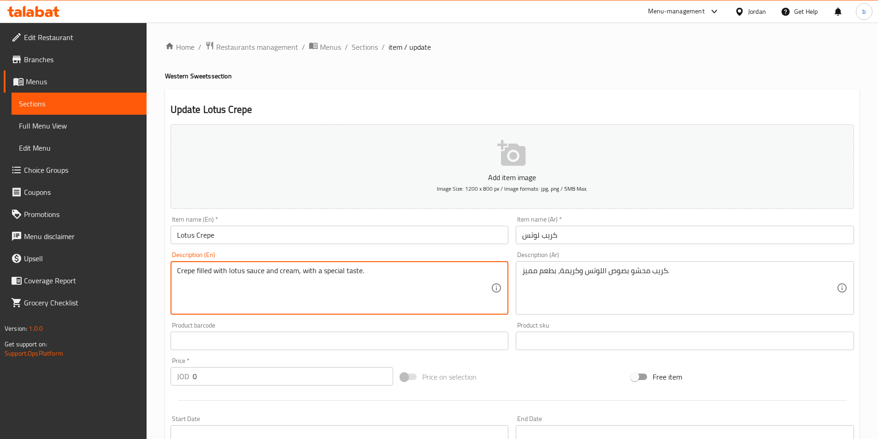
paste textarea "distinctive"
click at [343, 299] on textarea "Crepe filled with lotus sauce and cream, with a distinctive taste." at bounding box center [334, 288] width 314 height 44
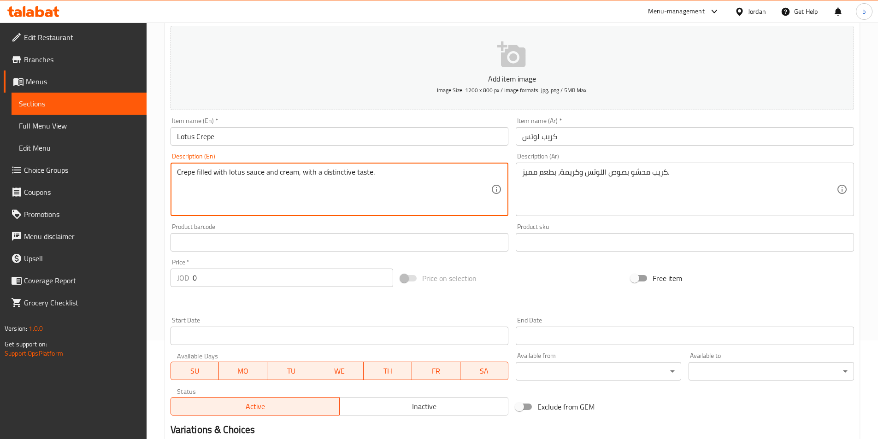
scroll to position [233, 0]
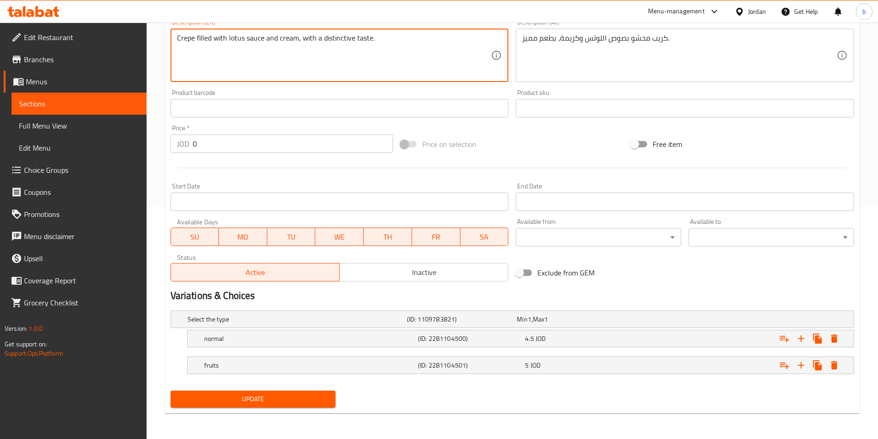
type textarea "Crepe filled with lotus sauce and cream, with a distinctive taste."
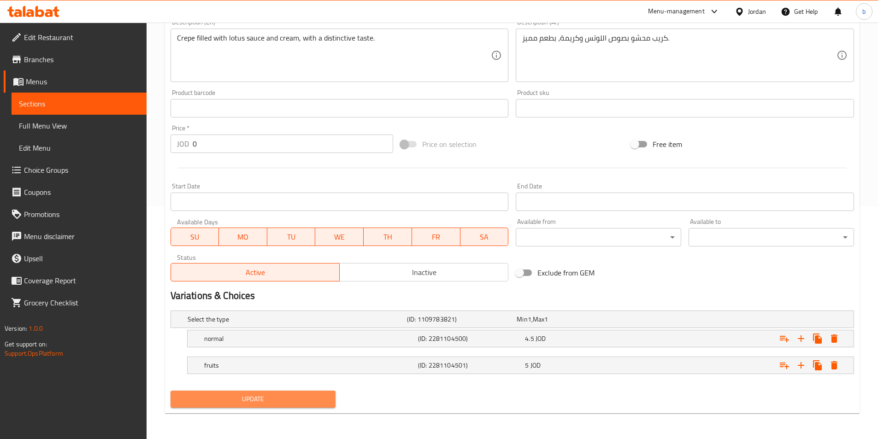
click at [285, 401] on span "Update" at bounding box center [253, 400] width 151 height 12
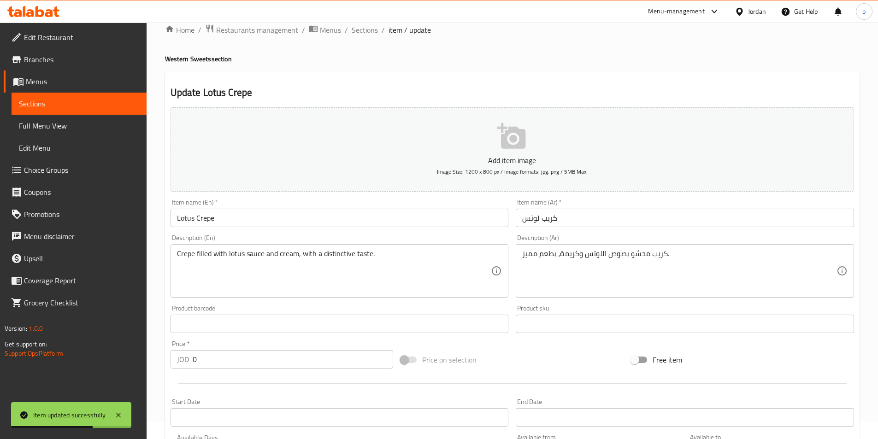
scroll to position [0, 0]
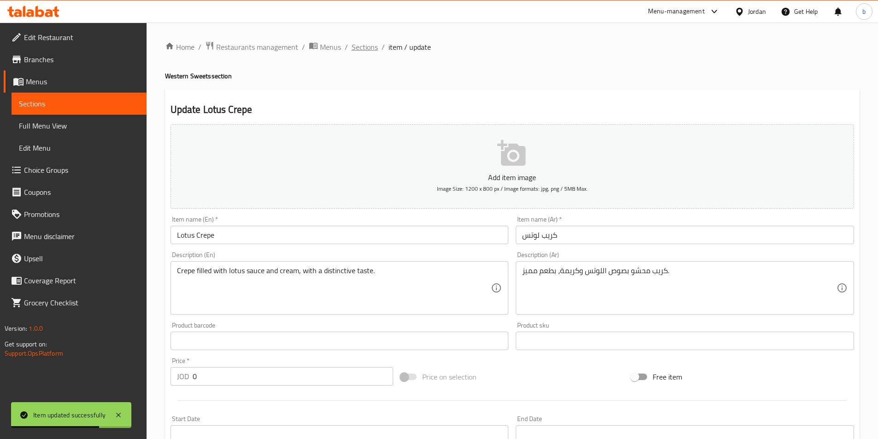
click at [373, 45] on span "Sections" at bounding box center [365, 46] width 26 height 11
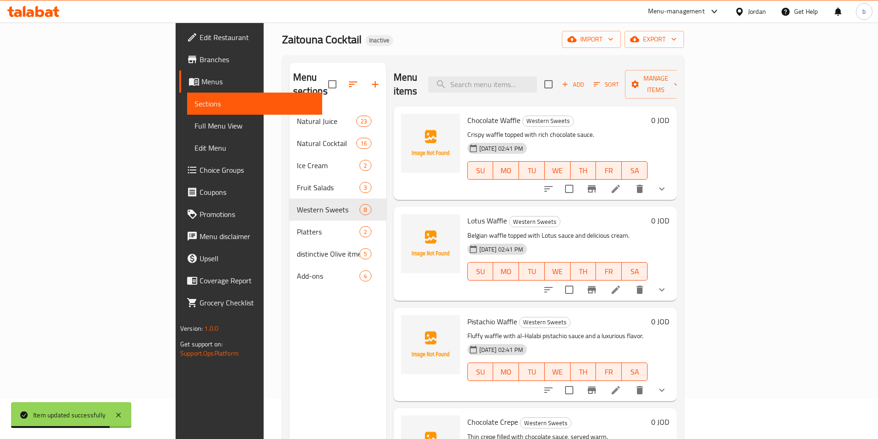
scroll to position [61, 0]
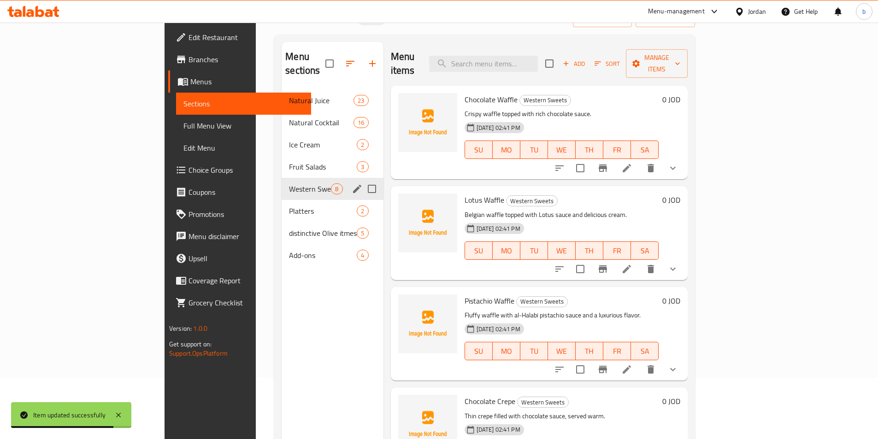
click at [282, 183] on div "Western Sweets 8" at bounding box center [332, 189] width 101 height 22
click at [289, 206] on span "Platters" at bounding box center [310, 211] width 42 height 11
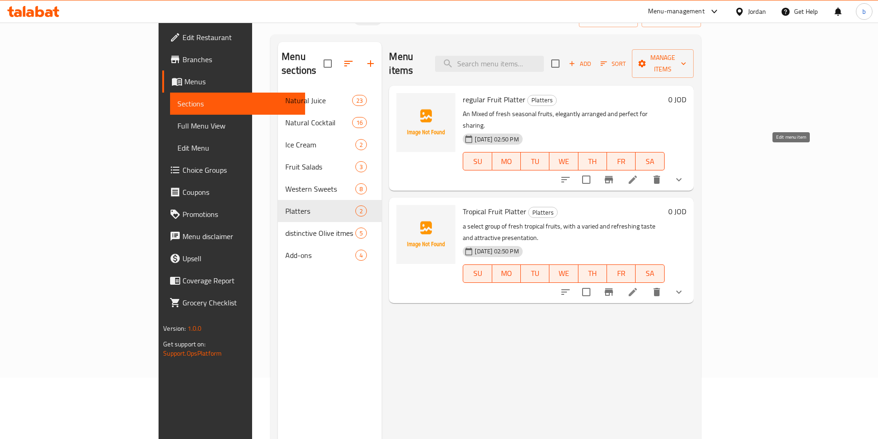
click at [638, 174] on icon at bounding box center [632, 179] width 11 height 11
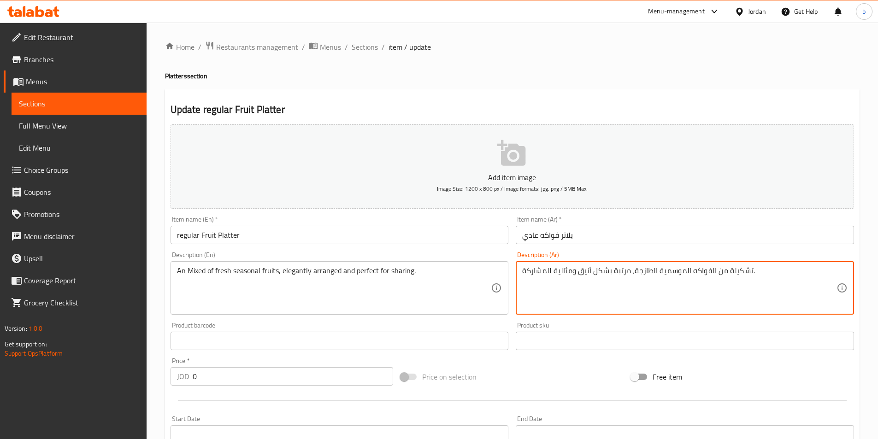
click at [571, 267] on textarea "تشكيلة من الفواكه الموسمية الطازجة، مرتبة بشكل أنيق ومثالية للمشاركة." at bounding box center [679, 288] width 314 height 44
paste textarea "ناسب"
drag, startPoint x: 556, startPoint y: 272, endPoint x: 577, endPoint y: 269, distance: 21.5
click at [577, 269] on textarea "تشكيلة من الفواكه الموسمية الطازجة، مرتبة بشكل أنيق ومناسبة للمشاركة." at bounding box center [679, 288] width 314 height 44
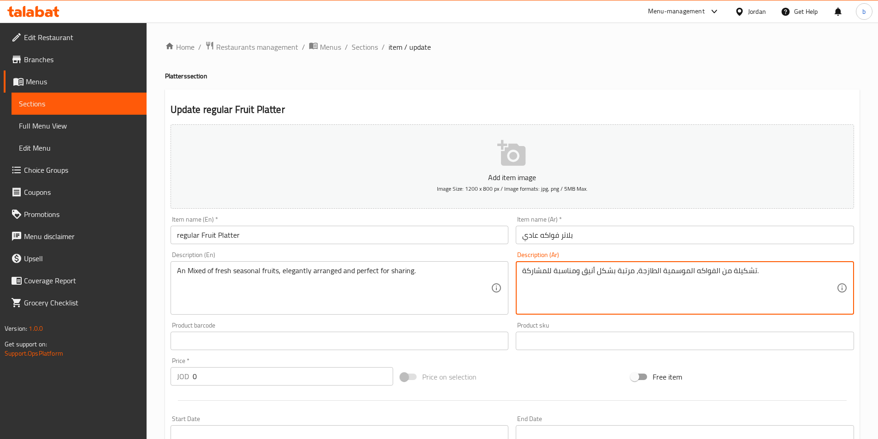
type textarea "تشكيلة من الفواكه الموسمية الطازجة، مرتبة بشكل أنيق ومناسبة للمشاركة."
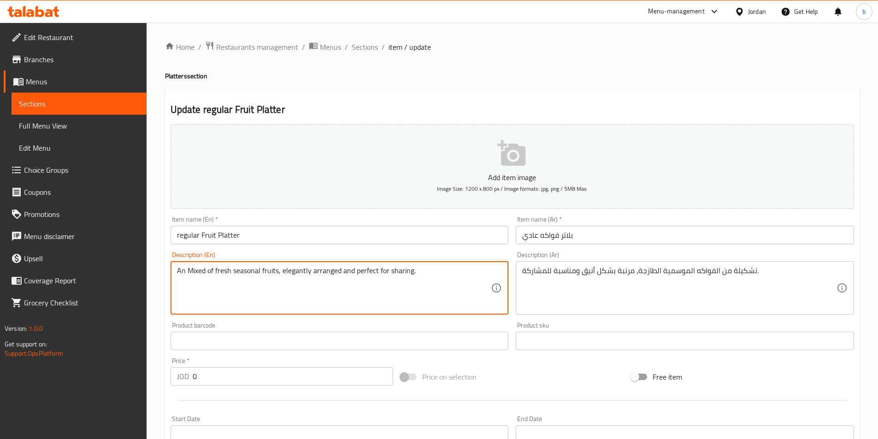
drag, startPoint x: 375, startPoint y: 271, endPoint x: 375, endPoint y: 265, distance: 5.1
click at [377, 270] on textarea "An Mixed of fresh seasonal fruits, elegantly arranged and perfect for sharing." at bounding box center [334, 288] width 314 height 44
drag, startPoint x: 376, startPoint y: 270, endPoint x: 363, endPoint y: 270, distance: 12.9
click at [362, 270] on textarea "An Mixed of fresh seasonal fruits, elegantly arranged and perfect for sharing." at bounding box center [334, 288] width 314 height 44
paste textarea "suitable"
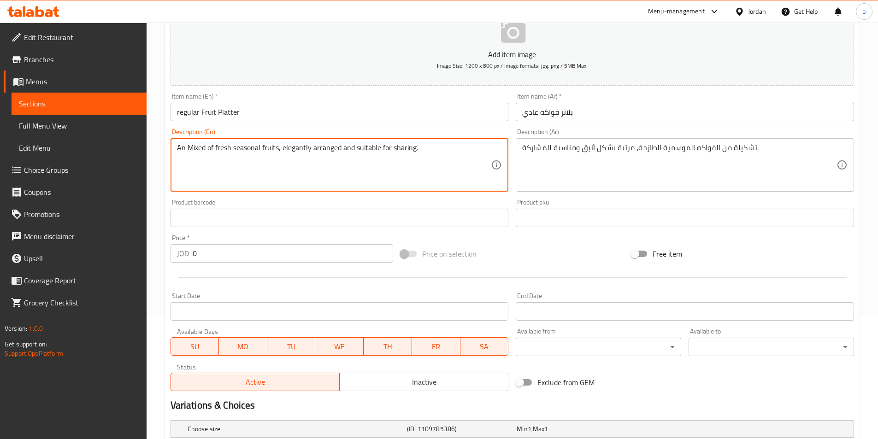
type textarea "An Mixed of fresh seasonal fruits, elegantly arranged and suitable for sharing."
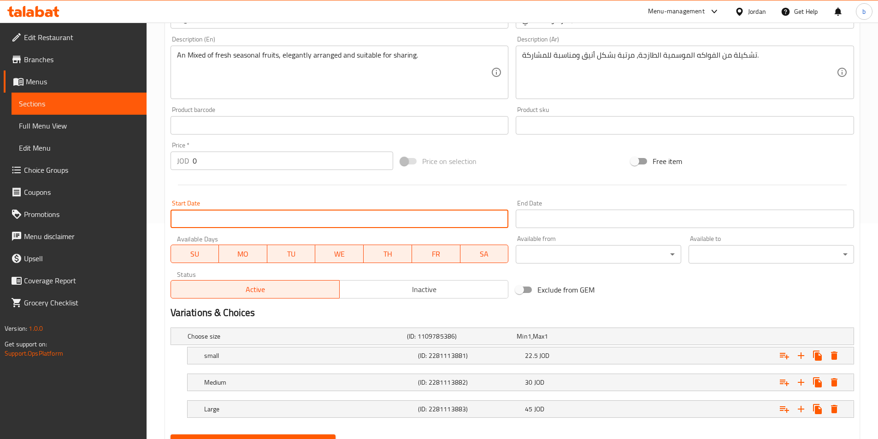
scroll to position [259, 0]
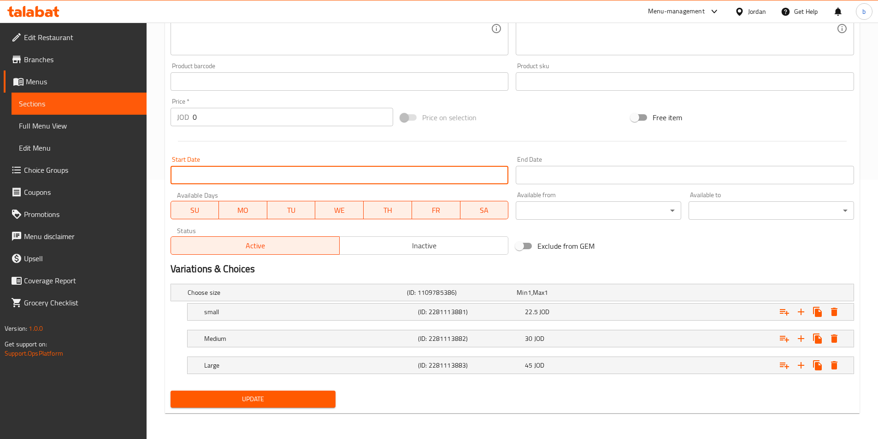
drag, startPoint x: 291, startPoint y: 396, endPoint x: 295, endPoint y: 391, distance: 6.5
click at [291, 396] on span "Update" at bounding box center [253, 400] width 151 height 12
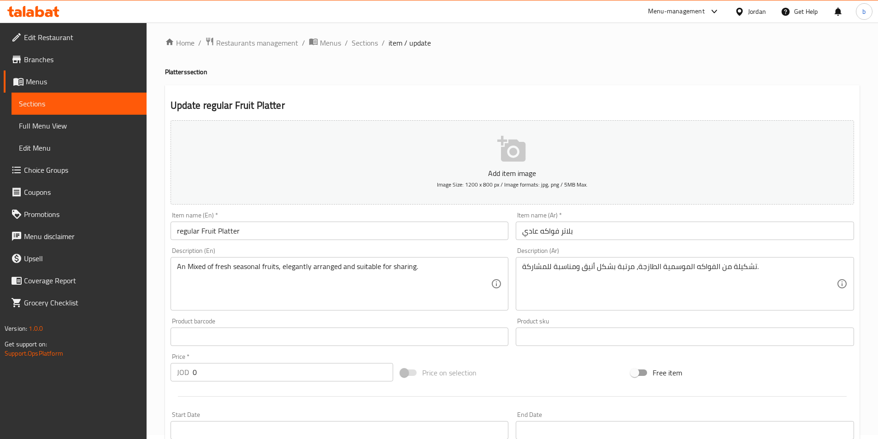
scroll to position [0, 0]
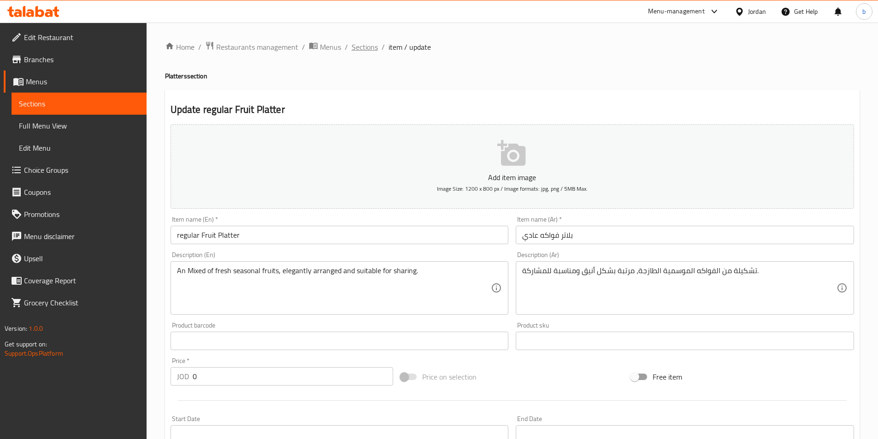
click at [358, 43] on span "Sections" at bounding box center [365, 46] width 26 height 11
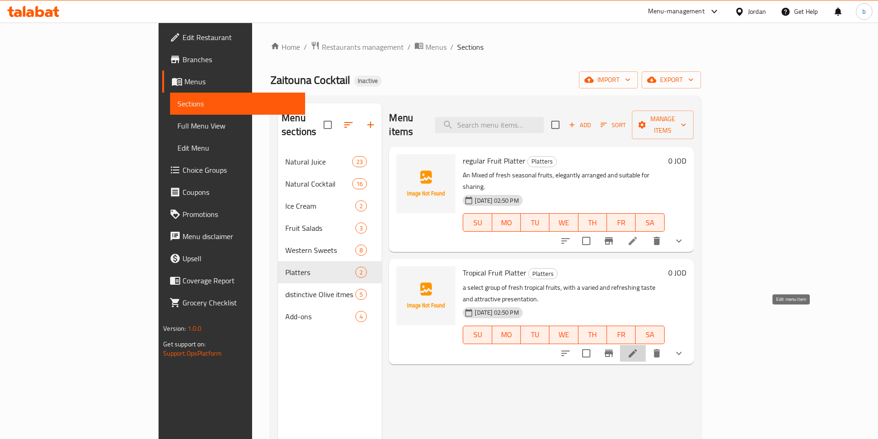
click at [638, 348] on icon at bounding box center [632, 353] width 11 height 11
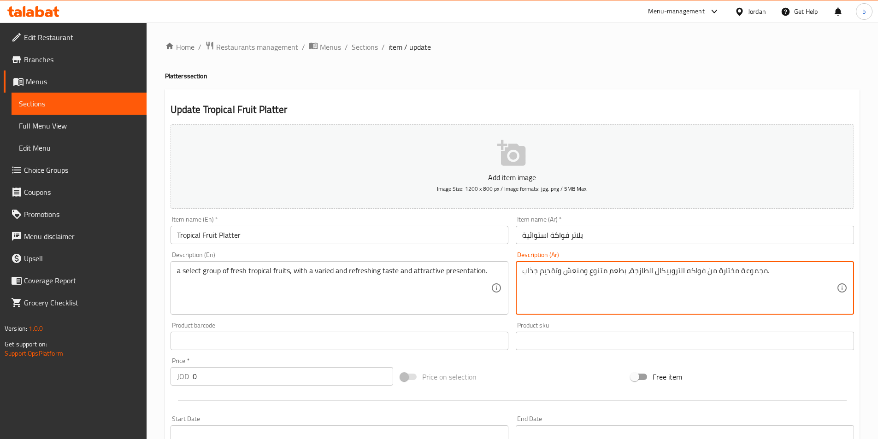
click at [582, 278] on textarea "مجموعة مختارة من فواكه التروبيكال الطازجة، بطعم متنوع ومنعش وتقديم جذاب." at bounding box center [679, 288] width 314 height 44
paste textarea "الفواكه الاستوائية"
type textarea "مجموعة مختارة من الفواكه الاستوائية الطازجة، بطعم متنوع ومنعش وتقديم جذاب."
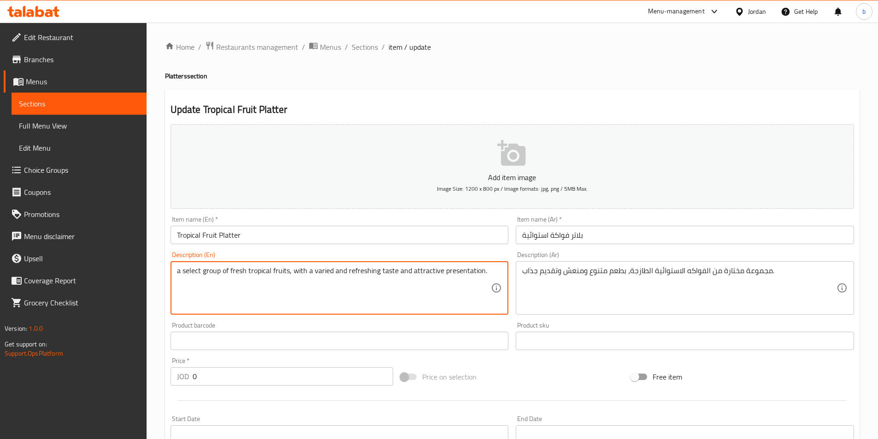
click at [200, 271] on textarea "a select group of fresh tropical fruits, with a varied and refreshing taste and…" at bounding box center [334, 288] width 314 height 44
click at [246, 283] on textarea "a selective group of fresh tropical fruits, with a varied and refreshing taste …" at bounding box center [334, 288] width 314 height 44
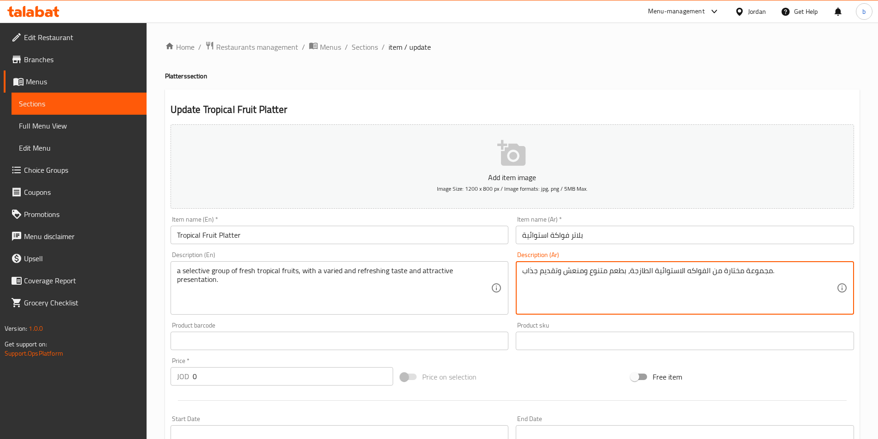
click at [597, 270] on textarea "مجموعة مختارة من الفواكه الاستوائية الطازجة، بطعم متنوع ومنعش وتقديم جذاب." at bounding box center [679, 288] width 314 height 44
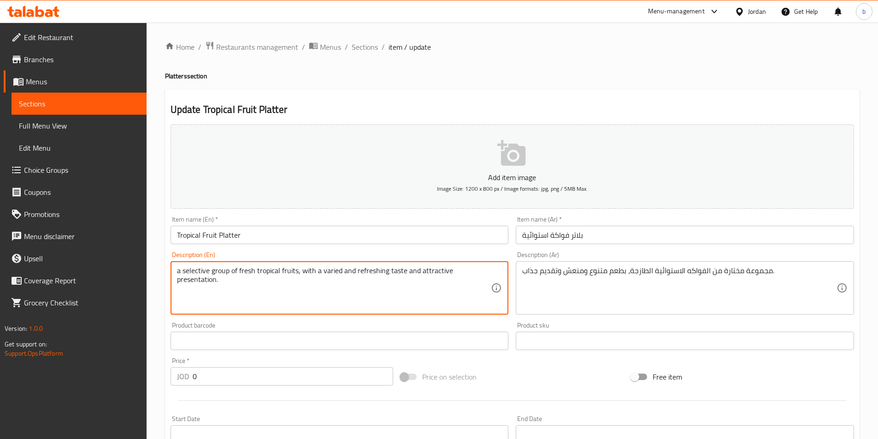
drag, startPoint x: 338, startPoint y: 272, endPoint x: 320, endPoint y: 272, distance: 18.0
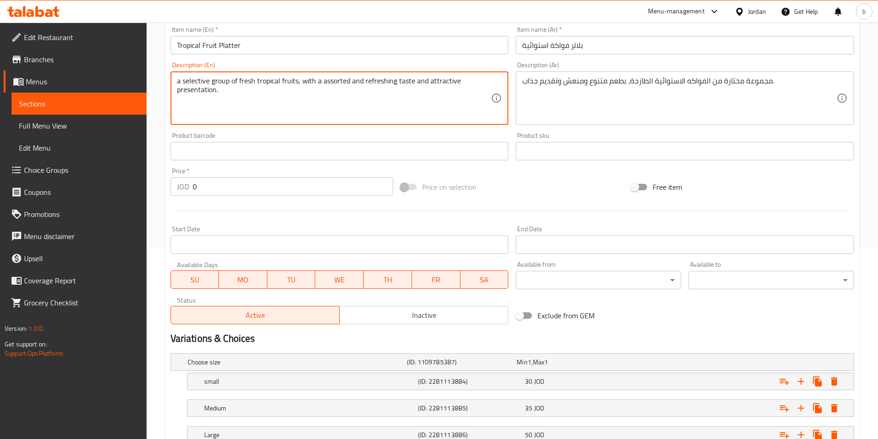
scroll to position [259, 0]
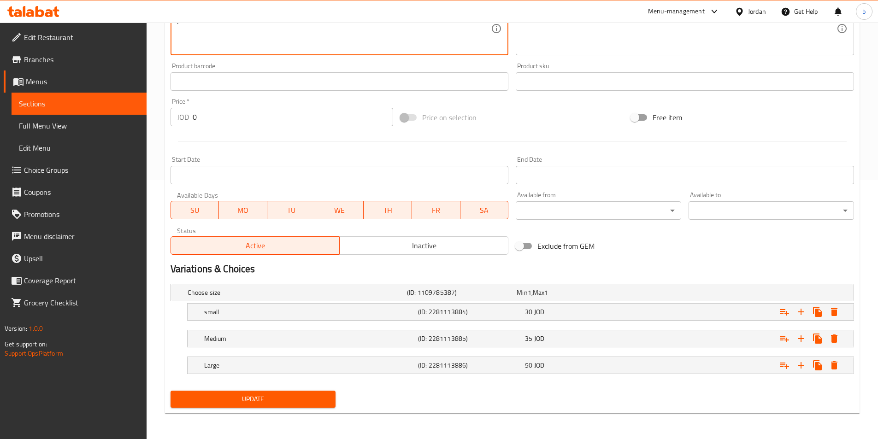
type textarea "a selective group of fresh tropical fruits, with a assorted and refreshing tast…"
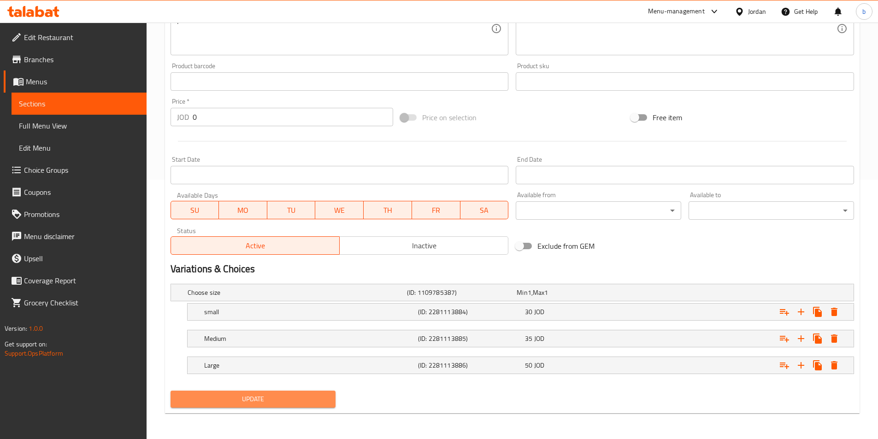
click at [252, 395] on span "Update" at bounding box center [253, 400] width 151 height 12
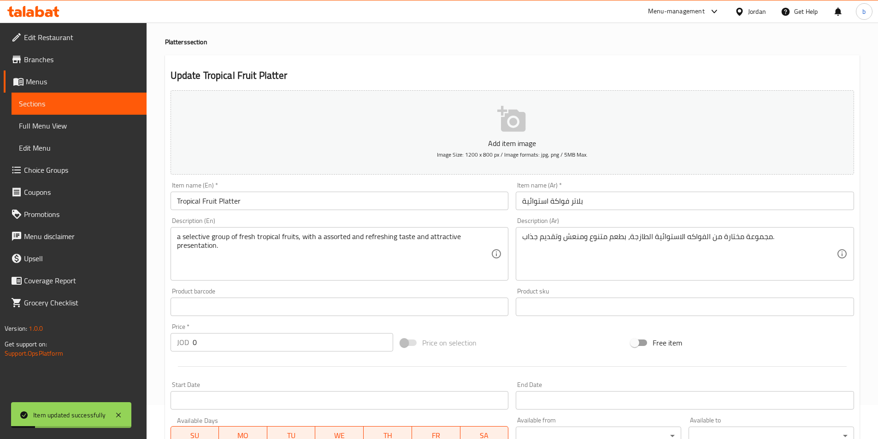
scroll to position [0, 0]
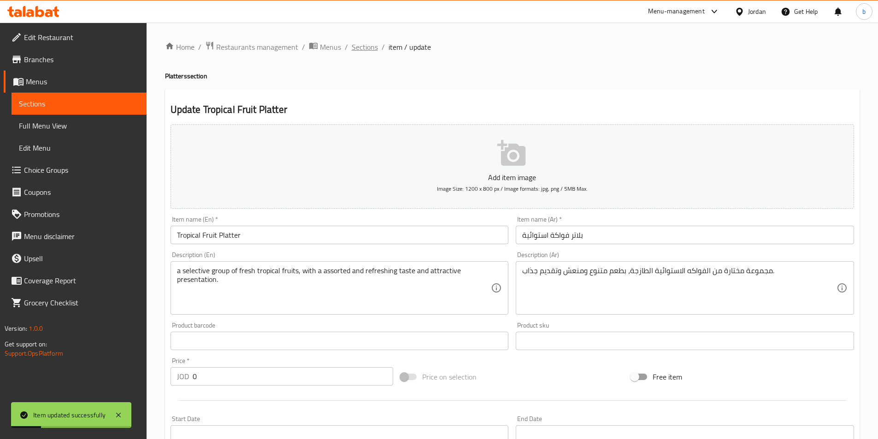
click at [366, 52] on span "Sections" at bounding box center [365, 46] width 26 height 11
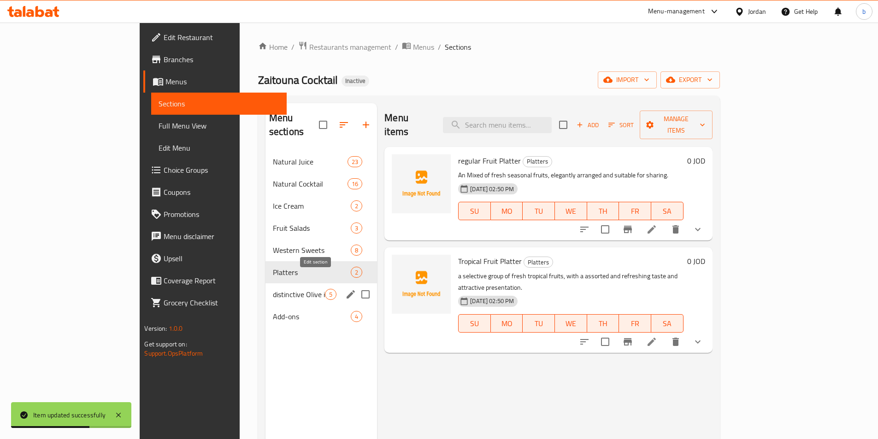
click at [347, 290] on icon "edit" at bounding box center [351, 294] width 8 height 8
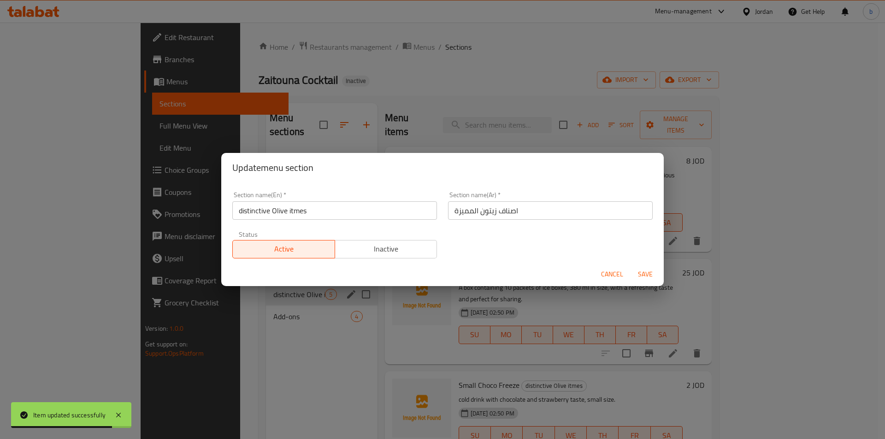
drag, startPoint x: 294, startPoint y: 209, endPoint x: 472, endPoint y: 249, distance: 183.2
click at [295, 210] on input "distinctive Olive itmes" at bounding box center [334, 210] width 205 height 18
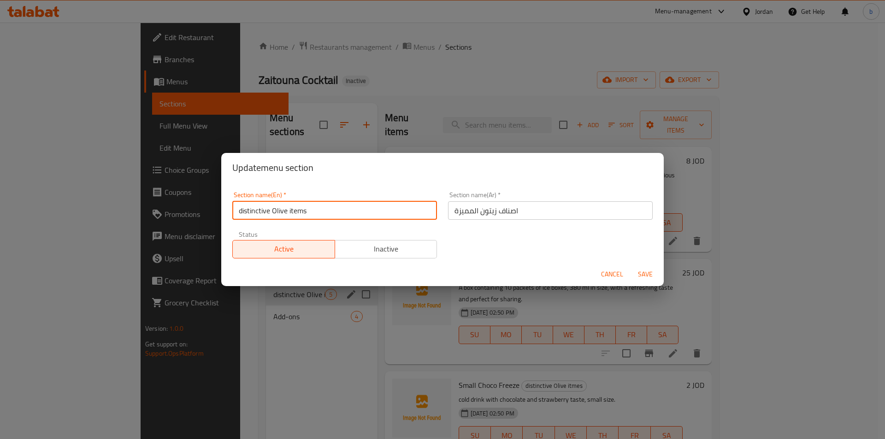
type input "distinctive Olive items"
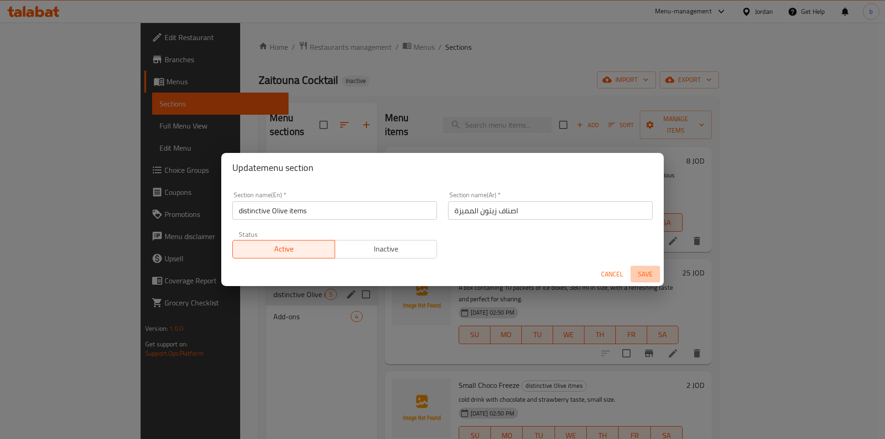
click at [647, 276] on span "Save" at bounding box center [645, 275] width 22 height 12
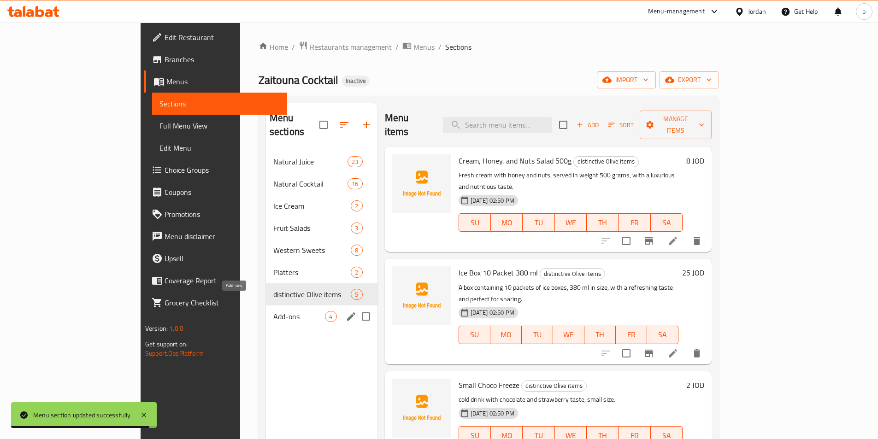
click at [273, 311] on span "Add-ons" at bounding box center [299, 316] width 52 height 11
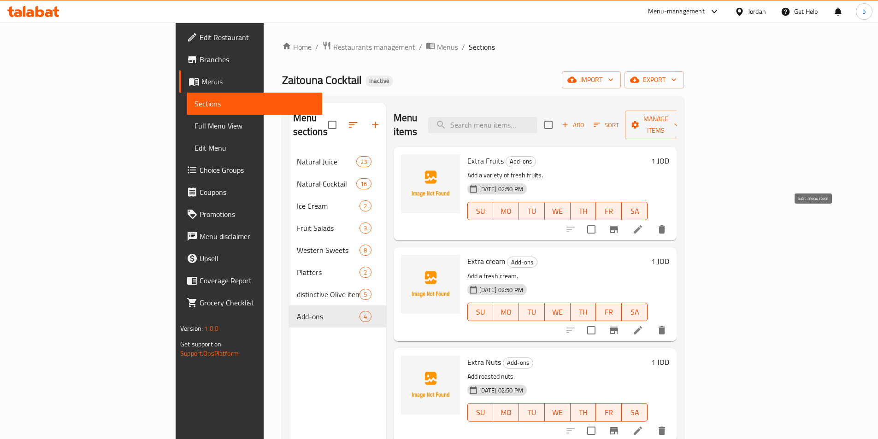
click at [643, 224] on icon at bounding box center [637, 229] width 11 height 11
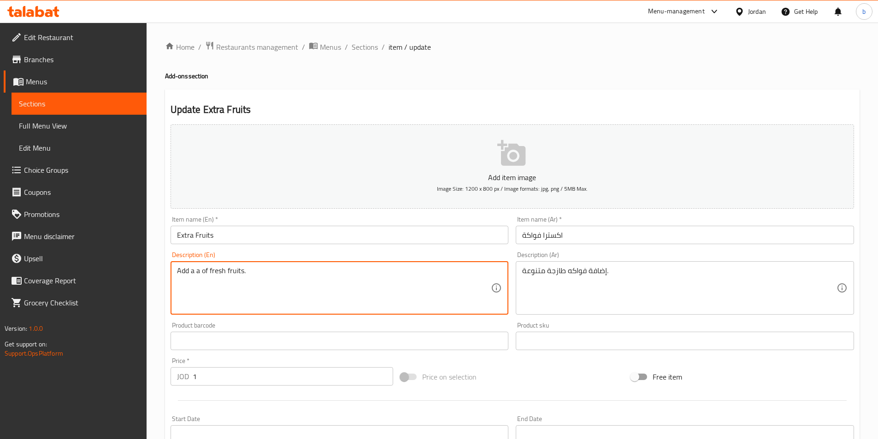
drag, startPoint x: 215, startPoint y: 271, endPoint x: 197, endPoint y: 271, distance: 18.0
drag, startPoint x: 199, startPoint y: 269, endPoint x: 247, endPoint y: 293, distance: 53.6
click at [200, 269] on textarea "Add a a of fresh fruits." at bounding box center [334, 288] width 314 height 44
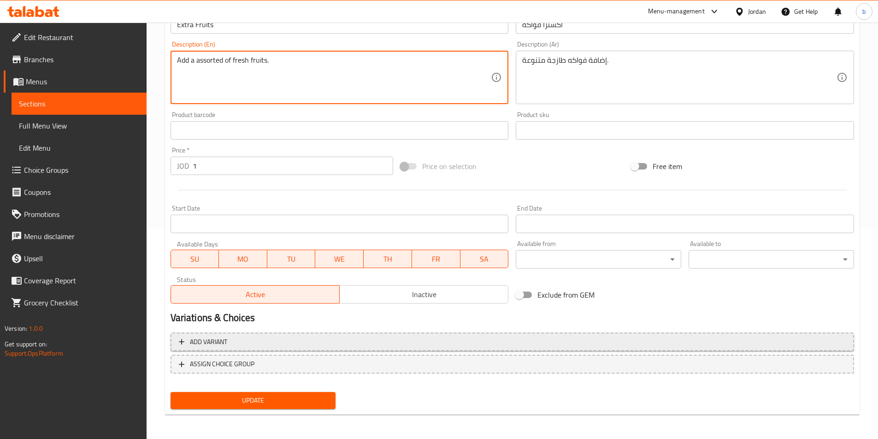
scroll to position [212, 0]
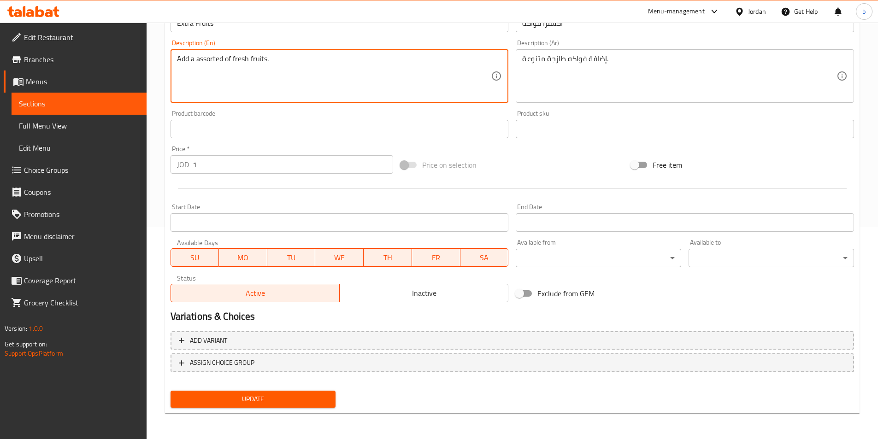
type textarea "Add a assorted of fresh fruits."
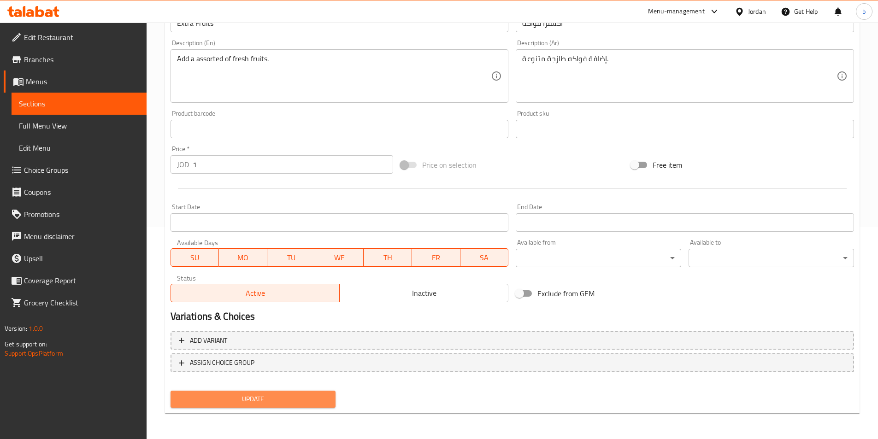
click at [241, 404] on span "Update" at bounding box center [253, 400] width 151 height 12
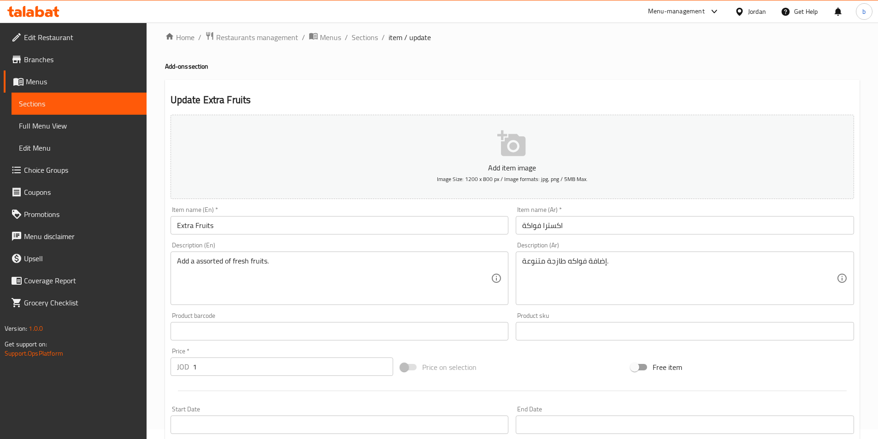
scroll to position [0, 0]
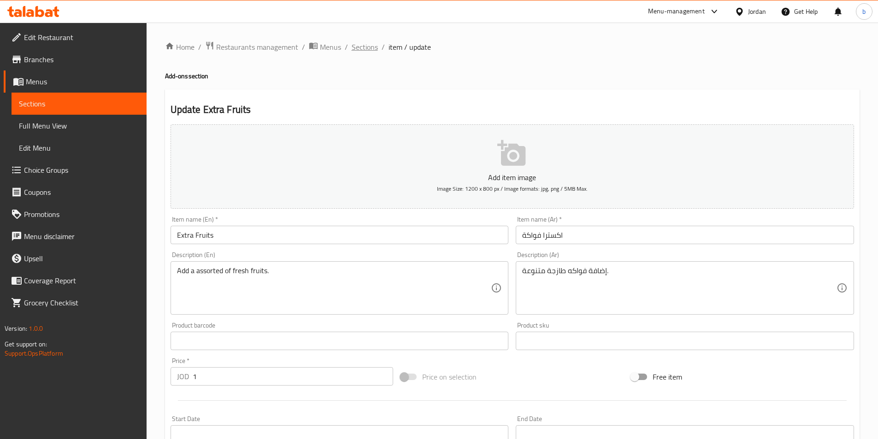
click at [366, 43] on span "Sections" at bounding box center [365, 46] width 26 height 11
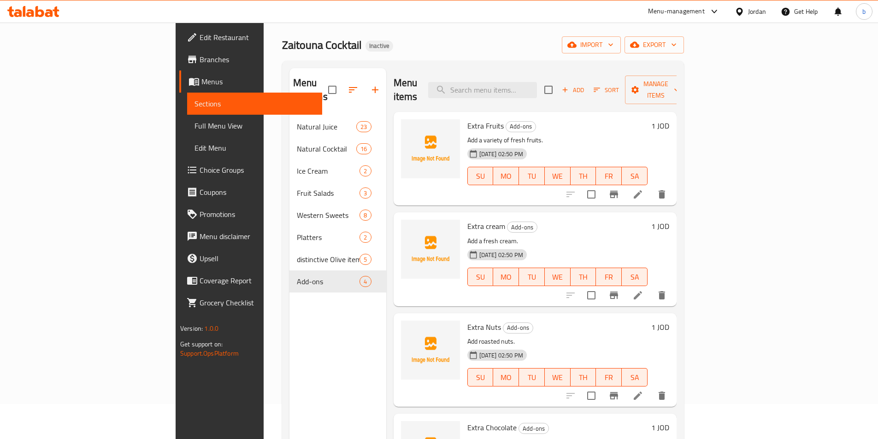
scroll to position [61, 0]
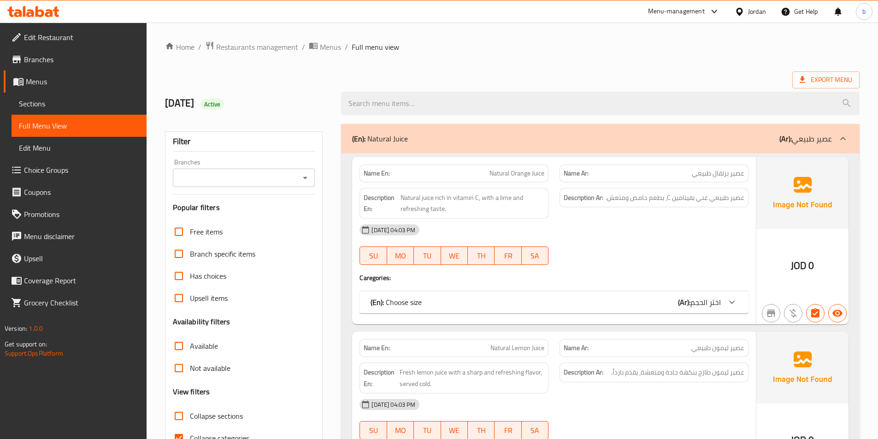
scroll to position [45, 0]
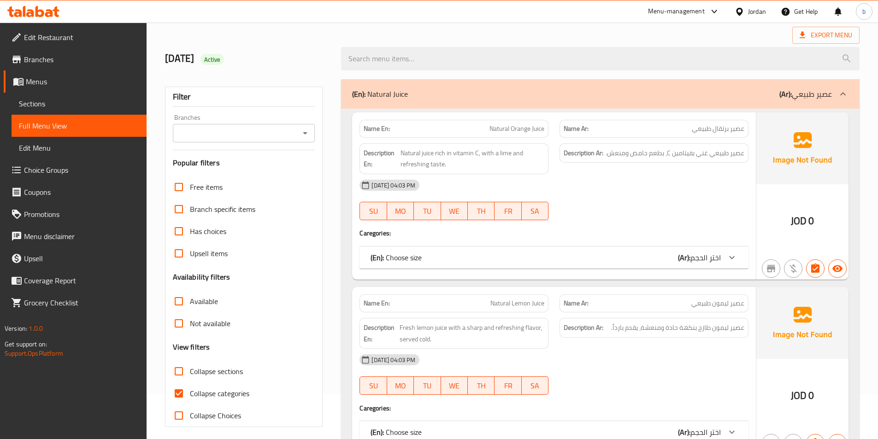
click at [186, 394] on input "Collapse categories" at bounding box center [179, 393] width 22 height 22
checkbox input "false"
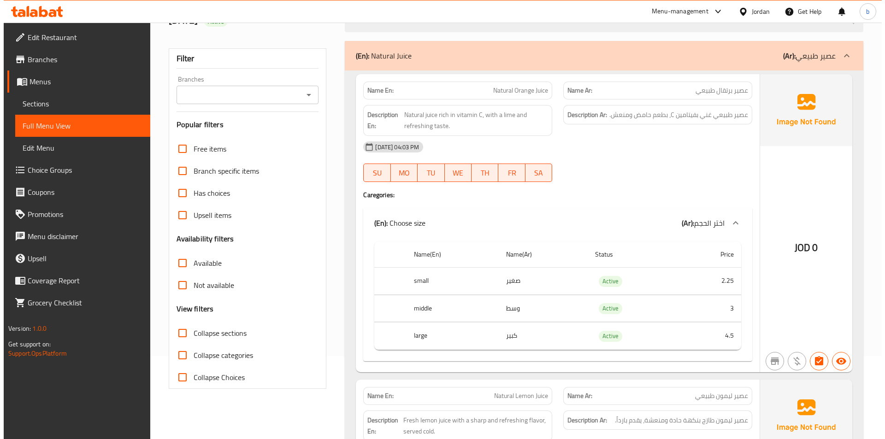
scroll to position [0, 0]
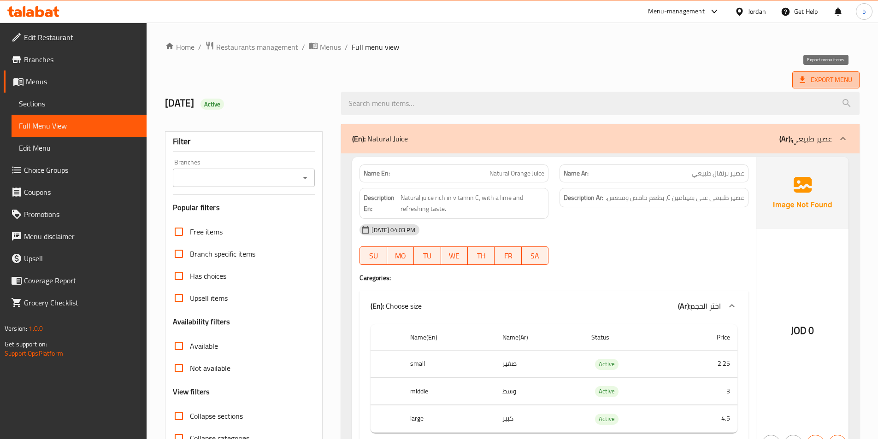
click at [806, 81] on icon at bounding box center [802, 79] width 9 height 9
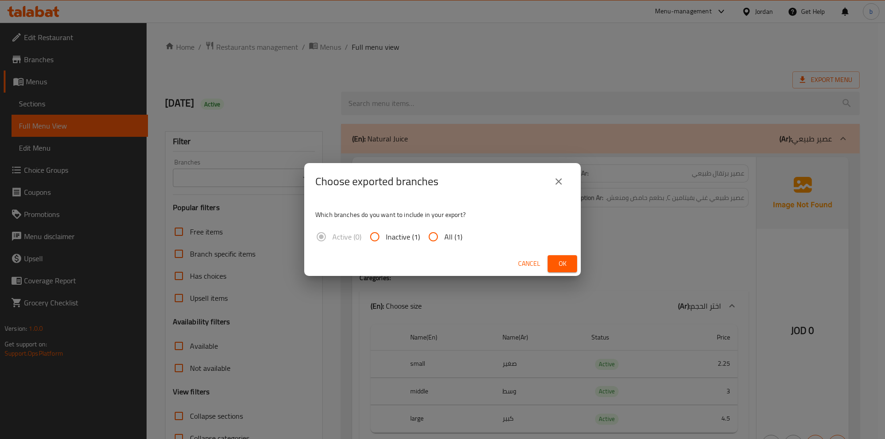
click at [444, 240] on span "All (1)" at bounding box center [453, 236] width 18 height 11
click at [444, 240] on input "All (1)" at bounding box center [433, 237] width 22 height 22
radio input "true"
click at [568, 270] on button "Ok" at bounding box center [561, 263] width 29 height 17
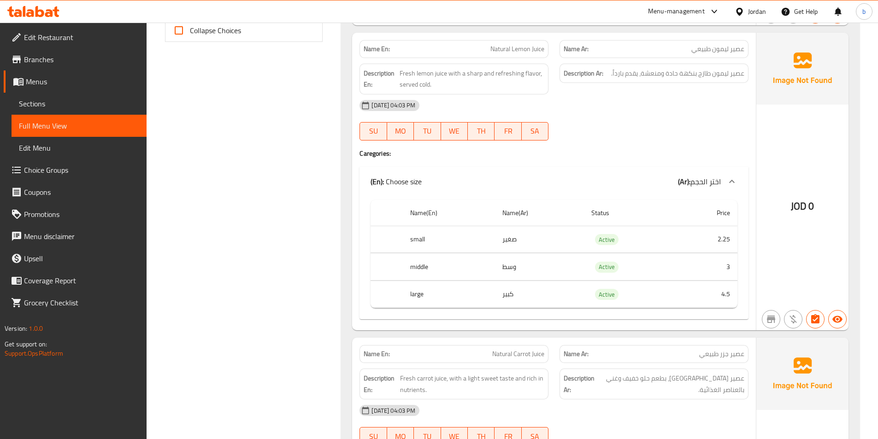
scroll to position [614, 0]
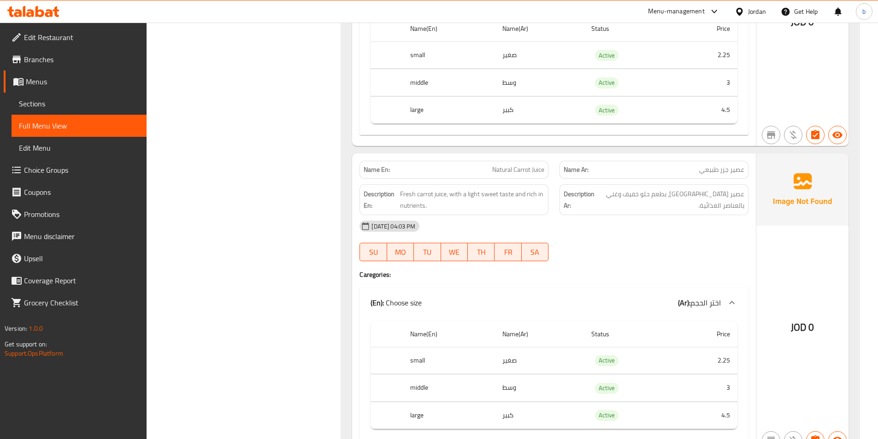
click at [38, 14] on icon at bounding box center [33, 11] width 52 height 11
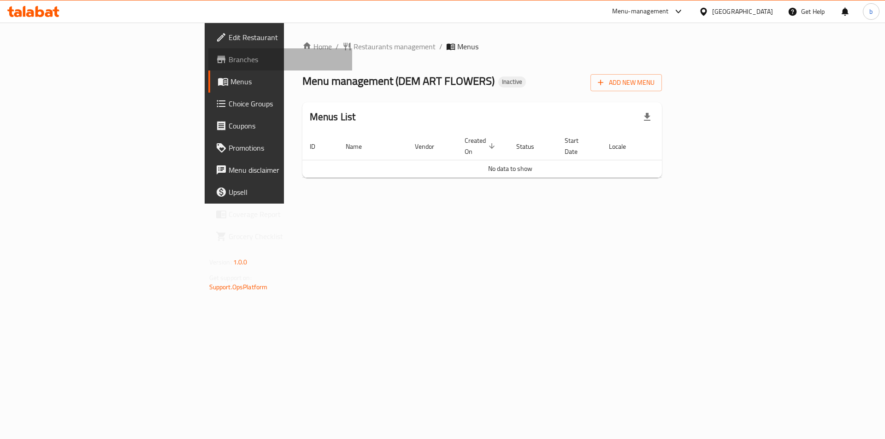
click at [229, 64] on span "Branches" at bounding box center [287, 59] width 117 height 11
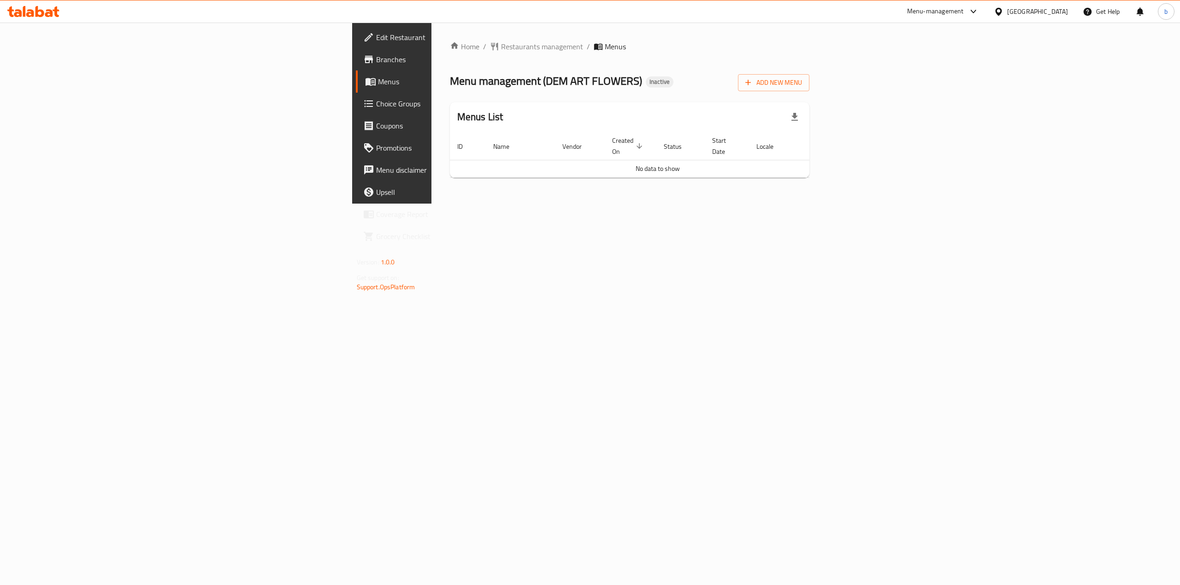
click at [356, 71] on link "Menus" at bounding box center [453, 82] width 194 height 22
click at [356, 65] on link "Branches" at bounding box center [453, 59] width 194 height 22
